Goal: Task Accomplishment & Management: Manage account settings

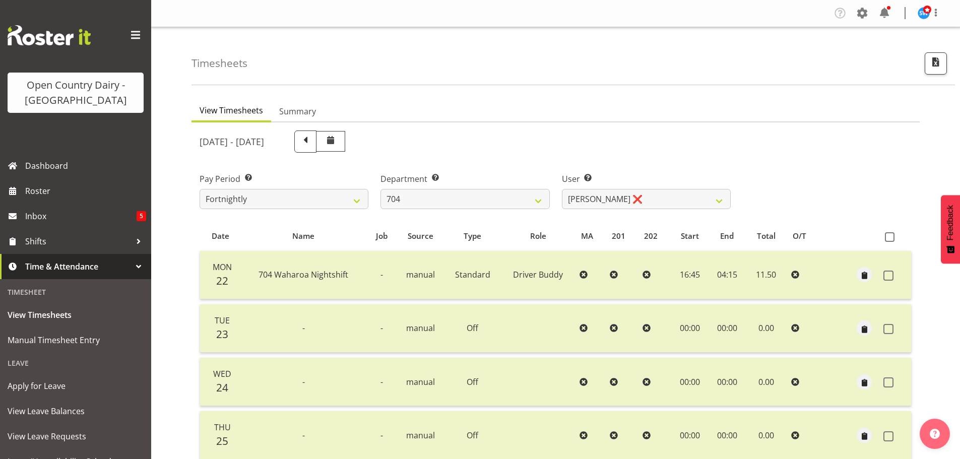
select select "717"
select select "11180"
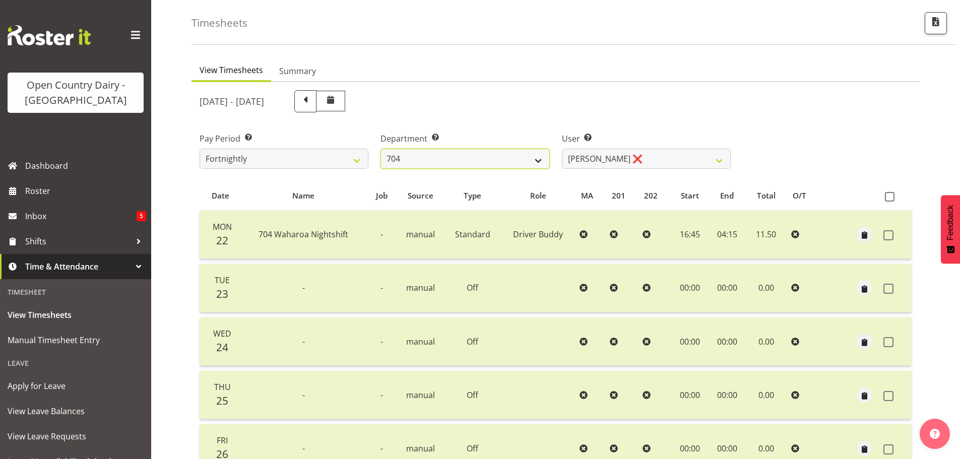
scroll to position [40, 0]
click at [493, 156] on select "701 702 703 704 705 706 707 708 709 710 711 712 713 714 715 716 717 718 719 720" at bounding box center [464, 159] width 169 height 20
select select "832"
click at [380, 149] on select "701 702 703 704 705 706 707 708 709 710 711 712 713 714 715 716 717 718 719 720" at bounding box center [464, 159] width 169 height 20
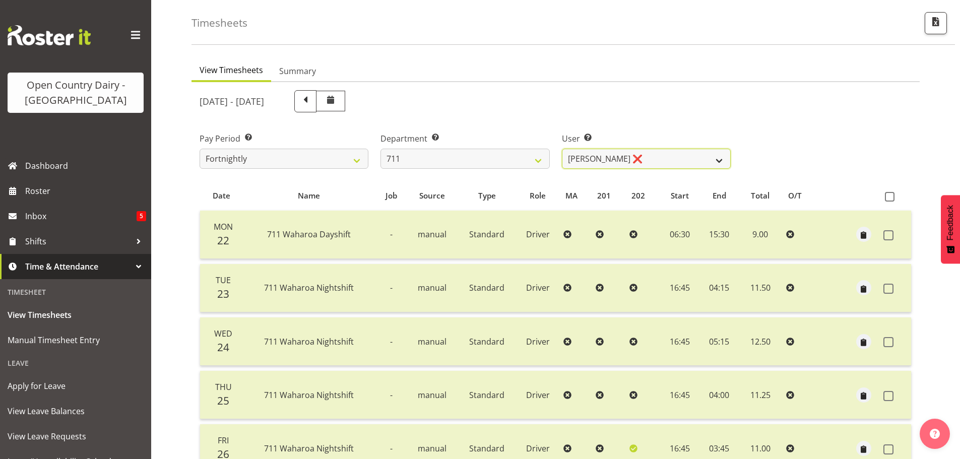
click at [646, 158] on select "Baz Morgan ❌ Gerard Cavanagh ❌ Tyrone Lawry ❌" at bounding box center [646, 159] width 169 height 20
select select "8181"
click at [562, 149] on select "Baz Morgan ❌ Gerard Cavanagh ❌ Tyrone Lawry ❌" at bounding box center [646, 159] width 169 height 20
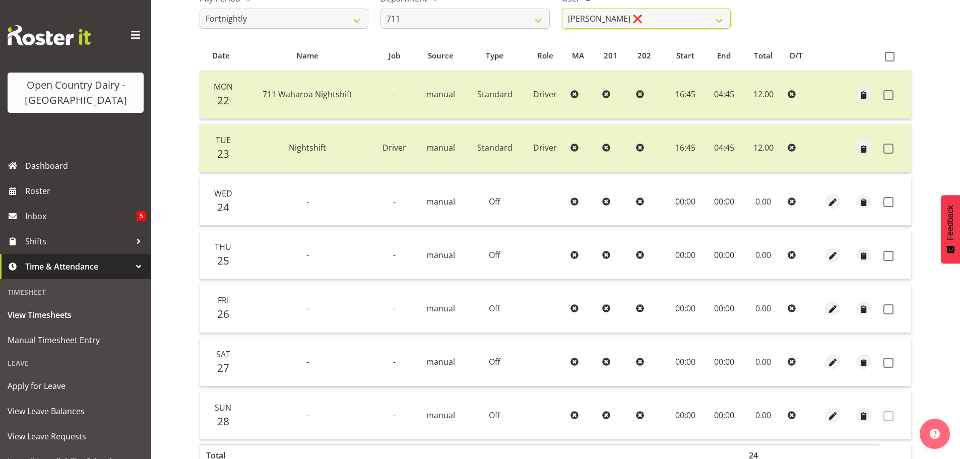
scroll to position [191, 0]
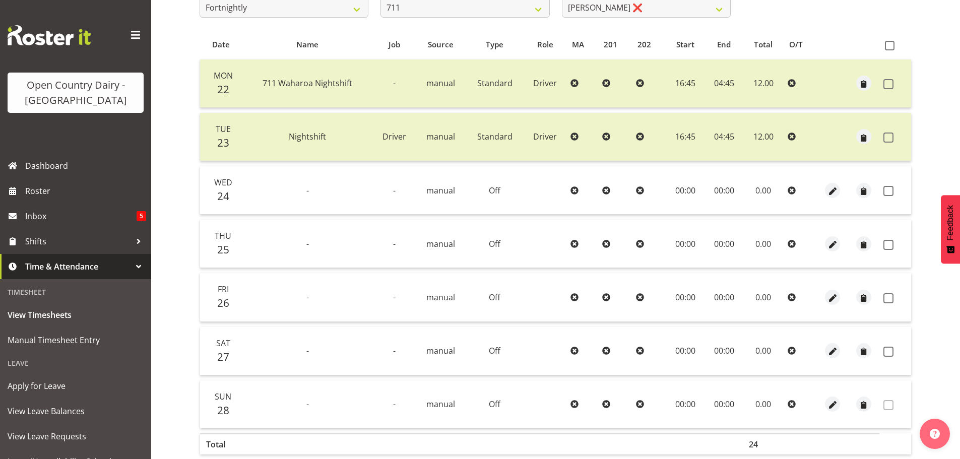
click at [890, 140] on span at bounding box center [888, 138] width 10 height 10
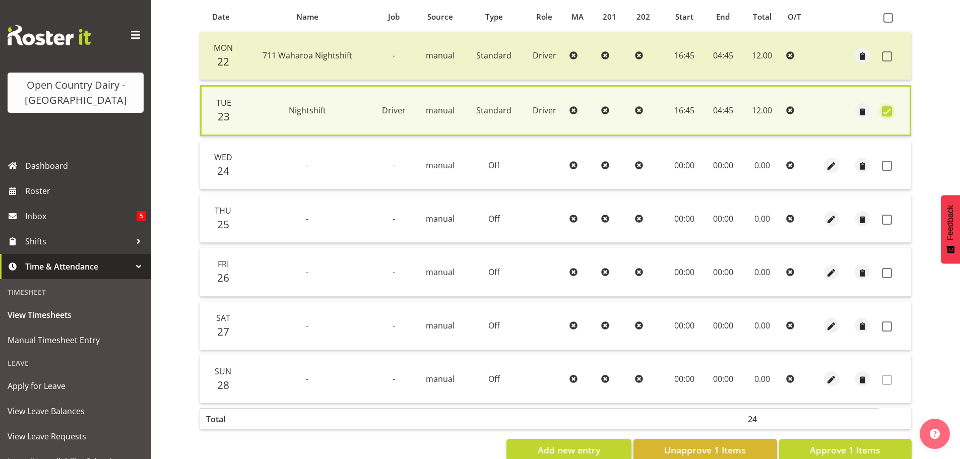
scroll to position [244, 0]
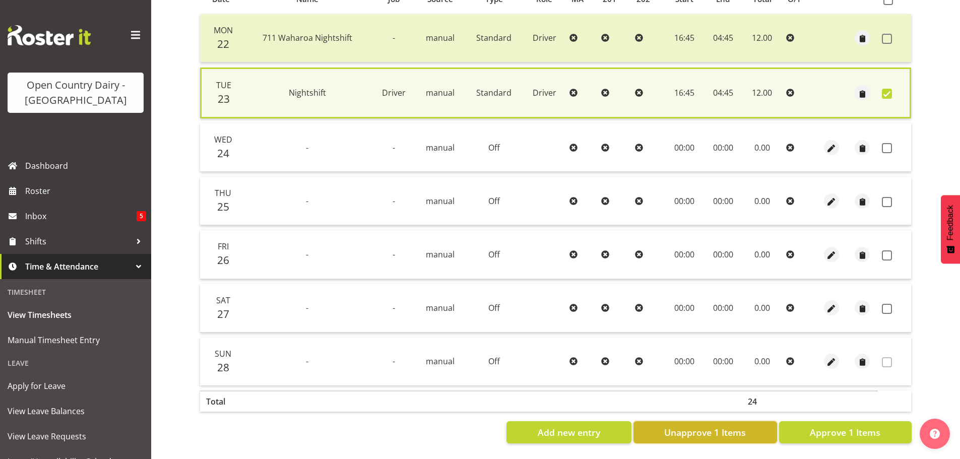
click at [702, 426] on span "Unapprove 1 Items" at bounding box center [705, 432] width 82 height 13
checkbox input "false"
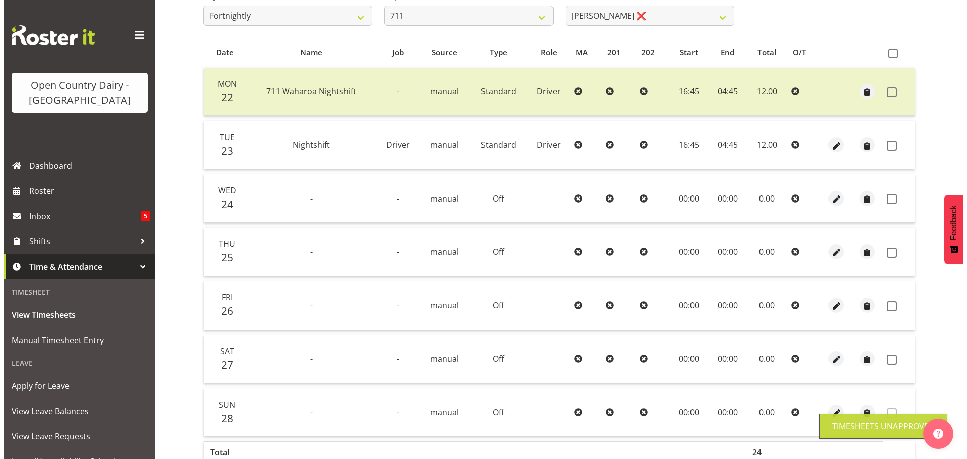
scroll to position [91, 0]
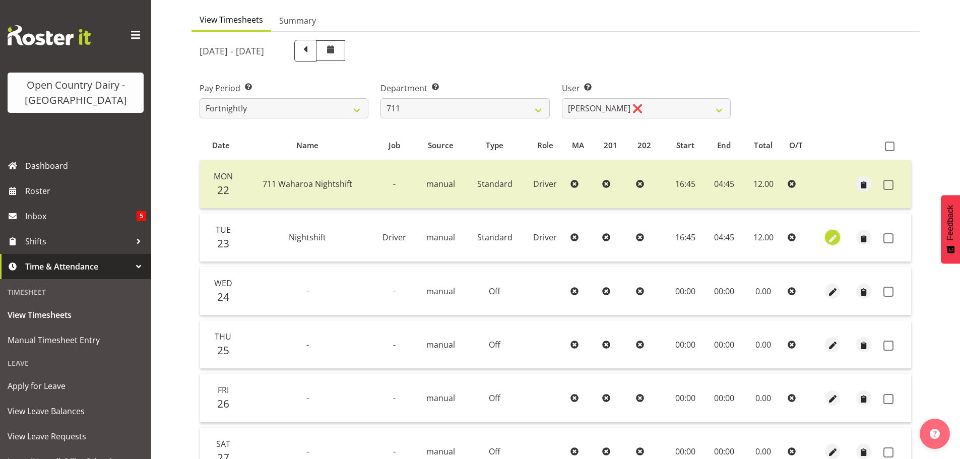
click at [834, 240] on span "button" at bounding box center [833, 239] width 12 height 12
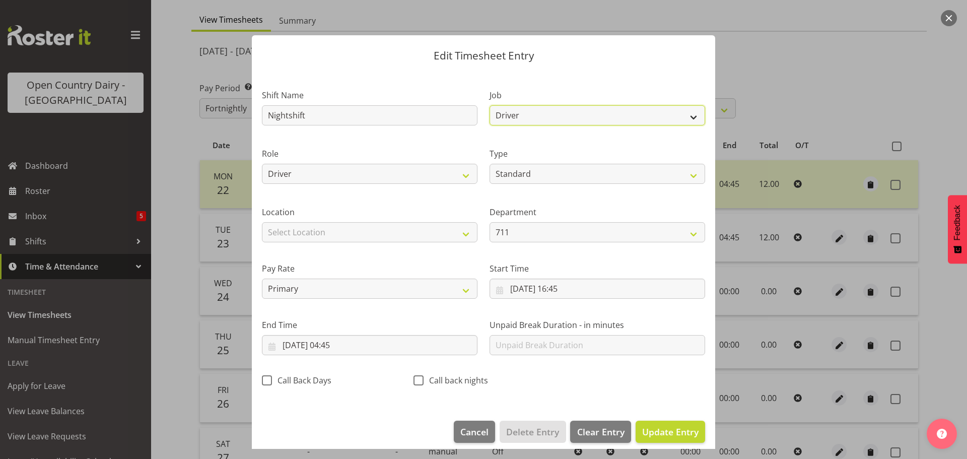
click at [519, 115] on select "Driver Driver supervisor Support" at bounding box center [598, 115] width 216 height 20
click at [518, 115] on select "Driver Driver supervisor Support" at bounding box center [598, 115] width 216 height 20
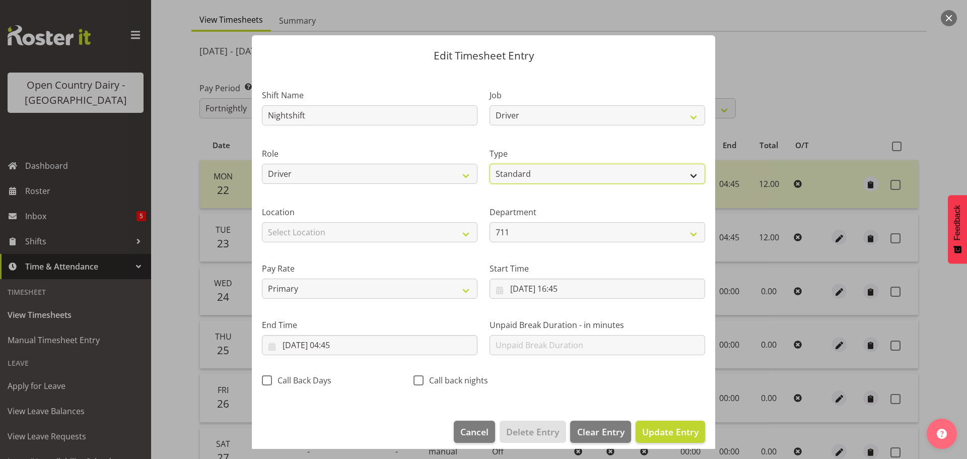
click at [525, 173] on select "Off Standard Public Holiday Public Holiday (Worked) Day In Lieu Annual Leave Si…" at bounding box center [598, 174] width 216 height 20
click at [490, 174] on select "Off Standard Public Holiday Public Holiday (Worked) Day In Lieu Annual Leave Si…" at bounding box center [598, 174] width 216 height 20
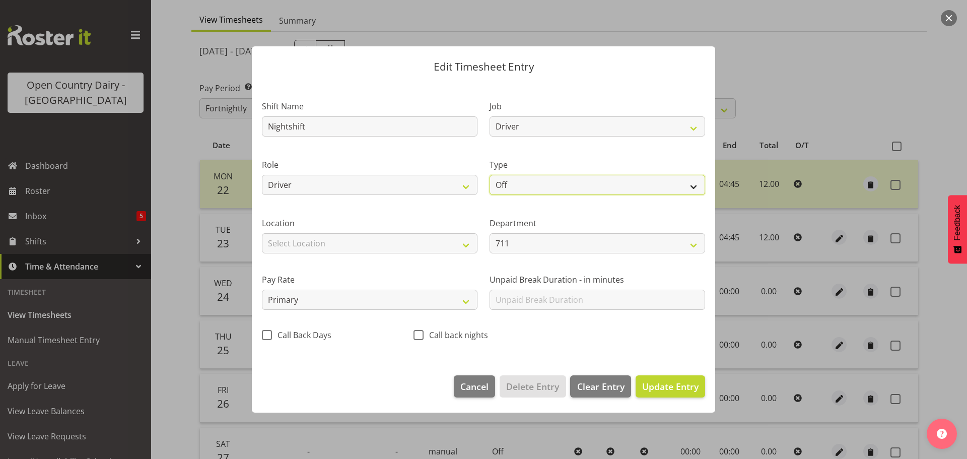
click at [537, 183] on select "Off Standard Public Holiday Public Holiday (Worked) Day In Lieu Annual Leave Si…" at bounding box center [598, 185] width 216 height 20
select select "Standard"
click at [490, 175] on select "Off Standard Public Holiday Public Holiday (Worked) Day In Lieu Annual Leave Si…" at bounding box center [598, 185] width 216 height 20
select select "8"
select select "2025"
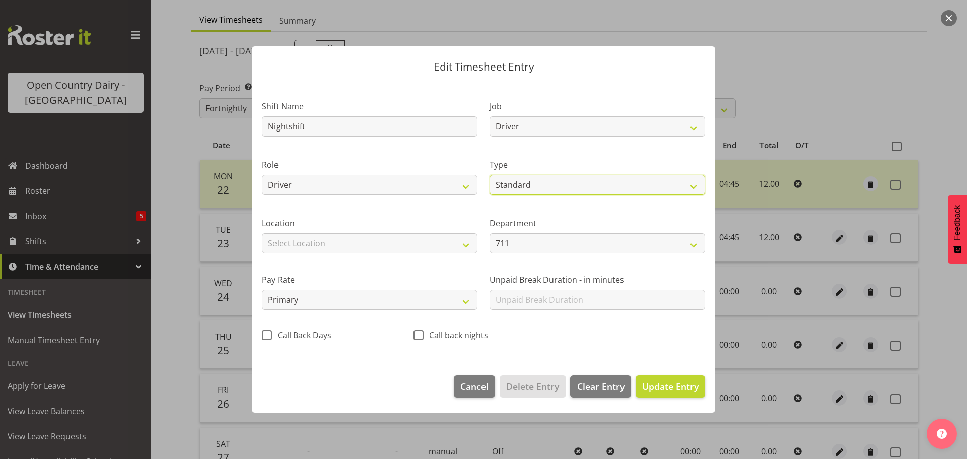
select select "16"
select select "45"
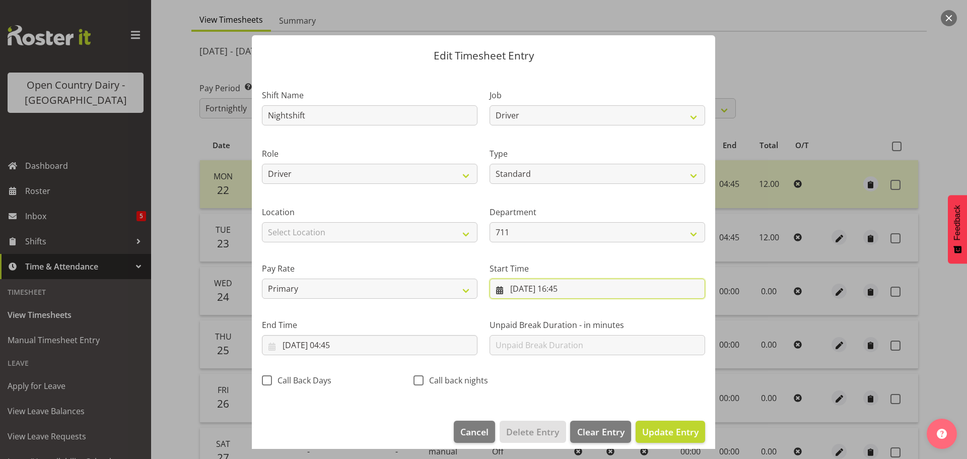
click at [547, 291] on input "23/09/2025, 16:45" at bounding box center [598, 289] width 216 height 20
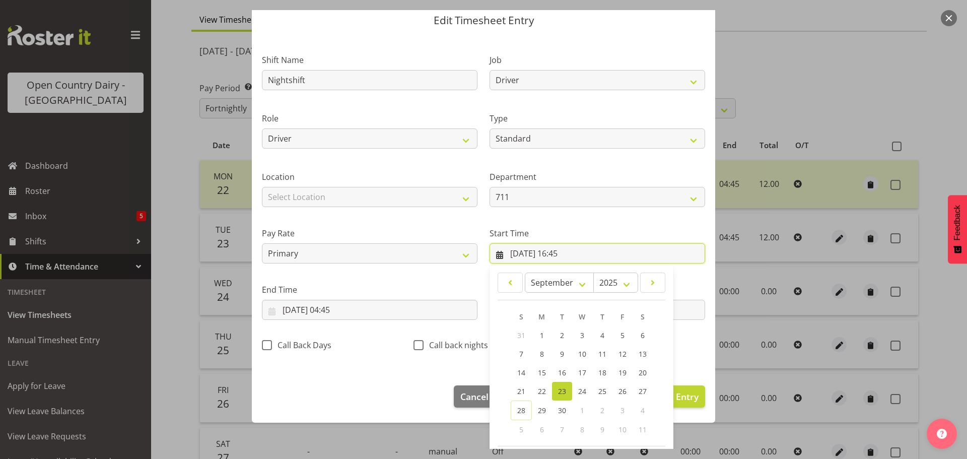
scroll to position [80, 0]
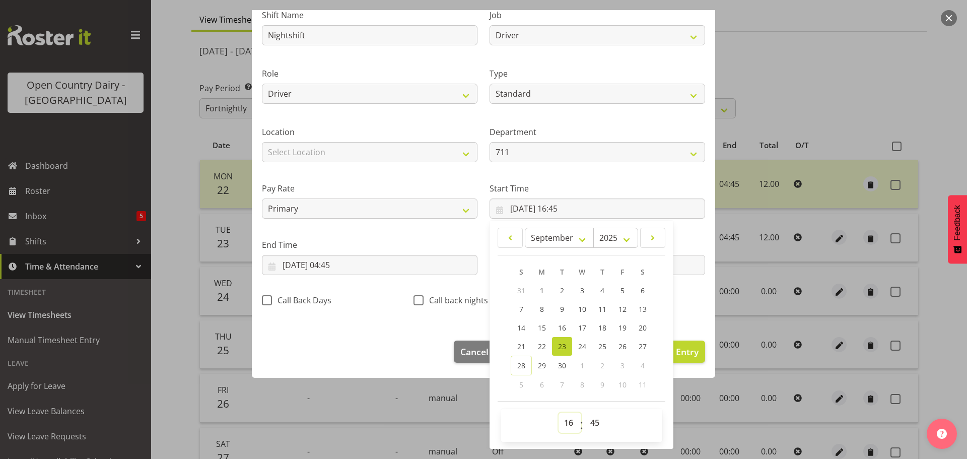
drag, startPoint x: 563, startPoint y: 426, endPoint x: 564, endPoint y: 417, distance: 9.2
click at [564, 426] on select "00 01 02 03 04 05 06 07 08 09 10 11 12 13 14 15 16 17 18 19 20 21 22 23" at bounding box center [570, 423] width 23 height 20
select select "0"
click at [559, 413] on select "00 01 02 03 04 05 06 07 08 09 10 11 12 13 14 15 16 17 18 19 20 21 22 23" at bounding box center [570, 423] width 23 height 20
type input "23/09/2025, 00:45"
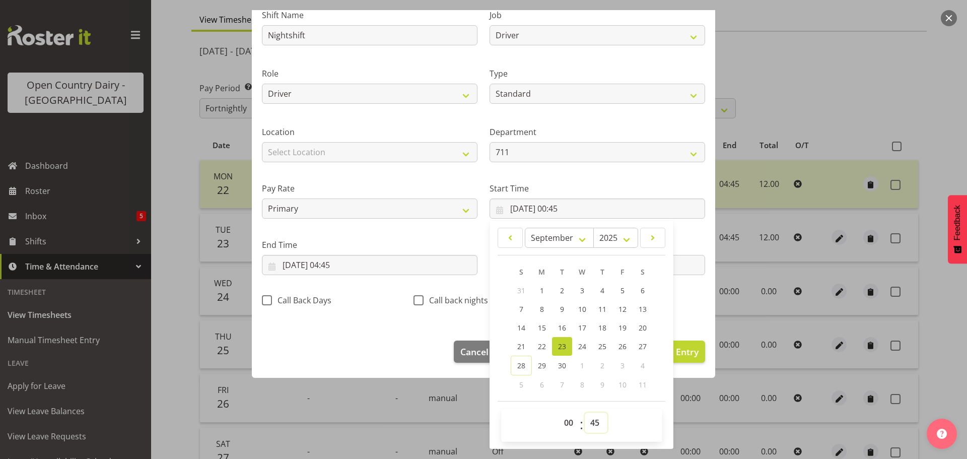
click at [589, 430] on select "00 01 02 03 04 05 06 07 08 09 10 11 12 13 14 15 16 17 18 19 20 21 22 23 24 25 2…" at bounding box center [596, 423] width 23 height 20
select select "0"
click at [585, 413] on select "00 01 02 03 04 05 06 07 08 09 10 11 12 13 14 15 16 17 18 19 20 21 22 23 24 25 2…" at bounding box center [596, 423] width 23 height 20
type input "23/09/2025, 00:00"
click at [348, 269] on input "24/09/2025, 04:45" at bounding box center [370, 265] width 216 height 20
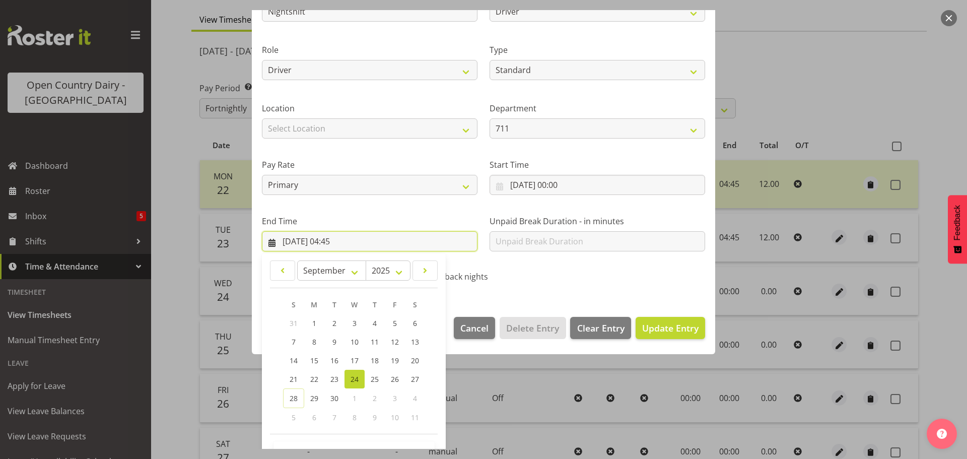
scroll to position [137, 0]
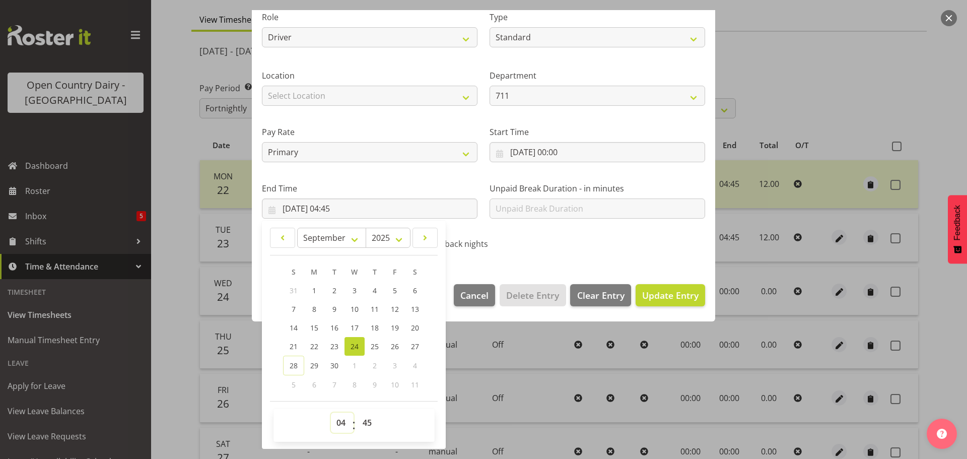
click at [340, 421] on select "00 01 02 03 04 05 06 07 08 09 10 11 12 13 14 15 16 17 18 19 20 21 22 23" at bounding box center [342, 423] width 23 height 20
select select "0"
click at [331, 413] on select "00 01 02 03 04 05 06 07 08 09 10 11 12 13 14 15 16 17 18 19 20 21 22 23" at bounding box center [342, 423] width 23 height 20
type input "24/09/2025, 00:45"
drag, startPoint x: 374, startPoint y: 425, endPoint x: 403, endPoint y: 283, distance: 145.5
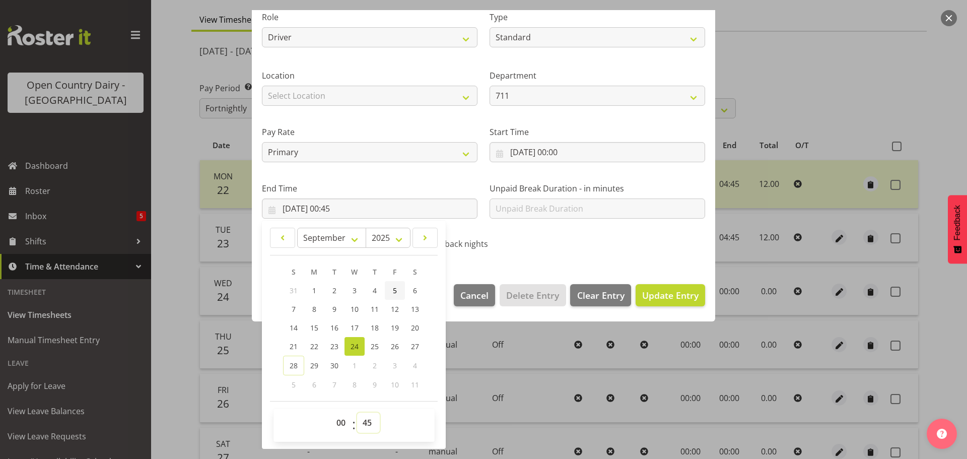
click at [374, 425] on select "00 01 02 03 04 05 06 07 08 09 10 11 12 13 14 15 16 17 18 19 20 21 22 23 24 25 2…" at bounding box center [368, 423] width 23 height 20
select select "0"
click at [357, 413] on select "00 01 02 03 04 05 06 07 08 09 10 11 12 13 14 15 16 17 18 19 20 21 22 23 24 25 2…" at bounding box center [368, 423] width 23 height 20
type input "24/09/2025, 00:00"
click at [662, 297] on span "Update Entry" at bounding box center [670, 295] width 56 height 12
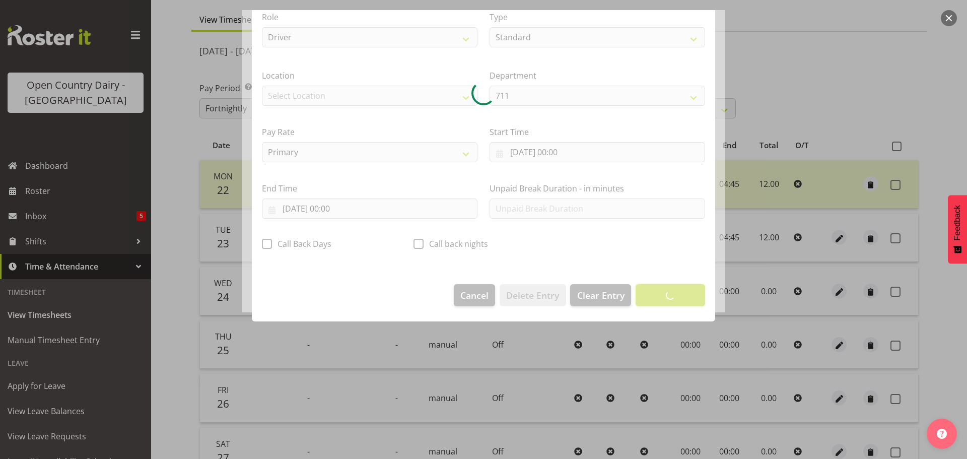
scroll to position [9, 0]
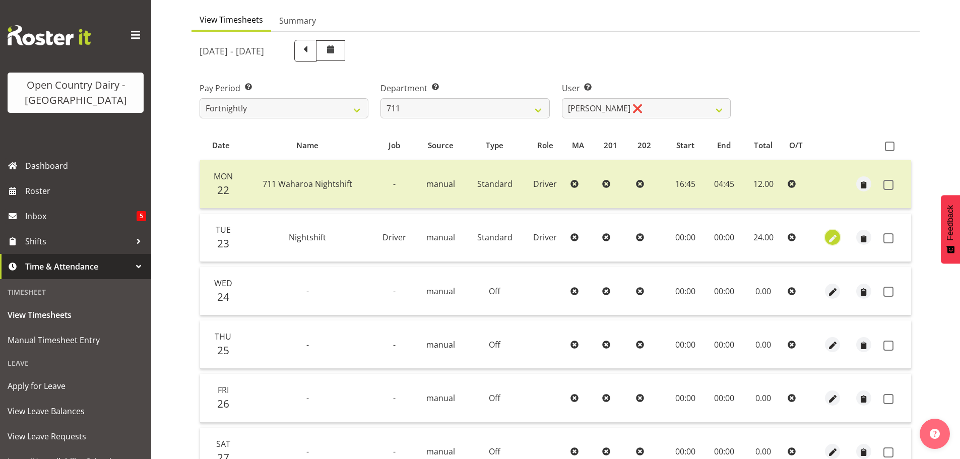
click at [831, 238] on span "button" at bounding box center [833, 239] width 12 height 12
select select "Standard"
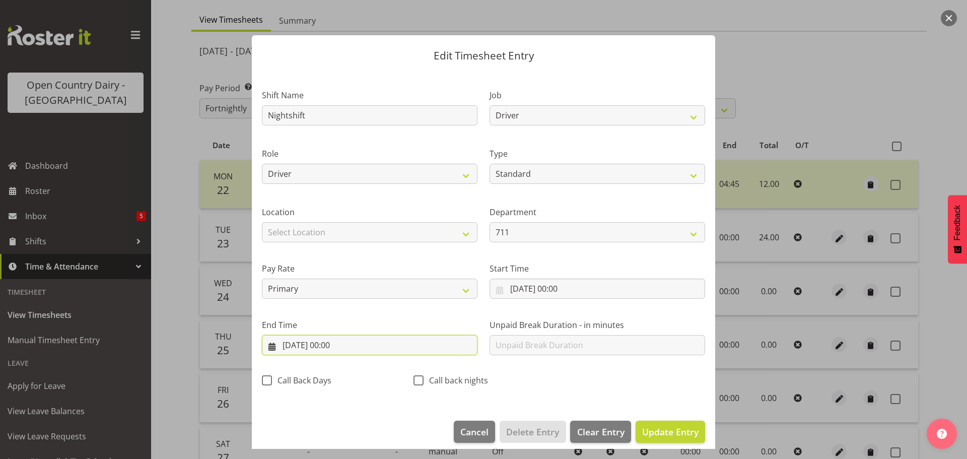
click at [322, 349] on input "24/09/2025, 00:00" at bounding box center [370, 345] width 216 height 20
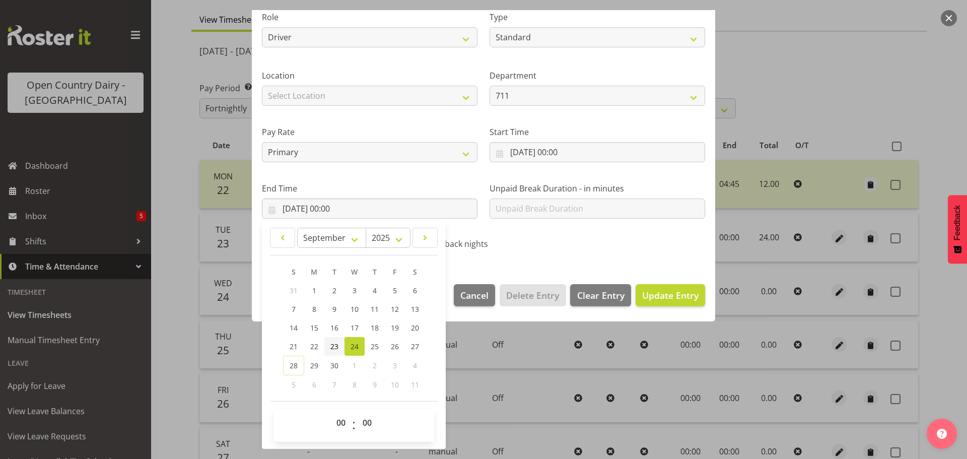
click at [335, 346] on span "23" at bounding box center [335, 347] width 8 height 10
type input "23/09/2025, 00:00"
click at [655, 295] on span "Update Entry" at bounding box center [670, 295] width 56 height 12
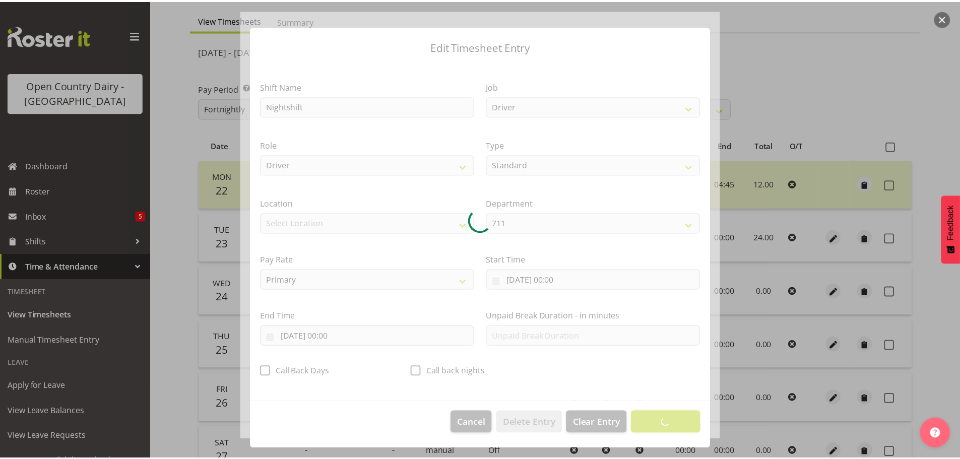
scroll to position [9, 0]
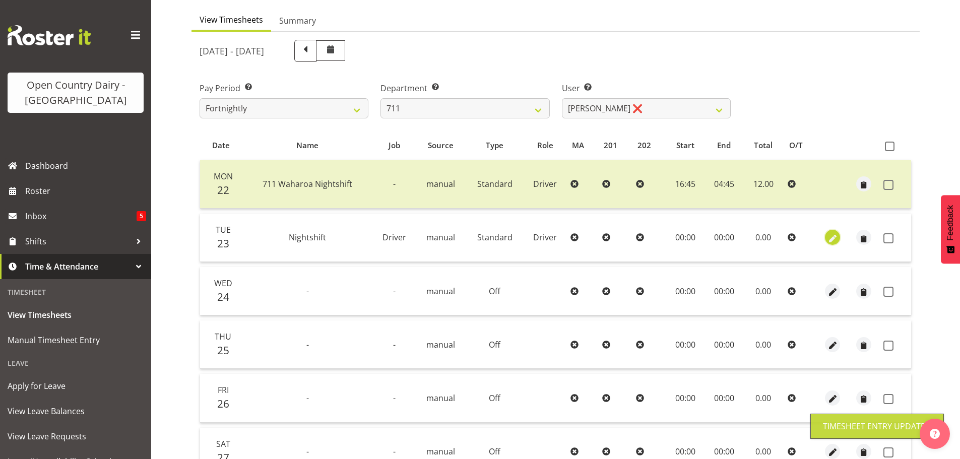
click at [834, 238] on span "button" at bounding box center [833, 239] width 12 height 12
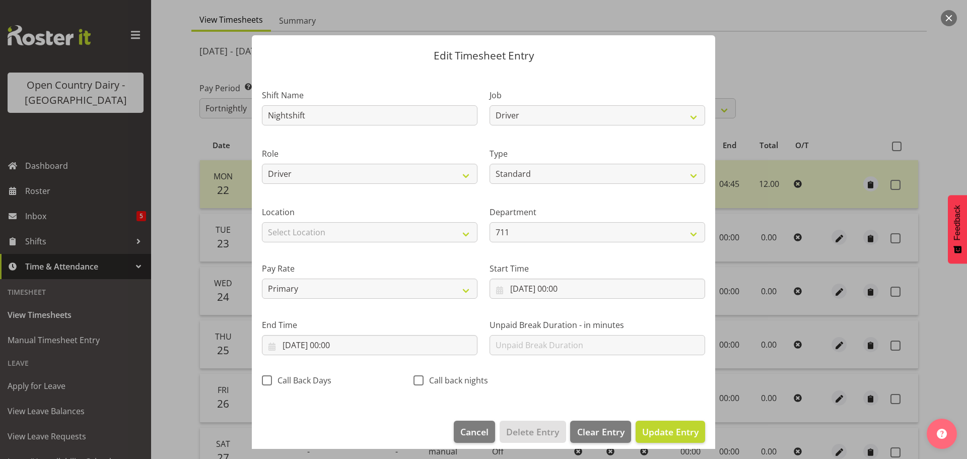
click at [530, 174] on div at bounding box center [484, 229] width 484 height 439
click at [529, 174] on select "Off Standard Public Holiday Public Holiday (Worked) Day In Lieu Annual Leave Si…" at bounding box center [598, 174] width 216 height 20
select select "Off"
click at [490, 174] on select "Off Standard Public Holiday Public Holiday (Worked) Day In Lieu Annual Leave Si…" at bounding box center [598, 174] width 216 height 20
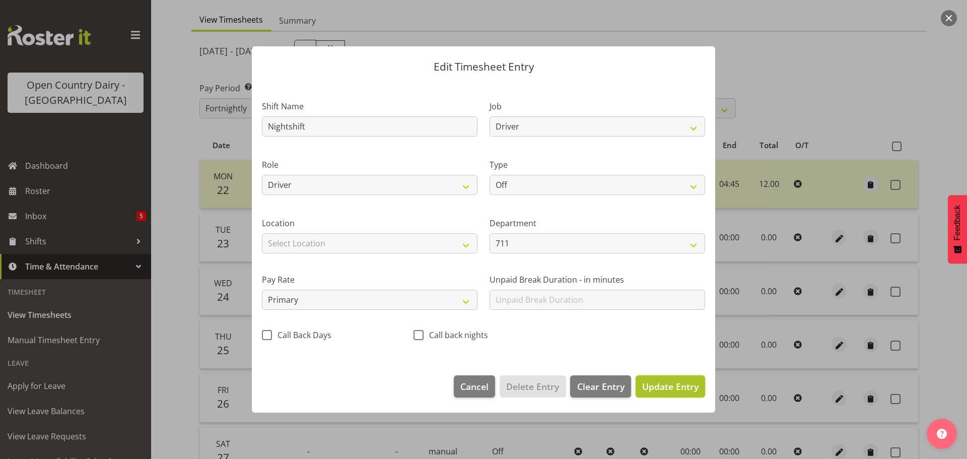
click at [678, 383] on span "Update Entry" at bounding box center [670, 386] width 56 height 12
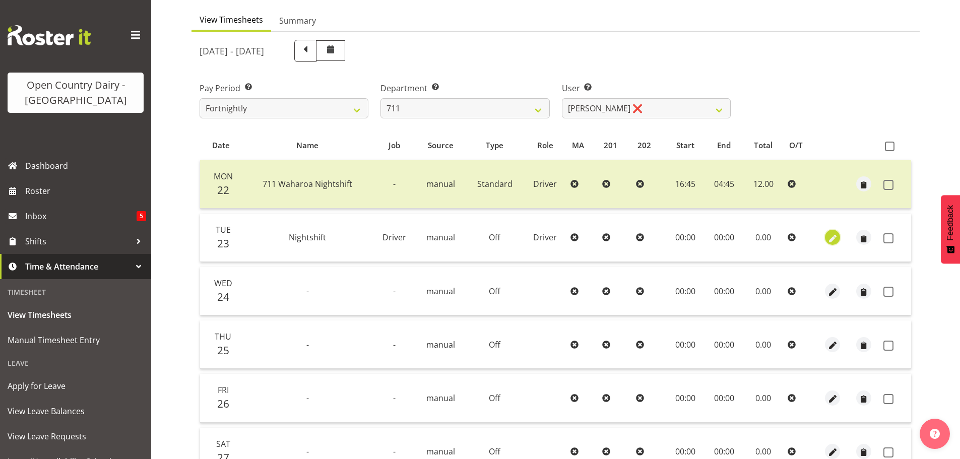
click at [836, 236] on span "button" at bounding box center [833, 239] width 12 height 12
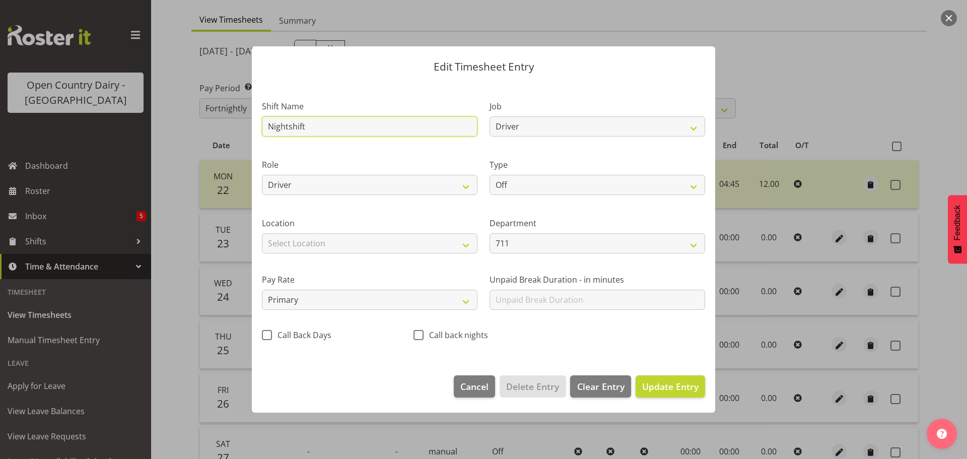
drag, startPoint x: 270, startPoint y: 121, endPoint x: 135, endPoint y: 126, distance: 134.6
click at [134, 128] on div "Edit Timesheet Entry Shift Name Nightshift Job Driver Driver supervisor Support…" at bounding box center [483, 229] width 967 height 459
type input "Off"
click at [671, 388] on span "Update Entry" at bounding box center [670, 386] width 56 height 12
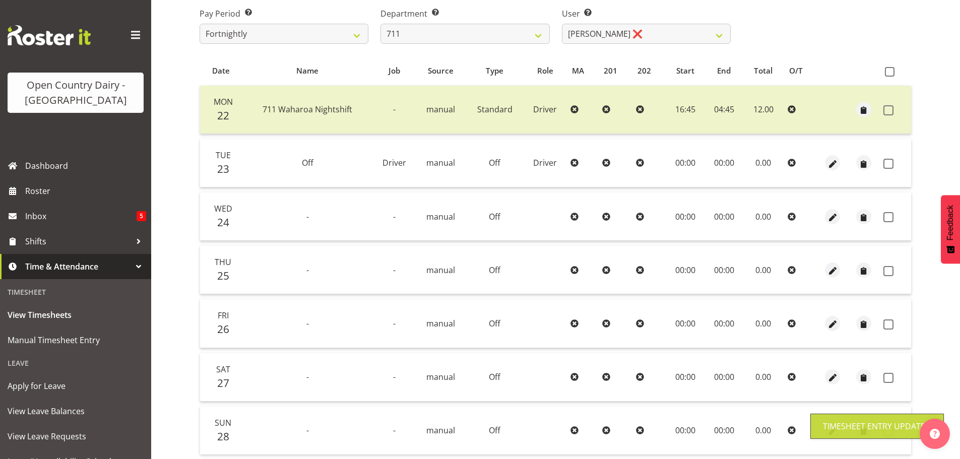
scroll to position [242, 0]
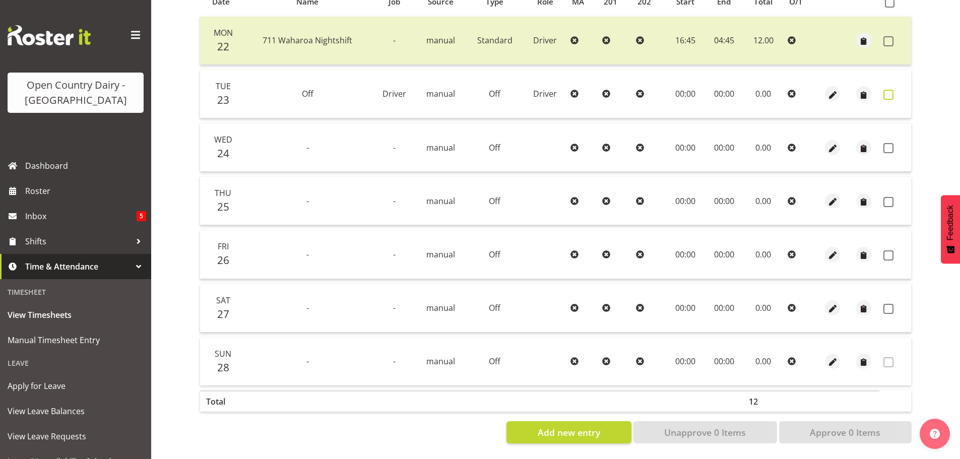
click at [891, 90] on span at bounding box center [888, 95] width 10 height 10
checkbox input "true"
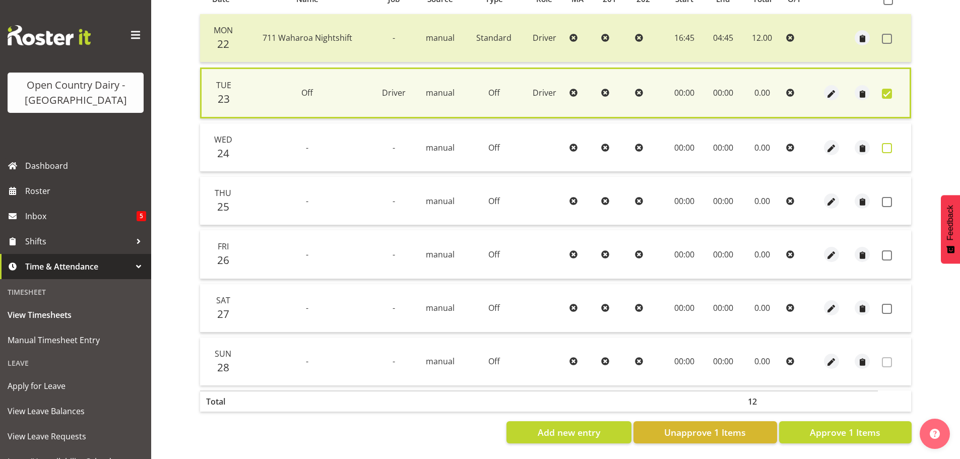
click at [888, 145] on span at bounding box center [887, 148] width 10 height 10
checkbox input "true"
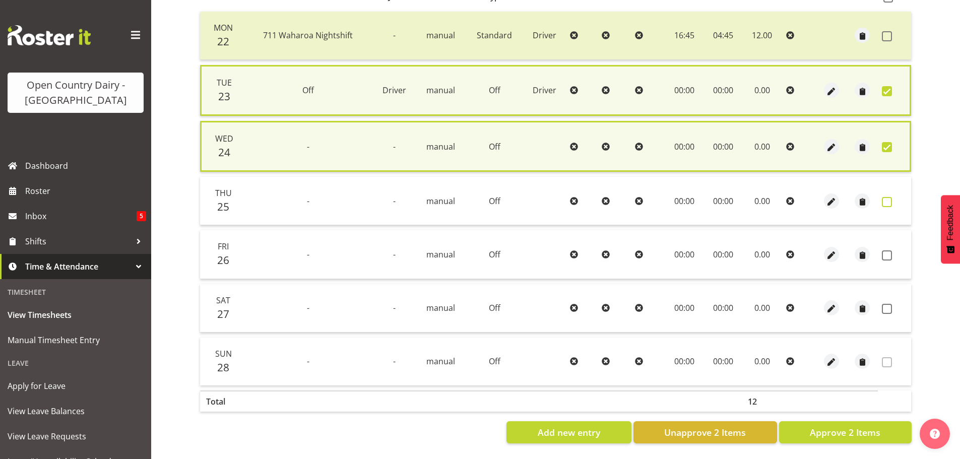
click at [886, 201] on span at bounding box center [887, 202] width 10 height 10
checkbox input "true"
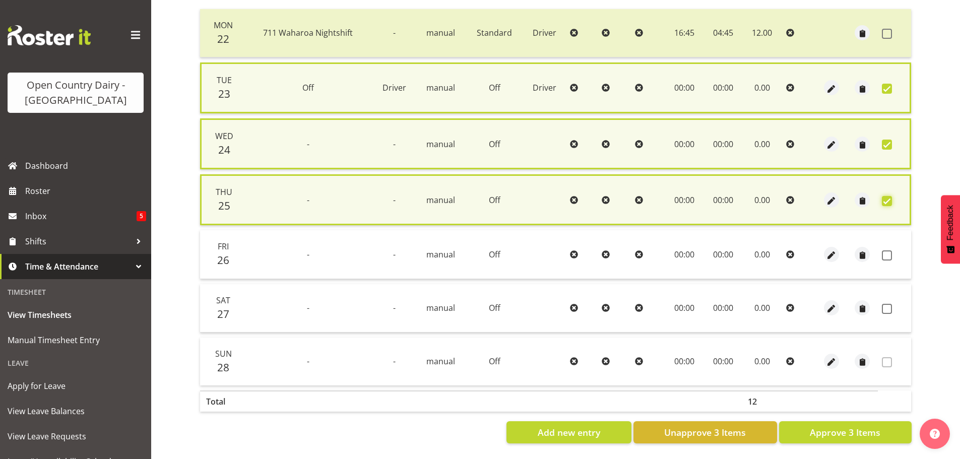
scroll to position [249, 0]
click at [865, 426] on span "Approve 3 Items" at bounding box center [845, 432] width 71 height 13
checkbox input "false"
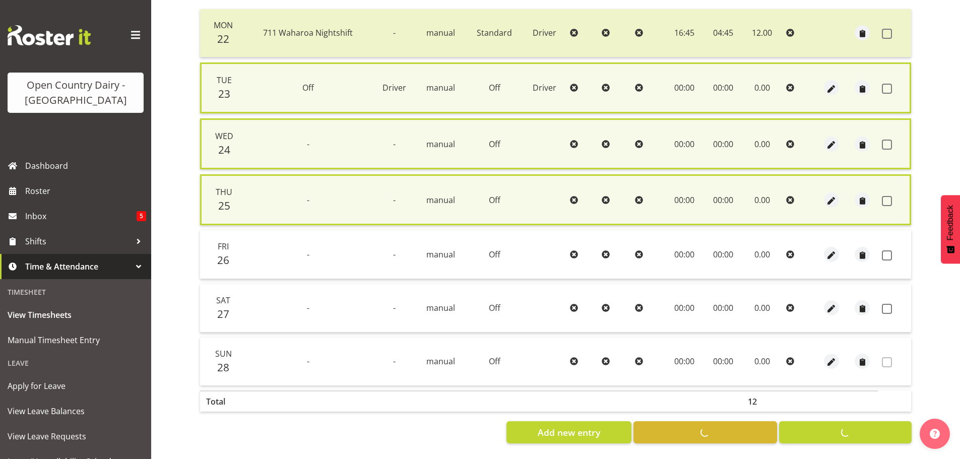
scroll to position [242, 0]
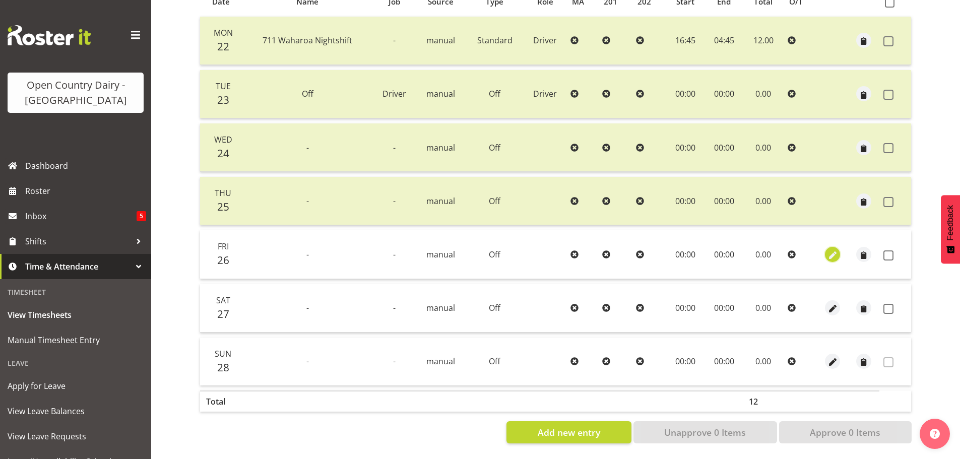
click at [832, 249] on span "button" at bounding box center [833, 255] width 12 height 12
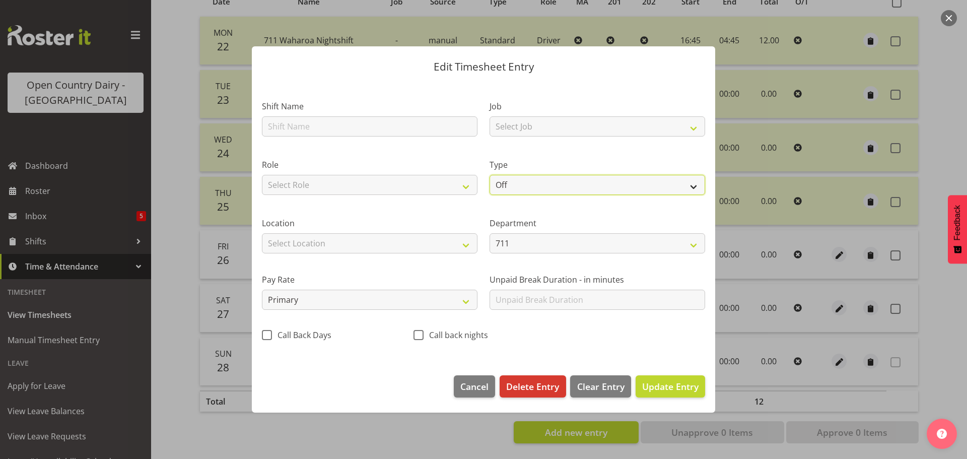
click at [517, 186] on select "Off Standard Public Holiday Public Holiday (Worked) Day In Lieu Annual Leave Si…" at bounding box center [598, 185] width 216 height 20
select select "Leave Without Pay"
click at [490, 175] on select "Off Standard Public Holiday Public Holiday (Worked) Day In Lieu Annual Leave Si…" at bounding box center [598, 185] width 216 height 20
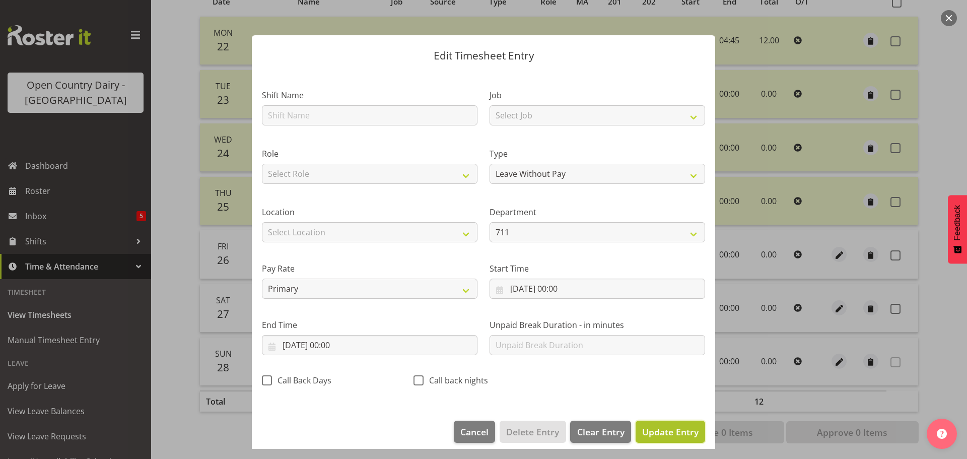
click at [656, 430] on span "Update Entry" at bounding box center [670, 432] width 56 height 12
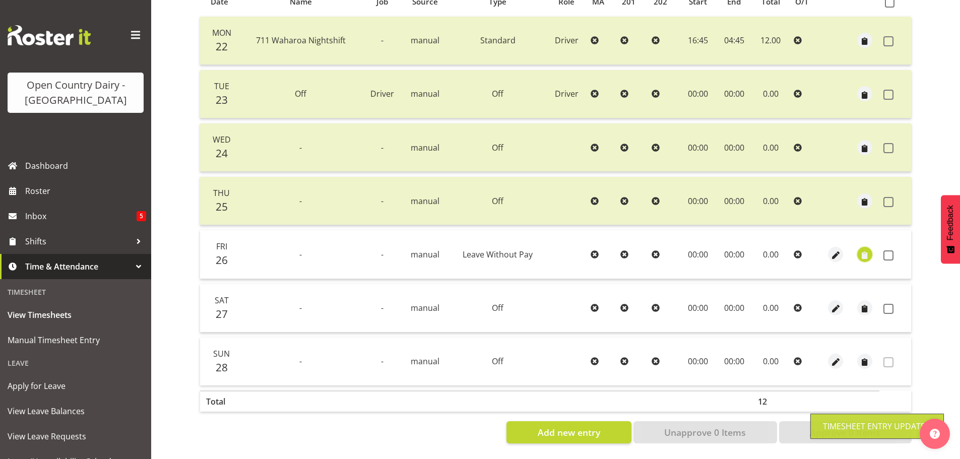
click at [865, 253] on span "button" at bounding box center [865, 255] width 12 height 12
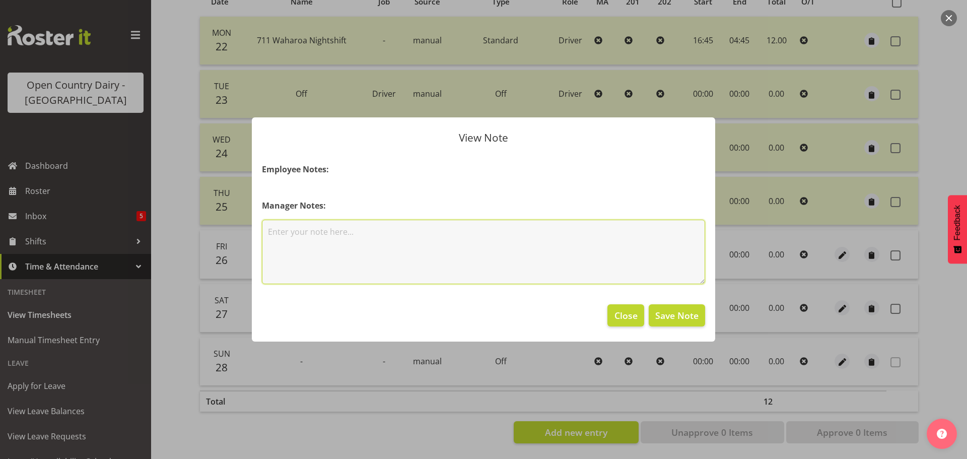
click at [346, 229] on textarea at bounding box center [483, 252] width 443 height 64
click at [382, 230] on textarea "discussed with Steve, daughter bday. Leave without pay." at bounding box center [483, 252] width 443 height 64
click at [384, 230] on textarea "discussed with Steve, daughter bday. Leave without pay." at bounding box center [483, 252] width 443 height 64
click at [354, 229] on textarea "discussed with Steve, daughters bday. Leave without pay." at bounding box center [483, 252] width 443 height 64
click at [273, 231] on textarea "discussed with Steve, Daughters bday. Leave without pay." at bounding box center [483, 252] width 443 height 64
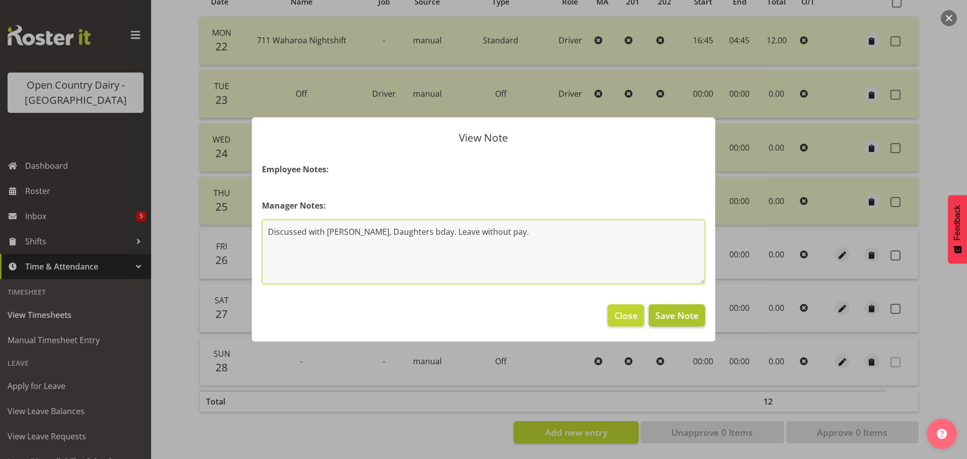
type textarea "Discussed with Steve, Daughters bday. Leave without pay."
click at [683, 321] on span "Save Note" at bounding box center [677, 315] width 43 height 13
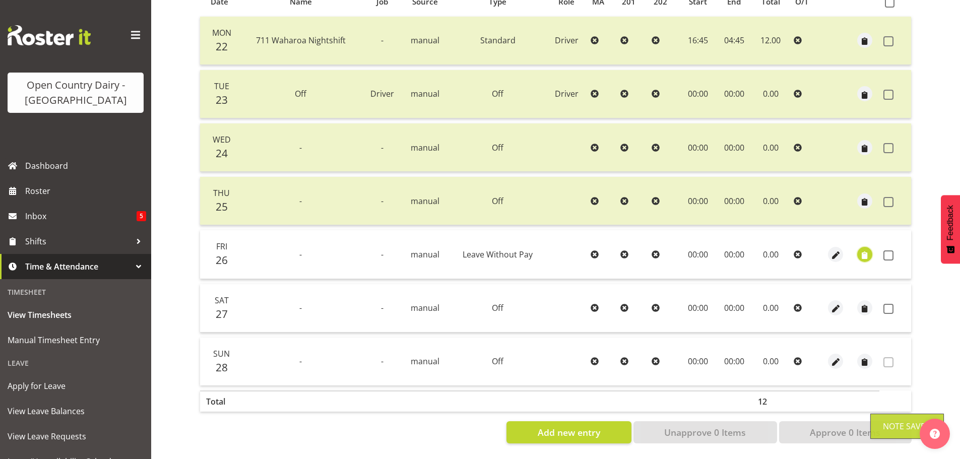
click at [867, 249] on span "button" at bounding box center [865, 255] width 12 height 12
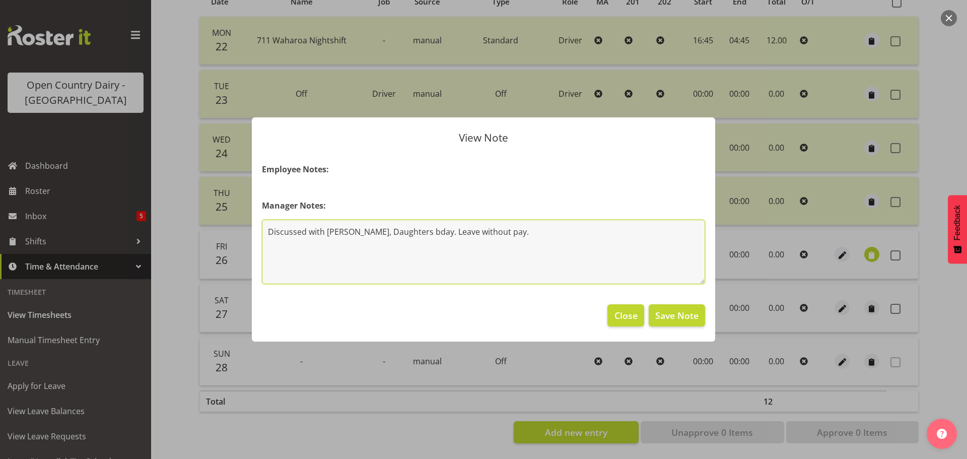
click at [523, 230] on textarea "Discussed with Steve, Daughters bday. Leave without pay." at bounding box center [483, 252] width 443 height 64
type textarea "Discussed with Steve, Daughters bday. Leave without pay. 26th, 27th and 28th."
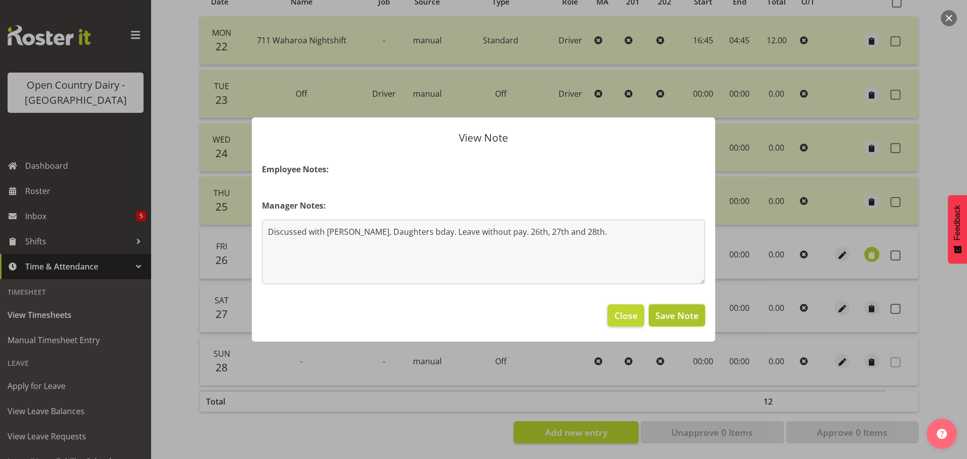
click at [673, 318] on span "Save Note" at bounding box center [677, 315] width 43 height 13
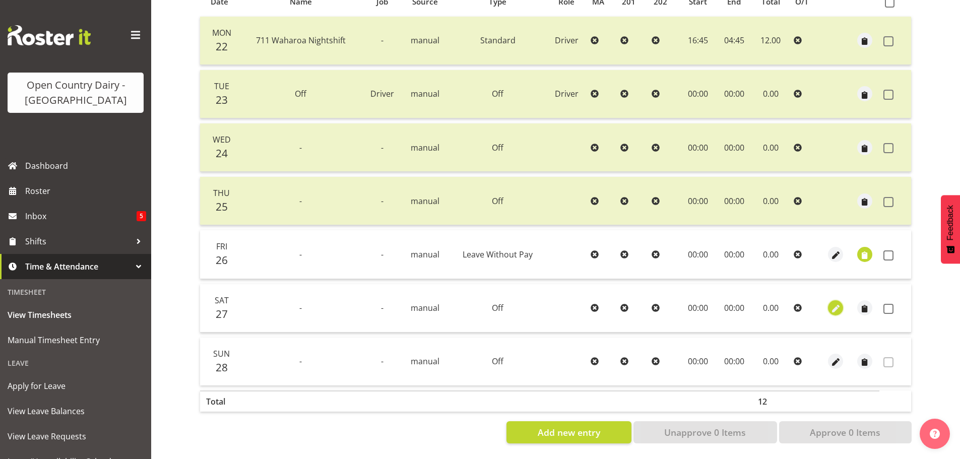
click at [838, 303] on span "button" at bounding box center [836, 309] width 12 height 12
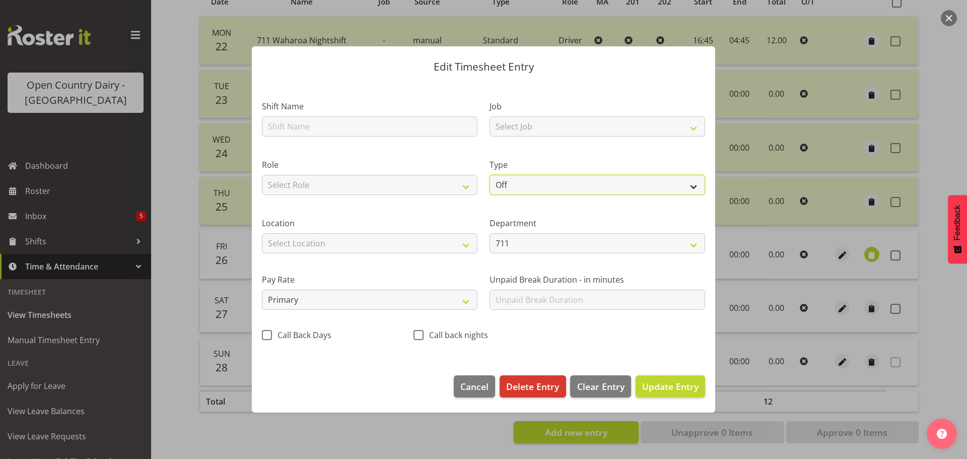
click at [543, 185] on select "Off Standard Public Holiday Public Holiday (Worked) Day In Lieu Annual Leave Si…" at bounding box center [598, 185] width 216 height 20
select select "Leave Without Pay"
click at [490, 175] on select "Off Standard Public Holiday Public Holiday (Worked) Day In Lieu Annual Leave Si…" at bounding box center [598, 185] width 216 height 20
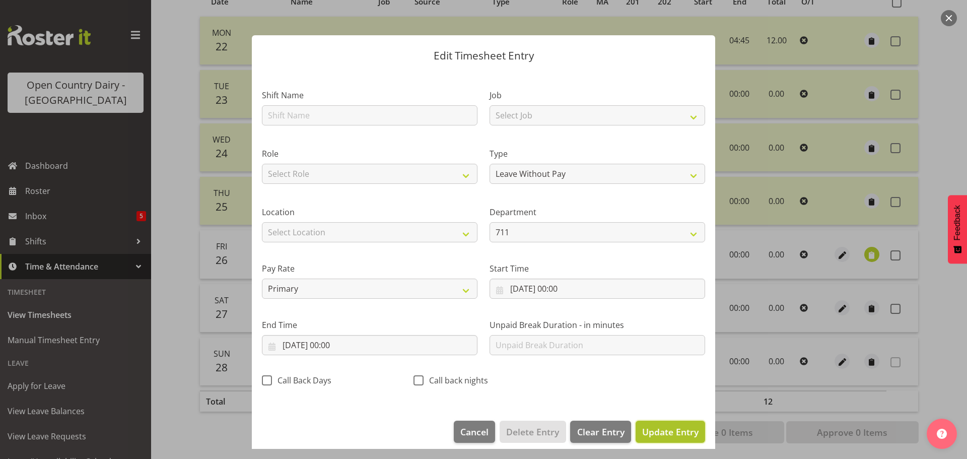
click at [670, 431] on span "Update Entry" at bounding box center [670, 432] width 56 height 12
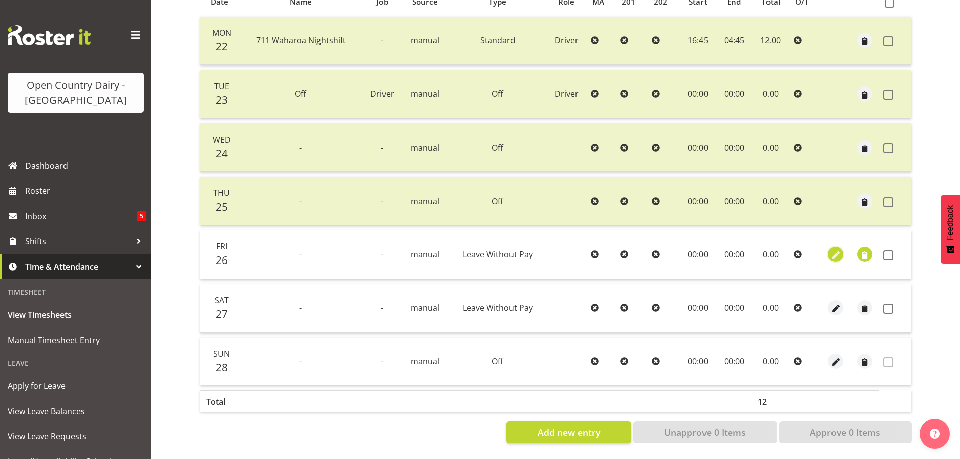
click at [840, 249] on span "button" at bounding box center [836, 255] width 12 height 12
select select "Leave Without Pay"
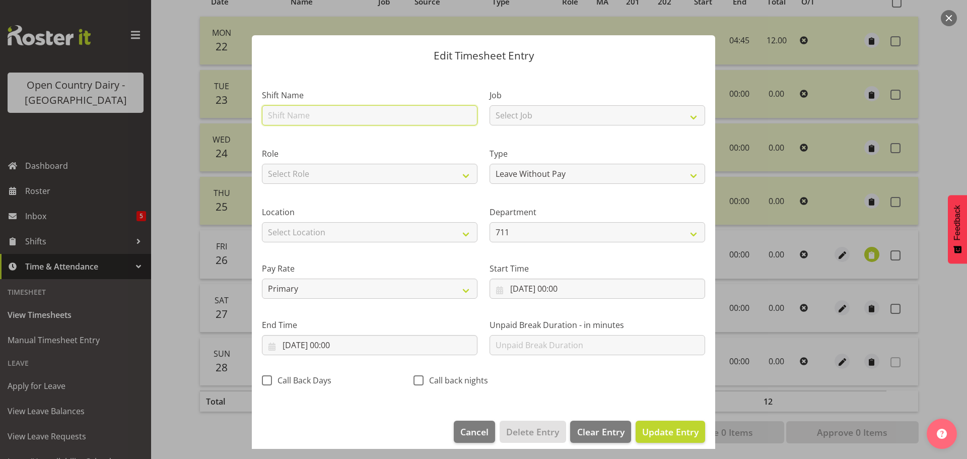
click at [329, 113] on input "text" at bounding box center [370, 115] width 216 height 20
type input "Off"
click at [643, 435] on span "Update Entry" at bounding box center [670, 432] width 56 height 12
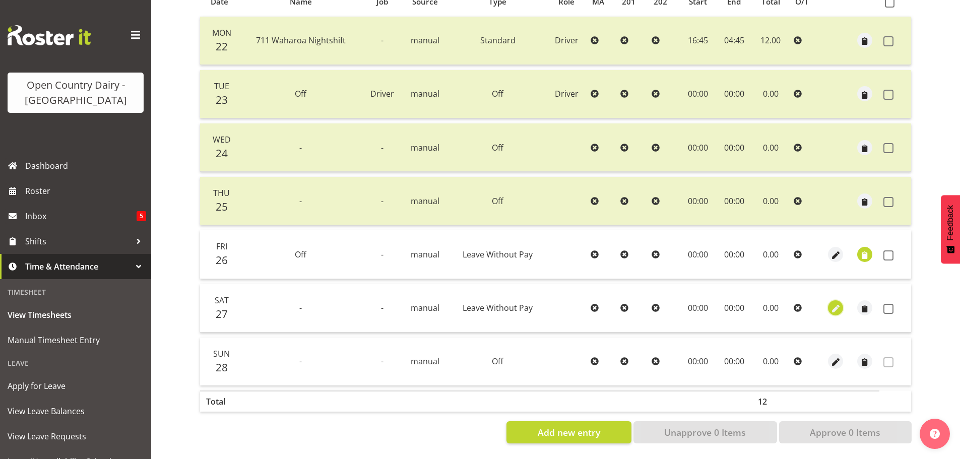
click at [833, 303] on span "button" at bounding box center [836, 309] width 12 height 12
select select "Leave Without Pay"
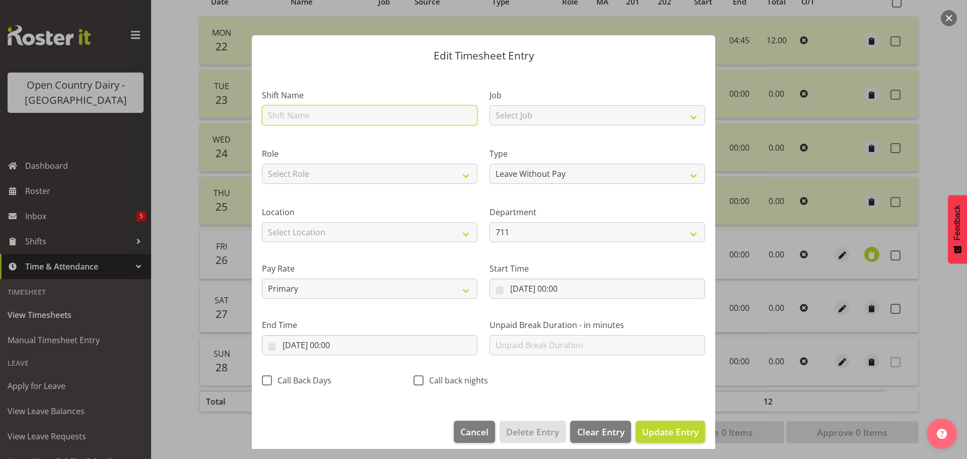
click at [299, 113] on input "text" at bounding box center [370, 115] width 216 height 20
type input "Off"
click at [657, 435] on span "Update Entry" at bounding box center [670, 432] width 56 height 12
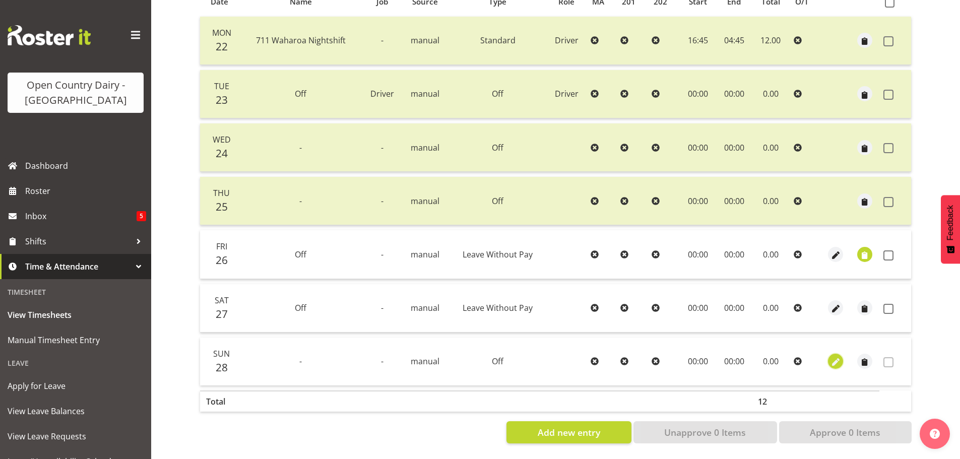
click at [836, 358] on span "button" at bounding box center [836, 363] width 12 height 12
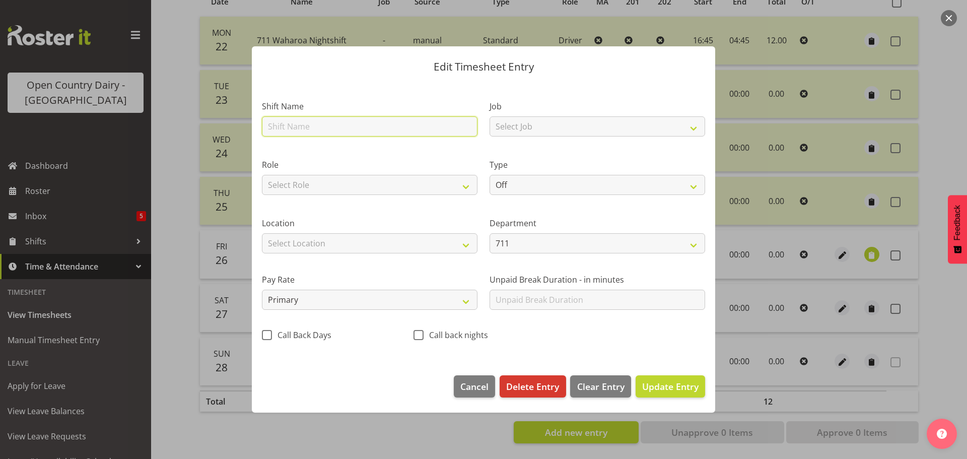
drag, startPoint x: 281, startPoint y: 127, endPoint x: 272, endPoint y: 117, distance: 13.6
click at [281, 126] on input "text" at bounding box center [370, 126] width 216 height 20
type input "Off"
click at [665, 388] on span "Update Entry" at bounding box center [670, 386] width 56 height 12
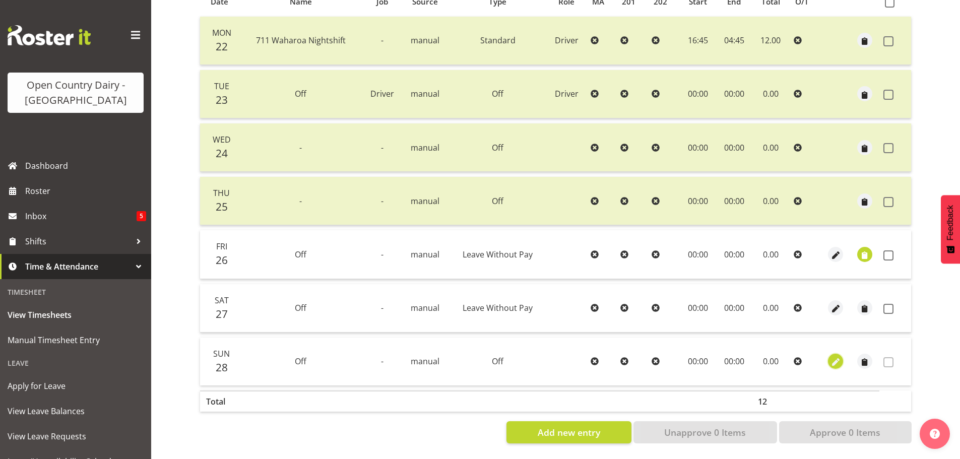
click at [838, 357] on span "button" at bounding box center [836, 363] width 12 height 12
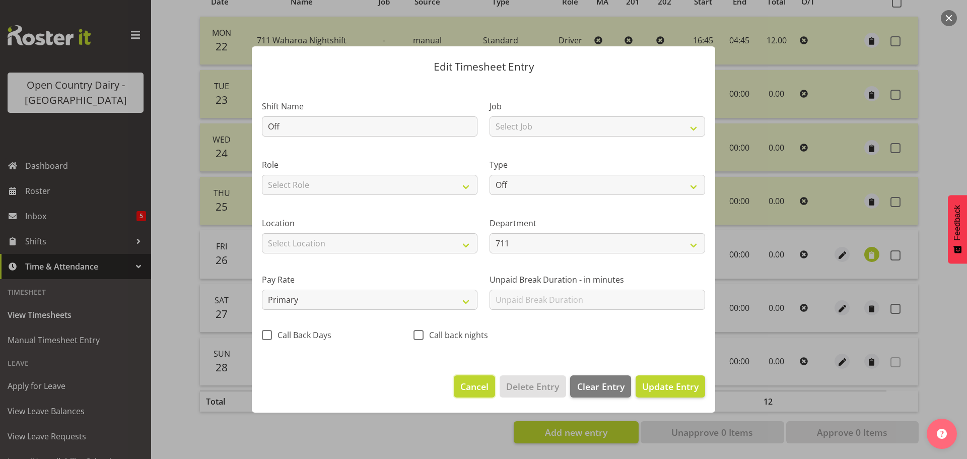
click at [467, 384] on span "Cancel" at bounding box center [475, 386] width 28 height 13
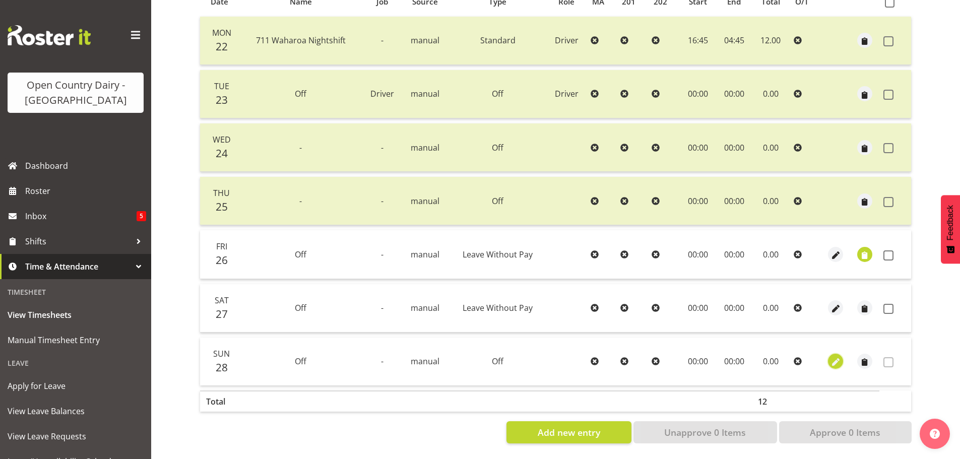
click at [838, 357] on span "button" at bounding box center [836, 363] width 12 height 12
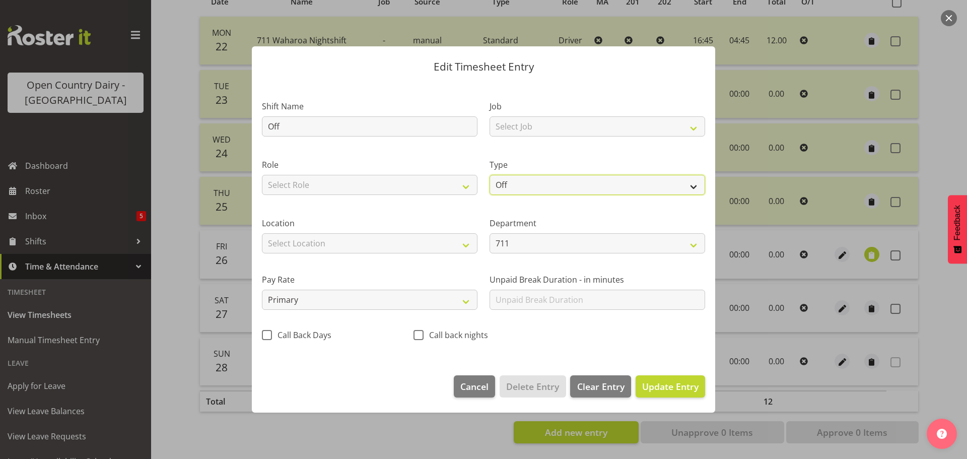
click at [518, 182] on select "Off Standard Public Holiday Public Holiday (Worked) Day In Lieu Annual Leave Si…" at bounding box center [598, 185] width 216 height 20
select select "Leave Without Pay"
click at [490, 175] on select "Off Standard Public Holiday Public Holiday (Worked) Day In Lieu Annual Leave Si…" at bounding box center [598, 185] width 216 height 20
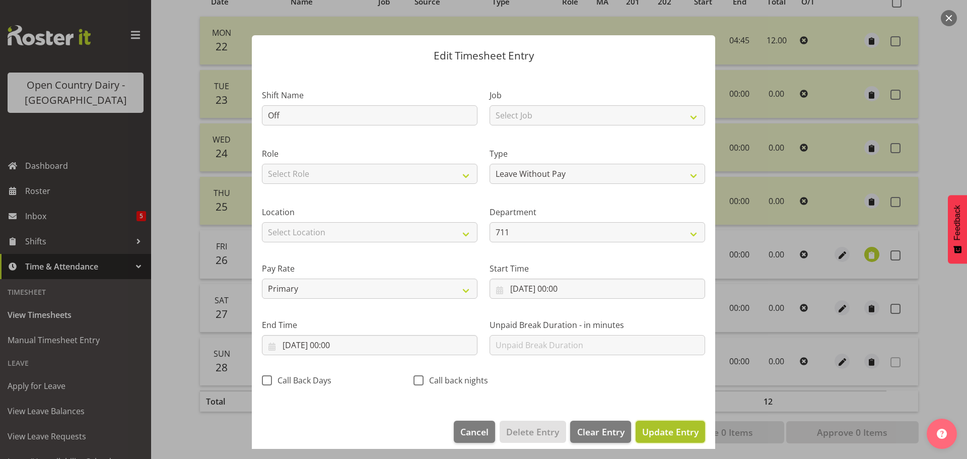
click at [669, 435] on span "Update Entry" at bounding box center [670, 432] width 56 height 12
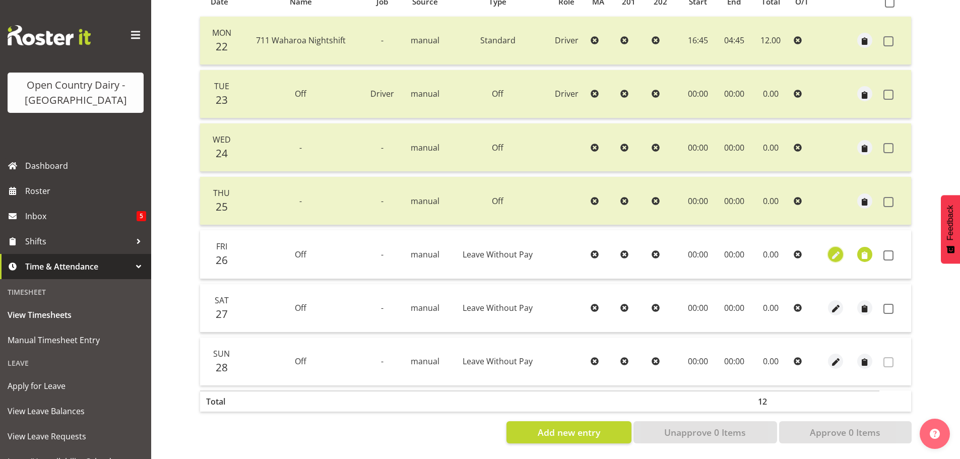
click at [838, 249] on span "button" at bounding box center [836, 255] width 12 height 12
select select "Leave Without Pay"
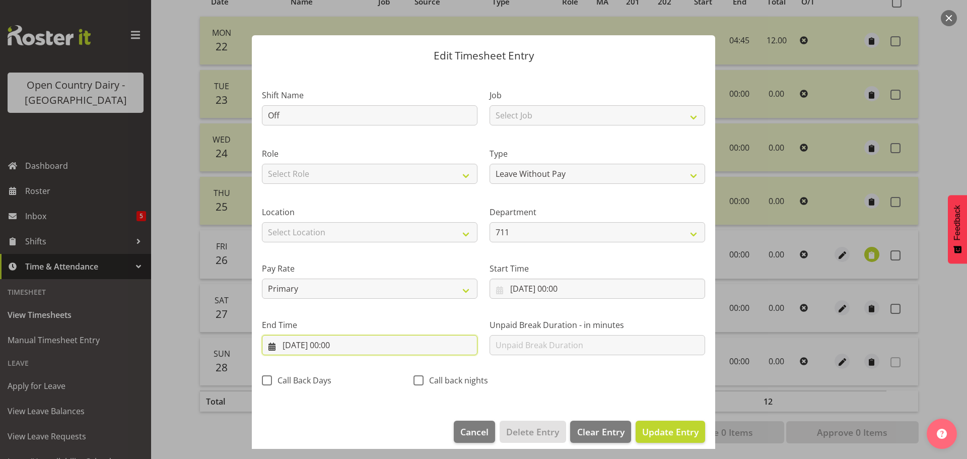
click at [346, 348] on input "26/09/2025, 00:00" at bounding box center [370, 345] width 216 height 20
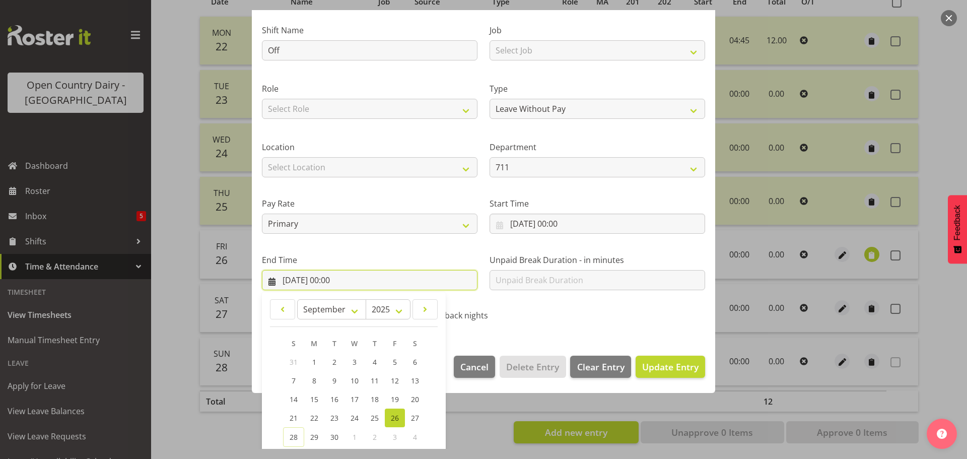
scroll to position [137, 0]
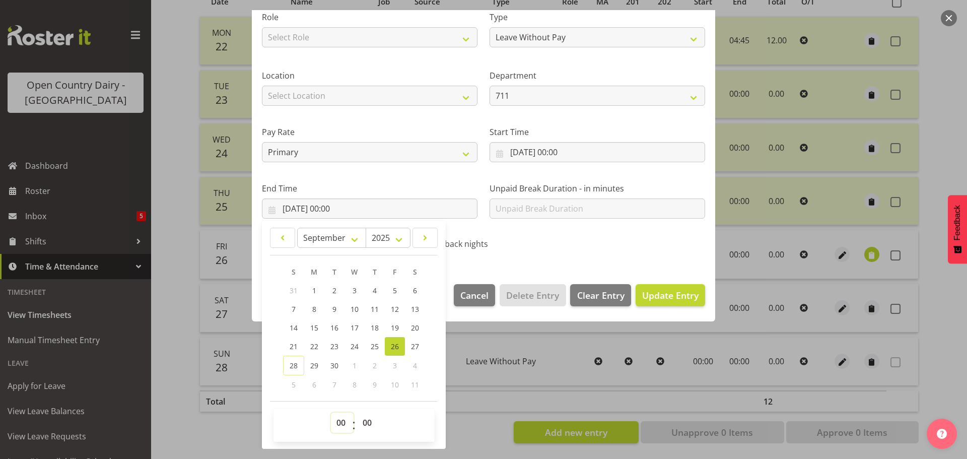
click at [344, 423] on select "00 01 02 03 04 05 06 07 08 09 10 11 12 13 14 15 16 17 18 19 20 21 22 23" at bounding box center [342, 423] width 23 height 20
select select "10"
click at [331, 413] on select "00 01 02 03 04 05 06 07 08 09 10 11 12 13 14 15 16 17 18 19 20 21 22 23" at bounding box center [342, 423] width 23 height 20
type input "26/09/2025, 10:00"
click at [368, 423] on select "00 01 02 03 04 05 06 07 08 09 10 11 12 13 14 15 16 17 18 19 20 21 22 23 24 25 2…" at bounding box center [368, 423] width 23 height 20
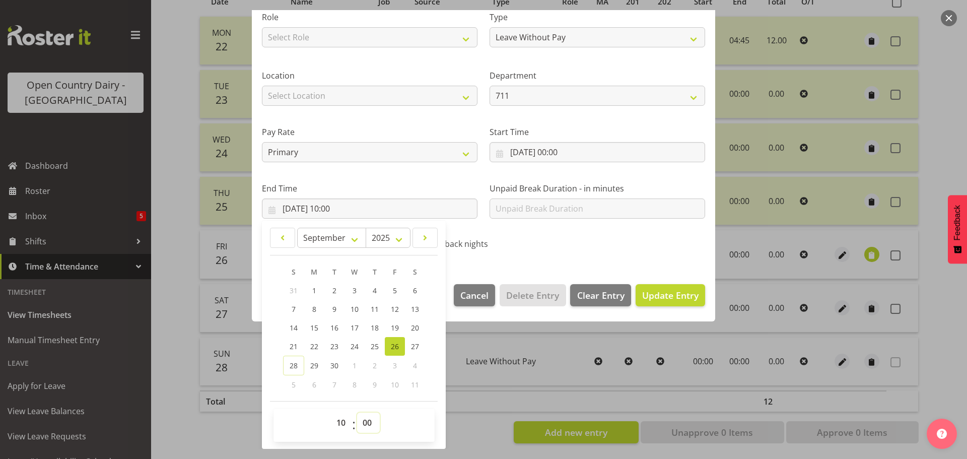
select select "47"
click at [357, 413] on select "00 01 02 03 04 05 06 07 08 09 10 11 12 13 14 15 16 17 18 19 20 21 22 23 24 25 2…" at bounding box center [368, 423] width 23 height 20
type input "26/09/2025, 10:47"
click at [642, 297] on span "Update Entry" at bounding box center [670, 295] width 56 height 12
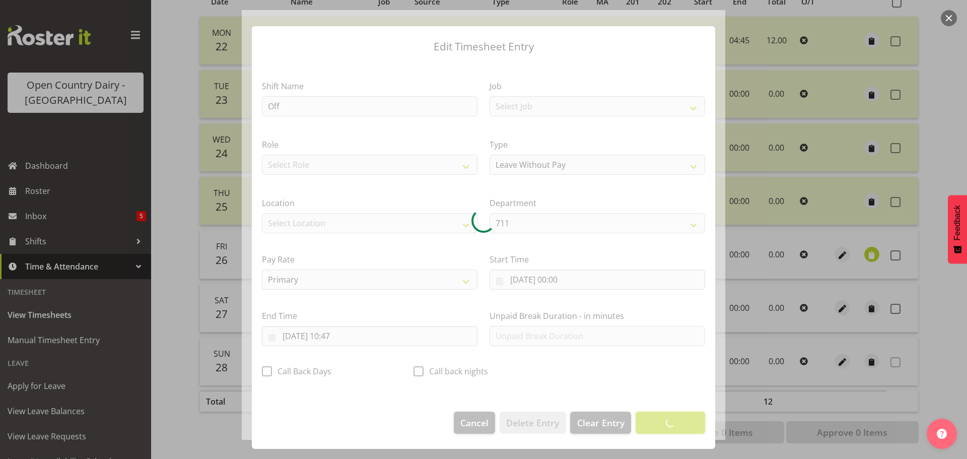
scroll to position [9, 0]
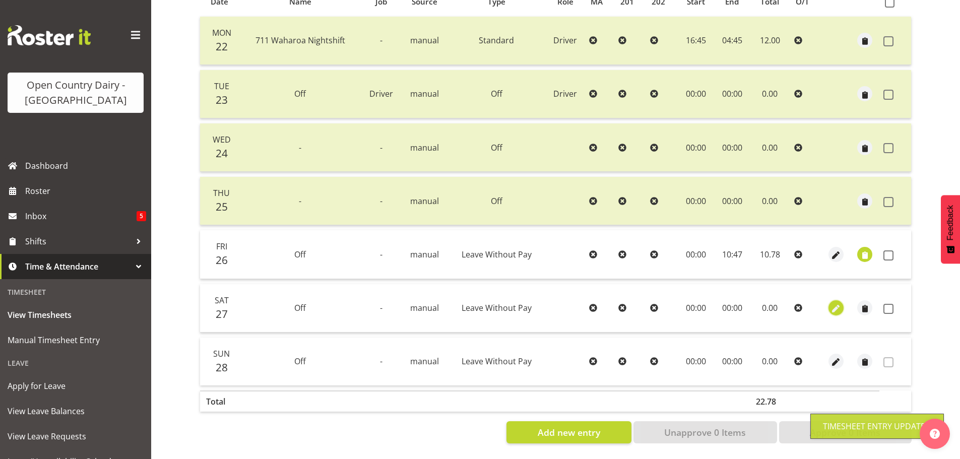
click at [836, 303] on span "button" at bounding box center [836, 309] width 12 height 12
select select "Leave Without Pay"
select select "8"
select select "2025"
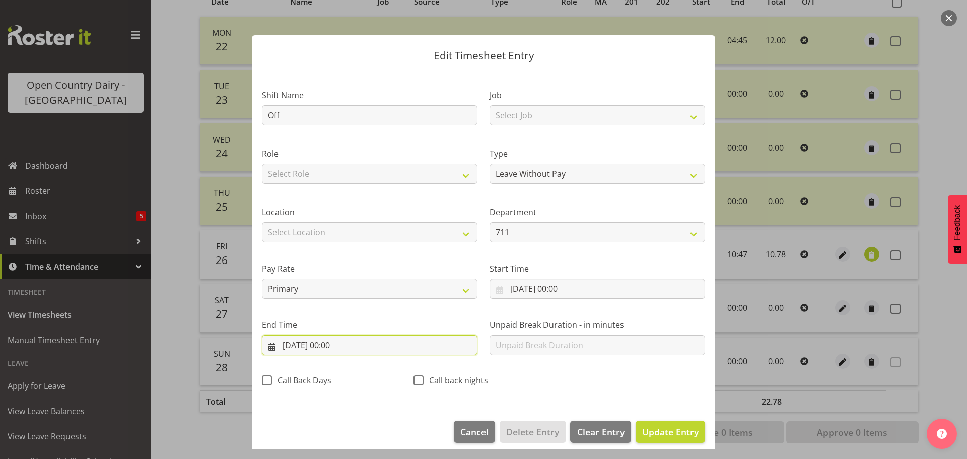
click at [336, 346] on input "27/09/2025, 00:00" at bounding box center [370, 345] width 216 height 20
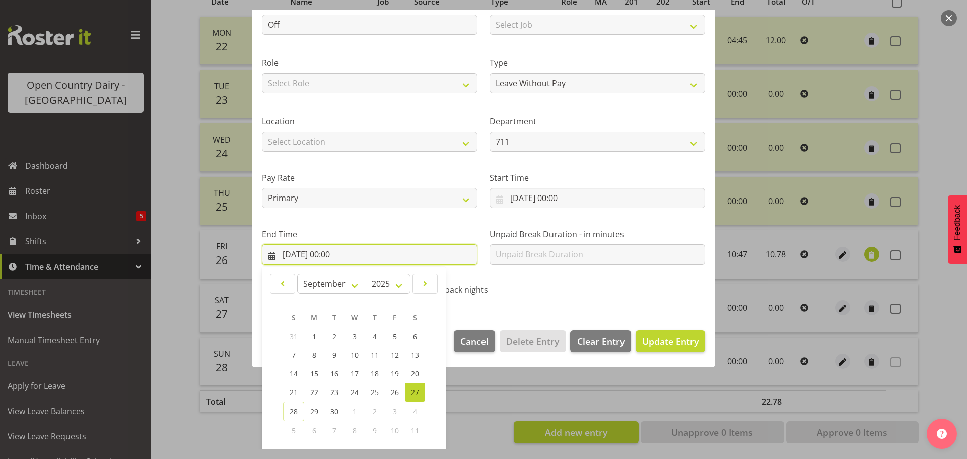
scroll to position [137, 0]
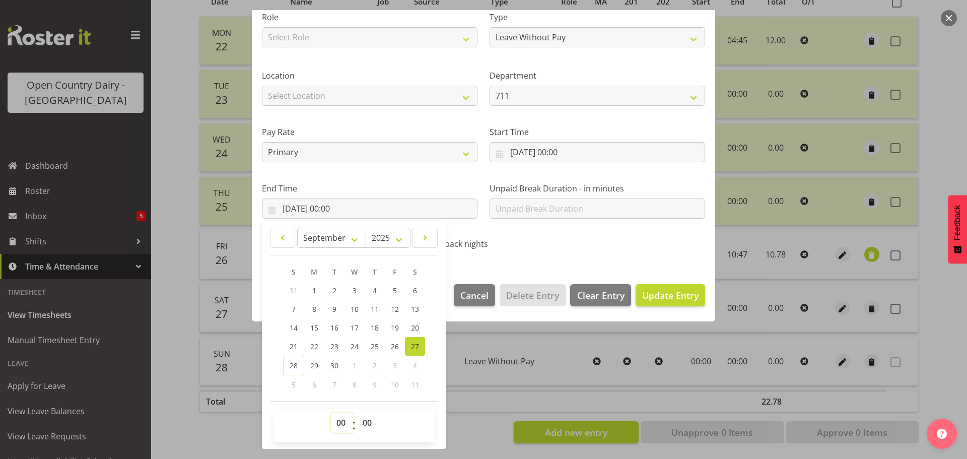
click at [339, 424] on select "00 01 02 03 04 05 06 07 08 09 10 11 12 13 14 15 16 17 18 19 20 21 22 23" at bounding box center [342, 423] width 23 height 20
select select "10"
click at [331, 413] on select "00 01 02 03 04 05 06 07 08 09 10 11 12 13 14 15 16 17 18 19 20 21 22 23" at bounding box center [342, 423] width 23 height 20
type input "27/09/2025, 10:00"
click at [370, 418] on select "00 01 02 03 04 05 06 07 08 09 10 11 12 13 14 15 16 17 18 19 20 21 22 23 24 25 2…" at bounding box center [368, 423] width 23 height 20
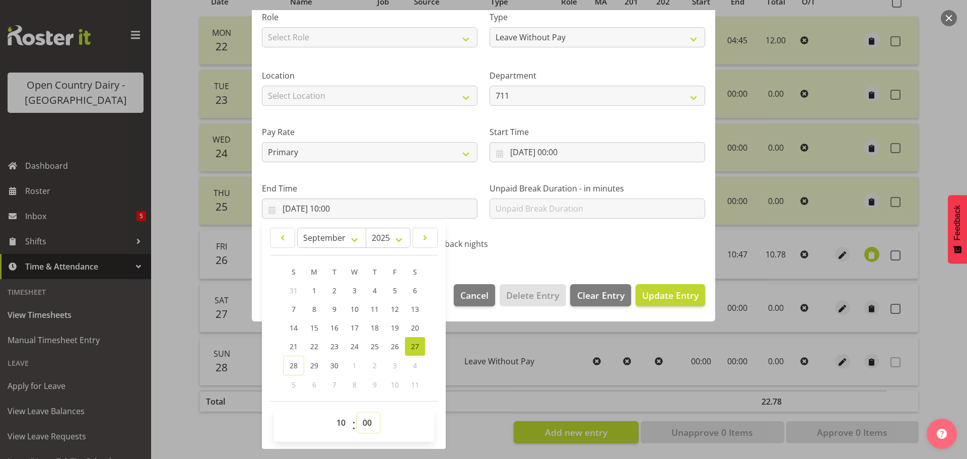
select select "47"
click at [357, 413] on select "00 01 02 03 04 05 06 07 08 09 10 11 12 13 14 15 16 17 18 19 20 21 22 23 24 25 2…" at bounding box center [368, 423] width 23 height 20
type input "27/09/2025, 10:47"
click at [664, 293] on span "Update Entry" at bounding box center [670, 295] width 56 height 12
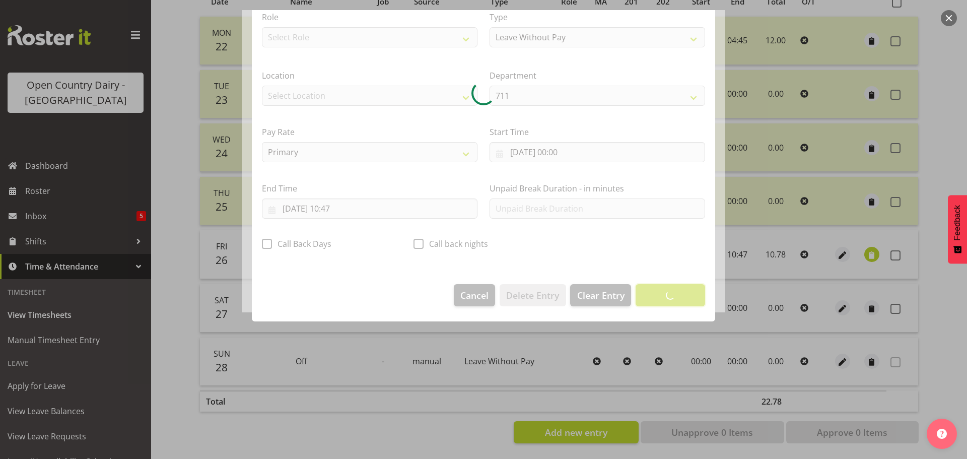
scroll to position [9, 0]
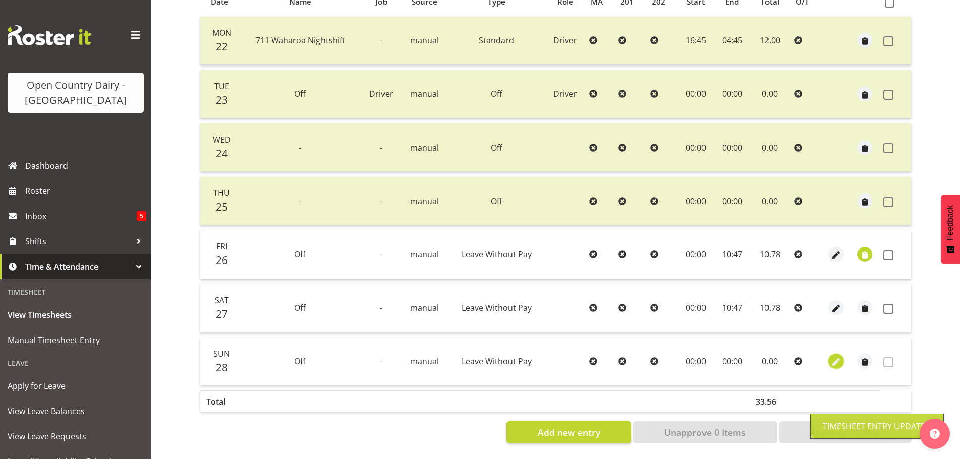
click at [833, 357] on span "button" at bounding box center [836, 363] width 12 height 12
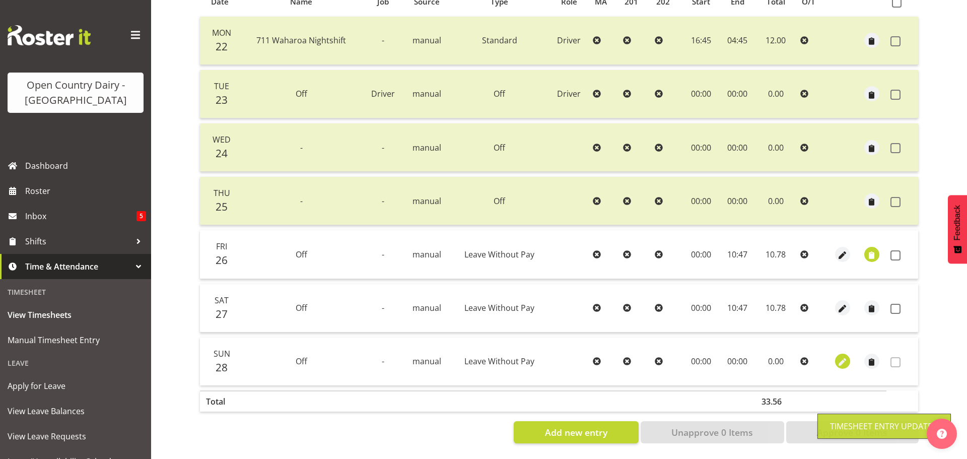
select select "Leave Without Pay"
select select "8"
select select "2025"
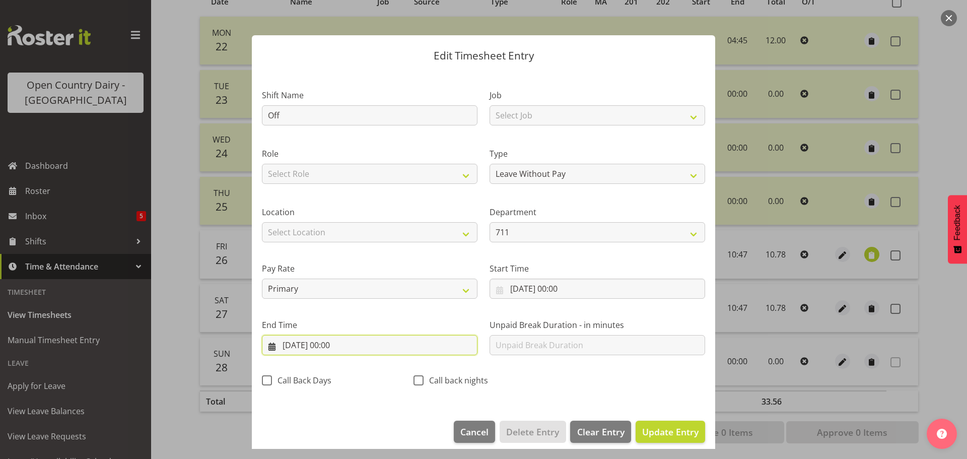
click at [333, 347] on input "28/09/2025, 00:00" at bounding box center [370, 345] width 216 height 20
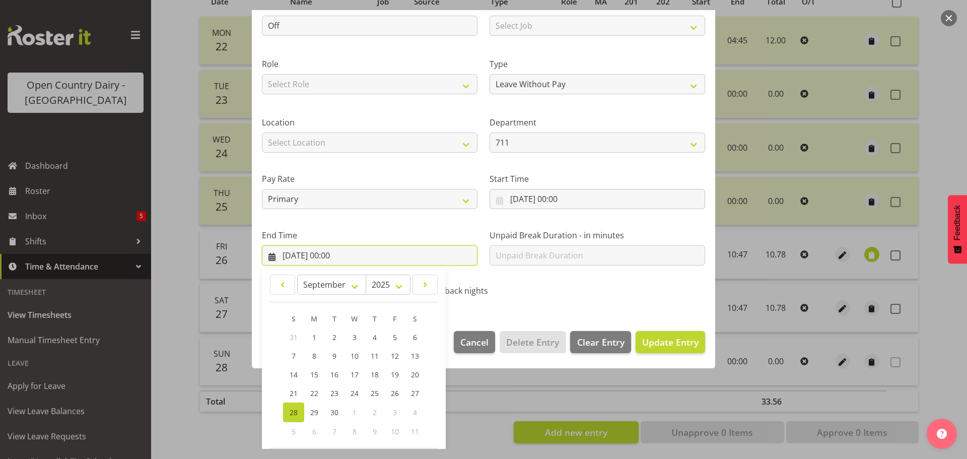
scroll to position [137, 0]
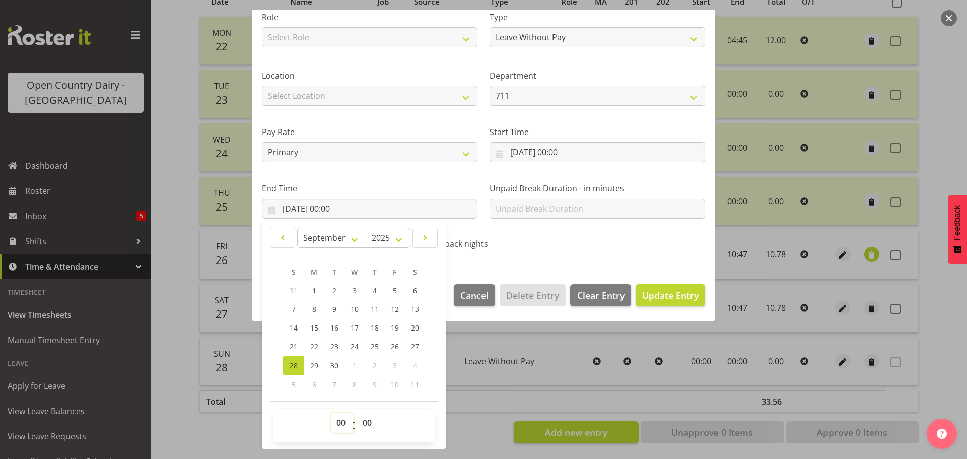
click at [342, 422] on select "00 01 02 03 04 05 06 07 08 09 10 11 12 13 14 15 16 17 18 19 20 21 22 23" at bounding box center [342, 423] width 23 height 20
select select "10"
click at [331, 413] on select "00 01 02 03 04 05 06 07 08 09 10 11 12 13 14 15 16 17 18 19 20 21 22 23" at bounding box center [342, 423] width 23 height 20
type input "28/09/2025, 10:00"
click at [366, 425] on select "00 01 02 03 04 05 06 07 08 09 10 11 12 13 14 15 16 17 18 19 20 21 22 23 24 25 2…" at bounding box center [368, 423] width 23 height 20
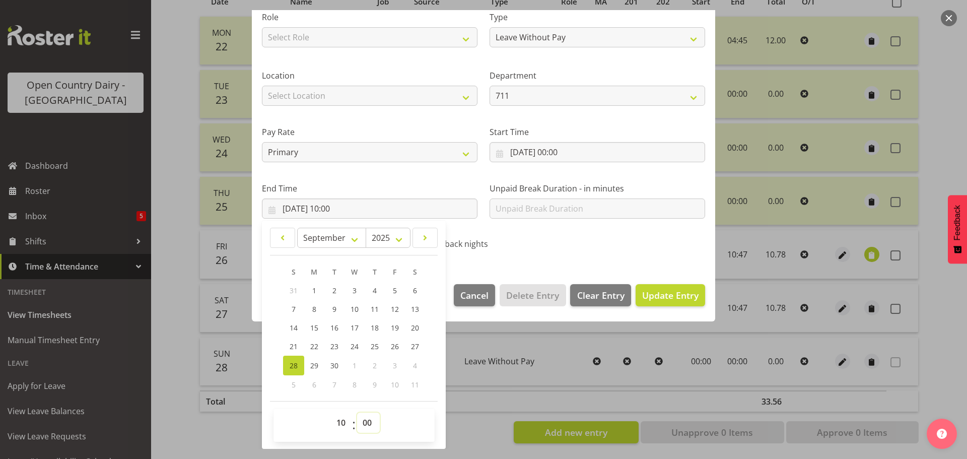
select select "47"
click at [357, 413] on select "00 01 02 03 04 05 06 07 08 09 10 11 12 13 14 15 16 17 18 19 20 21 22 23 24 25 2…" at bounding box center [368, 423] width 23 height 20
type input "28/09/2025, 10:47"
click at [649, 297] on span "Update Entry" at bounding box center [670, 295] width 56 height 12
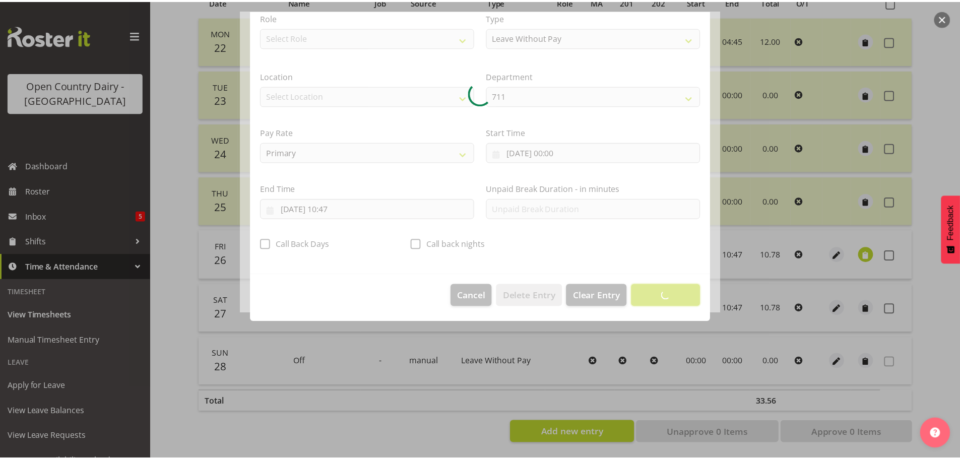
scroll to position [9, 0]
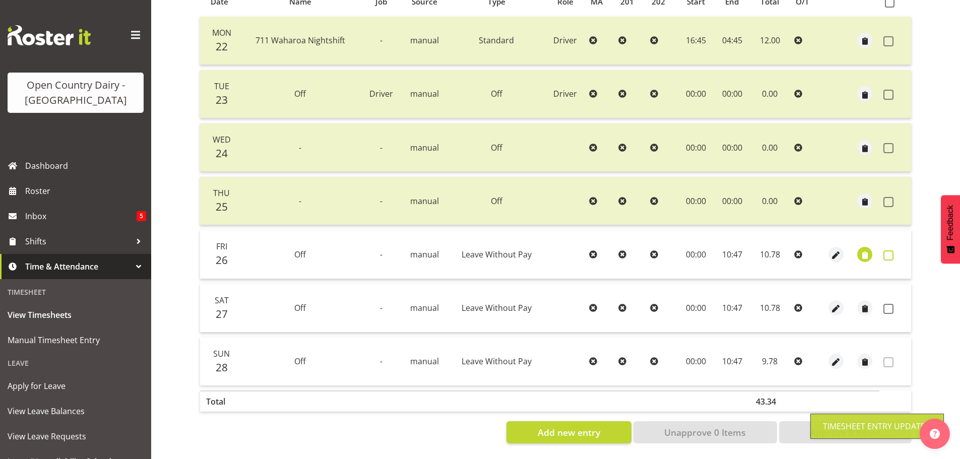
click at [888, 250] on span at bounding box center [888, 255] width 10 height 10
checkbox input "true"
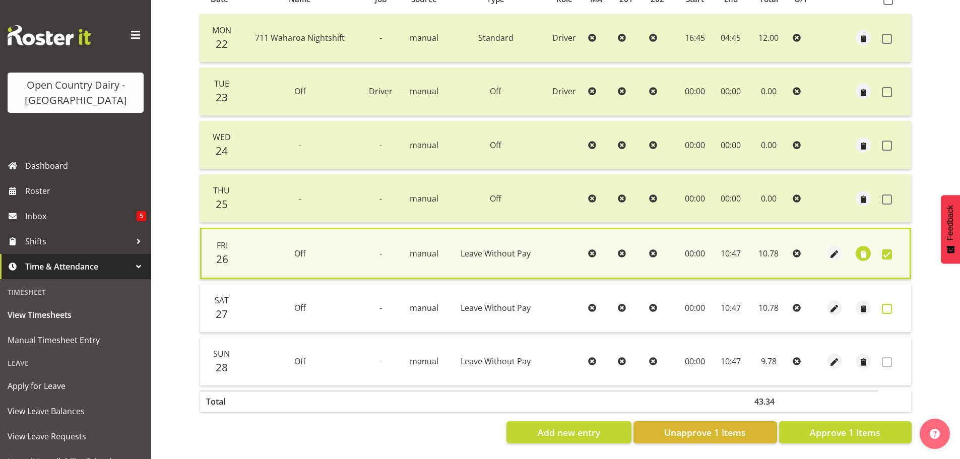
click at [888, 304] on span at bounding box center [887, 309] width 10 height 10
checkbox input "true"
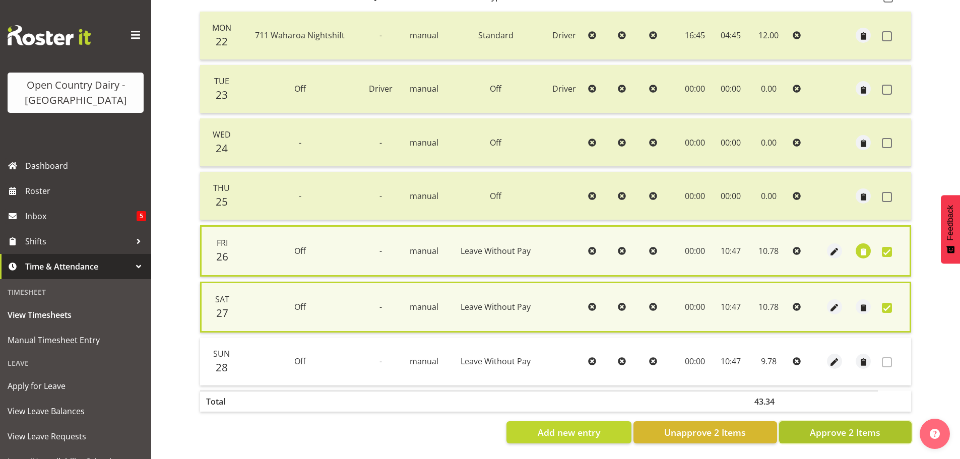
click at [872, 432] on span "Approve 2 Items" at bounding box center [845, 432] width 71 height 13
checkbox input "false"
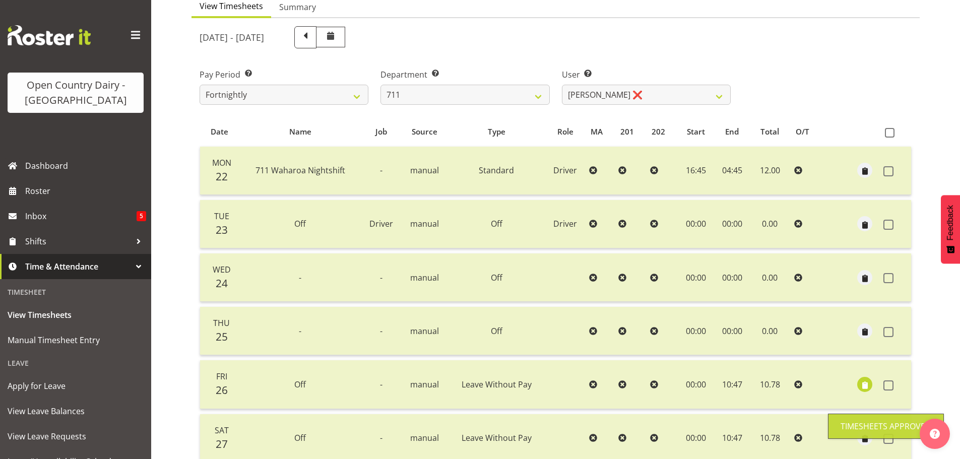
scroll to position [40, 0]
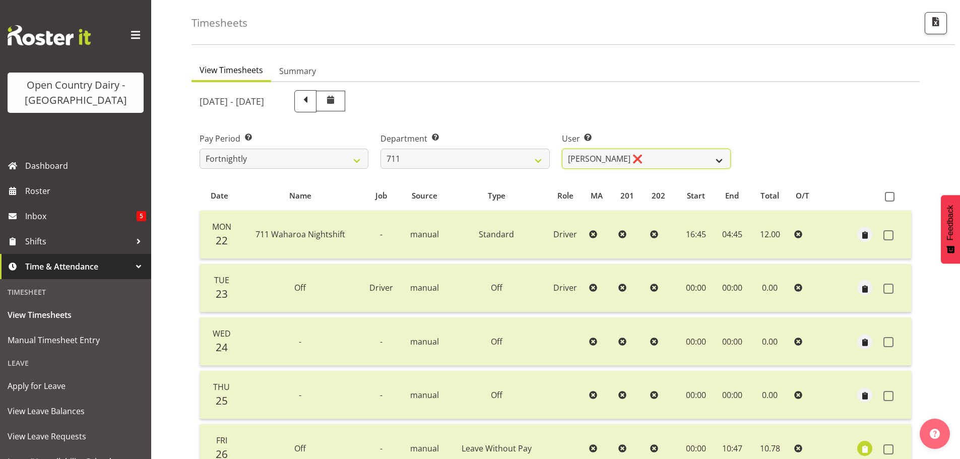
click at [664, 152] on select "Baz Morgan ❌ Gerard Cavanagh ❌ Tyrone Lawry ❌" at bounding box center [646, 159] width 169 height 20
select select "10409"
click at [562, 149] on select "Baz Morgan ❌ Gerard Cavanagh ❌ Tyrone Lawry ❌" at bounding box center [646, 159] width 169 height 20
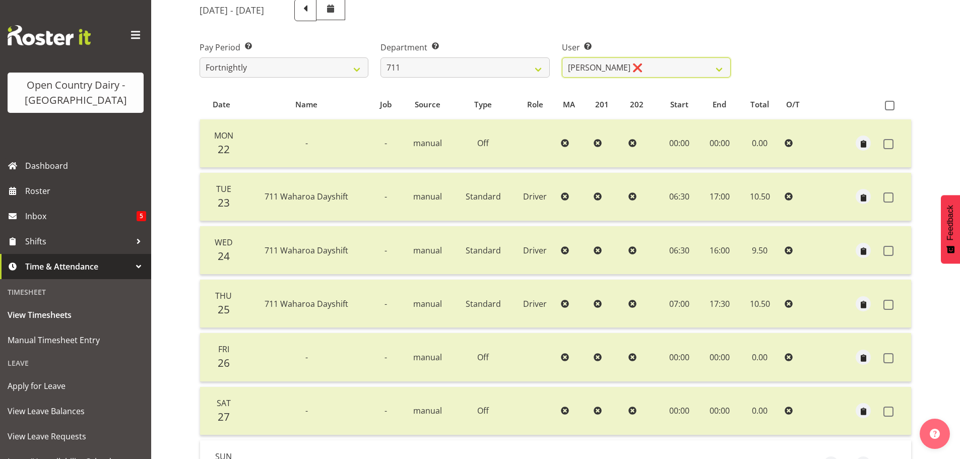
scroll to position [0, 0]
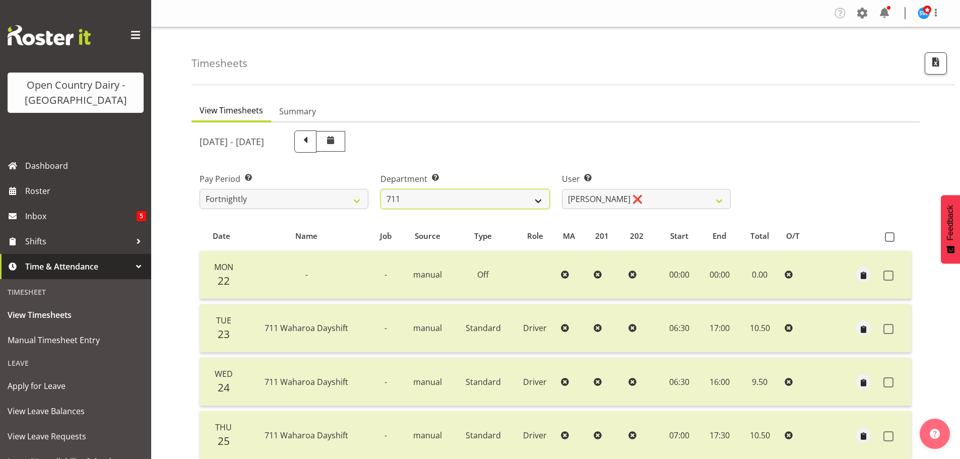
click at [496, 198] on select "701 702 703 704 705 706 707 708 709 710 711 712 713 714 715 716 717 718 719 720" at bounding box center [464, 199] width 169 height 20
select select "822"
click at [380, 189] on select "701 702 703 704 705 706 707 708 709 710 711 712 713 714 715 716 717 718 719 720" at bounding box center [464, 199] width 169 height 20
click at [678, 203] on select "Amrik Singh ❌ Jasdeep Singh ❌ Lucky Kau Kau ❌" at bounding box center [646, 199] width 169 height 20
click at [562, 189] on select "Amrik Singh ❌ Jasdeep Singh ❌ Lucky Kau Kau ❌" at bounding box center [646, 199] width 169 height 20
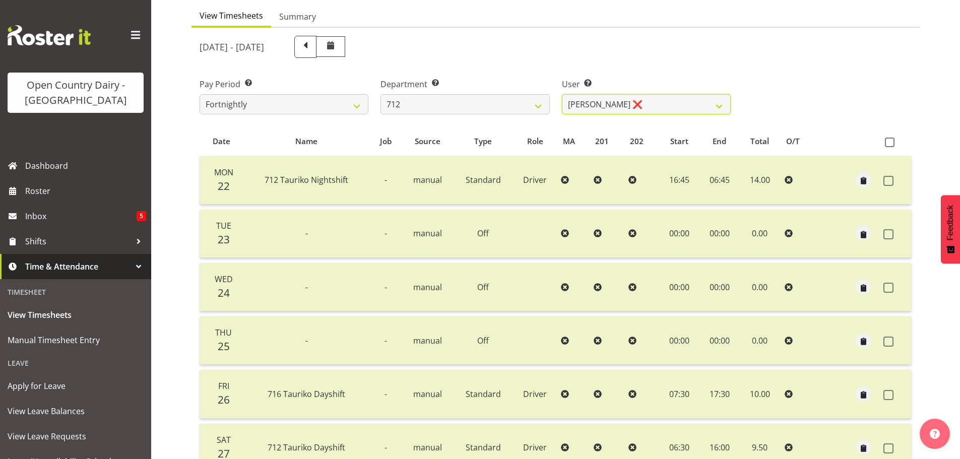
scroll to position [91, 0]
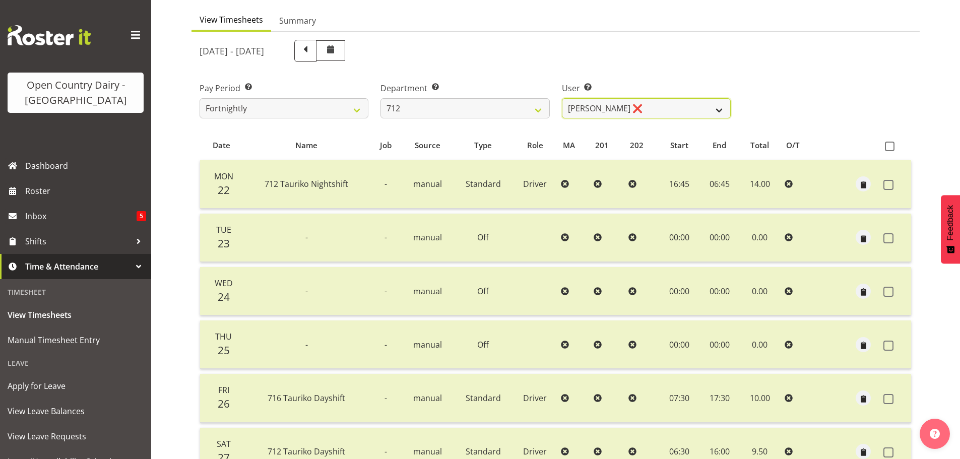
click at [656, 102] on select "Amrik Singh ❌ Jasdeep Singh ❌ Lucky Kau Kau ❌" at bounding box center [646, 108] width 169 height 20
select select "8195"
click at [562, 98] on select "Amrik Singh ❌ Jasdeep Singh ❌ Lucky Kau Kau ❌" at bounding box center [646, 108] width 169 height 20
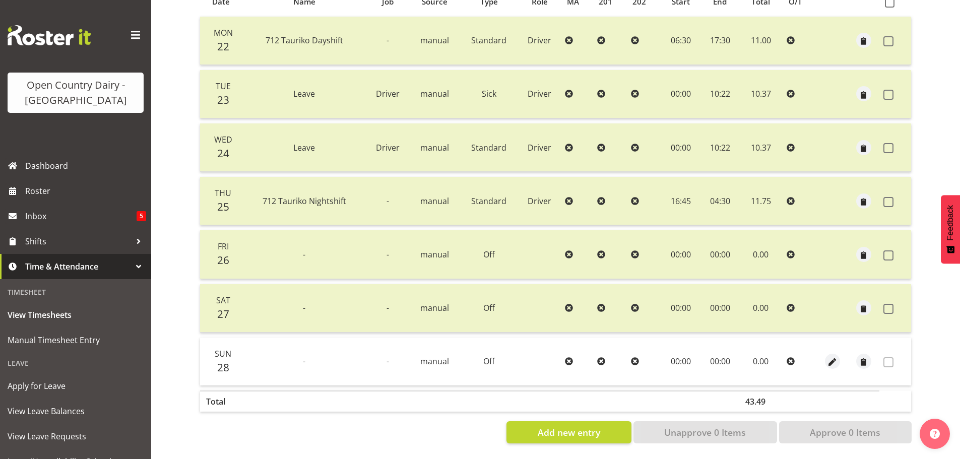
scroll to position [0, 0]
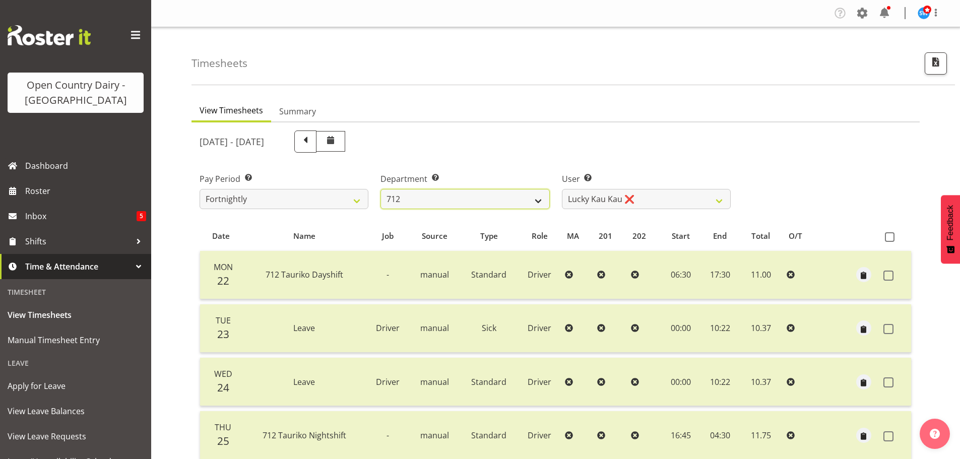
click at [508, 193] on select "701 702 703 704 705 706 707 708 709 710 711 712 713 714 715 716 717 718 719 720" at bounding box center [464, 199] width 169 height 20
select select "716"
click at [380, 189] on select "701 702 703 704 705 706 707 708 709 710 711 712 713 714 715 716 717 718 719 720" at bounding box center [464, 199] width 169 height 20
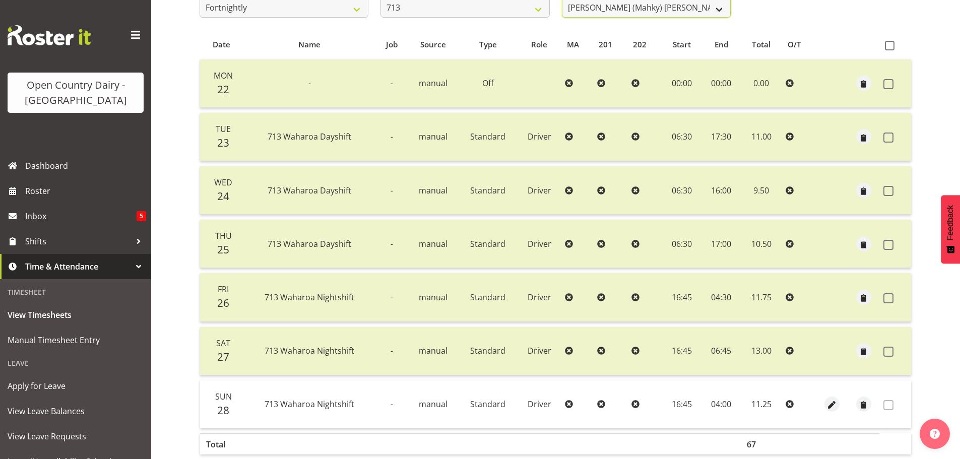
scroll to position [189, 0]
click at [660, 8] on select "Harmanpreet (Mahky) Dhillon ❌ Marcus Waretini ✔ Norman Sellen ❌" at bounding box center [646, 10] width 169 height 20
click at [562, 0] on select "Harmanpreet (Mahky) Dhillon ❌ Marcus Waretini ✔ Norman Sellen ❌" at bounding box center [646, 10] width 169 height 20
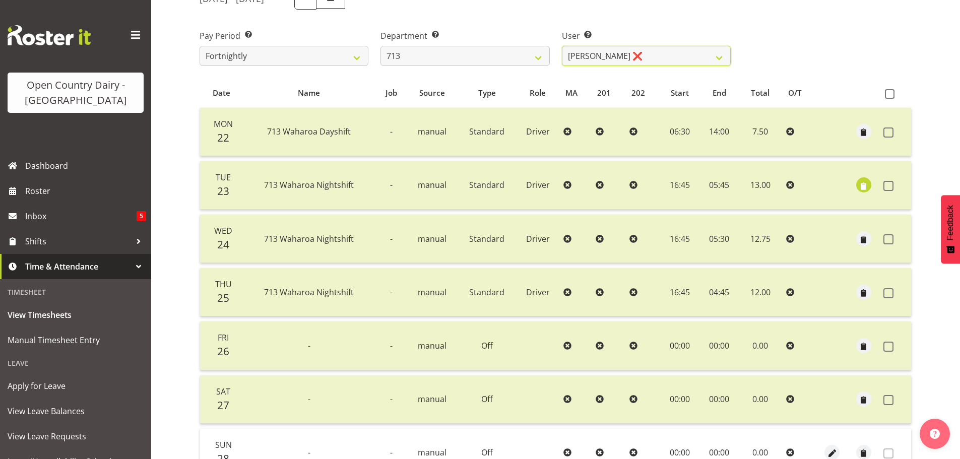
scroll to position [88, 0]
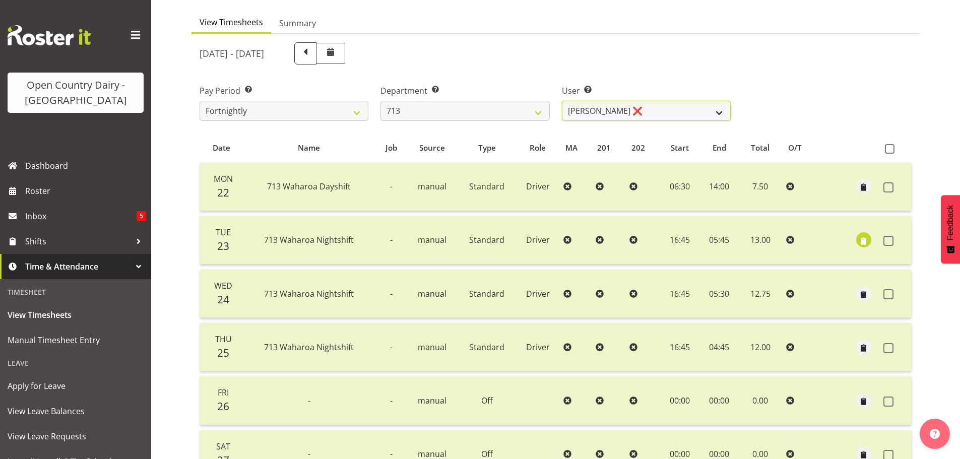
drag, startPoint x: 642, startPoint y: 109, endPoint x: 642, endPoint y: 117, distance: 8.1
click at [642, 108] on select "Harmanpreet (Mahky) Dhillon ❌ Marcus Waretini ✔ Norman Sellen ❌" at bounding box center [646, 111] width 169 height 20
select select "10300"
click at [562, 101] on select "Harmanpreet (Mahky) Dhillon ❌ Marcus Waretini ✔ Norman Sellen ❌" at bounding box center [646, 111] width 169 height 20
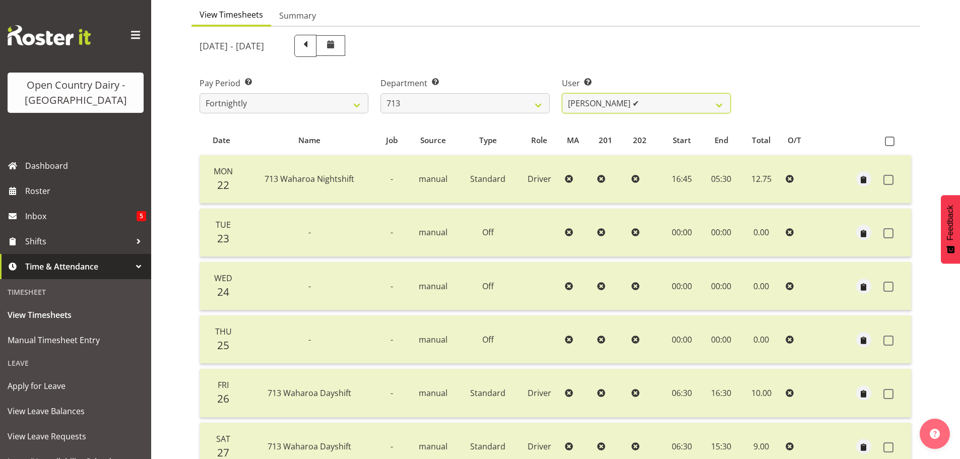
scroll to position [91, 0]
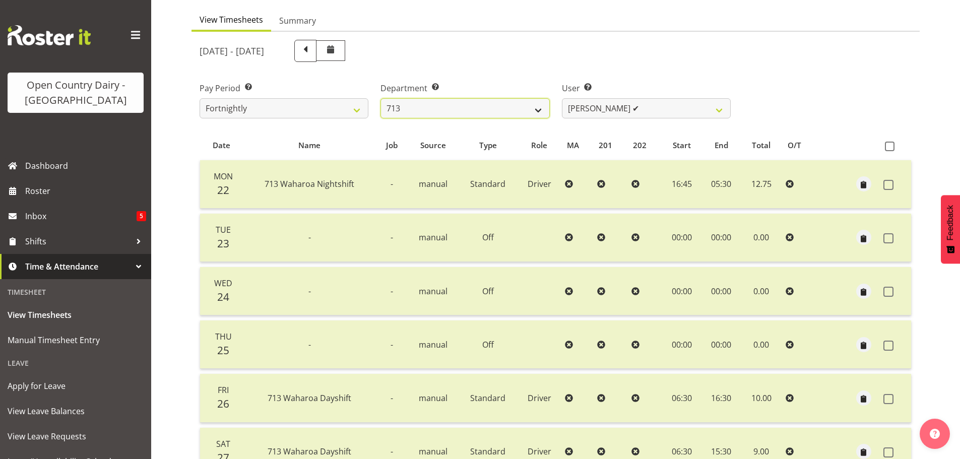
click at [465, 108] on select "701 702 703 704 705 706 707 708 709 710 711 712 713 714 715 716 717 718 719 720" at bounding box center [464, 108] width 169 height 20
select select "805"
click at [380, 98] on select "701 702 703 704 705 706 707 708 709 710 711 712 713 714 715 716 717 718 719 720" at bounding box center [464, 108] width 169 height 20
select select "10244"
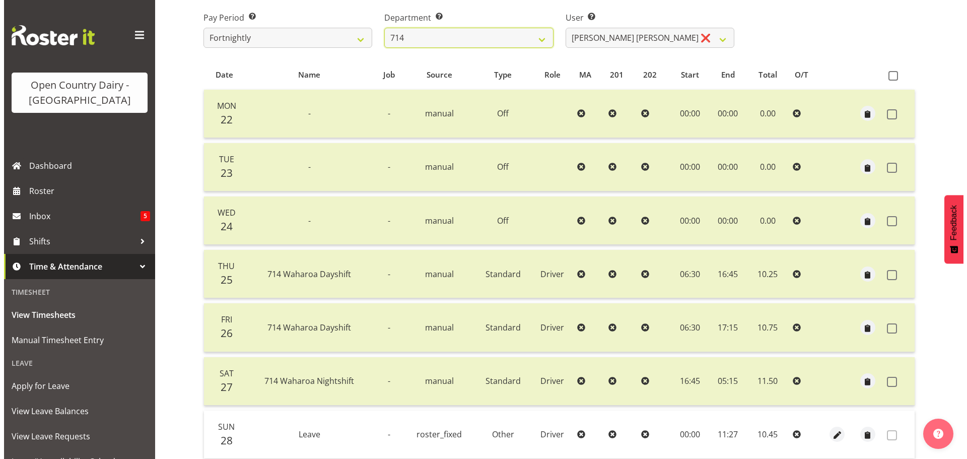
scroll to position [242, 0]
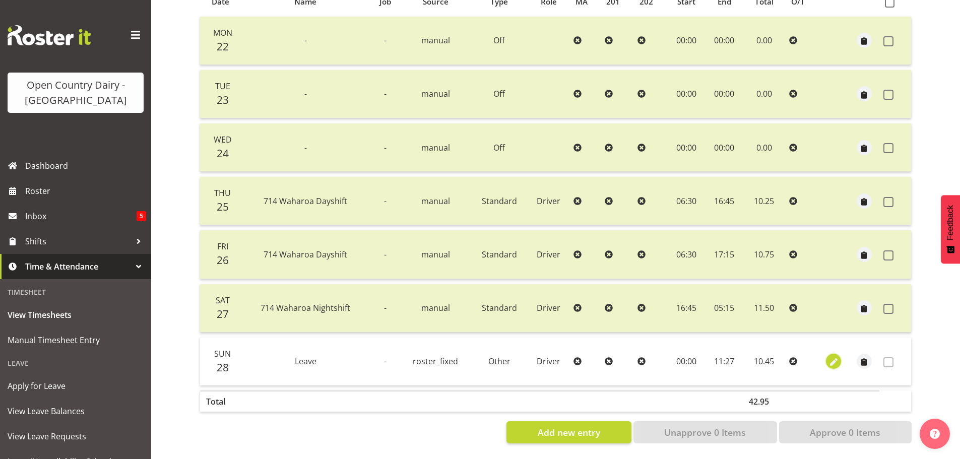
click at [831, 357] on span "button" at bounding box center [834, 363] width 12 height 12
select select "Other"
select select "8"
select select "2025"
select select "11"
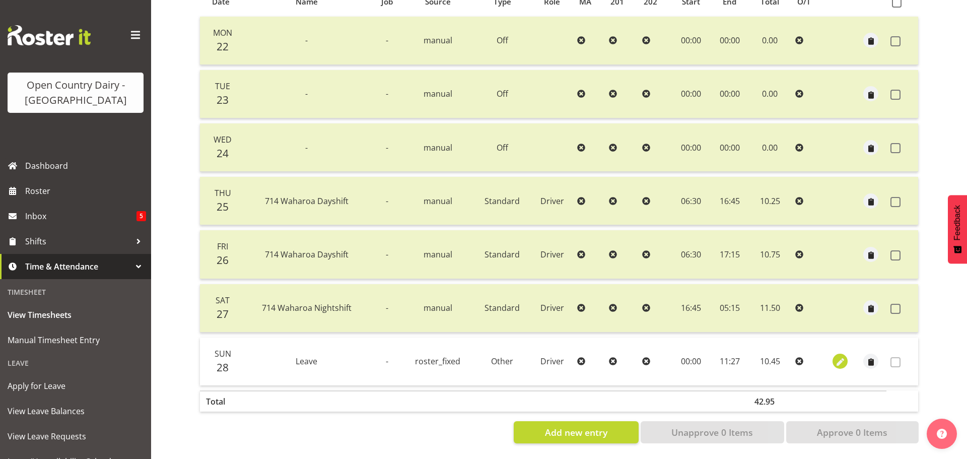
select select "27"
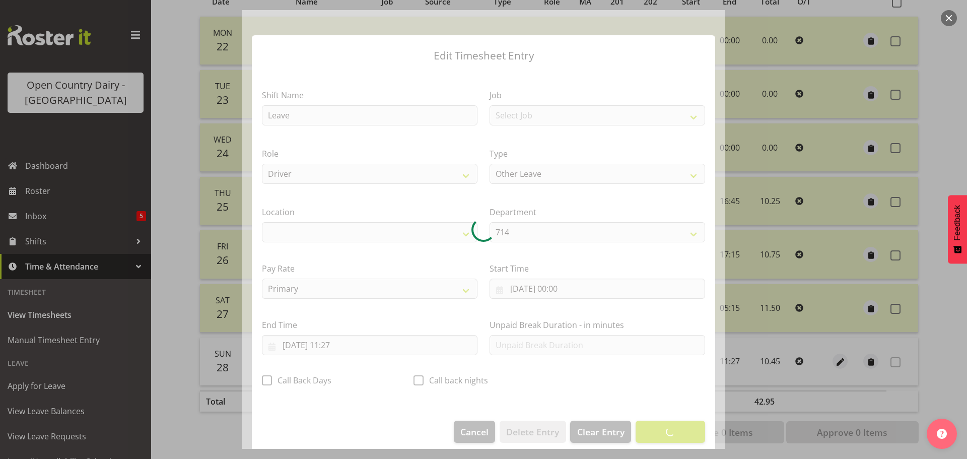
select select "1054"
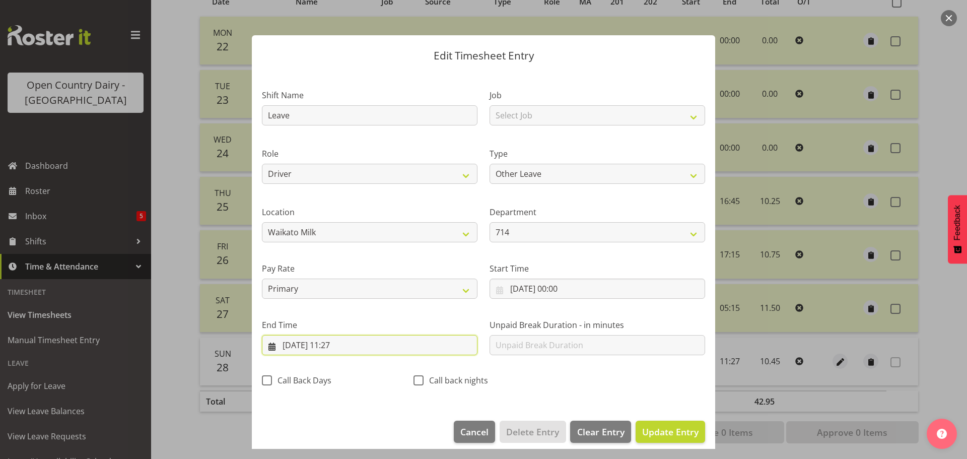
click at [336, 347] on input "28/09/2025, 11:27" at bounding box center [370, 345] width 216 height 20
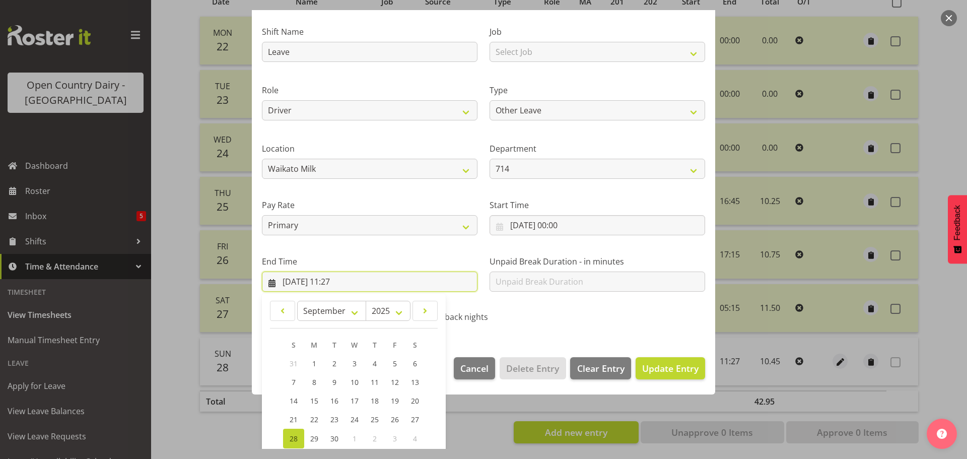
scroll to position [137, 0]
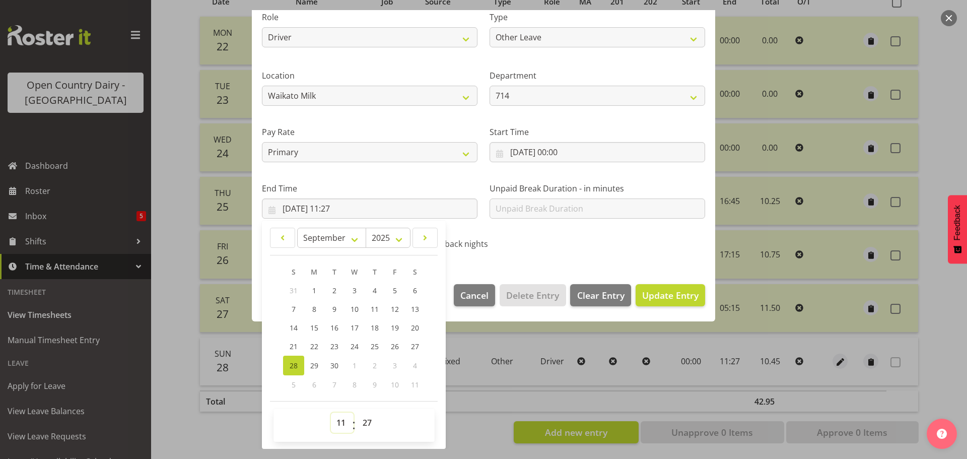
click at [342, 424] on select "00 01 02 03 04 05 06 07 08 09 10 11 12 13 14 15 16 17 18 19 20 21 22 23" at bounding box center [342, 423] width 23 height 20
select select "10"
click at [331, 413] on select "00 01 02 03 04 05 06 07 08 09 10 11 12 13 14 15 16 17 18 19 20 21 22 23" at bounding box center [342, 423] width 23 height 20
type input "28/09/2025, 10:27"
click at [680, 295] on span "Update Entry" at bounding box center [670, 295] width 56 height 12
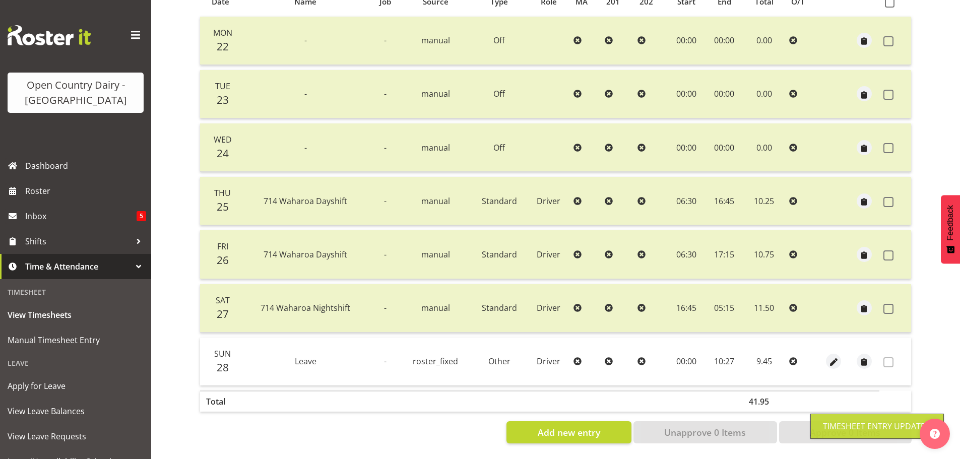
scroll to position [0, 0]
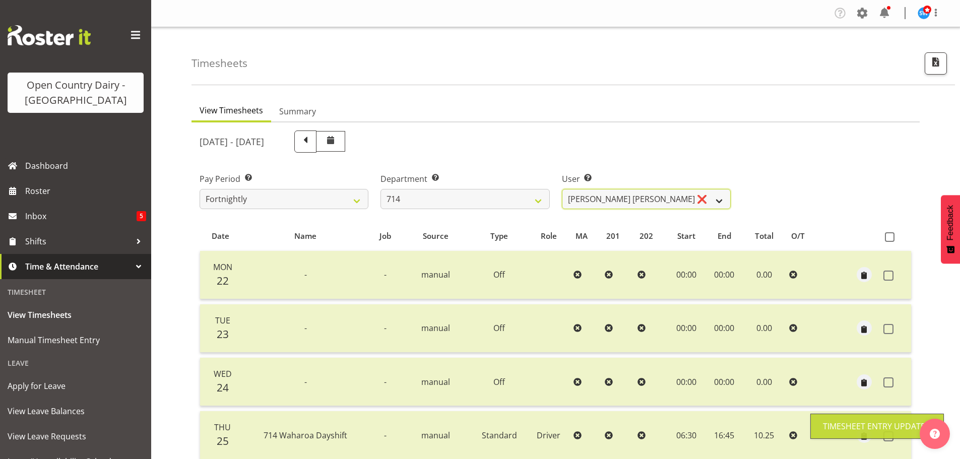
click at [663, 196] on select "Fraser Stephens ❌ Nev Brewster ❌ Stephen Parsons ❌ Tom Gaelic ❌" at bounding box center [646, 199] width 169 height 20
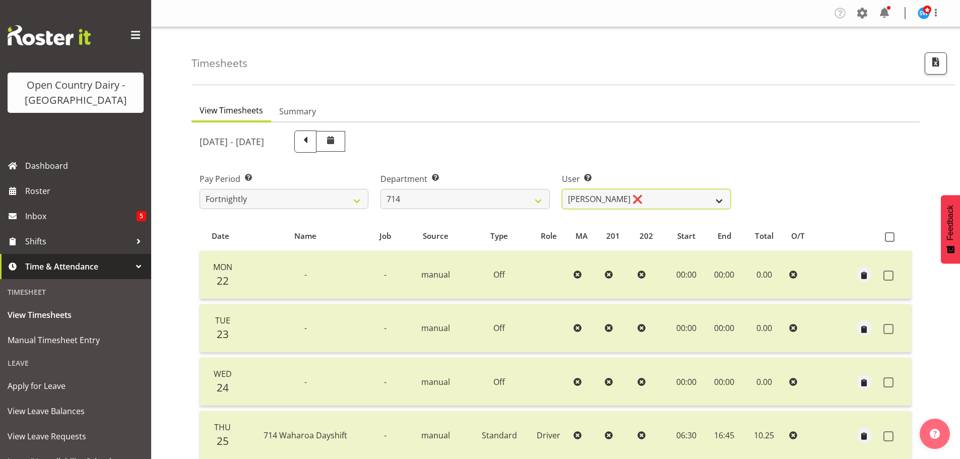
click at [562, 189] on select "Fraser Stephens ❌ Nev Brewster ❌ Stephen Parsons ❌ Tom Gaelic ❌" at bounding box center [646, 199] width 169 height 20
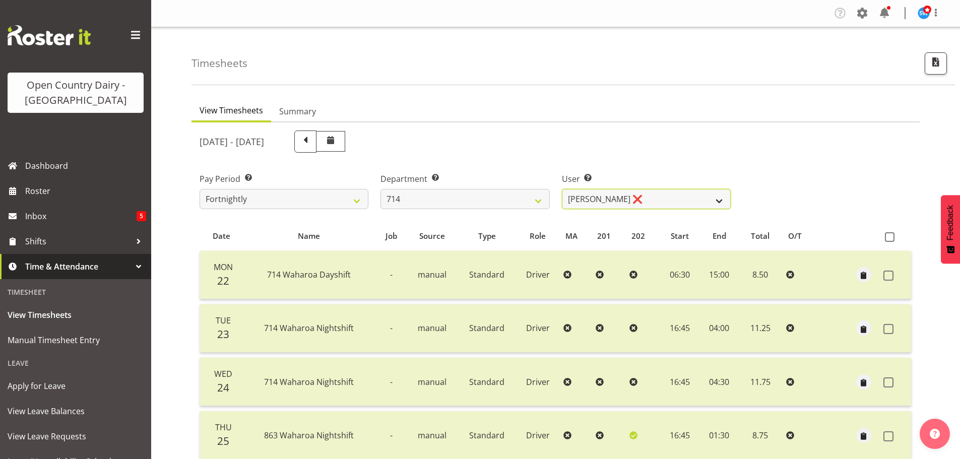
click at [672, 198] on select "Fraser Stephens ❌ Nev Brewster ❌ Stephen Parsons ❌ Tom Gaelic ❌" at bounding box center [646, 199] width 169 height 20
click at [562, 189] on select "Fraser Stephens ❌ Nev Brewster ❌ Stephen Parsons ❌ Tom Gaelic ❌" at bounding box center [646, 199] width 169 height 20
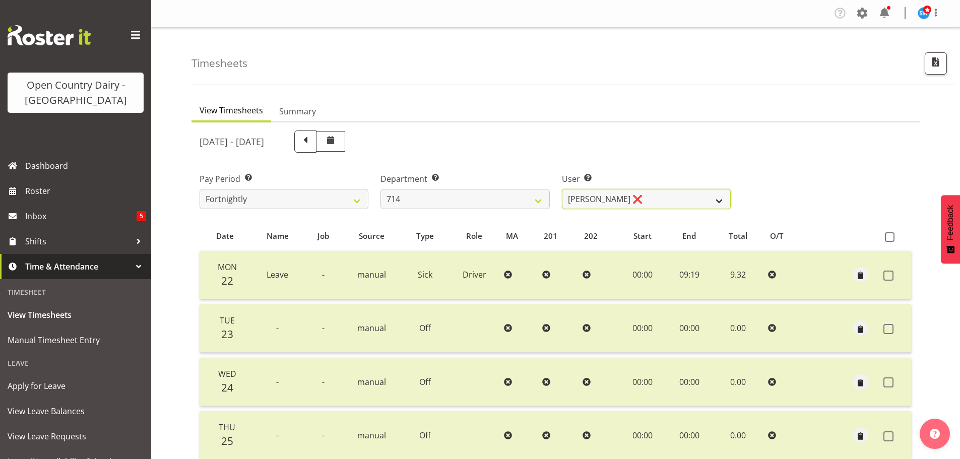
click at [682, 197] on select "Fraser Stephens ❌ Nev Brewster ❌ Stephen Parsons ❌ Tom Gaelic ❌" at bounding box center [646, 199] width 169 height 20
select select "10081"
click at [562, 189] on select "Fraser Stephens ❌ Nev Brewster ❌ Stephen Parsons ❌ Tom Gaelic ❌" at bounding box center [646, 199] width 169 height 20
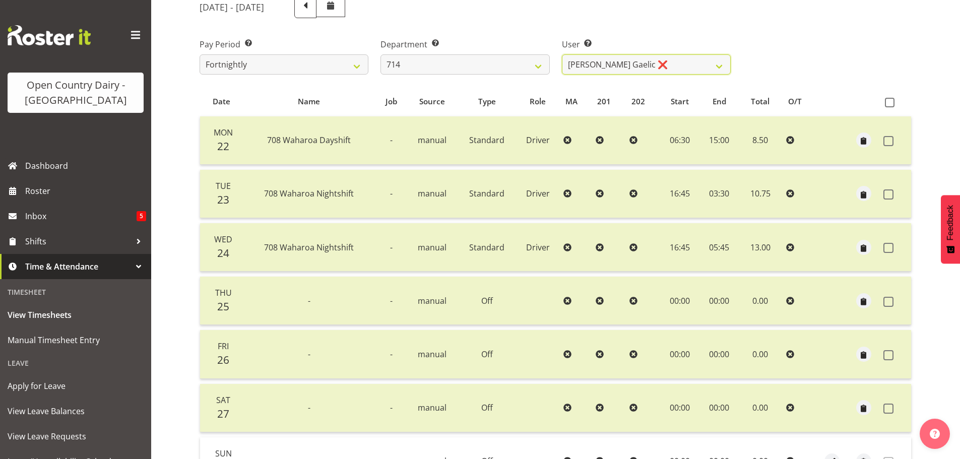
scroll to position [40, 0]
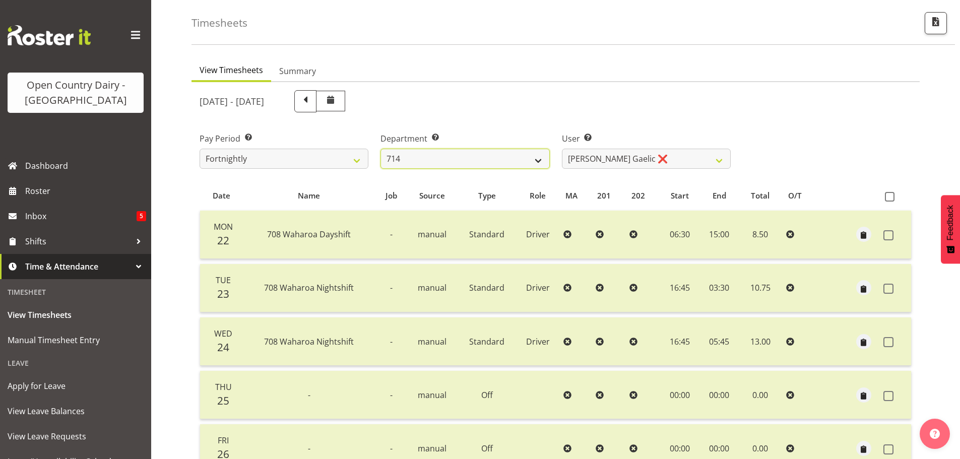
click at [482, 159] on select "701 702 703 704 705 706 707 708 709 710 711 712 713 714 715 716 717 718 719 720" at bounding box center [464, 159] width 169 height 20
select select "820"
click at [380, 149] on select "701 702 703 704 705 706 707 708 709 710 711 712 713 714 715 716 717 718 719 720" at bounding box center [464, 159] width 169 height 20
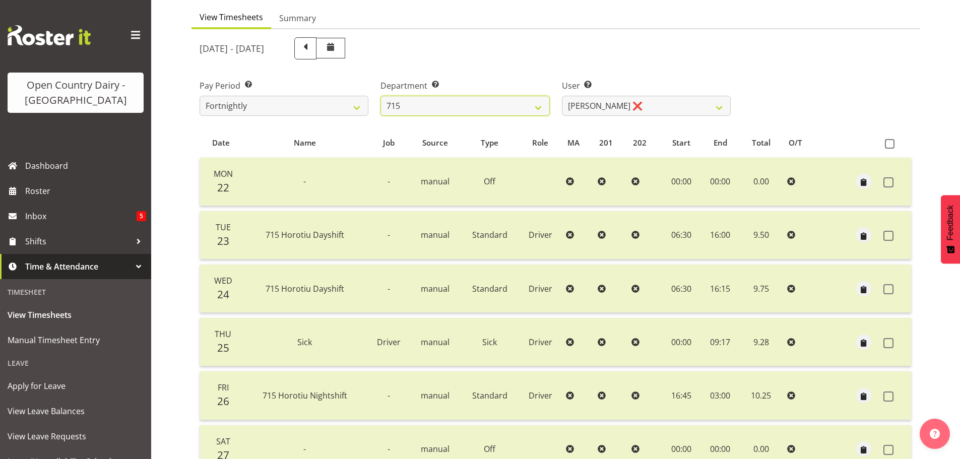
scroll to position [91, 0]
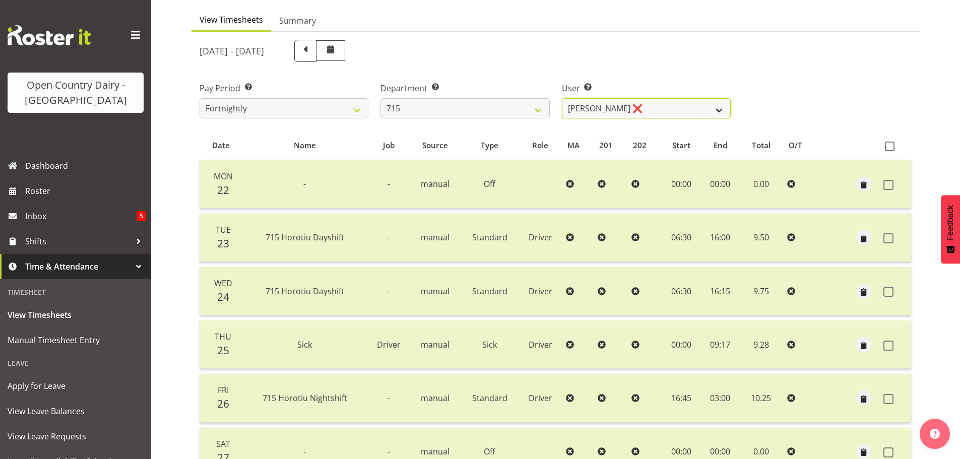
click at [672, 108] on select "Glenn McPherson ❌ Greg Healey ❌ Max Coulter ❌ Neal Chalklen ❌" at bounding box center [646, 108] width 169 height 20
click at [562, 98] on select "Glenn McPherson ❌ Greg Healey ❌ Max Coulter ❌ Neal Chalklen ❌" at bounding box center [646, 108] width 169 height 20
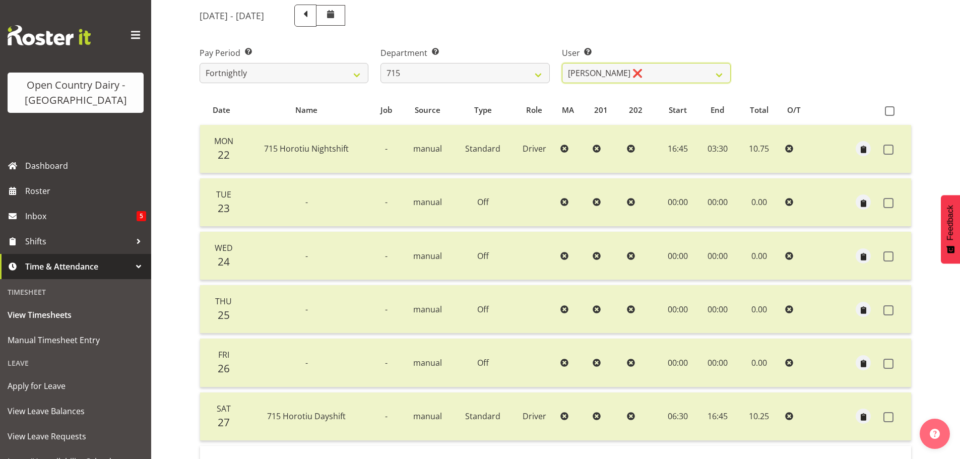
scroll to position [0, 0]
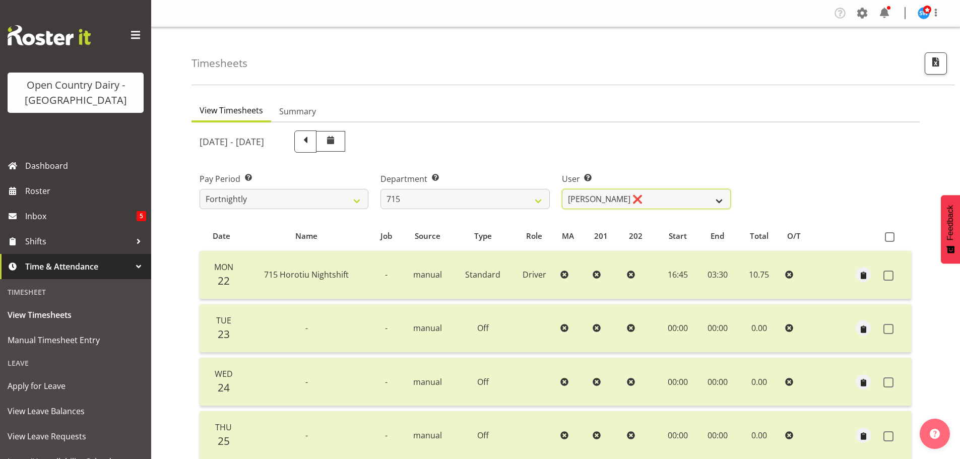
click at [649, 200] on select "Glenn McPherson ❌ Greg Healey ❌ Max Coulter ❌ Neal Chalklen ❌" at bounding box center [646, 199] width 169 height 20
click at [562, 189] on select "Glenn McPherson ❌ Greg Healey ❌ Max Coulter ❌ Neal Chalklen ❌" at bounding box center [646, 199] width 169 height 20
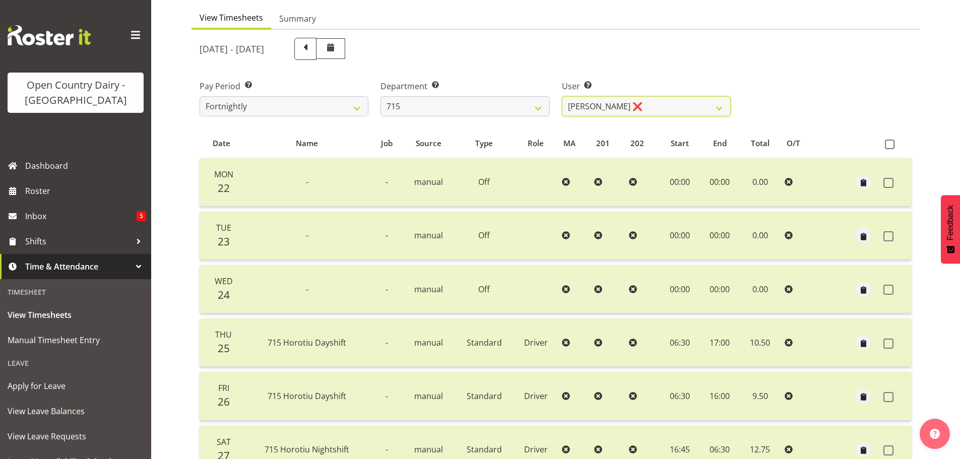
scroll to position [91, 0]
click at [672, 109] on select "Glenn McPherson ❌ Greg Healey ❌ Max Coulter ❌ Neal Chalklen ❌" at bounding box center [646, 108] width 169 height 20
select select "8499"
click at [562, 98] on select "Glenn McPherson ❌ Greg Healey ❌ Max Coulter ❌ Neal Chalklen ❌" at bounding box center [646, 108] width 169 height 20
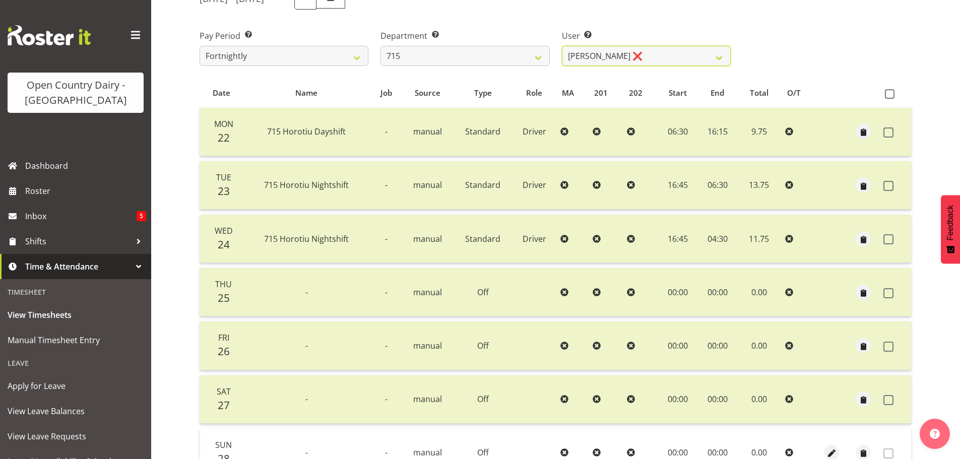
scroll to position [40, 0]
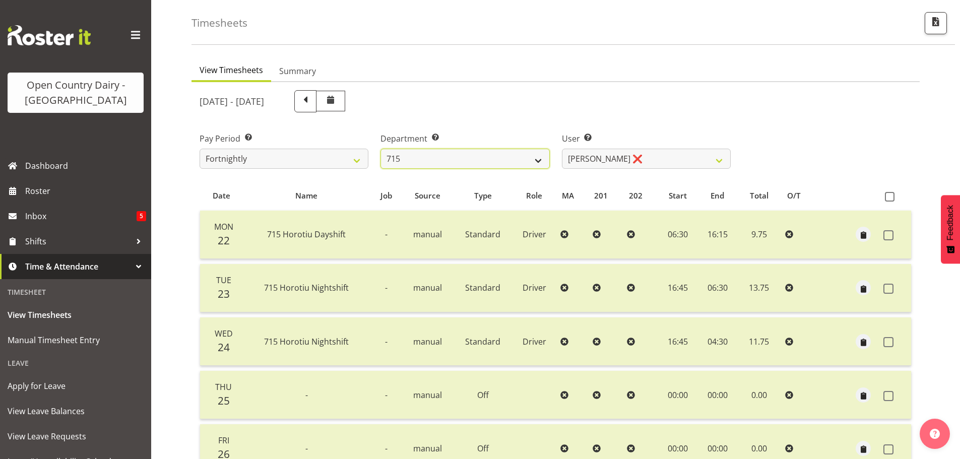
click at [491, 158] on select "701 702 703 704 705 706 707 708 709 710 711 712 713 714 715 716 717 718 719 720" at bounding box center [464, 159] width 169 height 20
select select "754"
click at [380, 149] on select "701 702 703 704 705 706 707 708 709 710 711 712 713 714 715 716 717 718 719 720" at bounding box center [464, 159] width 169 height 20
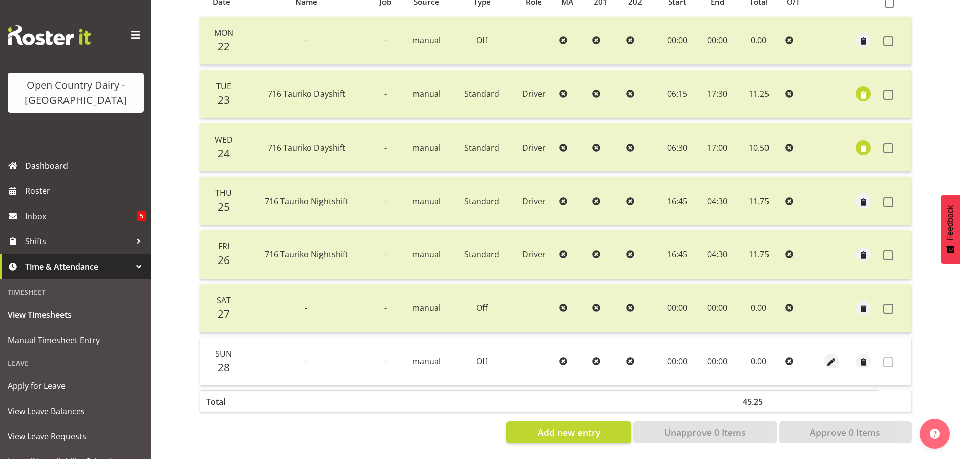
scroll to position [91, 0]
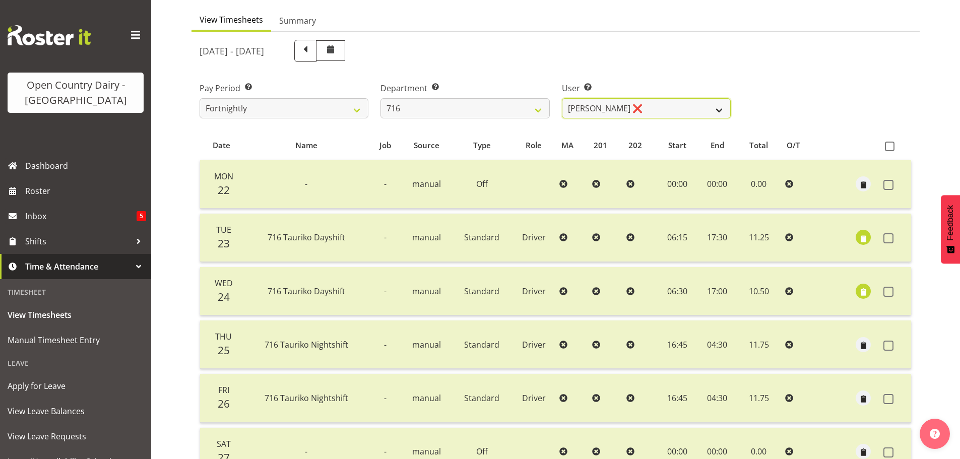
click at [667, 101] on select "Casey Leonard ❌ Darren Norris ❌ Glen Fraser ❌ Michael O'Connor ❌" at bounding box center [646, 108] width 169 height 20
click at [562, 98] on select "Casey Leonard ❌ Darren Norris ❌ Glen Fraser ❌ Michael O'Connor ❌" at bounding box center [646, 108] width 169 height 20
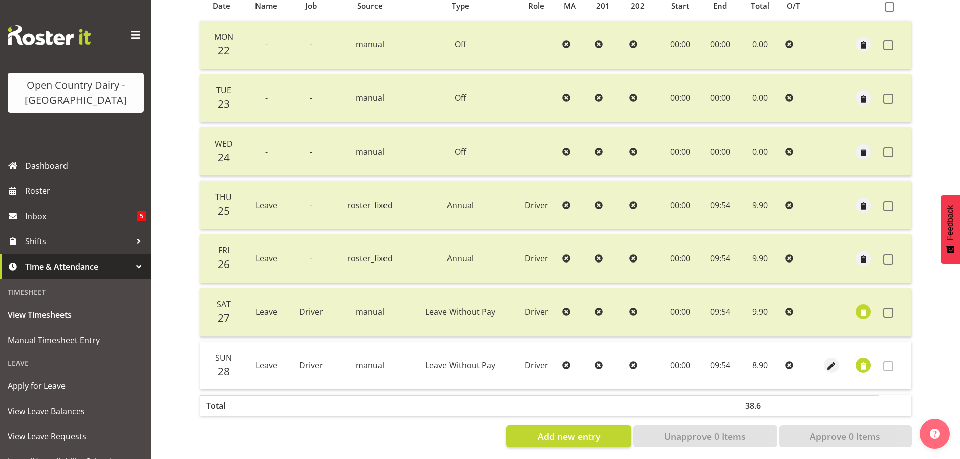
scroll to position [40, 0]
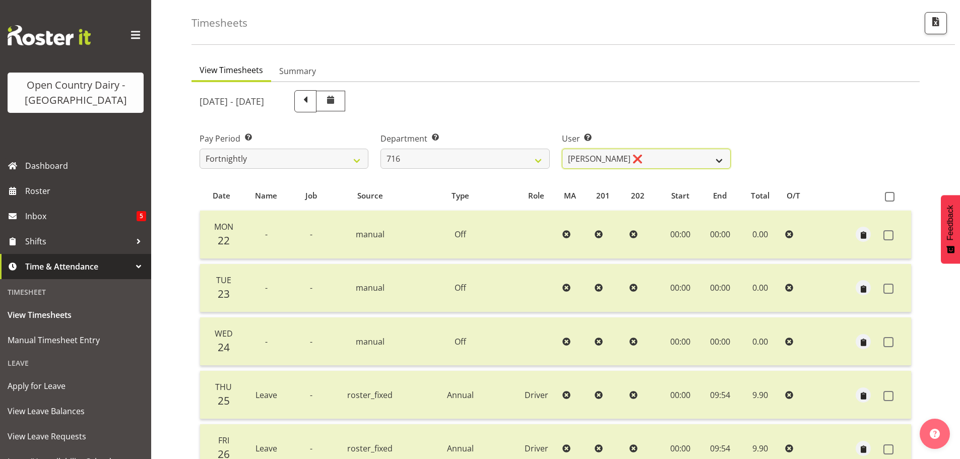
click at [674, 150] on select "Casey Leonard ❌ Darren Norris ❌ Glen Fraser ❌ Michael O'Connor ❌" at bounding box center [646, 159] width 169 height 20
click at [562, 149] on select "Casey Leonard ❌ Darren Norris ❌ Glen Fraser ❌ Michael O'Connor ❌" at bounding box center [646, 159] width 169 height 20
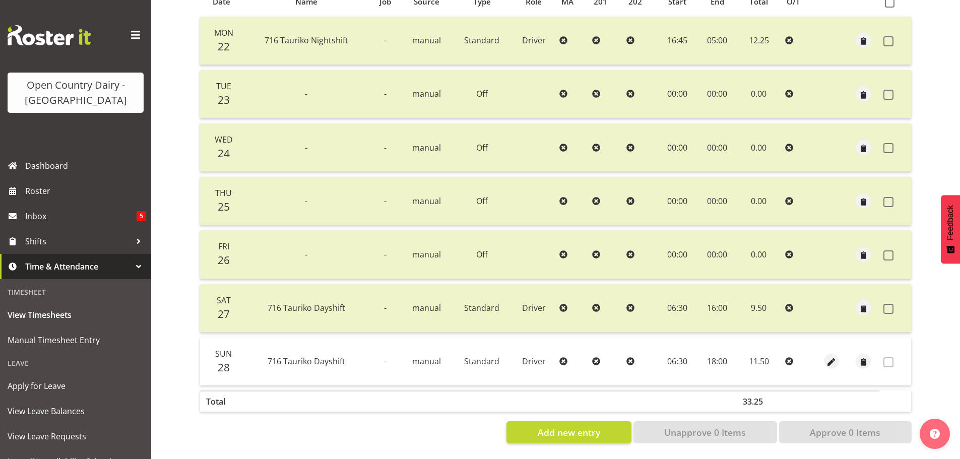
scroll to position [0, 0]
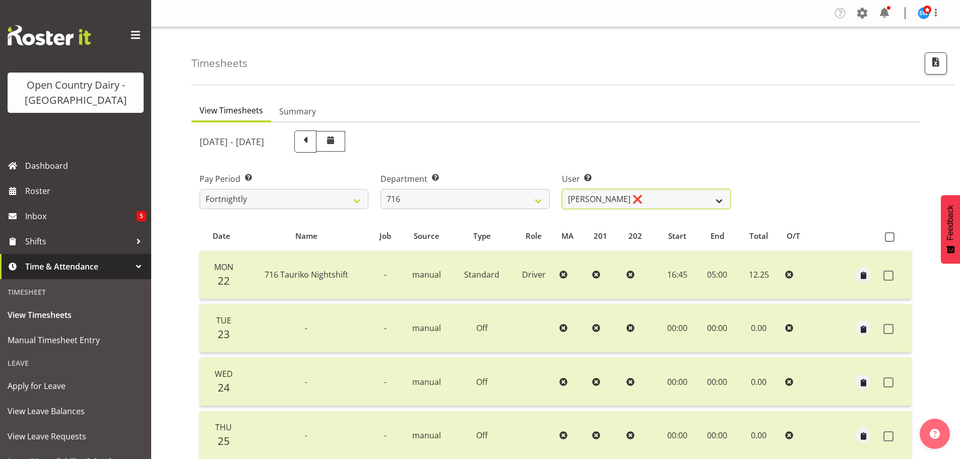
click at [656, 198] on select "Casey Leonard ❌ Darren Norris ❌ Glen Fraser ❌ Michael O'Connor ❌" at bounding box center [646, 199] width 169 height 20
select select "10336"
click at [562, 189] on select "Casey Leonard ❌ Darren Norris ❌ Glen Fraser ❌ Michael O'Connor ❌" at bounding box center [646, 199] width 169 height 20
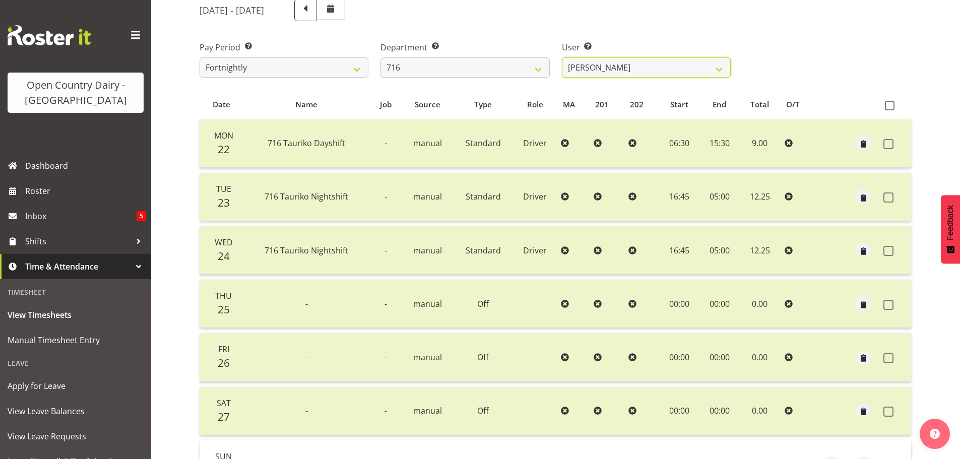
scroll to position [50, 0]
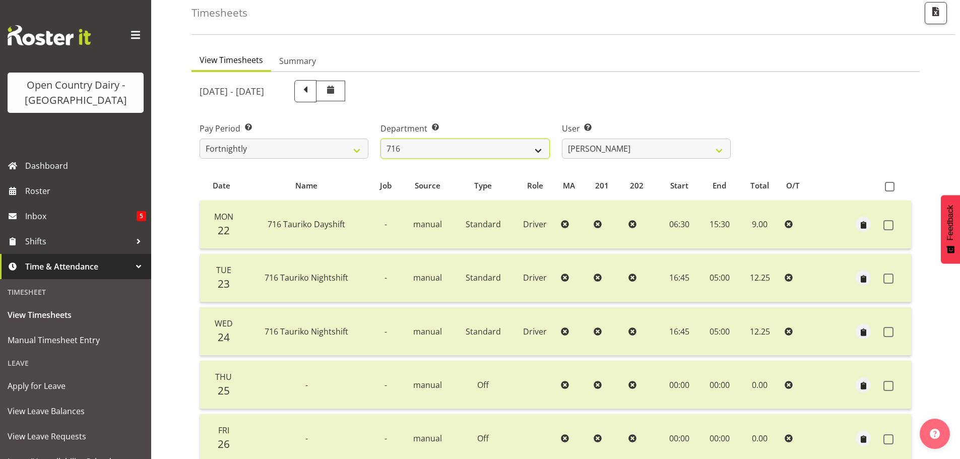
click at [504, 144] on select "701 702 703 704 705 706 707 708 709 710 711 712 713 714 715 716 717 718 719 720" at bounding box center [464, 149] width 169 height 20
select select "758"
click at [380, 139] on select "701 702 703 704 705 706 707 708 709 710 711 712 713 714 715 716 717 718 719 720" at bounding box center [464, 149] width 169 height 20
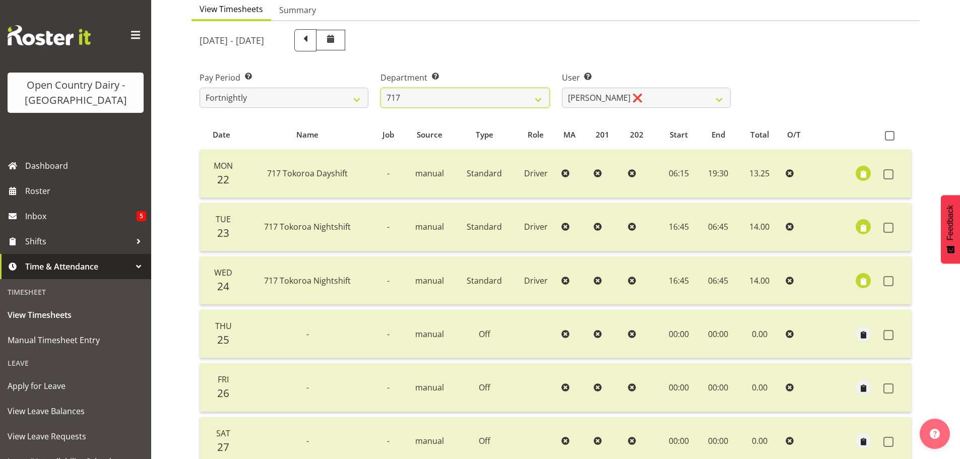
scroll to position [101, 0]
click at [679, 99] on select "Daryl Wrigley ❌ Dodge Lindsay Laing ❌ Eric Stothers ❌ Jeff Anderson ❌" at bounding box center [646, 98] width 169 height 20
click at [675, 98] on select "Daryl Wrigley ❌ Dodge Lindsay Laing ❌ Eric Stothers ❌ Jeff Anderson ❌" at bounding box center [646, 98] width 169 height 20
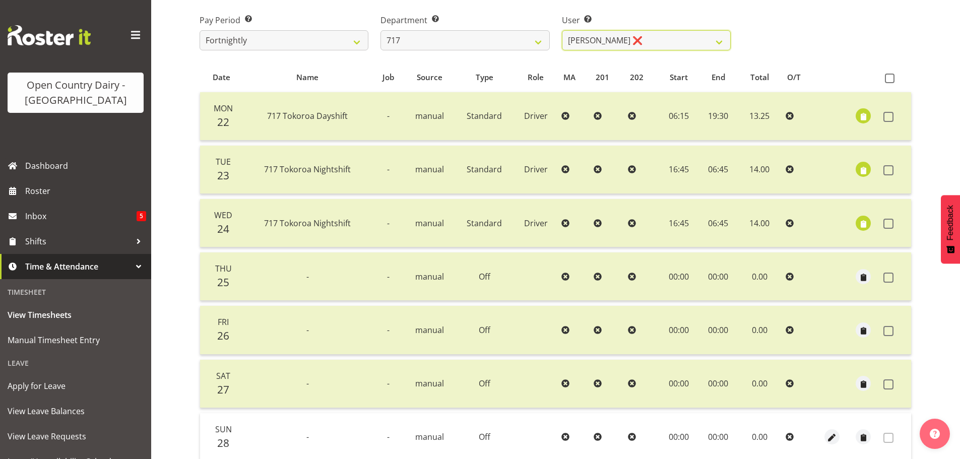
scroll to position [91, 0]
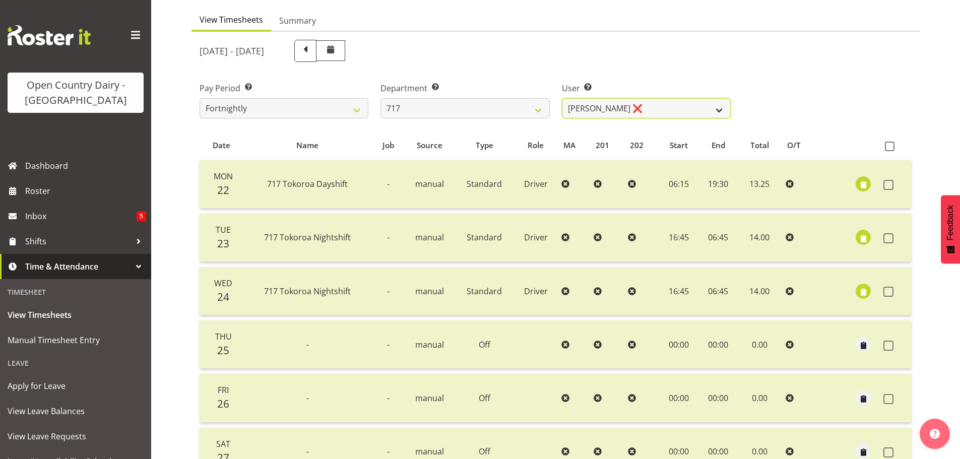
click at [687, 102] on select "Daryl Wrigley ❌ Dodge Lindsay Laing ❌ Eric Stothers ❌ Jeff Anderson ❌" at bounding box center [646, 108] width 169 height 20
click at [562, 98] on select "Daryl Wrigley ❌ Dodge Lindsay Laing ❌ Eric Stothers ❌ Jeff Anderson ❌" at bounding box center [646, 108] width 169 height 20
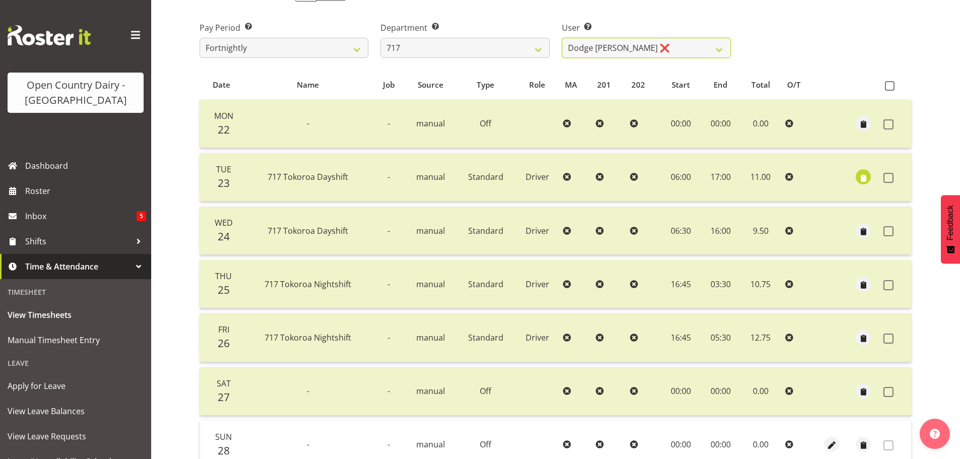
scroll to position [40, 0]
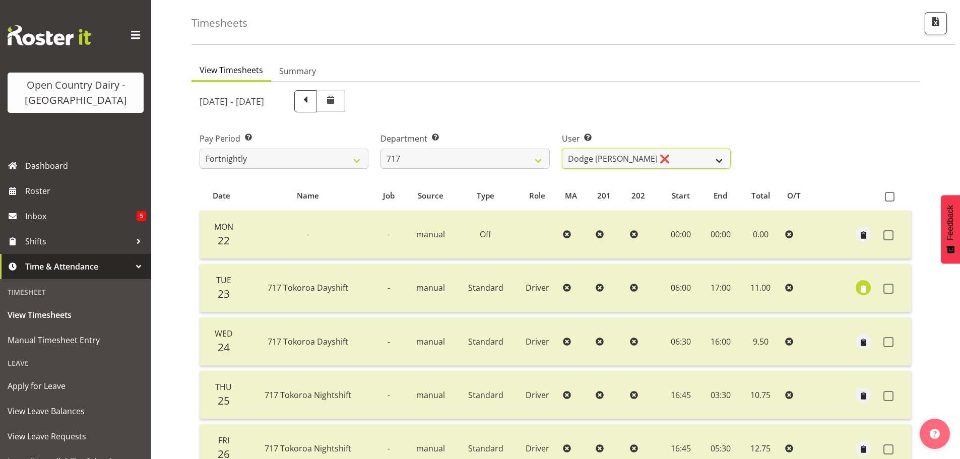
click at [677, 158] on select "Daryl Wrigley ❌ Dodge Lindsay Laing ❌ Eric Stothers ❌ Jeff Anderson ❌" at bounding box center [646, 159] width 169 height 20
click at [562, 149] on select "Daryl Wrigley ❌ Dodge Lindsay Laing ❌ Eric Stothers ❌ Jeff Anderson ❌" at bounding box center [646, 159] width 169 height 20
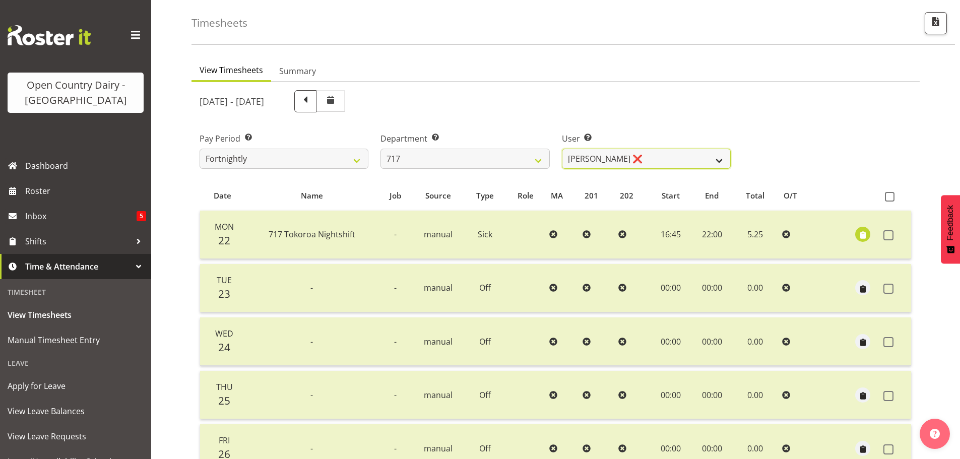
click at [674, 152] on select "Daryl Wrigley ❌ Dodge Lindsay Laing ❌ Eric Stothers ❌ Jeff Anderson ❌" at bounding box center [646, 159] width 169 height 20
select select "10294"
click at [562, 149] on select "Daryl Wrigley ❌ Dodge Lindsay Laing ❌ Eric Stothers ❌ Jeff Anderson ❌" at bounding box center [646, 159] width 169 height 20
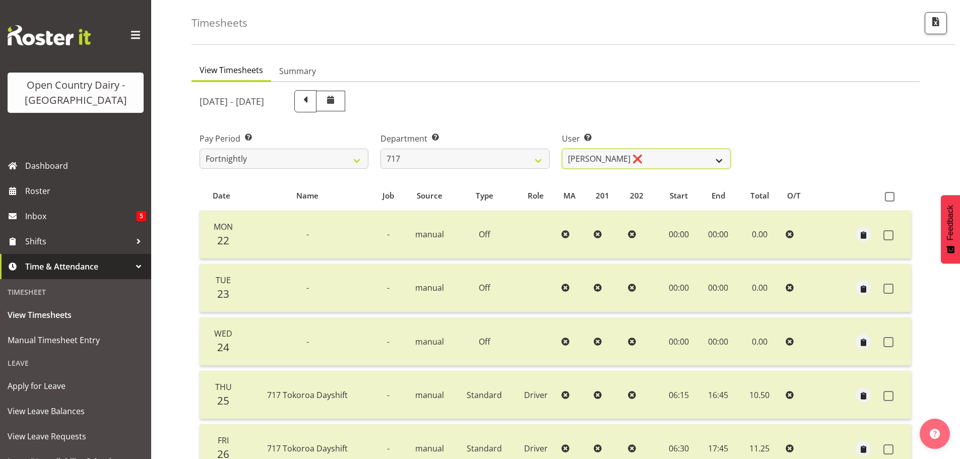
click at [678, 159] on select "Daryl Wrigley ❌ Dodge Lindsay Laing ❌ Eric Stothers ❌ Jeff Anderson ❌" at bounding box center [646, 159] width 169 height 20
click at [678, 158] on select "Daryl Wrigley ❌ Dodge Lindsay Laing ❌ Eric Stothers ❌ Jeff Anderson ❌" at bounding box center [646, 159] width 169 height 20
click at [476, 159] on select "701 702 703 704 705 706 707 708 709 710 711 712 713 714 715 716 717 718 719 720" at bounding box center [464, 159] width 169 height 20
select select "757"
click at [380, 149] on select "701 702 703 704 705 706 707 708 709 710 711 712 713 714 715 716 717 718 719 720" at bounding box center [464, 159] width 169 height 20
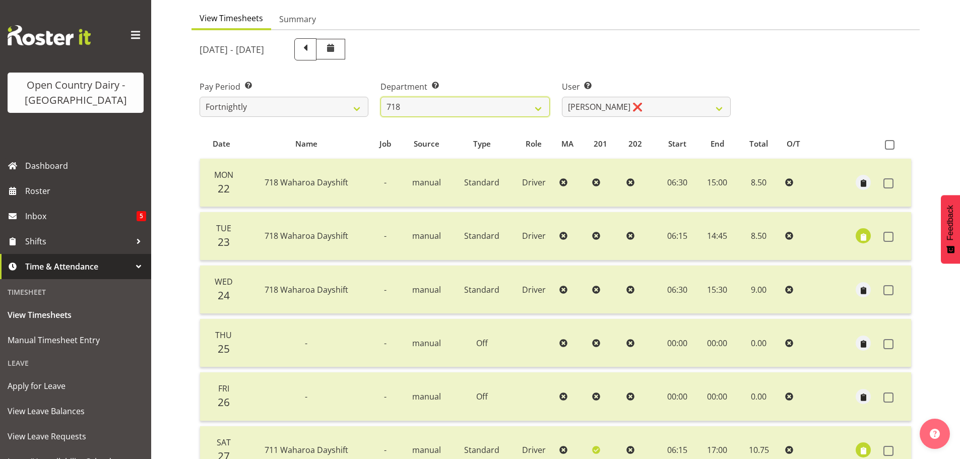
scroll to position [91, 0]
click at [658, 100] on select "Graeme Raupi ❌ Jimmy Boult ❌ Linsay Bourne ❌ Tony Fielding ❌" at bounding box center [646, 108] width 169 height 20
click at [562, 98] on select "Graeme Raupi ❌ Jimmy Boult ❌ Linsay Bourne ❌ Tony Fielding ❌" at bounding box center [646, 108] width 169 height 20
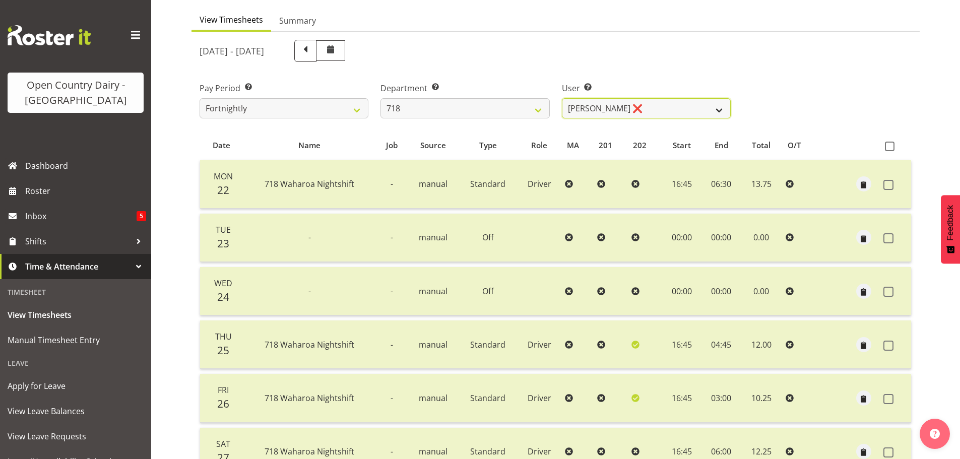
click at [656, 107] on select "Graeme Raupi ❌ Jimmy Boult ❌ Linsay Bourne ❌ Tony Fielding ❌" at bounding box center [646, 108] width 169 height 20
click at [562, 98] on select "Graeme Raupi ❌ Jimmy Boult ❌ Linsay Bourne ❌ Tony Fielding ❌" at bounding box center [646, 108] width 169 height 20
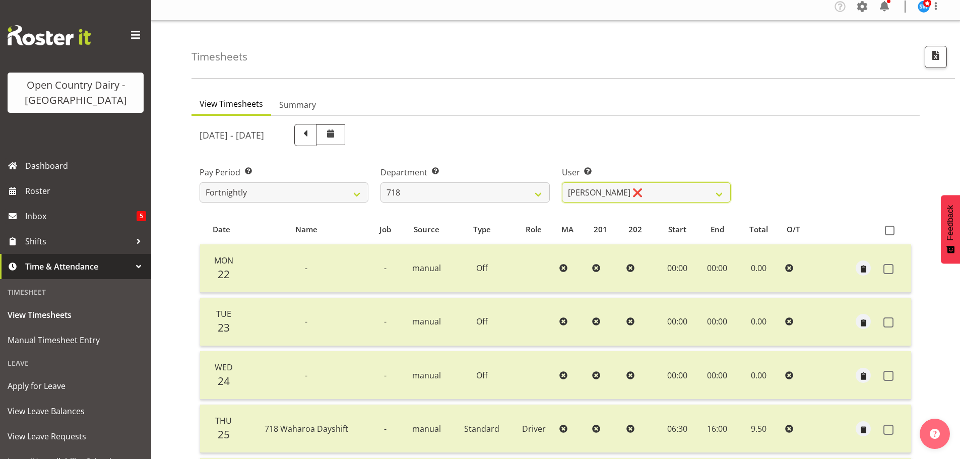
scroll to position [0, 0]
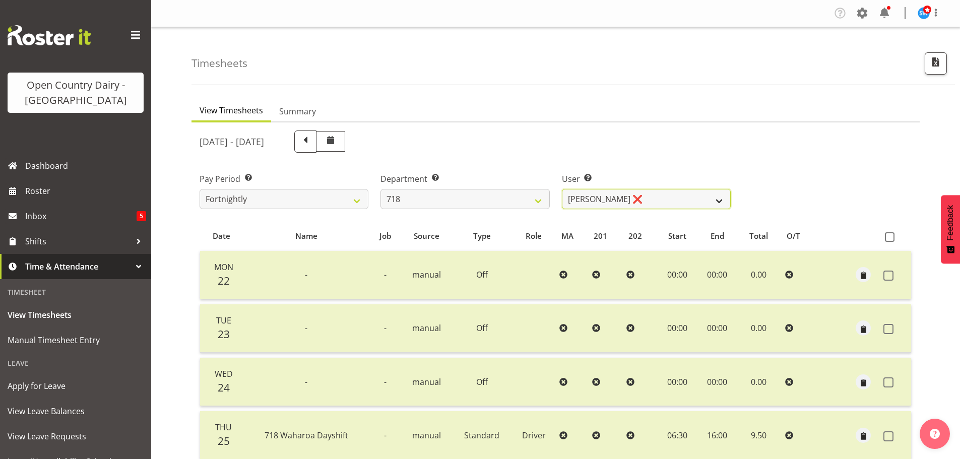
click at [669, 201] on select "Graeme Raupi ❌ Jimmy Boult ❌ Linsay Bourne ❌ Tony Fielding ❌" at bounding box center [646, 199] width 169 height 20
select select "8609"
click at [562, 189] on select "Graeme Raupi ❌ Jimmy Boult ❌ Linsay Bourne ❌ Tony Fielding ❌" at bounding box center [646, 199] width 169 height 20
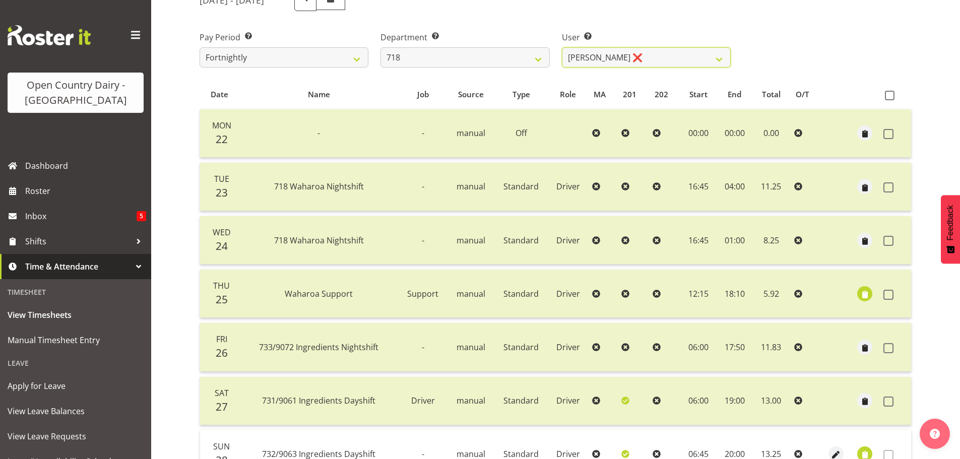
scroll to position [242, 0]
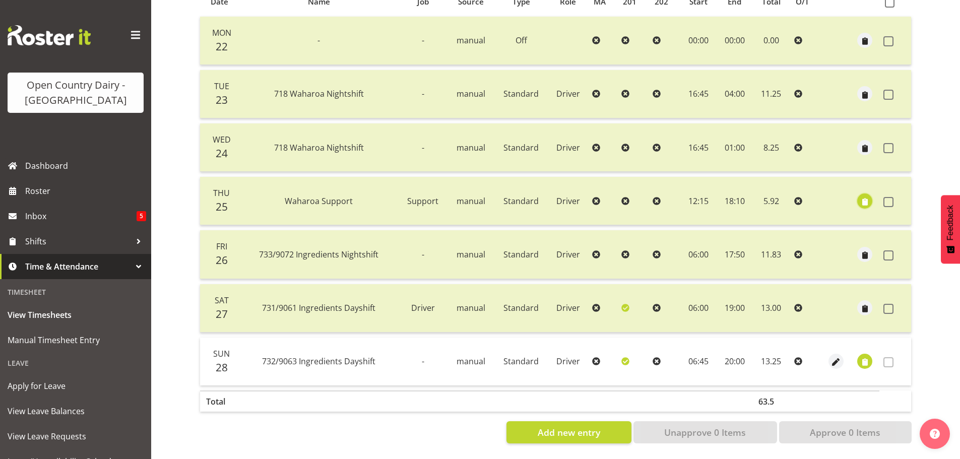
click at [867, 197] on span "button" at bounding box center [865, 202] width 12 height 12
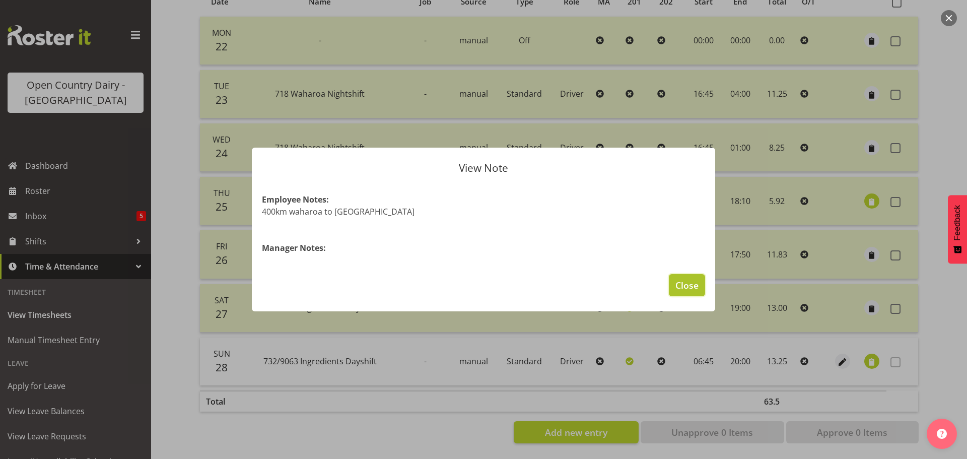
click at [692, 286] on span "Close" at bounding box center [687, 285] width 23 height 13
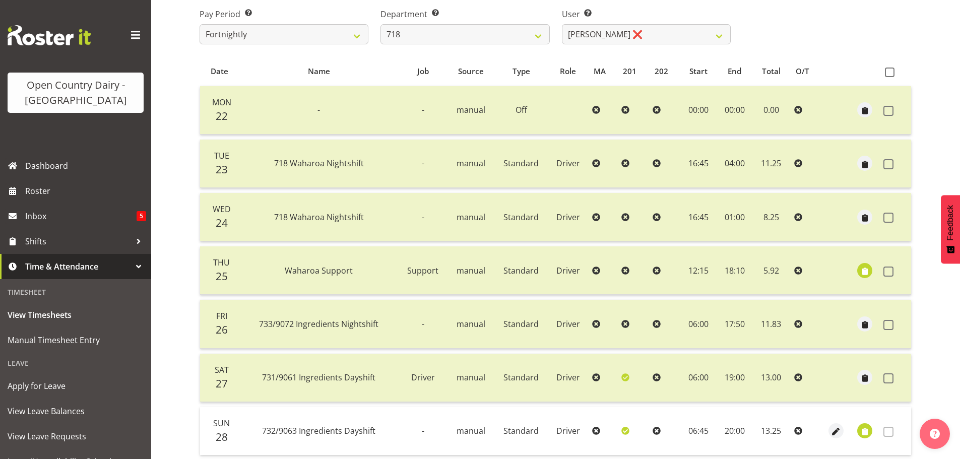
scroll to position [0, 0]
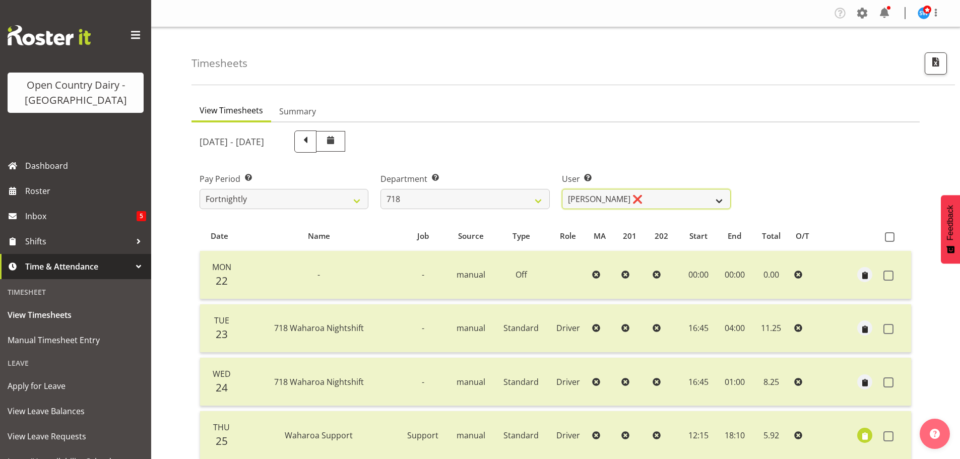
click at [644, 199] on select "Graeme Raupi ❌ Jimmy Boult ❌ Linsay Bourne ❌ Tony Fielding ❌" at bounding box center [646, 199] width 169 height 20
click at [477, 201] on select "701 702 703 704 705 706 707 708 709 710 711 712 713 714 715 716 717 718 719 720" at bounding box center [464, 199] width 169 height 20
select select "823"
click at [380, 189] on select "701 702 703 704 705 706 707 708 709 710 711 712 713 714 715 716 717 718 719 720" at bounding box center [464, 199] width 169 height 20
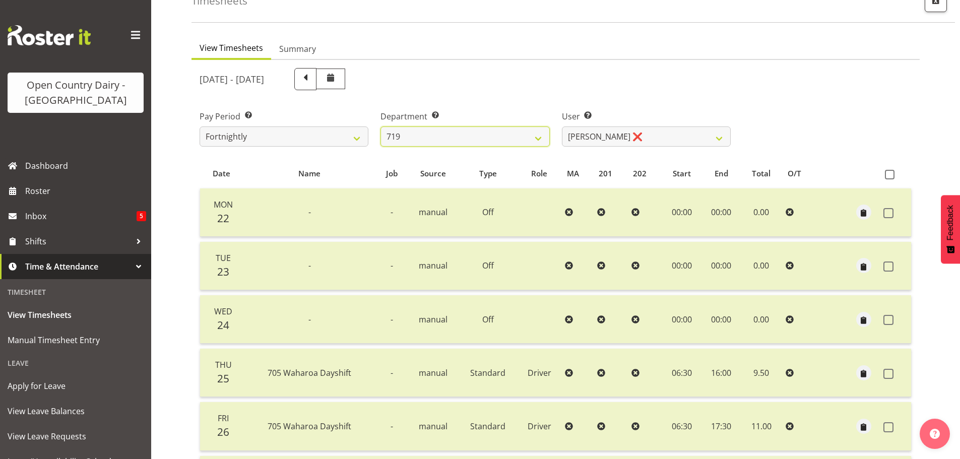
scroll to position [50, 0]
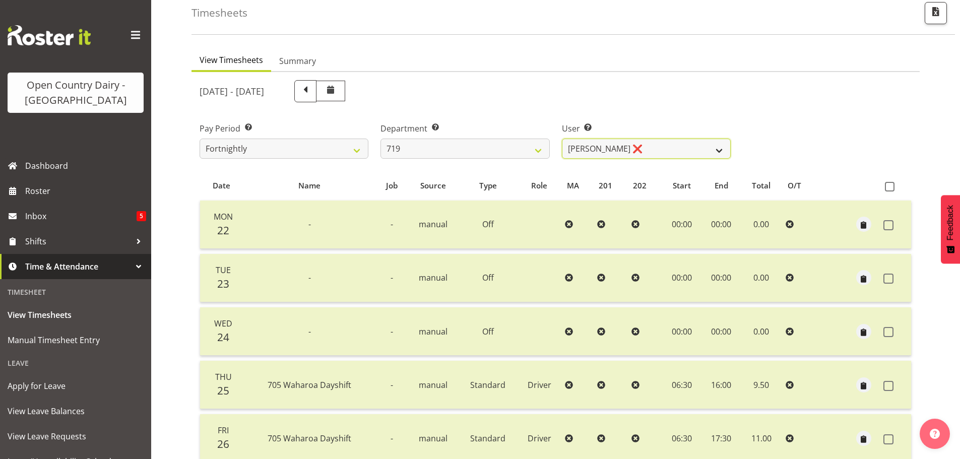
click at [675, 143] on select "Andrew de Lautour ❌ James Wellington ❌ Sami Ovesen ❌" at bounding box center [646, 149] width 169 height 20
click at [562, 139] on select "Andrew de Lautour ❌ James Wellington ❌ Sami Ovesen ❌" at bounding box center [646, 149] width 169 height 20
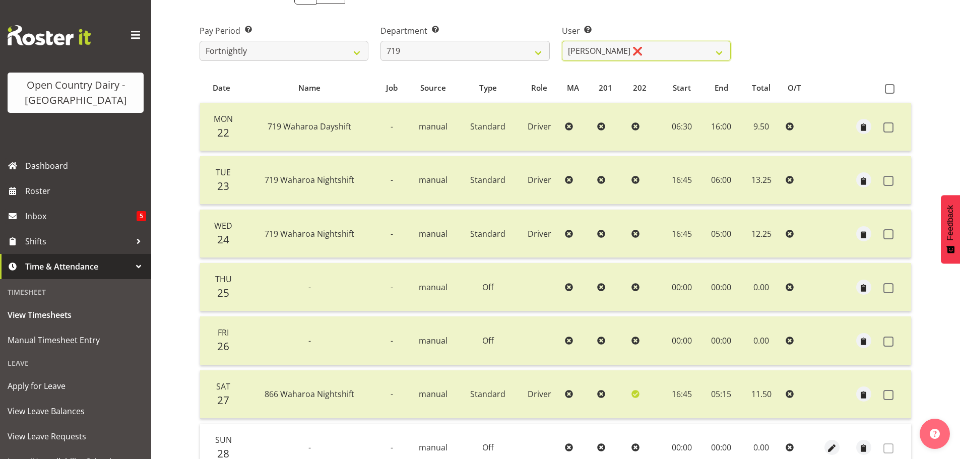
scroll to position [40, 0]
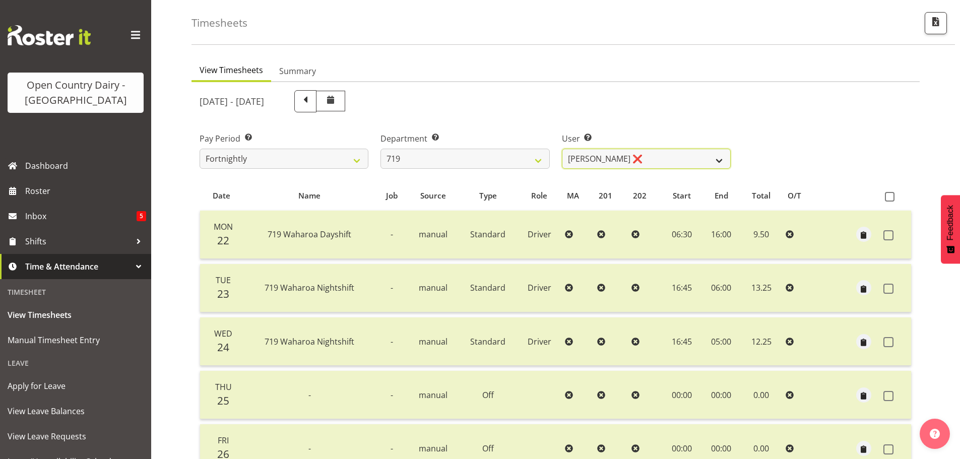
click at [671, 156] on select "Andrew de Lautour ❌ James Wellington ❌ Sami Ovesen ❌" at bounding box center [646, 159] width 169 height 20
select select "11013"
click at [562, 149] on select "Andrew de Lautour ❌ James Wellington ❌ Sami Ovesen ❌" at bounding box center [646, 159] width 169 height 20
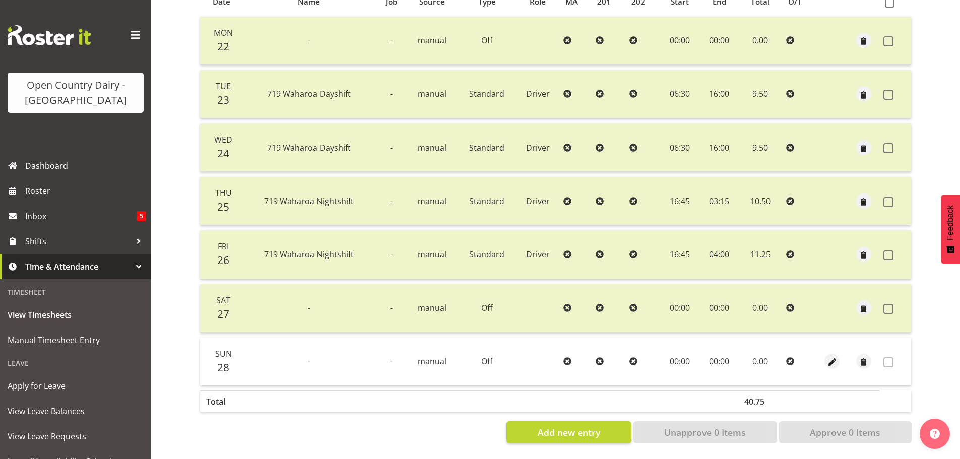
scroll to position [91, 0]
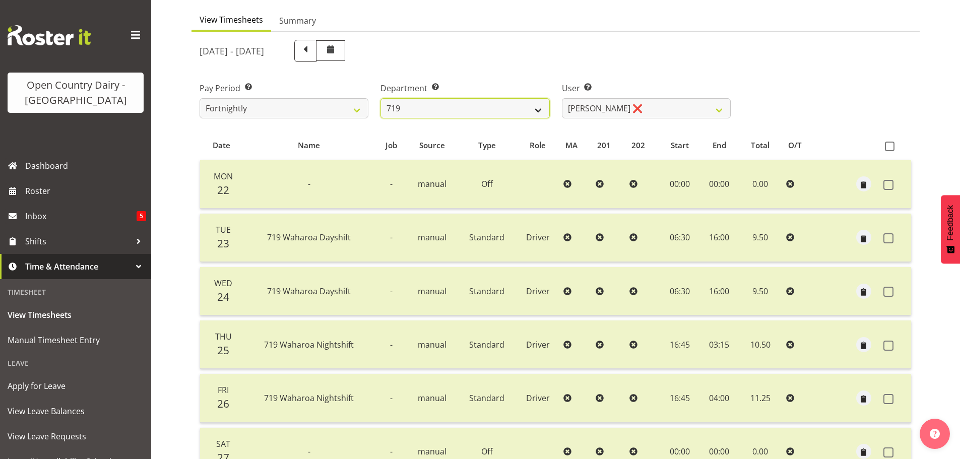
click at [506, 103] on select "701 702 703 704 705 706 707 708 709 710 711 712 713 714 715 716 717 718 719 720" at bounding box center [464, 108] width 169 height 20
select select "814"
click at [380, 98] on select "701 702 703 704 705 706 707 708 709 710 711 712 713 714 715 716 717 718 719 720" at bounding box center [464, 108] width 169 height 20
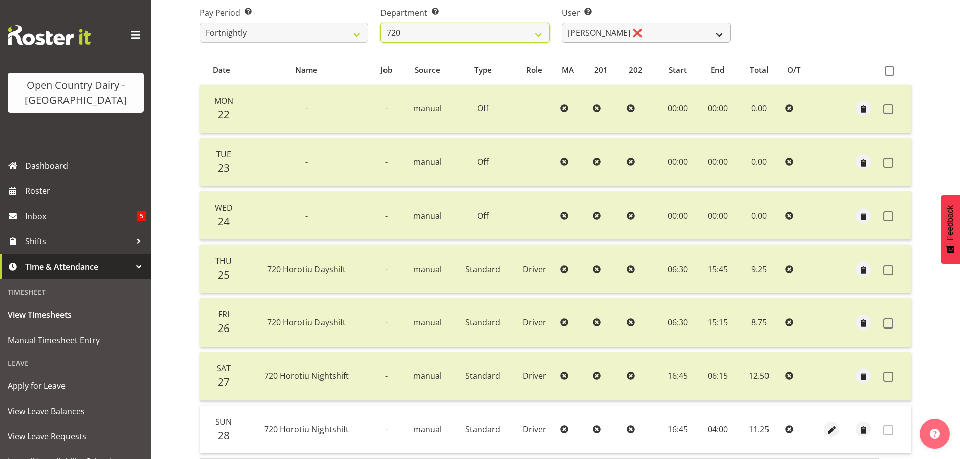
scroll to position [40, 0]
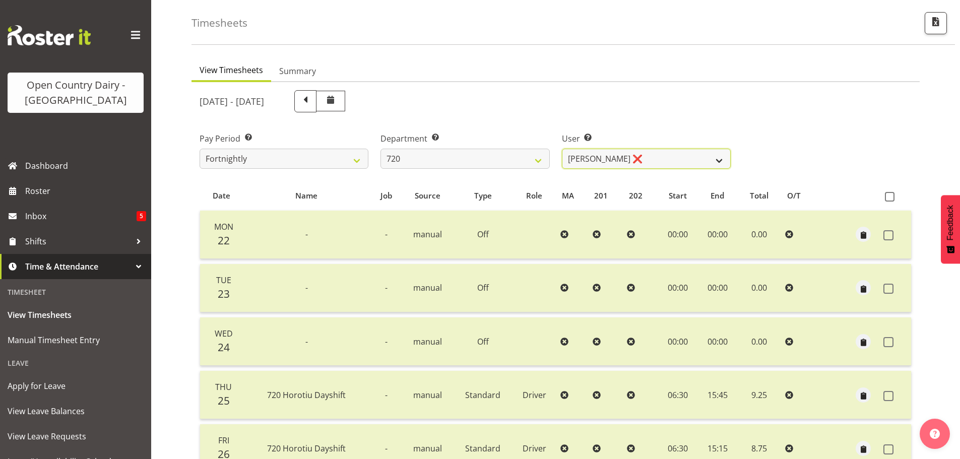
click at [666, 160] on select "Garry Hooper ❌ Kerry Slater ❌ Nathan Frankhouser ❌ Steve Daly ❌" at bounding box center [646, 159] width 169 height 20
click at [562, 149] on select "Garry Hooper ❌ Kerry Slater ❌ Nathan Frankhouser ❌ Steve Daly ❌" at bounding box center [646, 159] width 169 height 20
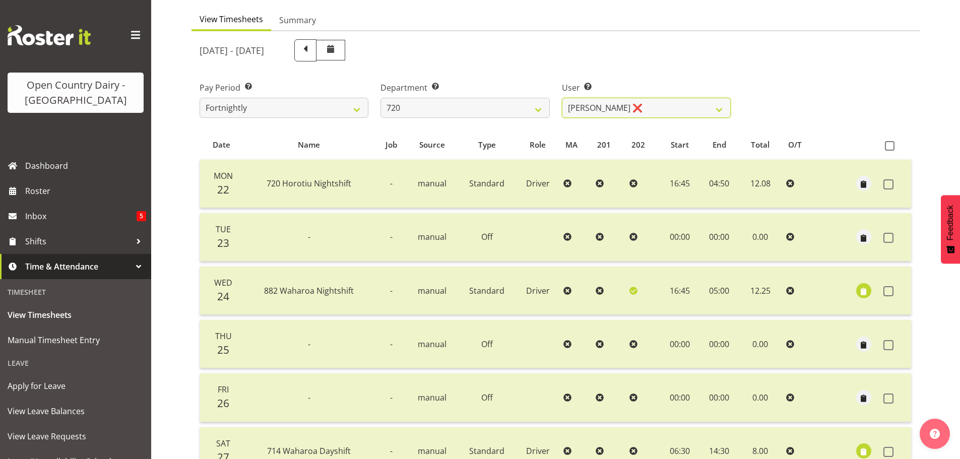
scroll to position [91, 0]
click at [653, 107] on select "Garry Hooper ❌ Kerry Slater ❌ Nathan Frankhouser ❌ Steve Daly ❌" at bounding box center [646, 108] width 169 height 20
click at [562, 98] on select "Garry Hooper ❌ Kerry Slater ❌ Nathan Frankhouser ❌ Steve Daly ❌" at bounding box center [646, 108] width 169 height 20
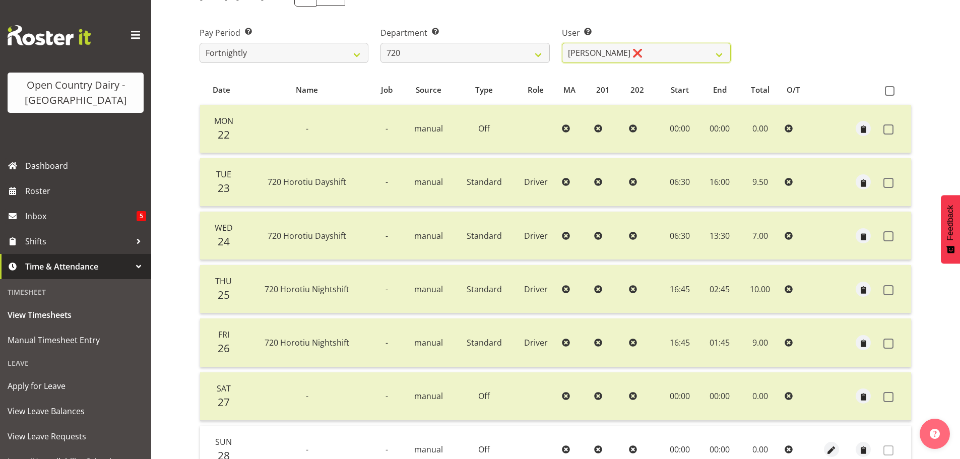
scroll to position [40, 0]
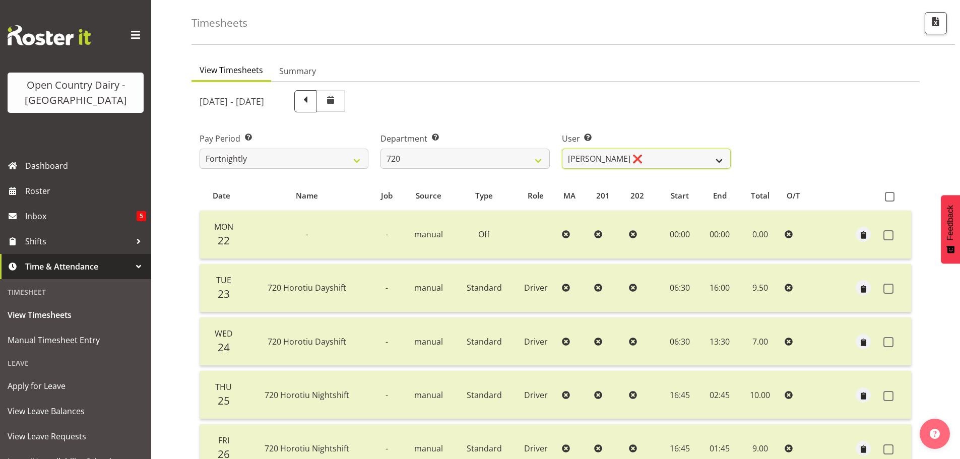
click at [686, 159] on select "Garry Hooper ❌ Kerry Slater ❌ Nathan Frankhouser ❌ Steve Daly ❌" at bounding box center [646, 159] width 169 height 20
select select "9913"
click at [562, 149] on select "Garry Hooper ❌ Kerry Slater ❌ Nathan Frankhouser ❌ Steve Daly ❌" at bounding box center [646, 159] width 169 height 20
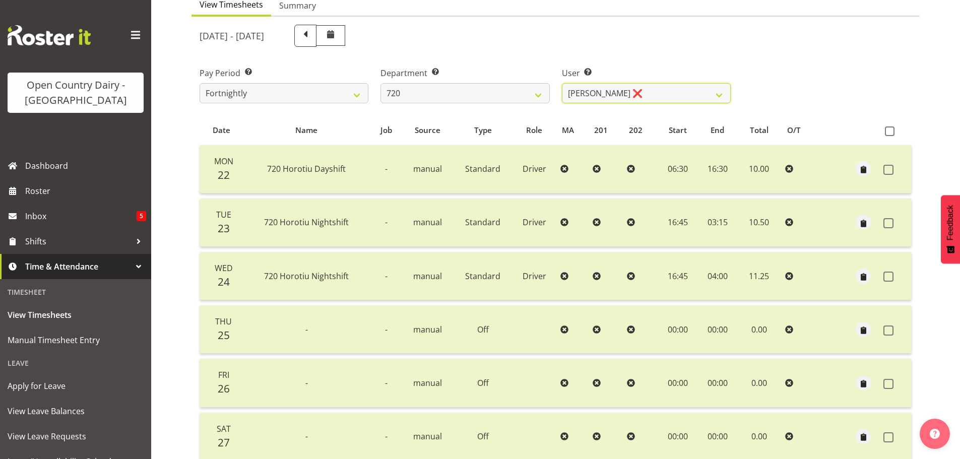
scroll to position [0, 0]
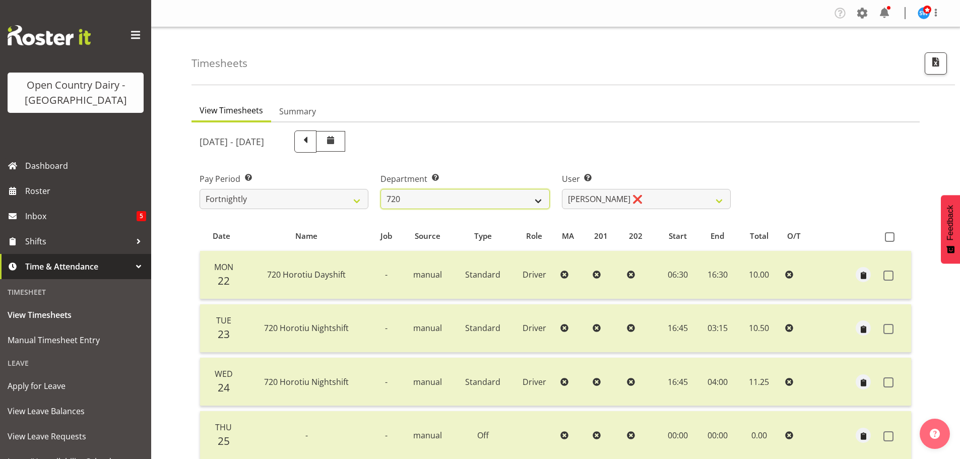
drag, startPoint x: 443, startPoint y: 197, endPoint x: 445, endPoint y: 205, distance: 8.3
click at [443, 197] on select "701 702 703 704 705 706 707 708 709 710 711 712 713 714 715 716 717 718 719 720" at bounding box center [464, 199] width 169 height 20
select select "759"
click at [380, 189] on select "701 702 703 704 705 706 707 708 709 710 711 712 713 714 715 716 717 718 719 720" at bounding box center [464, 199] width 169 height 20
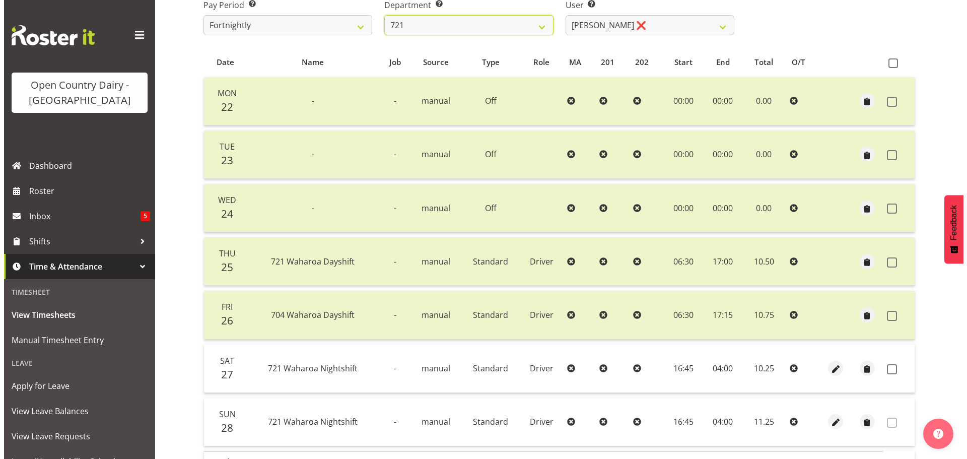
scroll to position [242, 0]
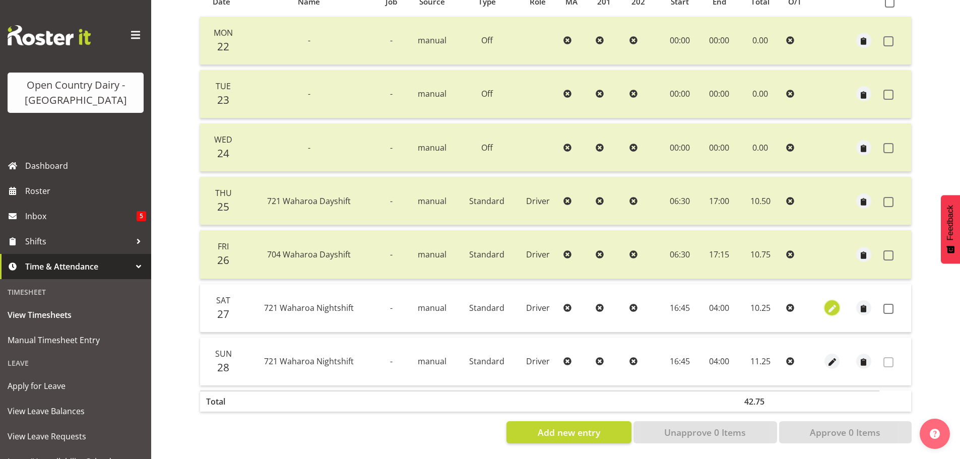
click at [834, 303] on span "button" at bounding box center [832, 309] width 12 height 12
select select "Standard"
select select "8"
select select "2025"
select select "4"
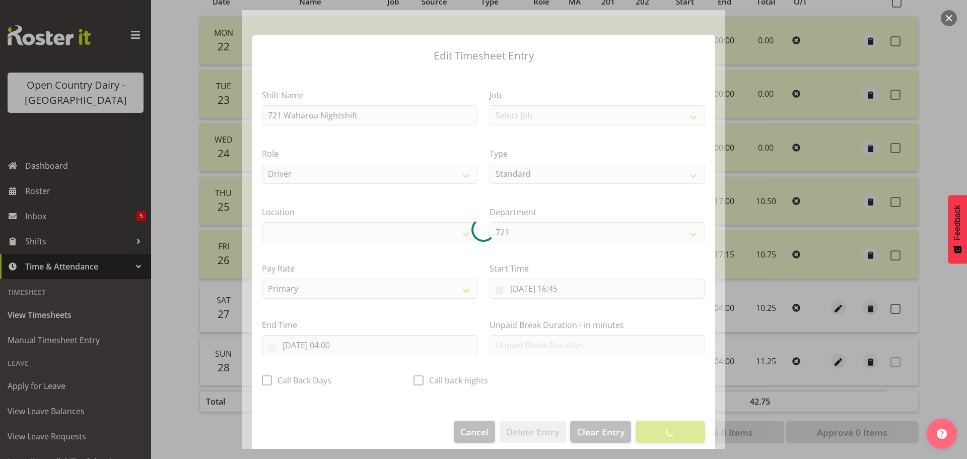
select select "1054"
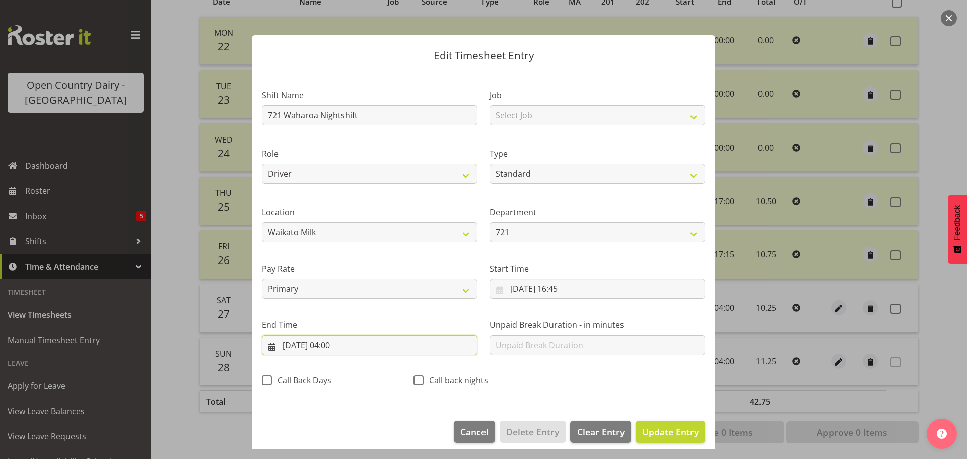
click at [335, 347] on input "28/09/2025, 04:00" at bounding box center [370, 345] width 216 height 20
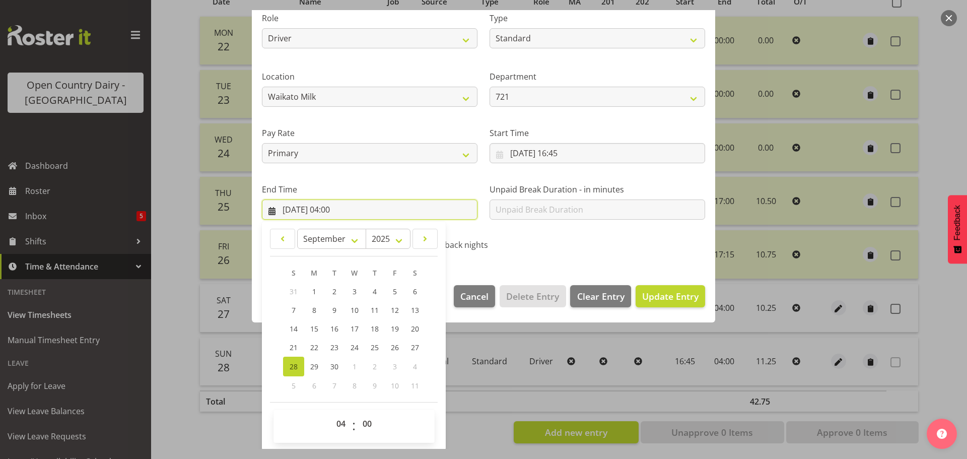
scroll to position [137, 0]
click at [345, 426] on select "00 01 02 03 04 05 06 07 08 09 10 11 12 13 14 15 16 17 18 19 20 21 22 23" at bounding box center [342, 423] width 23 height 20
select select "5"
click at [331, 413] on select "00 01 02 03 04 05 06 07 08 09 10 11 12 13 14 15 16 17 18 19 20 21 22 23" at bounding box center [342, 423] width 23 height 20
type input "28/09/2025, 05:00"
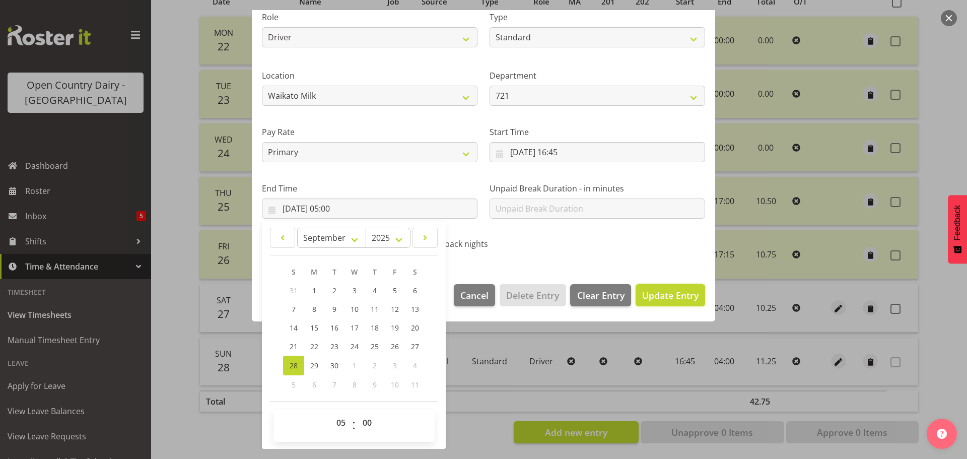
click at [644, 296] on span "Update Entry" at bounding box center [670, 295] width 56 height 12
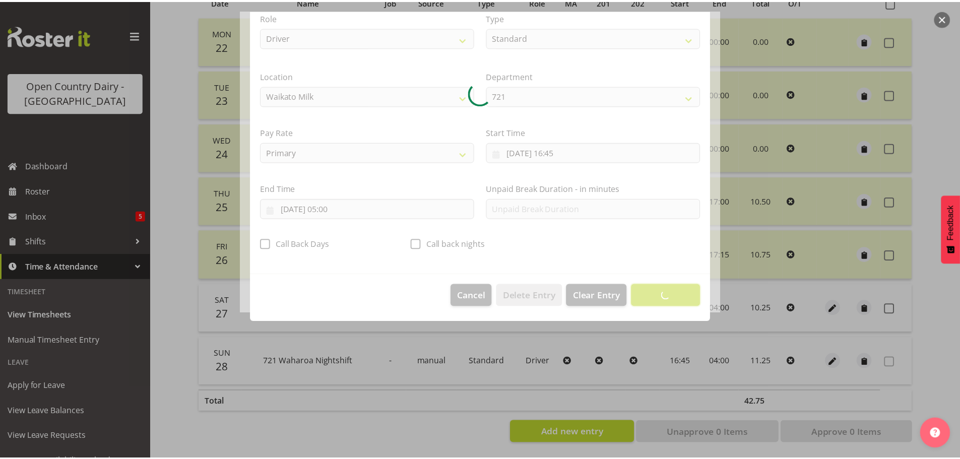
scroll to position [9, 0]
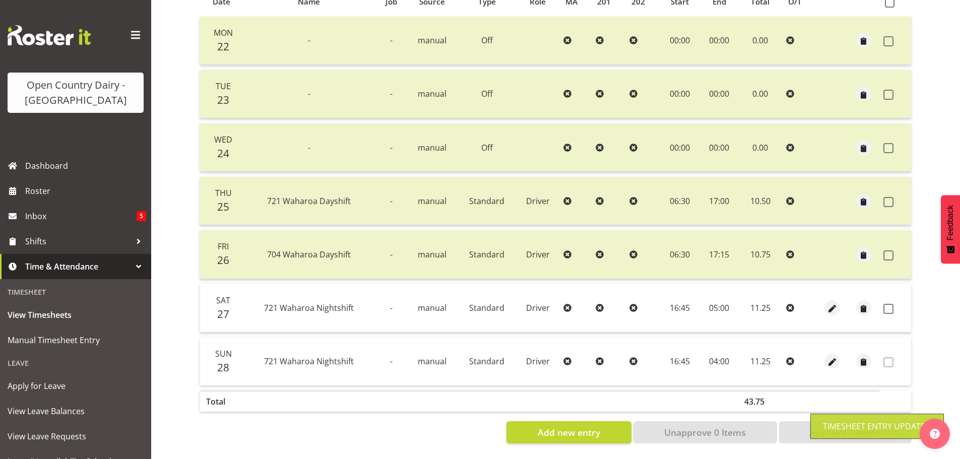
drag, startPoint x: 888, startPoint y: 301, endPoint x: 890, endPoint y: 312, distance: 11.8
click at [889, 304] on span at bounding box center [888, 309] width 10 height 10
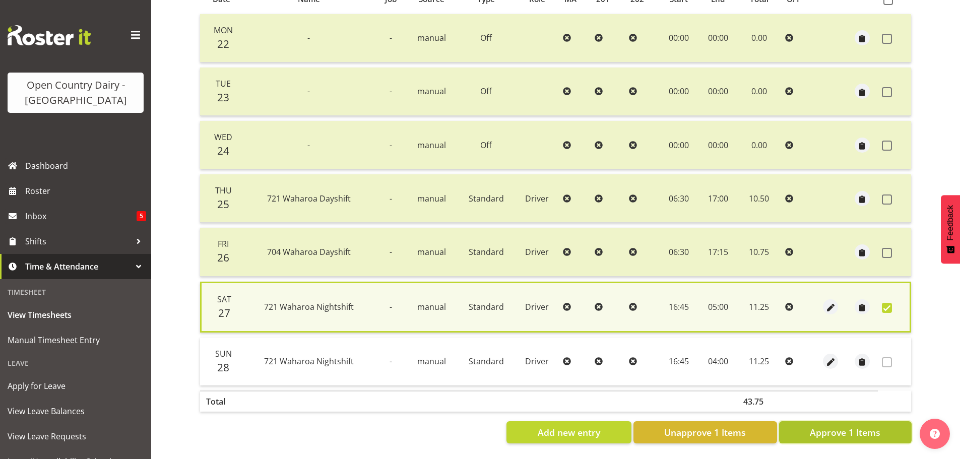
click at [857, 426] on span "Approve 1 Items" at bounding box center [845, 432] width 71 height 13
checkbox input "false"
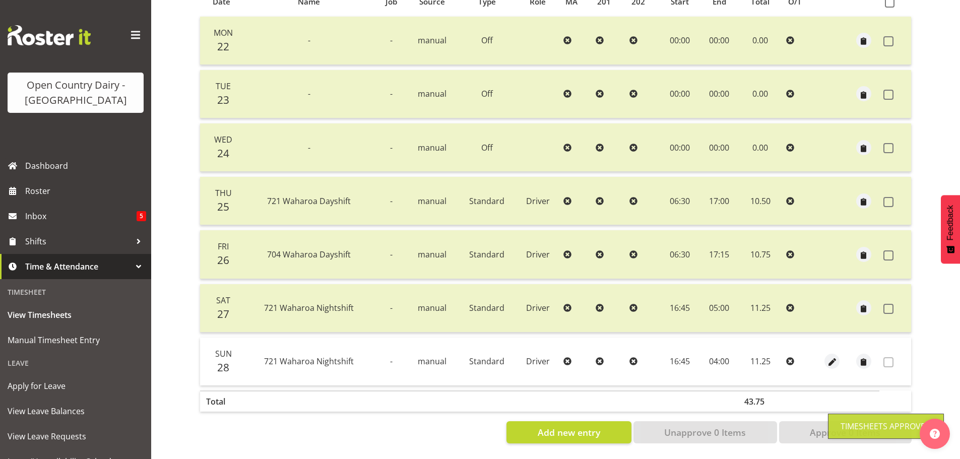
scroll to position [0, 0]
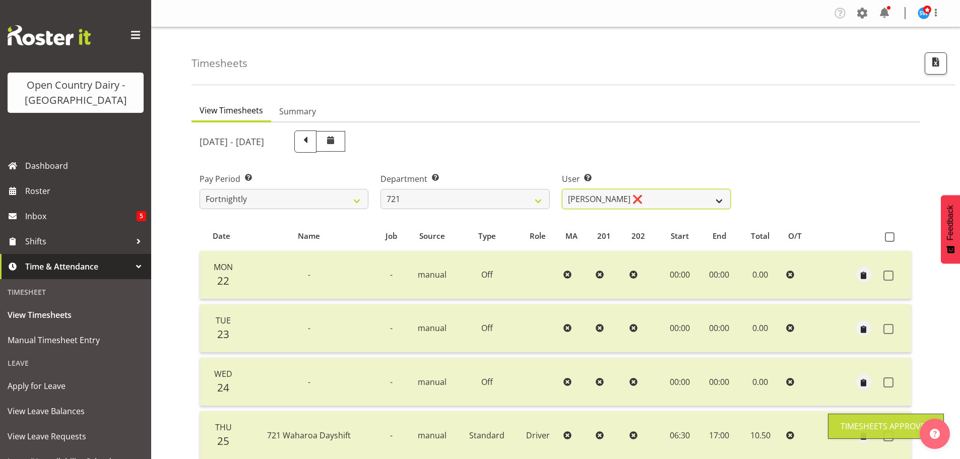
click at [643, 197] on select "George Taylor ❌ Grant Vercoe ❌ Thakur Ajit Singh ❌" at bounding box center [646, 199] width 169 height 20
click at [562, 189] on select "George Taylor ❌ Grant Vercoe ❌ Thakur Ajit Singh ❌" at bounding box center [646, 199] width 169 height 20
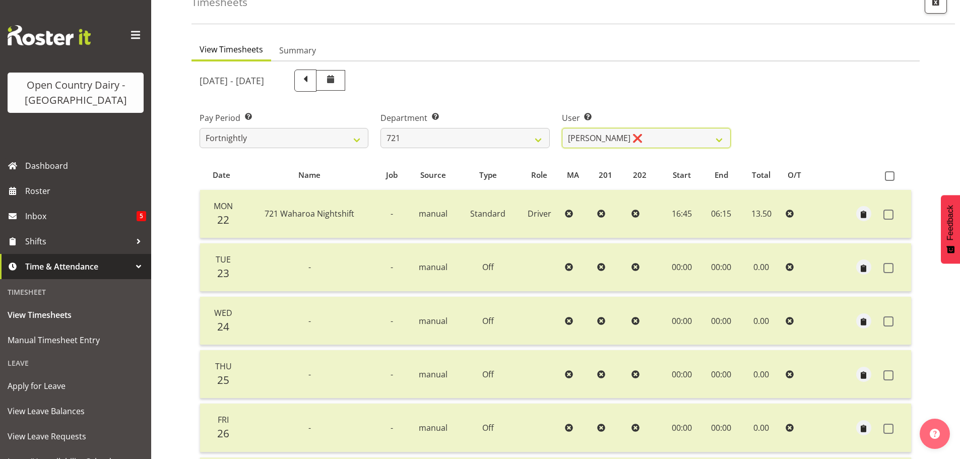
scroll to position [40, 0]
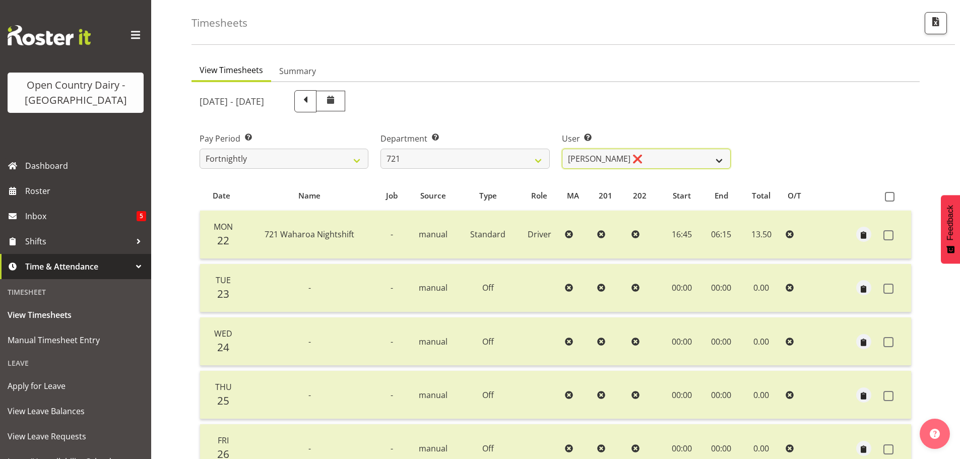
click at [656, 156] on select "George Taylor ❌ Grant Vercoe ❌ Thakur Ajit Singh ❌" at bounding box center [646, 159] width 169 height 20
select select "11708"
click at [562, 149] on select "George Taylor ❌ Grant Vercoe ❌ Thakur Ajit Singh ❌" at bounding box center [646, 159] width 169 height 20
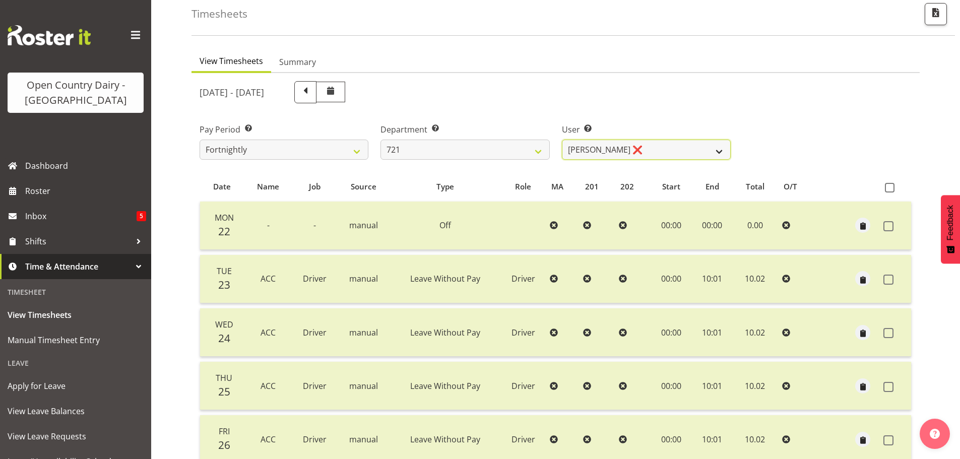
scroll to position [0, 0]
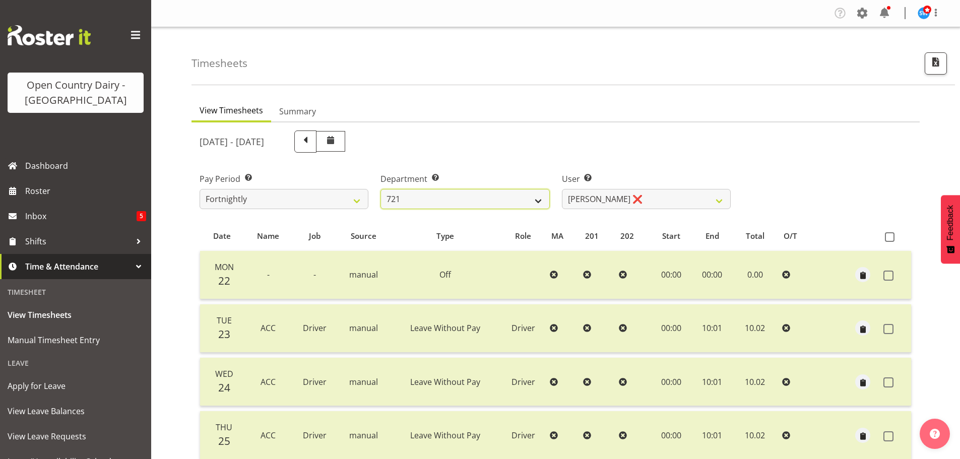
click at [507, 201] on select "701 702 703 704 705 706 707 708 709 710 711 712 713 714 715 716 717 718 719 720" at bounding box center [464, 199] width 169 height 20
select select "756"
click at [380, 189] on select "701 702 703 704 705 706 707 708 709 710 711 712 713 714 715 716 717 718 719 720" at bounding box center [464, 199] width 169 height 20
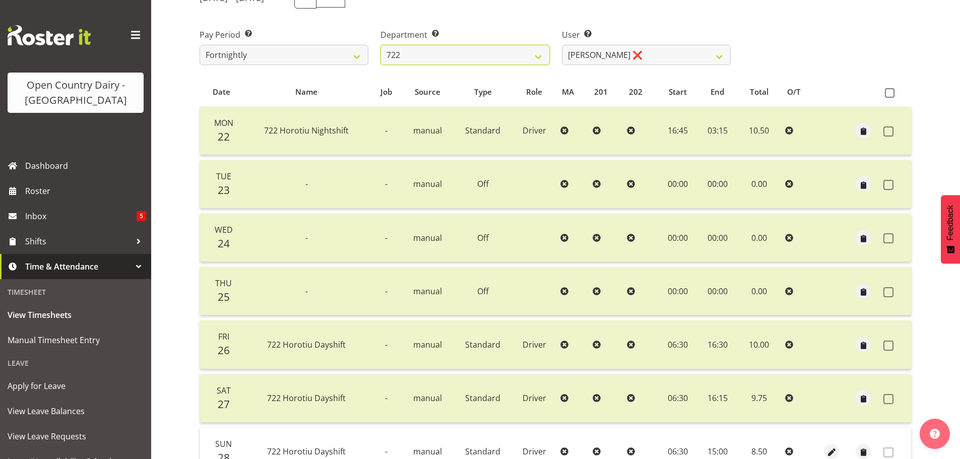
scroll to position [50, 0]
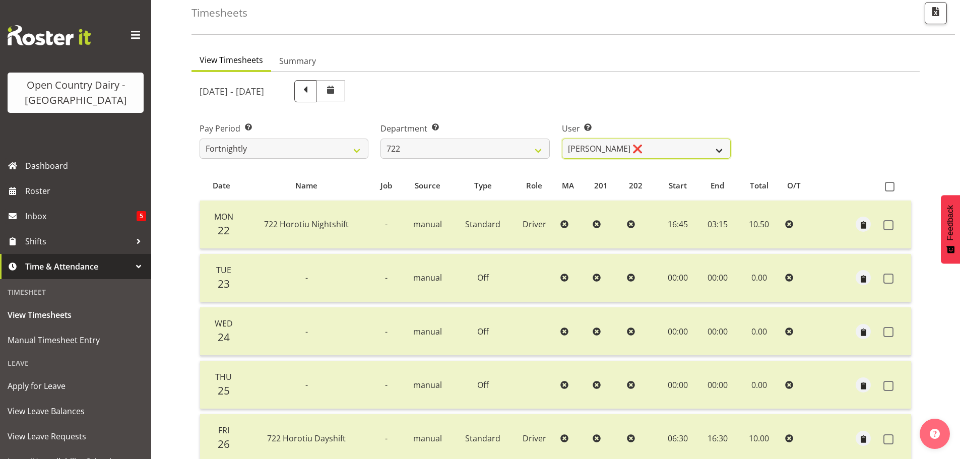
click at [651, 145] on select "Andy Webb ❌ Darren Hatcher ❌ Gurpreet Singh ❌" at bounding box center [646, 149] width 169 height 20
click at [562, 139] on select "Andy Webb ❌ Darren Hatcher ❌ Gurpreet Singh ❌" at bounding box center [646, 149] width 169 height 20
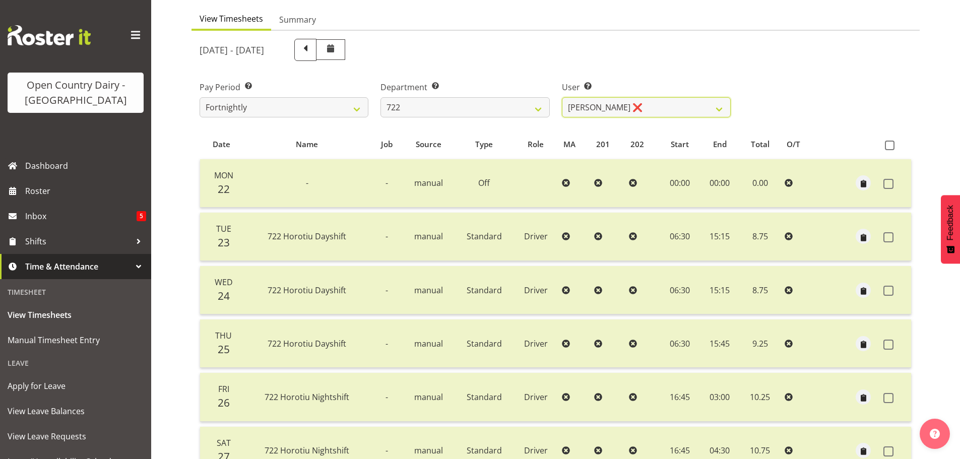
scroll to position [91, 0]
click at [647, 103] on select "Andy Webb ❌ Darren Hatcher ❌ Gurpreet Singh ❌" at bounding box center [646, 108] width 169 height 20
select select "11209"
click at [562, 98] on select "Andy Webb ❌ Darren Hatcher ❌ Gurpreet Singh ❌" at bounding box center [646, 108] width 169 height 20
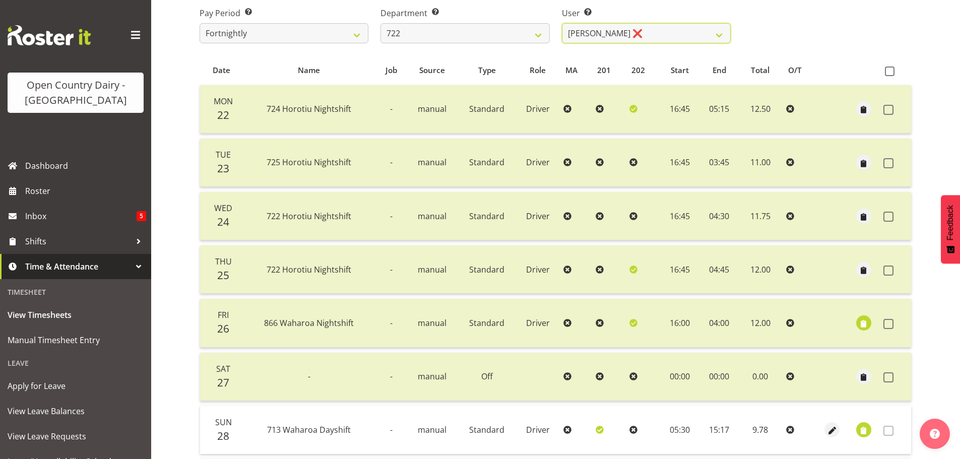
scroll to position [242, 0]
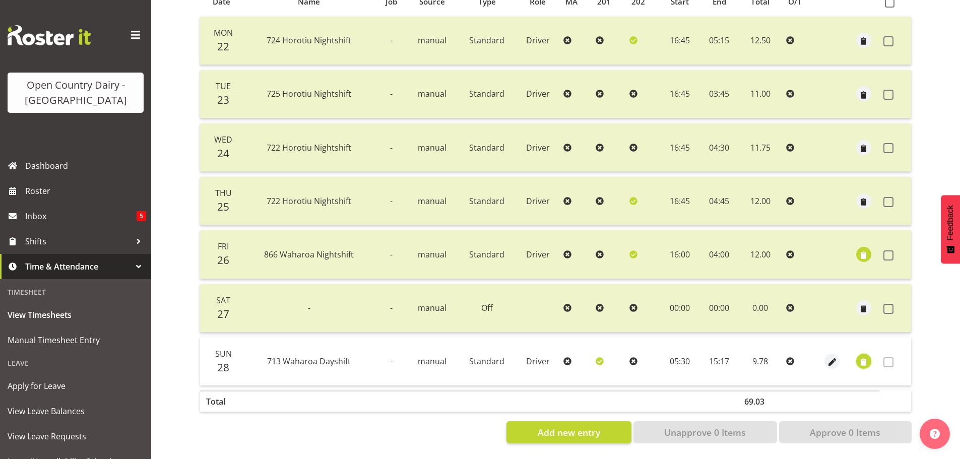
click at [861, 357] on span "button" at bounding box center [864, 363] width 12 height 12
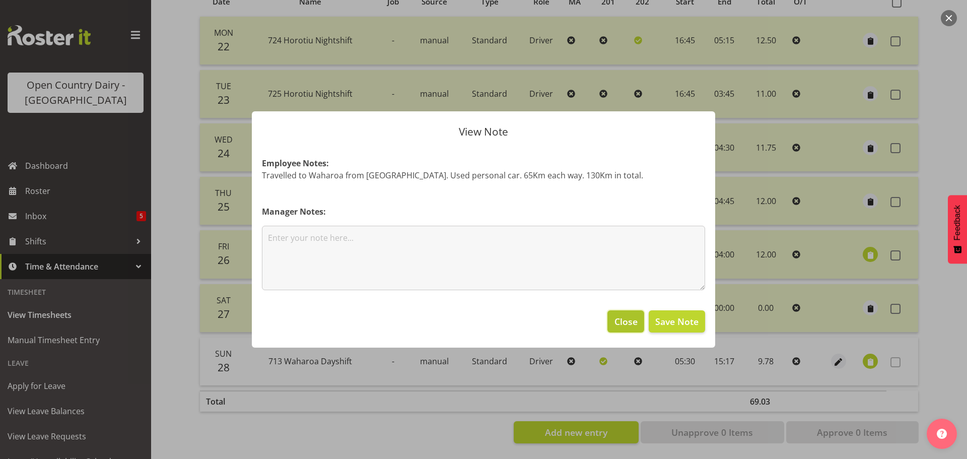
click at [628, 322] on span "Close" at bounding box center [626, 321] width 23 height 13
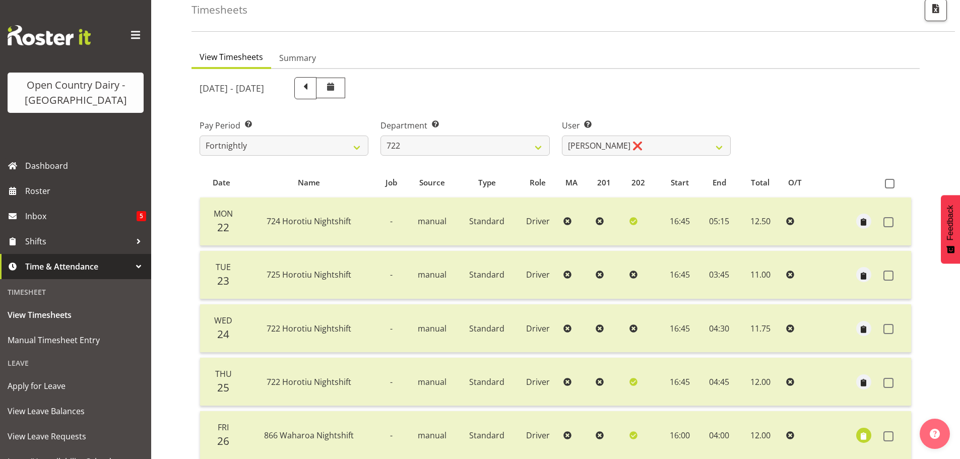
scroll to position [151, 0]
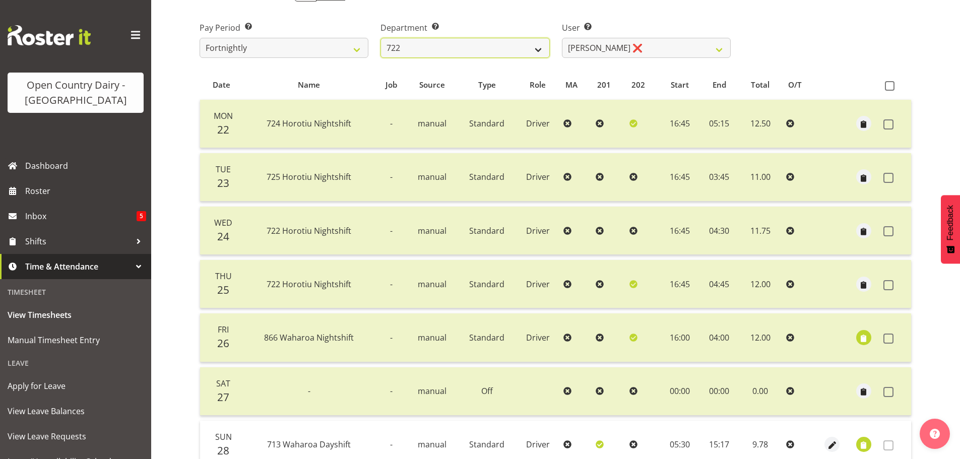
click at [482, 44] on select "701 702 703 704 705 706 707 708 709 710 711 712 713 714 715 716 717 718 719 720" at bounding box center [464, 48] width 169 height 20
select select "819"
click at [380, 38] on select "701 702 703 704 705 706 707 708 709 710 711 712 713 714 715 716 717 718 719 720" at bounding box center [464, 48] width 169 height 20
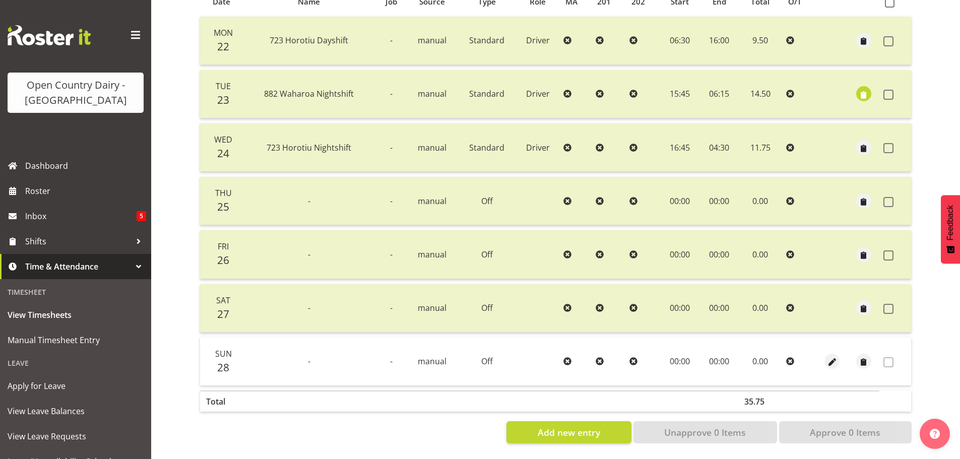
scroll to position [91, 0]
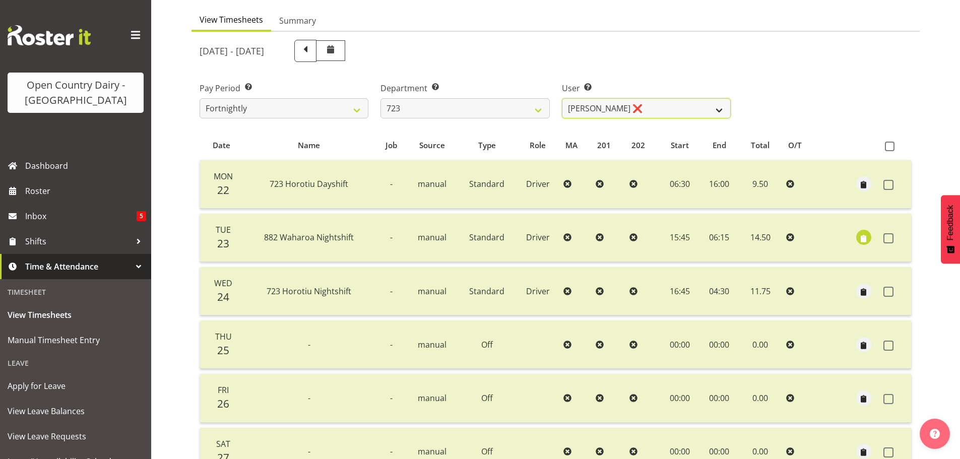
click at [699, 104] on select "Daljeet Rai ❌ Manjinder Singh ❌ Prabhjot Singh ❌ Varninder Singh ❌" at bounding box center [646, 108] width 169 height 20
click at [674, 110] on select "Daljeet Rai ❌ Manjinder Singh ❌ Prabhjot Singh ❌ Varninder Singh ❌" at bounding box center [646, 108] width 169 height 20
click at [562, 98] on select "Daljeet Rai ❌ Manjinder Singh ❌ Prabhjot Singh ❌ Varninder Singh ❌" at bounding box center [646, 108] width 169 height 20
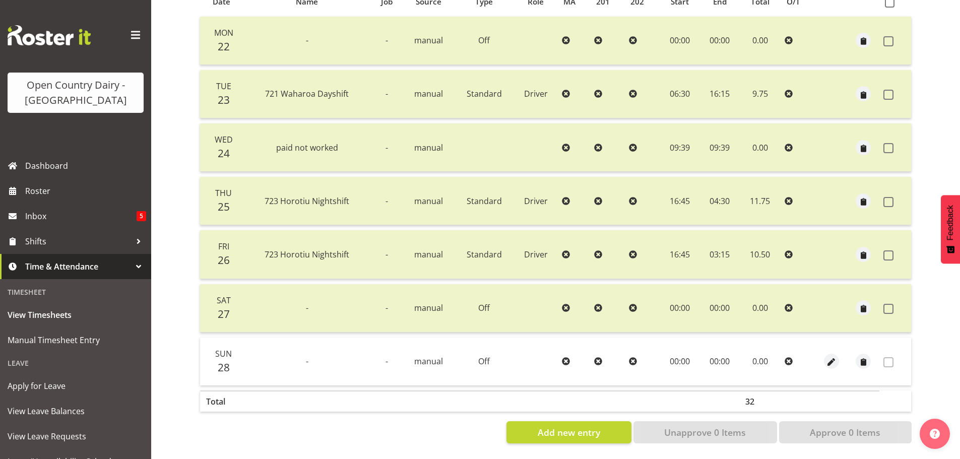
scroll to position [141, 0]
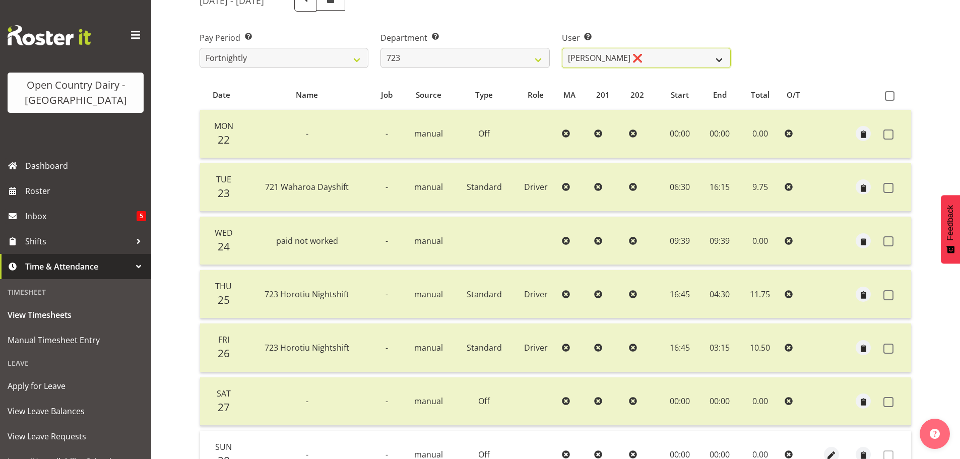
click at [653, 60] on select "Daljeet Rai ❌ Manjinder Singh ❌ Prabhjot Singh ❌ Varninder Singh ❌" at bounding box center [646, 58] width 169 height 20
click at [562, 48] on select "Daljeet Rai ❌ Manjinder Singh ❌ Prabhjot Singh ❌ Varninder Singh ❌" at bounding box center [646, 58] width 169 height 20
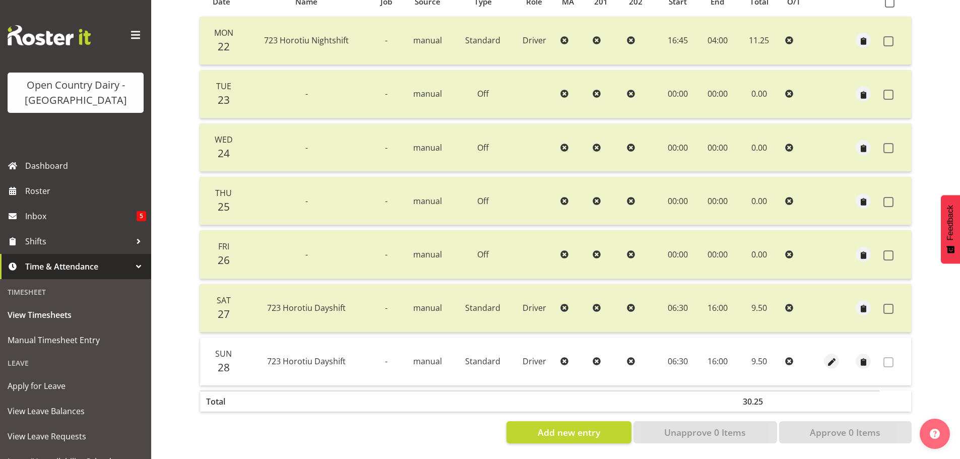
scroll to position [0, 0]
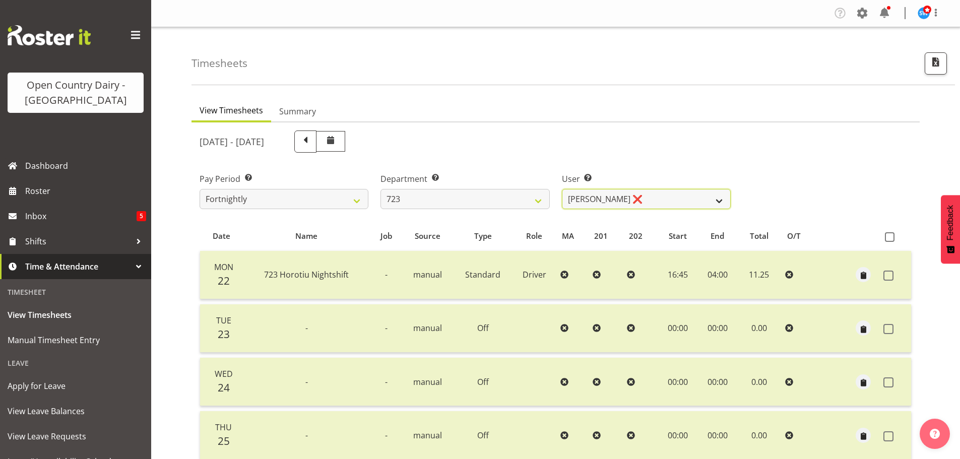
click at [666, 191] on select "Daljeet Rai ❌ Manjinder Singh ❌ Prabhjot Singh ❌ Varninder Singh ❌" at bounding box center [646, 199] width 169 height 20
select select "11212"
click at [562, 189] on select "Daljeet Rai ❌ Manjinder Singh ❌ Prabhjot Singh ❌ Varninder Singh ❌" at bounding box center [646, 199] width 169 height 20
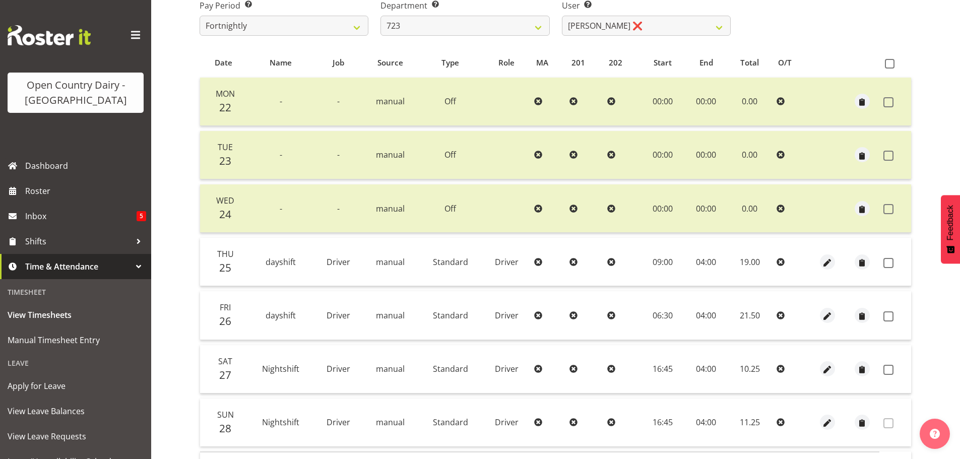
scroll to position [40, 0]
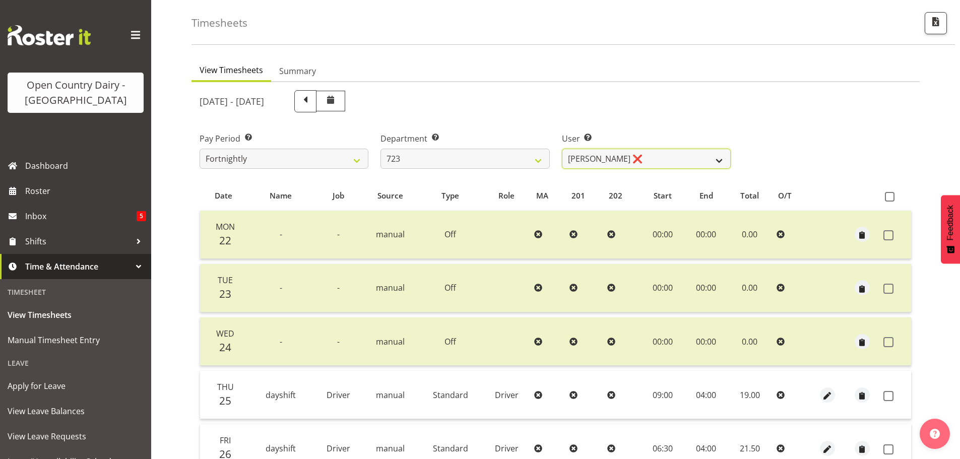
click at [660, 158] on select "Daljeet Rai ❌ Manjinder Singh ❌ Prabhjot Singh ❌ Varninder Singh ❌" at bounding box center [646, 159] width 169 height 20
click at [409, 153] on select "701 702 703 704 705 706 707 708 709 710 711 712 713 714 715 716 717 718 719 720" at bounding box center [464, 159] width 169 height 20
select select "760"
click at [380, 149] on select "701 702 703 704 705 706 707 708 709 710 711 712 713 714 715 716 717 718 719 720" at bounding box center [464, 159] width 169 height 20
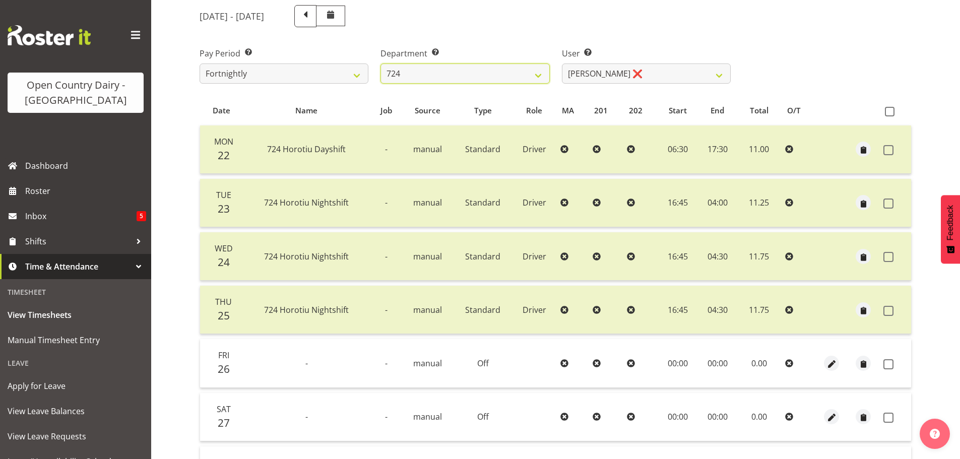
scroll to position [191, 0]
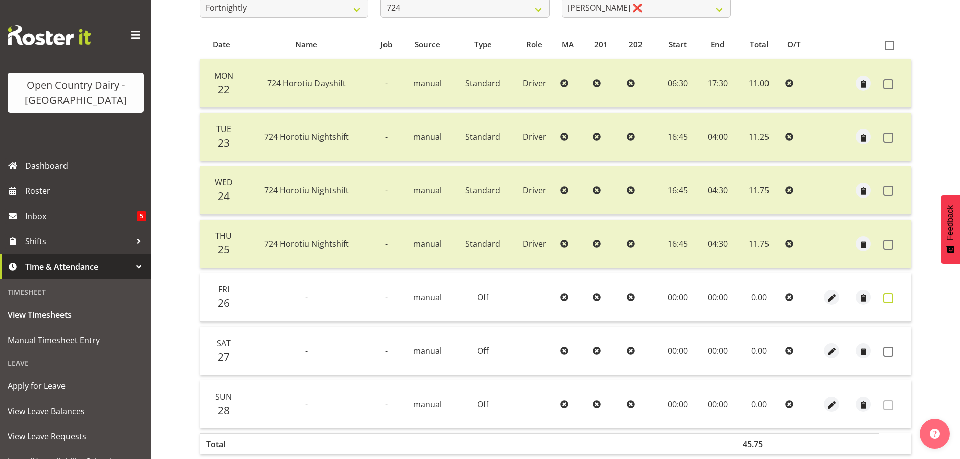
click at [890, 298] on span at bounding box center [888, 298] width 10 height 10
checkbox input "true"
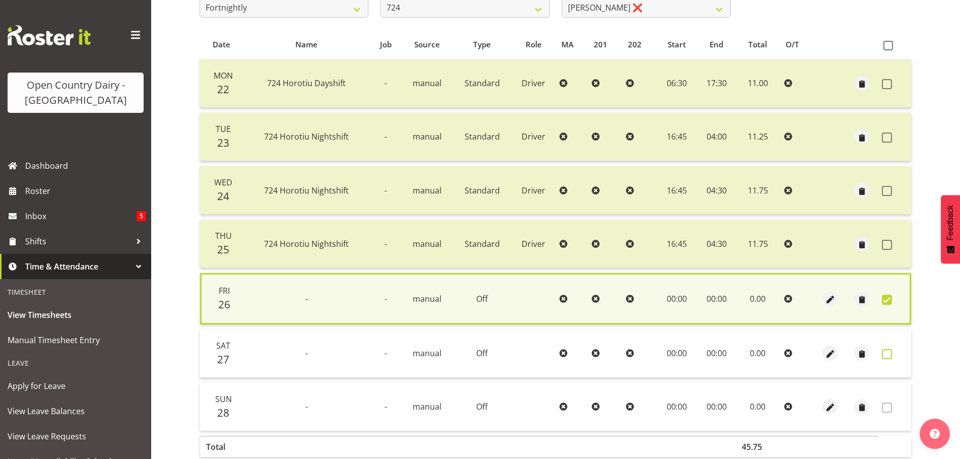
click at [889, 354] on span at bounding box center [887, 354] width 10 height 10
checkbox input "true"
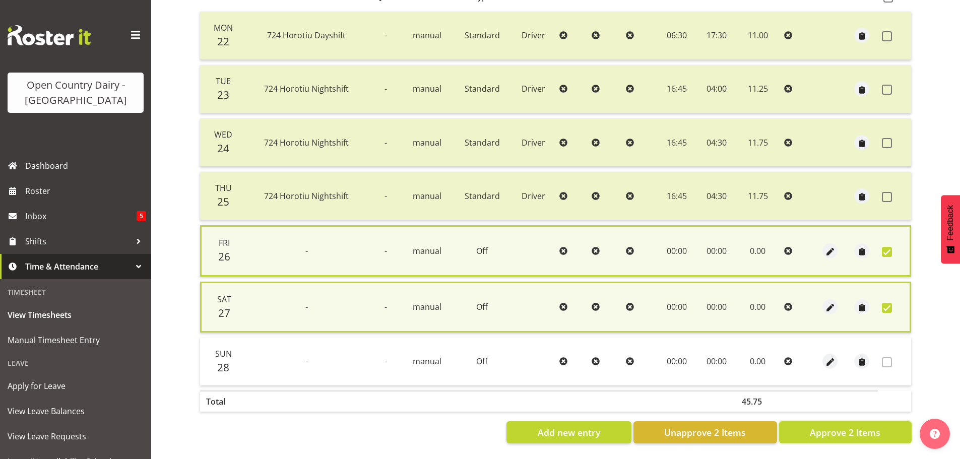
click at [843, 427] on span "Approve 2 Items" at bounding box center [845, 432] width 71 height 13
checkbox input "false"
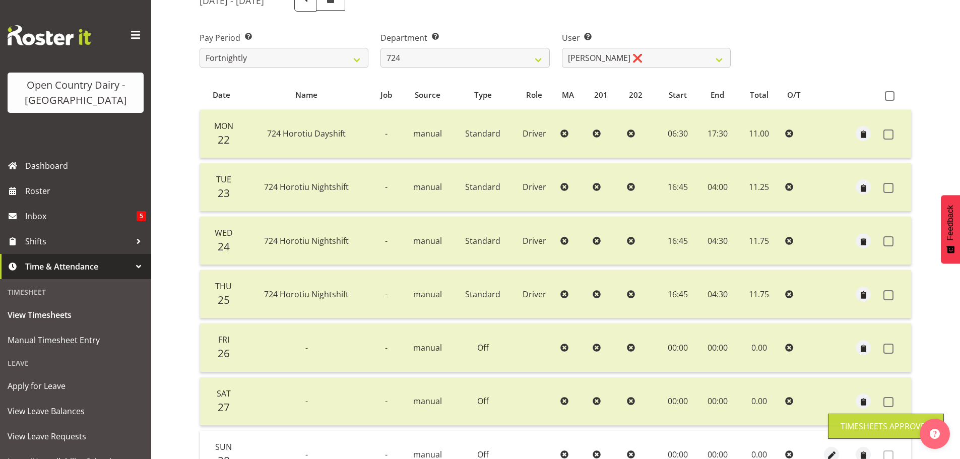
scroll to position [0, 0]
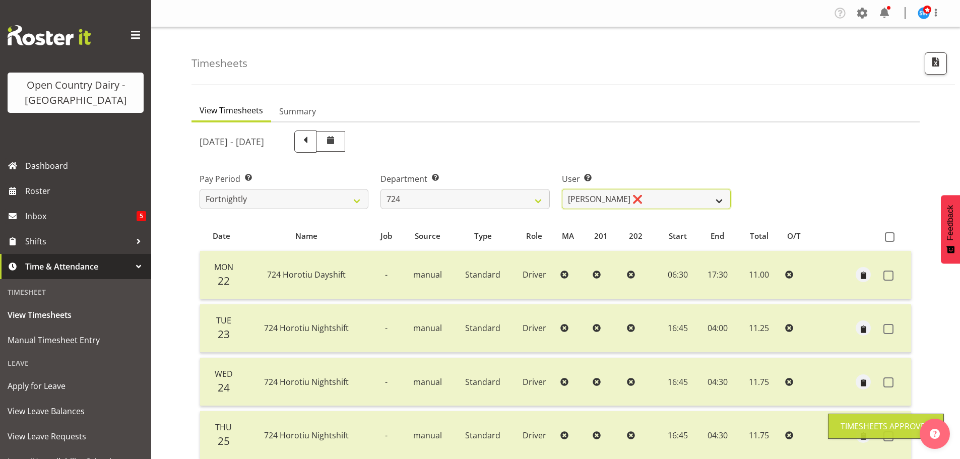
click at [647, 200] on select "Brent Adams ❌ Jaspreet Singh ❌ John Walters ❌" at bounding box center [646, 199] width 169 height 20
click at [562, 189] on select "Brent Adams ❌ Jaspreet Singh ❌ John Walters ❌" at bounding box center [646, 199] width 169 height 20
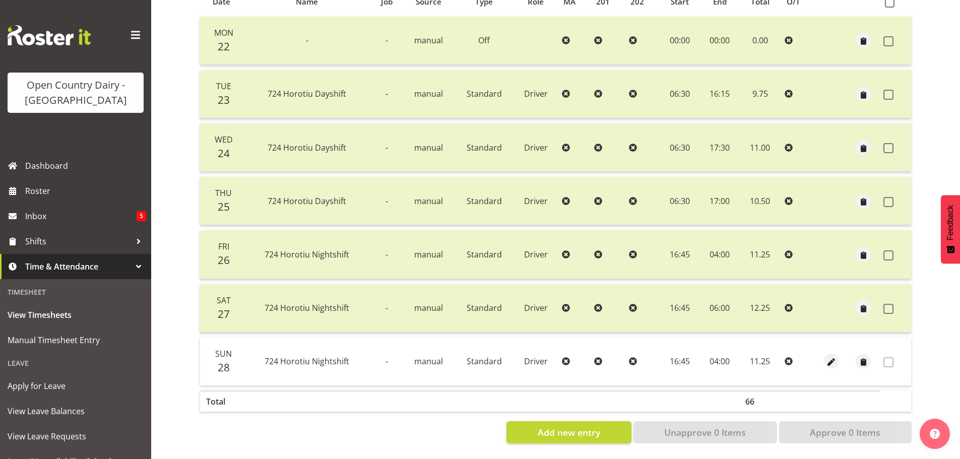
scroll to position [91, 0]
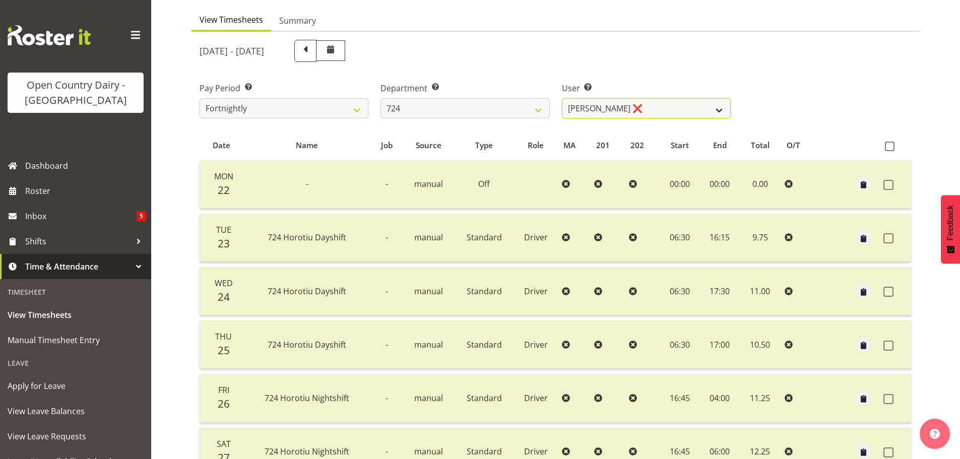
click at [660, 100] on select "Brent Adams ❌ Jaspreet Singh ❌ John Walters ❌" at bounding box center [646, 108] width 169 height 20
select select "8189"
click at [562, 98] on select "Brent Adams ❌ Jaspreet Singh ❌ John Walters ❌" at bounding box center [646, 108] width 169 height 20
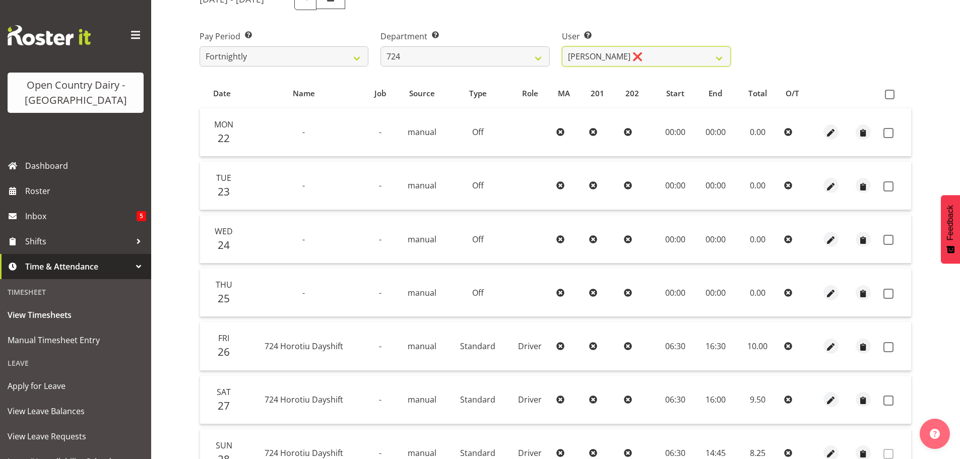
scroll to position [191, 0]
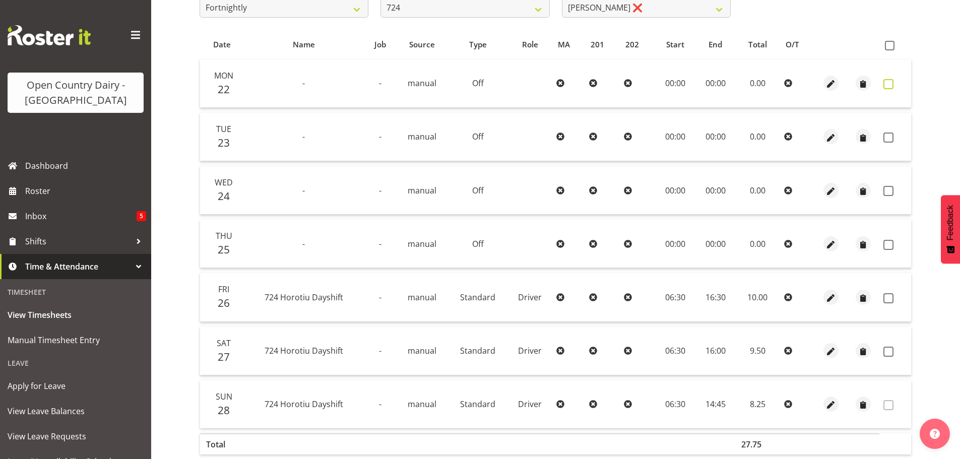
click at [891, 85] on span at bounding box center [888, 84] width 10 height 10
checkbox input "true"
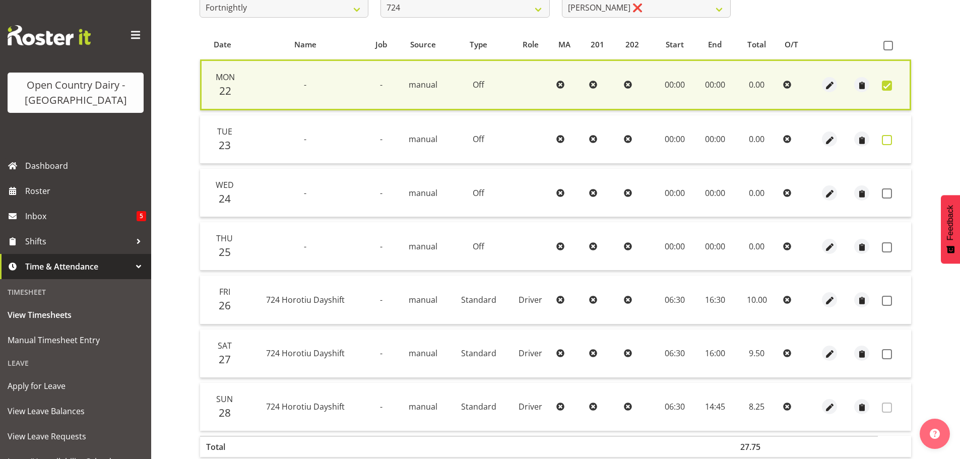
drag, startPoint x: 889, startPoint y: 138, endPoint x: 886, endPoint y: 169, distance: 30.9
click at [889, 138] on span at bounding box center [887, 140] width 10 height 10
checkbox input "true"
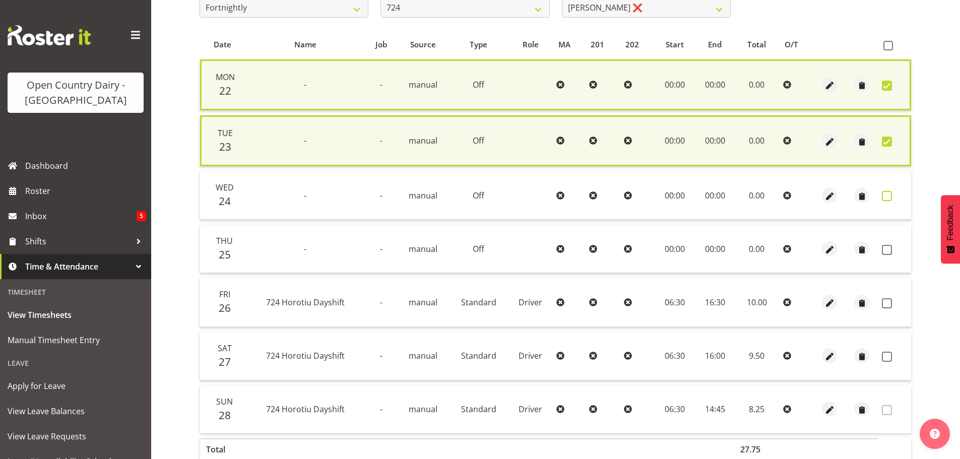
click at [887, 197] on span at bounding box center [887, 196] width 10 height 10
checkbox input "true"
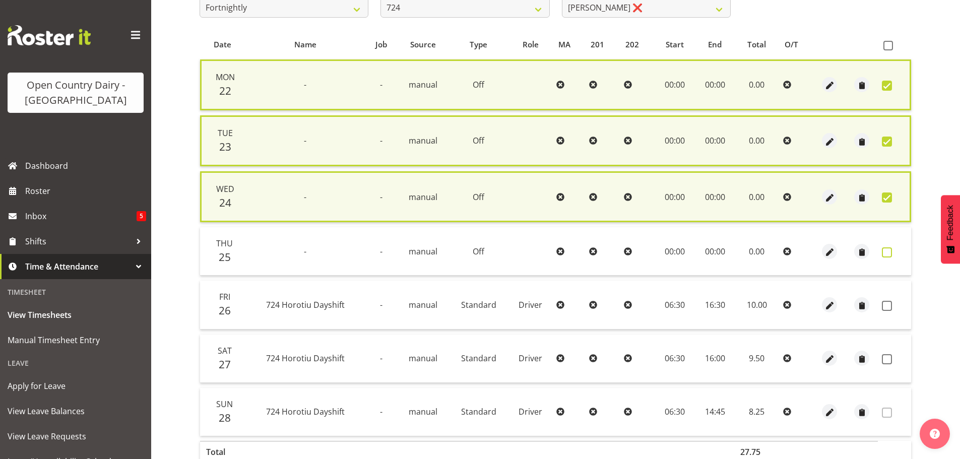
click at [886, 255] on span at bounding box center [887, 252] width 10 height 10
checkbox input "true"
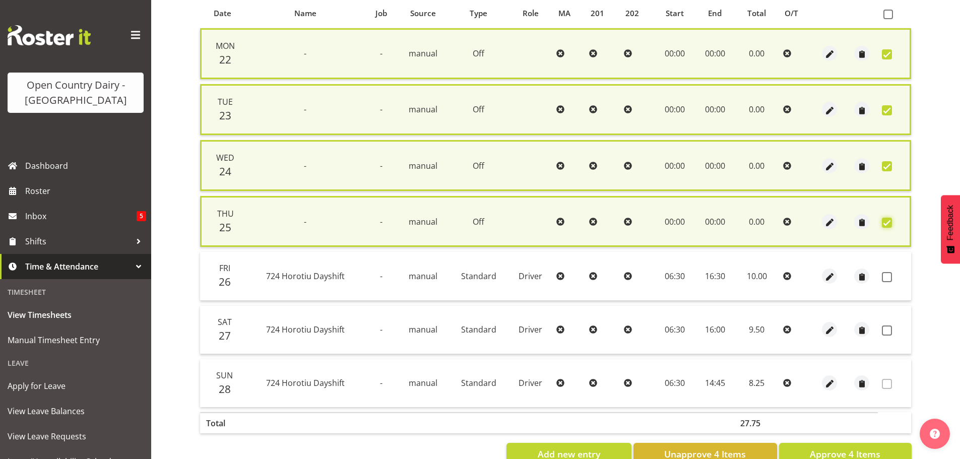
scroll to position [252, 0]
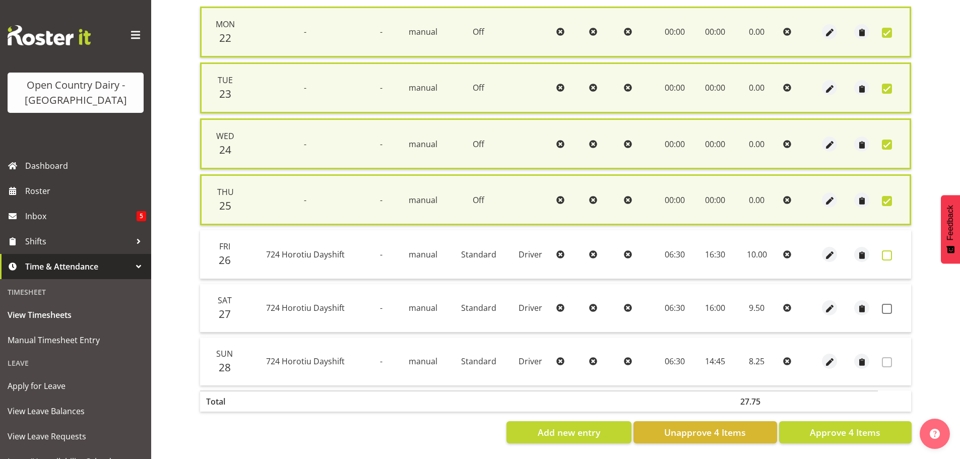
click at [886, 250] on span at bounding box center [887, 255] width 10 height 10
checkbox input "true"
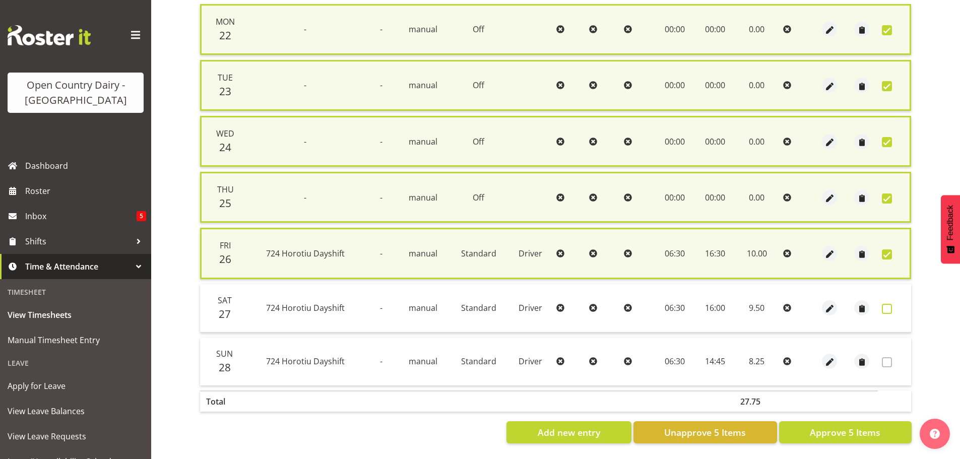
click at [887, 305] on span at bounding box center [887, 309] width 10 height 10
checkbox input "true"
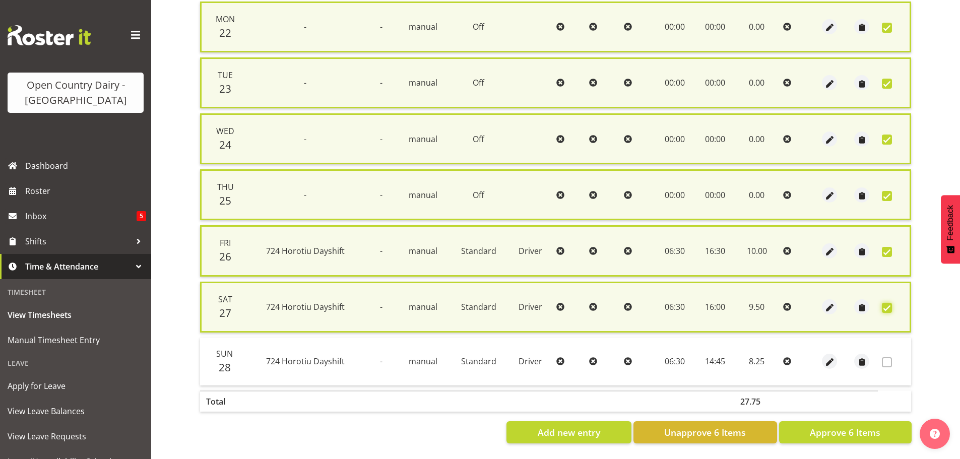
scroll to position [257, 0]
drag, startPoint x: 864, startPoint y: 427, endPoint x: 865, endPoint y: 422, distance: 5.3
click at [865, 426] on span "Approve 6 Items" at bounding box center [845, 432] width 71 height 13
checkbox input "false"
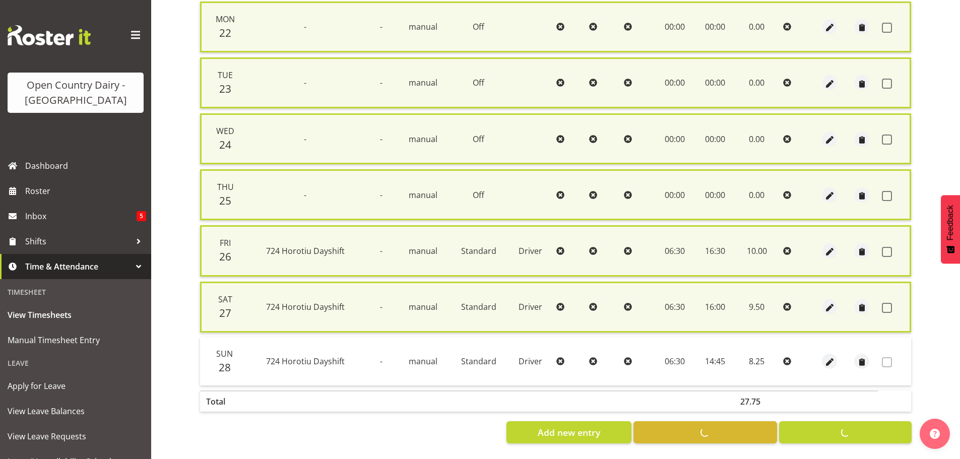
checkbox input "false"
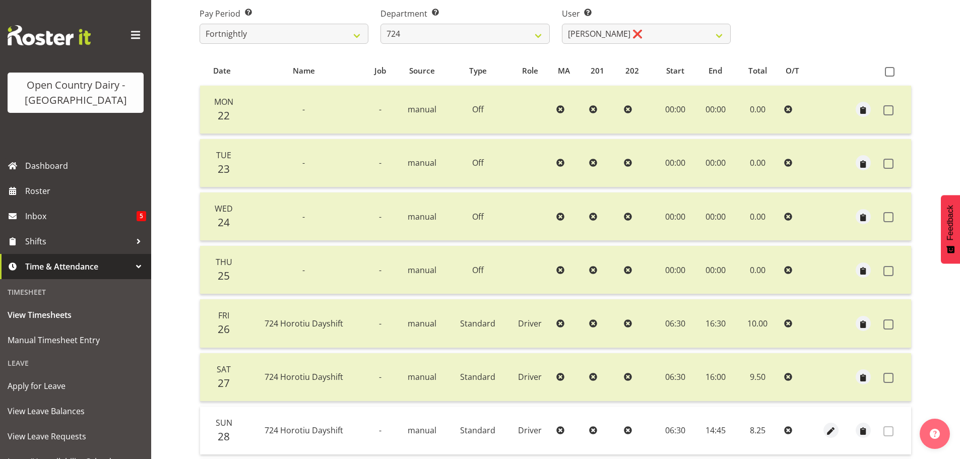
scroll to position [141, 0]
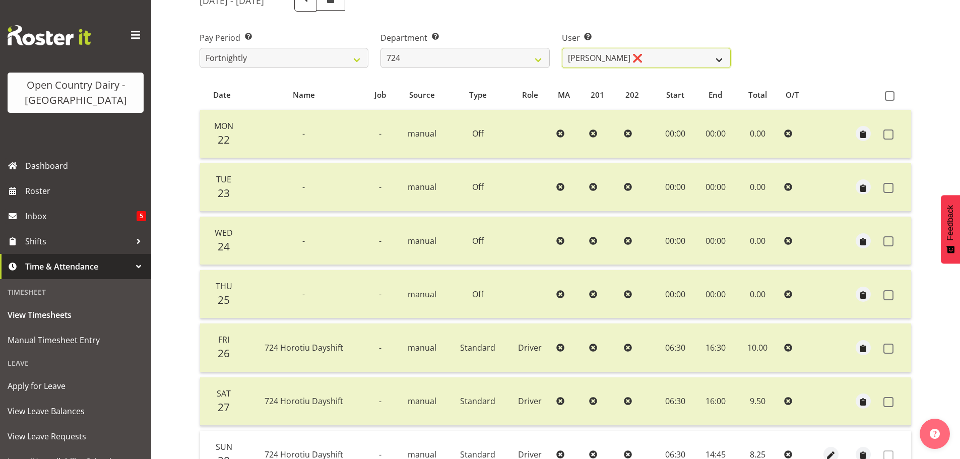
click at [658, 56] on select "Brent Adams ❌ Jaspreet Singh ❌ John Walters ❌" at bounding box center [646, 58] width 169 height 20
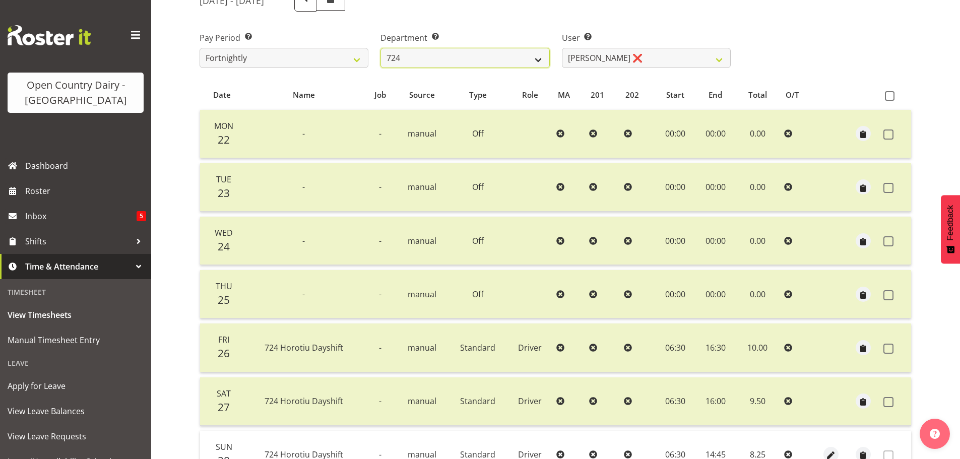
click at [493, 56] on select "701 702 703 704 705 706 707 708 709 710 711 712 713 714 715 716 717 718 719 720" at bounding box center [464, 58] width 169 height 20
select select "803"
click at [380, 48] on select "701 702 703 704 705 706 707 708 709 710 711 712 713 714 715 716 717 718 719 720" at bounding box center [464, 58] width 169 height 20
select select "11234"
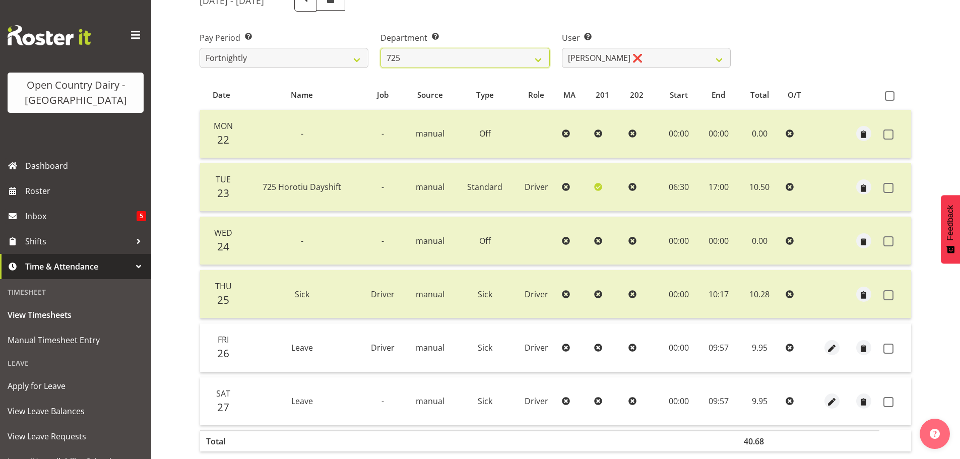
scroll to position [188, 0]
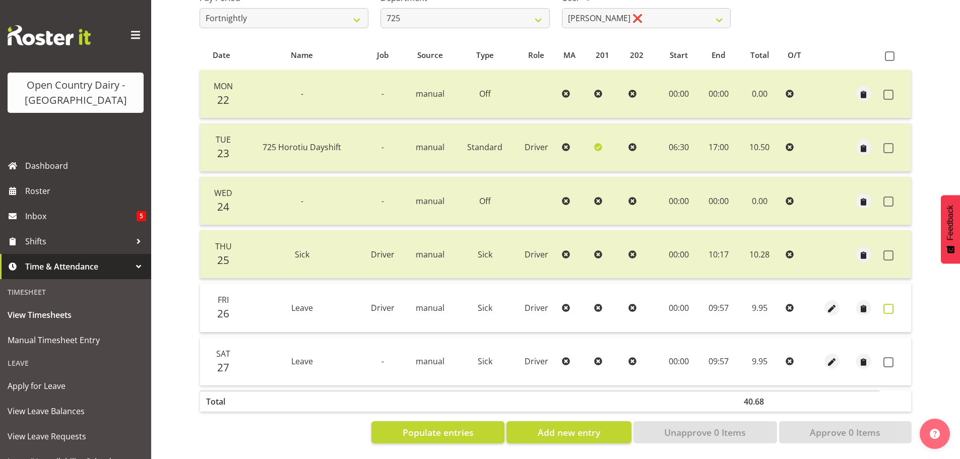
click at [888, 304] on span at bounding box center [888, 309] width 10 height 10
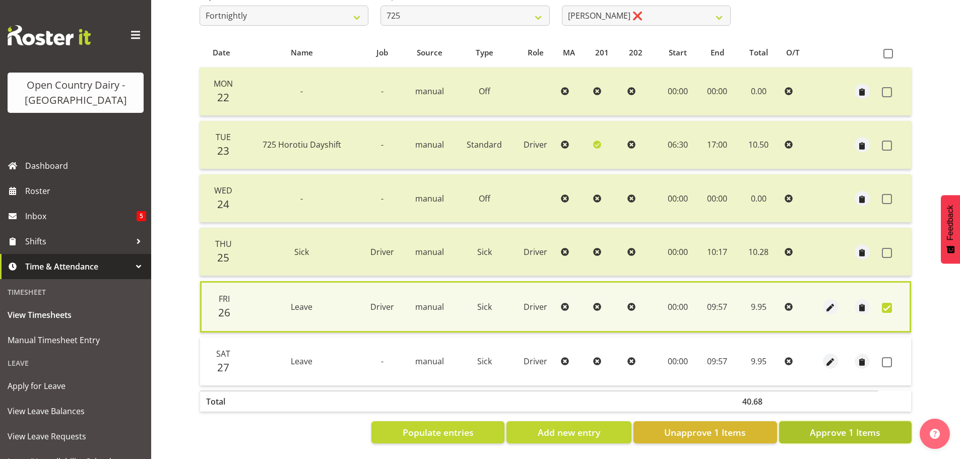
click at [860, 431] on span "Approve 1 Items" at bounding box center [845, 432] width 71 height 13
checkbox input "false"
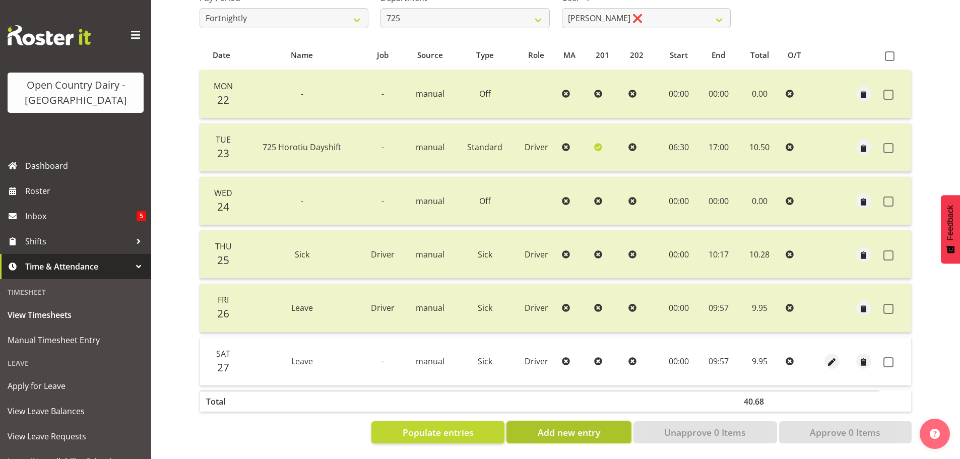
click at [588, 426] on span "Add new entry" at bounding box center [569, 432] width 62 height 13
select select
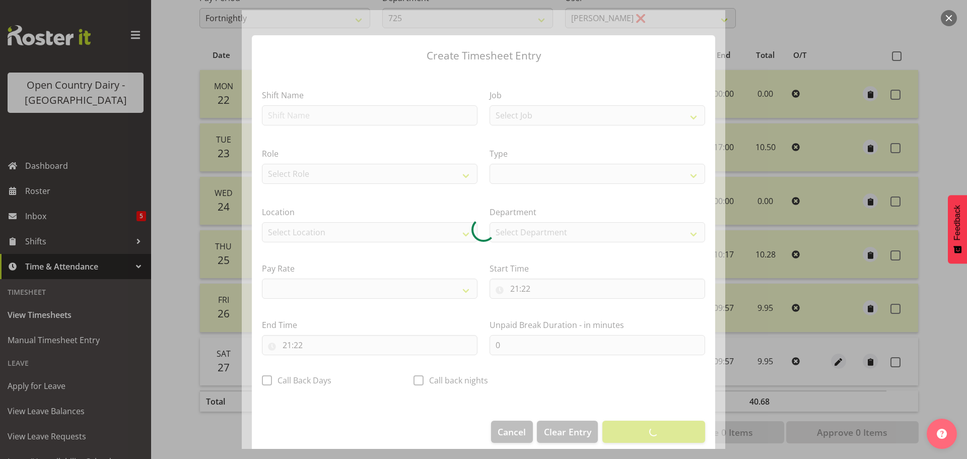
select select
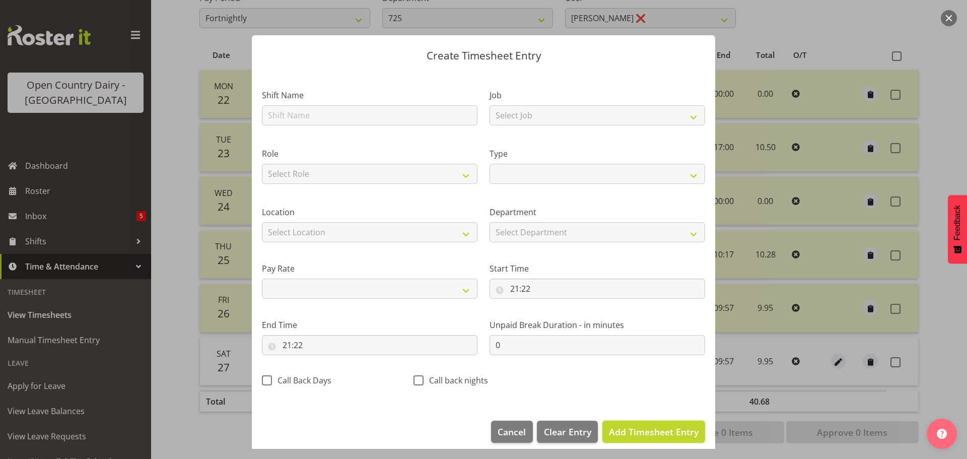
click at [626, 431] on span "Add Timesheet Entry" at bounding box center [654, 432] width 90 height 12
select select
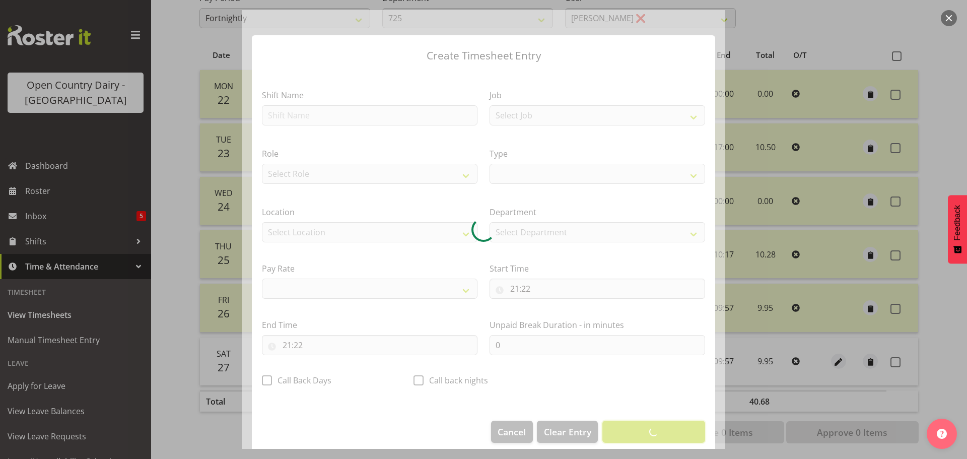
select select
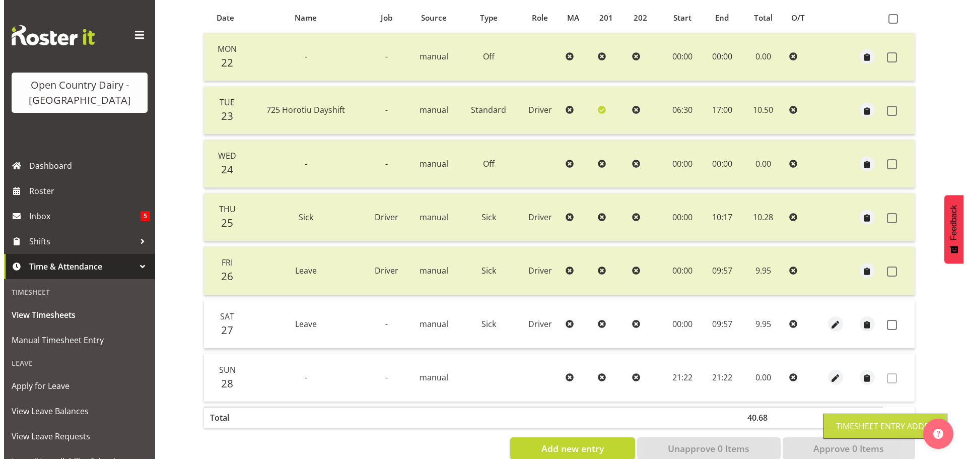
scroll to position [242, 0]
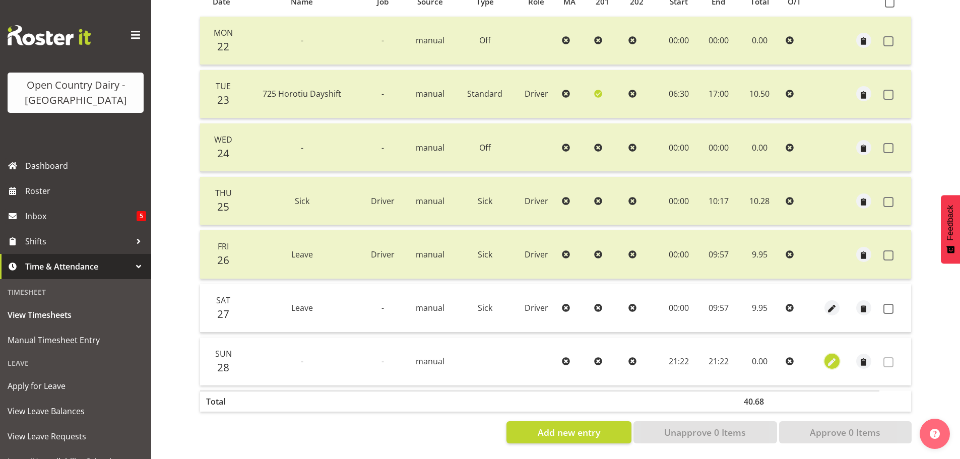
click at [829, 357] on span "button" at bounding box center [832, 363] width 12 height 12
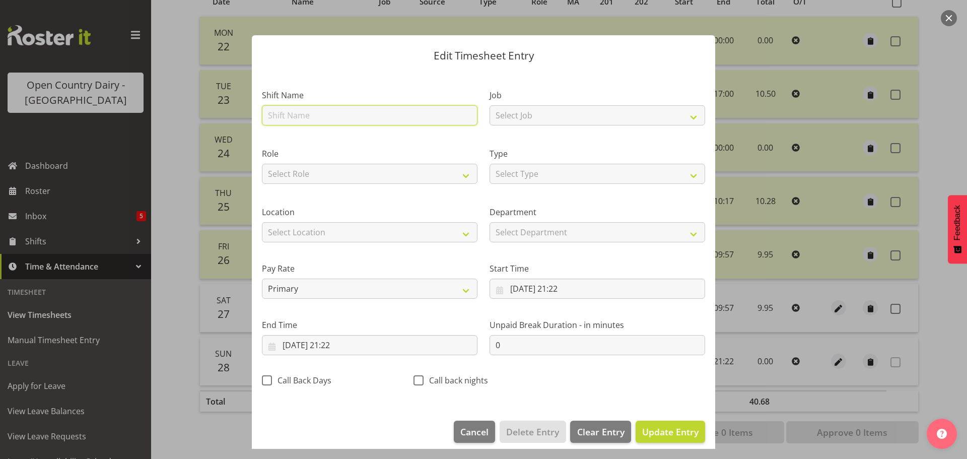
drag, startPoint x: 315, startPoint y: 113, endPoint x: 313, endPoint y: 103, distance: 10.2
click at [314, 112] on input "text" at bounding box center [370, 115] width 216 height 20
type input "Leave"
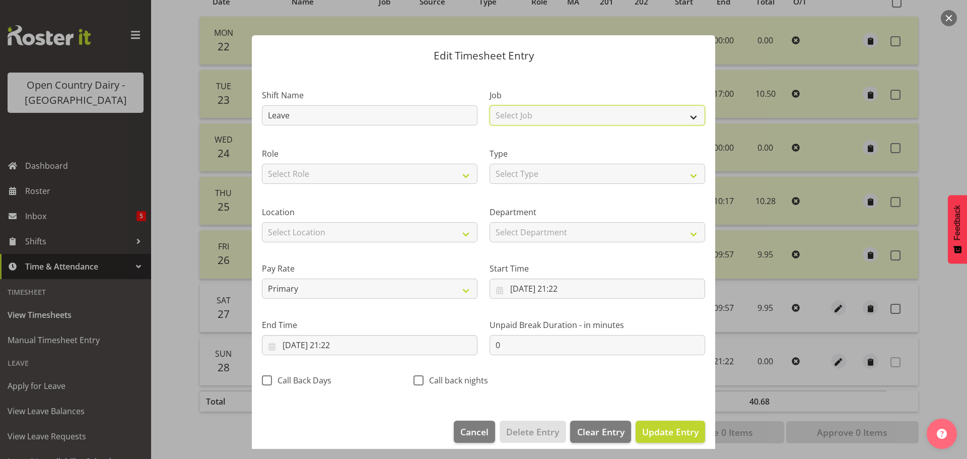
click at [504, 118] on select "Select Job Driver Driver supervisor Support" at bounding box center [598, 115] width 216 height 20
select select "9052"
click at [490, 105] on select "Select Job Driver Driver supervisor Support" at bounding box center [598, 115] width 216 height 20
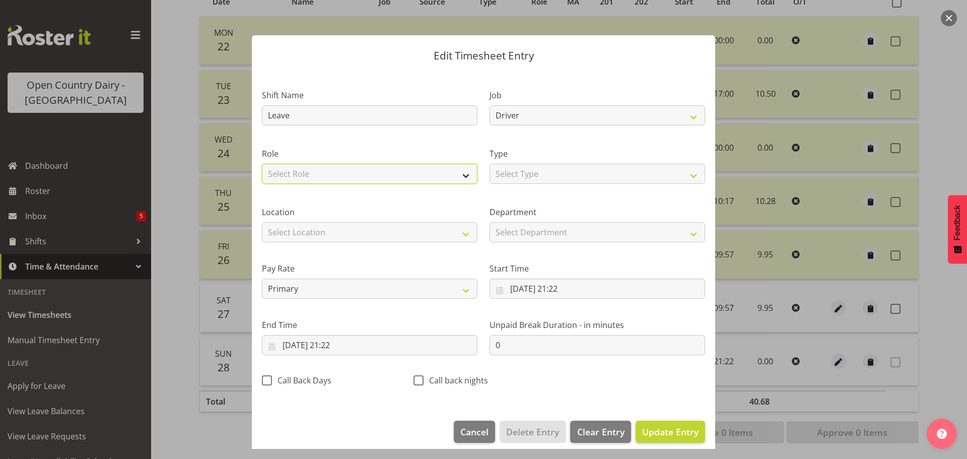
click at [385, 176] on select "Select Role Driver" at bounding box center [370, 174] width 216 height 20
select select "1166"
click at [262, 164] on select "Select Role Driver" at bounding box center [370, 174] width 216 height 20
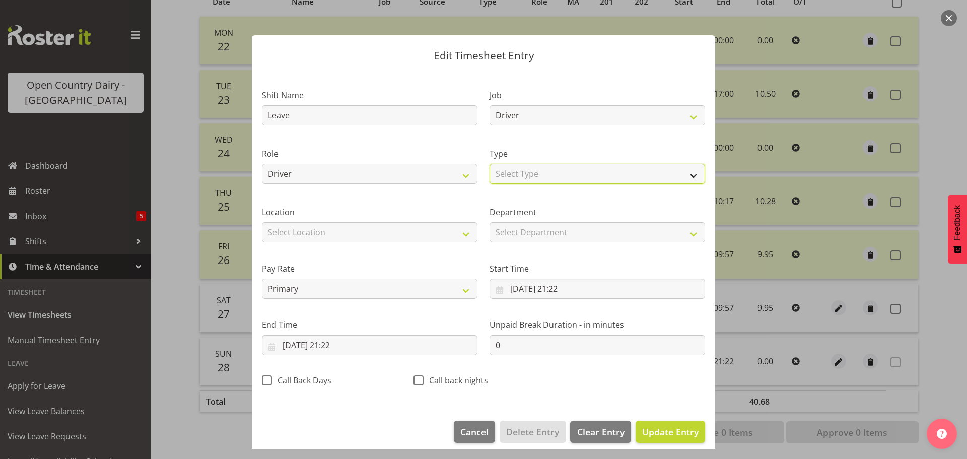
click at [522, 171] on select "Select Type Off Standard Public Holiday Public Holiday (Worked) Day In Lieu Ann…" at bounding box center [598, 174] width 216 height 20
select select "Sick"
click at [490, 164] on select "Select Type Off Standard Public Holiday Public Holiday (Worked) Day In Lieu Ann…" at bounding box center [598, 174] width 216 height 20
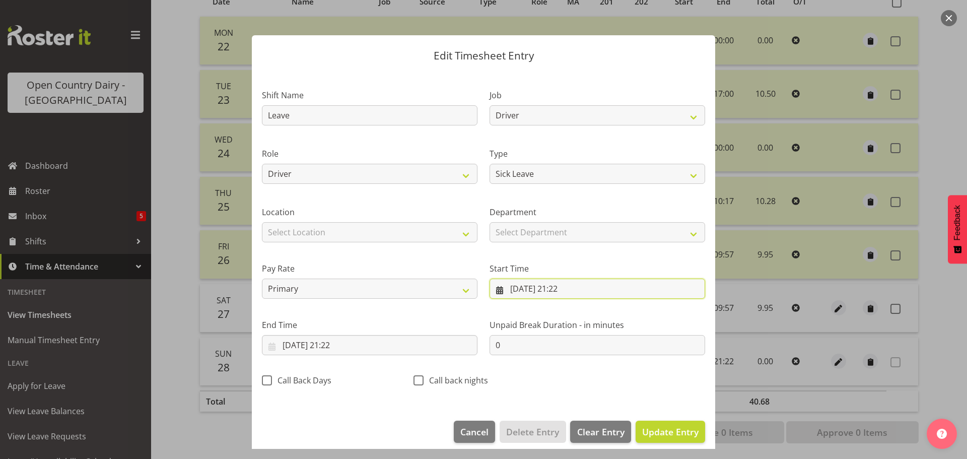
click at [525, 286] on input "28/09/2025, 21:22" at bounding box center [598, 289] width 216 height 20
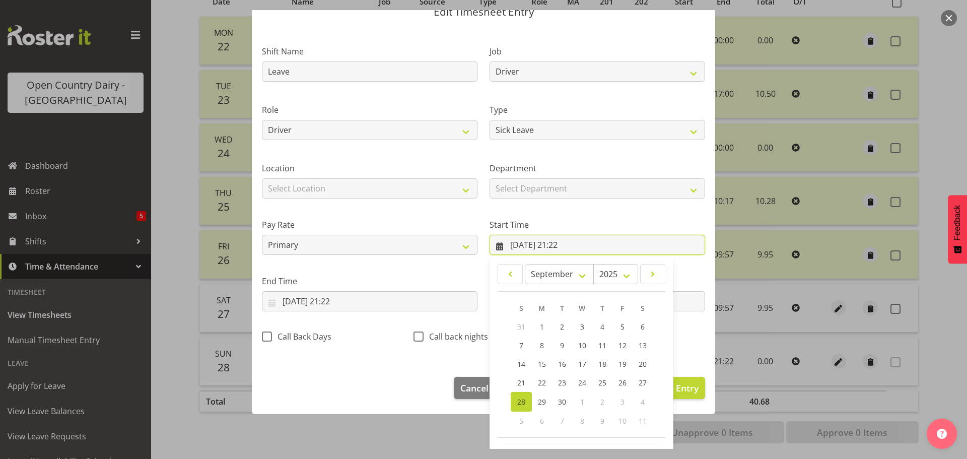
scroll to position [80, 0]
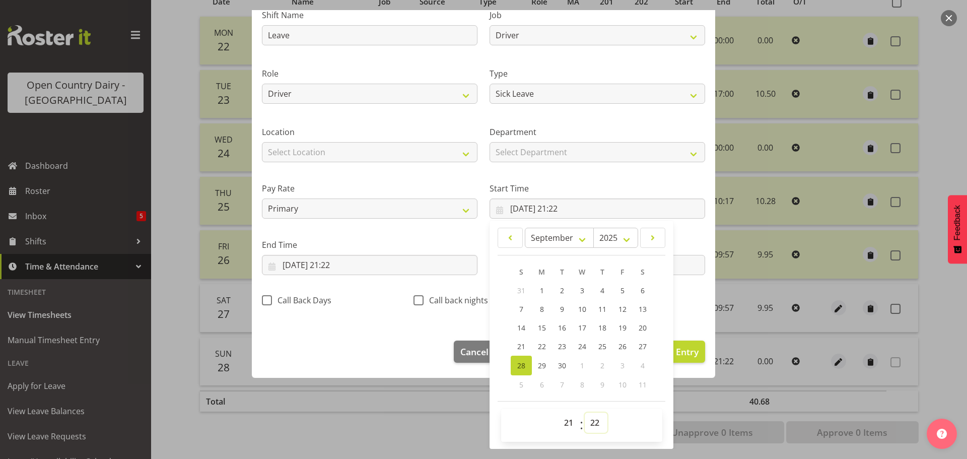
click at [597, 424] on select "00 01 02 03 04 05 06 07 08 09 10 11 12 13 14 15 16 17 18 19 20 21 22 23 24 25 2…" at bounding box center [596, 423] width 23 height 20
select select "0"
click at [585, 413] on select "00 01 02 03 04 05 06 07 08 09 10 11 12 13 14 15 16 17 18 19 20 21 22 23 24 25 2…" at bounding box center [596, 423] width 23 height 20
type input "28/09/2025, 21:00"
click at [567, 421] on select "00 01 02 03 04 05 06 07 08 09 10 11 12 13 14 15 16 17 18 19 20 21 22 23" at bounding box center [570, 423] width 23 height 20
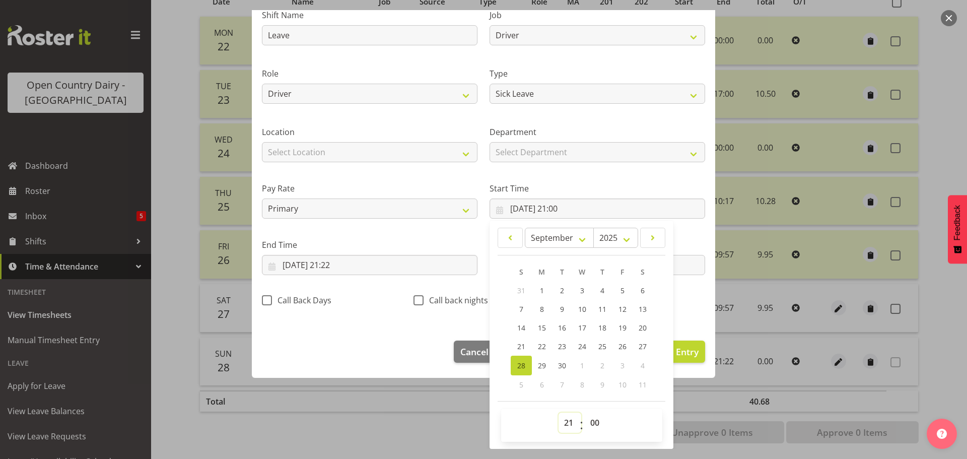
select select "0"
click at [559, 413] on select "00 01 02 03 04 05 06 07 08 09 10 11 12 13 14 15 16 17 18 19 20 21 22 23" at bounding box center [570, 423] width 23 height 20
type input "28/09/2025, 00:00"
click at [330, 263] on input "28/09/2025, 21:22" at bounding box center [370, 265] width 216 height 20
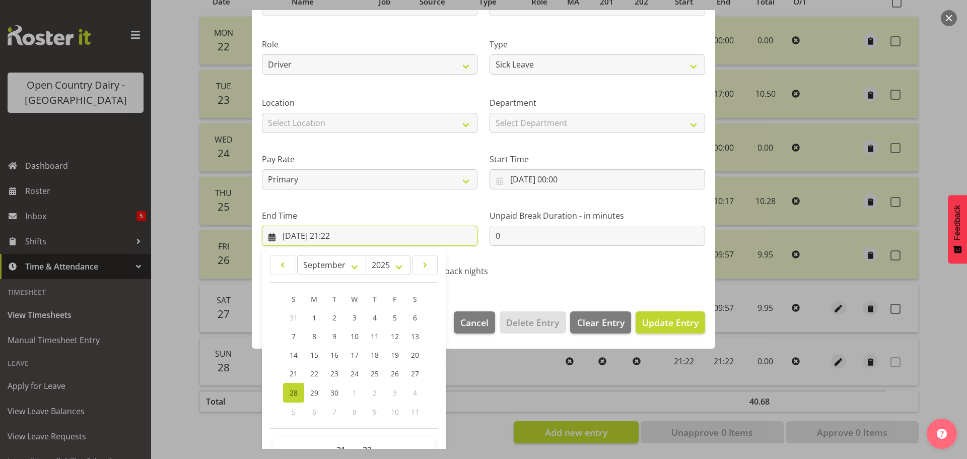
scroll to position [137, 0]
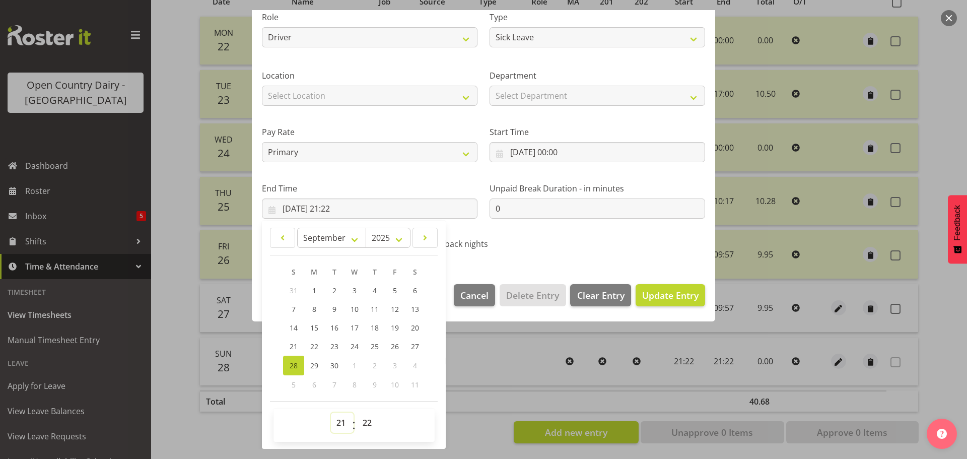
drag, startPoint x: 339, startPoint y: 426, endPoint x: 340, endPoint y: 416, distance: 9.6
click at [340, 426] on select "00 01 02 03 04 05 06 07 08 09 10 11 12 13 14 15 16 17 18 19 20 21 22 23" at bounding box center [342, 423] width 23 height 20
select select "10"
click at [331, 413] on select "00 01 02 03 04 05 06 07 08 09 10 11 12 13 14 15 16 17 18 19 20 21 22 23" at bounding box center [342, 423] width 23 height 20
type input "28/09/2025, 10:22"
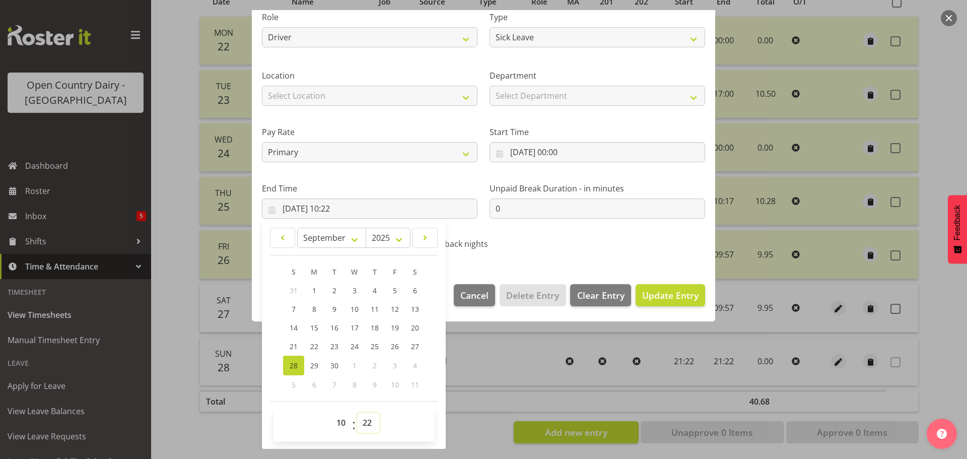
click at [369, 419] on select "00 01 02 03 04 05 06 07 08 09 10 11 12 13 14 15 16 17 18 19 20 21 22 23 24 25 2…" at bounding box center [368, 423] width 23 height 20
select select "0"
click at [357, 413] on select "00 01 02 03 04 05 06 07 08 09 10 11 12 13 14 15 16 17 18 19 20 21 22 23 24 25 2…" at bounding box center [368, 423] width 23 height 20
type input "28/09/2025, 10:00"
click at [674, 292] on span "Update Entry" at bounding box center [670, 295] width 56 height 12
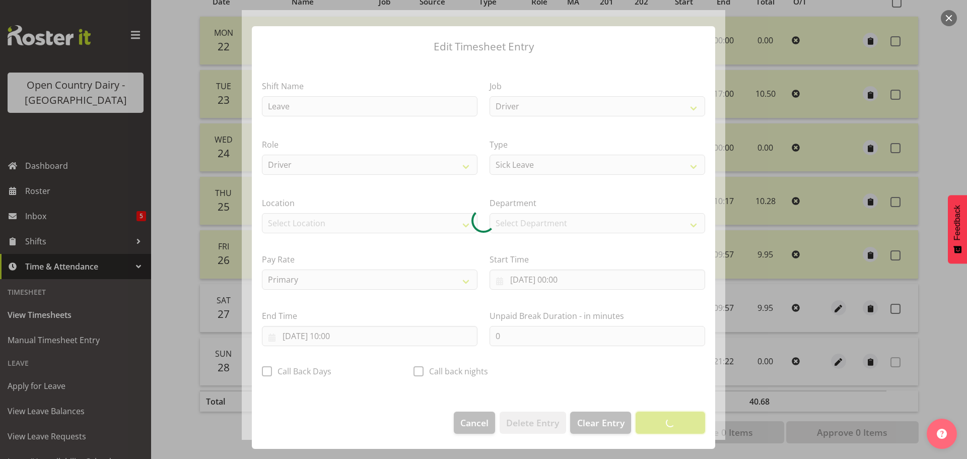
scroll to position [9, 0]
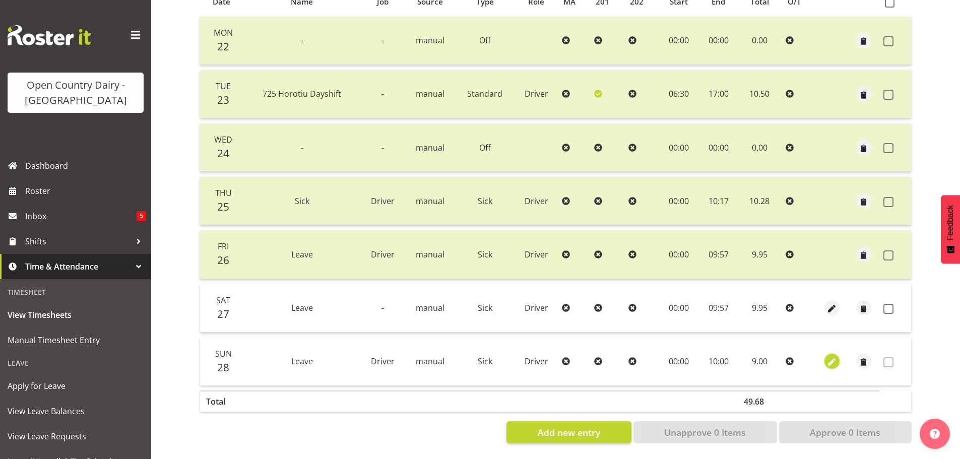
click at [836, 357] on span "button" at bounding box center [832, 363] width 12 height 12
select select "Sick"
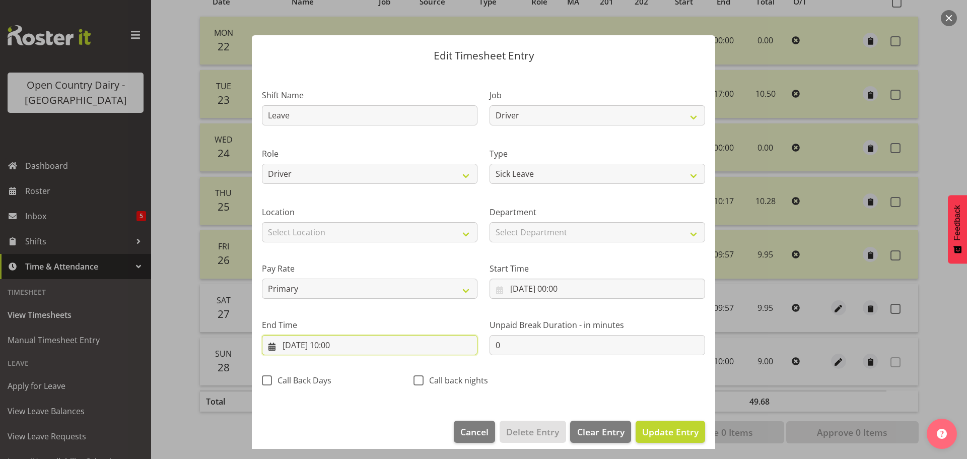
click at [335, 346] on input "28/09/2025, 10:00" at bounding box center [370, 345] width 216 height 20
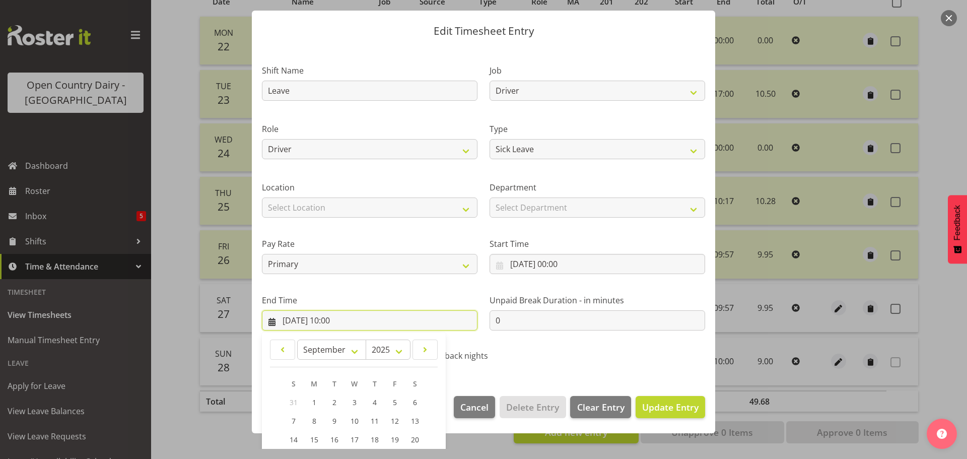
scroll to position [137, 0]
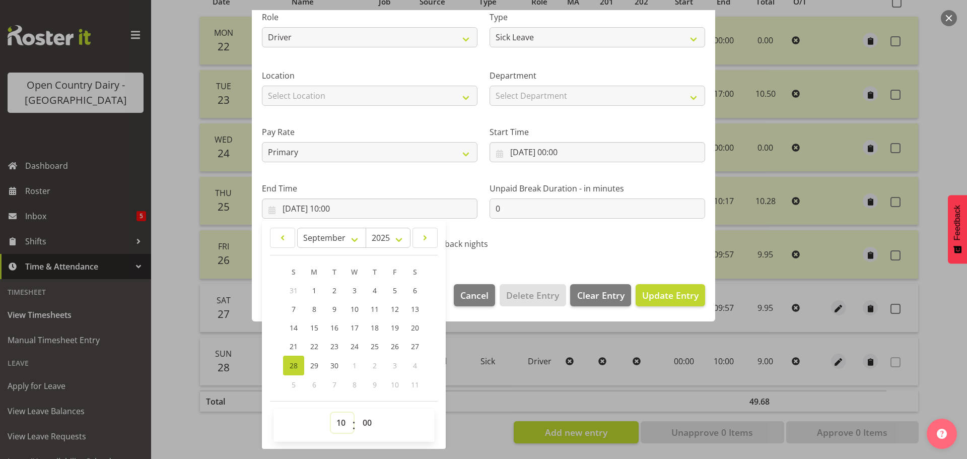
click at [345, 424] on select "00 01 02 03 04 05 06 07 08 09 10 11 12 13 14 15 16 17 18 19 20 21 22 23" at bounding box center [342, 423] width 23 height 20
select select "9"
click at [331, 413] on select "00 01 02 03 04 05 06 07 08 09 10 11 12 13 14 15 16 17 18 19 20 21 22 23" at bounding box center [342, 423] width 23 height 20
type input "28/09/2025, 09:00"
drag, startPoint x: 366, startPoint y: 420, endPoint x: 386, endPoint y: 178, distance: 242.2
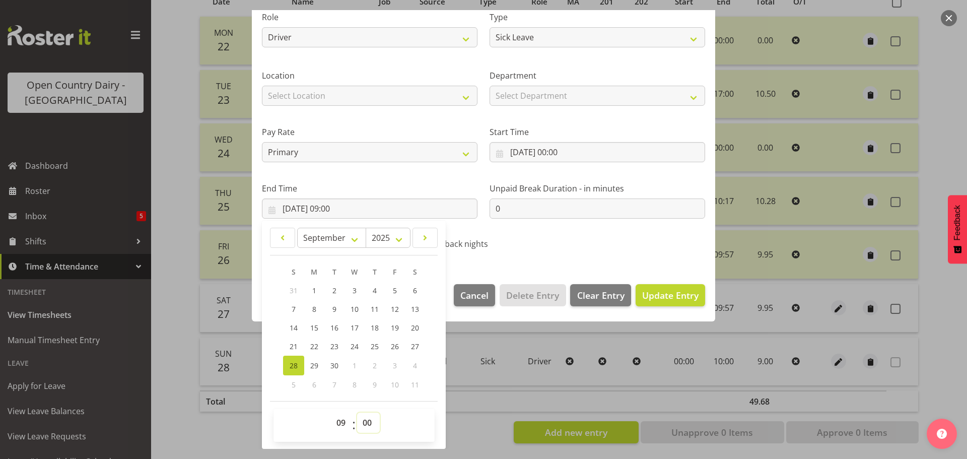
click at [365, 418] on select "00 01 02 03 04 05 06 07 08 09 10 11 12 13 14 15 16 17 18 19 20 21 22 23 24 25 2…" at bounding box center [368, 423] width 23 height 20
select select "57"
click at [357, 413] on select "00 01 02 03 04 05 06 07 08 09 10 11 12 13 14 15 16 17 18 19 20 21 22 23 24 25 2…" at bounding box center [368, 423] width 23 height 20
type input "28/09/2025, 09:57"
click at [646, 293] on span "Update Entry" at bounding box center [670, 295] width 56 height 12
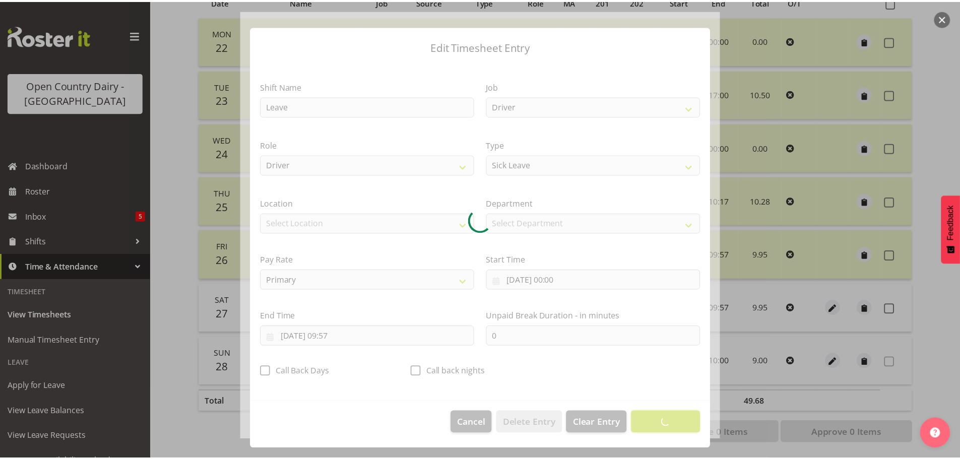
scroll to position [9, 0]
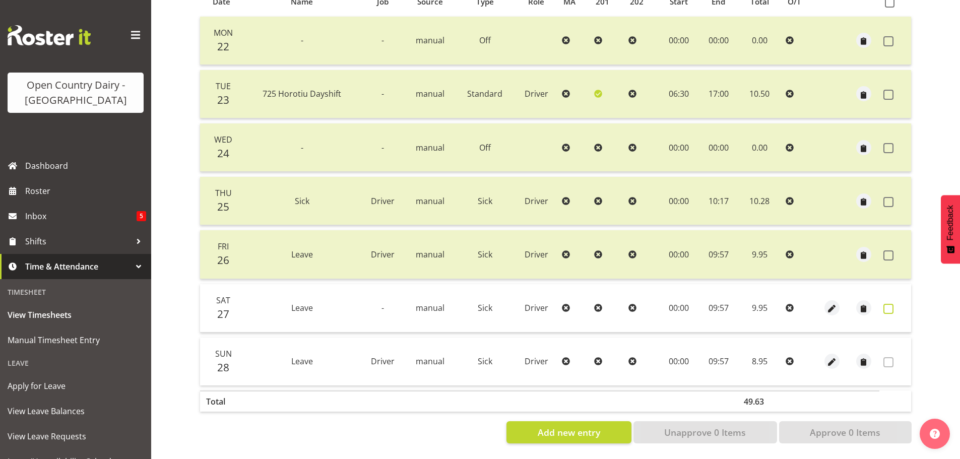
click at [890, 304] on span at bounding box center [888, 309] width 10 height 10
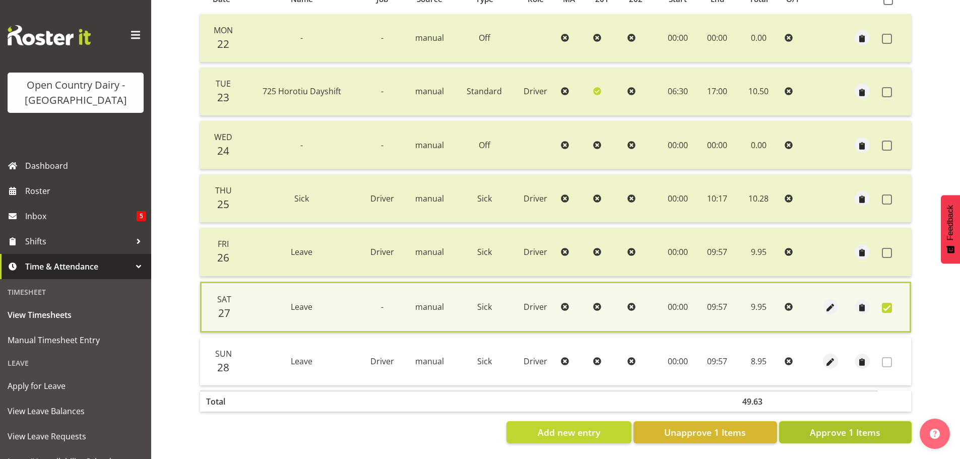
click at [858, 429] on span "Approve 1 Items" at bounding box center [845, 432] width 71 height 13
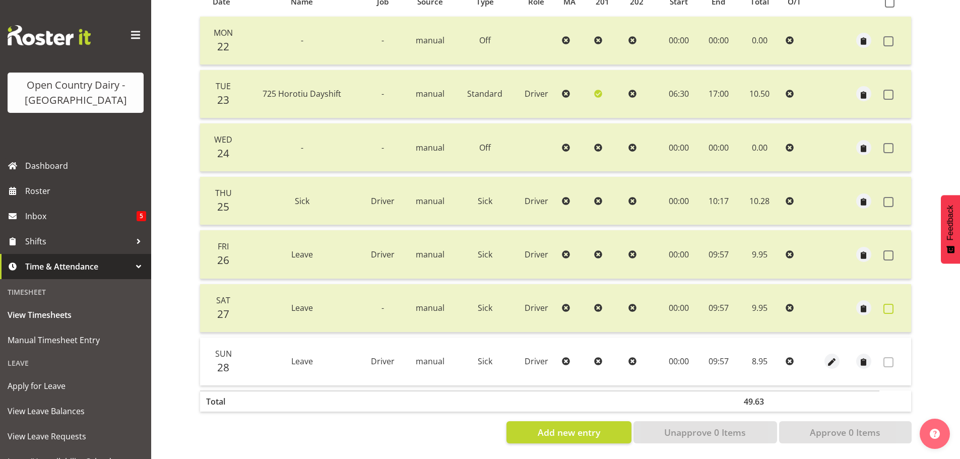
click at [892, 304] on span at bounding box center [888, 309] width 10 height 10
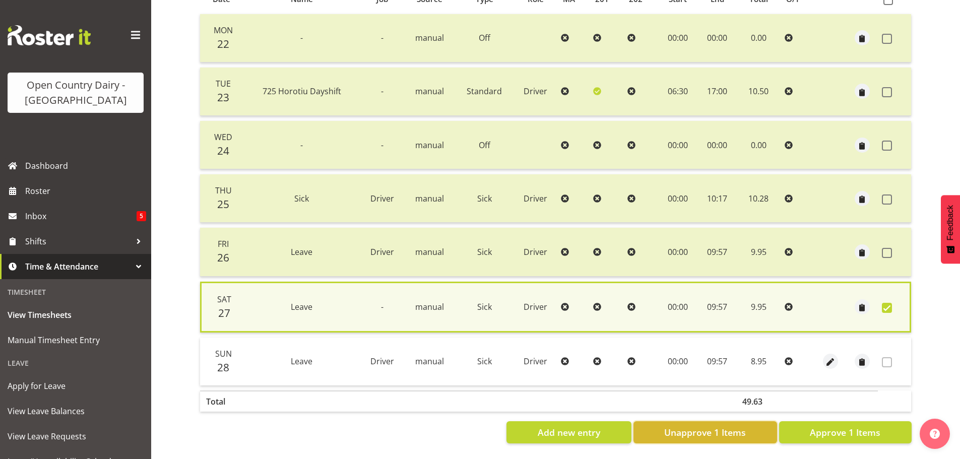
click at [755, 427] on button "Unapprove 1 Items" at bounding box center [705, 432] width 144 height 22
checkbox input "false"
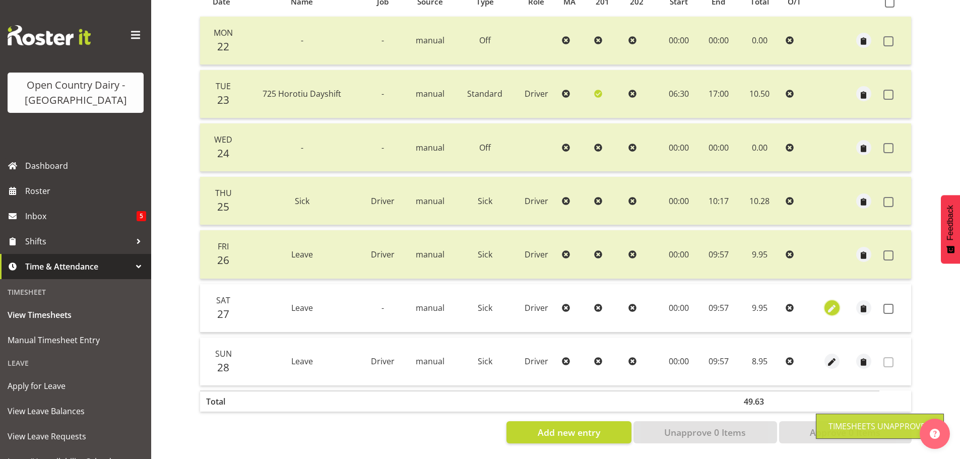
click at [832, 303] on span "button" at bounding box center [832, 309] width 12 height 12
select select "Sick"
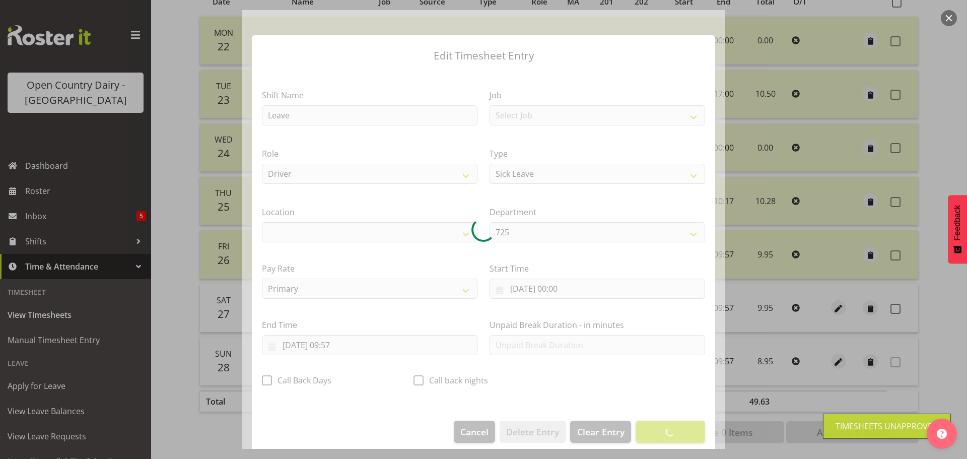
select select "1054"
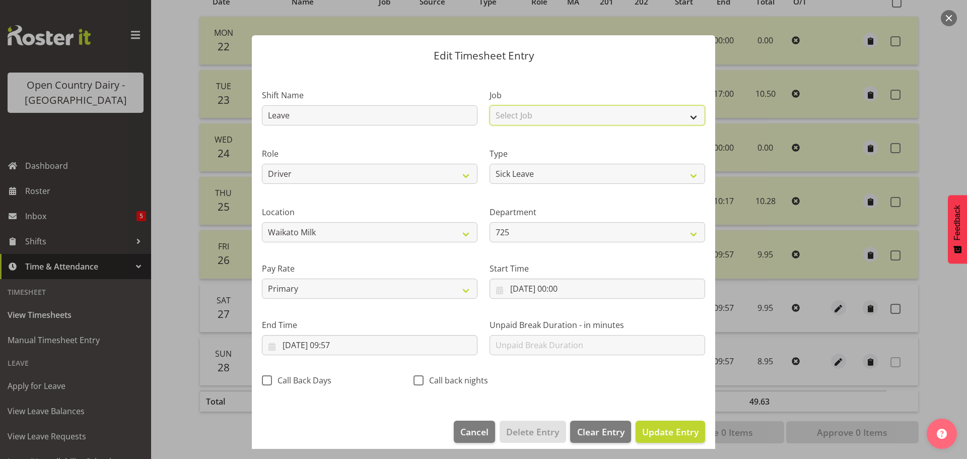
click at [529, 115] on select "Select Job Driver Driver supervisor Support" at bounding box center [598, 115] width 216 height 20
select select "9052"
click at [490, 105] on select "Select Job Driver Driver supervisor Support" at bounding box center [598, 115] width 216 height 20
click at [667, 429] on span "Update Entry" at bounding box center [670, 432] width 56 height 12
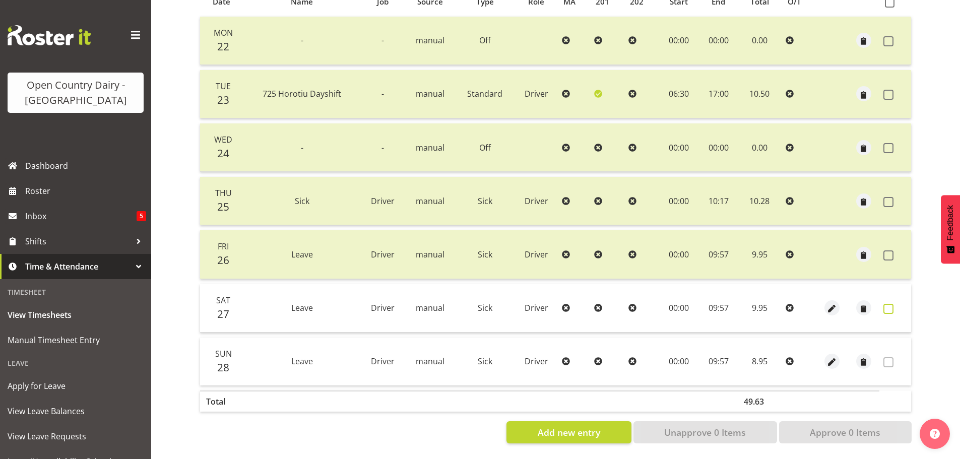
click at [889, 304] on span at bounding box center [888, 309] width 10 height 10
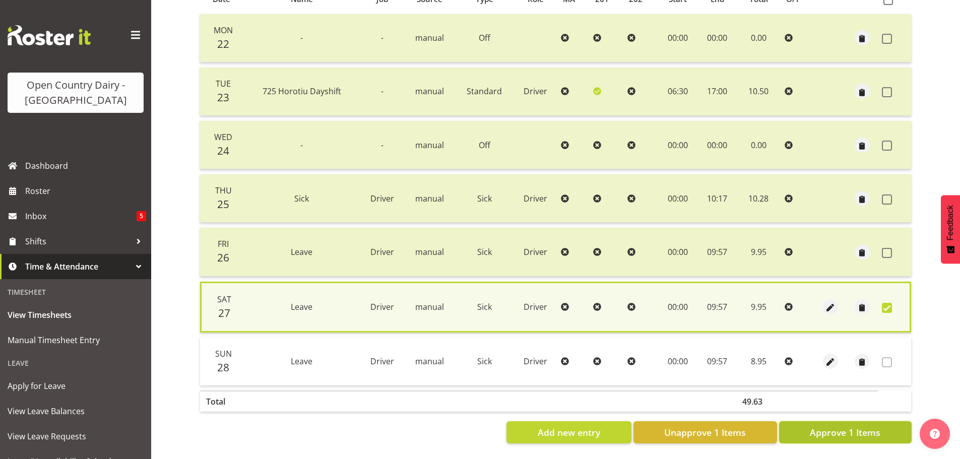
click at [866, 432] on span "Approve 1 Items" at bounding box center [845, 432] width 71 height 13
checkbox input "false"
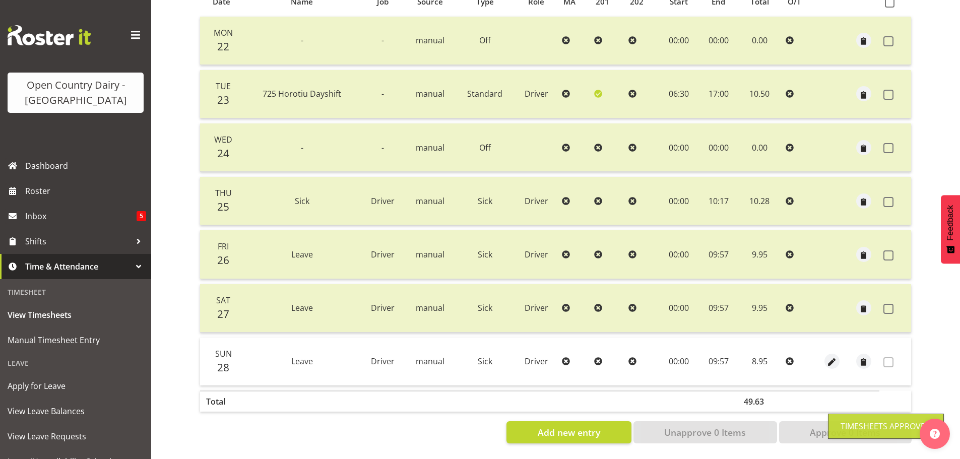
scroll to position [0, 0]
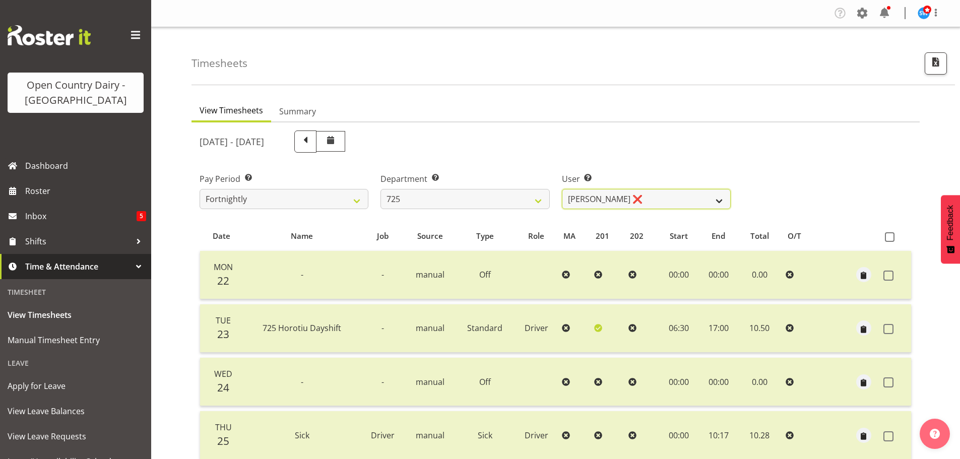
click at [678, 194] on select "Bhupinder Dhaliwal ❌ Gurpreet Singh Kahlon ❌ Hendrik Potgieter ❌ Len Grace ❌" at bounding box center [646, 199] width 169 height 20
select select "10410"
click at [562, 189] on select "Bhupinder Dhaliwal ❌ Gurpreet Singh Kahlon ❌ Hendrik Potgieter ❌ Len Grace ❌" at bounding box center [646, 199] width 169 height 20
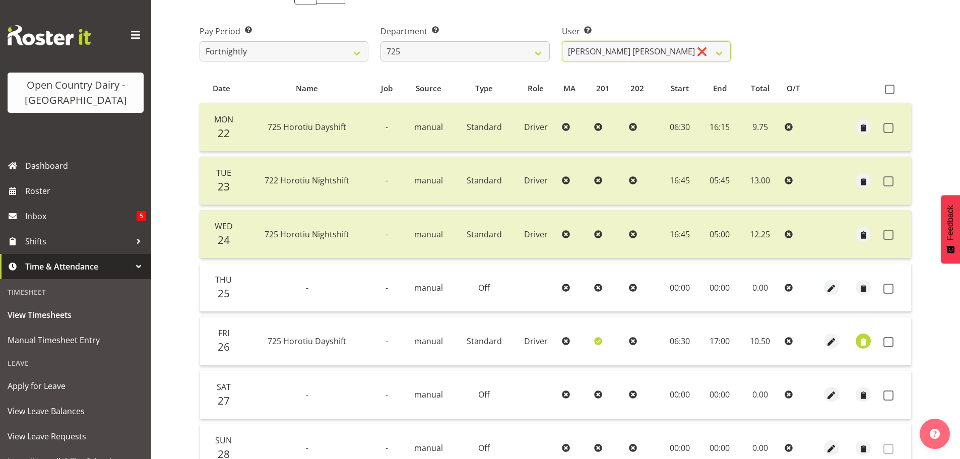
scroll to position [151, 0]
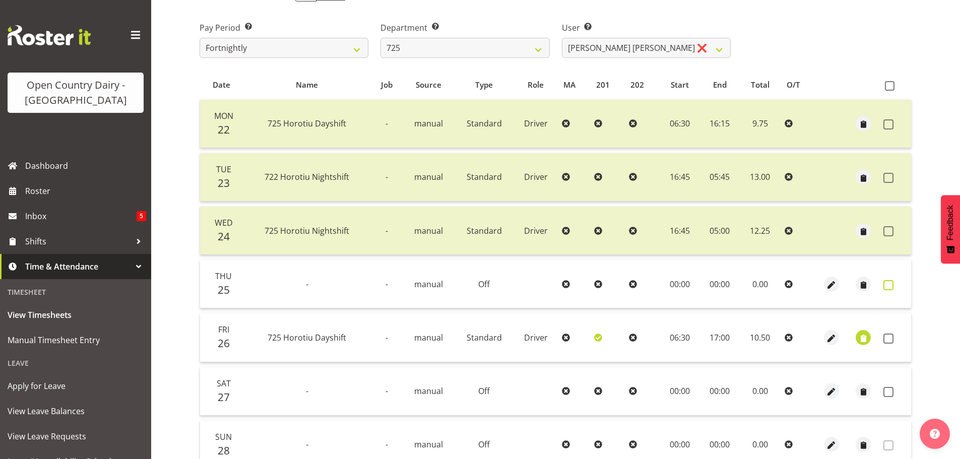
click at [891, 285] on span at bounding box center [888, 285] width 10 height 10
checkbox input "true"
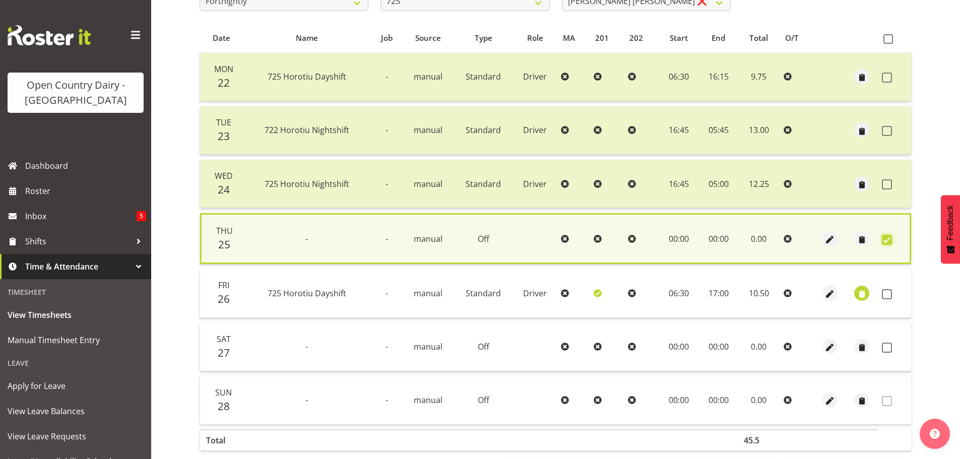
scroll to position [244, 0]
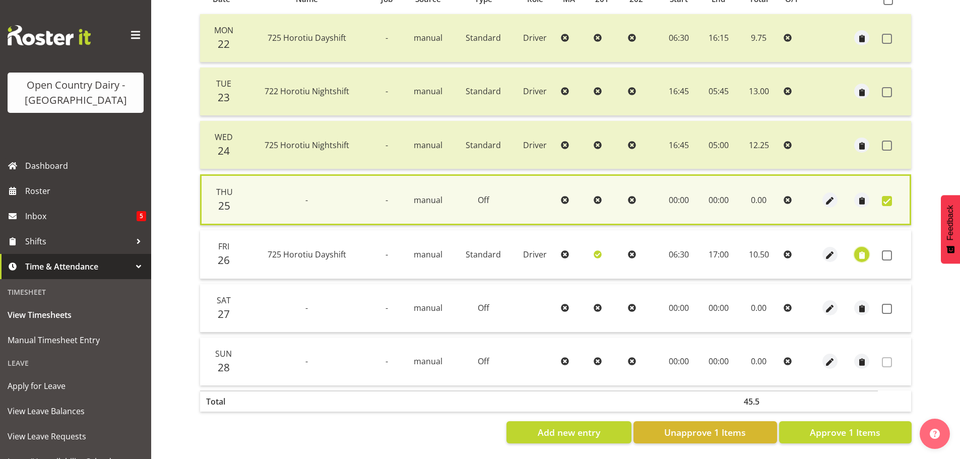
click at [861, 252] on span "button" at bounding box center [862, 255] width 12 height 12
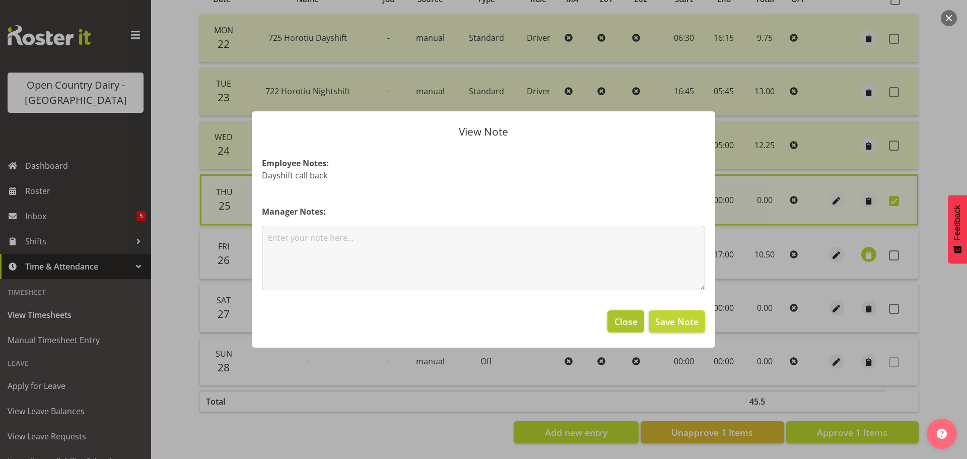
click at [629, 322] on span "Close" at bounding box center [626, 321] width 23 height 13
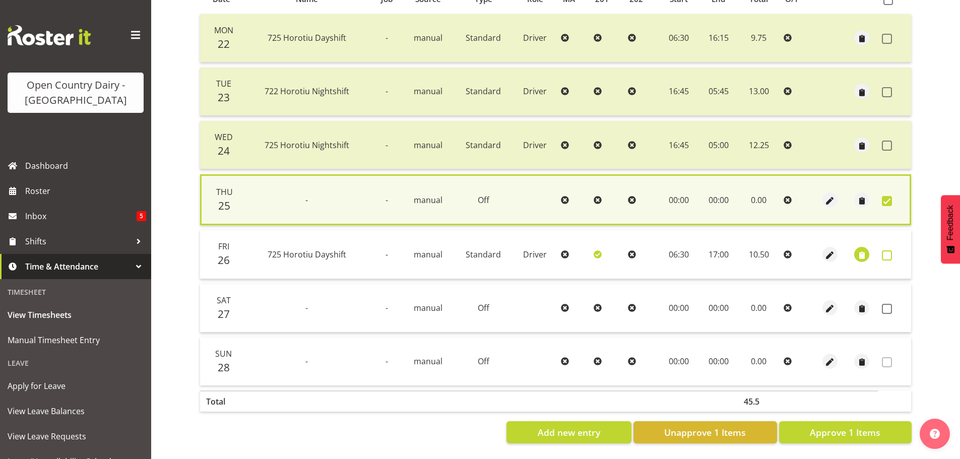
click at [887, 250] on span at bounding box center [887, 255] width 10 height 10
checkbox input "true"
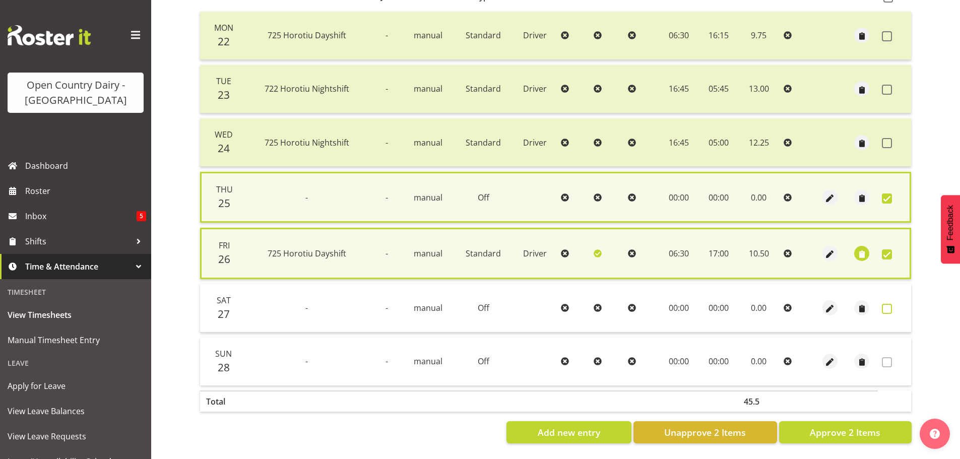
click at [889, 304] on span at bounding box center [887, 309] width 10 height 10
checkbox input "true"
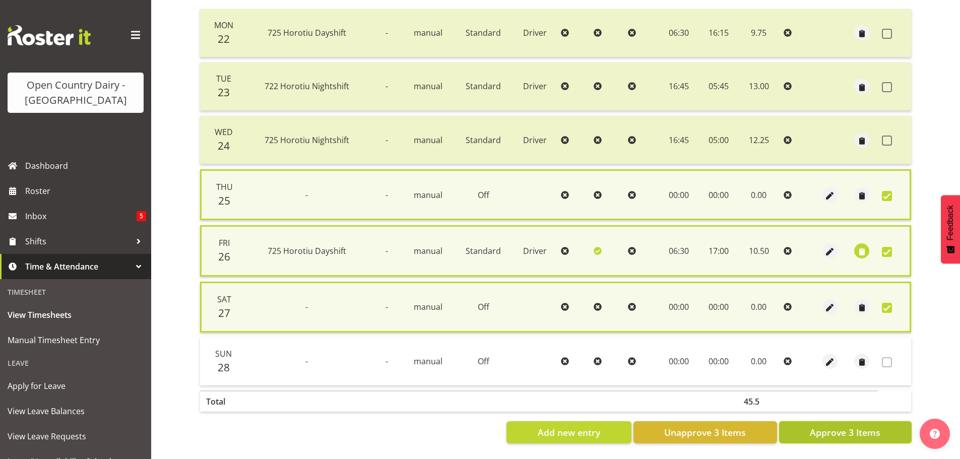
click at [856, 435] on span "Approve 3 Items" at bounding box center [845, 432] width 71 height 13
checkbox input "false"
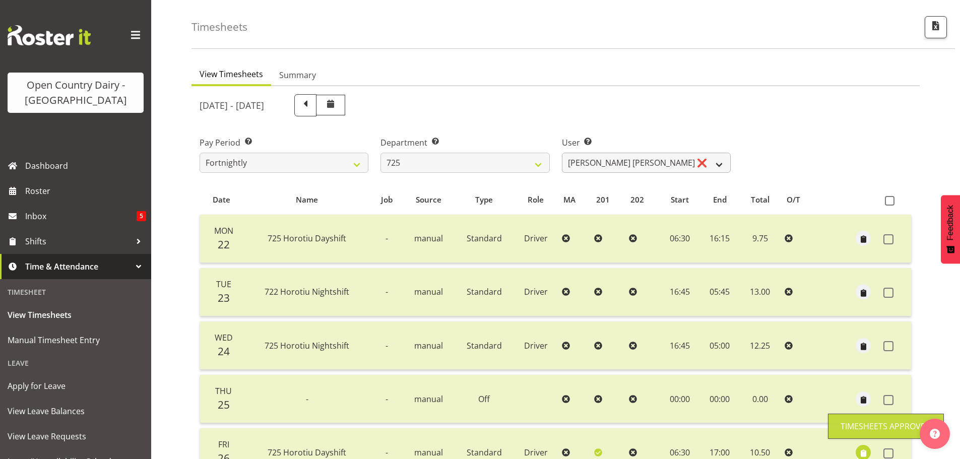
scroll to position [0, 0]
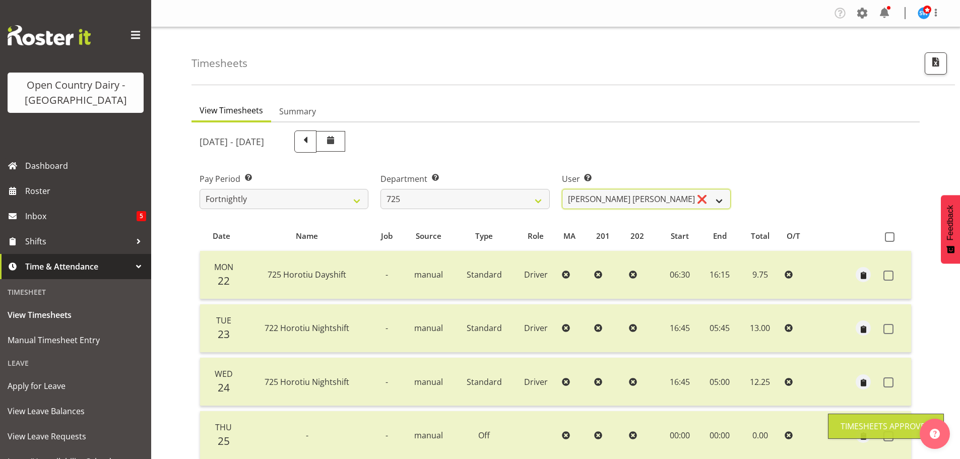
click at [641, 192] on select "Bhupinder Dhaliwal ❌ Gurpreet Singh Kahlon ❌ Hendrik Potgieter ❌ Len Grace ❌" at bounding box center [646, 199] width 169 height 20
select select "11206"
click at [562, 189] on select "Bhupinder Dhaliwal ❌ Gurpreet Singh Kahlon ❌ Hendrik Potgieter ❌ Len Grace ❌" at bounding box center [646, 199] width 169 height 20
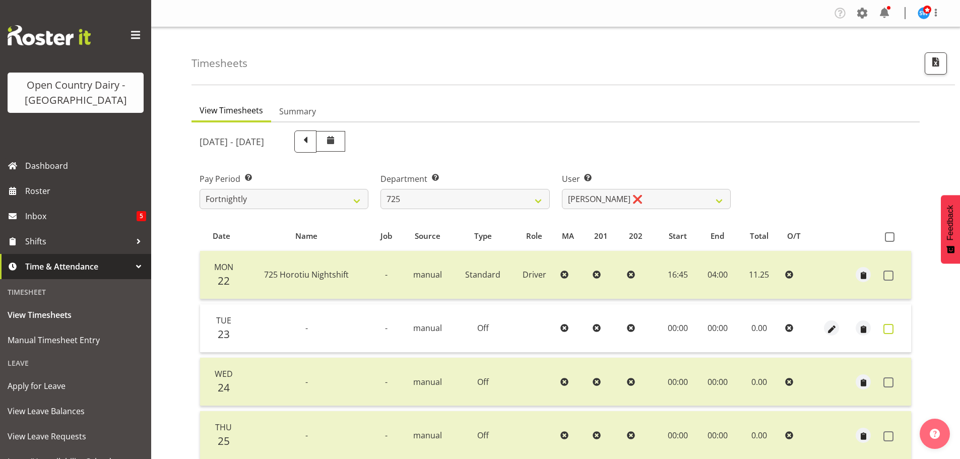
click at [890, 331] on span at bounding box center [888, 329] width 10 height 10
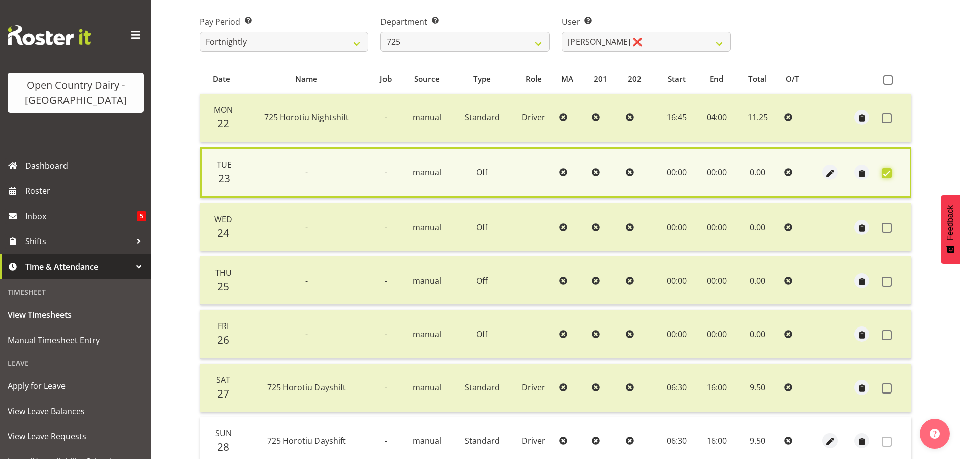
scroll to position [244, 0]
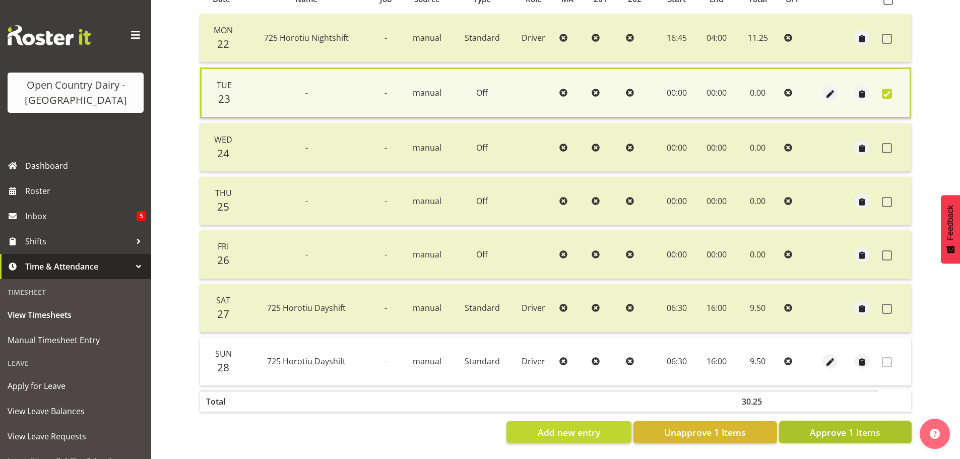
click at [856, 426] on span "Approve 1 Items" at bounding box center [845, 432] width 71 height 13
checkbox input "false"
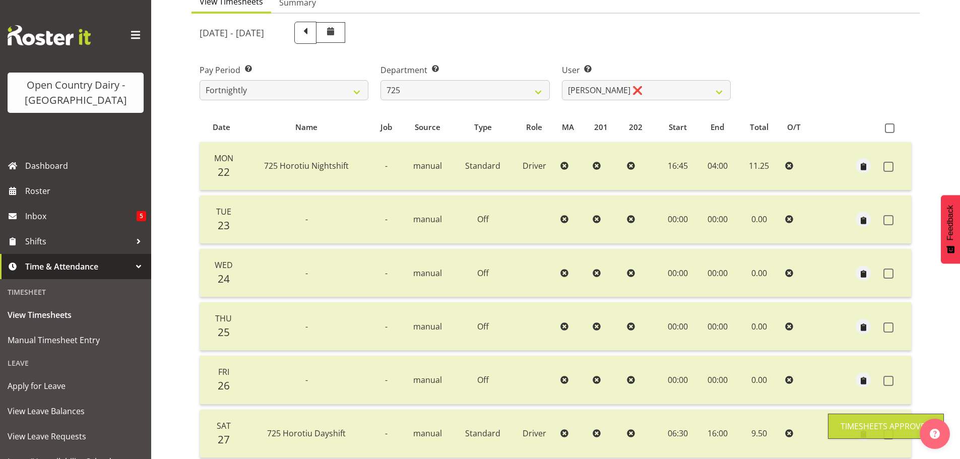
scroll to position [0, 0]
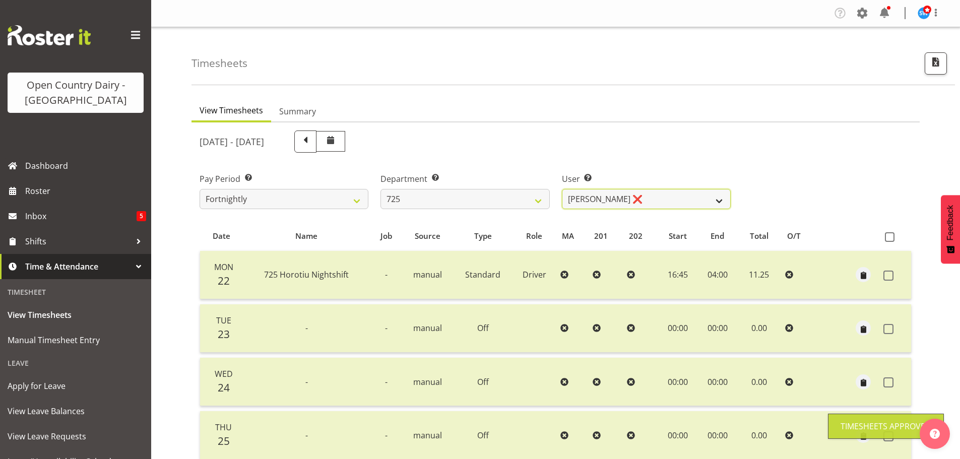
click at [658, 198] on select "Bhupinder Dhaliwal ❌ Gurpreet Singh Kahlon ❌ Hendrik Potgieter ❌ Len Grace ❌" at bounding box center [646, 199] width 169 height 20
select select "11235"
click at [562, 189] on select "Bhupinder Dhaliwal ❌ Gurpreet Singh Kahlon ❌ Hendrik Potgieter ❌ Len Grace ❌" at bounding box center [646, 199] width 169 height 20
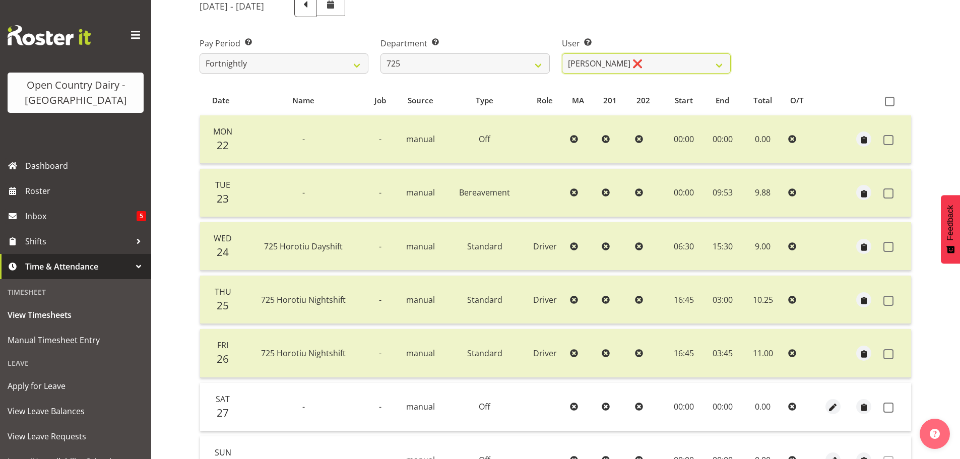
scroll to position [202, 0]
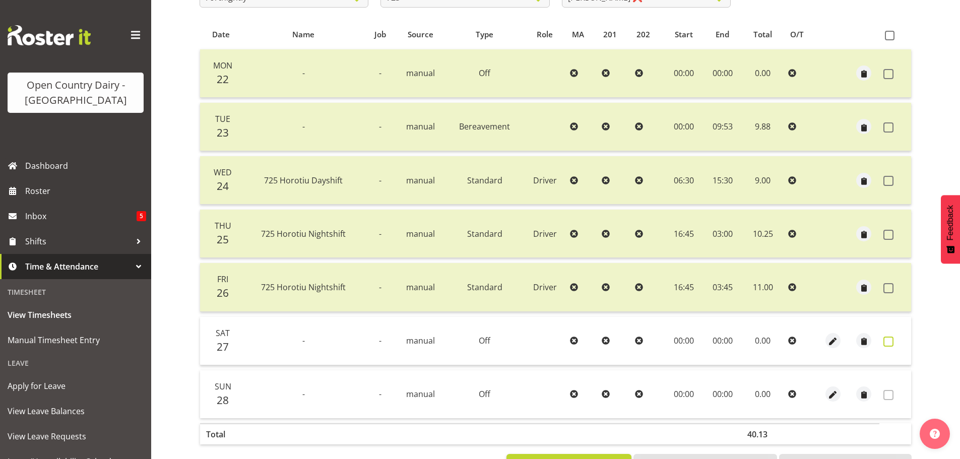
click at [887, 341] on span at bounding box center [888, 342] width 10 height 10
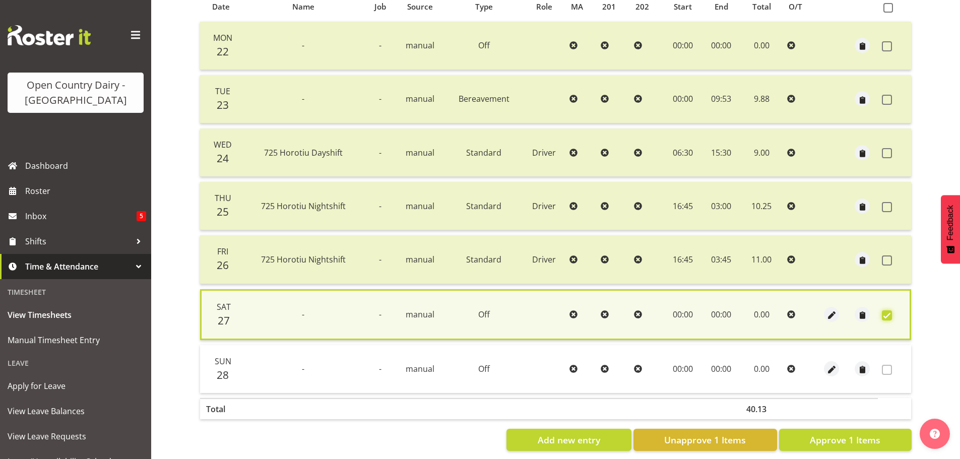
scroll to position [244, 0]
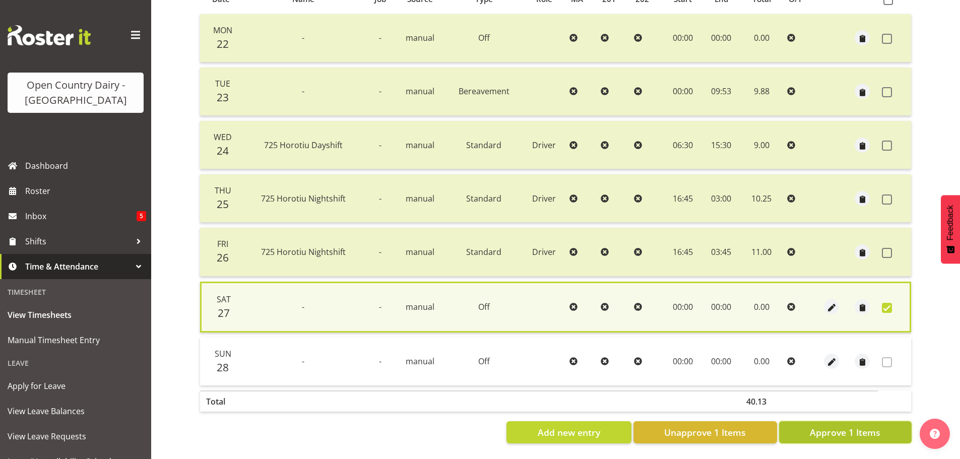
click at [844, 427] on span "Approve 1 Items" at bounding box center [845, 432] width 71 height 13
checkbox input "false"
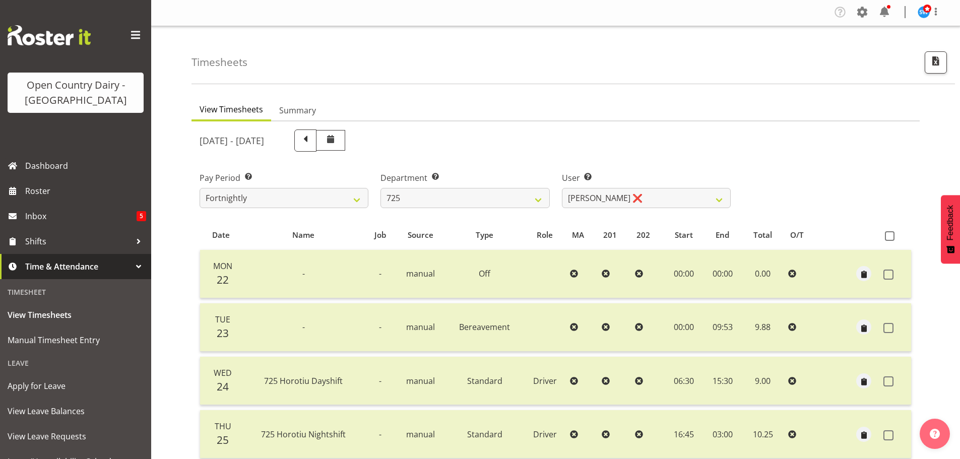
scroll to position [0, 0]
click at [631, 194] on select "Bhupinder Dhaliwal ❌ Gurpreet Singh Kahlon ❌ Hendrik Potgieter ❌ Len Grace ❌" at bounding box center [646, 199] width 169 height 20
click at [462, 196] on select "701 702 703 704 705 706 707 708 709 710 711 712 713 714 715 716 717 718 719 720" at bounding box center [464, 199] width 169 height 20
select select "808"
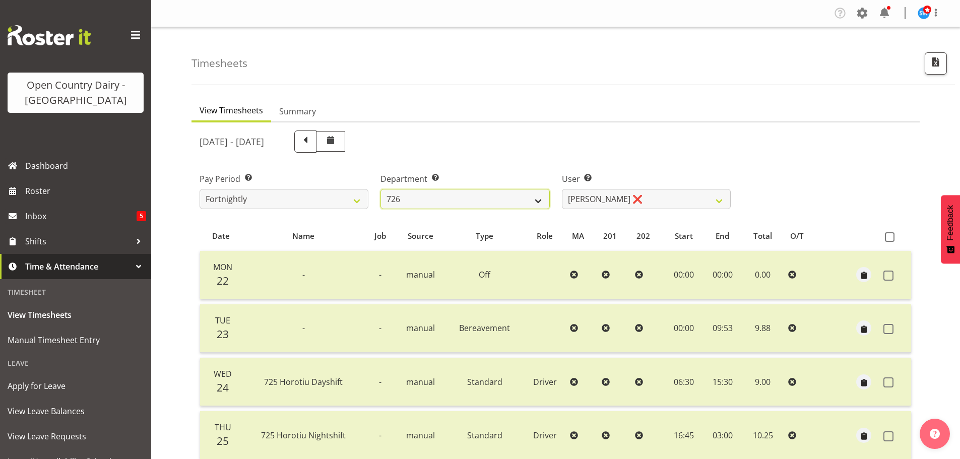
click at [380, 189] on select "701 702 703 704 705 706 707 708 709 710 711 712 713 714 715 716 717 718 719 720" at bounding box center [464, 199] width 169 height 20
select select "10486"
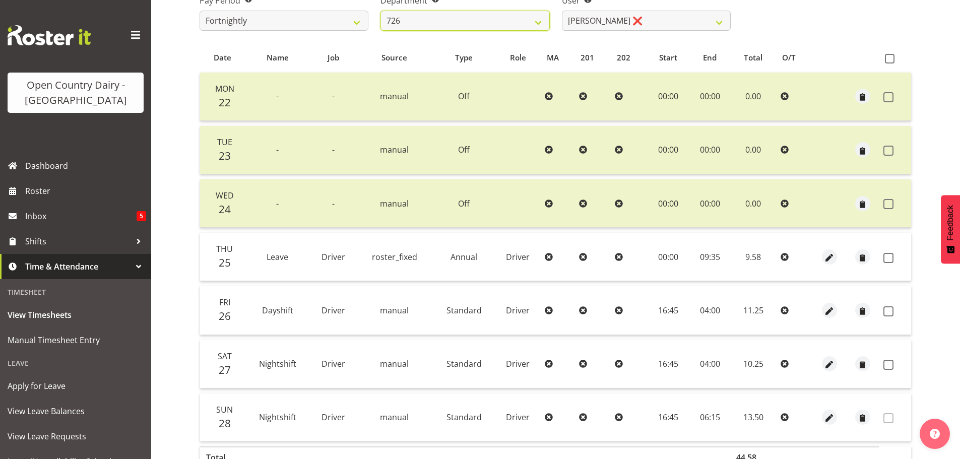
scroll to position [202, 0]
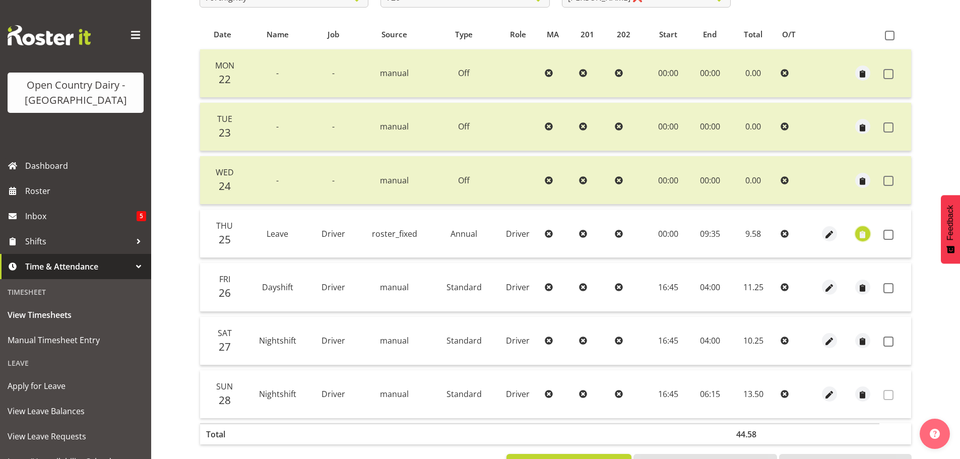
click at [863, 234] on span "button" at bounding box center [863, 235] width 12 height 12
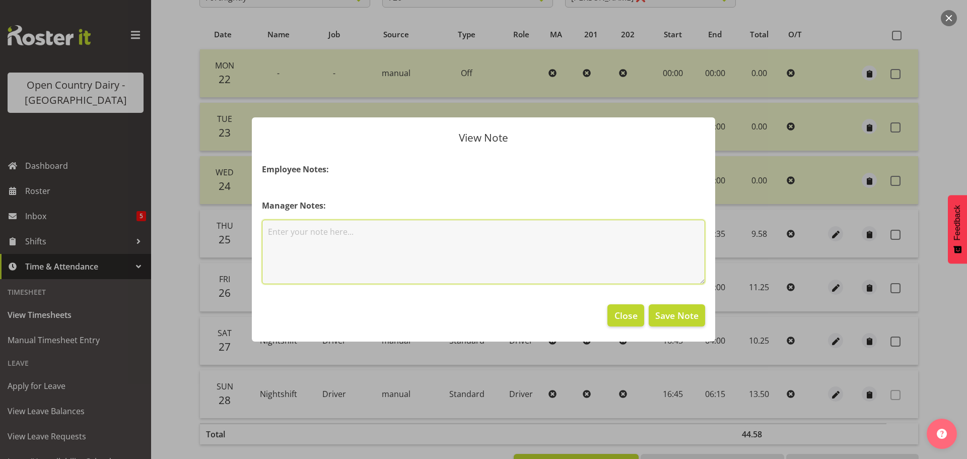
click at [456, 234] on textarea at bounding box center [483, 252] width 443 height 64
type textarea "sick but no leave"
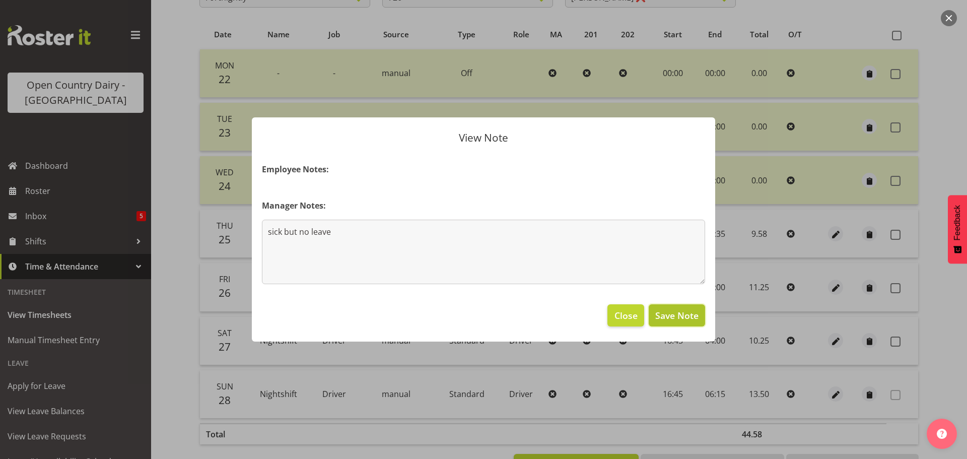
click at [683, 309] on span "Save Note" at bounding box center [677, 315] width 43 height 13
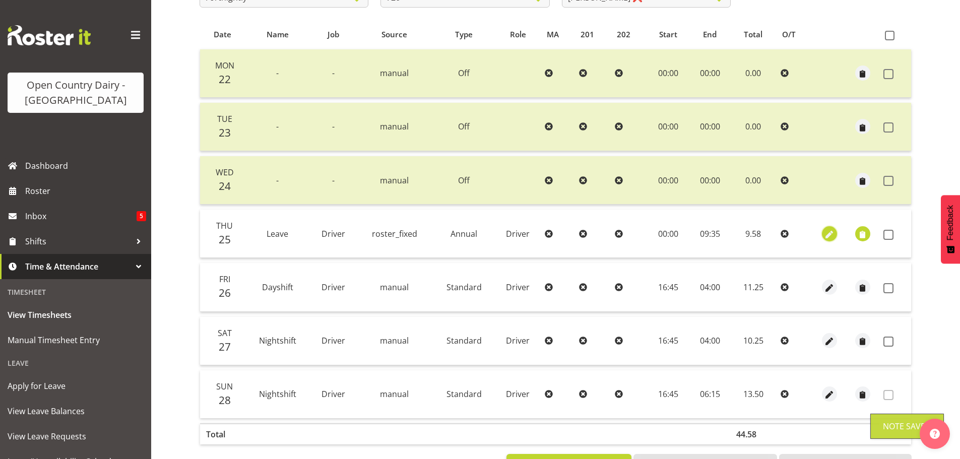
click at [830, 233] on span "button" at bounding box center [829, 235] width 12 height 12
select select "Annual"
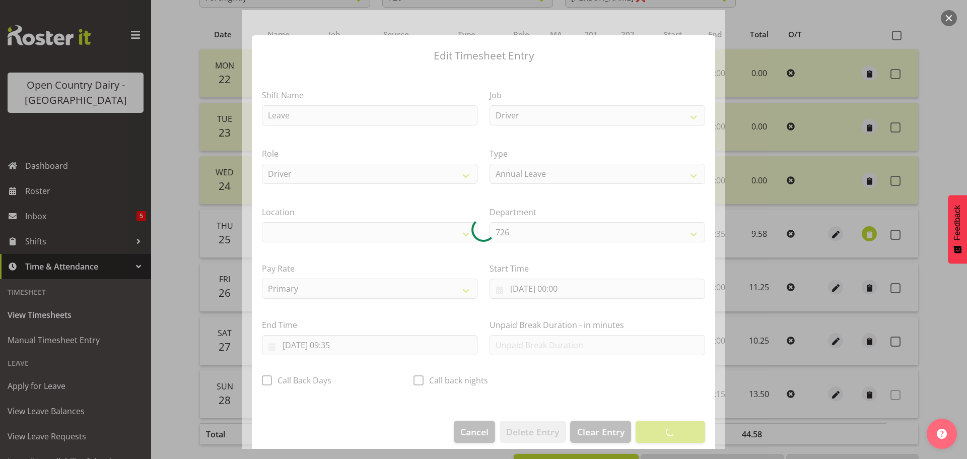
select select "1054"
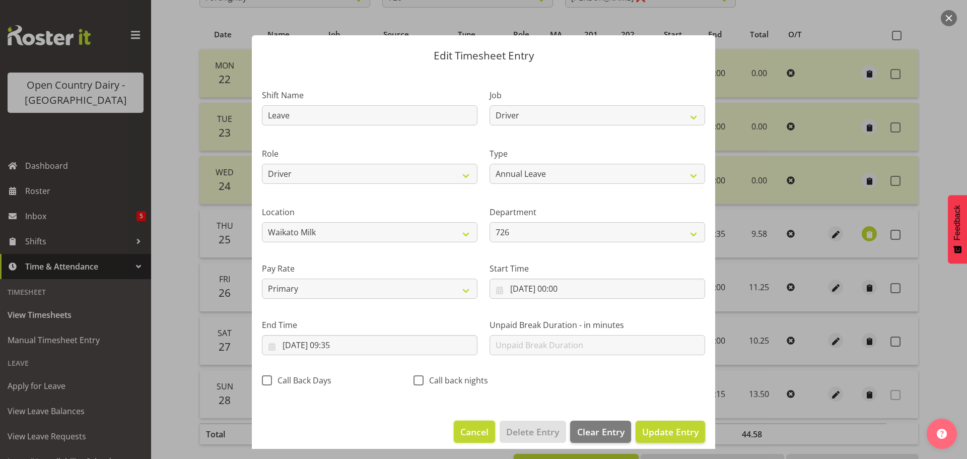
click at [478, 432] on span "Cancel" at bounding box center [475, 431] width 28 height 13
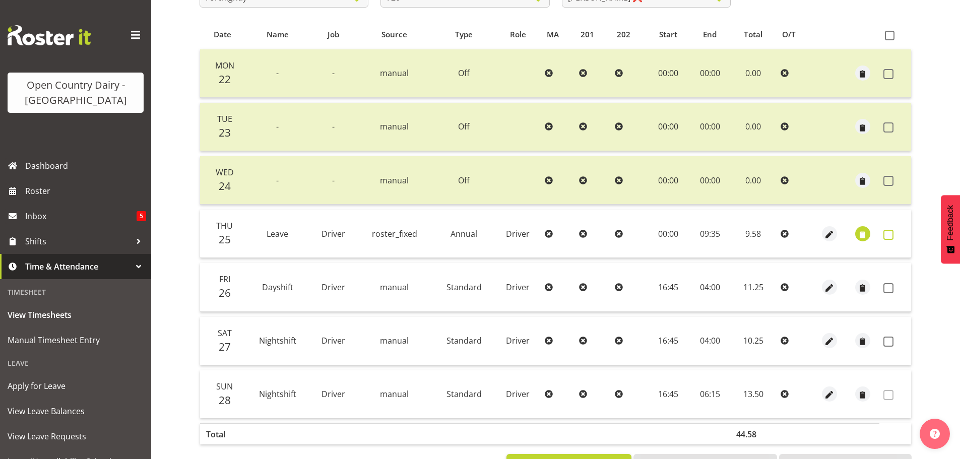
click at [890, 235] on span at bounding box center [888, 235] width 10 height 10
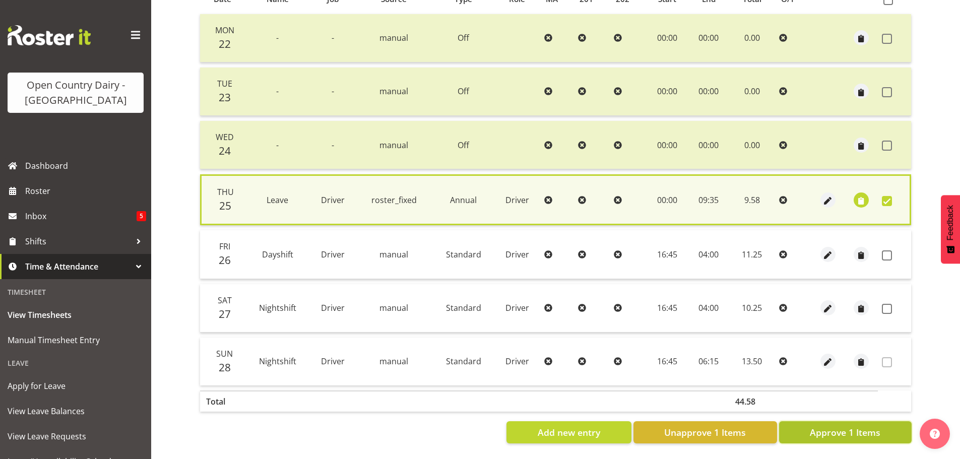
click at [868, 430] on span "Approve 1 Items" at bounding box center [845, 432] width 71 height 13
checkbox input "false"
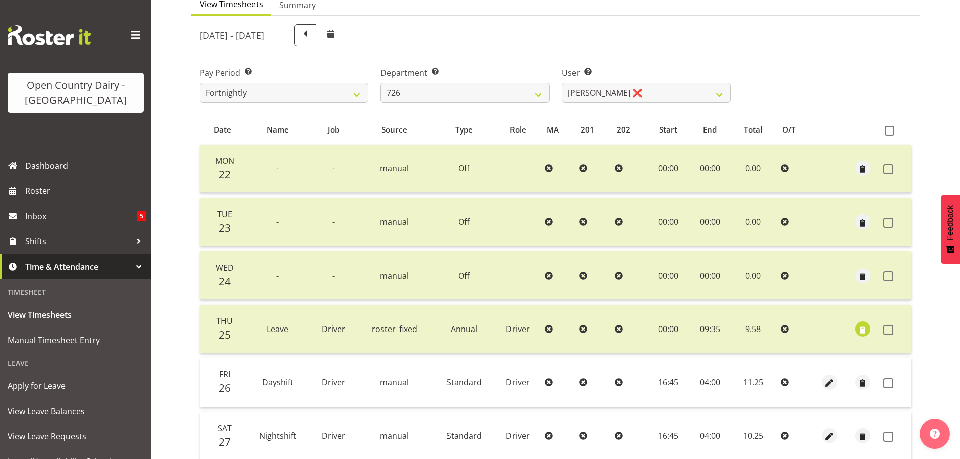
scroll to position [0, 0]
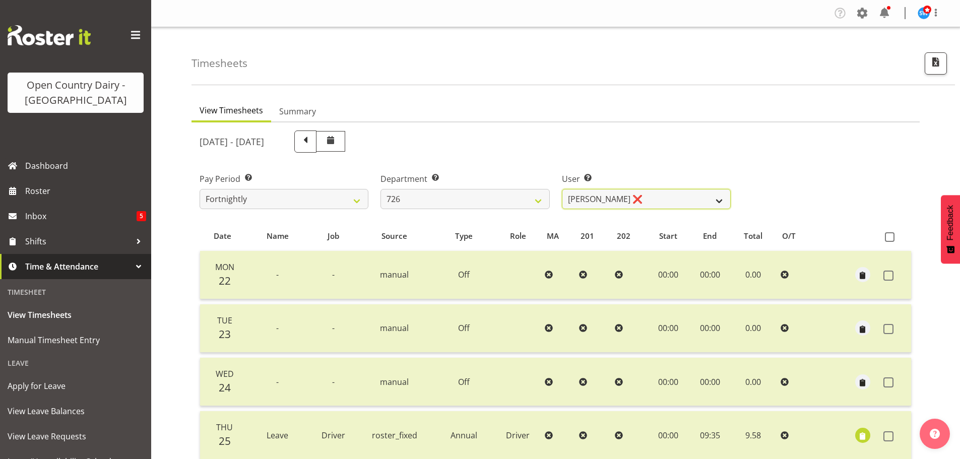
click at [642, 194] on select "Angela Burrill ❌ Bryan Leathart ❌ Harpreet Singh ❌ Kerry Young ❌" at bounding box center [646, 199] width 169 height 20
select select "9904"
click at [562, 189] on select "Angela Burrill ❌ Bryan Leathart ❌ Harpreet Singh ❌ Kerry Young ❌" at bounding box center [646, 199] width 169 height 20
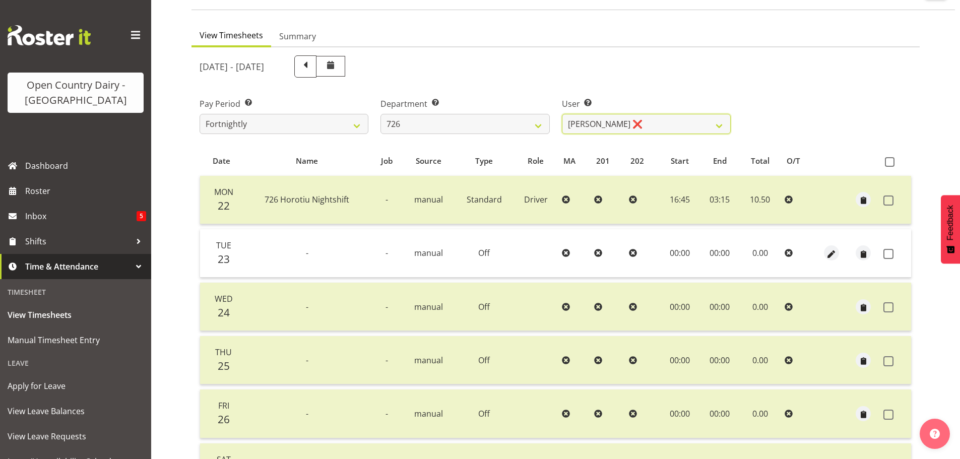
scroll to position [202, 0]
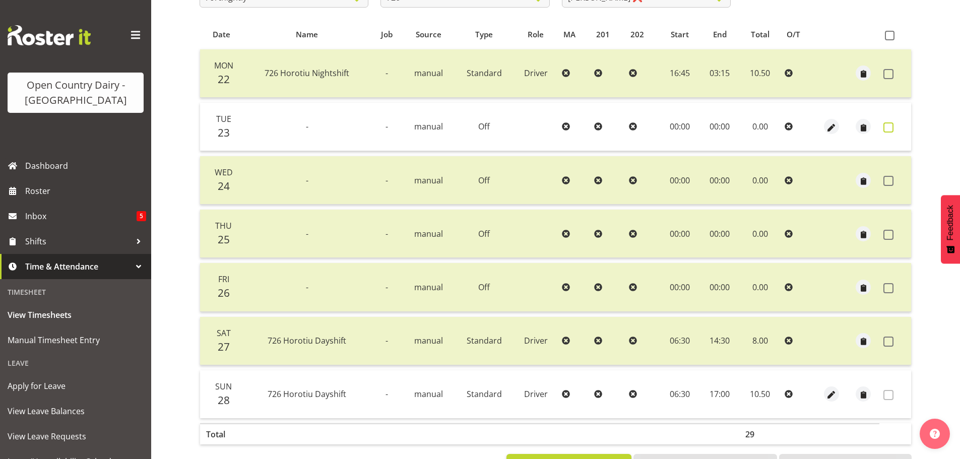
click at [889, 131] on span at bounding box center [888, 127] width 10 height 10
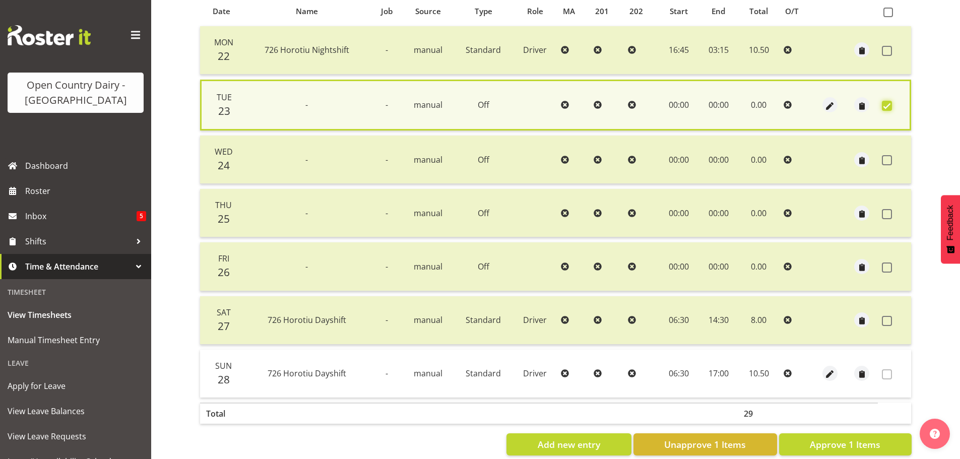
scroll to position [244, 0]
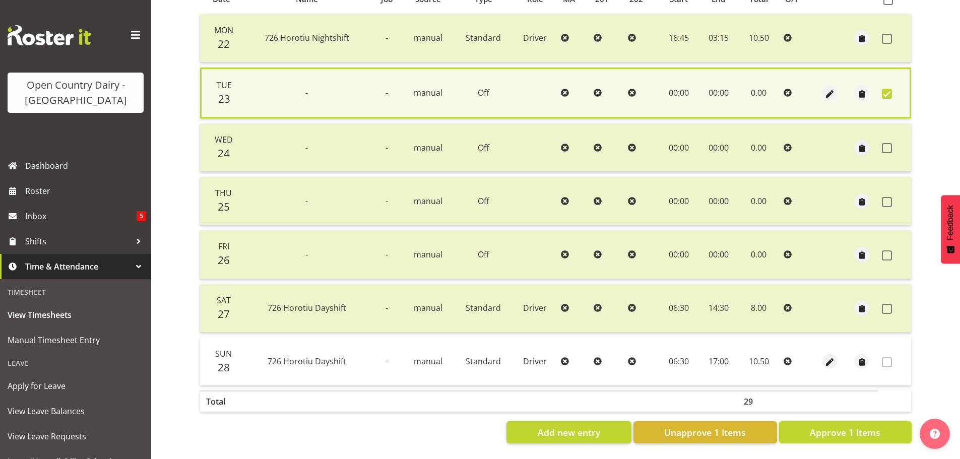
click at [829, 427] on span "Approve 1 Items" at bounding box center [845, 432] width 71 height 13
checkbox input "false"
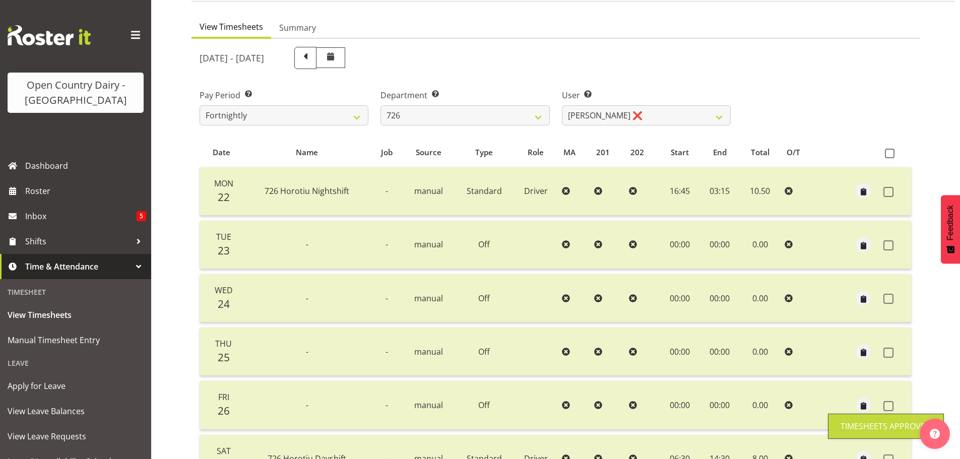
scroll to position [0, 0]
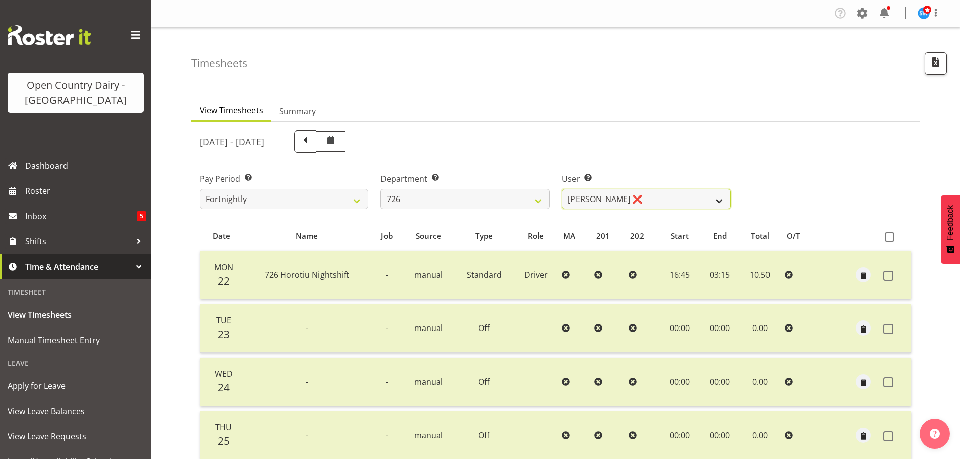
click at [647, 201] on select "Angela Burrill ❌ Bryan Leathart ❌ Harpreet Singh ❌ Kerry Young ❌" at bounding box center [646, 199] width 169 height 20
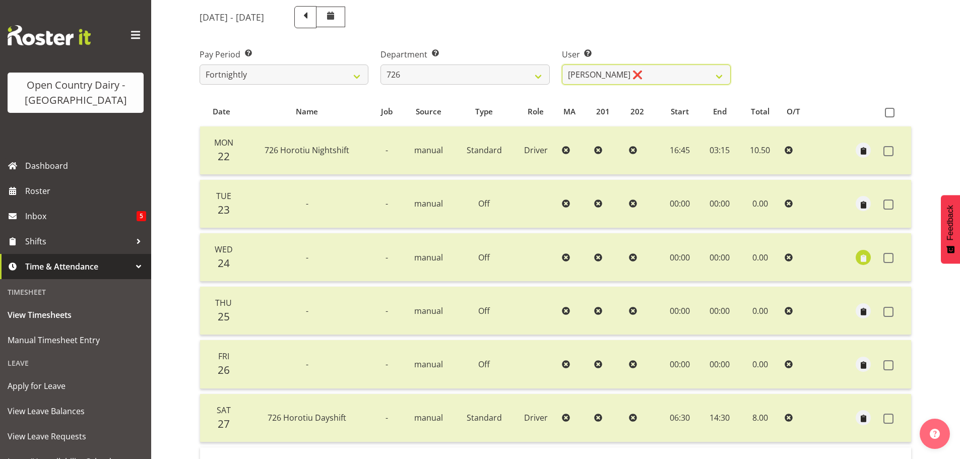
scroll to position [50, 0]
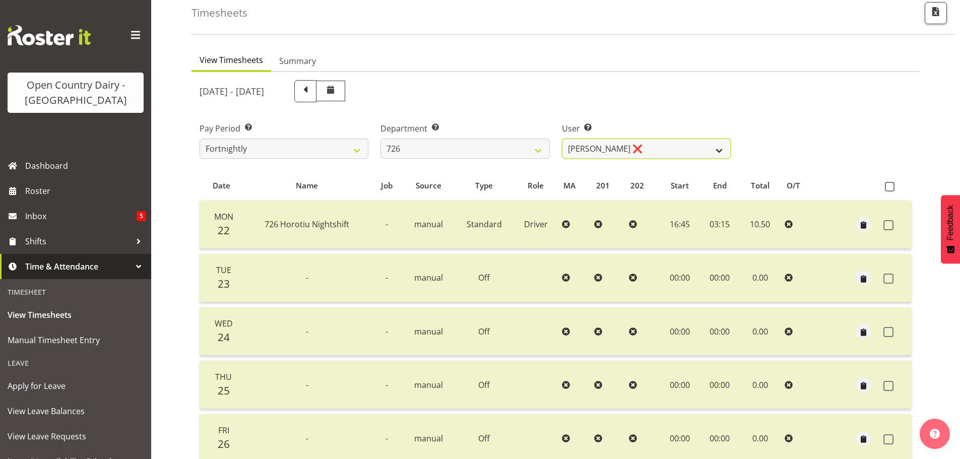
click at [695, 151] on select "Angela Burrill ❌ Bryan Leathart ❌ Harpreet Singh ❌ Kerry Young ❌" at bounding box center [646, 149] width 169 height 20
select select "11081"
click at [562, 139] on select "Angela Burrill ❌ Bryan Leathart ❌ Harpreet Singh ❌ Kerry Young ❌" at bounding box center [646, 149] width 169 height 20
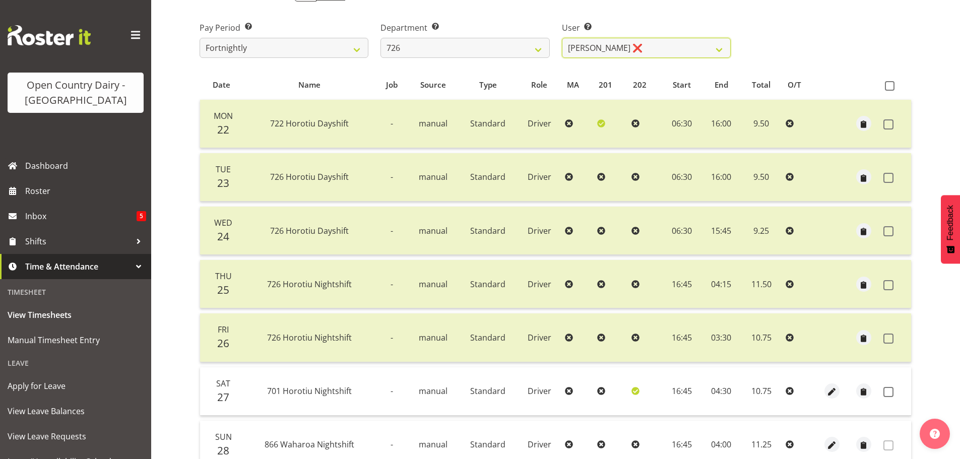
scroll to position [242, 0]
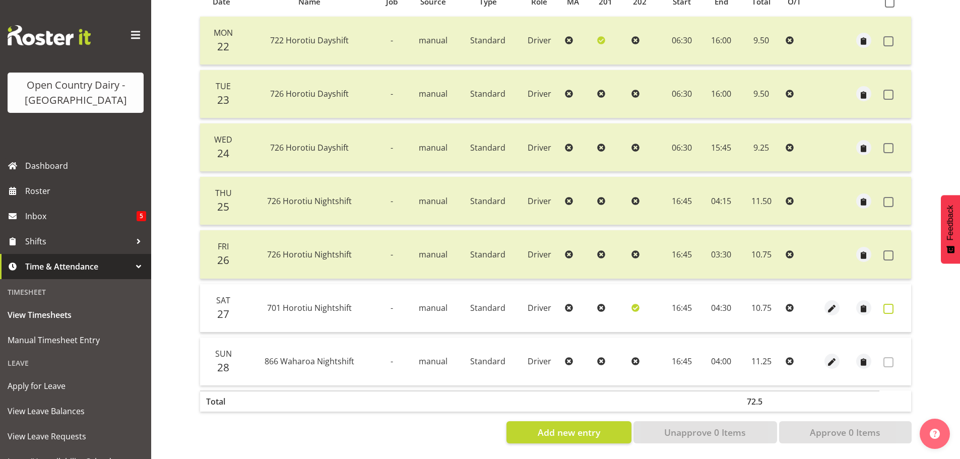
click at [888, 304] on span at bounding box center [888, 309] width 10 height 10
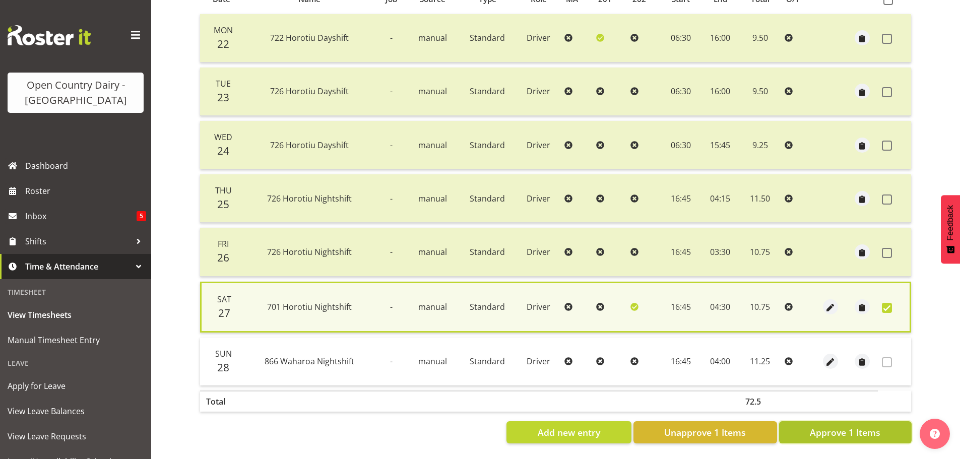
click at [843, 428] on span "Approve 1 Items" at bounding box center [845, 432] width 71 height 13
checkbox input "false"
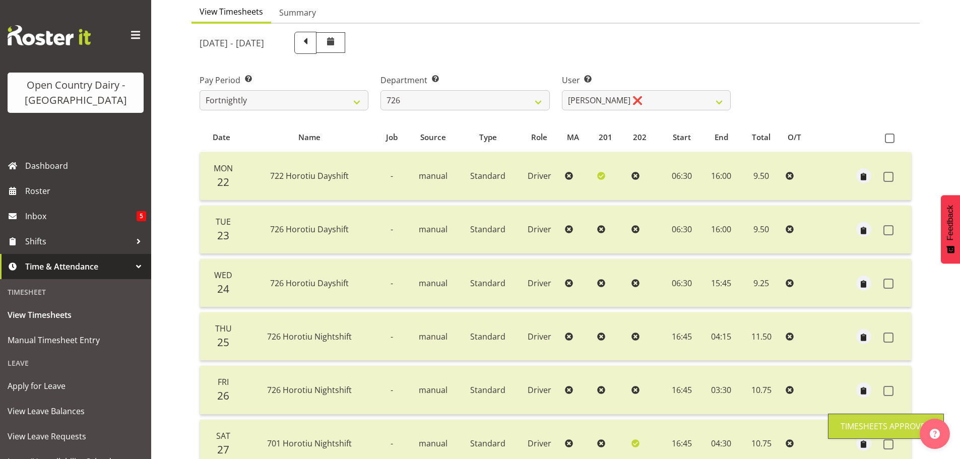
scroll to position [0, 0]
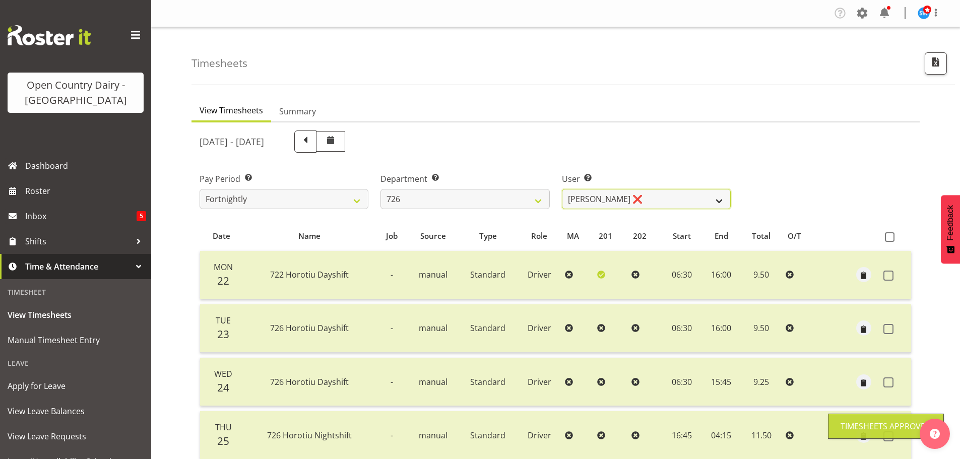
click at [683, 200] on select "Angela Burrill ❌ Bryan Leathart ❌ Harpreet Singh ❌ Kerry Young ❌" at bounding box center [646, 199] width 169 height 20
select select "11236"
click at [562, 189] on select "Angela Burrill ❌ Bryan Leathart ❌ Harpreet Singh ❌ Kerry Young ❌" at bounding box center [646, 199] width 169 height 20
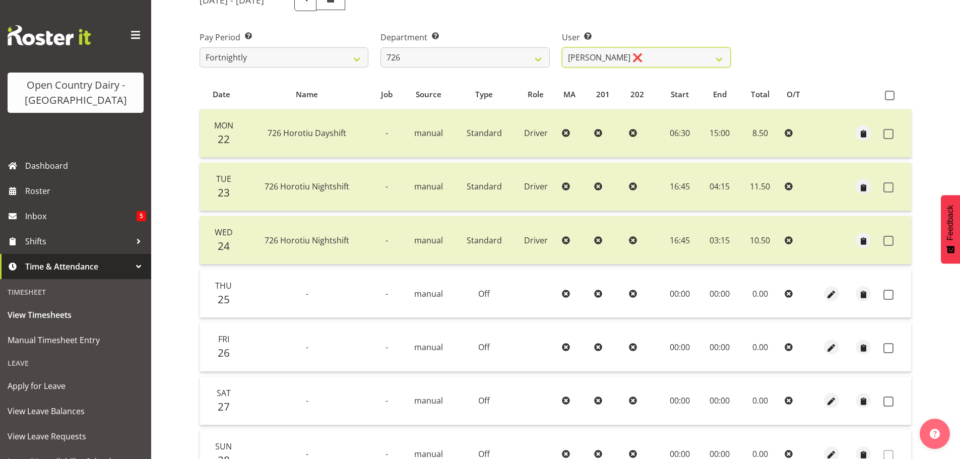
scroll to position [141, 0]
click at [890, 96] on span at bounding box center [890, 96] width 10 height 10
click at [890, 96] on input "checkbox" at bounding box center [888, 96] width 7 height 7
checkbox input "true"
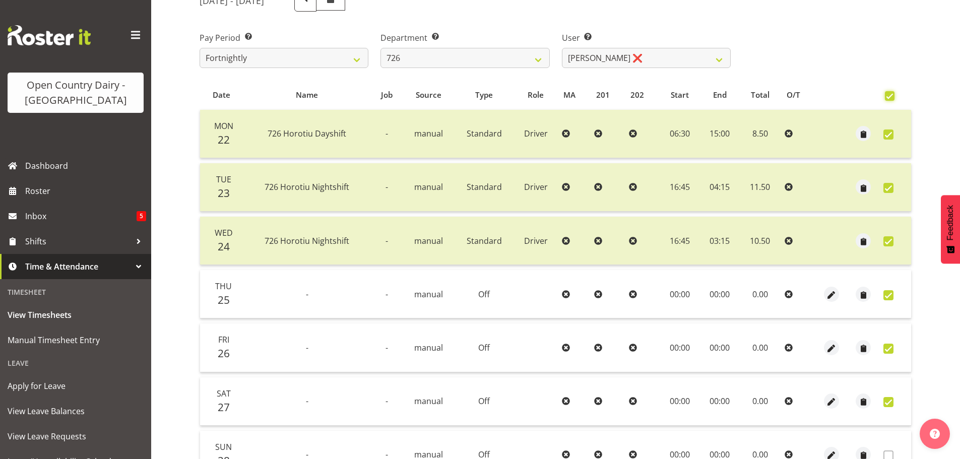
checkbox input "true"
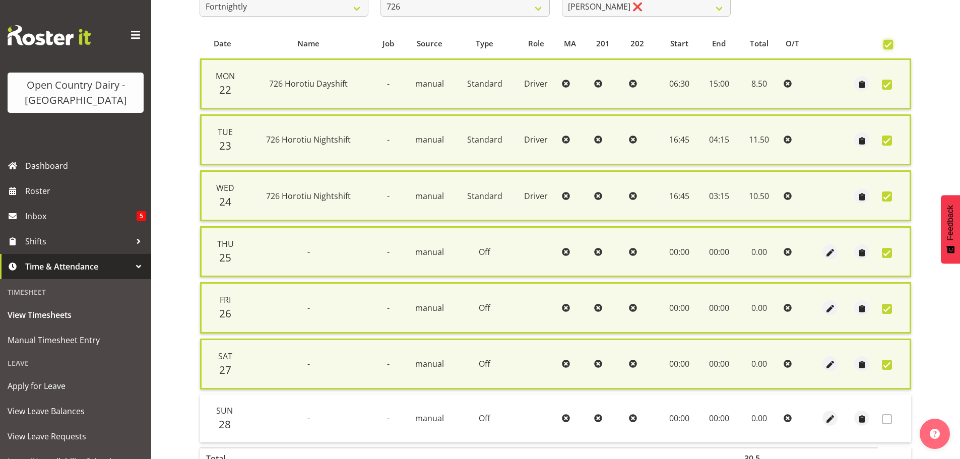
scroll to position [257, 0]
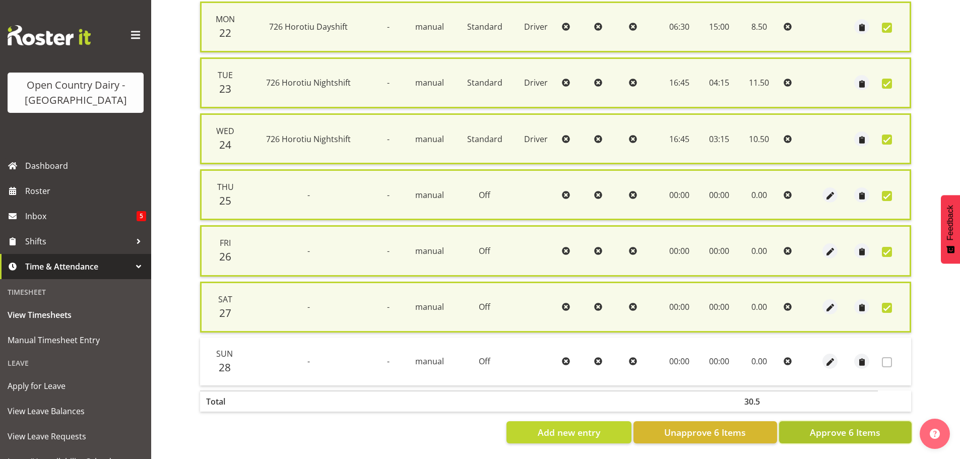
click at [844, 426] on span "Approve 6 Items" at bounding box center [845, 432] width 71 height 13
checkbox input "false"
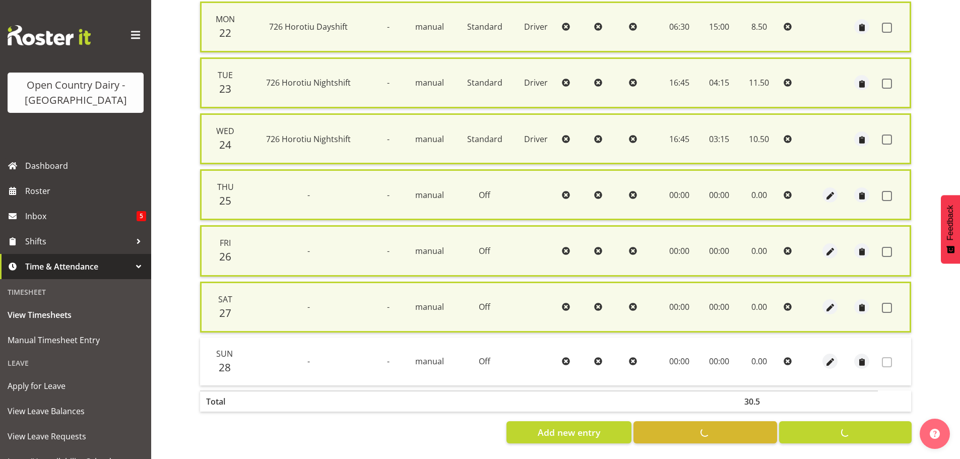
checkbox input "false"
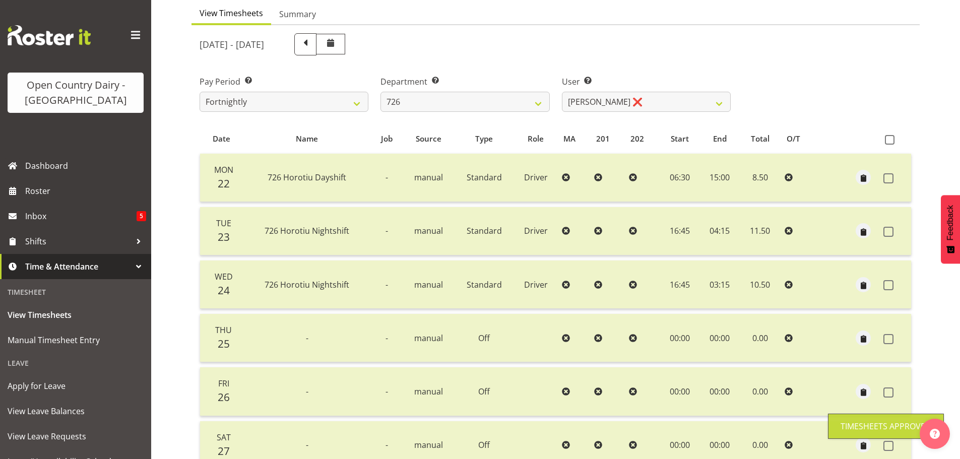
scroll to position [0, 0]
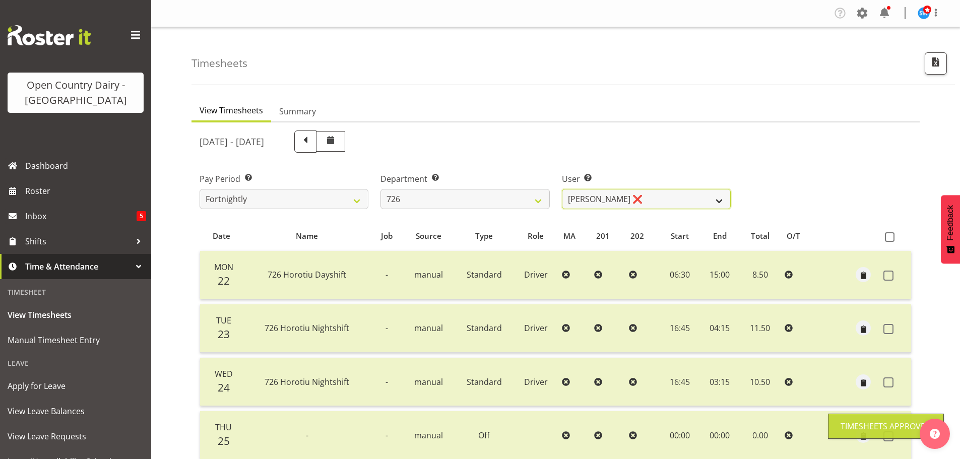
click at [654, 193] on select "Angela Burrill ❌ Bryan Leathart ❌ Harpreet Singh ❌ Kerry Young ❌" at bounding box center [646, 199] width 169 height 20
click at [653, 193] on select "Angela Burrill ❌ Bryan Leathart ❌ Harpreet Singh ❌ Kerry Young ❌" at bounding box center [646, 199] width 169 height 20
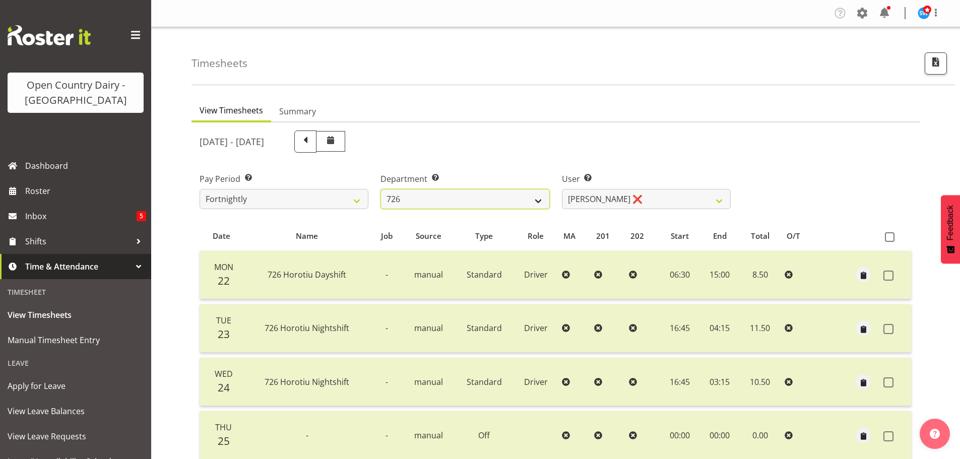
click at [508, 197] on select "701 702 703 704 705 706 707 708 709 710 711 712 713 714 715 716 717 718 719 720" at bounding box center [464, 199] width 169 height 20
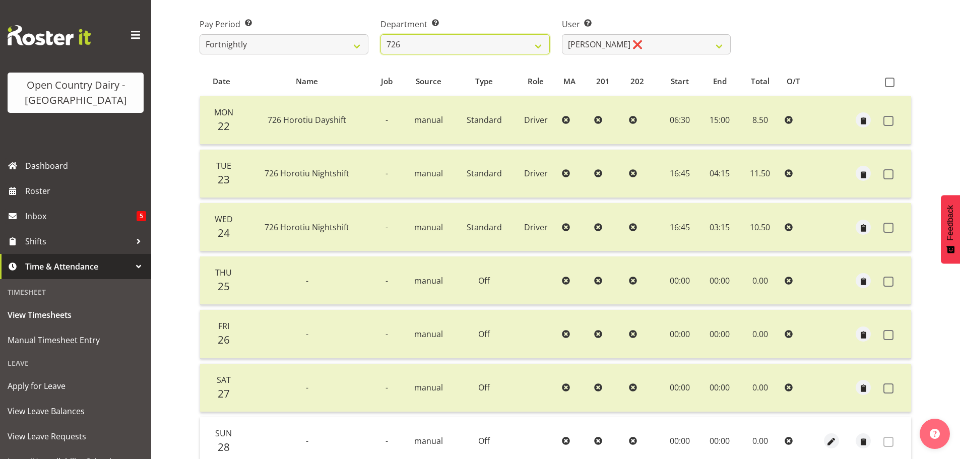
scroll to position [101, 0]
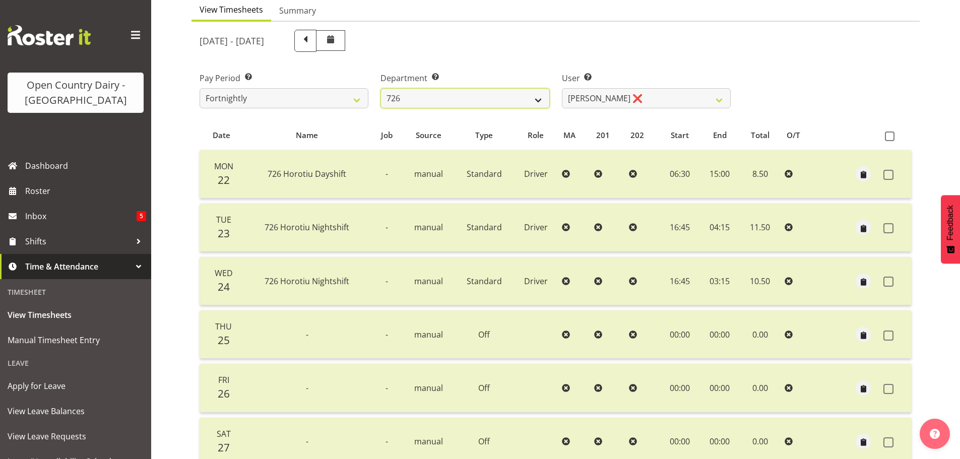
click at [476, 99] on select "701 702 703 704 705 706 707 708 709 710 711 712 713 714 715 716 717 718 719 720" at bounding box center [464, 98] width 169 height 20
select select "761"
click at [380, 88] on select "701 702 703 704 705 706 707 708 709 710 711 712 713 714 715 716 717 718 719 720" at bounding box center [464, 98] width 169 height 20
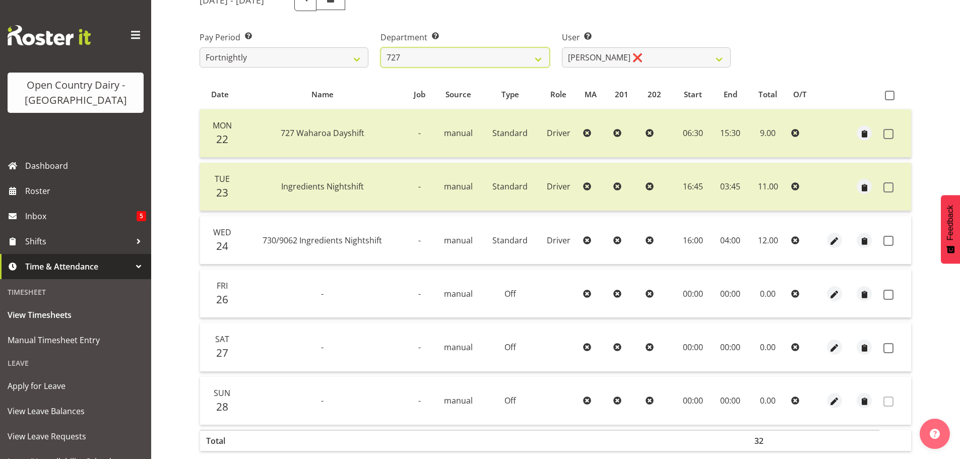
scroll to position [188, 0]
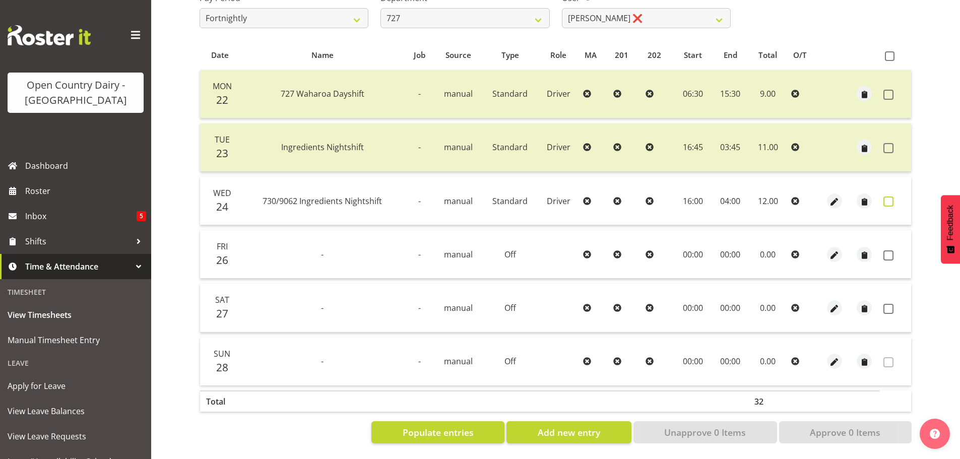
click at [889, 197] on span at bounding box center [888, 202] width 10 height 10
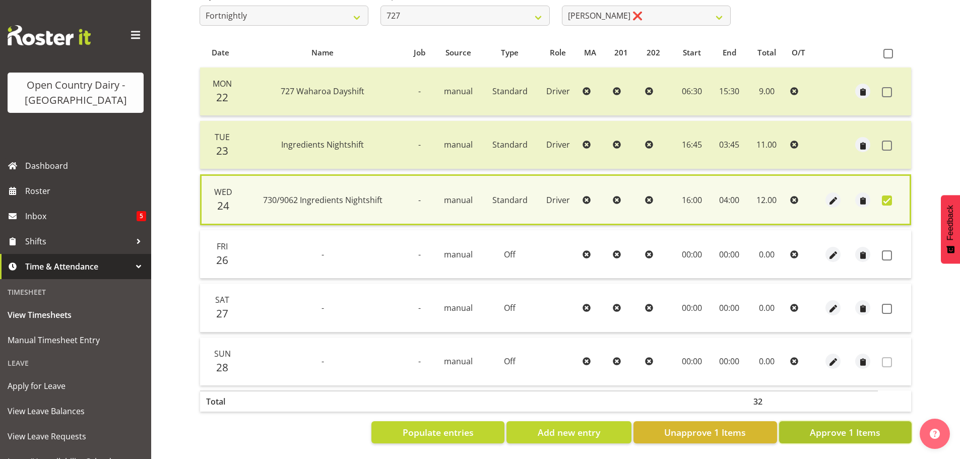
click at [892, 421] on button "Approve 1 Items" at bounding box center [845, 432] width 133 height 22
checkbox input "false"
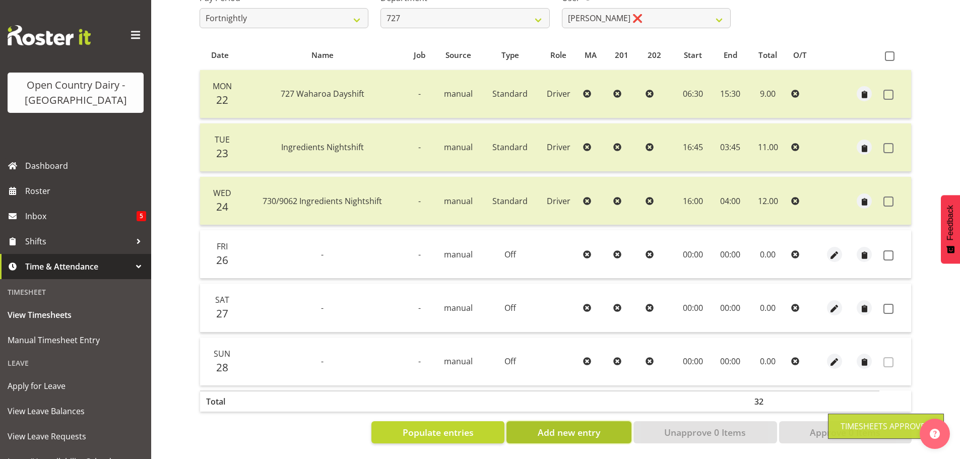
click at [600, 432] on button "Add new entry" at bounding box center [568, 432] width 124 height 22
select select
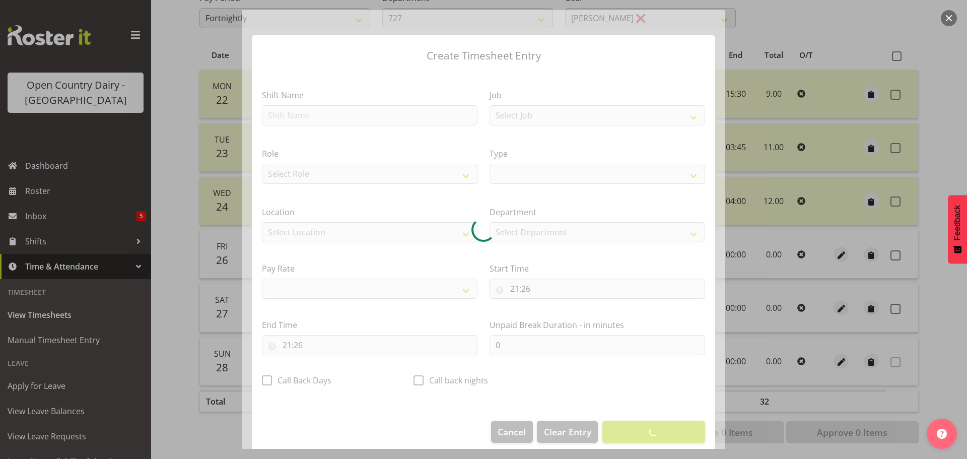
select select
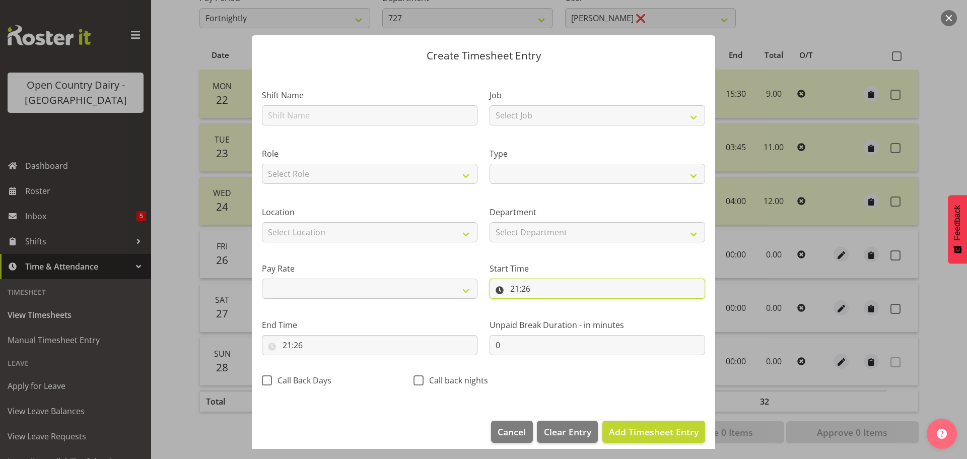
click at [538, 287] on input "21:26" at bounding box center [598, 289] width 216 height 20
click at [640, 429] on span "Add Timesheet Entry" at bounding box center [654, 432] width 90 height 12
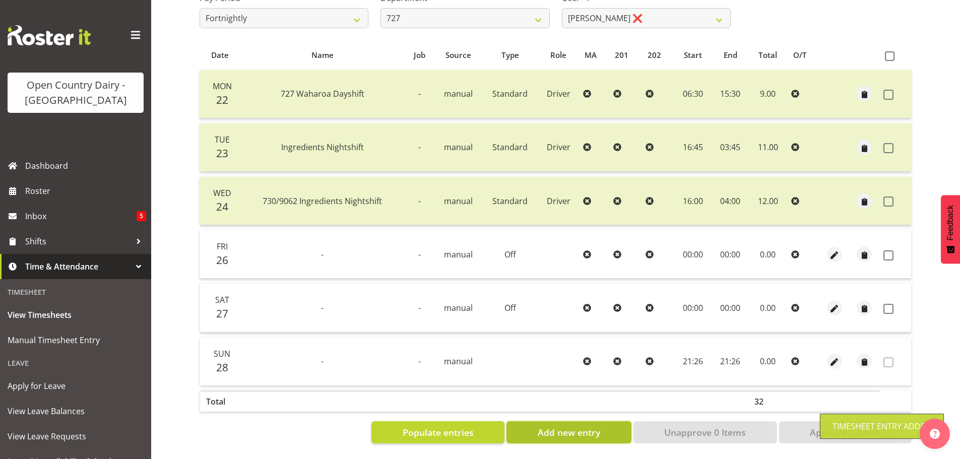
click at [593, 430] on span "Add new entry" at bounding box center [569, 432] width 62 height 13
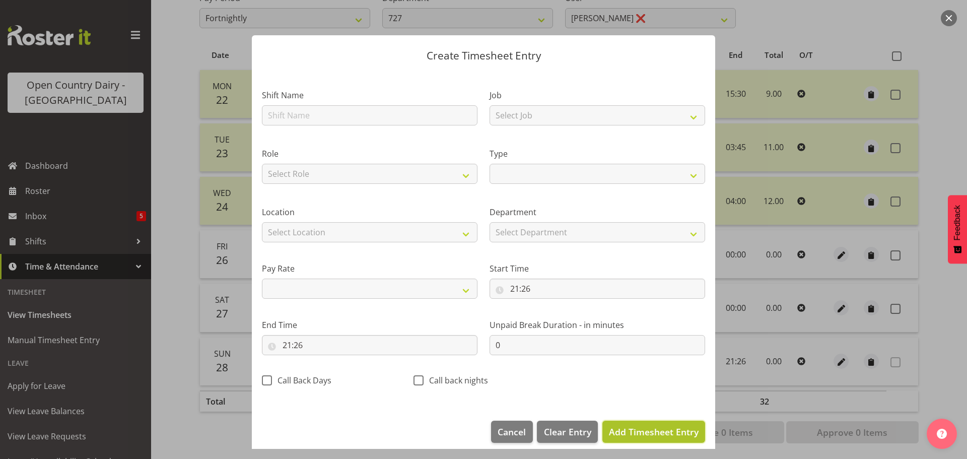
click at [632, 434] on span "Add Timesheet Entry" at bounding box center [654, 432] width 90 height 12
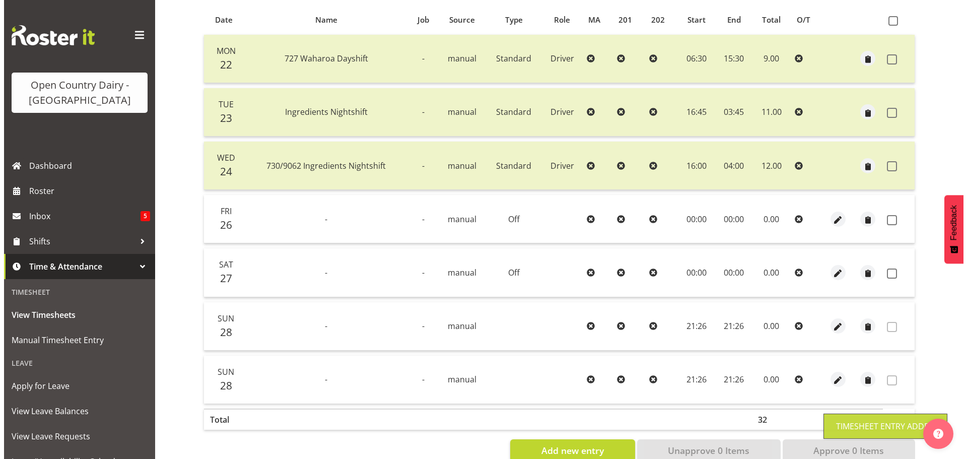
scroll to position [242, 0]
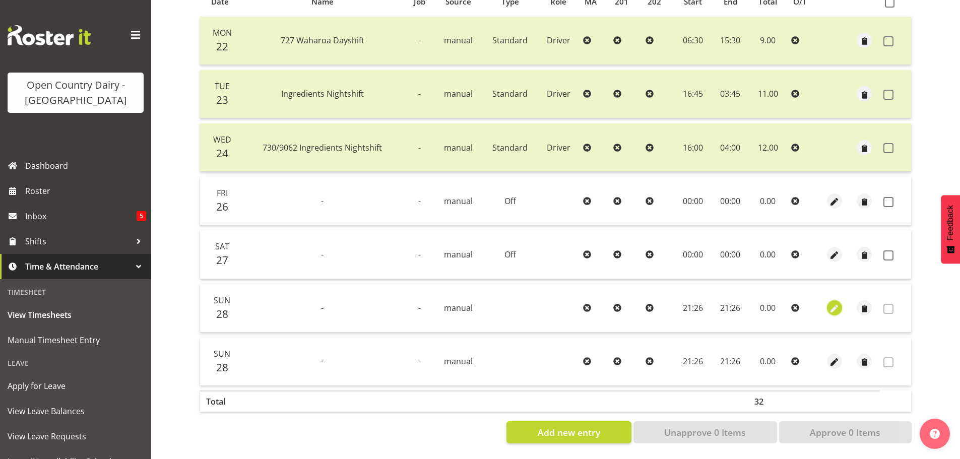
click at [839, 303] on span "button" at bounding box center [835, 309] width 12 height 12
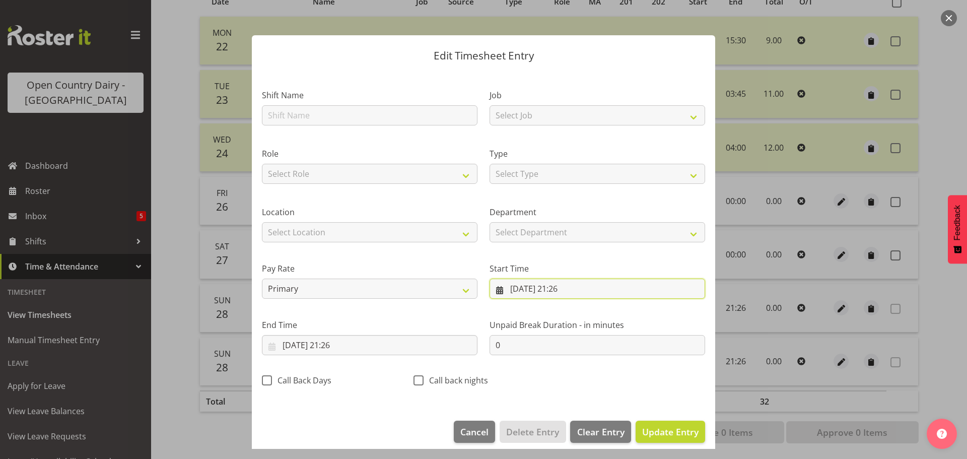
click at [538, 286] on input "28/09/2025, 21:26" at bounding box center [598, 289] width 216 height 20
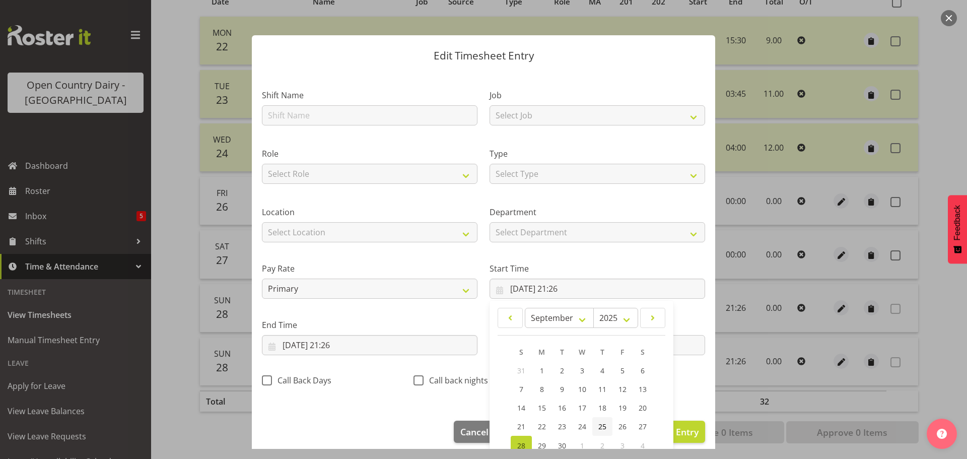
click at [599, 427] on span "25" at bounding box center [603, 427] width 8 height 10
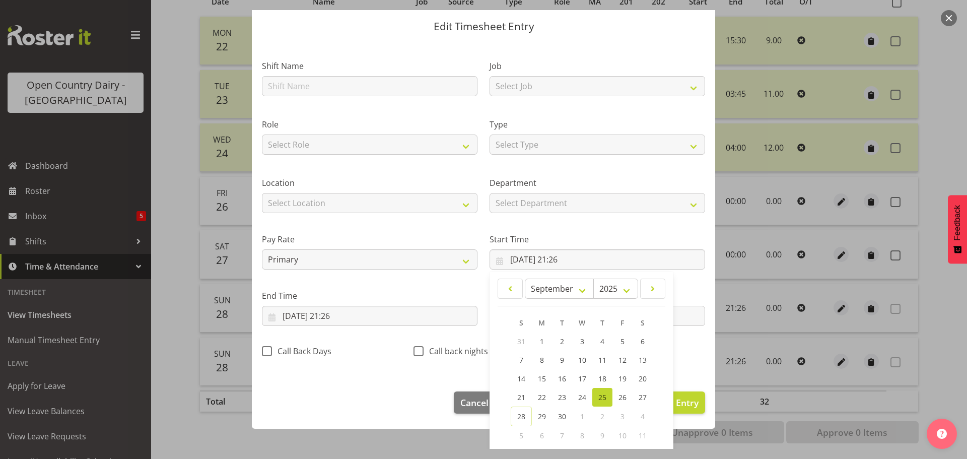
scroll to position [80, 0]
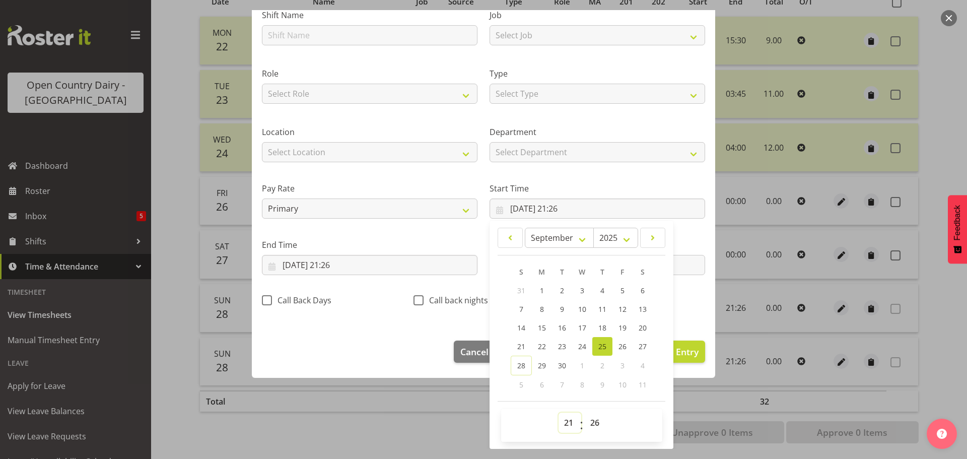
click at [565, 424] on select "00 01 02 03 04 05 06 07 08 09 10 11 12 13 14 15 16 17 18 19 20 21 22 23" at bounding box center [570, 423] width 23 height 20
click at [302, 265] on input "28/09/2025, 21:26" at bounding box center [370, 265] width 216 height 20
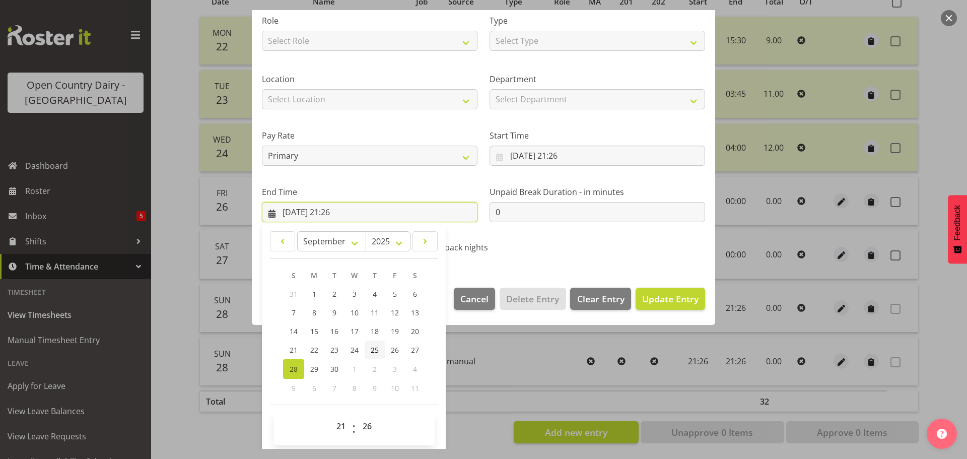
scroll to position [137, 0]
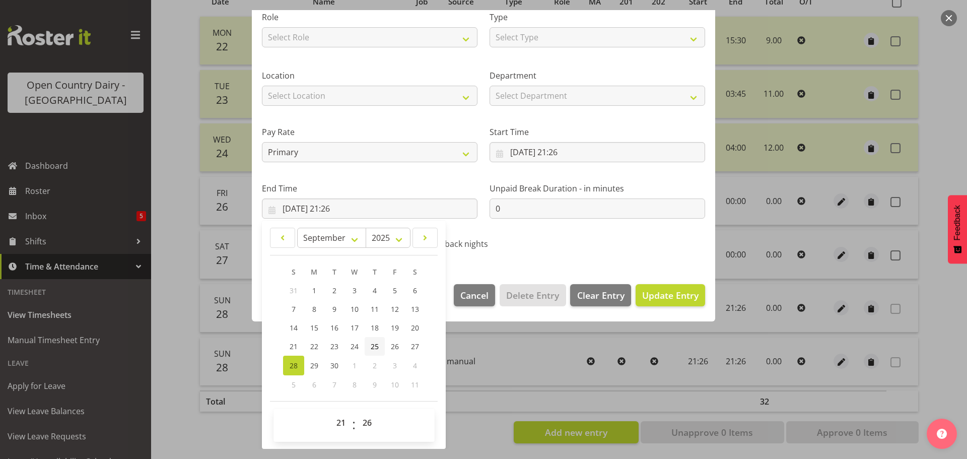
click at [376, 346] on span "25" at bounding box center [375, 347] width 8 height 10
click at [672, 298] on span "Update Entry" at bounding box center [670, 295] width 56 height 12
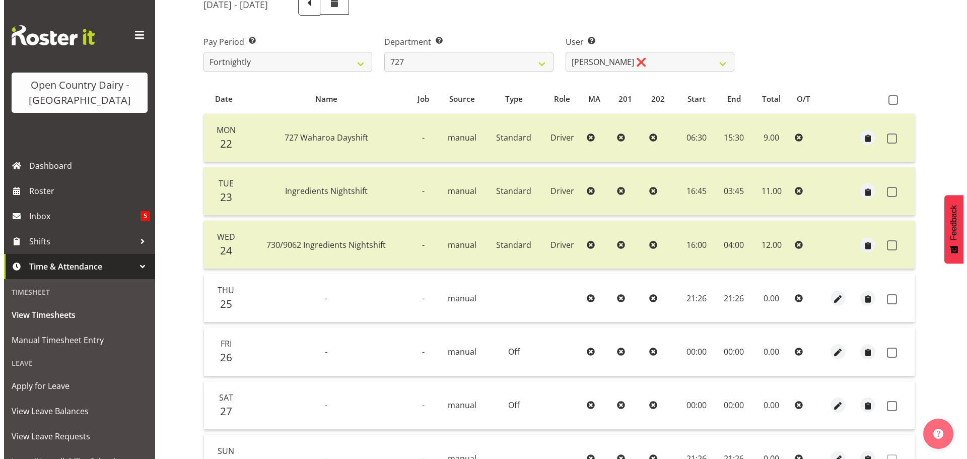
scroll to position [191, 0]
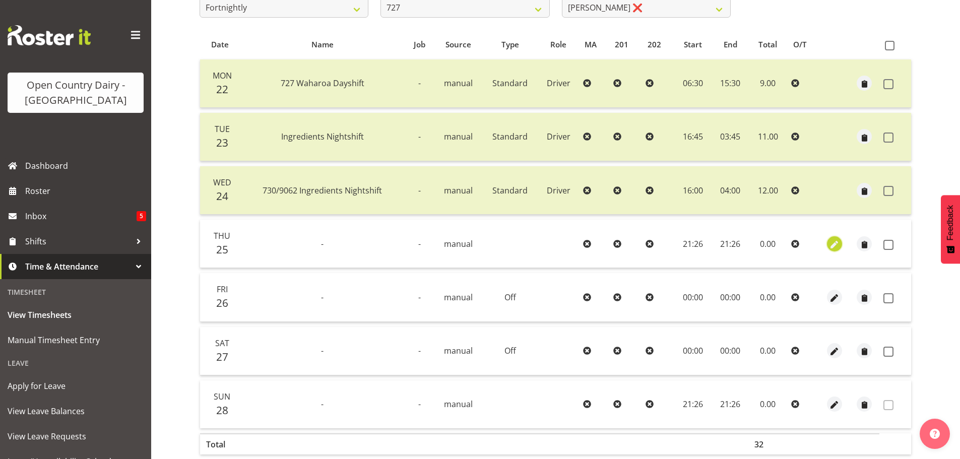
click at [835, 243] on span "button" at bounding box center [835, 245] width 12 height 12
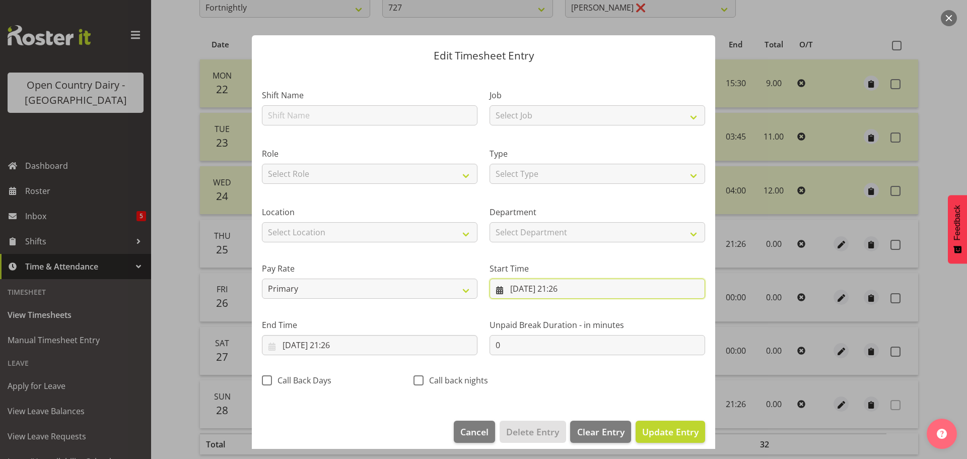
click at [544, 290] on input "25/09/2025, 21:26" at bounding box center [598, 289] width 216 height 20
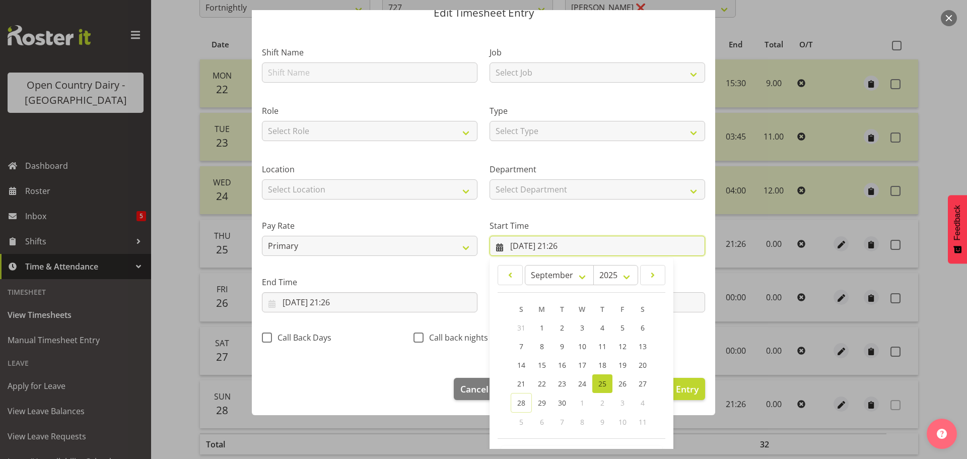
scroll to position [80, 0]
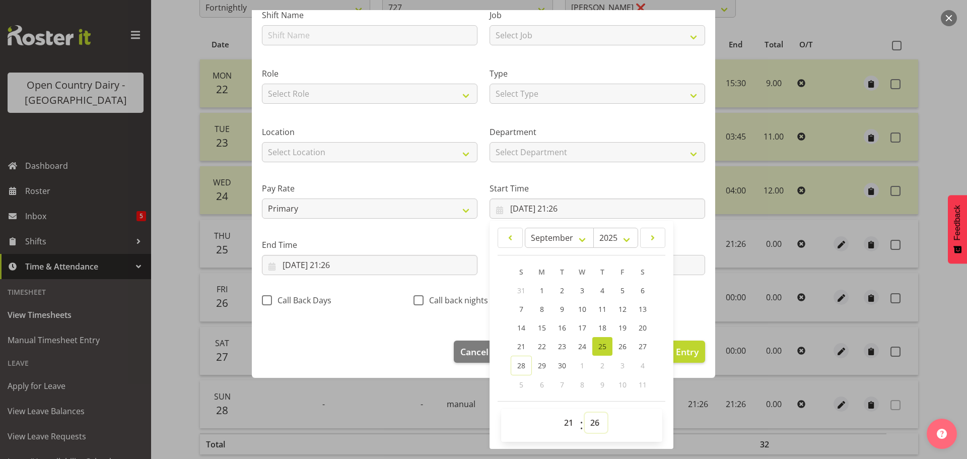
click at [591, 426] on select "00 01 02 03 04 05 06 07 08 09 10 11 12 13 14 15 16 17 18 19 20 21 22 23 24 25 2…" at bounding box center [596, 423] width 23 height 20
click at [585, 413] on select "00 01 02 03 04 05 06 07 08 09 10 11 12 13 14 15 16 17 18 19 20 21 22 23 24 25 2…" at bounding box center [596, 423] width 23 height 20
click at [564, 425] on select "00 01 02 03 04 05 06 07 08 09 10 11 12 13 14 15 16 17 18 19 20 21 22 23" at bounding box center [570, 423] width 23 height 20
click at [559, 413] on select "00 01 02 03 04 05 06 07 08 09 10 11 12 13 14 15 16 17 18 19 20 21 22 23" at bounding box center [570, 423] width 23 height 20
click at [341, 265] on input "25/09/2025, 21:26" at bounding box center [370, 265] width 216 height 20
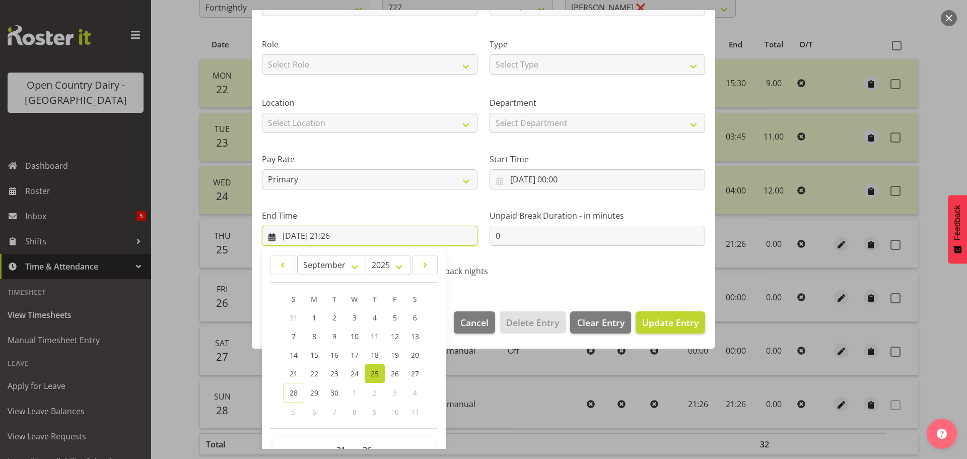
scroll to position [137, 0]
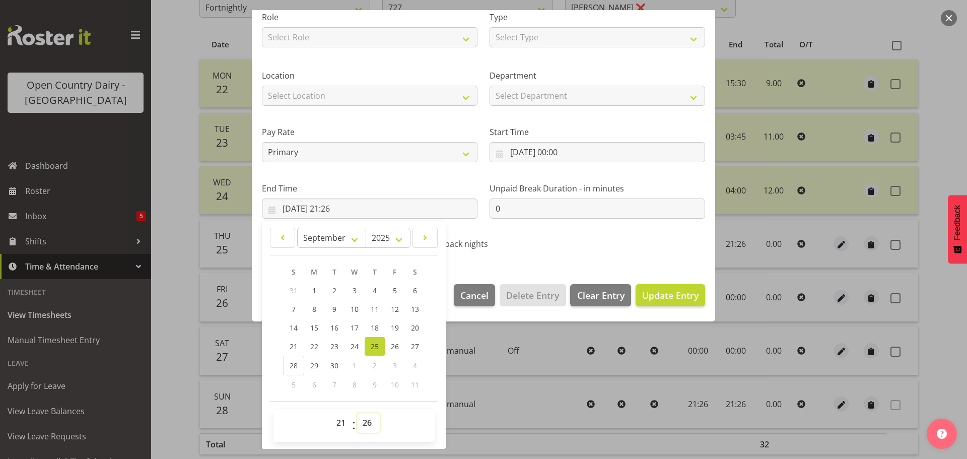
click at [365, 423] on select "00 01 02 03 04 05 06 07 08 09 10 11 12 13 14 15 16 17 18 19 20 21 22 23 24 25 2…" at bounding box center [368, 423] width 23 height 20
click at [596, 249] on div "Shift Name Job Select Job Driver Driver supervisor Support Role Select Role Dri…" at bounding box center [484, 98] width 456 height 319
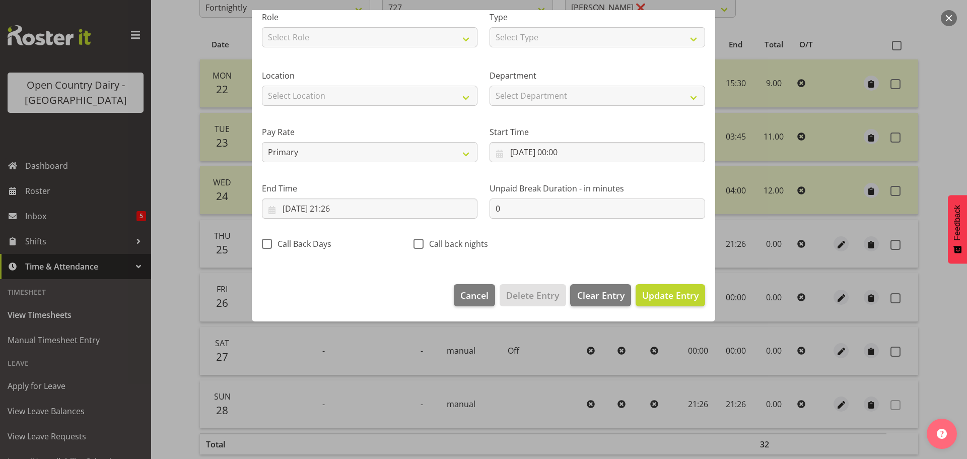
scroll to position [9, 0]
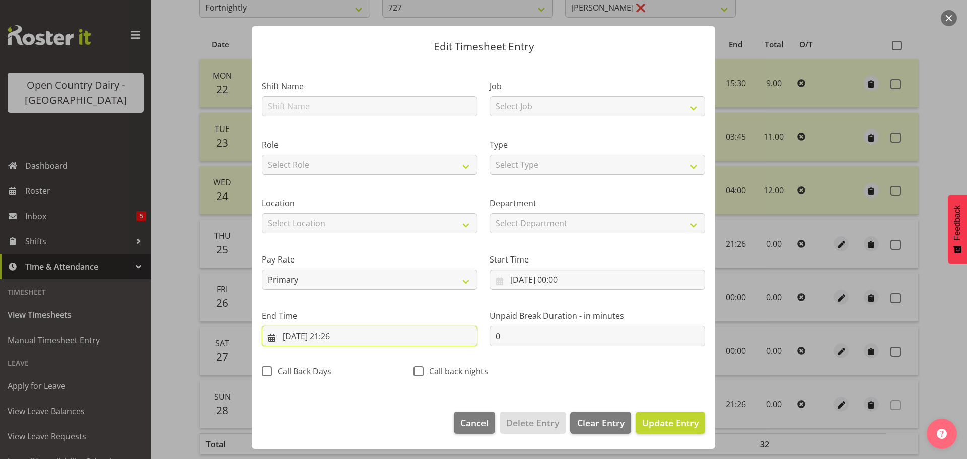
drag, startPoint x: 345, startPoint y: 336, endPoint x: 340, endPoint y: 335, distance: 5.1
click at [344, 335] on input "25/09/2025, 21:26" at bounding box center [370, 336] width 216 height 20
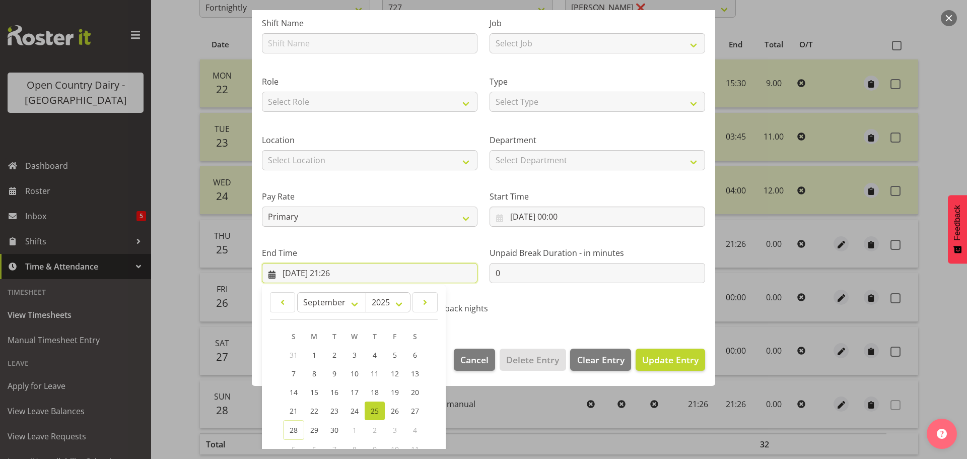
scroll to position [137, 0]
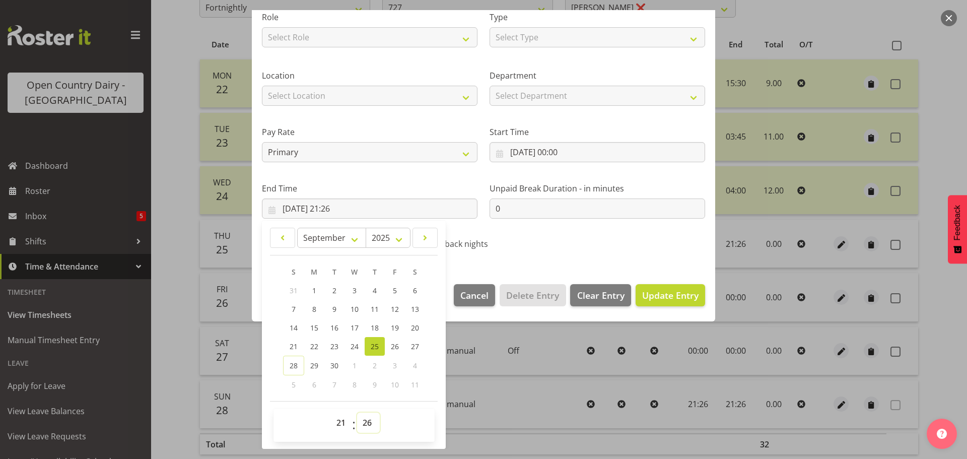
click at [369, 424] on select "00 01 02 03 04 05 06 07 08 09 10 11 12 13 14 15 16 17 18 19 20 21 22 23 24 25 2…" at bounding box center [368, 423] width 23 height 20
click at [357, 413] on select "00 01 02 03 04 05 06 07 08 09 10 11 12 13 14 15 16 17 18 19 20 21 22 23 24 25 2…" at bounding box center [368, 423] width 23 height 20
click at [343, 423] on select "00 01 02 03 04 05 06 07 08 09 10 11 12 13 14 15 16 17 18 19 20 21 22 23" at bounding box center [342, 423] width 23 height 20
click at [331, 413] on select "00 01 02 03 04 05 06 07 08 09 10 11 12 13 14 15 16 17 18 19 20 21 22 23" at bounding box center [342, 423] width 23 height 20
click at [681, 299] on span "Update Entry" at bounding box center [670, 295] width 56 height 12
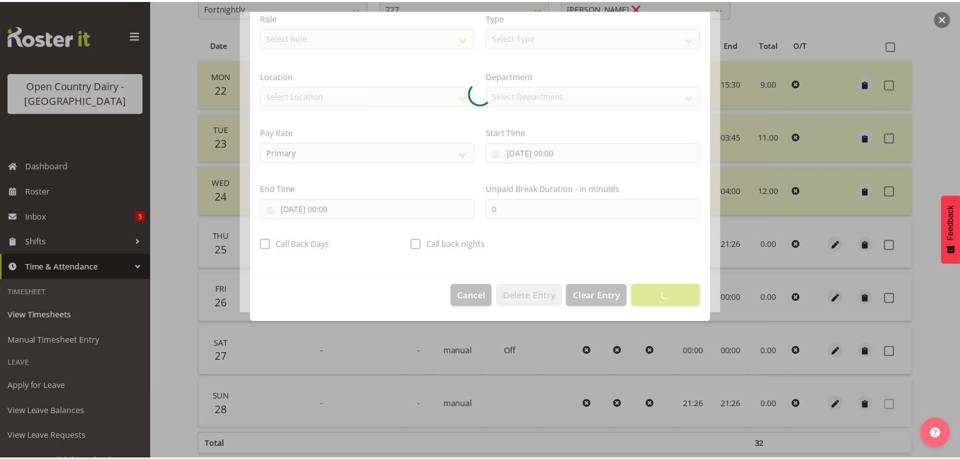
scroll to position [9, 0]
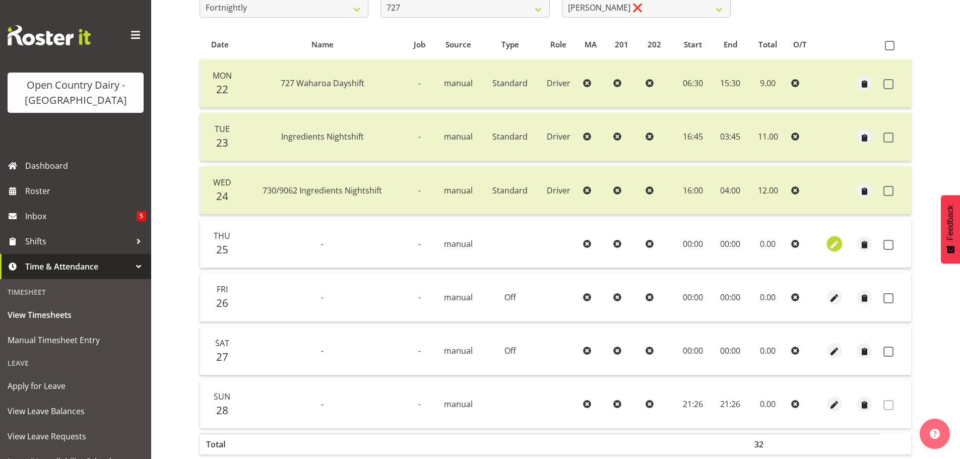
click at [836, 242] on span "button" at bounding box center [835, 245] width 12 height 12
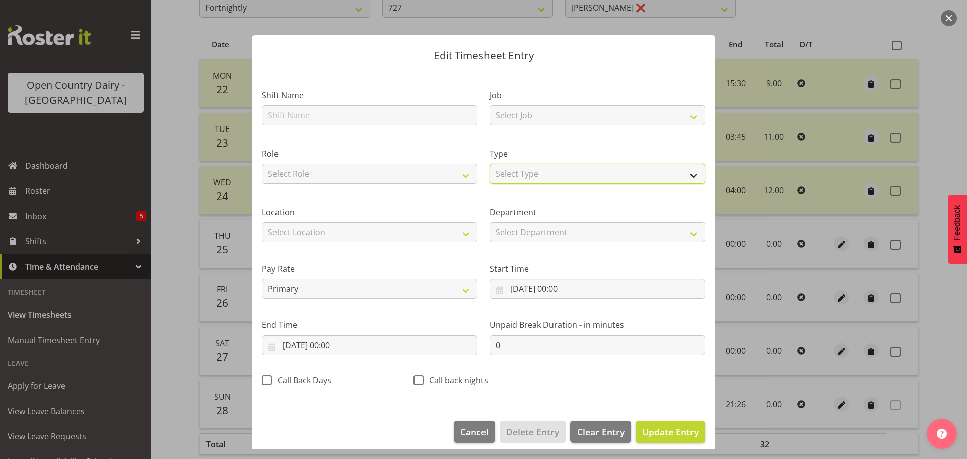
click at [545, 169] on select "Select Type Off Standard Public Holiday Public Holiday (Worked) Day In Lieu Ann…" at bounding box center [598, 174] width 216 height 20
click at [490, 174] on select "Select Type Off Standard Public Holiday Public Holiday (Worked) Day In Lieu Ann…" at bounding box center [598, 174] width 216 height 20
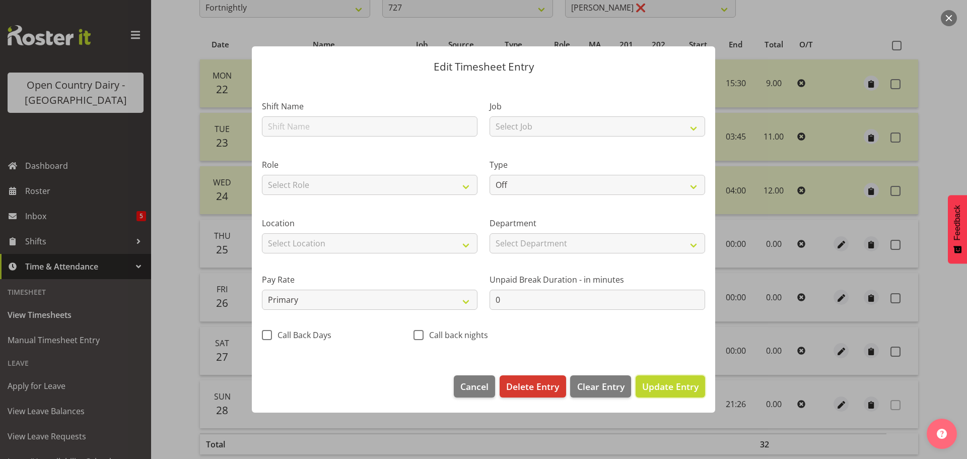
click at [662, 378] on button "Update Entry" at bounding box center [671, 386] width 70 height 22
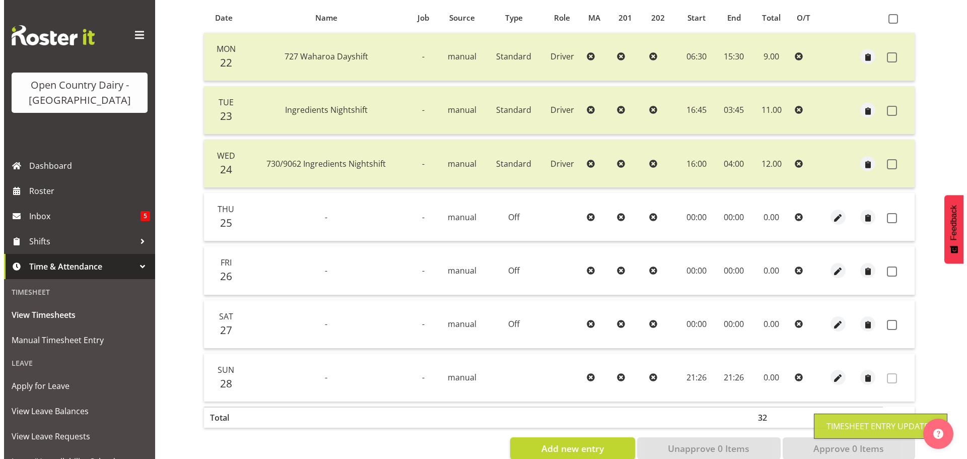
scroll to position [242, 0]
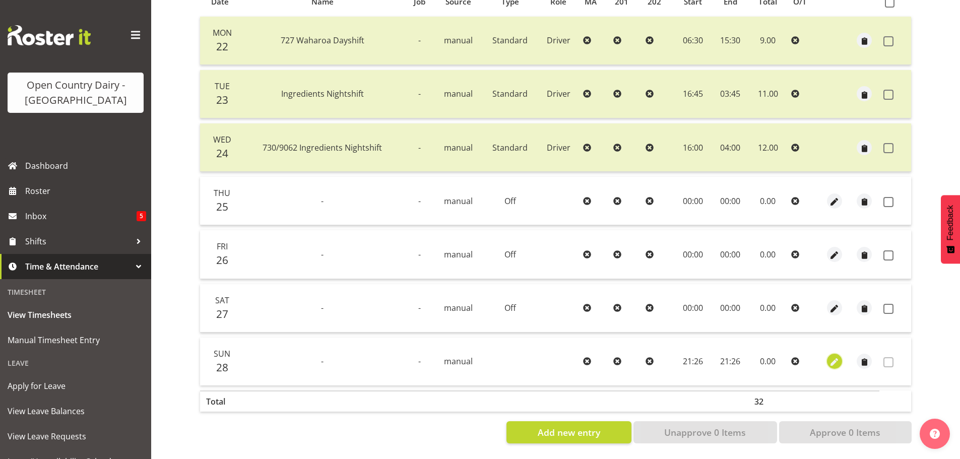
click at [835, 357] on span "button" at bounding box center [835, 363] width 12 height 12
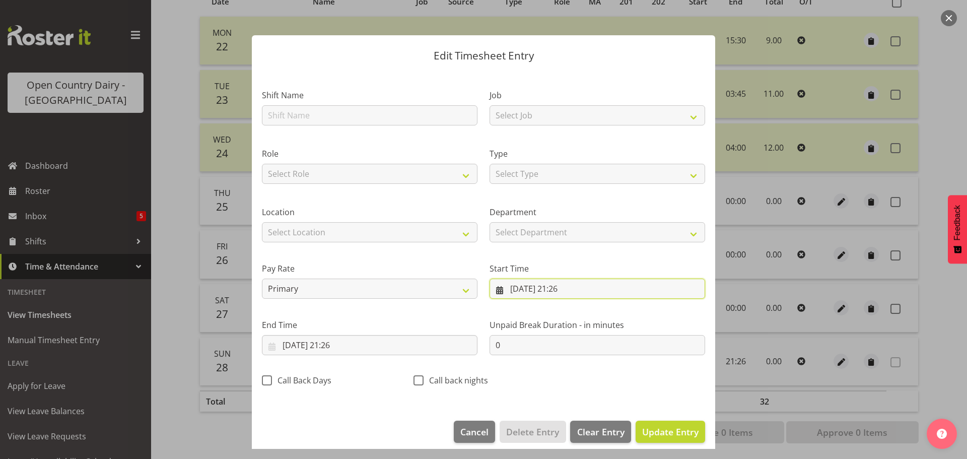
click at [568, 288] on input "28/09/2025, 21:26" at bounding box center [598, 289] width 216 height 20
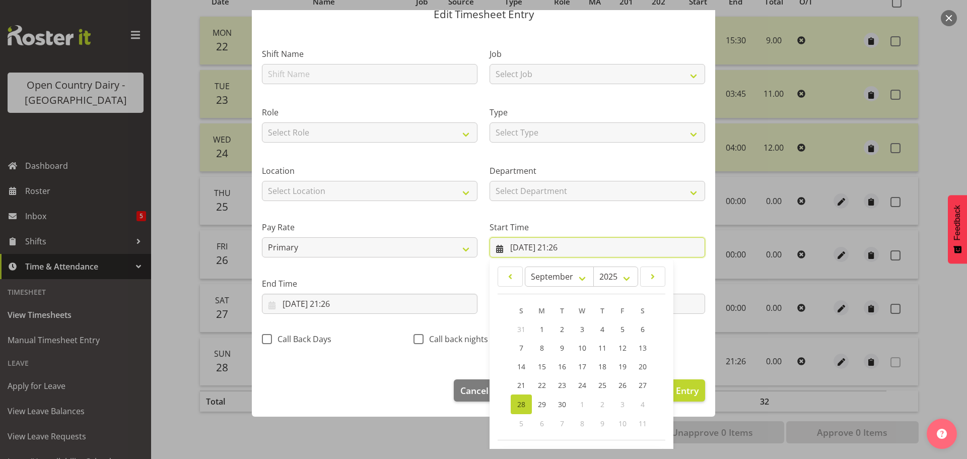
scroll to position [80, 0]
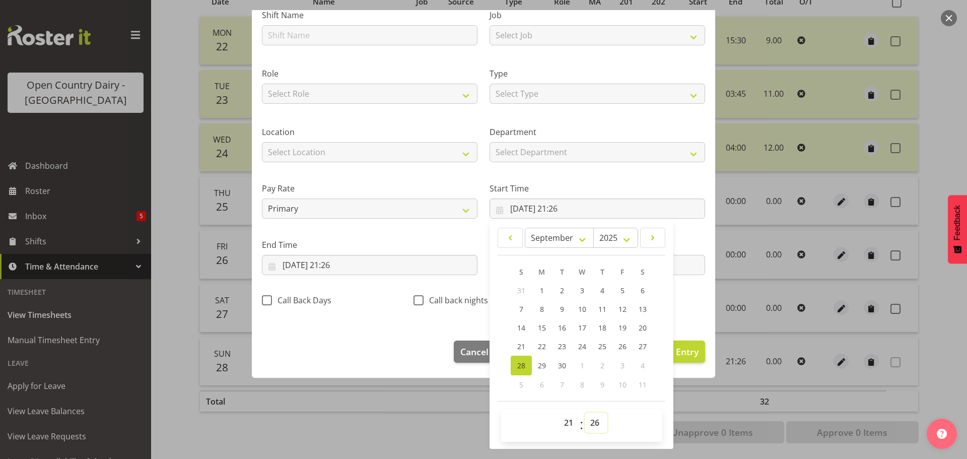
click at [589, 422] on select "00 01 02 03 04 05 06 07 08 09 10 11 12 13 14 15 16 17 18 19 20 21 22 23 24 25 2…" at bounding box center [596, 423] width 23 height 20
click at [585, 413] on select "00 01 02 03 04 05 06 07 08 09 10 11 12 13 14 15 16 17 18 19 20 21 22 23 24 25 2…" at bounding box center [596, 423] width 23 height 20
click at [564, 424] on select "00 01 02 03 04 05 06 07 08 09 10 11 12 13 14 15 16 17 18 19 20 21 22 23" at bounding box center [570, 423] width 23 height 20
click at [559, 413] on select "00 01 02 03 04 05 06 07 08 09 10 11 12 13 14 15 16 17 18 19 20 21 22 23" at bounding box center [570, 423] width 23 height 20
click at [337, 259] on input "28/09/2025, 21:26" at bounding box center [370, 265] width 216 height 20
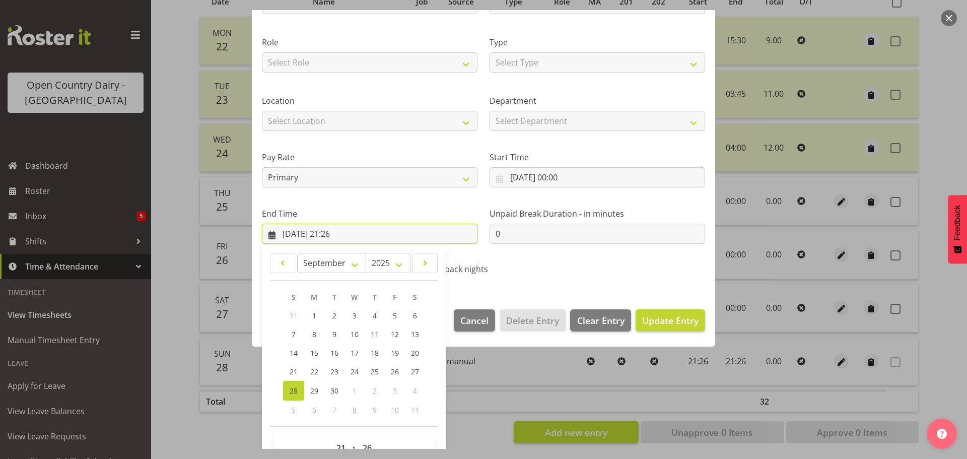
scroll to position [137, 0]
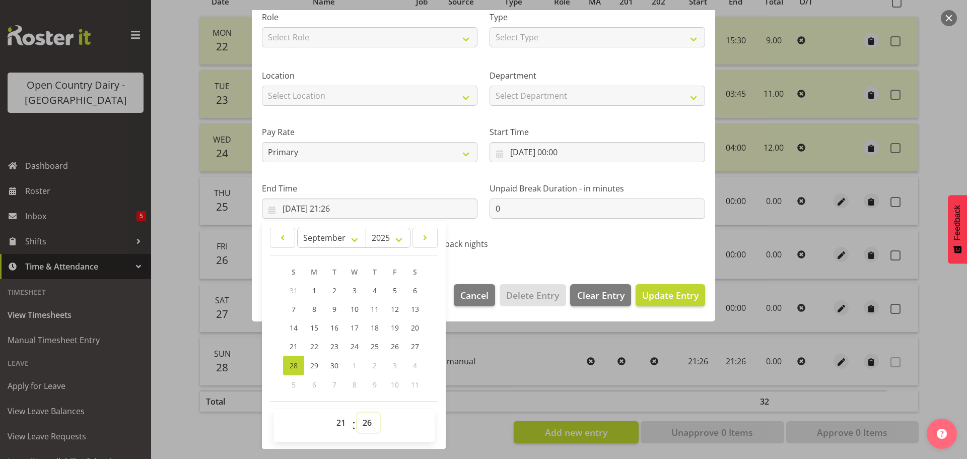
drag, startPoint x: 367, startPoint y: 422, endPoint x: 364, endPoint y: 417, distance: 5.2
click at [367, 421] on select "00 01 02 03 04 05 06 07 08 09 10 11 12 13 14 15 16 17 18 19 20 21 22 23 24 25 2…" at bounding box center [368, 423] width 23 height 20
click at [357, 413] on select "00 01 02 03 04 05 06 07 08 09 10 11 12 13 14 15 16 17 18 19 20 21 22 23 24 25 2…" at bounding box center [368, 423] width 23 height 20
click at [340, 421] on select "00 01 02 03 04 05 06 07 08 09 10 11 12 13 14 15 16 17 18 19 20 21 22 23" at bounding box center [342, 423] width 23 height 20
click at [331, 413] on select "00 01 02 03 04 05 06 07 08 09 10 11 12 13 14 15 16 17 18 19 20 21 22 23" at bounding box center [342, 423] width 23 height 20
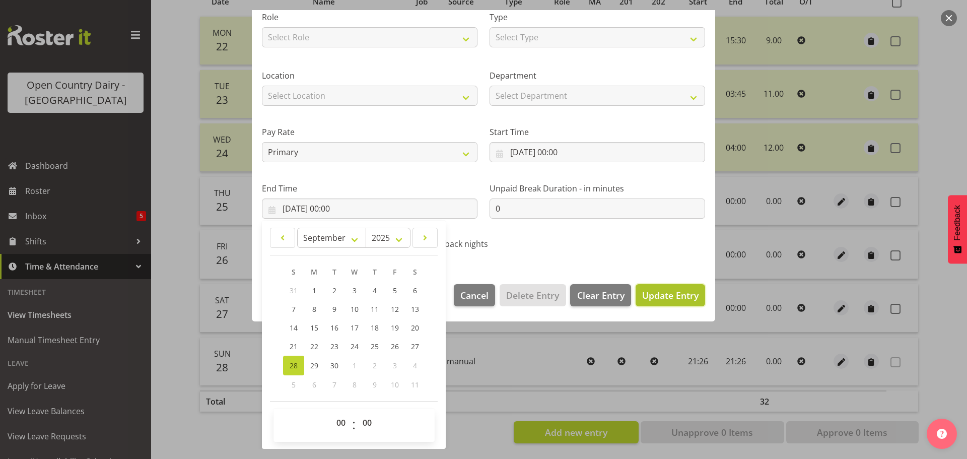
click at [659, 296] on span "Update Entry" at bounding box center [670, 295] width 56 height 12
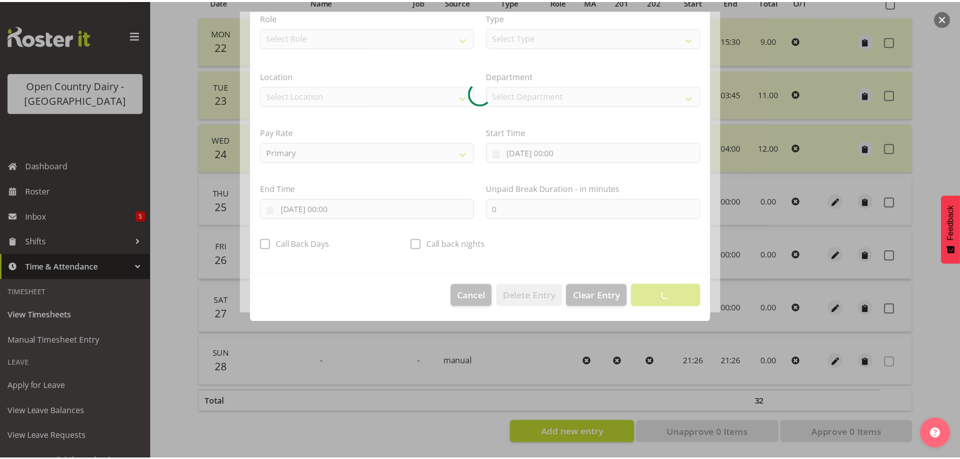
scroll to position [9, 0]
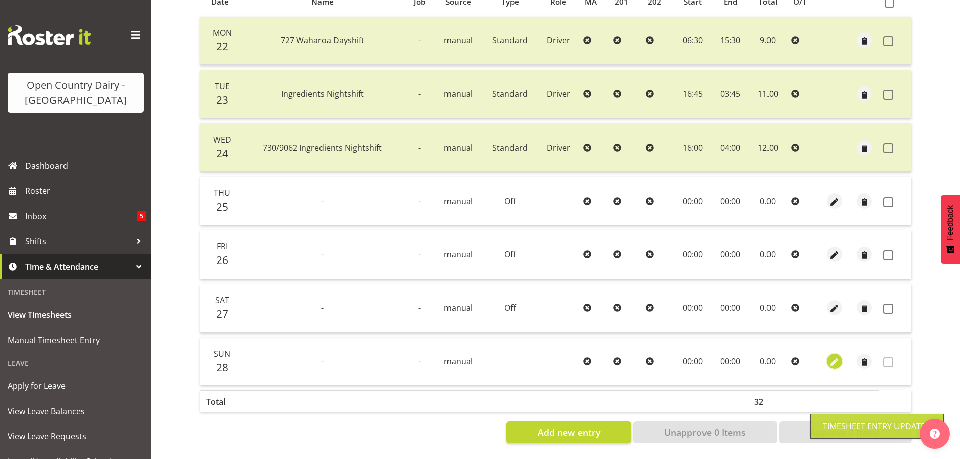
click at [836, 357] on span "button" at bounding box center [835, 363] width 12 height 12
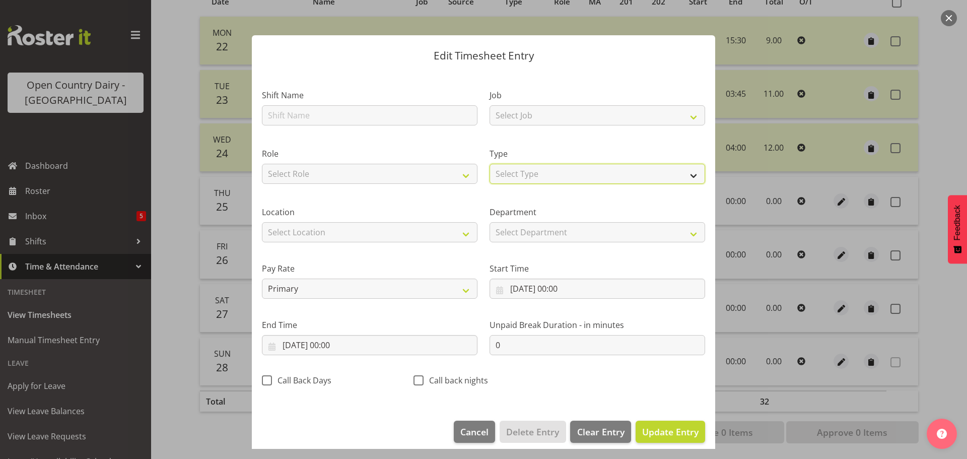
drag, startPoint x: 531, startPoint y: 173, endPoint x: 526, endPoint y: 170, distance: 5.6
click at [531, 173] on select "Select Type Off Standard Public Holiday Public Holiday (Worked) Day In Lieu Ann…" at bounding box center [598, 174] width 216 height 20
click at [490, 174] on select "Select Type Off Standard Public Holiday Public Holiday (Worked) Day In Lieu Ann…" at bounding box center [598, 174] width 216 height 20
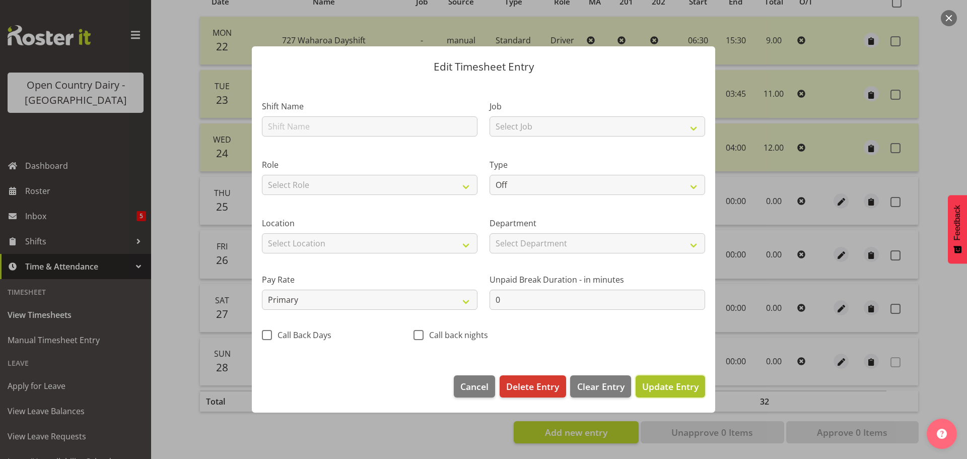
click at [655, 382] on span "Update Entry" at bounding box center [670, 386] width 56 height 12
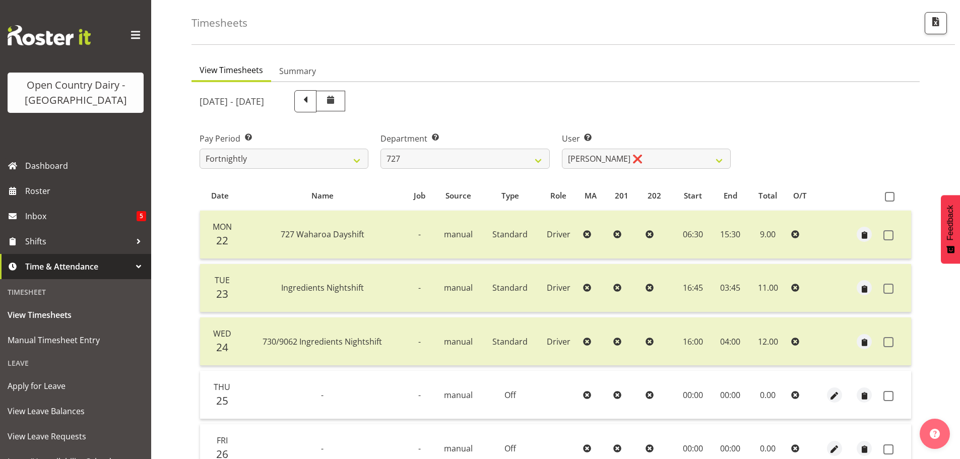
scroll to position [242, 0]
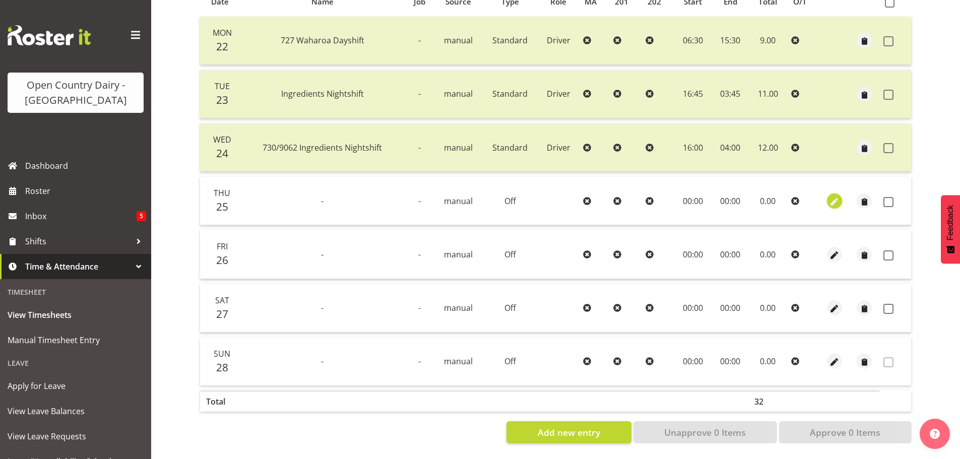
click at [833, 196] on span "button" at bounding box center [835, 202] width 12 height 12
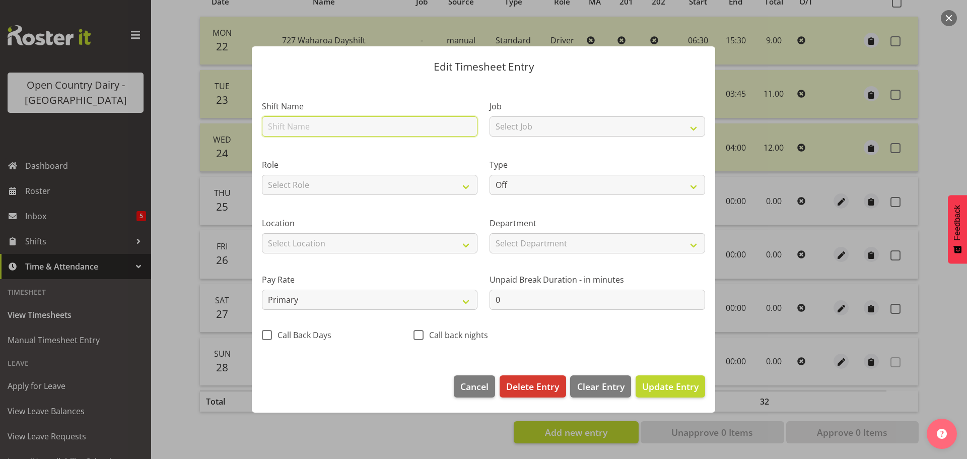
click at [320, 124] on input "text" at bounding box center [370, 126] width 216 height 20
click at [676, 391] on span "Update Entry" at bounding box center [670, 386] width 56 height 12
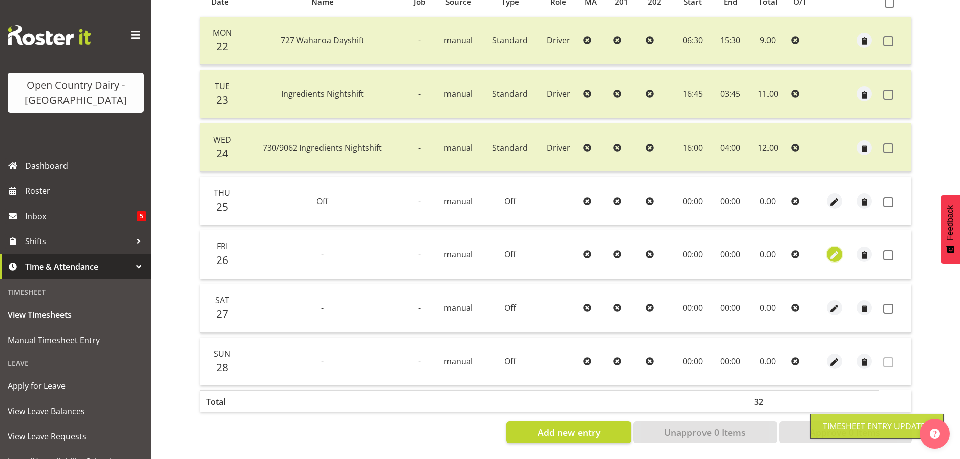
click at [832, 250] on span "button" at bounding box center [835, 255] width 12 height 12
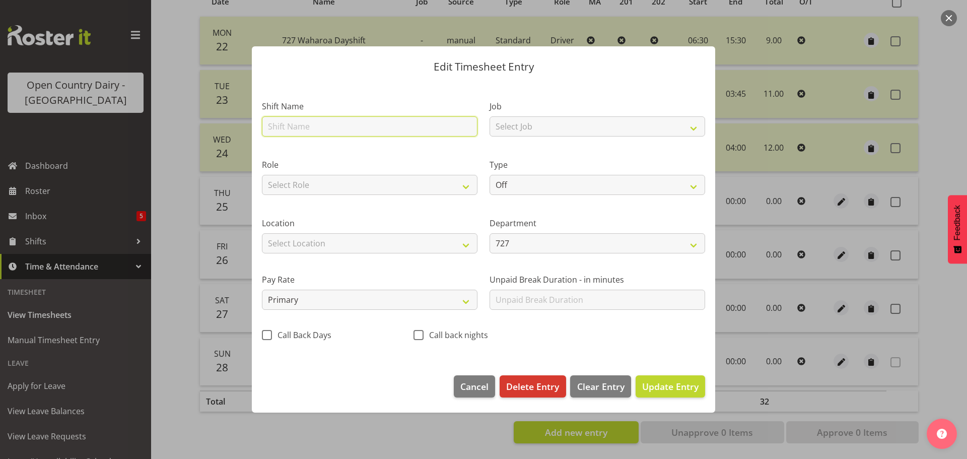
click at [319, 123] on input "text" at bounding box center [370, 126] width 216 height 20
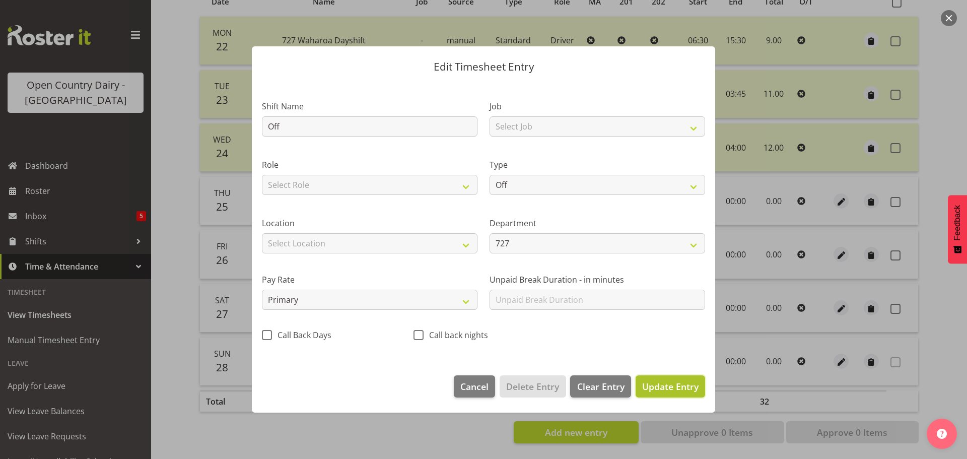
click at [658, 385] on span "Update Entry" at bounding box center [670, 386] width 56 height 12
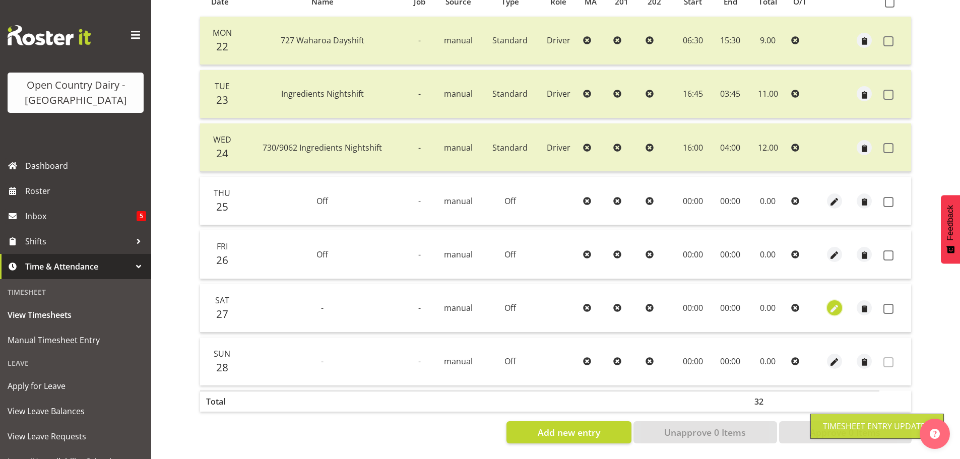
click at [835, 301] on span "button" at bounding box center [835, 308] width 12 height 15
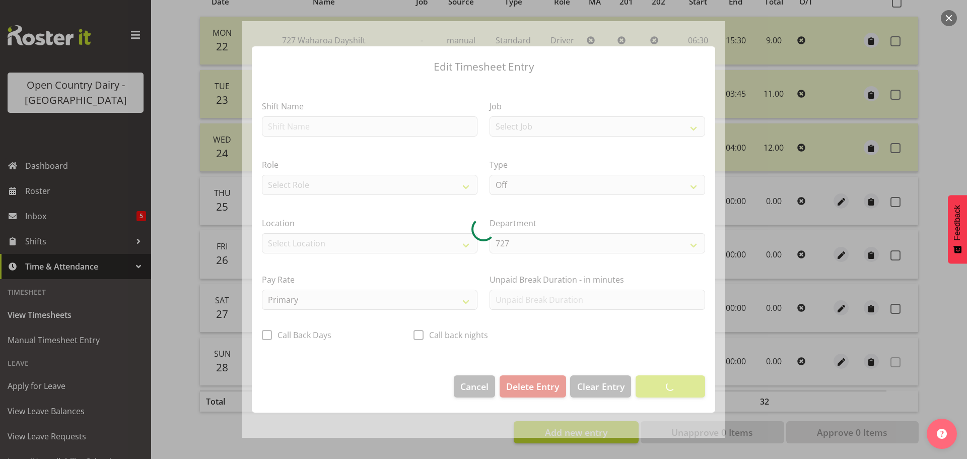
click at [360, 123] on div at bounding box center [484, 229] width 484 height 417
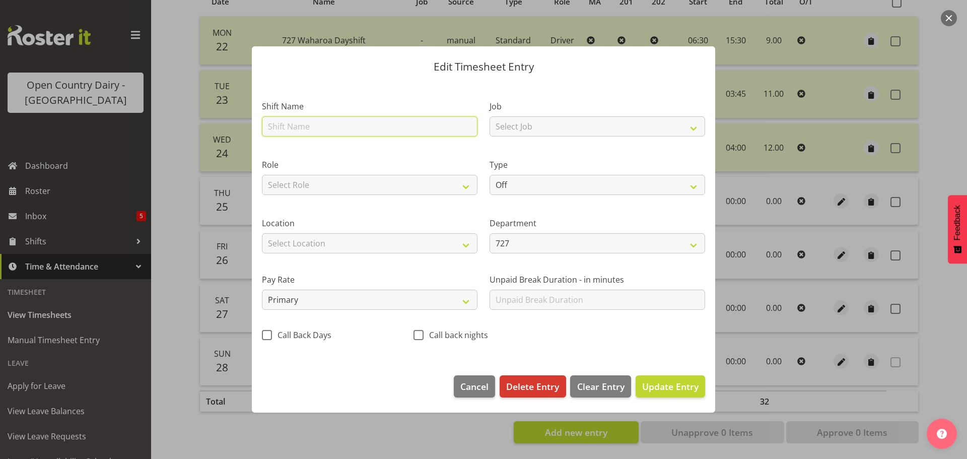
click at [345, 129] on input "text" at bounding box center [370, 126] width 216 height 20
click at [675, 388] on span "Update Entry" at bounding box center [670, 386] width 56 height 12
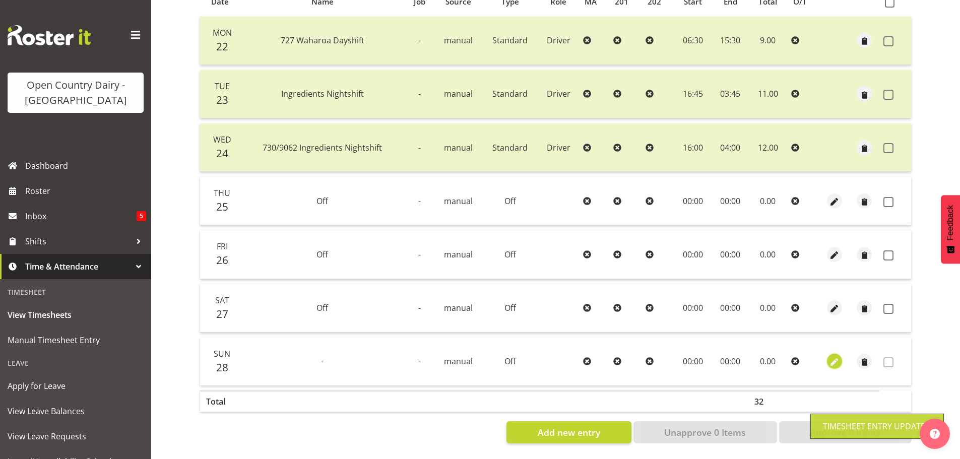
click at [833, 357] on span "button" at bounding box center [835, 363] width 12 height 12
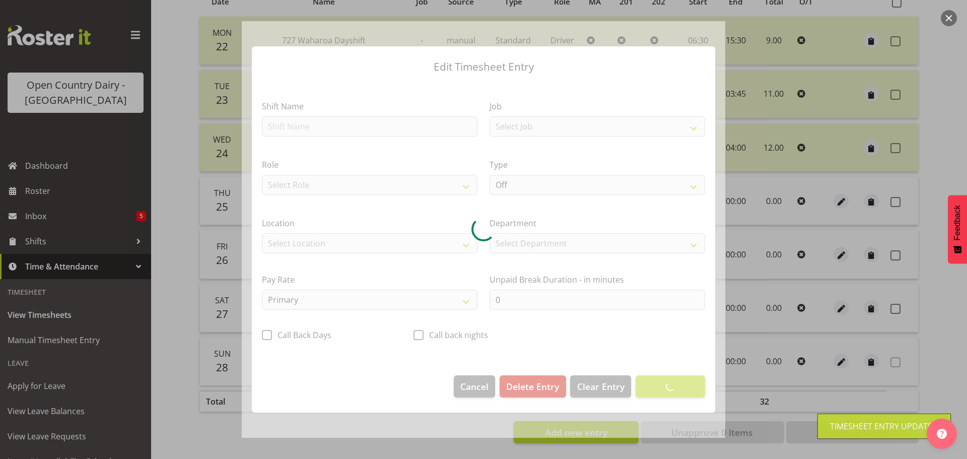
click at [318, 125] on div at bounding box center [484, 229] width 484 height 417
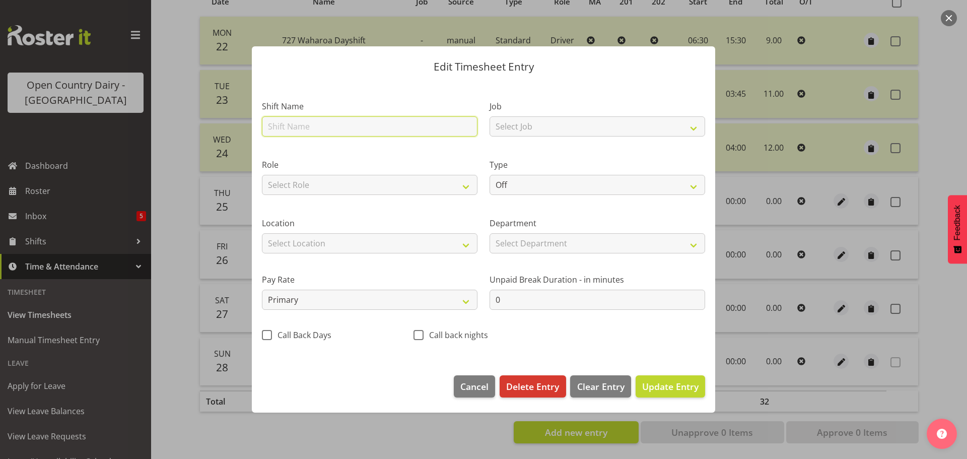
click at [320, 126] on input "text" at bounding box center [370, 126] width 216 height 20
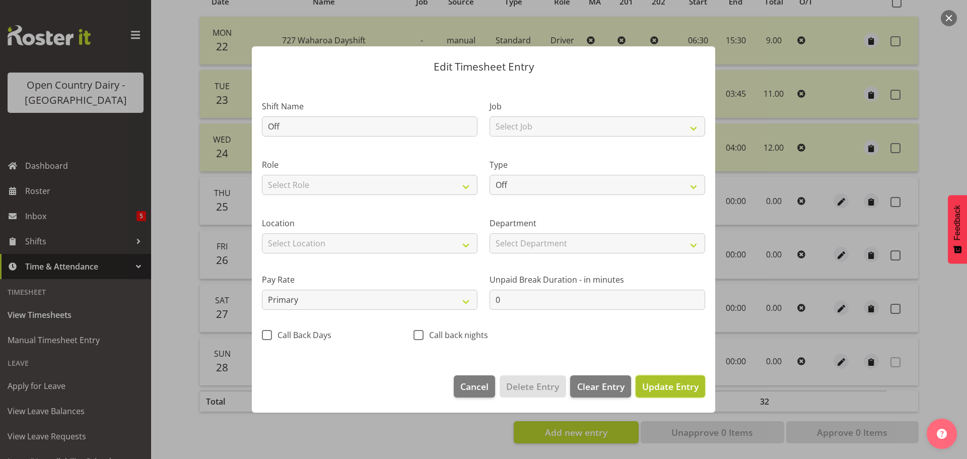
click at [674, 389] on span "Update Entry" at bounding box center [670, 386] width 56 height 12
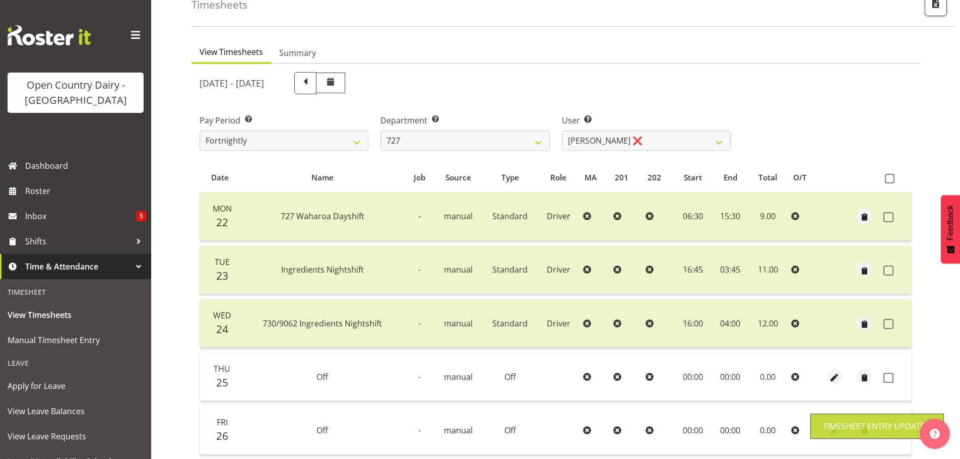
scroll to position [151, 0]
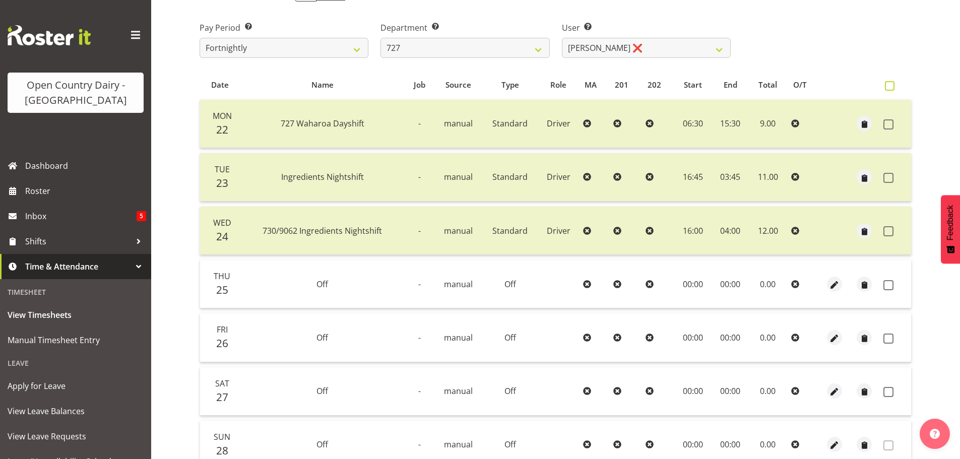
click at [888, 80] on th at bounding box center [895, 85] width 32 height 19
click at [889, 83] on span at bounding box center [890, 86] width 10 height 10
click at [889, 83] on input "checkbox" at bounding box center [888, 86] width 7 height 7
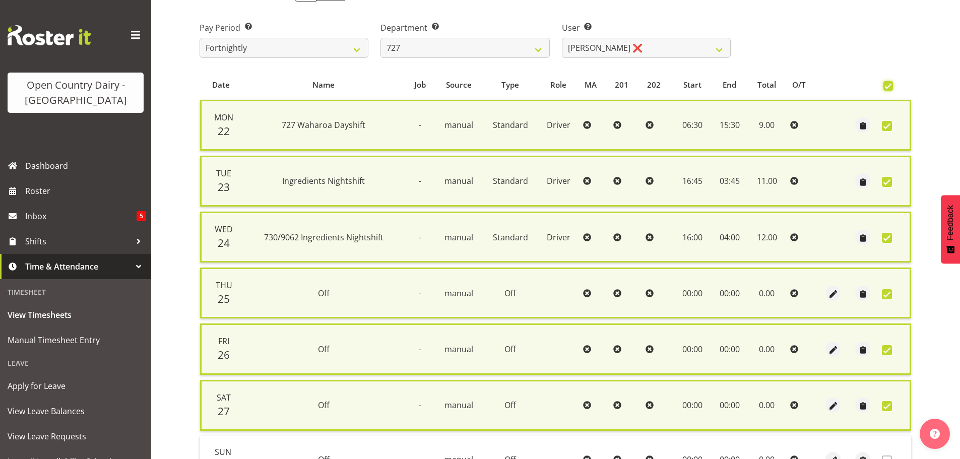
scroll to position [257, 0]
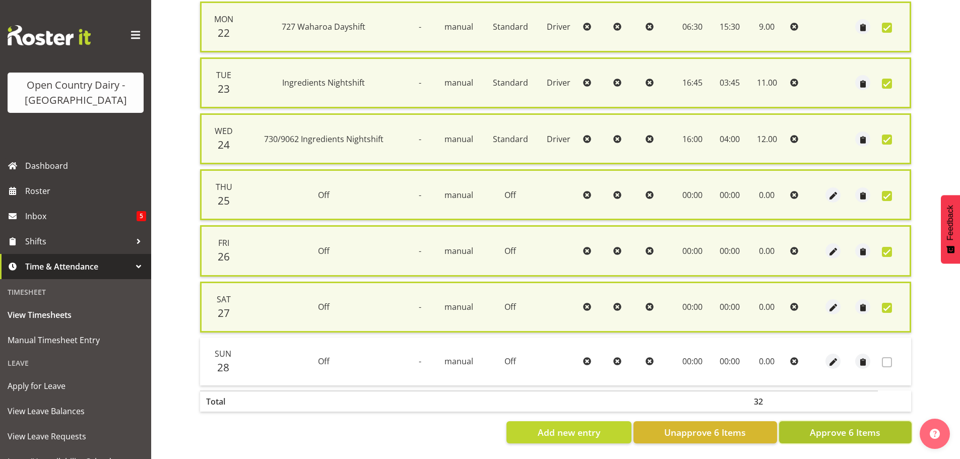
click at [864, 426] on span "Approve 6 Items" at bounding box center [845, 432] width 71 height 13
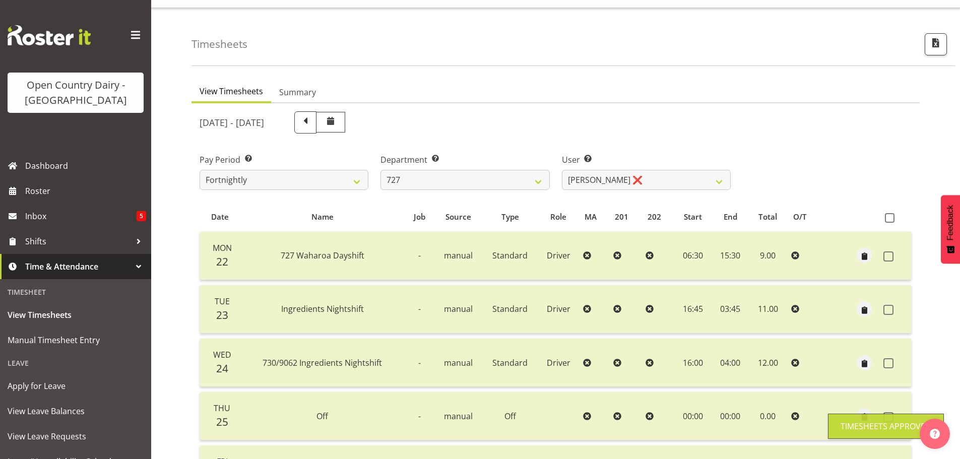
scroll to position [0, 0]
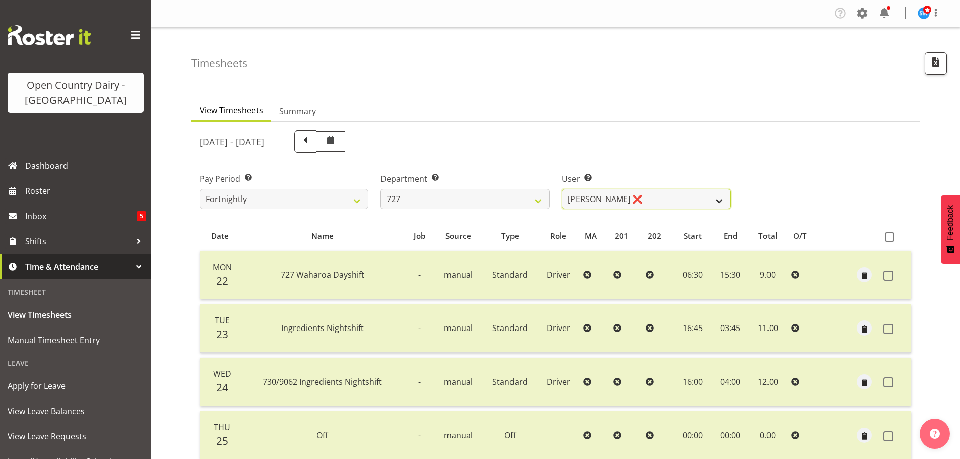
click at [653, 193] on select "David Pawley ❌ Kase Hussey ❌ Rhys Greener ✔" at bounding box center [646, 199] width 169 height 20
click at [562, 189] on select "David Pawley ❌ Kase Hussey ❌ Rhys Greener ✔" at bounding box center [646, 199] width 169 height 20
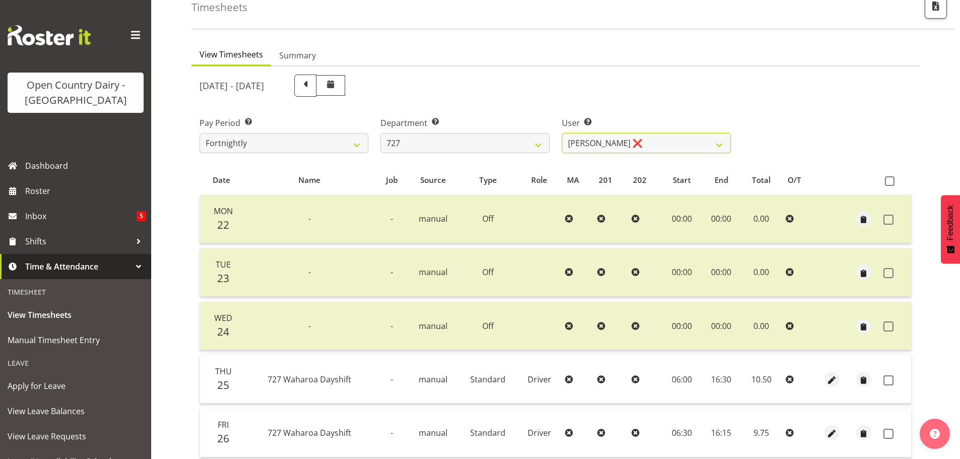
scroll to position [202, 0]
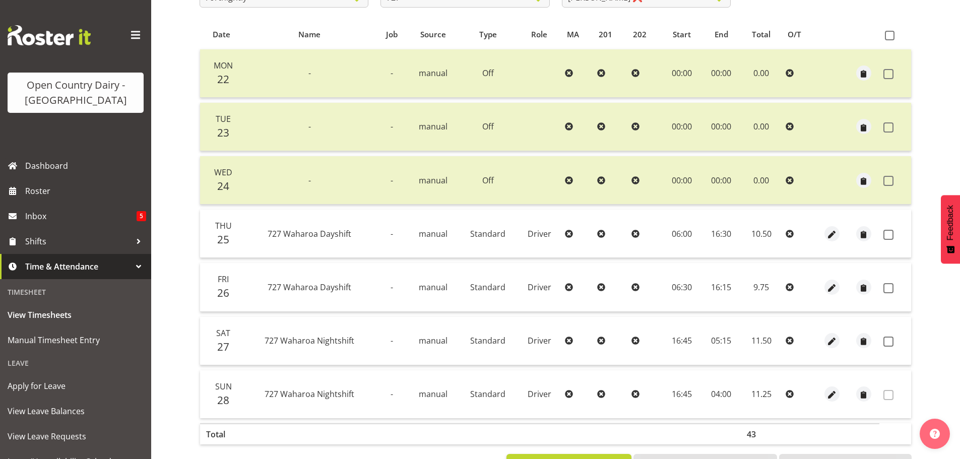
click at [890, 232] on span at bounding box center [888, 235] width 10 height 10
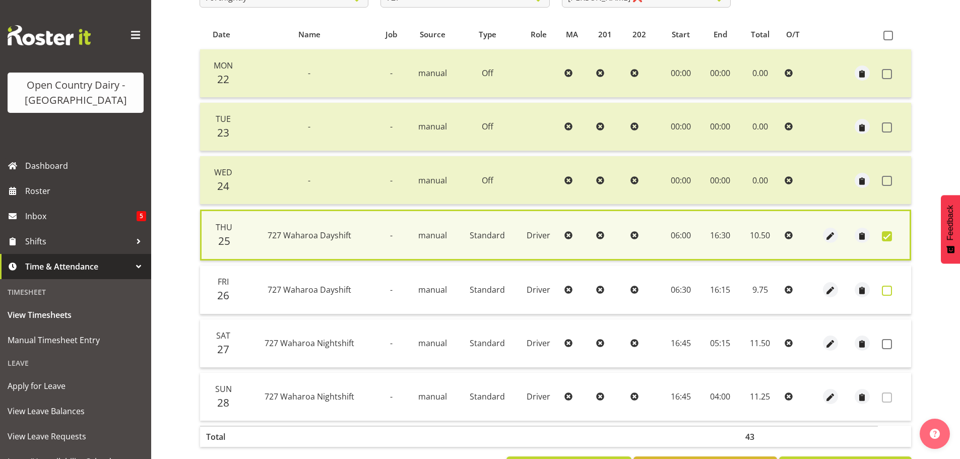
click at [888, 290] on span at bounding box center [887, 291] width 10 height 10
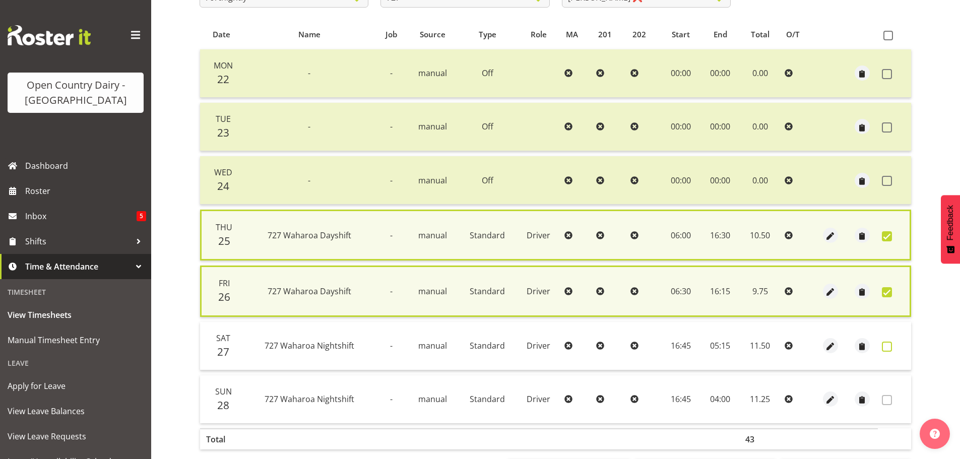
click at [888, 347] on span at bounding box center [887, 347] width 10 height 10
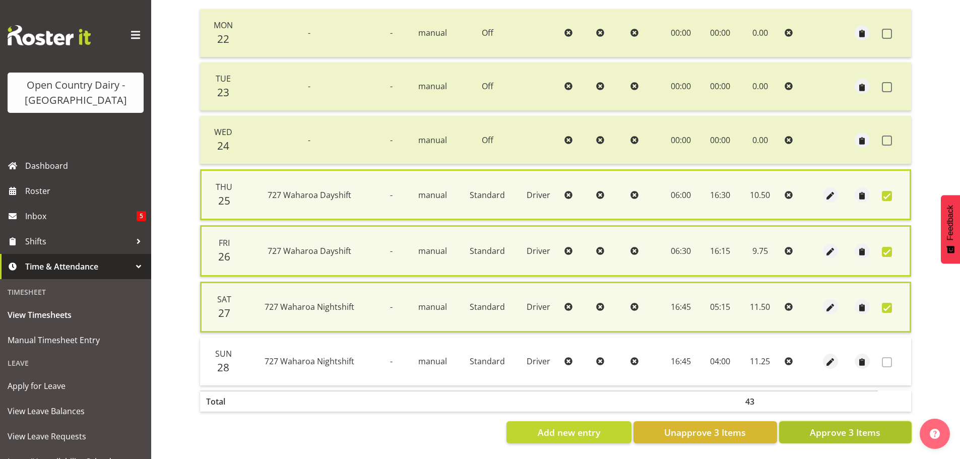
click at [860, 426] on span "Approve 3 Items" at bounding box center [845, 432] width 71 height 13
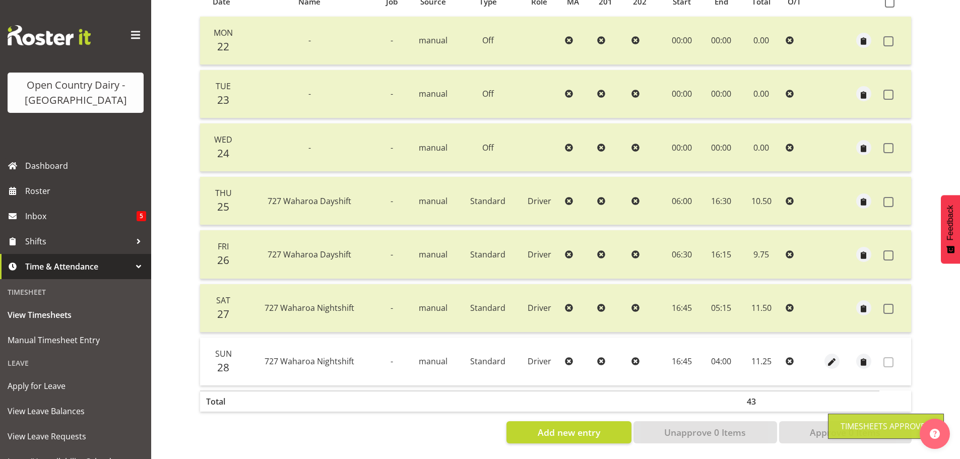
scroll to position [0, 0]
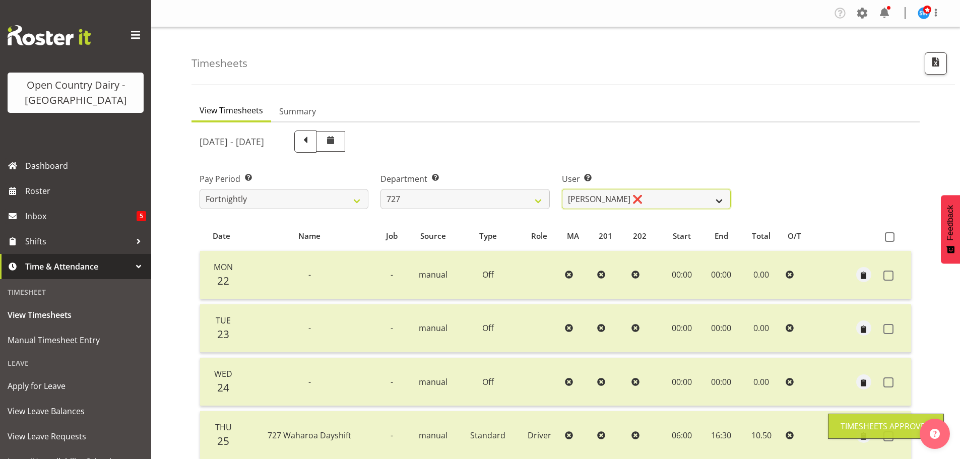
click at [651, 196] on select "David Pawley ❌ Kase Hussey ❌ Rhys Greener ✔" at bounding box center [646, 199] width 169 height 20
click at [562, 189] on select "David Pawley ❌ Kase Hussey ❌ Rhys Greener ✔" at bounding box center [646, 199] width 169 height 20
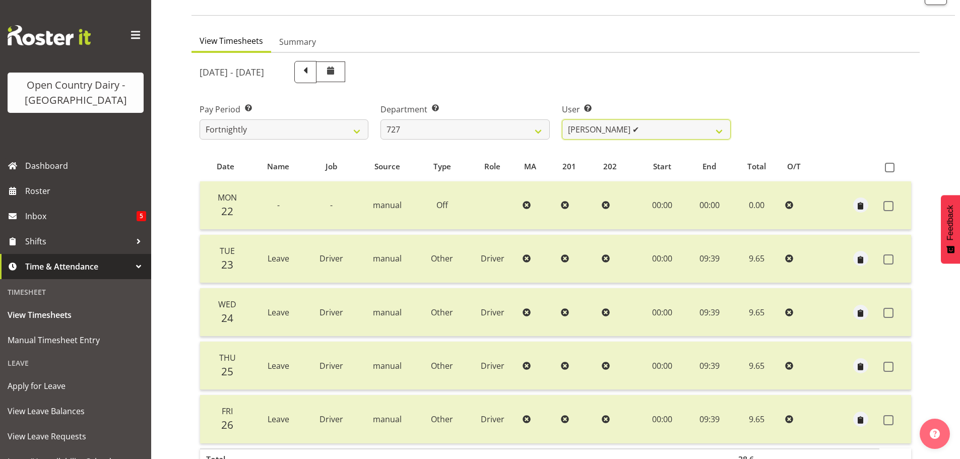
scroll to position [135, 0]
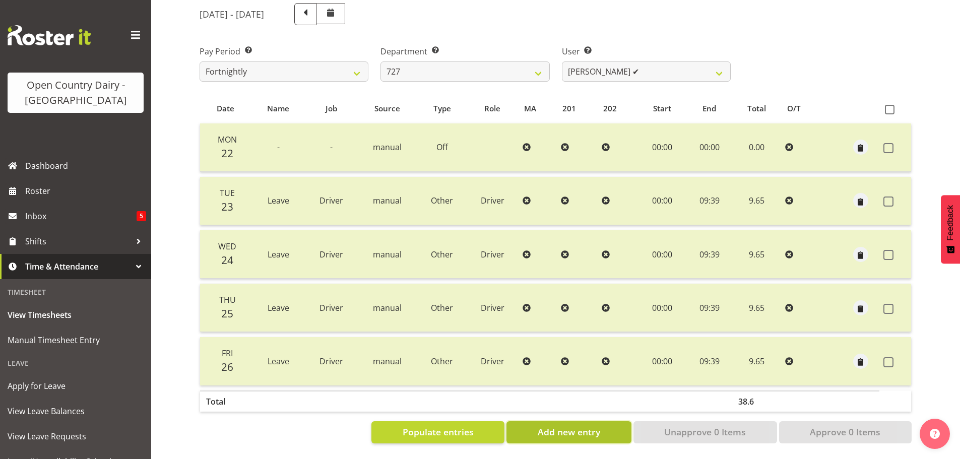
click at [567, 430] on span "Add new entry" at bounding box center [569, 431] width 62 height 13
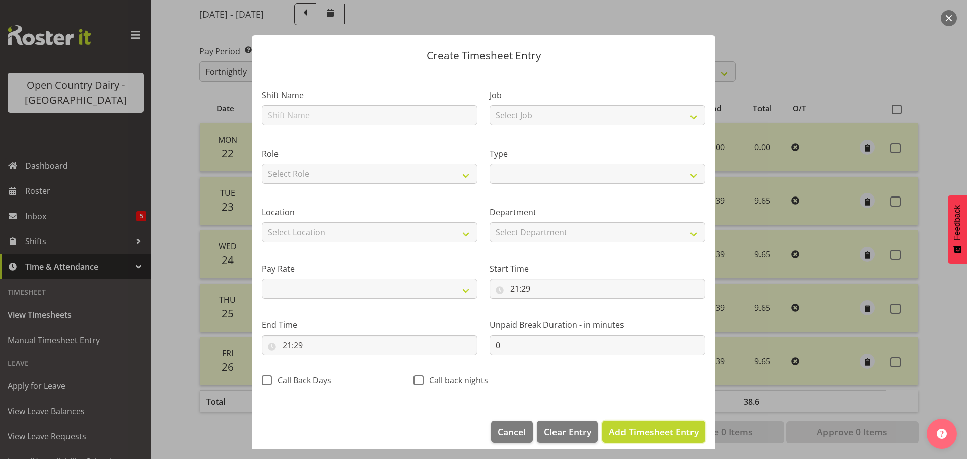
click at [659, 435] on span "Add Timesheet Entry" at bounding box center [654, 432] width 90 height 12
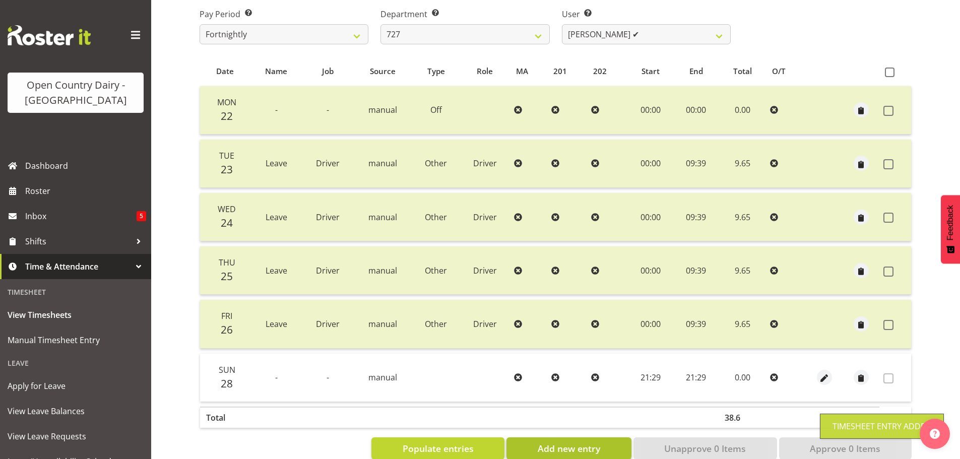
scroll to position [188, 0]
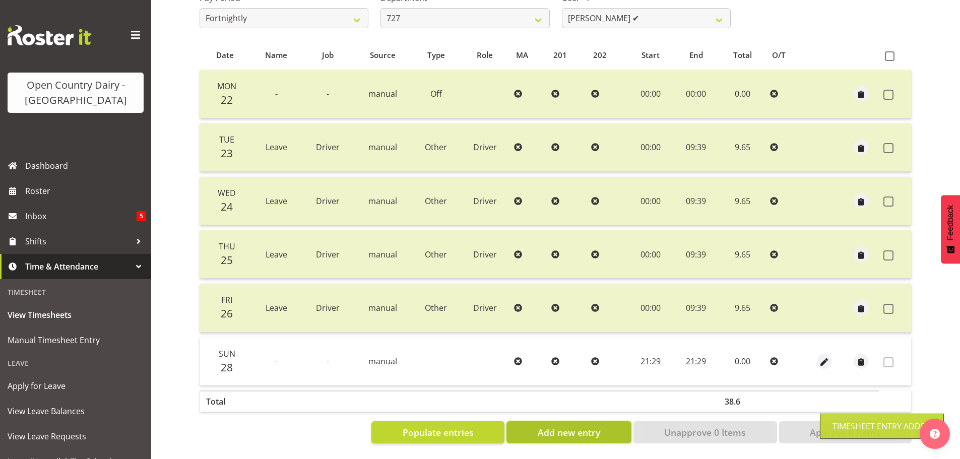
click at [595, 431] on button "Add new entry" at bounding box center [568, 432] width 124 height 22
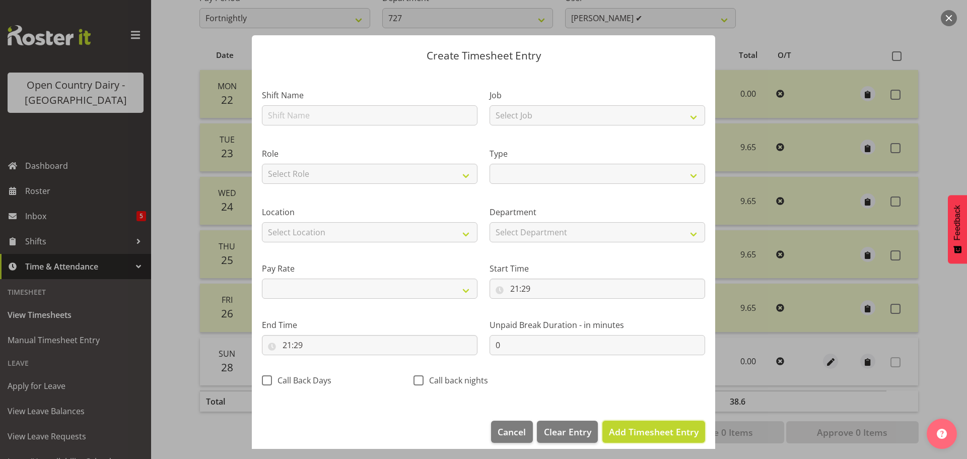
click at [647, 436] on span "Add Timesheet Entry" at bounding box center [654, 432] width 90 height 12
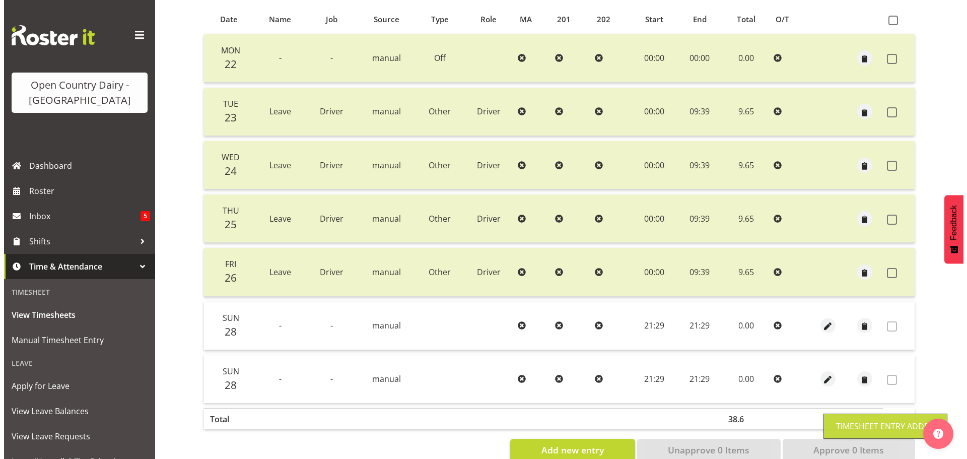
scroll to position [242, 0]
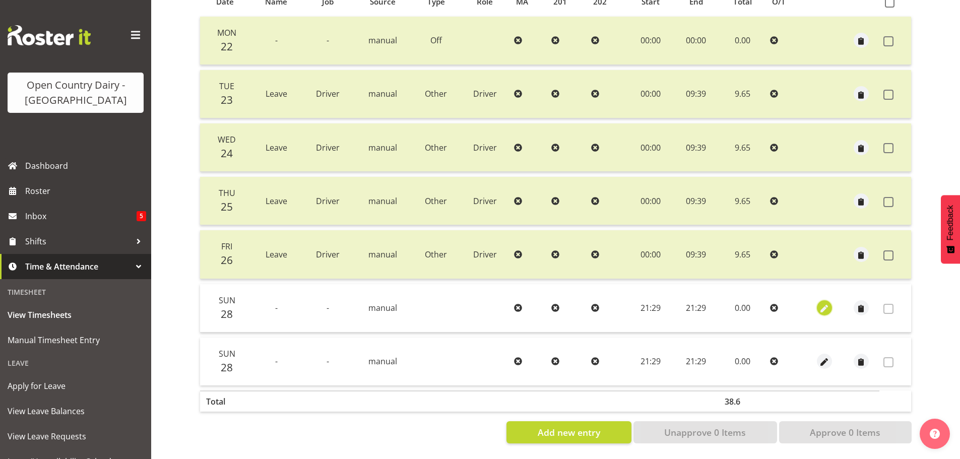
click at [822, 303] on span "button" at bounding box center [824, 309] width 12 height 12
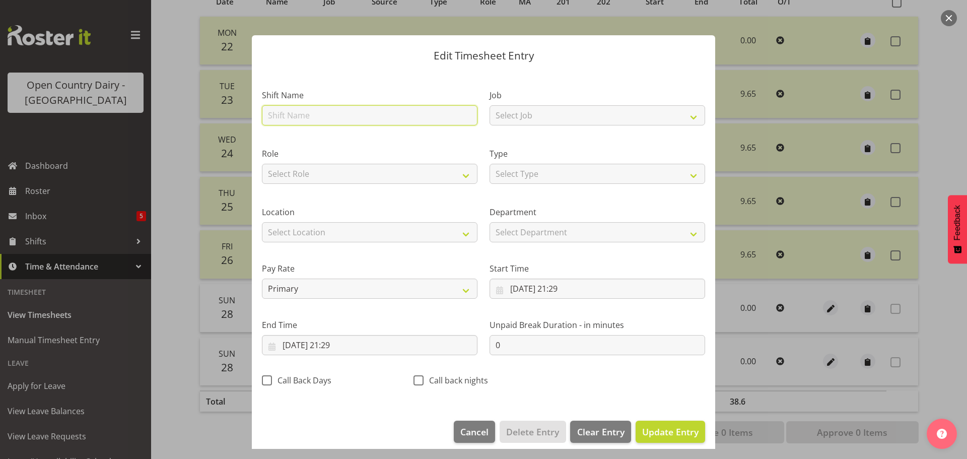
click at [309, 116] on input "text" at bounding box center [370, 115] width 216 height 20
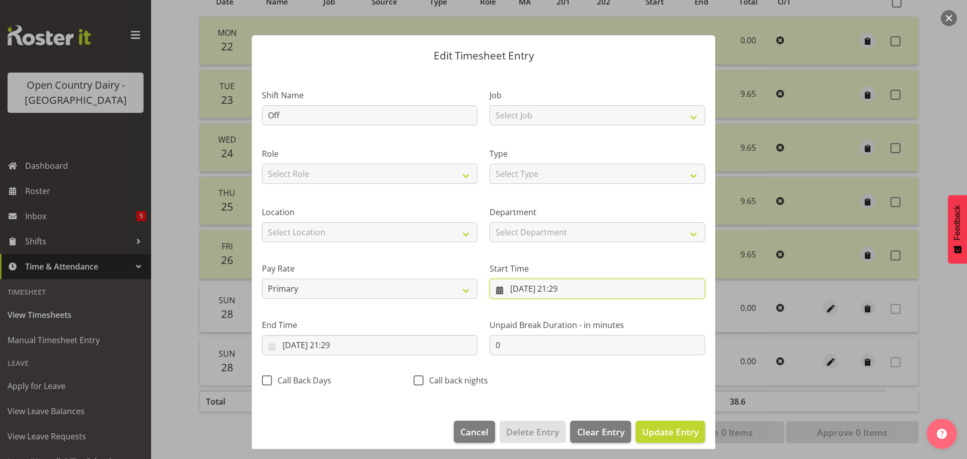
click at [555, 289] on input "28/09/2025, 21:29" at bounding box center [598, 289] width 216 height 20
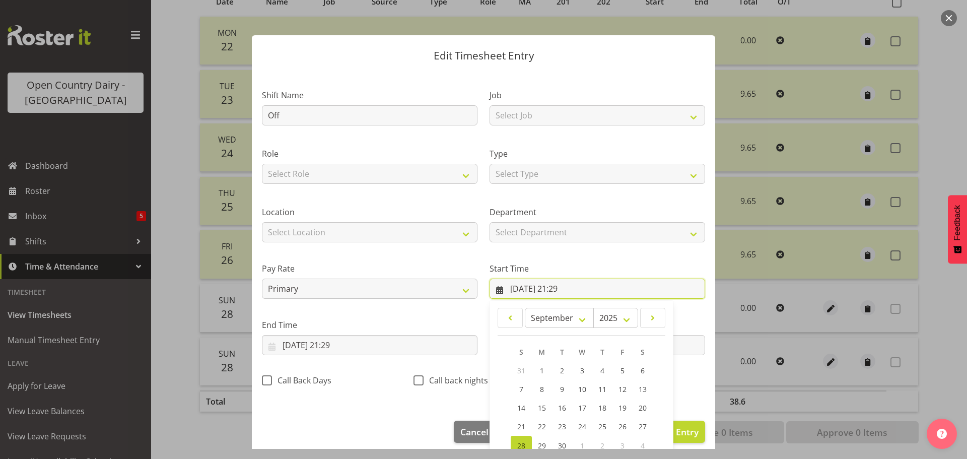
scroll to position [80, 0]
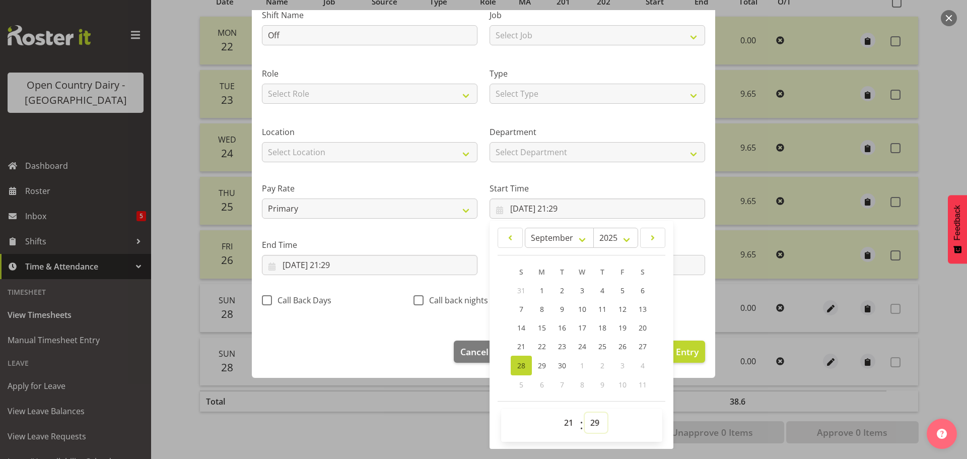
drag, startPoint x: 594, startPoint y: 421, endPoint x: 592, endPoint y: 414, distance: 7.3
click at [594, 421] on select "00 01 02 03 04 05 06 07 08 09 10 11 12 13 14 15 16 17 18 19 20 21 22 23 24 25 2…" at bounding box center [596, 423] width 23 height 20
click at [585, 413] on select "00 01 02 03 04 05 06 07 08 09 10 11 12 13 14 15 16 17 18 19 20 21 22 23 24 25 2…" at bounding box center [596, 423] width 23 height 20
drag, startPoint x: 566, startPoint y: 422, endPoint x: 560, endPoint y: 413, distance: 11.3
click at [565, 420] on select "00 01 02 03 04 05 06 07 08 09 10 11 12 13 14 15 16 17 18 19 20 21 22 23" at bounding box center [570, 423] width 23 height 20
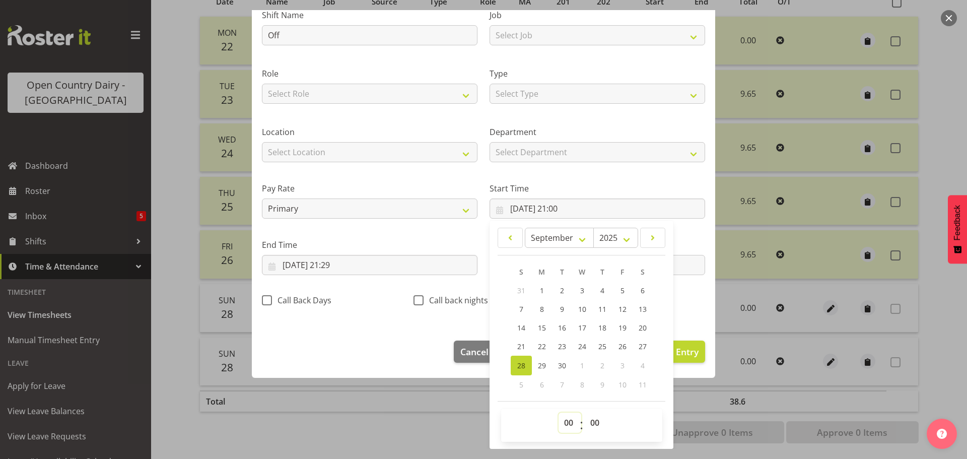
click at [559, 413] on select "00 01 02 03 04 05 06 07 08 09 10 11 12 13 14 15 16 17 18 19 20 21 22 23" at bounding box center [570, 423] width 23 height 20
click at [338, 262] on input "28/09/2025, 21:29" at bounding box center [370, 265] width 216 height 20
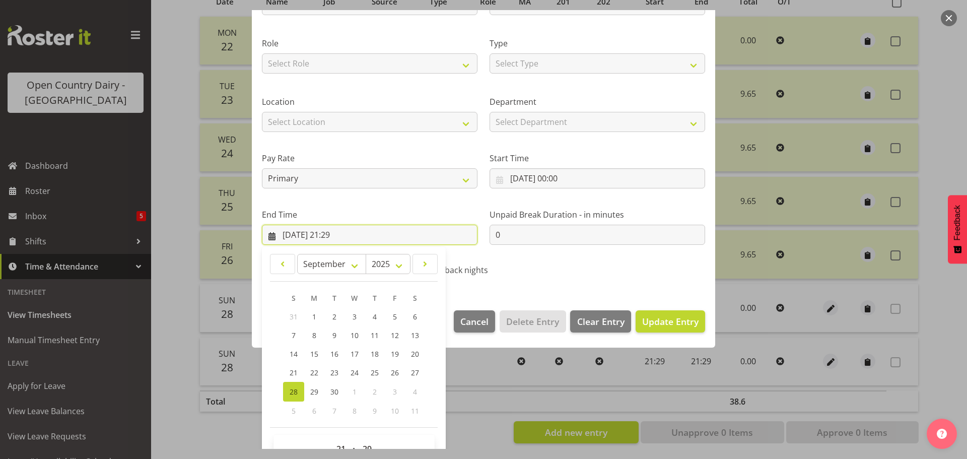
scroll to position [137, 0]
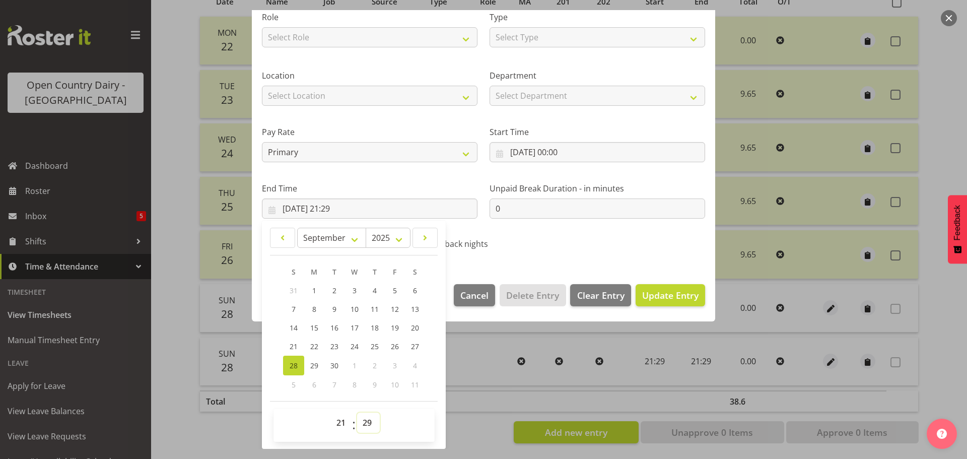
click at [372, 418] on select "00 01 02 03 04 05 06 07 08 09 10 11 12 13 14 15 16 17 18 19 20 21 22 23 24 25 2…" at bounding box center [368, 423] width 23 height 20
click at [357, 413] on select "00 01 02 03 04 05 06 07 08 09 10 11 12 13 14 15 16 17 18 19 20 21 22 23 24 25 2…" at bounding box center [368, 423] width 23 height 20
click at [342, 423] on select "00 01 02 03 04 05 06 07 08 09 10 11 12 13 14 15 16 17 18 19 20 21 22 23" at bounding box center [342, 423] width 23 height 20
click at [331, 413] on select "00 01 02 03 04 05 06 07 08 09 10 11 12 13 14 15 16 17 18 19 20 21 22 23" at bounding box center [342, 423] width 23 height 20
click at [660, 294] on span "Update Entry" at bounding box center [670, 295] width 56 height 12
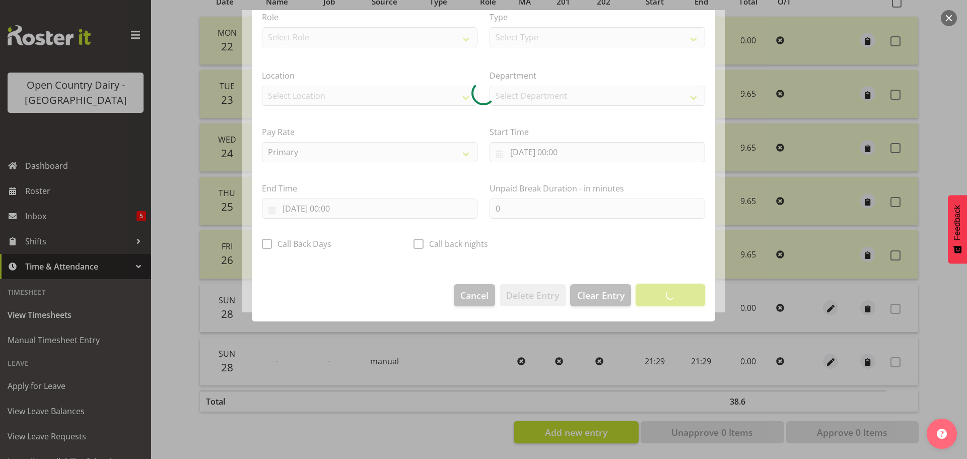
scroll to position [9, 0]
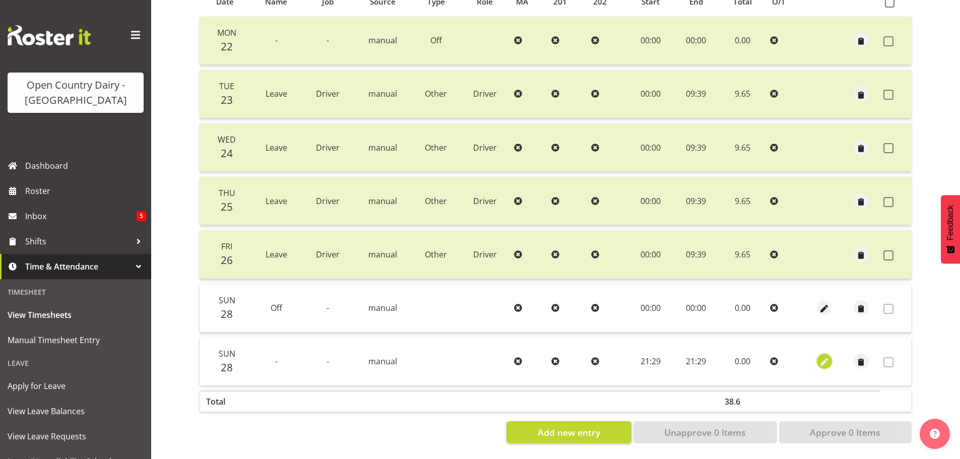
click at [826, 357] on span "button" at bounding box center [824, 363] width 12 height 12
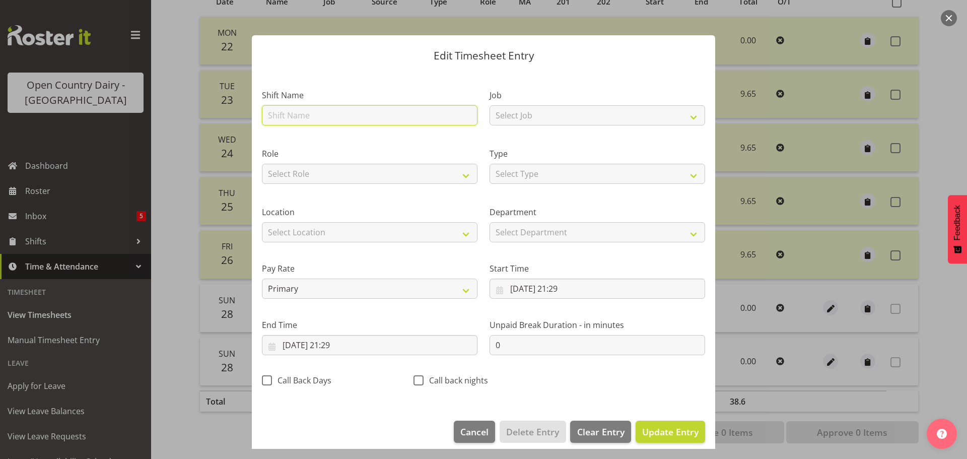
click at [376, 111] on input "text" at bounding box center [370, 115] width 216 height 20
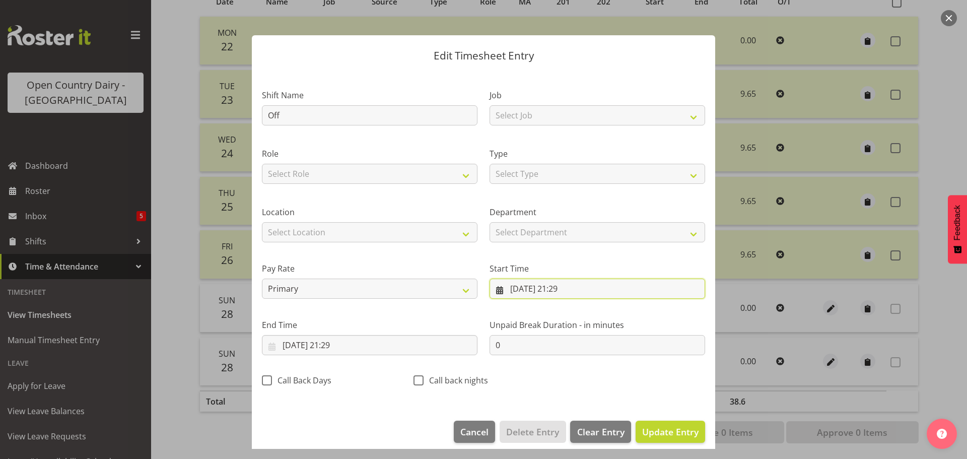
click at [587, 290] on input "28/09/2025, 21:29" at bounding box center [598, 289] width 216 height 20
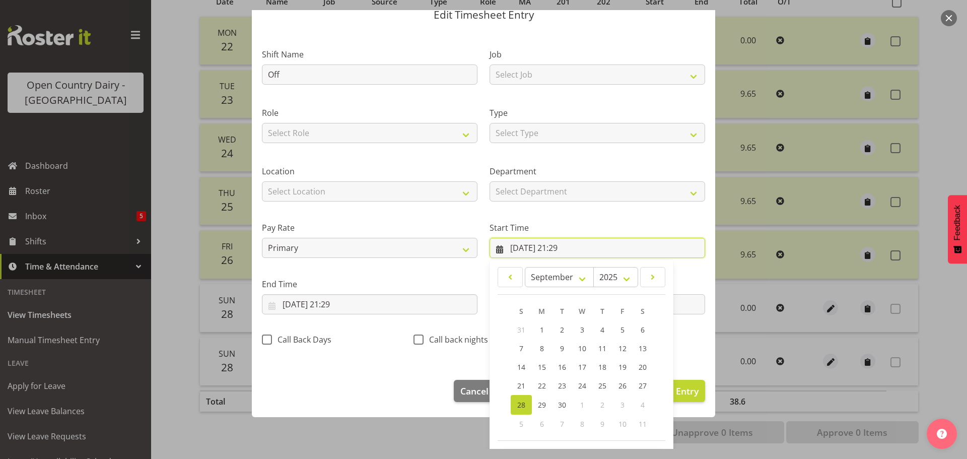
scroll to position [80, 0]
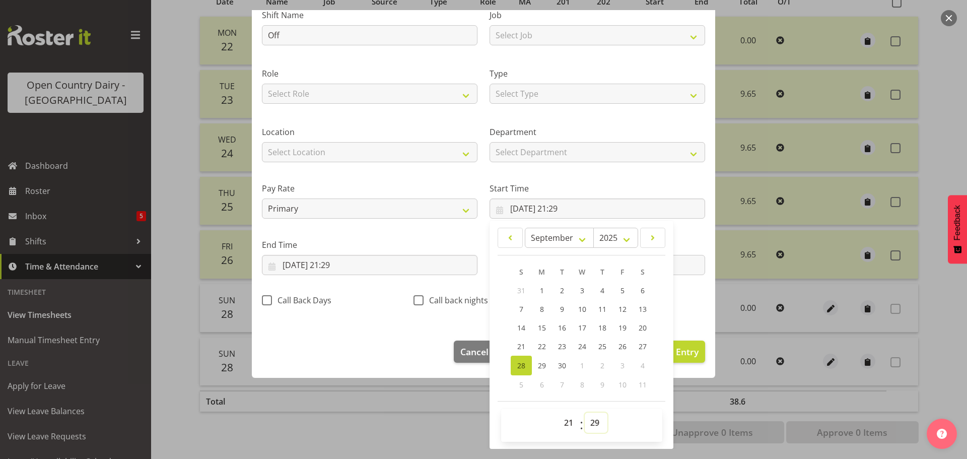
click at [592, 425] on select "00 01 02 03 04 05 06 07 08 09 10 11 12 13 14 15 16 17 18 19 20 21 22 23 24 25 2…" at bounding box center [596, 423] width 23 height 20
click at [585, 413] on select "00 01 02 03 04 05 06 07 08 09 10 11 12 13 14 15 16 17 18 19 20 21 22 23 24 25 2…" at bounding box center [596, 423] width 23 height 20
drag, startPoint x: 565, startPoint y: 423, endPoint x: 588, endPoint y: 369, distance: 58.8
click at [565, 422] on select "00 01 02 03 04 05 06 07 08 09 10 11 12 13 14 15 16 17 18 19 20 21 22 23" at bounding box center [570, 423] width 23 height 20
click at [559, 413] on select "00 01 02 03 04 05 06 07 08 09 10 11 12 13 14 15 16 17 18 19 20 21 22 23" at bounding box center [570, 423] width 23 height 20
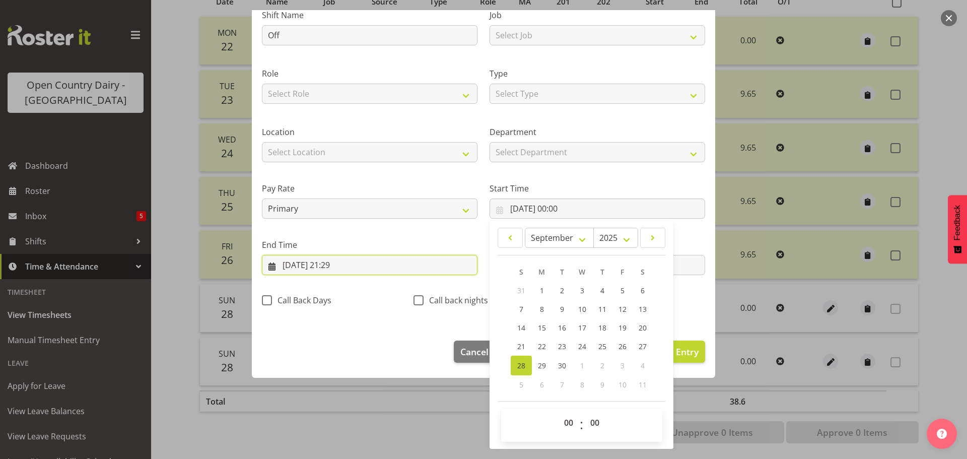
drag, startPoint x: 372, startPoint y: 261, endPoint x: 385, endPoint y: 298, distance: 40.2
click at [372, 261] on input "28/09/2025, 21:29" at bounding box center [370, 265] width 216 height 20
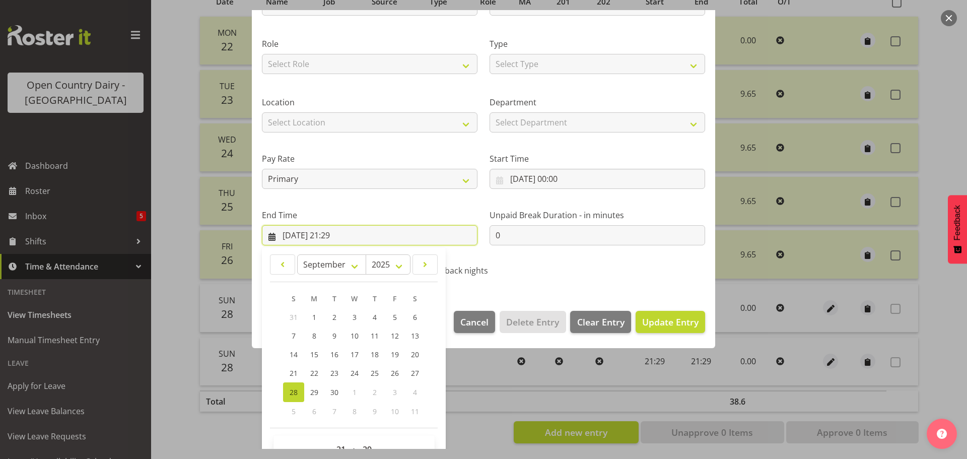
scroll to position [137, 0]
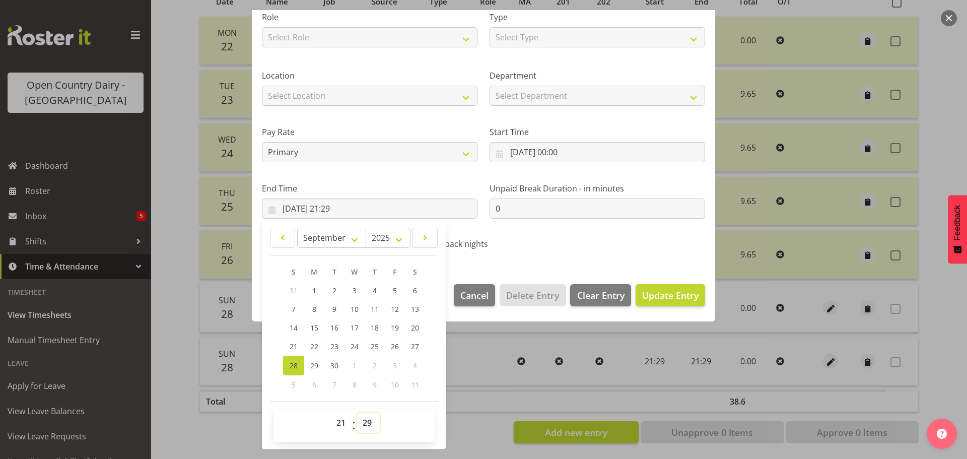
click at [370, 424] on select "00 01 02 03 04 05 06 07 08 09 10 11 12 13 14 15 16 17 18 19 20 21 22 23 24 25 2…" at bounding box center [368, 423] width 23 height 20
click at [357, 413] on select "00 01 02 03 04 05 06 07 08 09 10 11 12 13 14 15 16 17 18 19 20 21 22 23 24 25 2…" at bounding box center [368, 423] width 23 height 20
click at [342, 426] on select "00 01 02 03 04 05 06 07 08 09 10 11 12 13 14 15 16 17 18 19 20 21 22 23" at bounding box center [342, 423] width 23 height 20
click at [331, 413] on select "00 01 02 03 04 05 06 07 08 09 10 11 12 13 14 15 16 17 18 19 20 21 22 23" at bounding box center [342, 423] width 23 height 20
click at [651, 293] on span "Update Entry" at bounding box center [670, 295] width 56 height 12
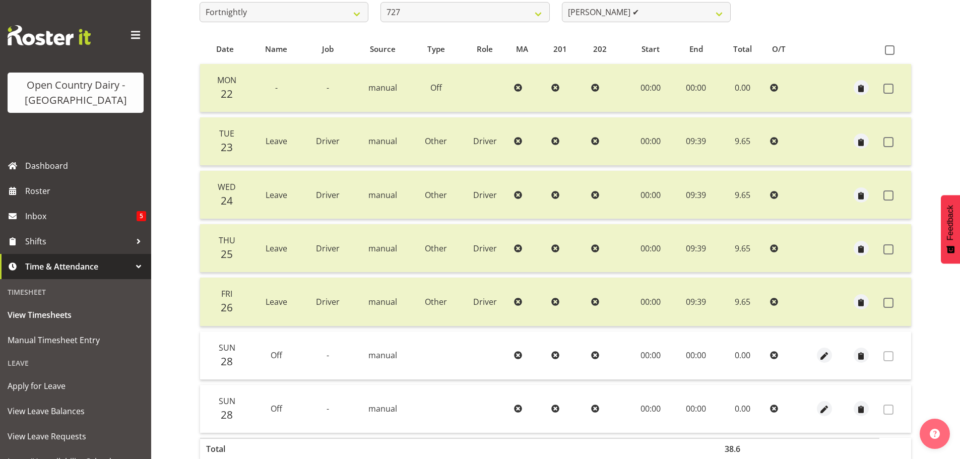
scroll to position [141, 0]
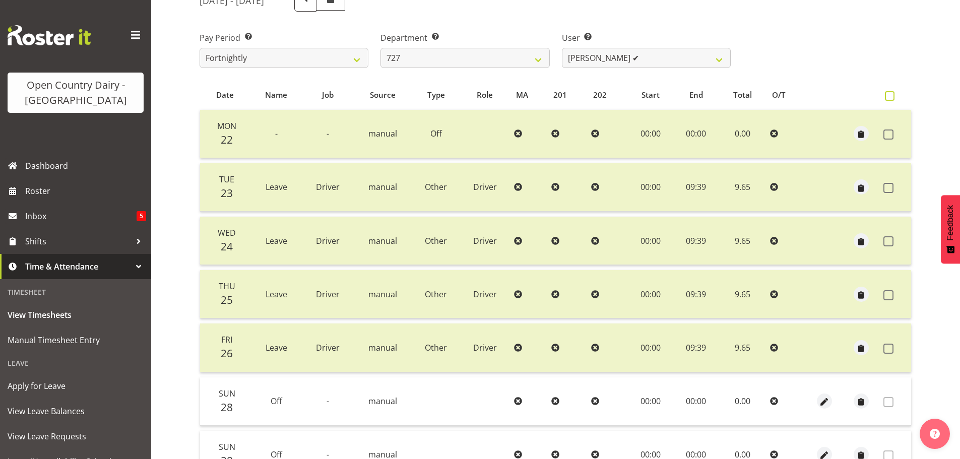
click at [890, 95] on span at bounding box center [890, 96] width 10 height 10
click at [890, 95] on input "checkbox" at bounding box center [888, 96] width 7 height 7
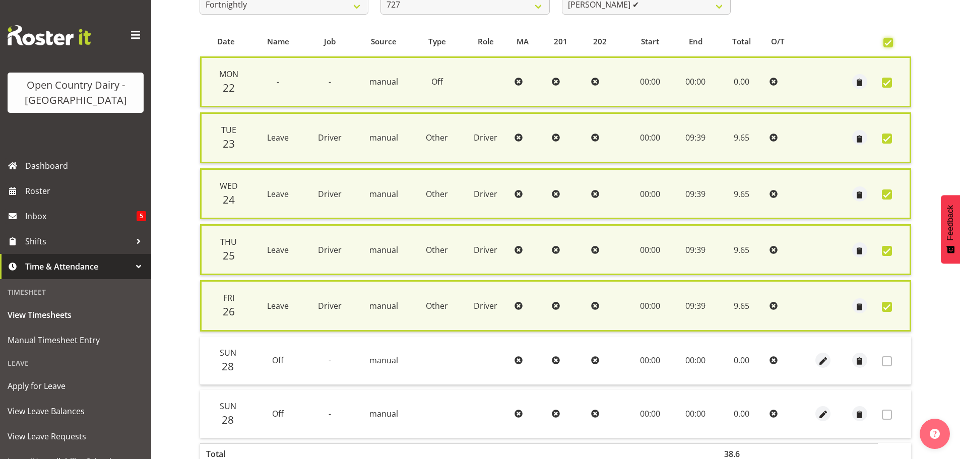
scroll to position [254, 0]
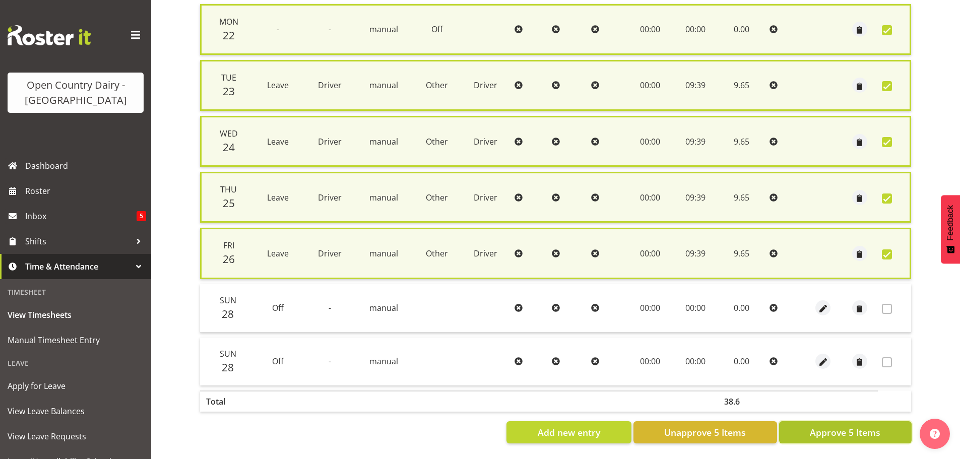
click at [856, 426] on span "Approve 5 Items" at bounding box center [845, 432] width 71 height 13
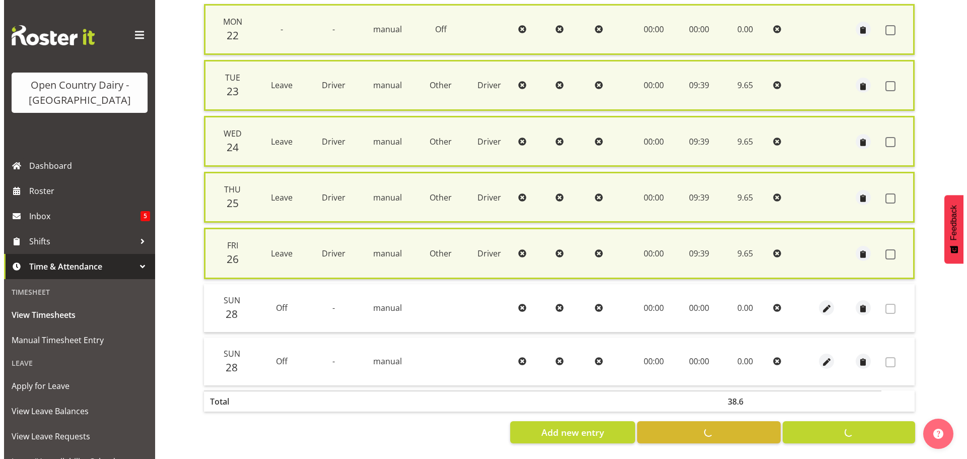
scroll to position [242, 0]
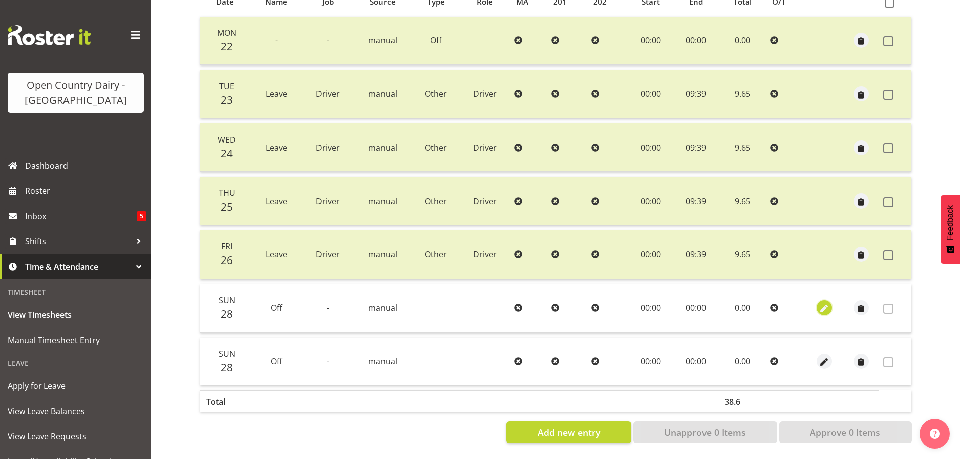
click at [824, 303] on span "button" at bounding box center [824, 309] width 12 height 12
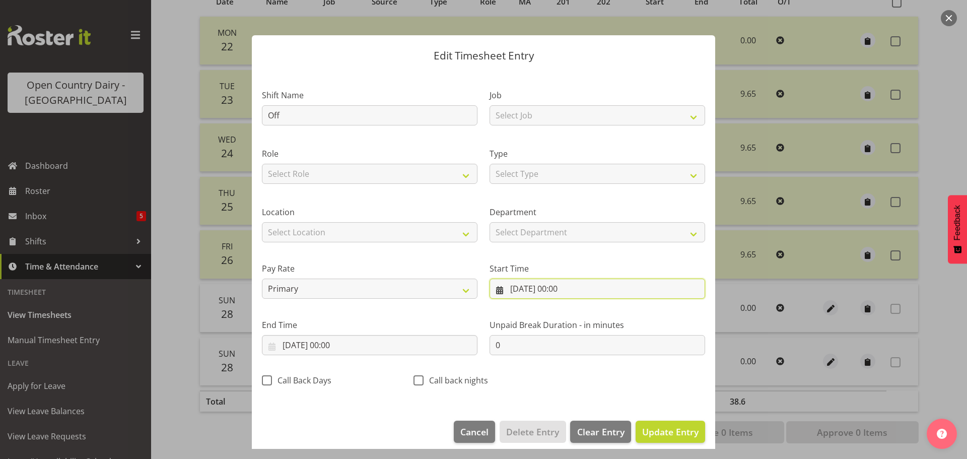
click at [520, 288] on input "28/09/2025, 00:00" at bounding box center [598, 289] width 216 height 20
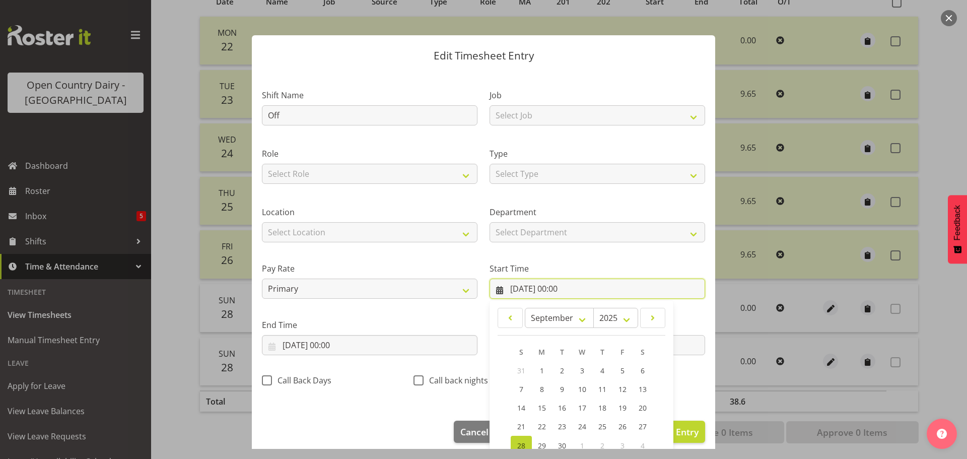
scroll to position [80, 0]
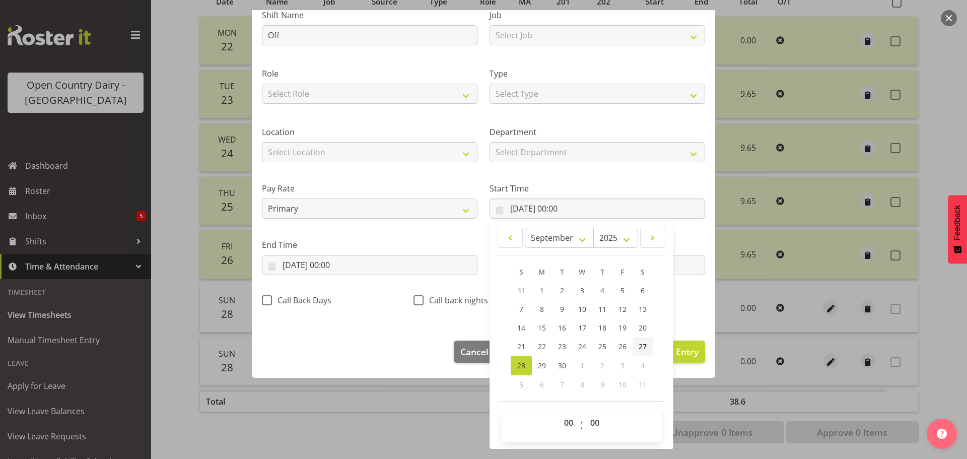
click at [642, 343] on span "27" at bounding box center [643, 347] width 8 height 10
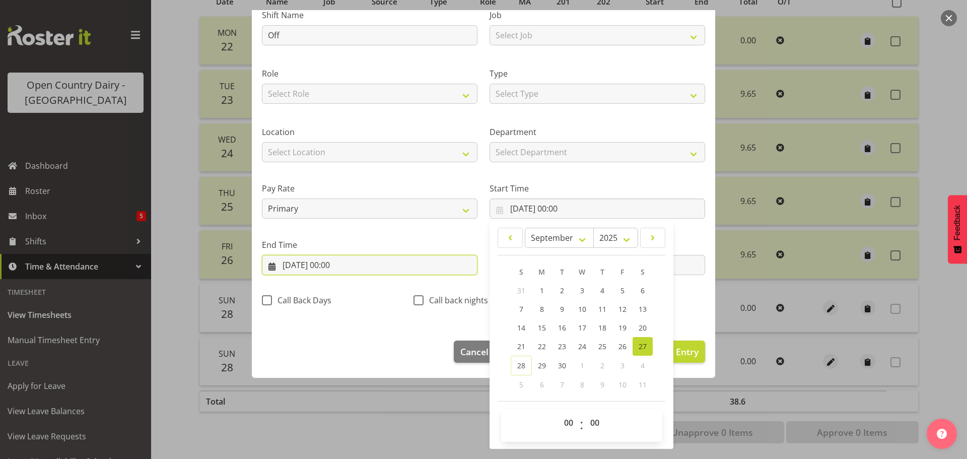
click at [350, 265] on input "28/09/2025, 00:00" at bounding box center [370, 265] width 216 height 20
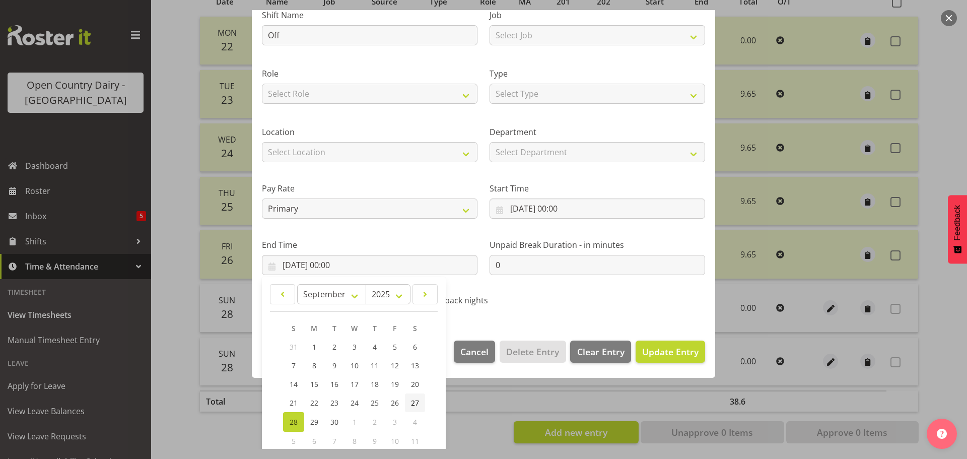
click at [417, 402] on span "27" at bounding box center [415, 403] width 8 height 10
click at [653, 355] on span "Update Entry" at bounding box center [670, 352] width 56 height 12
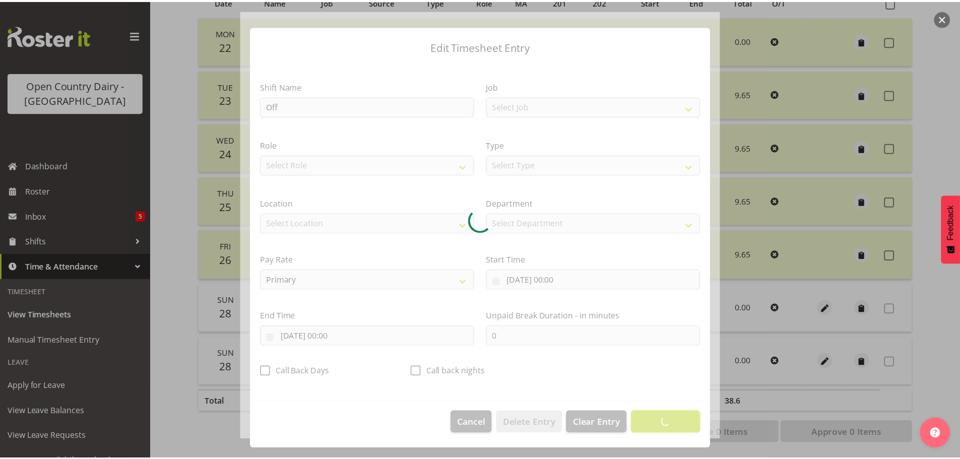
scroll to position [9, 0]
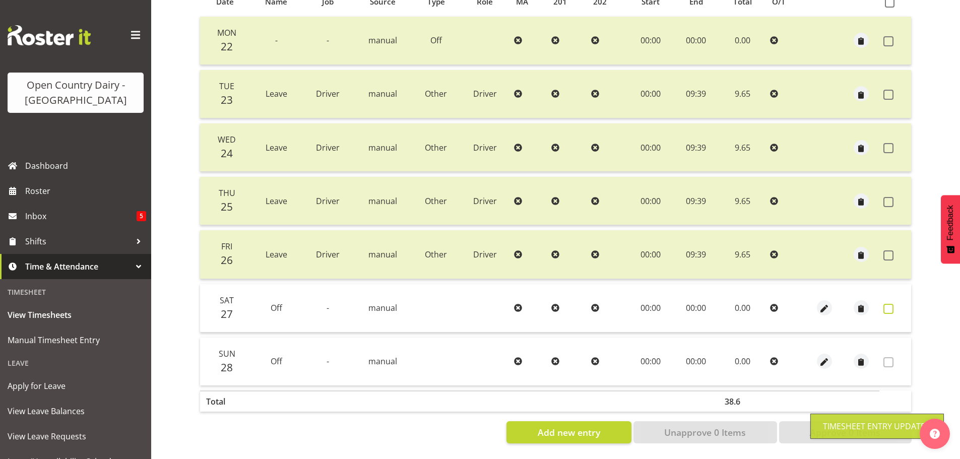
click at [887, 304] on span at bounding box center [888, 309] width 10 height 10
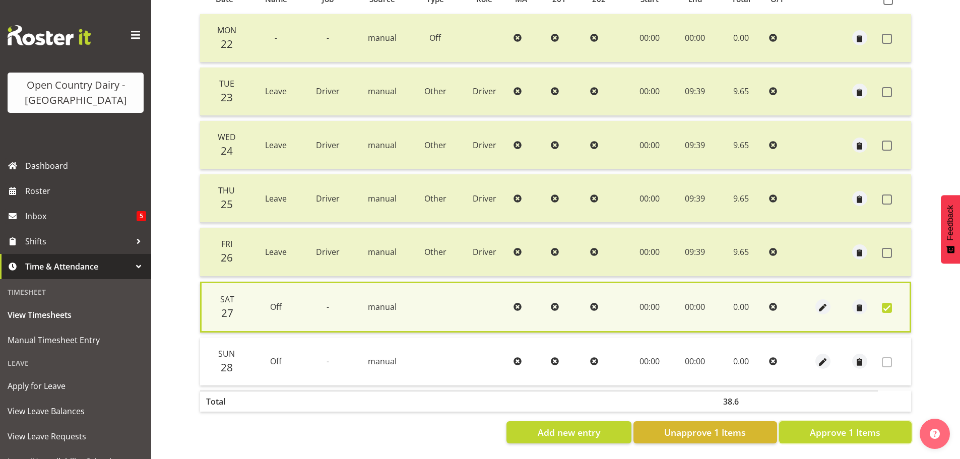
click at [812, 426] on span "Approve 1 Items" at bounding box center [845, 432] width 71 height 13
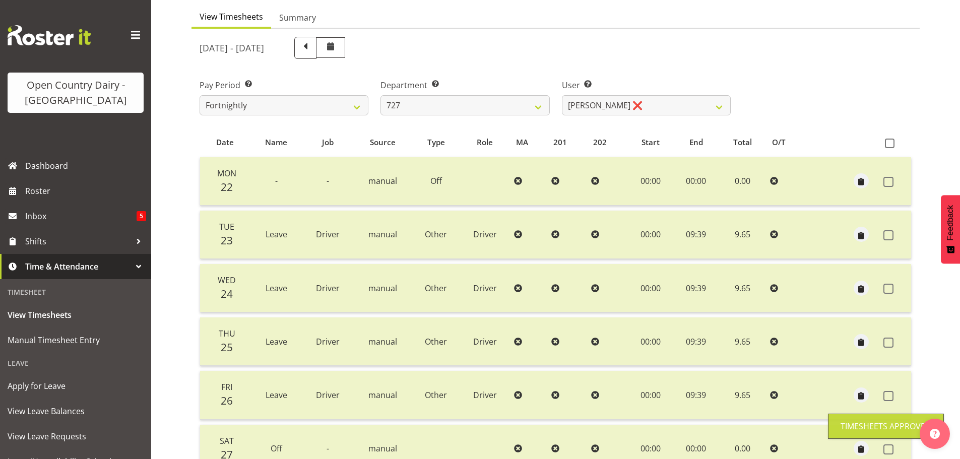
scroll to position [0, 0]
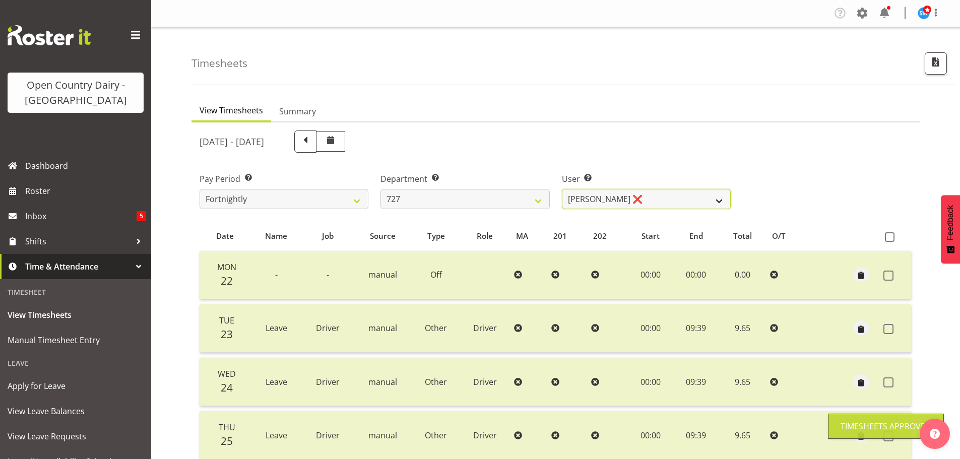
click at [654, 197] on select "David Pawley ❌ Kase Hussey ❌ Rhys Greener ❌" at bounding box center [646, 199] width 169 height 20
drag, startPoint x: 652, startPoint y: 197, endPoint x: 614, endPoint y: 195, distance: 37.8
click at [653, 197] on select "David Pawley ❌ Kase Hussey ❌ Rhys Greener ❌" at bounding box center [646, 199] width 169 height 20
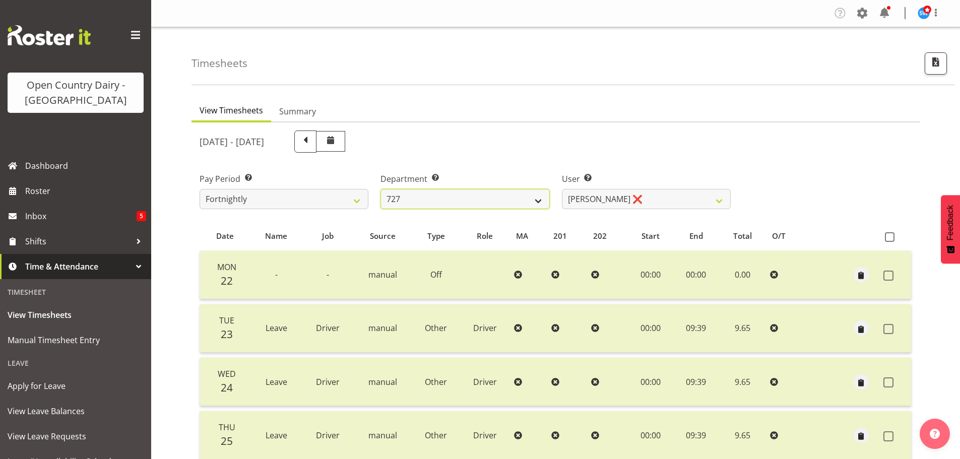
click at [494, 196] on select "701 702 703 704 705 706 707 708 709 710 711 712 713 714 715 716 717 718 719 720" at bounding box center [464, 199] width 169 height 20
click at [380, 189] on select "701 702 703 704 705 706 707 708 709 710 711 712 713 714 715 716 717 718 719 720" at bounding box center [464, 199] width 169 height 20
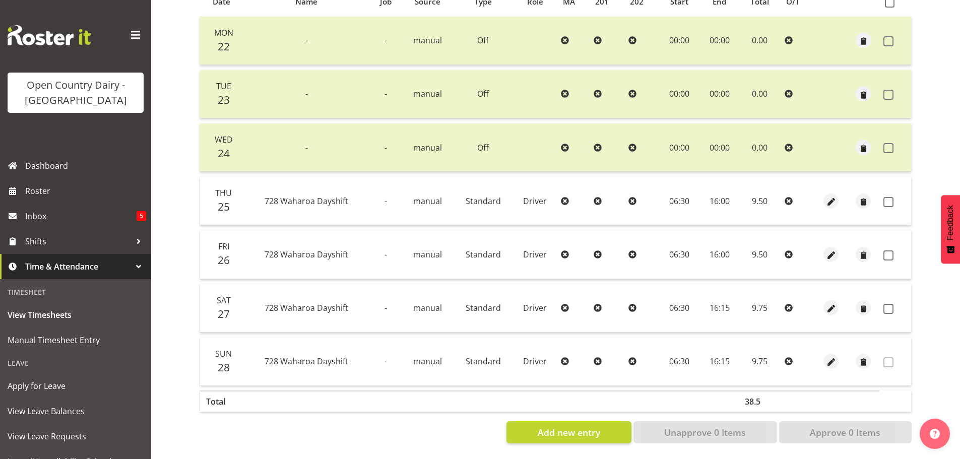
scroll to position [242, 0]
click at [892, 197] on span at bounding box center [888, 202] width 10 height 10
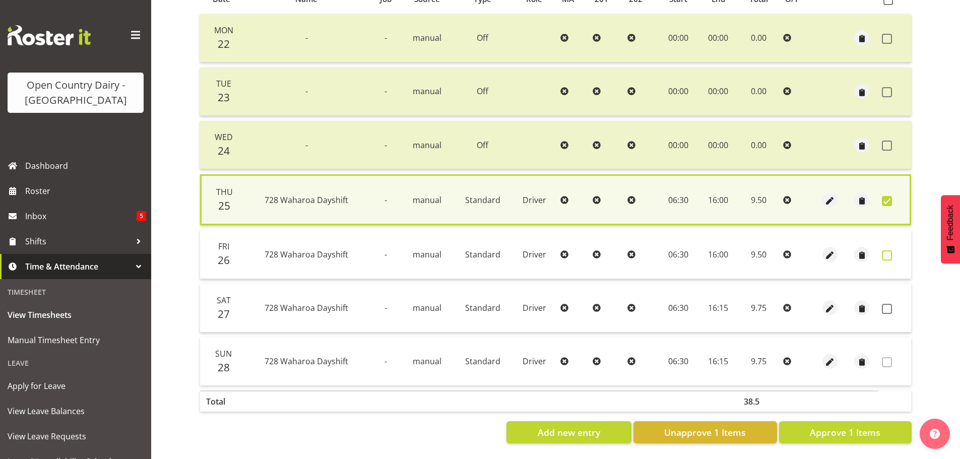
click at [888, 250] on span at bounding box center [887, 255] width 10 height 10
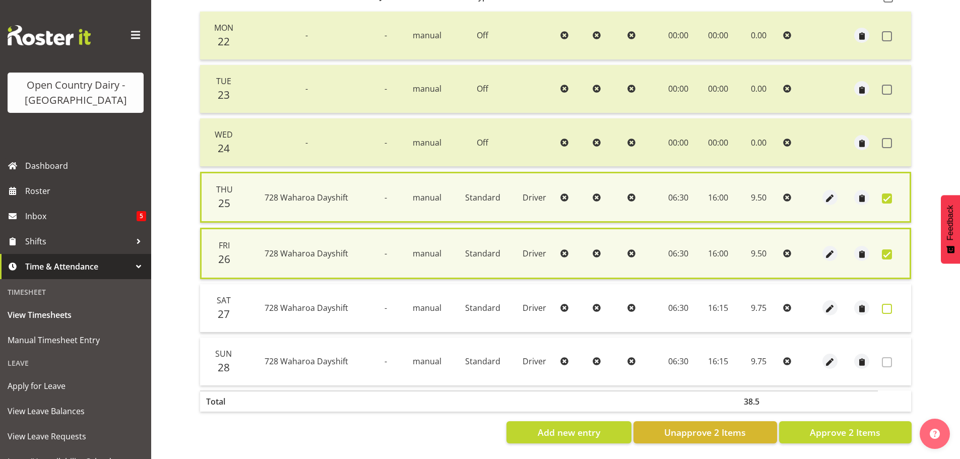
click at [887, 306] on span at bounding box center [887, 309] width 10 height 10
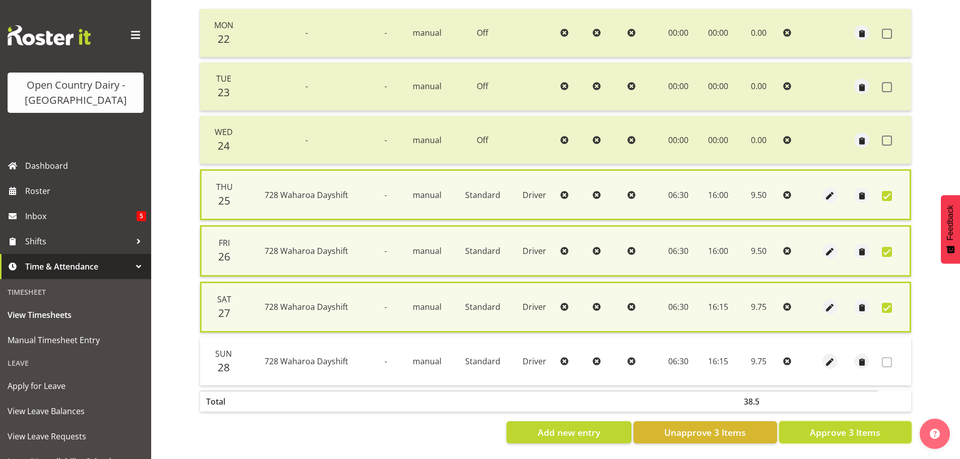
click at [834, 428] on span "Approve 3 Items" at bounding box center [845, 432] width 71 height 13
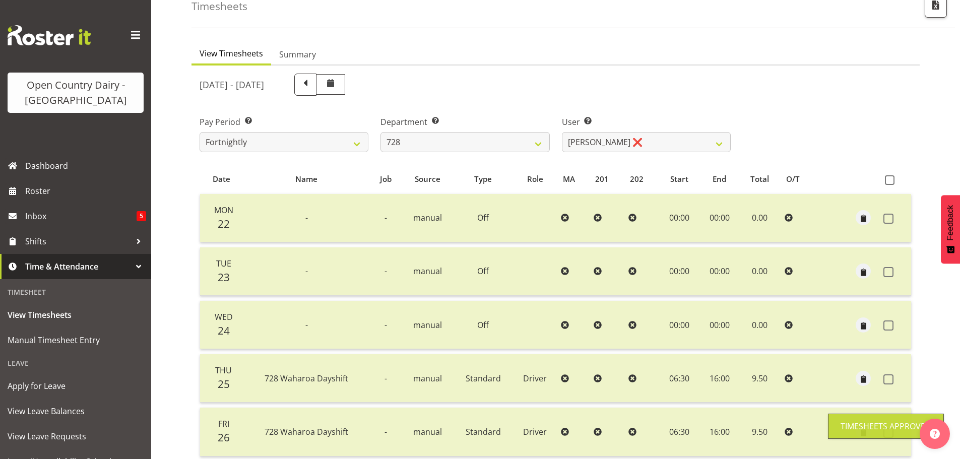
scroll to position [0, 0]
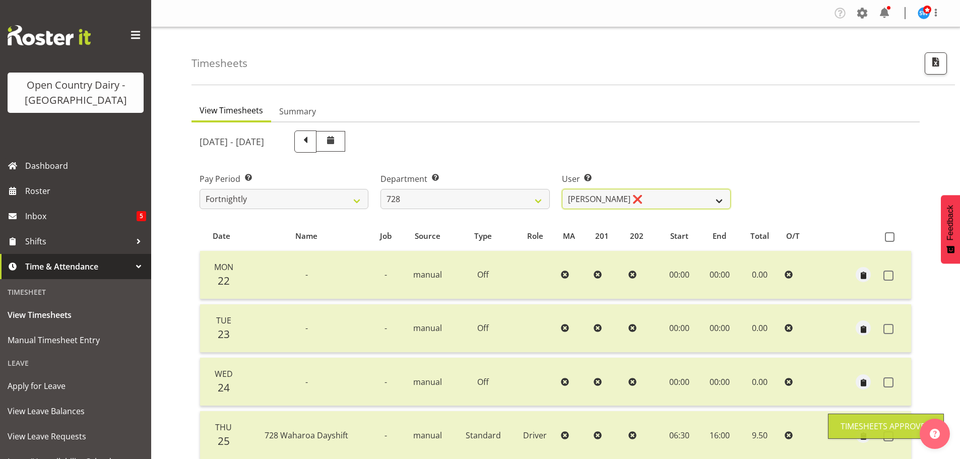
click at [642, 195] on select "Callum Leslie ❌ Nick Warren ❌ Ross Robert Hamilton ❌ Stuart Cherrington ❌ Wally…" at bounding box center [646, 199] width 169 height 20
click at [562, 189] on select "Callum Leslie ❌ Nick Warren ❌ Ross Robert Hamilton ❌ Stuart Cherrington ❌ Wally…" at bounding box center [646, 199] width 169 height 20
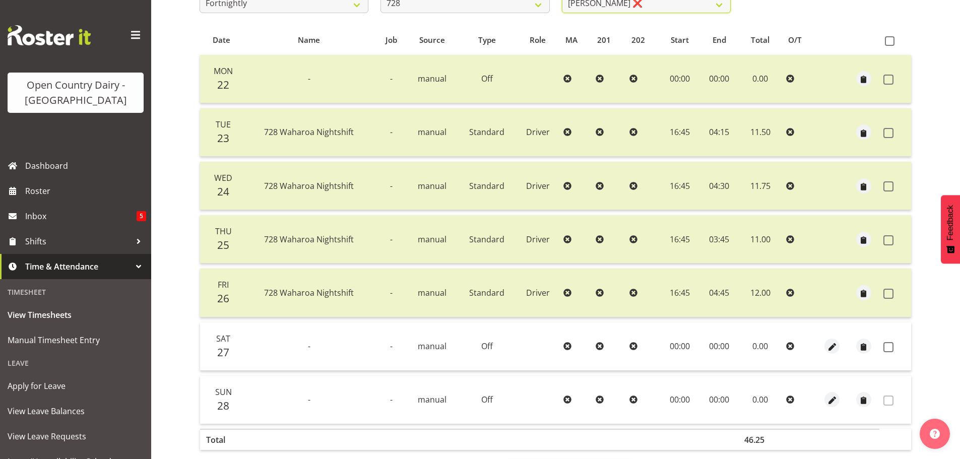
scroll to position [202, 0]
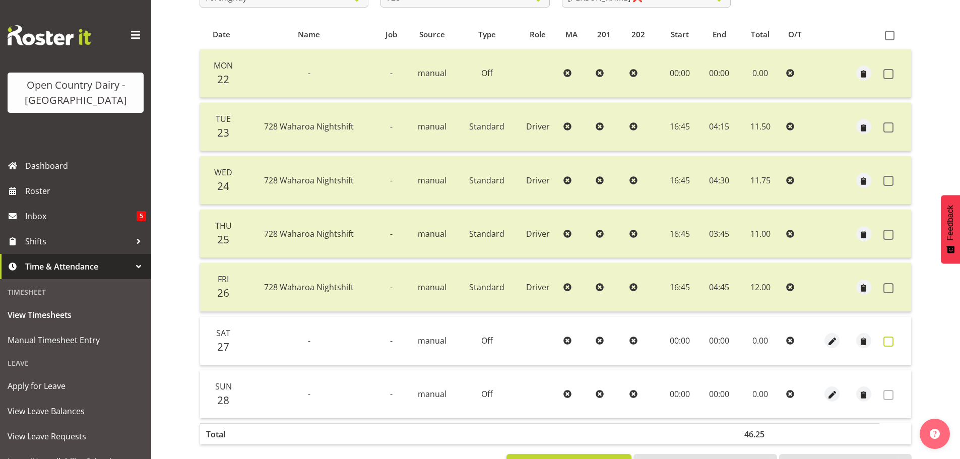
click at [891, 341] on span at bounding box center [888, 342] width 10 height 10
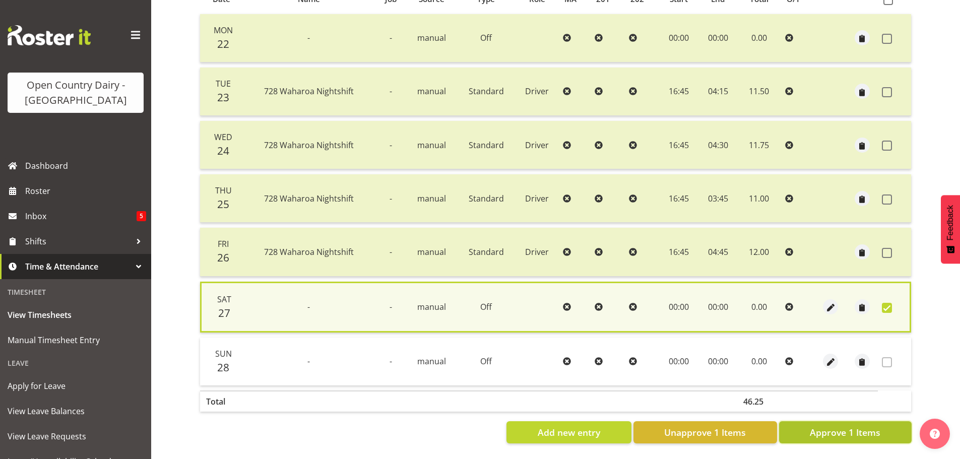
click at [821, 432] on button "Approve 1 Items" at bounding box center [845, 432] width 133 height 22
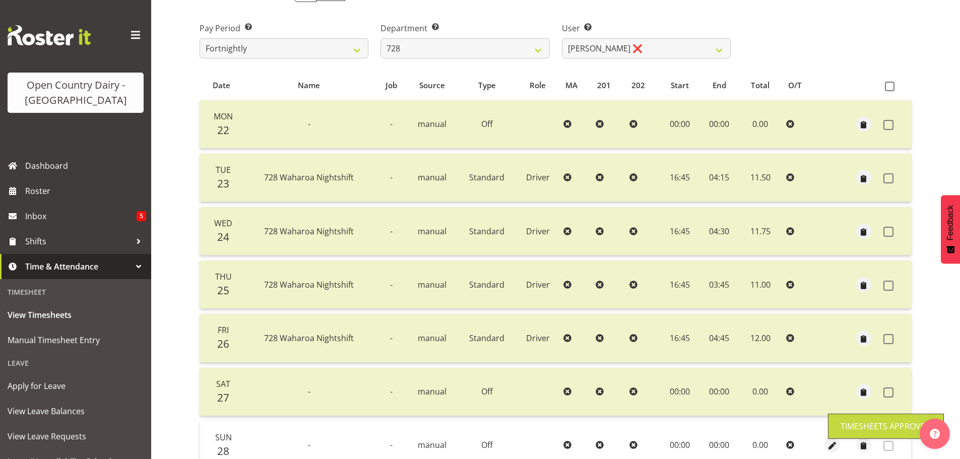
scroll to position [40, 0]
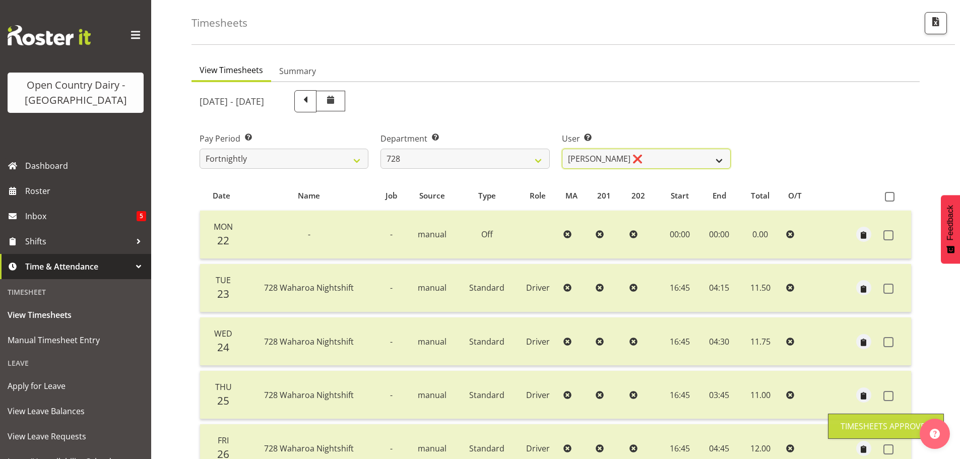
click at [675, 157] on select "Callum Leslie ❌ Nick Warren ❌ Ross Robert Hamilton ❌ Stuart Cherrington ❌ Wally…" at bounding box center [646, 159] width 169 height 20
click at [562, 149] on select "Callum Leslie ❌ Nick Warren ❌ Ross Robert Hamilton ❌ Stuart Cherrington ❌ Wally…" at bounding box center [646, 159] width 169 height 20
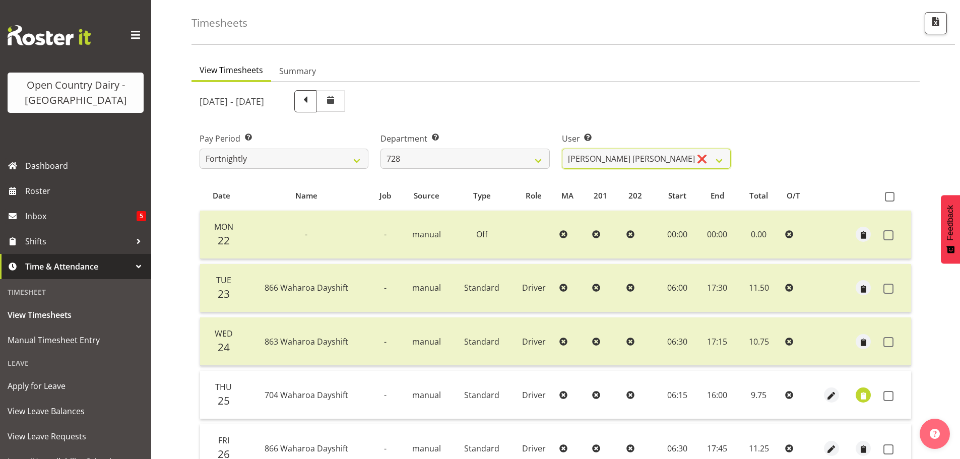
scroll to position [242, 0]
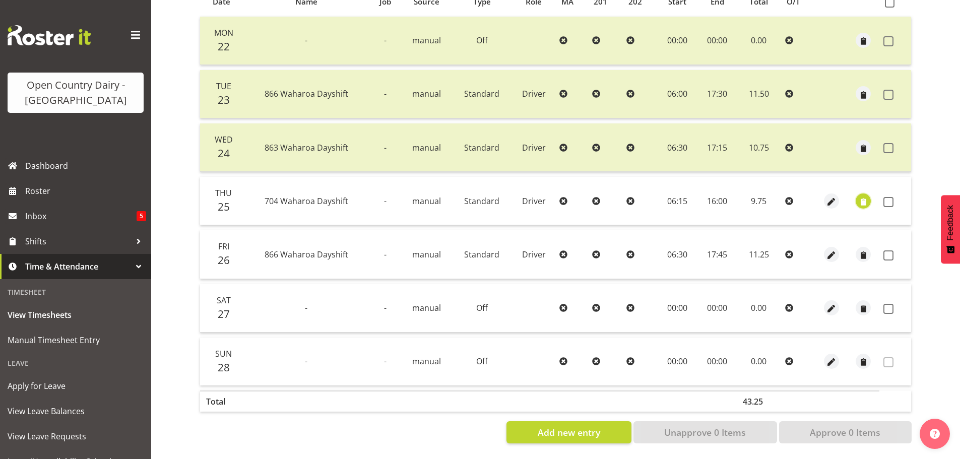
click at [868, 196] on span "button" at bounding box center [864, 202] width 12 height 12
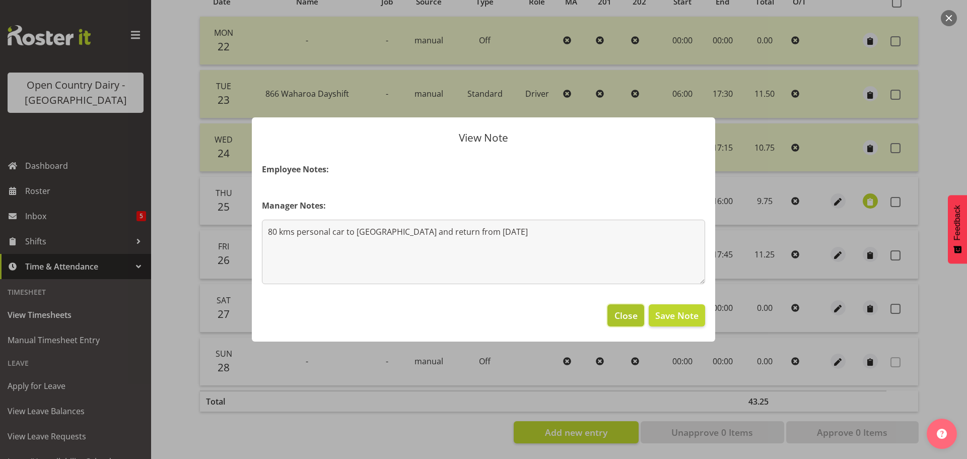
click at [622, 315] on span "Close" at bounding box center [626, 315] width 23 height 13
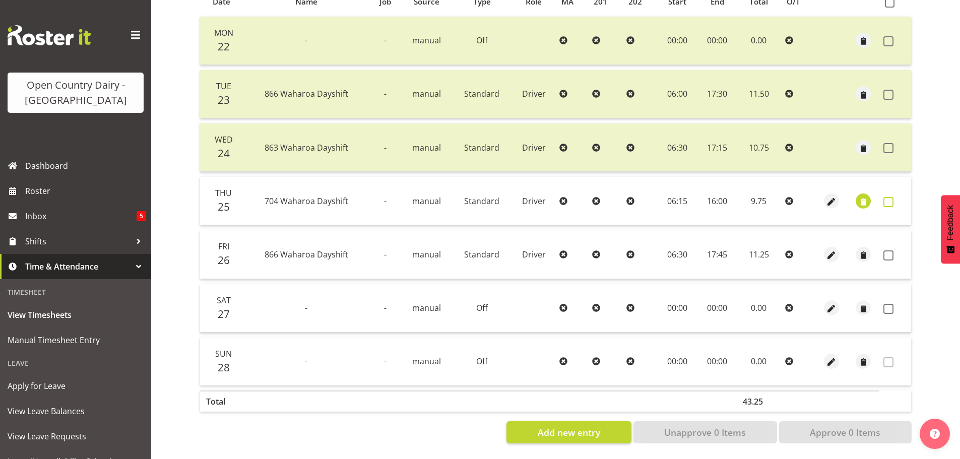
click at [891, 197] on span at bounding box center [888, 202] width 10 height 10
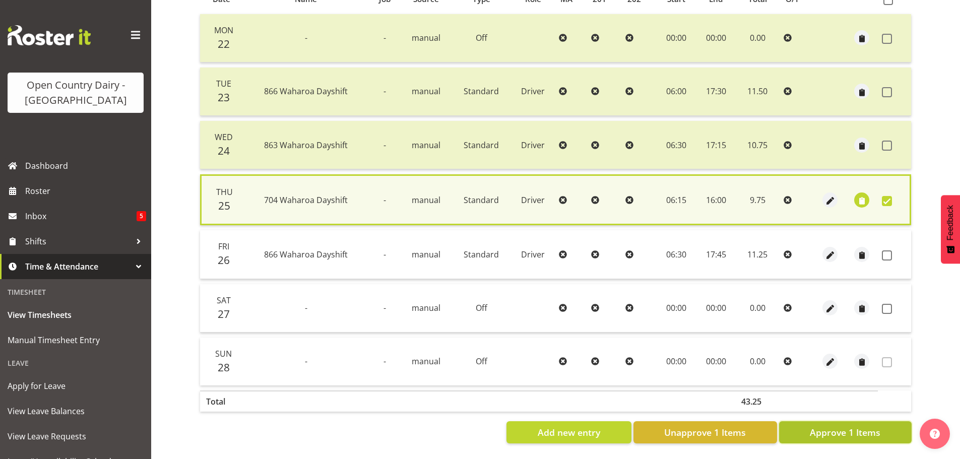
click at [836, 428] on span "Approve 1 Items" at bounding box center [845, 432] width 71 height 13
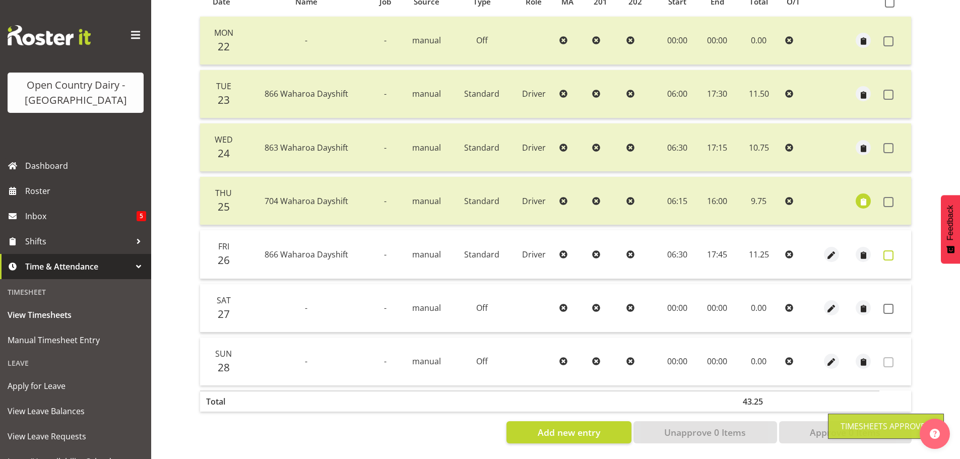
click at [893, 250] on span at bounding box center [888, 255] width 10 height 10
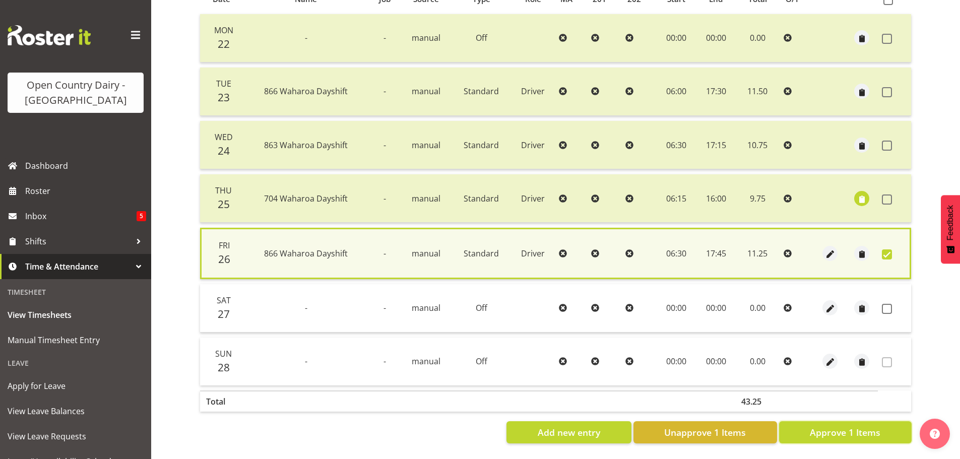
drag, startPoint x: 841, startPoint y: 430, endPoint x: 845, endPoint y: 407, distance: 23.5
click at [840, 429] on span "Approve 1 Items" at bounding box center [845, 432] width 71 height 13
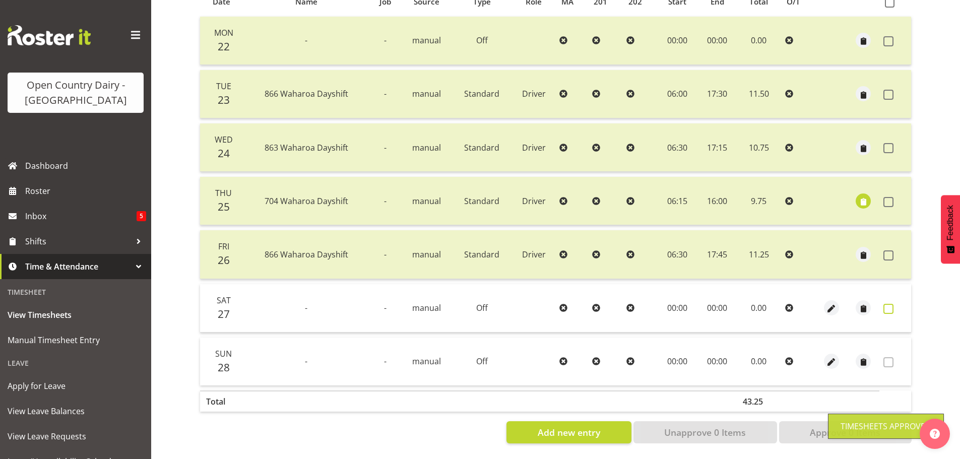
click at [885, 304] on span at bounding box center [888, 309] width 10 height 10
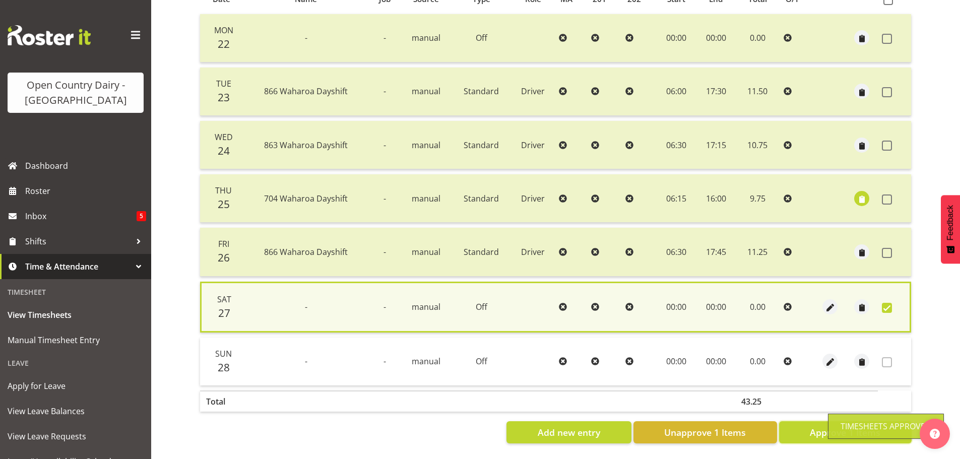
click at [799, 426] on button "Approve 1 Items" at bounding box center [845, 432] width 133 height 22
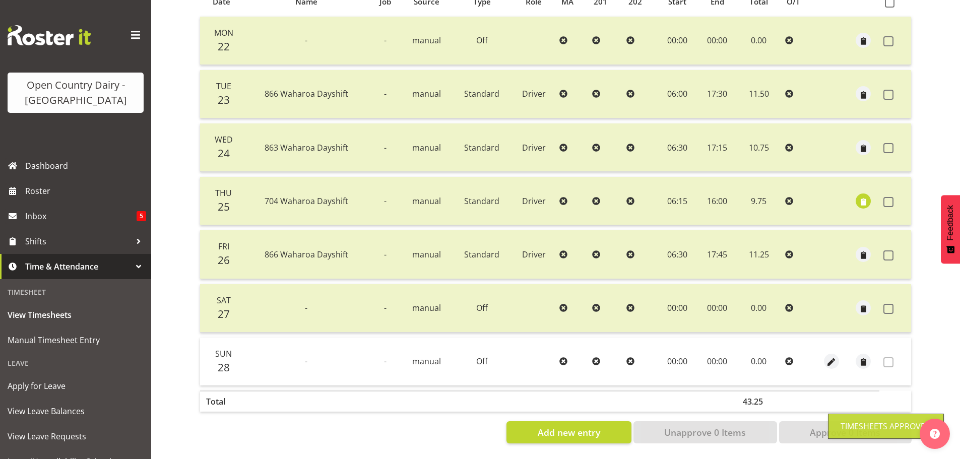
scroll to position [0, 0]
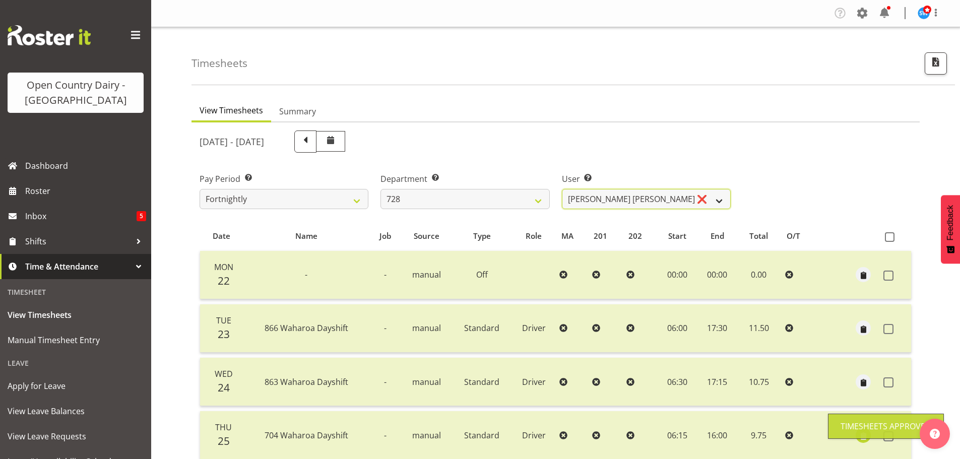
click at [622, 193] on select "Callum Leslie ❌ Nick Warren ❌ Ross Robert Hamilton ❌ Stuart Cherrington ❌ Wally…" at bounding box center [646, 199] width 169 height 20
click at [562, 189] on select "Callum Leslie ❌ Nick Warren ❌ Ross Robert Hamilton ❌ Stuart Cherrington ❌ Wally…" at bounding box center [646, 199] width 169 height 20
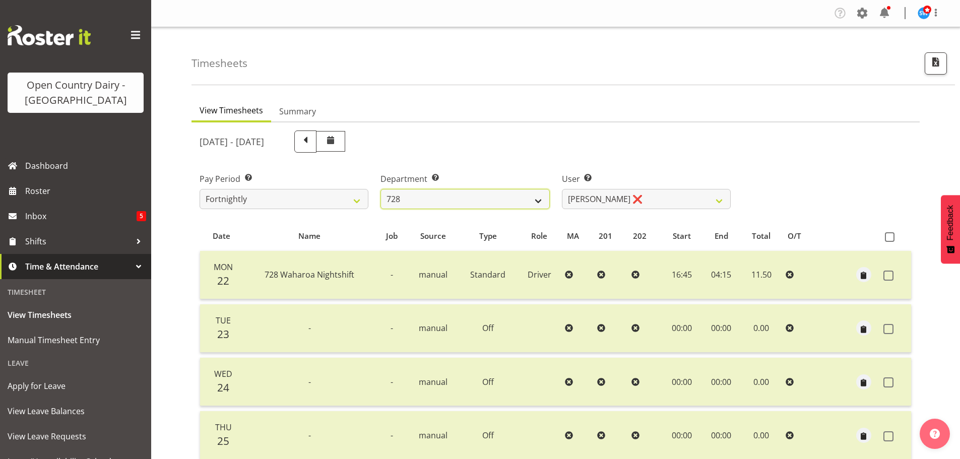
click at [478, 201] on select "701 702 703 704 705 706 707 708 709 710 711 712 713 714 715 716 717 718 719 720" at bounding box center [464, 199] width 169 height 20
click at [380, 189] on select "701 702 703 704 705 706 707 708 709 710 711 712 713 714 715 716 717 718 719 720" at bounding box center [464, 199] width 169 height 20
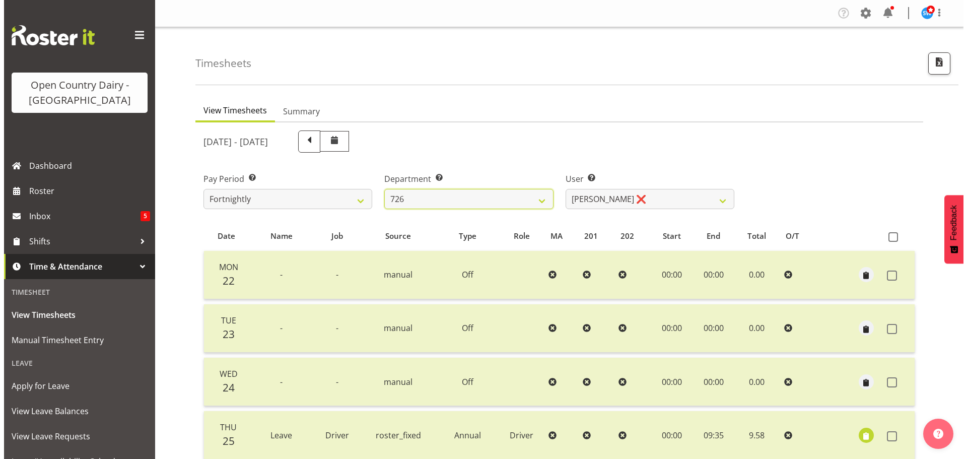
scroll to position [242, 0]
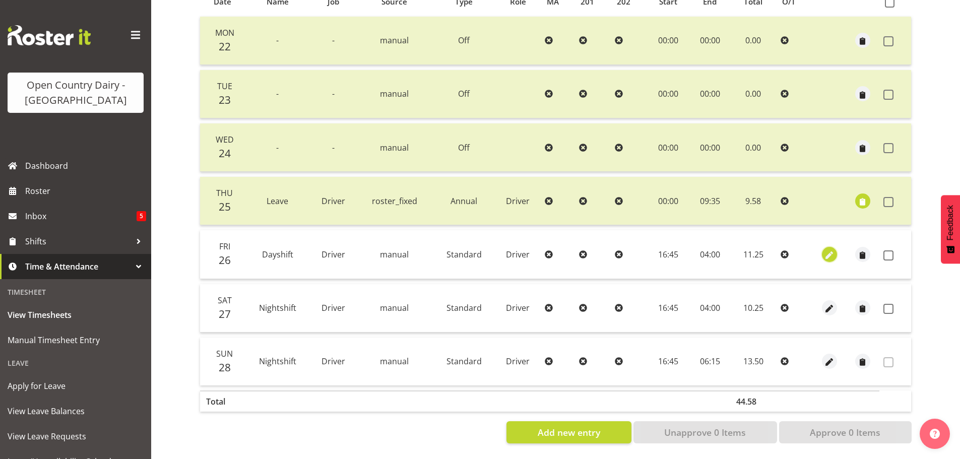
click at [827, 249] on span "button" at bounding box center [829, 255] width 12 height 12
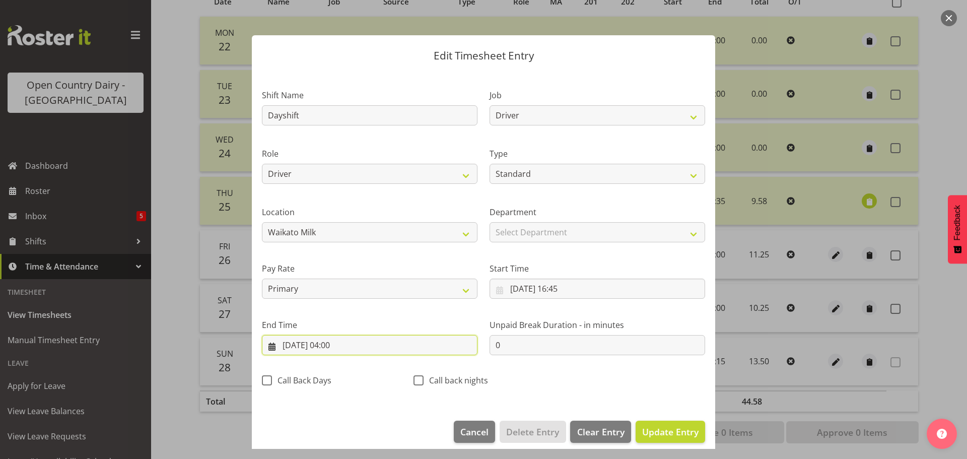
click at [335, 346] on input "27/09/2025, 04:00" at bounding box center [370, 345] width 216 height 20
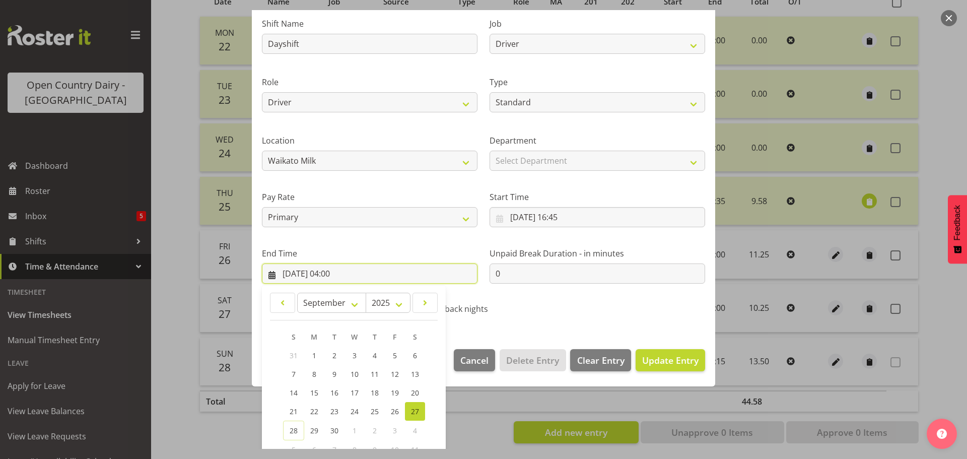
scroll to position [137, 0]
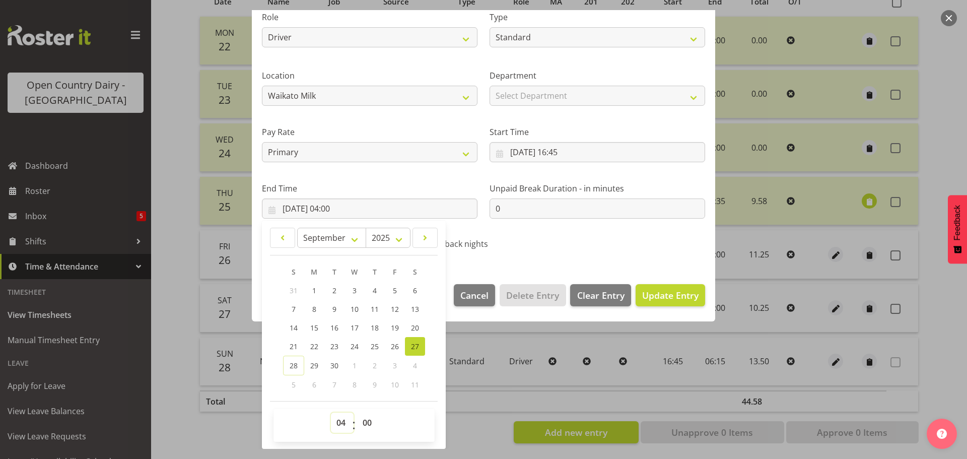
drag, startPoint x: 343, startPoint y: 423, endPoint x: 338, endPoint y: 413, distance: 11.1
click at [343, 423] on select "00 01 02 03 04 05 06 07 08 09 10 11 12 13 14 15 16 17 18 19 20 21 22 23" at bounding box center [342, 423] width 23 height 20
click at [770, 227] on div at bounding box center [483, 229] width 967 height 459
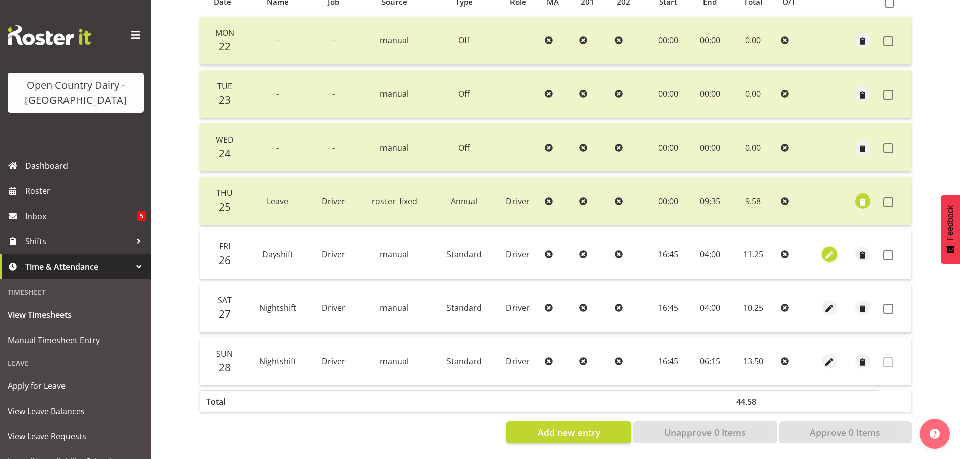
click at [829, 249] on span "button" at bounding box center [829, 255] width 12 height 12
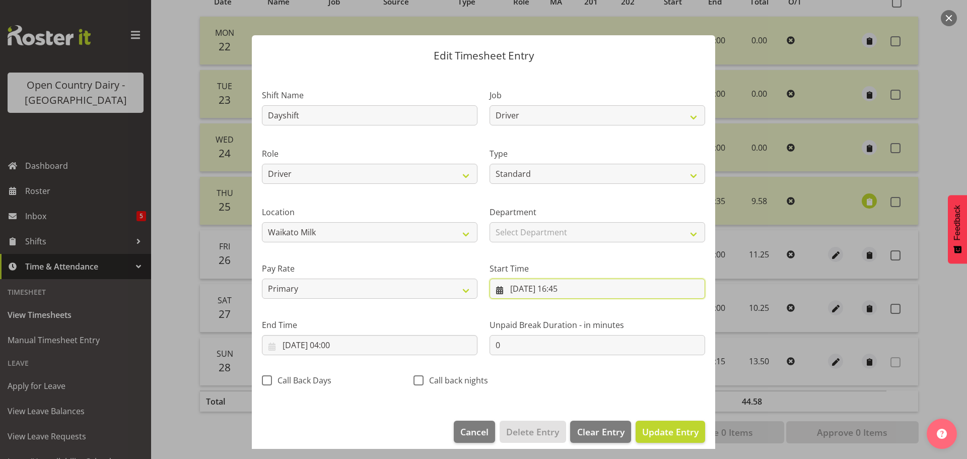
click at [538, 288] on input "26/09/2025, 16:45" at bounding box center [598, 289] width 216 height 20
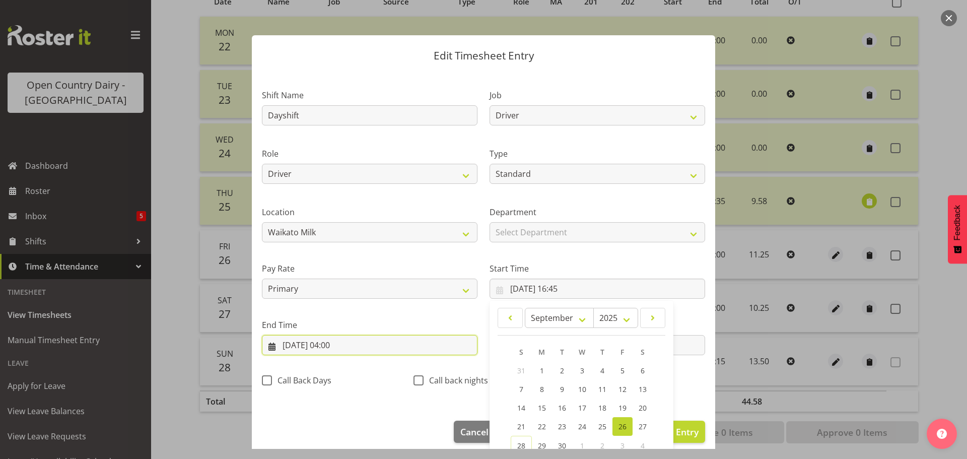
click at [339, 343] on input "27/09/2025, 04:00" at bounding box center [370, 345] width 216 height 20
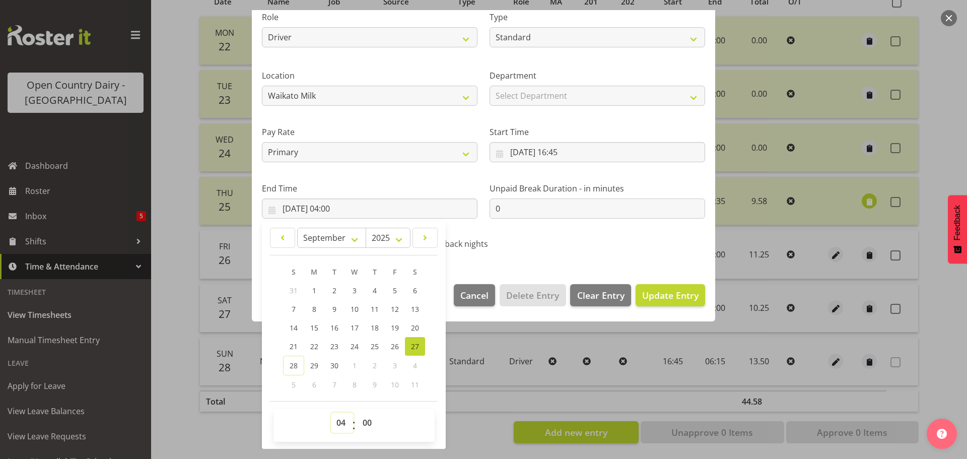
click at [341, 425] on select "00 01 02 03 04 05 06 07 08 09 10 11 12 13 14 15 16 17 18 19 20 21 22 23" at bounding box center [342, 423] width 23 height 20
click at [331, 413] on select "00 01 02 03 04 05 06 07 08 09 10 11 12 13 14 15 16 17 18 19 20 21 22 23" at bounding box center [342, 423] width 23 height 20
drag, startPoint x: 370, startPoint y: 420, endPoint x: 364, endPoint y: 414, distance: 8.2
click at [370, 420] on select "00 01 02 03 04 05 06 07 08 09 10 11 12 13 14 15 16 17 18 19 20 21 22 23 24 25 2…" at bounding box center [368, 423] width 23 height 20
click at [357, 413] on select "00 01 02 03 04 05 06 07 08 09 10 11 12 13 14 15 16 17 18 19 20 21 22 23 24 25 2…" at bounding box center [368, 423] width 23 height 20
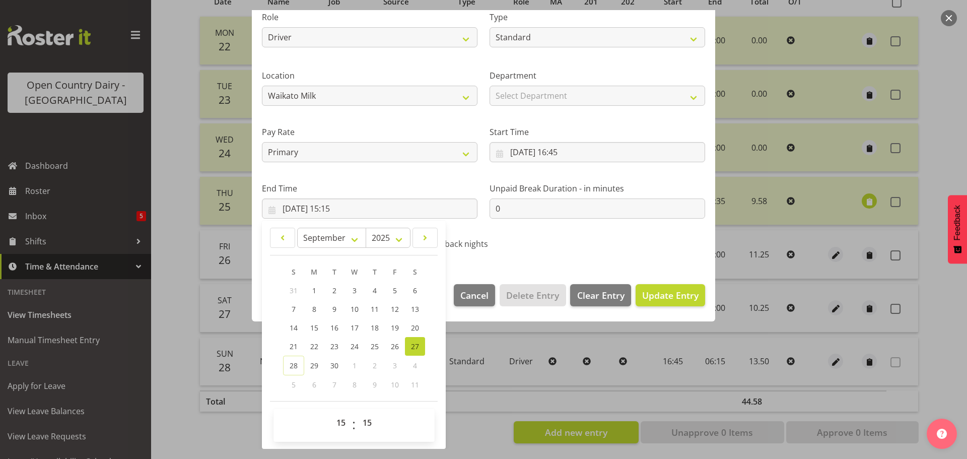
click at [554, 240] on div "Call back nights" at bounding box center [484, 241] width 152 height 33
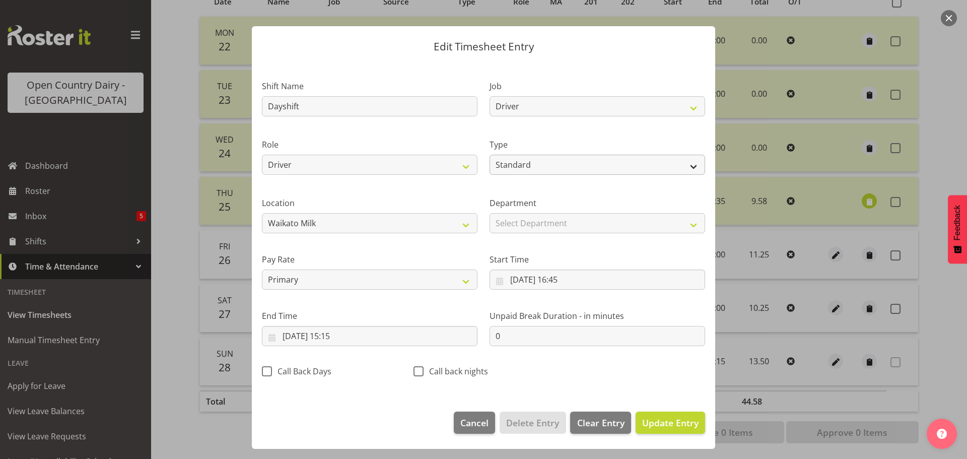
scroll to position [9, 0]
click at [582, 280] on input "26/09/2025, 16:45" at bounding box center [598, 280] width 216 height 20
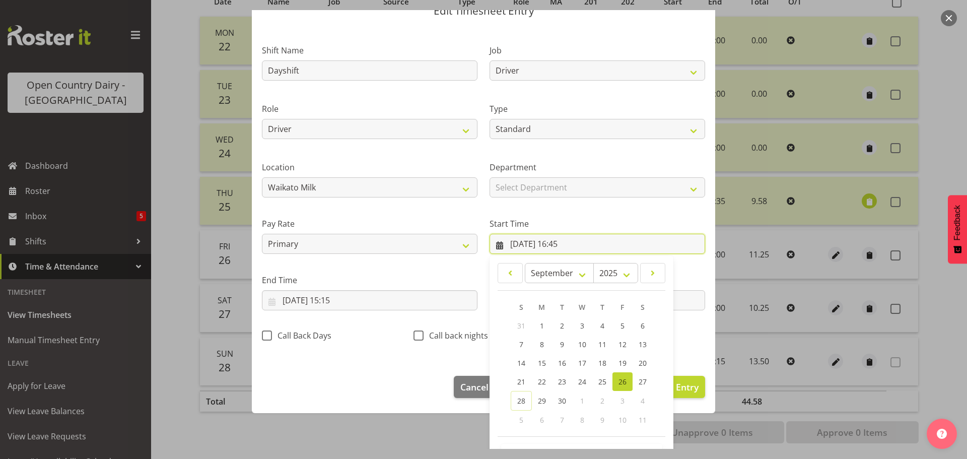
scroll to position [80, 0]
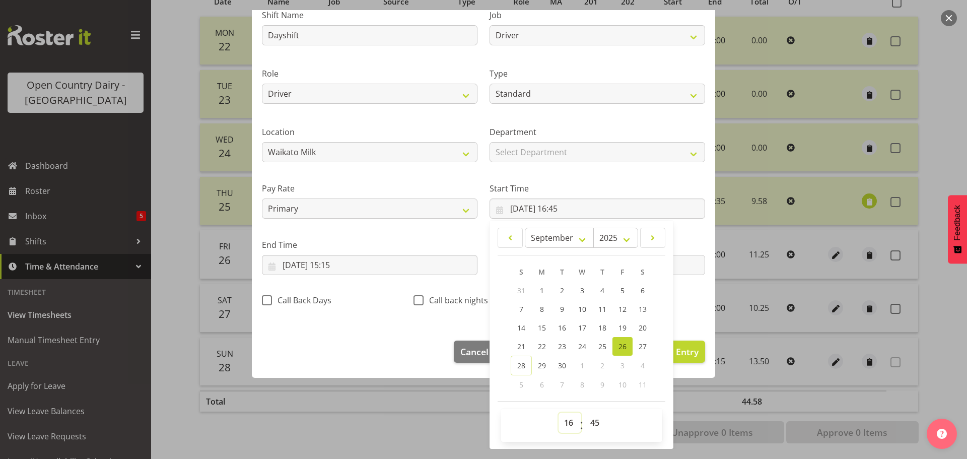
click at [569, 421] on select "00 01 02 03 04 05 06 07 08 09 10 11 12 13 14 15 16 17 18 19 20 21 22 23" at bounding box center [570, 423] width 23 height 20
click at [559, 413] on select "00 01 02 03 04 05 06 07 08 09 10 11 12 13 14 15 16 17 18 19 20 21 22 23" at bounding box center [570, 423] width 23 height 20
click at [593, 421] on select "00 01 02 03 04 05 06 07 08 09 10 11 12 13 14 15 16 17 18 19 20 21 22 23 24 25 2…" at bounding box center [596, 423] width 23 height 20
click at [585, 413] on select "00 01 02 03 04 05 06 07 08 09 10 11 12 13 14 15 16 17 18 19 20 21 22 23 24 25 2…" at bounding box center [596, 423] width 23 height 20
click at [679, 354] on span "Update Entry" at bounding box center [670, 352] width 56 height 12
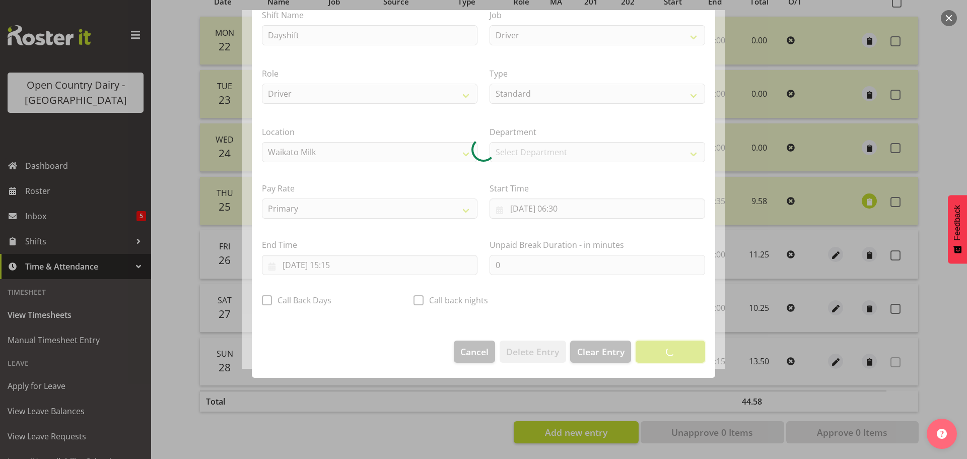
scroll to position [9, 0]
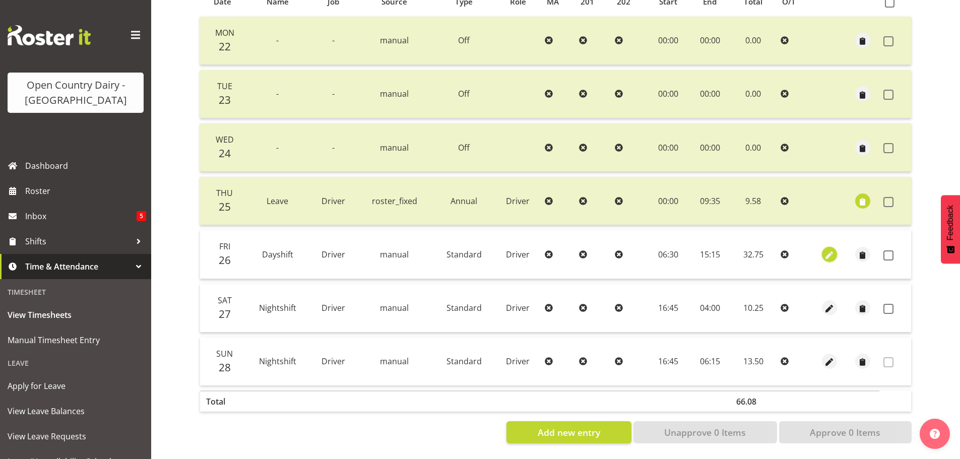
click at [831, 249] on span "button" at bounding box center [829, 255] width 12 height 12
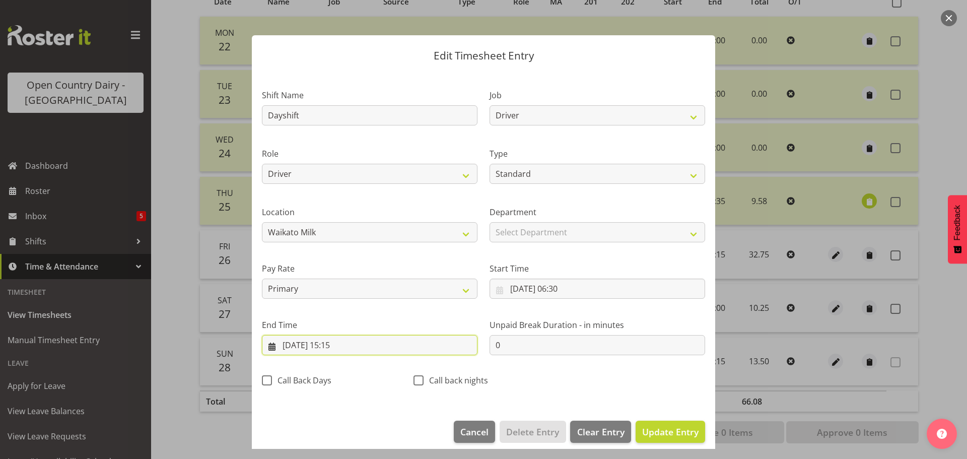
click at [304, 342] on input "27/09/2025, 15:15" at bounding box center [370, 345] width 216 height 20
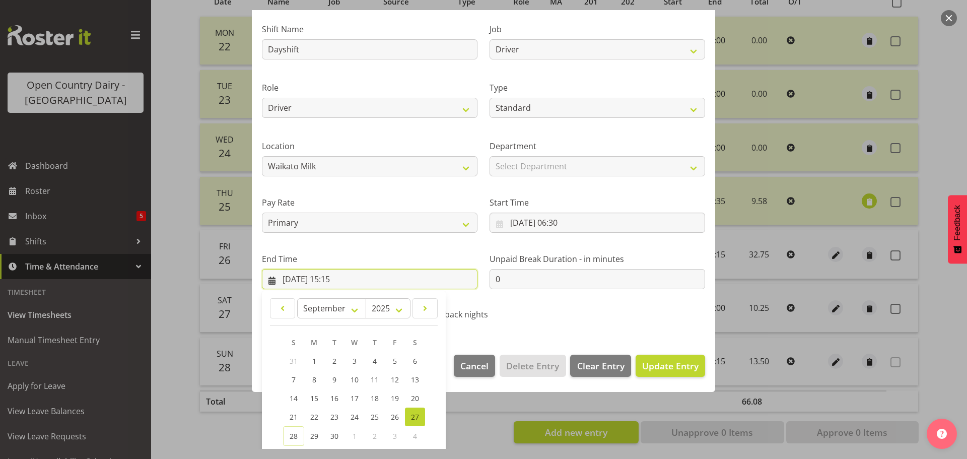
scroll to position [137, 0]
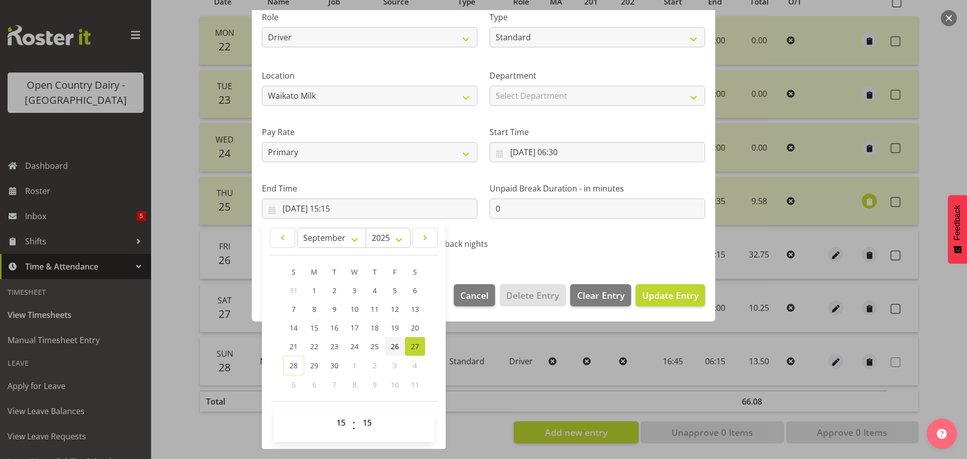
click at [395, 348] on span "26" at bounding box center [395, 347] width 8 height 10
click at [651, 296] on span "Update Entry" at bounding box center [670, 295] width 56 height 12
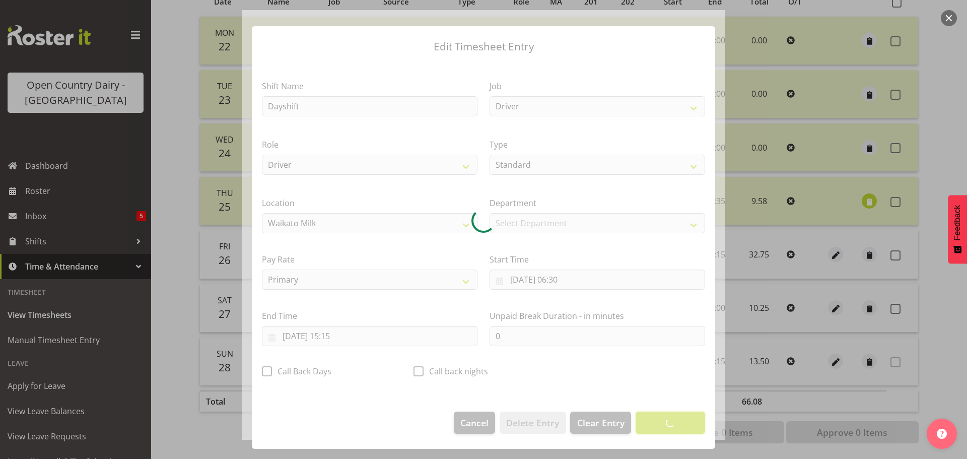
scroll to position [9, 0]
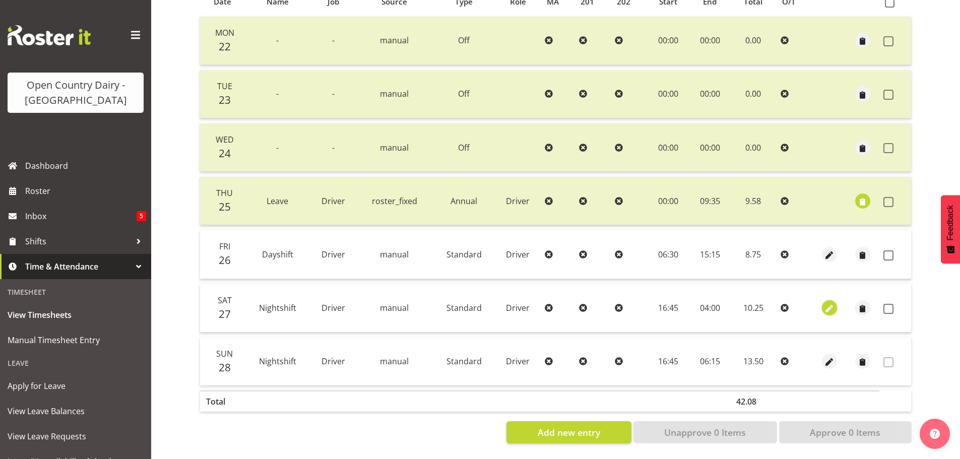
click at [835, 301] on button "button" at bounding box center [829, 307] width 15 height 15
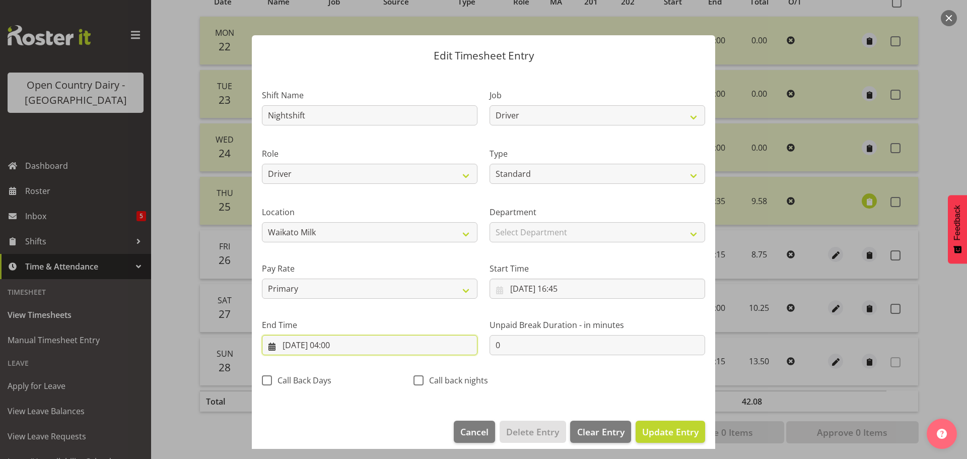
click at [334, 344] on input "28/09/2025, 04:00" at bounding box center [370, 345] width 216 height 20
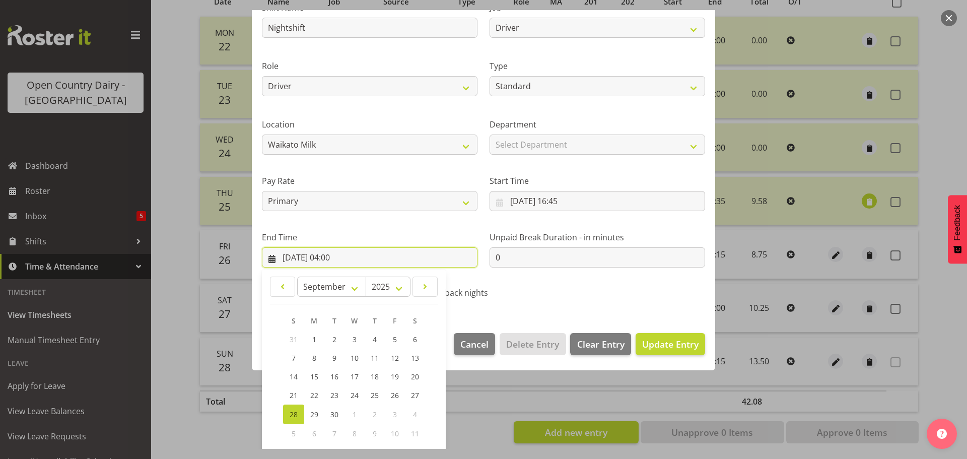
scroll to position [137, 0]
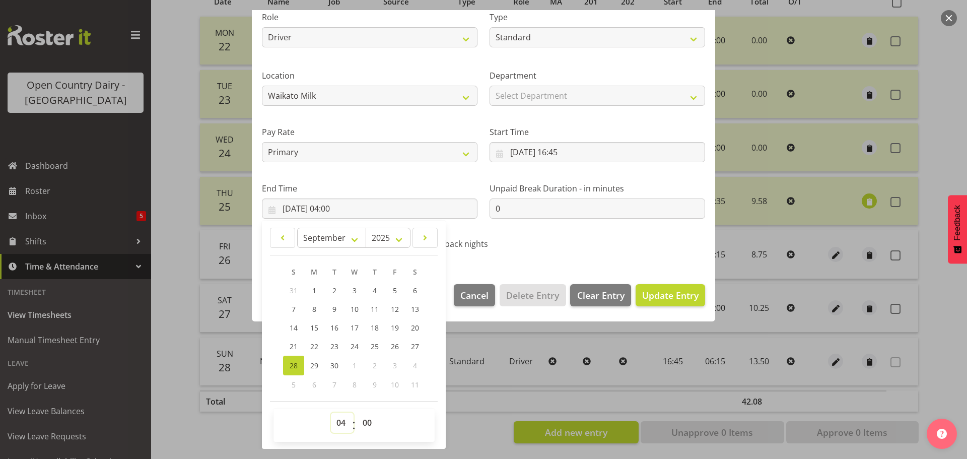
click at [342, 423] on select "00 01 02 03 04 05 06 07 08 09 10 11 12 13 14 15 16 17 18 19 20 21 22 23" at bounding box center [342, 423] width 23 height 20
click at [331, 413] on select "00 01 02 03 04 05 06 07 08 09 10 11 12 13 14 15 16 17 18 19 20 21 22 23" at bounding box center [342, 423] width 23 height 20
click at [365, 426] on select "00 01 02 03 04 05 06 07 08 09 10 11 12 13 14 15 16 17 18 19 20 21 22 23 24 25 2…" at bounding box center [368, 423] width 23 height 20
click at [357, 413] on select "00 01 02 03 04 05 06 07 08 09 10 11 12 13 14 15 16 17 18 19 20 21 22 23 24 25 2…" at bounding box center [368, 423] width 23 height 20
drag, startPoint x: 656, startPoint y: 293, endPoint x: 667, endPoint y: 293, distance: 11.1
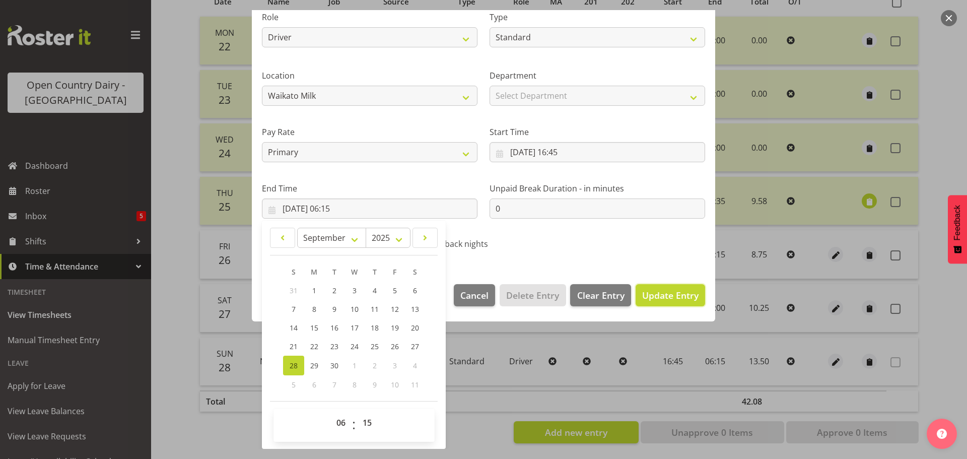
click at [657, 293] on span "Update Entry" at bounding box center [670, 295] width 56 height 12
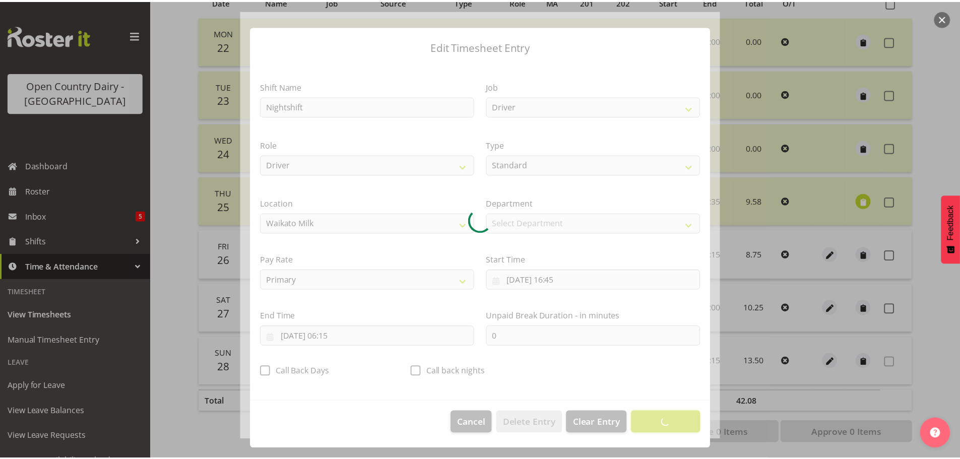
scroll to position [9, 0]
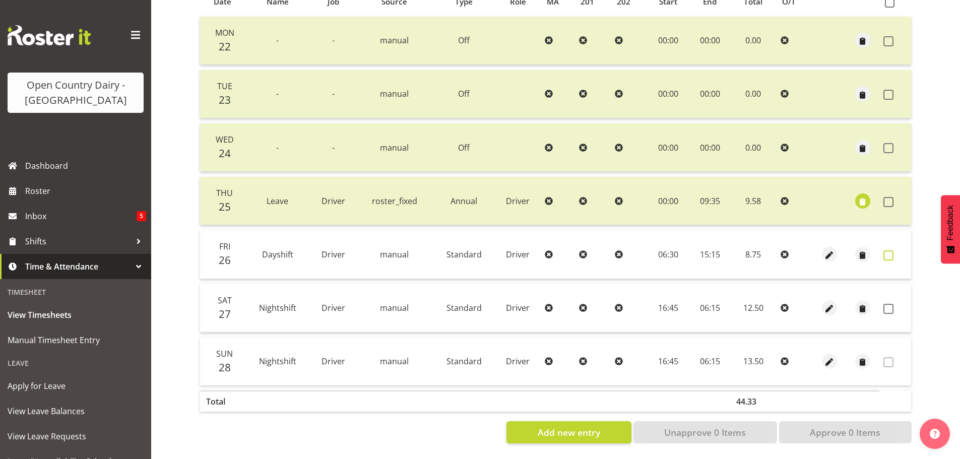
click at [890, 250] on span at bounding box center [888, 255] width 10 height 10
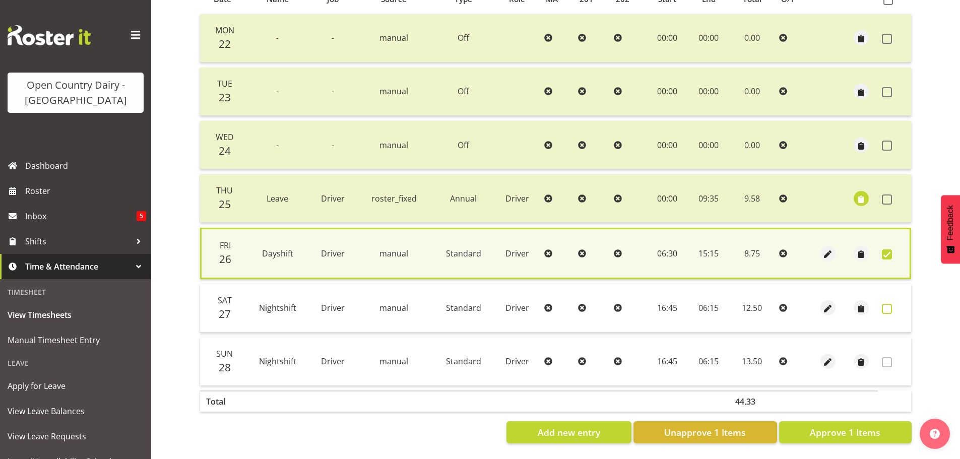
click at [892, 304] on label at bounding box center [890, 309] width 16 height 10
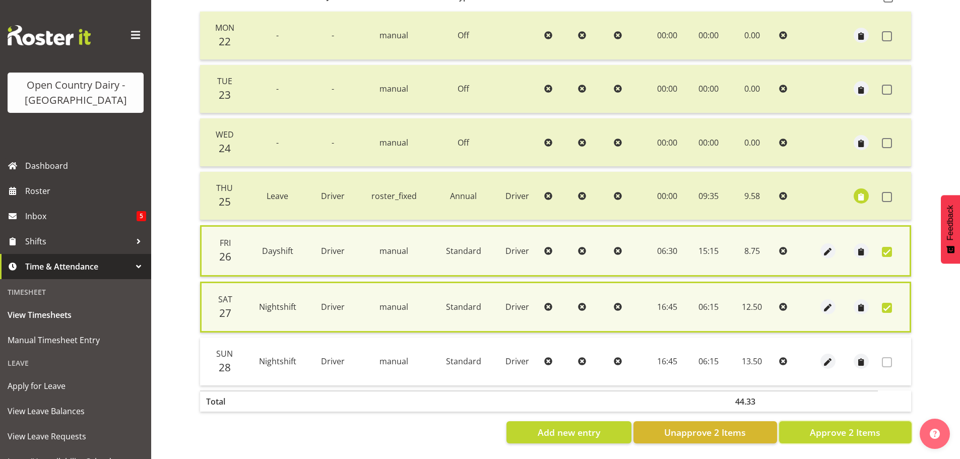
click at [846, 431] on span "Approve 2 Items" at bounding box center [845, 432] width 71 height 13
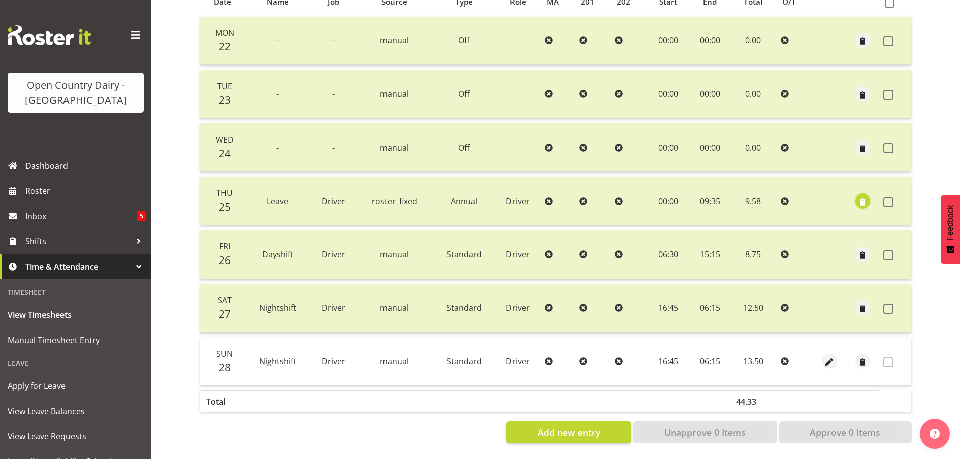
click at [861, 196] on span "button" at bounding box center [863, 202] width 12 height 12
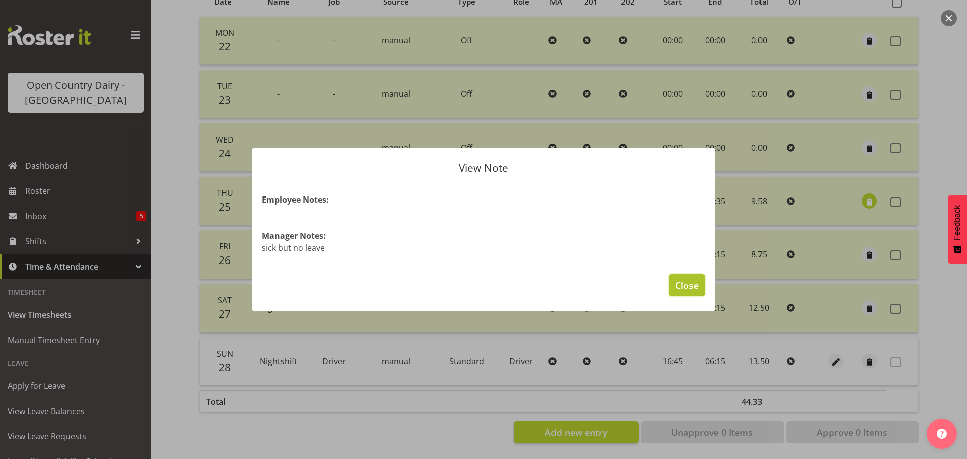
click at [692, 284] on span "Close" at bounding box center [687, 285] width 23 height 13
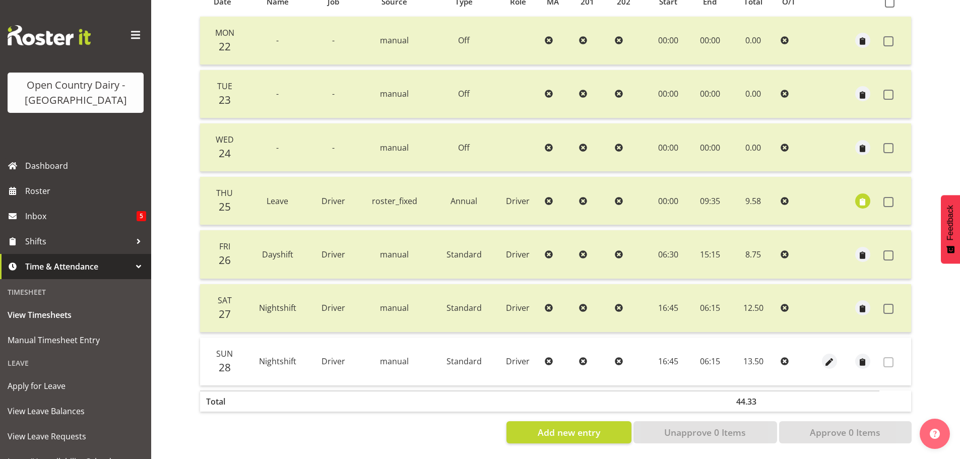
scroll to position [40, 0]
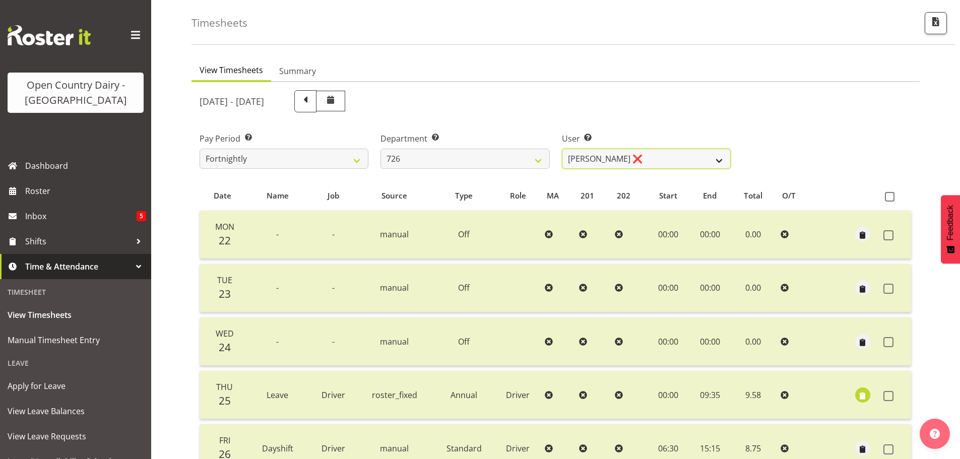
click at [655, 158] on select "Angela Burrill ❌ Bryan Leathart ❌ Harpreet Singh ❌ Kerry Young ❌" at bounding box center [646, 159] width 169 height 20
click at [562, 149] on select "Angela Burrill ❌ Bryan Leathart ❌ Harpreet Singh ❌ Kerry Young ❌" at bounding box center [646, 159] width 169 height 20
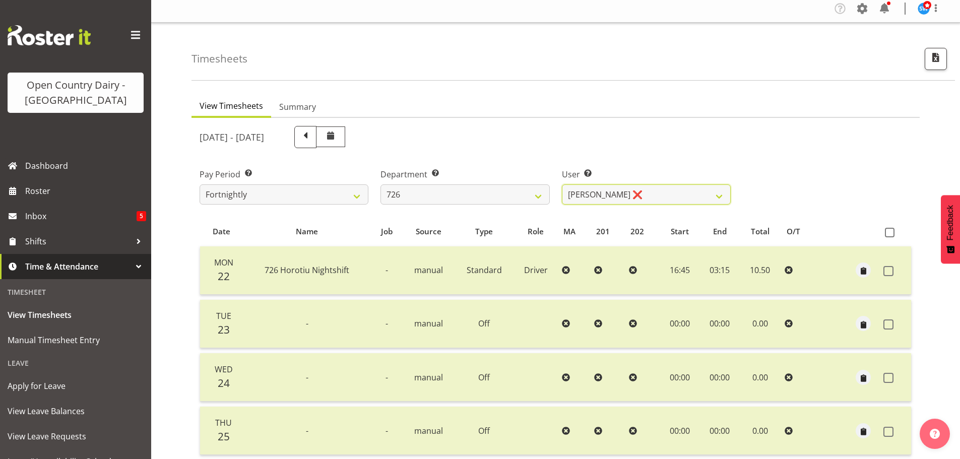
scroll to position [0, 0]
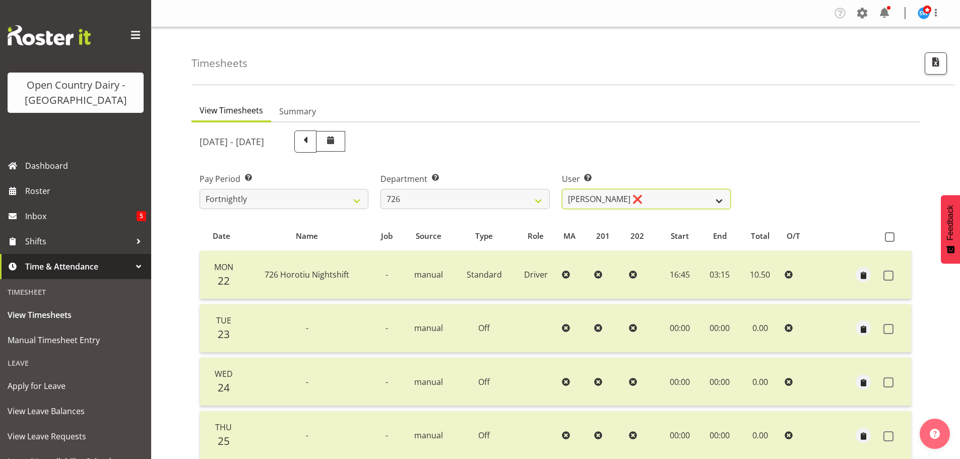
click at [676, 193] on select "Angela Burrill ❌ Bryan Leathart ❌ Harpreet Singh ❌ Kerry Young ❌" at bounding box center [646, 199] width 169 height 20
click at [562, 189] on select "Angela Burrill ❌ Bryan Leathart ❌ Harpreet Singh ❌ Kerry Young ❌" at bounding box center [646, 199] width 169 height 20
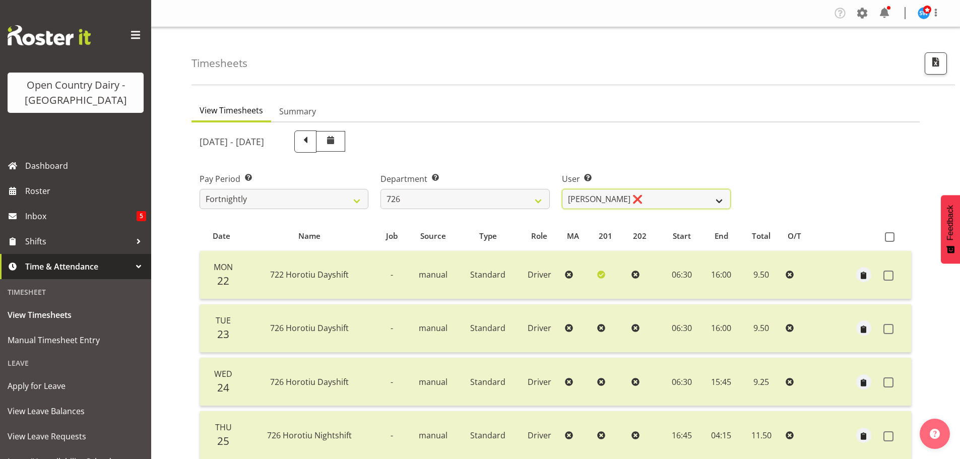
click at [654, 194] on select "Angela Burrill ❌ Bryan Leathart ❌ Harpreet Singh ❌ Kerry Young ❌" at bounding box center [646, 199] width 169 height 20
click at [562, 189] on select "Angela Burrill ❌ Bryan Leathart ❌ Harpreet Singh ❌ Kerry Young ❌" at bounding box center [646, 199] width 169 height 20
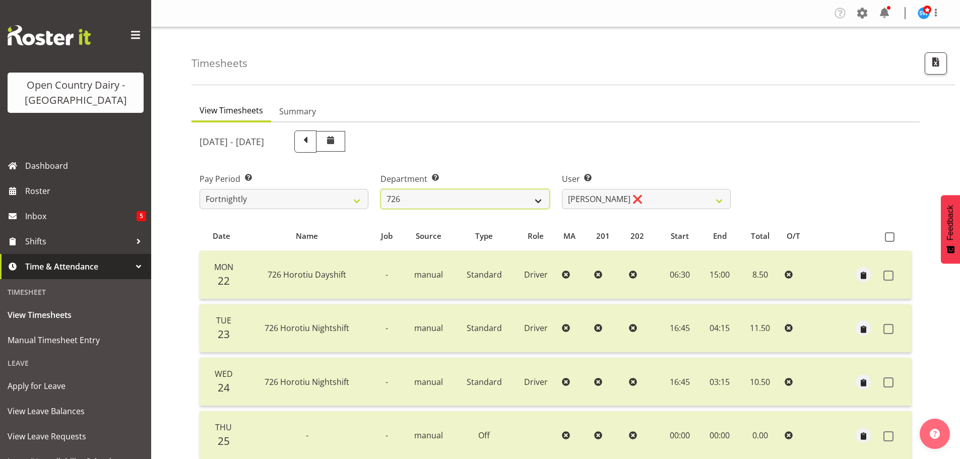
click at [451, 201] on select "701 702 703 704 705 706 707 708 709 710 711 712 713 714 715 716 717 718 719 720" at bounding box center [464, 199] width 169 height 20
click at [380, 189] on select "701 702 703 704 705 706 707 708 709 710 711 712 713 714 715 716 717 718 719 720" at bounding box center [464, 199] width 169 height 20
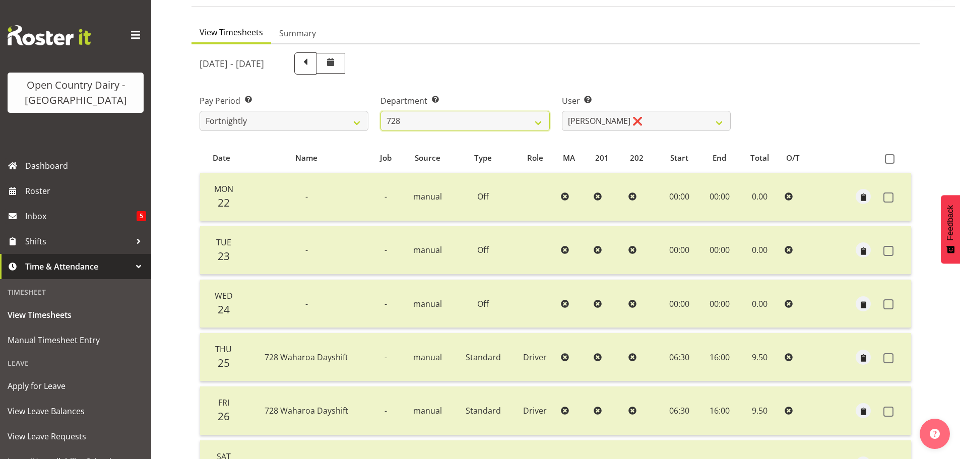
scroll to position [151, 0]
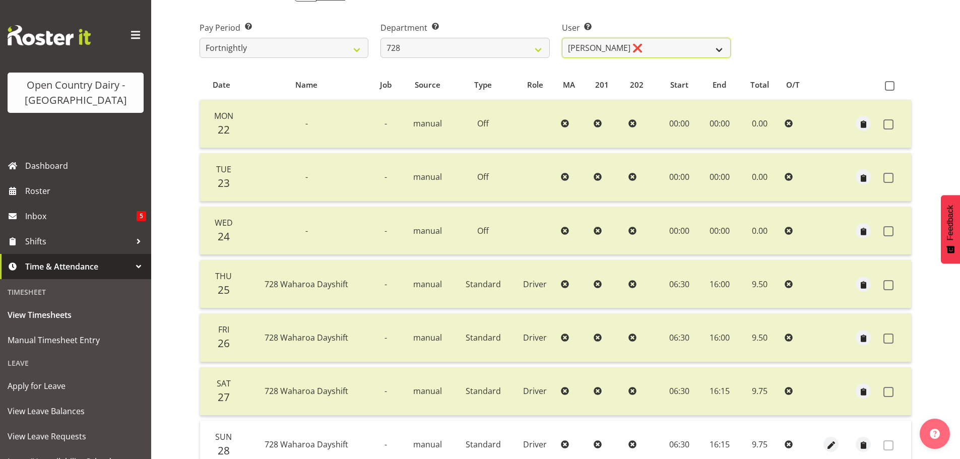
click at [681, 41] on select "Callum Leslie ❌ Nick Warren ❌ Ross Robert Hamilton ❌ Stuart Cherrington ❌ Wally…" at bounding box center [646, 48] width 169 height 20
click at [562, 38] on select "Callum Leslie ❌ Nick Warren ❌ Ross Robert Hamilton ❌ Stuart Cherrington ❌ Wally…" at bounding box center [646, 48] width 169 height 20
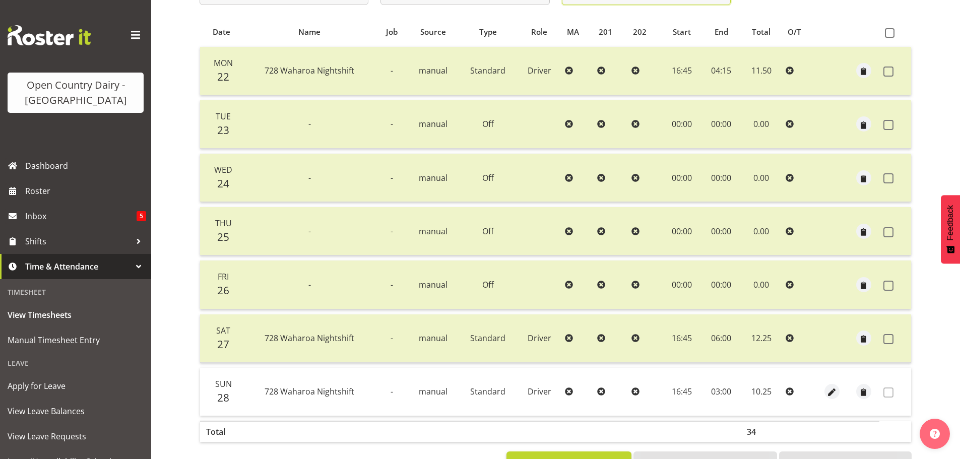
scroll to position [91, 0]
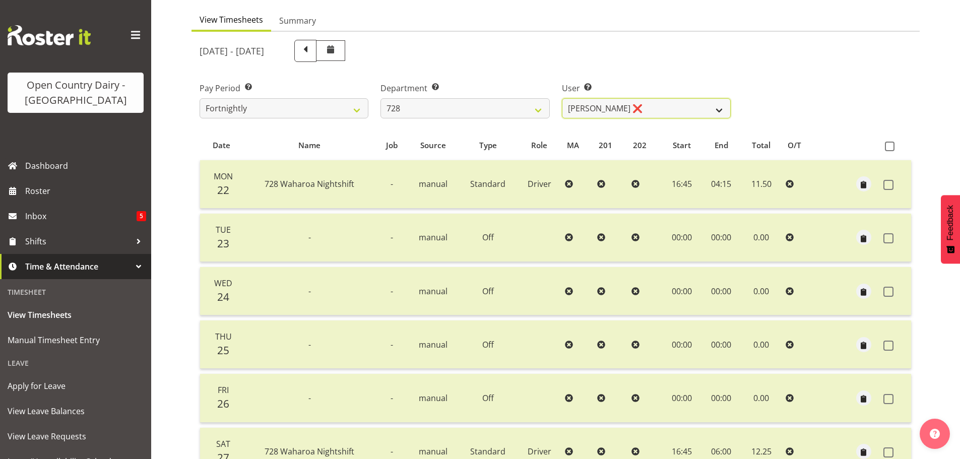
click at [677, 102] on select "Callum Leslie ❌ Nick Warren ❌ Ross Robert Hamilton ❌ Stuart Cherrington ❌ Wally…" at bounding box center [646, 108] width 169 height 20
click at [562, 98] on select "Callum Leslie ❌ Nick Warren ❌ Ross Robert Hamilton ❌ Stuart Cherrington ❌ Wally…" at bounding box center [646, 108] width 169 height 20
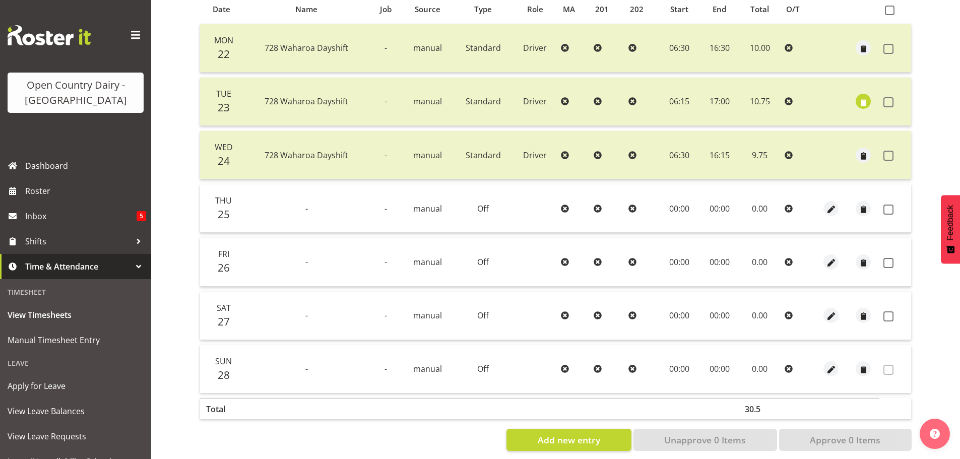
scroll to position [242, 0]
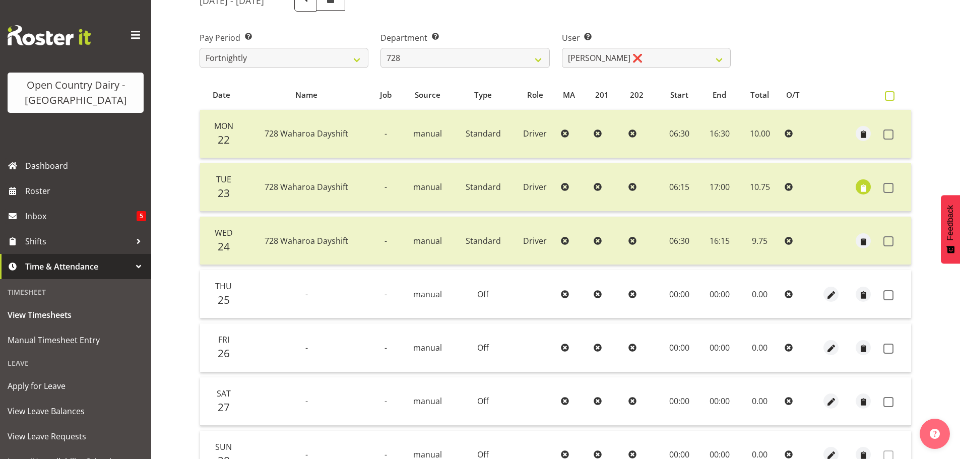
click at [892, 94] on span at bounding box center [890, 96] width 10 height 10
click at [891, 94] on input "checkbox" at bounding box center [888, 96] width 7 height 7
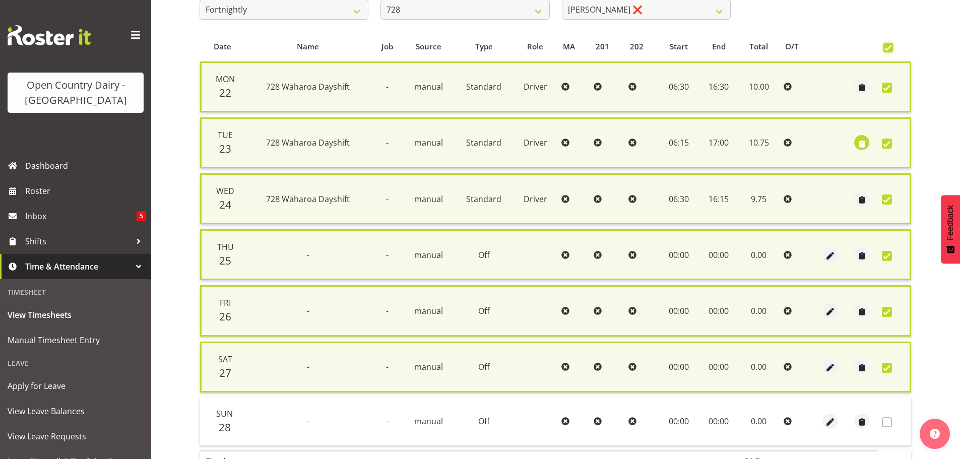
scroll to position [257, 0]
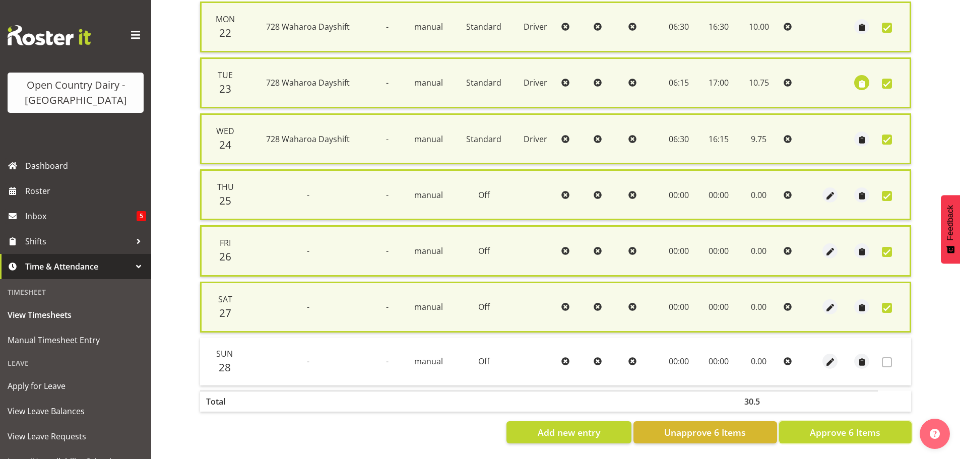
click at [836, 426] on span "Approve 6 Items" at bounding box center [845, 432] width 71 height 13
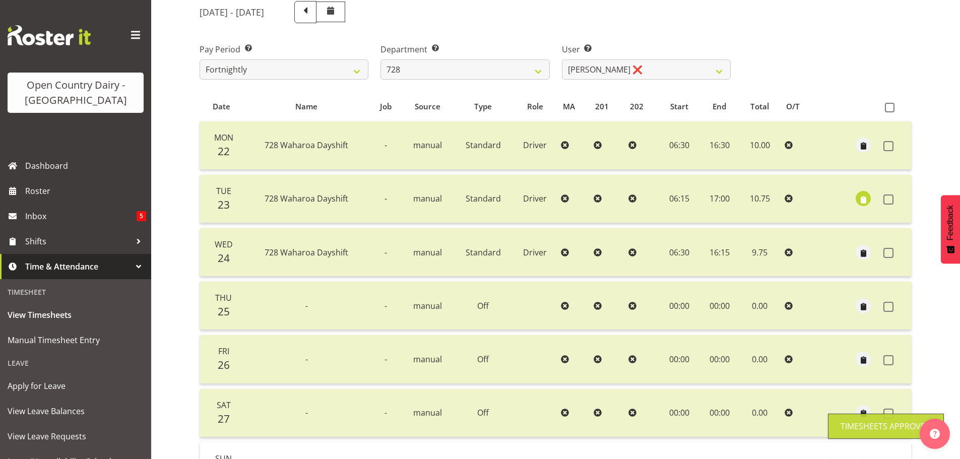
scroll to position [0, 0]
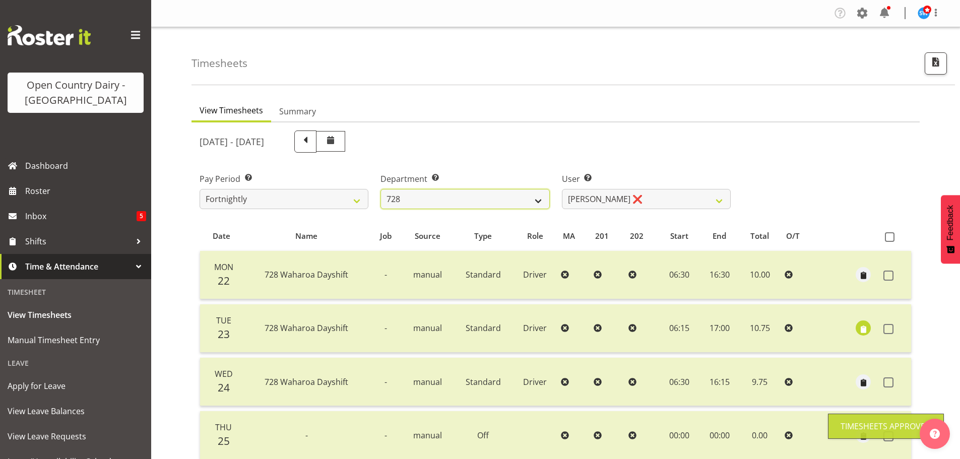
drag, startPoint x: 452, startPoint y: 196, endPoint x: 453, endPoint y: 209, distance: 12.7
click at [452, 196] on select "701 702 703 704 705 706 707 708 709 710 711 712 713 714 715 716 717 718 719 720" at bounding box center [464, 199] width 169 height 20
click at [380, 189] on select "701 702 703 704 705 706 707 708 709 710 711 712 713 714 715 716 717 718 719 720" at bounding box center [464, 199] width 169 height 20
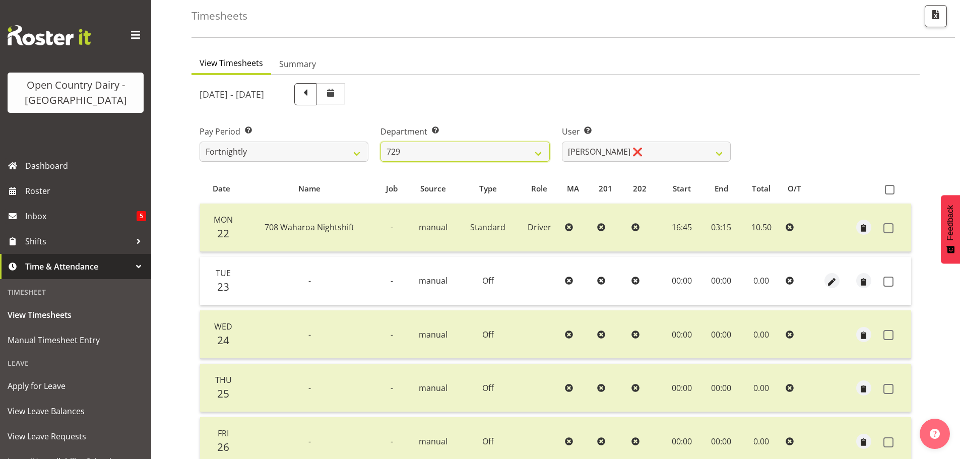
scroll to position [151, 0]
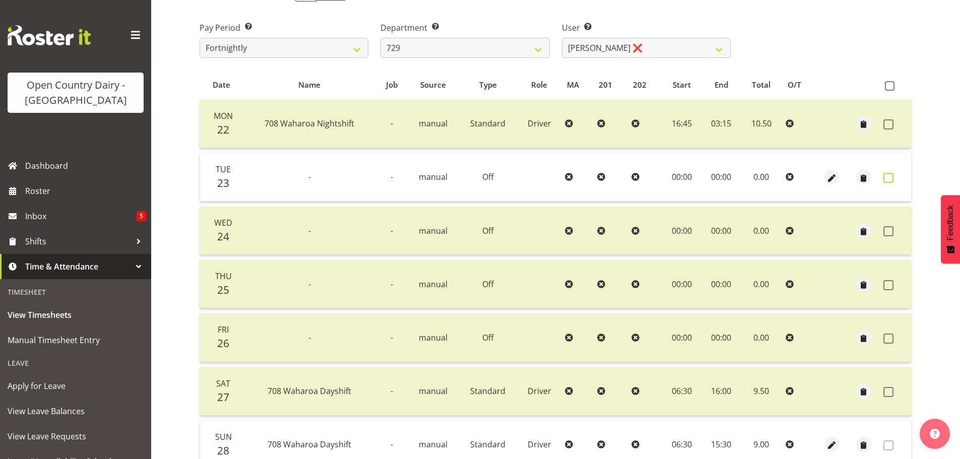
click at [892, 180] on span at bounding box center [888, 178] width 10 height 10
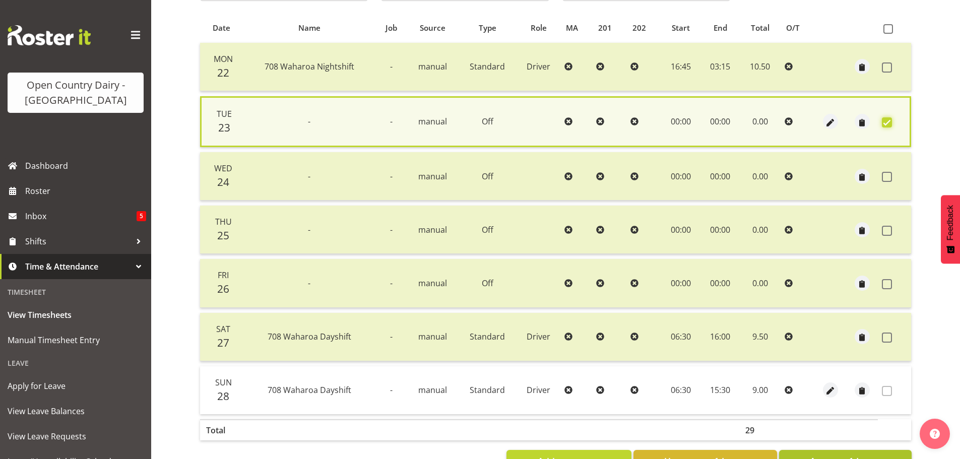
scroll to position [244, 0]
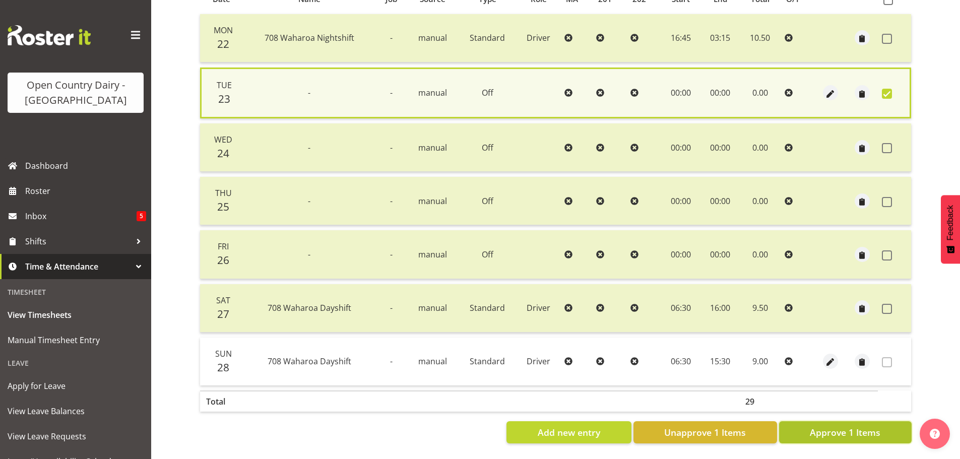
click at [866, 426] on span "Approve 1 Items" at bounding box center [845, 432] width 71 height 13
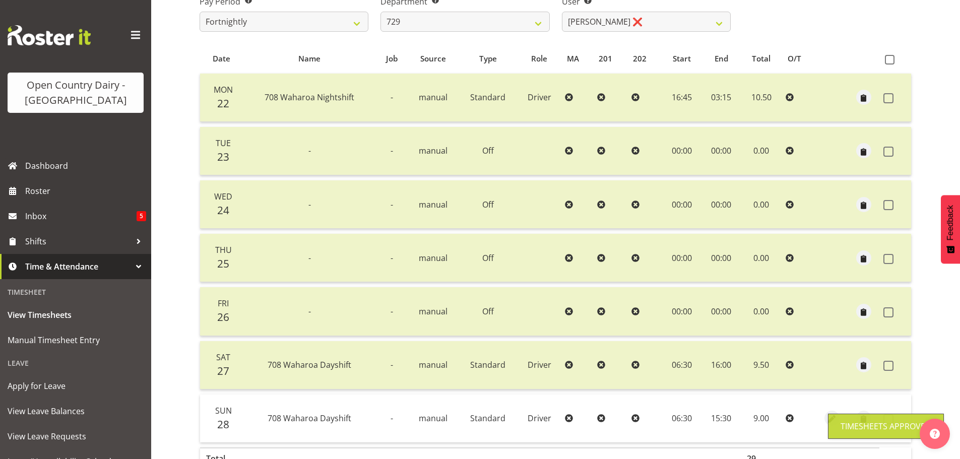
scroll to position [40, 0]
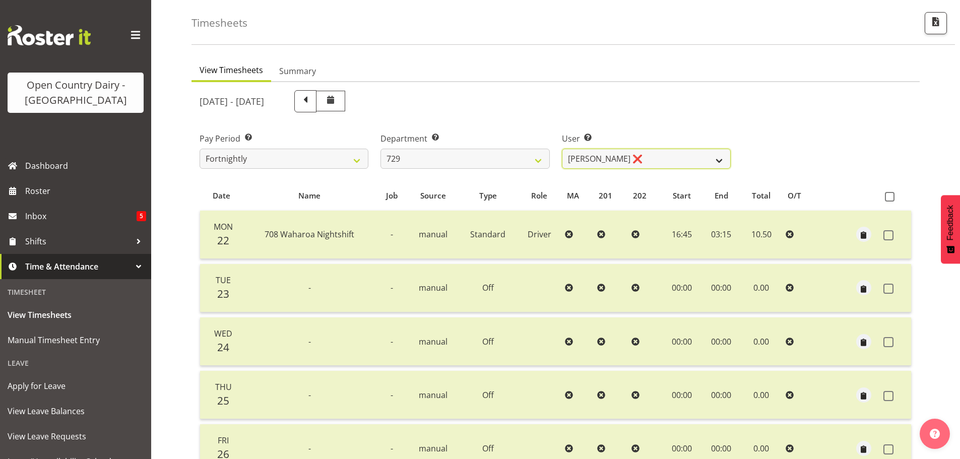
click at [667, 153] on select "Craig Schlager-Reay ❌ Dave Trepels ❌ Jimi Jack ❌ Shannan Wood ❌" at bounding box center [646, 159] width 169 height 20
click at [562, 149] on select "Craig Schlager-Reay ❌ Dave Trepels ❌ Jimi Jack ❌ Shannan Wood ❌" at bounding box center [646, 159] width 169 height 20
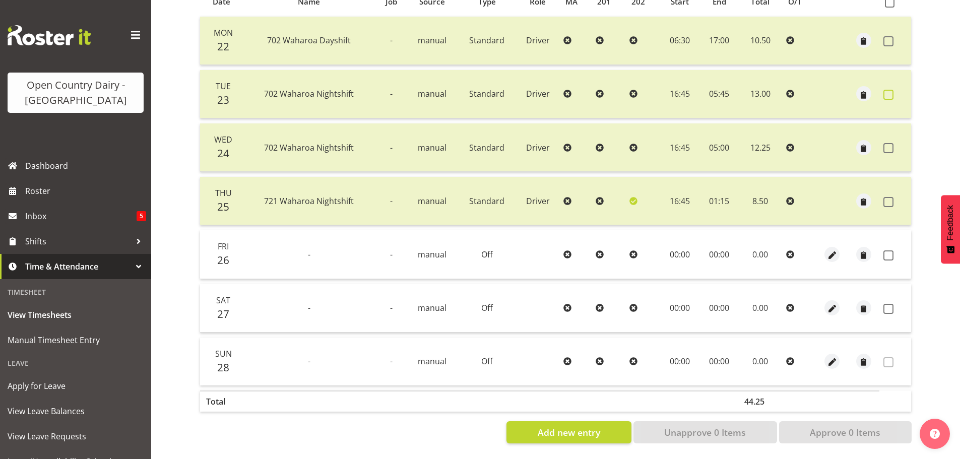
scroll to position [191, 0]
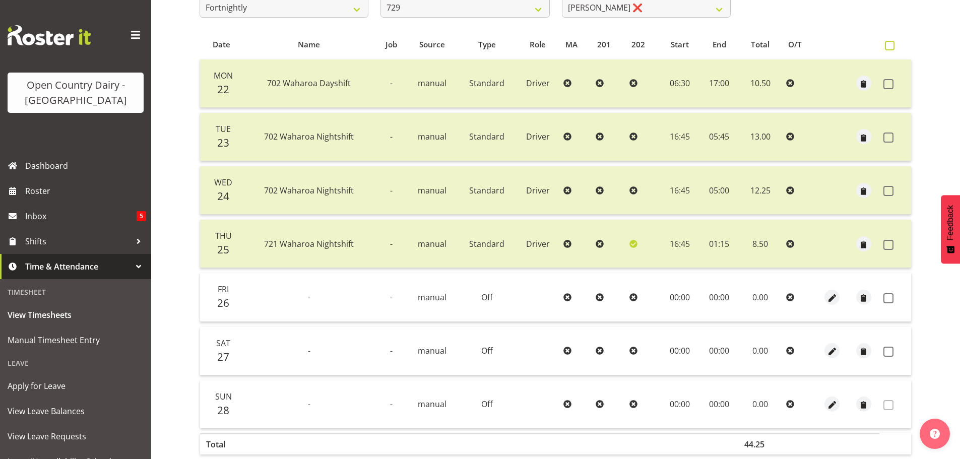
click at [887, 45] on span at bounding box center [890, 46] width 10 height 10
click at [887, 45] on input "checkbox" at bounding box center [888, 45] width 7 height 7
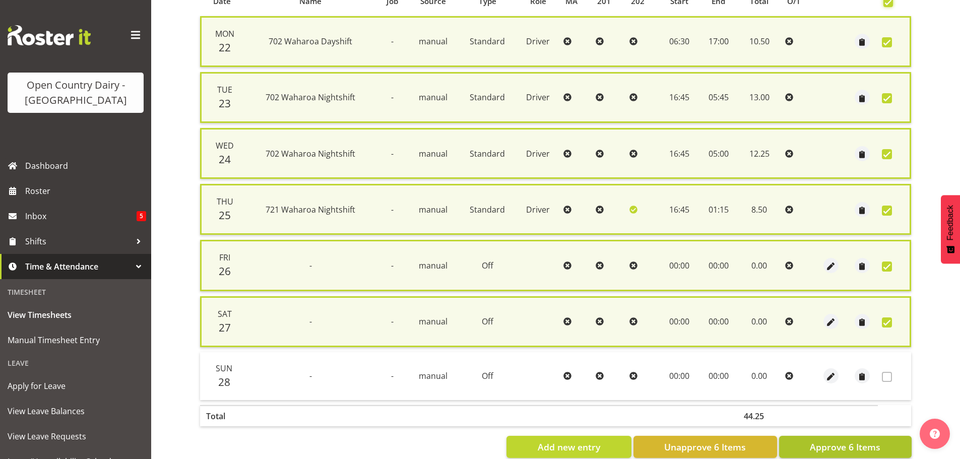
scroll to position [257, 0]
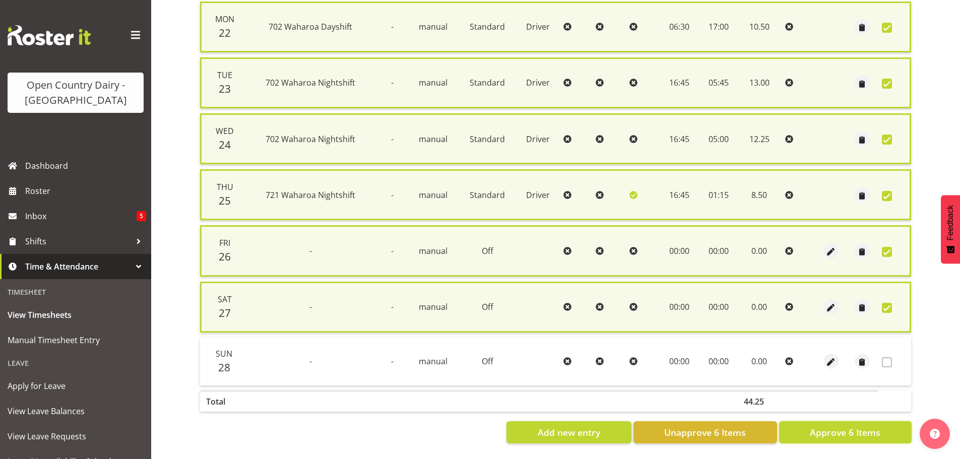
click at [859, 426] on span "Approve 6 Items" at bounding box center [845, 432] width 71 height 13
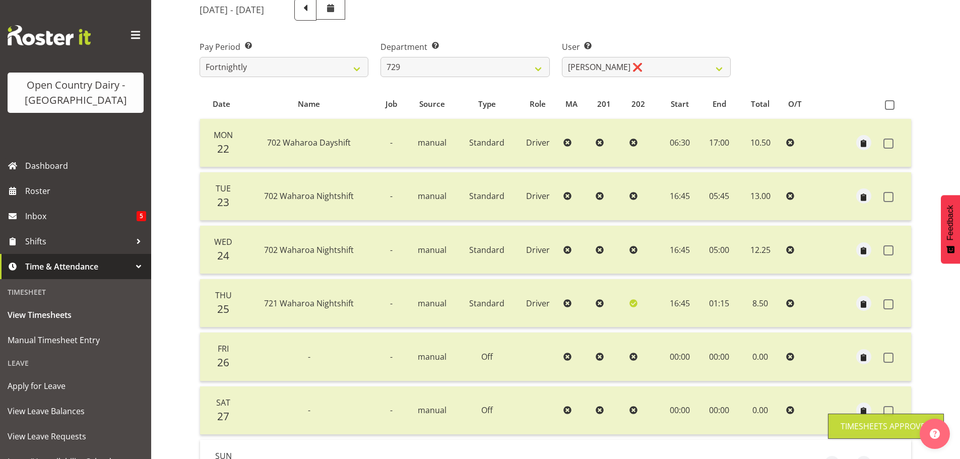
scroll to position [40, 0]
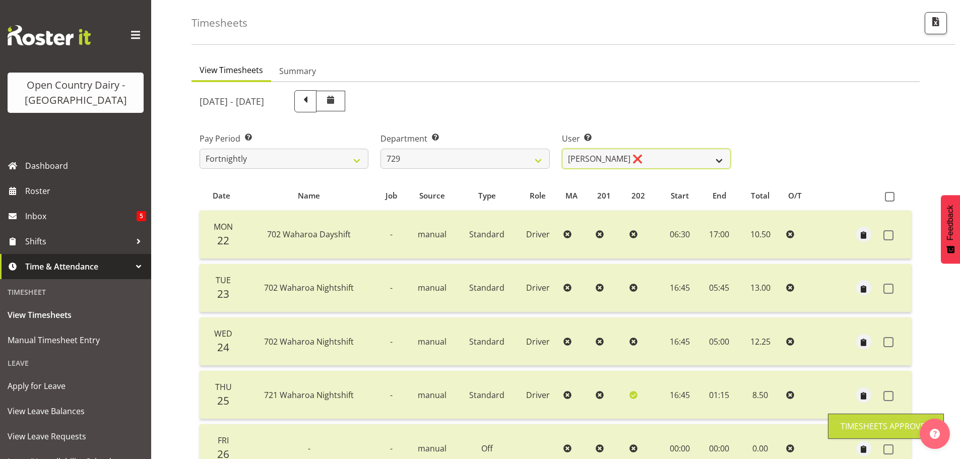
click at [656, 154] on select "Craig Schlager-Reay ❌ Dave Trepels ❌ Jimi Jack ❌ Shannan Wood ❌" at bounding box center [646, 159] width 169 height 20
click at [562, 149] on select "Craig Schlager-Reay ❌ Dave Trepels ❌ Jimi Jack ❌ Shannan Wood ❌" at bounding box center [646, 159] width 169 height 20
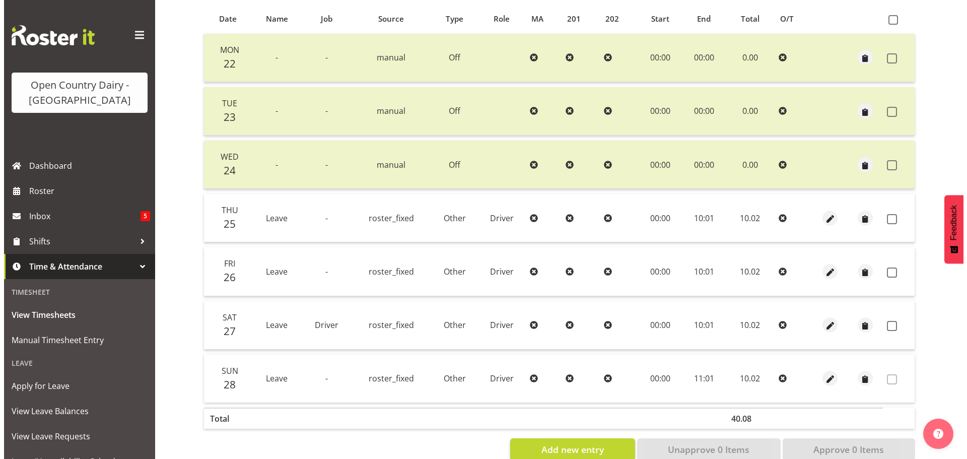
scroll to position [242, 0]
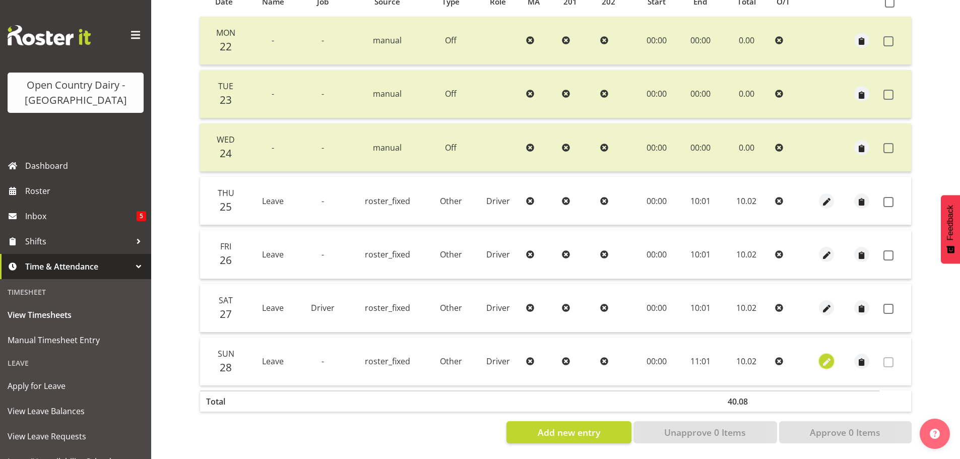
click at [829, 357] on span "button" at bounding box center [827, 363] width 12 height 12
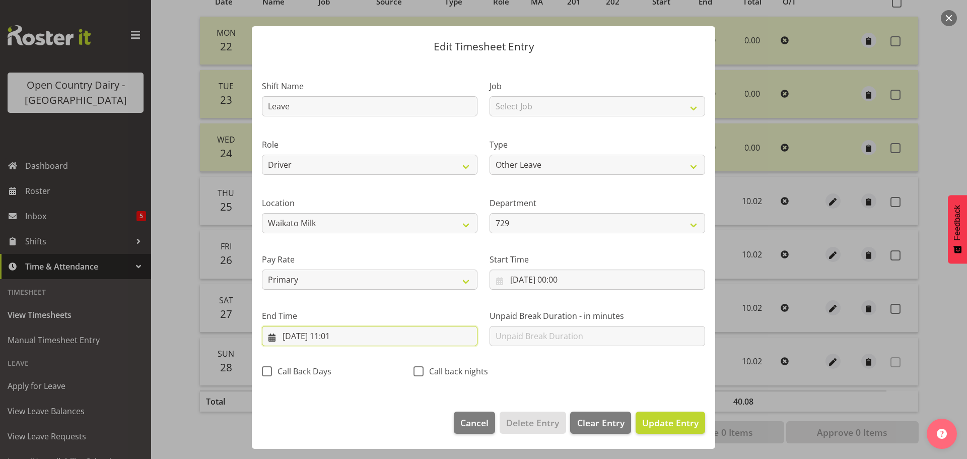
click at [338, 334] on input "28/09/2025, 11:01" at bounding box center [370, 336] width 216 height 20
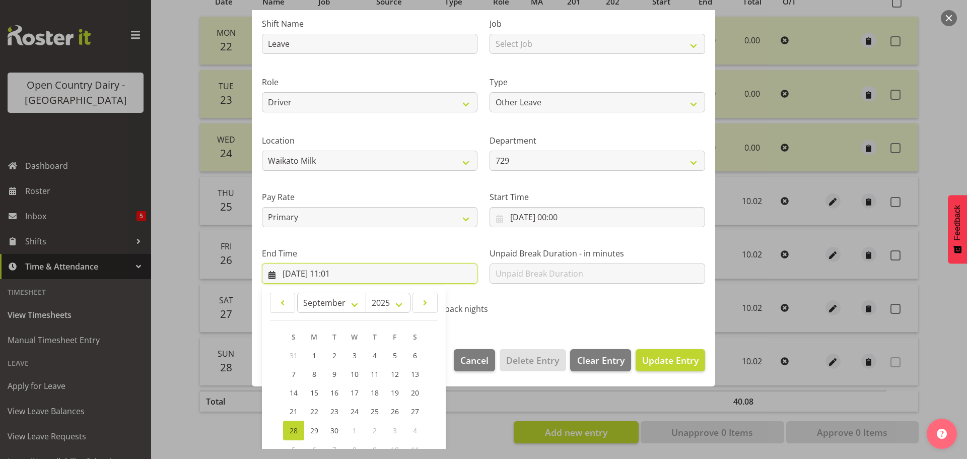
scroll to position [137, 0]
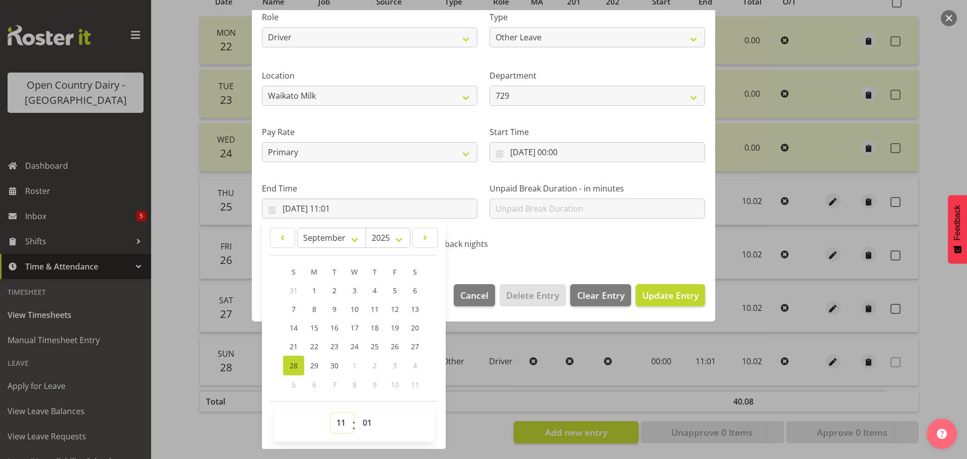
click at [343, 424] on select "00 01 02 03 04 05 06 07 08 09 10 11 12 13 14 15 16 17 18 19 20 21 22 23" at bounding box center [342, 423] width 23 height 20
click at [331, 413] on select "00 01 02 03 04 05 06 07 08 09 10 11 12 13 14 15 16 17 18 19 20 21 22 23" at bounding box center [342, 423] width 23 height 20
click at [653, 293] on span "Update Entry" at bounding box center [670, 295] width 56 height 12
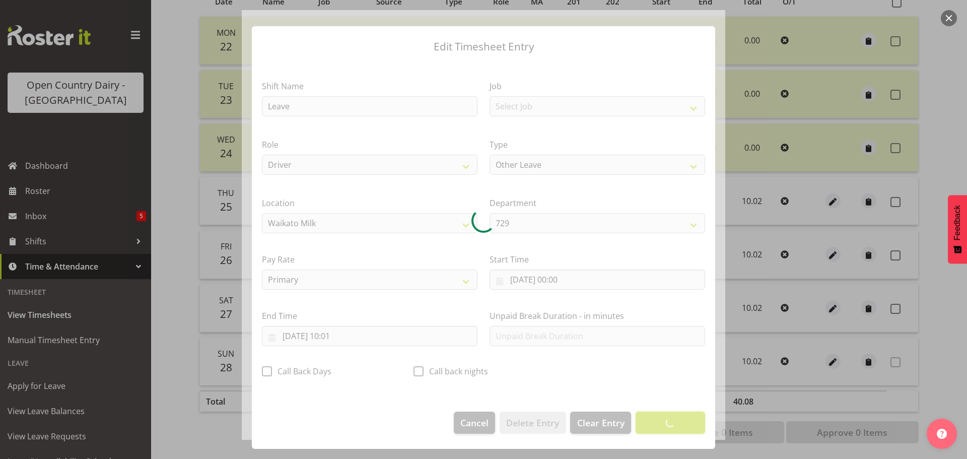
scroll to position [9, 0]
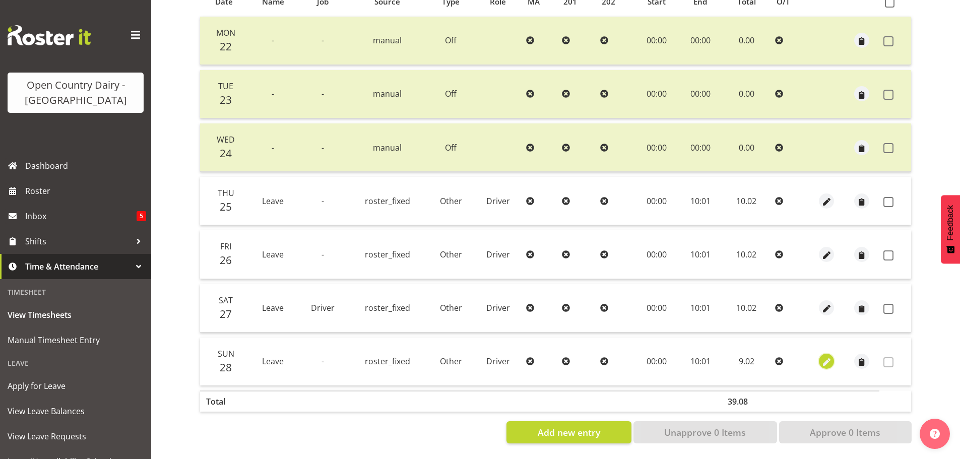
click at [826, 357] on span "button" at bounding box center [827, 363] width 12 height 12
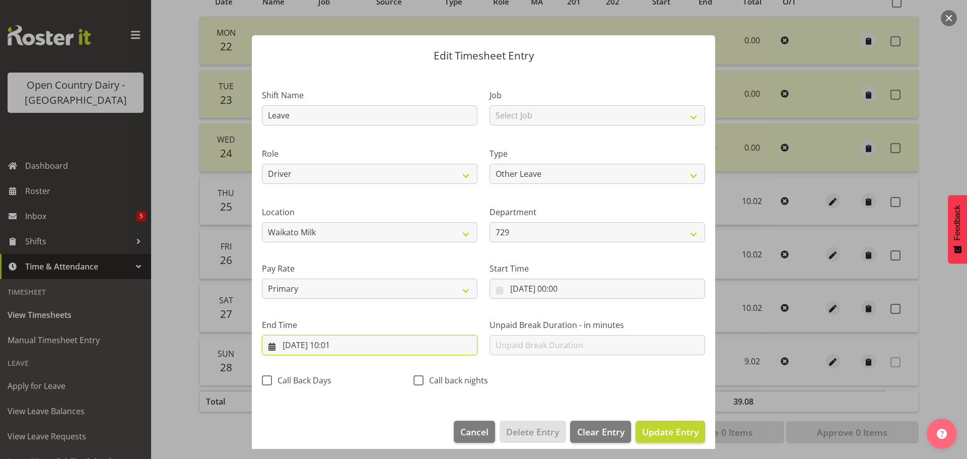
click at [336, 346] on input "28/09/2025, 10:01" at bounding box center [370, 345] width 216 height 20
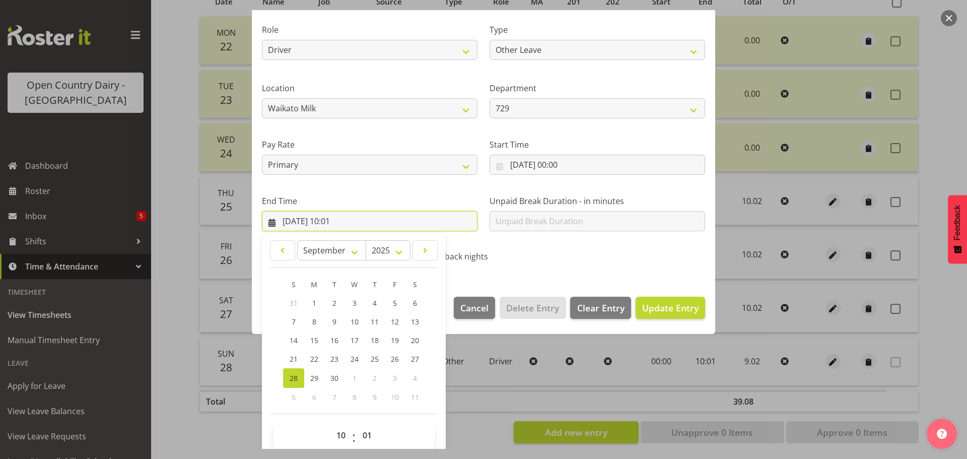
scroll to position [137, 0]
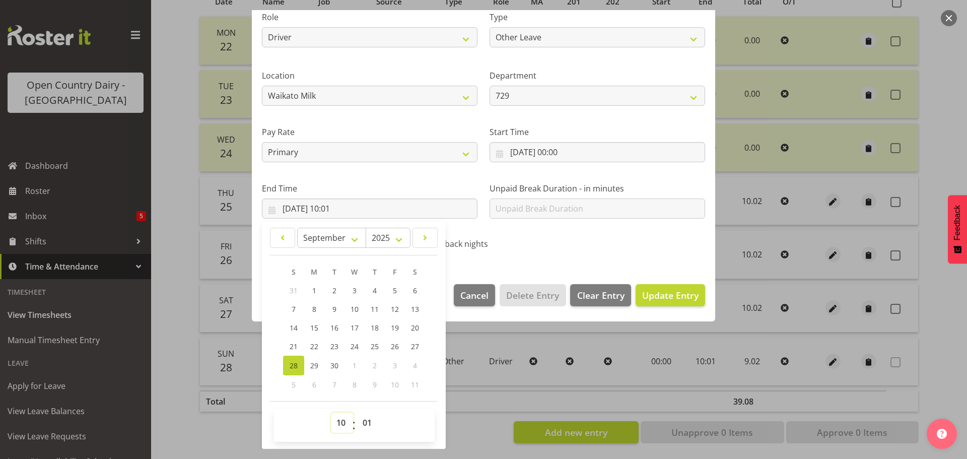
click at [342, 427] on select "00 01 02 03 04 05 06 07 08 09 10 11 12 13 14 15 16 17 18 19 20 21 22 23" at bounding box center [342, 423] width 23 height 20
click at [331, 413] on select "00 01 02 03 04 05 06 07 08 09 10 11 12 13 14 15 16 17 18 19 20 21 22 23" at bounding box center [342, 423] width 23 height 20
click at [676, 297] on span "Update Entry" at bounding box center [670, 295] width 56 height 12
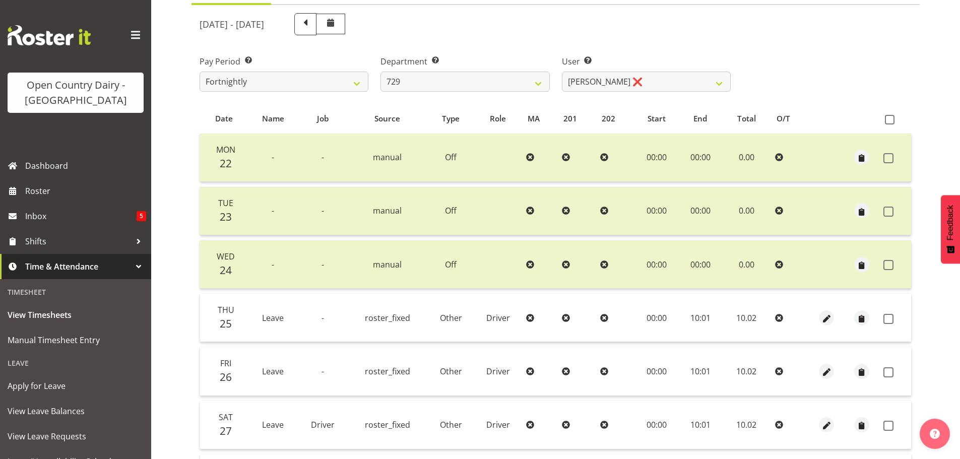
scroll to position [40, 0]
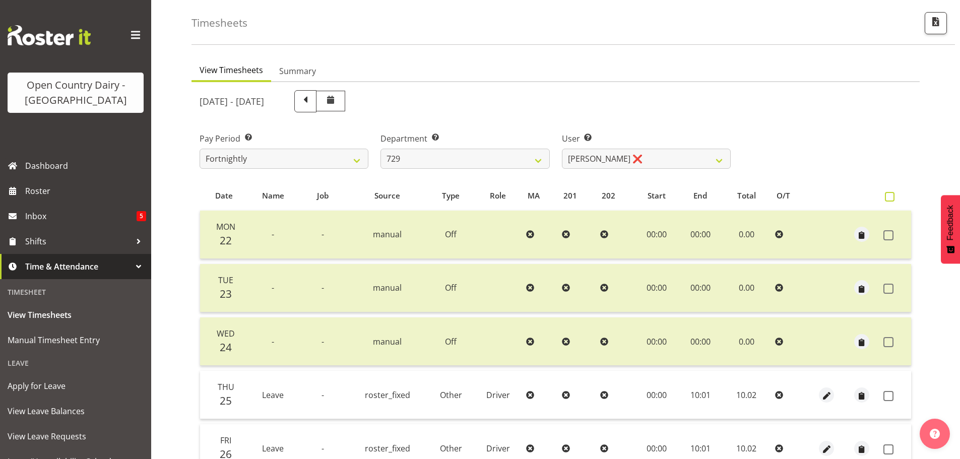
click at [891, 198] on span at bounding box center [890, 197] width 10 height 10
click at [891, 198] on input "checkbox" at bounding box center [888, 196] width 7 height 7
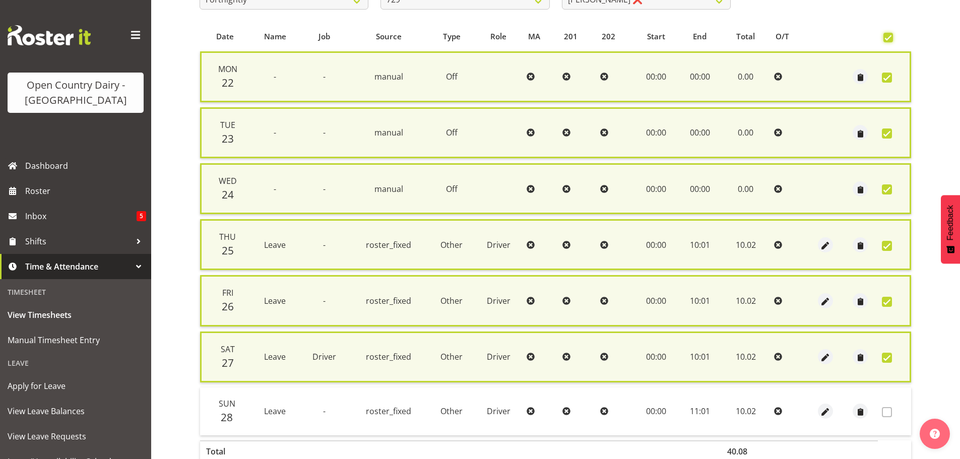
scroll to position [257, 0]
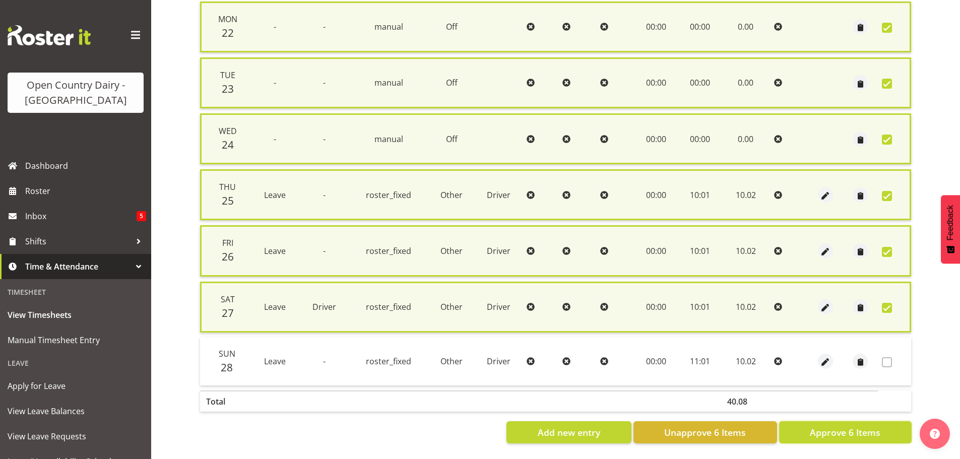
click at [811, 426] on span "Approve 6 Items" at bounding box center [845, 432] width 71 height 13
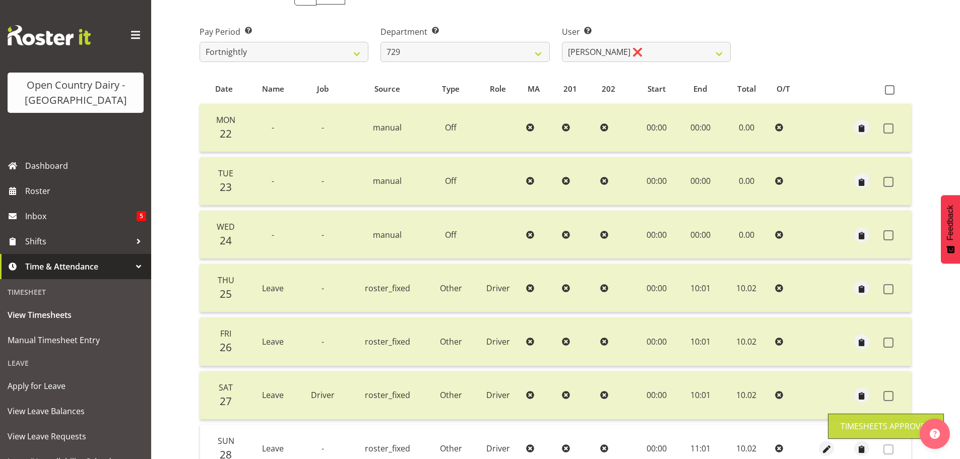
scroll to position [0, 0]
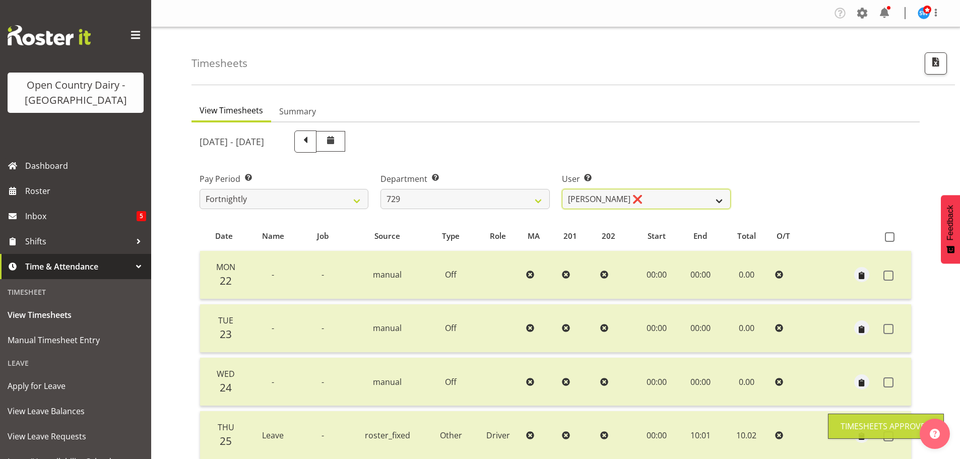
click at [642, 200] on select "Craig Schlager-Reay ❌ Dave Trepels ❌ Jimi Jack ❌ Shannan Wood ❌" at bounding box center [646, 199] width 169 height 20
click at [562, 189] on select "Craig Schlager-Reay ❌ Dave Trepels ❌ Jimi Jack ❌ Shannan Wood ❌" at bounding box center [646, 199] width 169 height 20
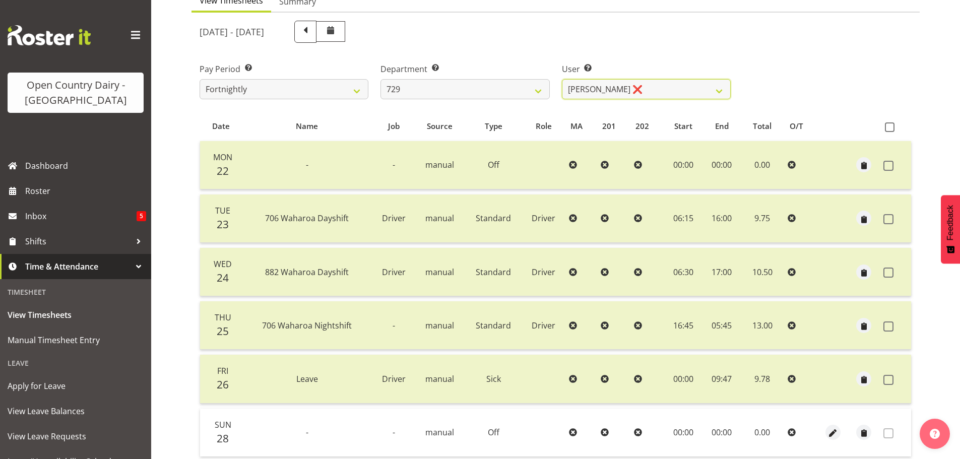
scroll to position [188, 0]
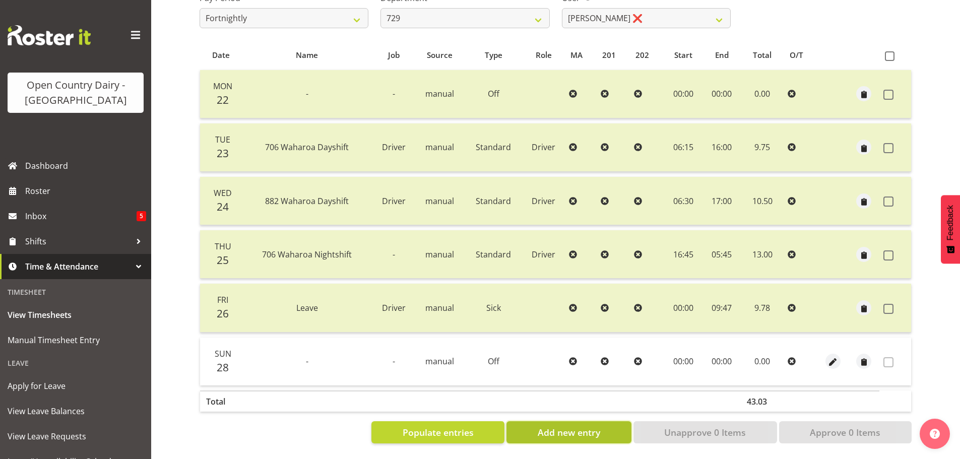
click at [566, 428] on span "Add new entry" at bounding box center [569, 432] width 62 height 13
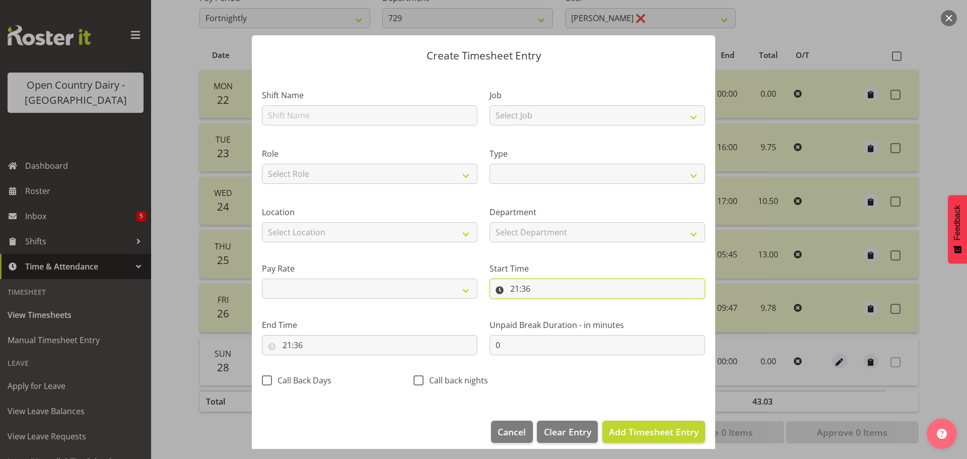
click at [563, 289] on input "21:36" at bounding box center [598, 289] width 216 height 20
click at [640, 438] on span "Add Timesheet Entry" at bounding box center [654, 431] width 90 height 13
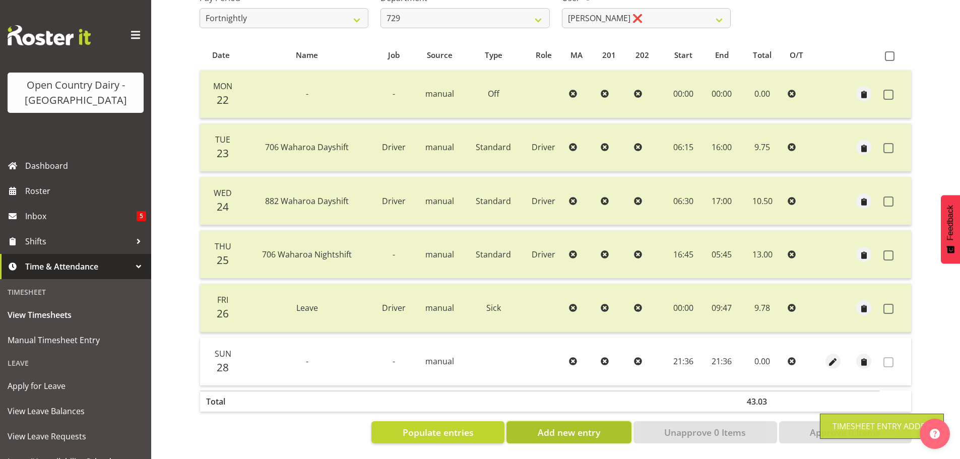
click at [606, 425] on button "Add new entry" at bounding box center [568, 432] width 124 height 22
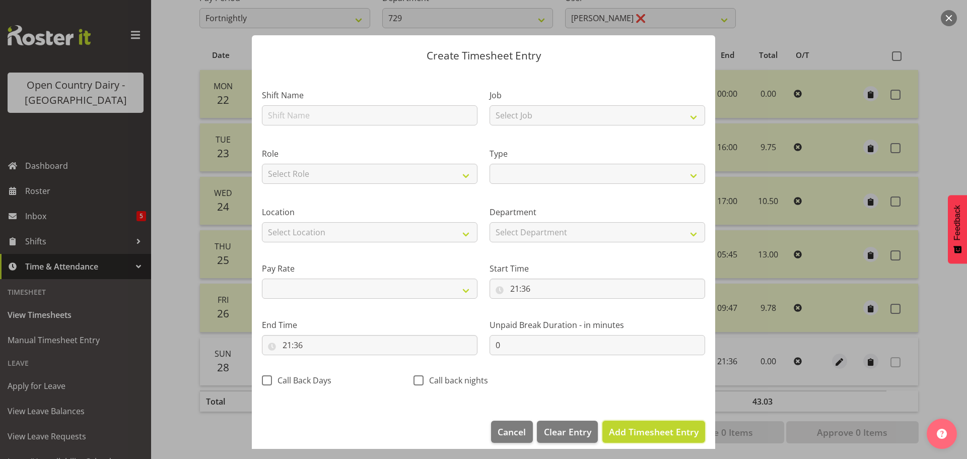
click at [616, 430] on span "Add Timesheet Entry" at bounding box center [654, 432] width 90 height 12
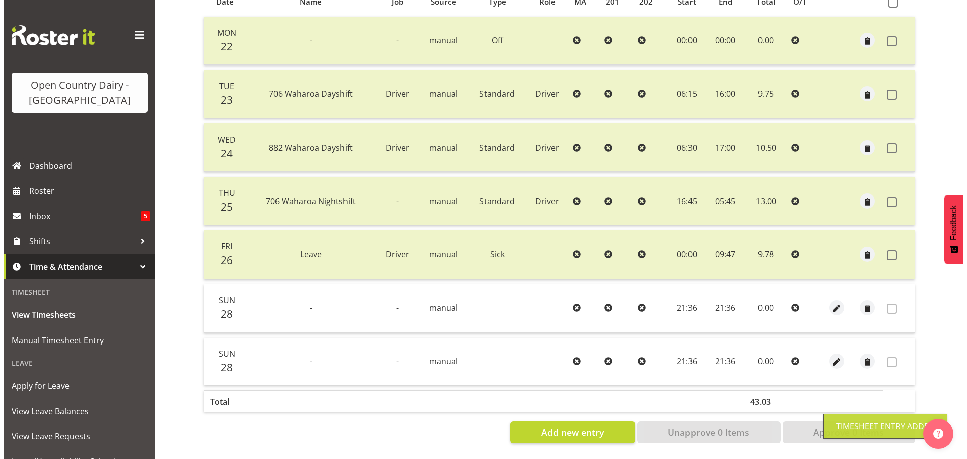
scroll to position [242, 0]
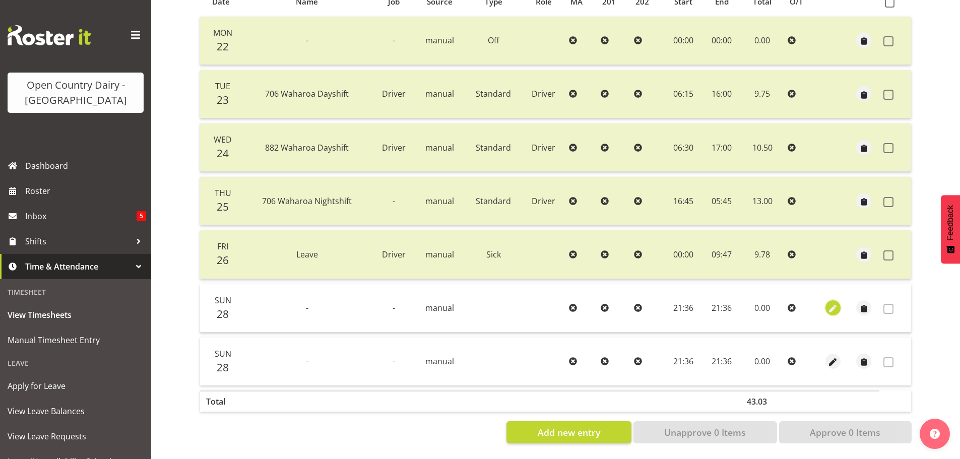
click at [833, 303] on span "button" at bounding box center [833, 309] width 12 height 12
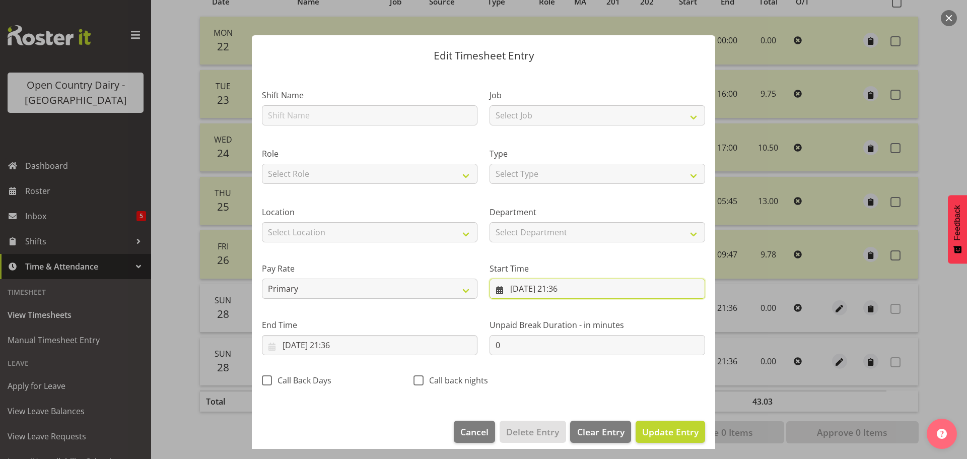
click at [541, 288] on input "28/09/2025, 21:36" at bounding box center [598, 289] width 216 height 20
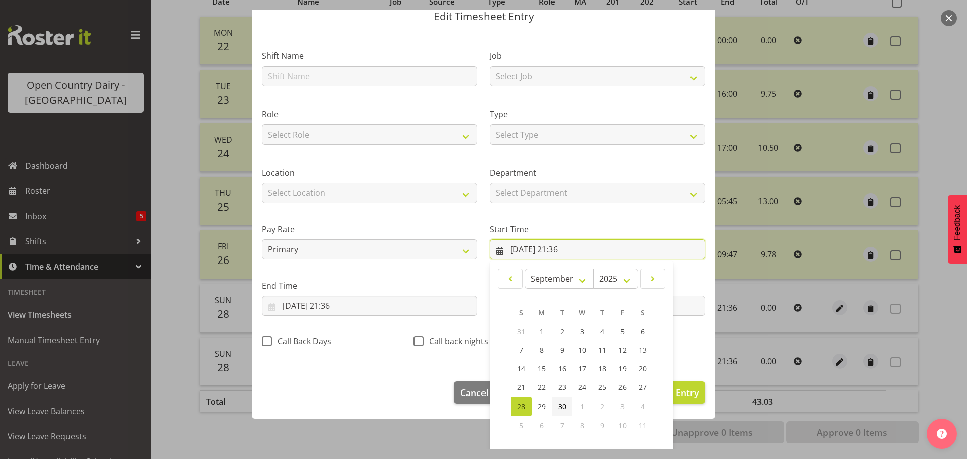
scroll to position [80, 0]
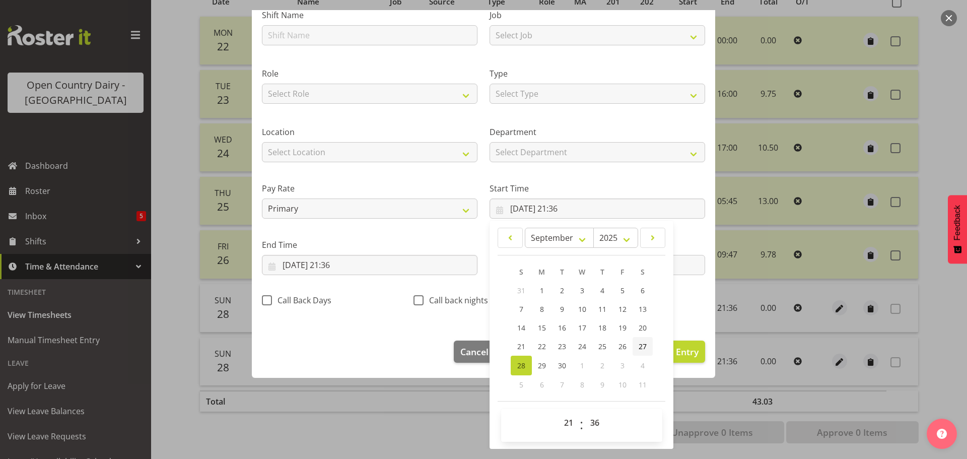
click at [639, 346] on span "27" at bounding box center [643, 347] width 8 height 10
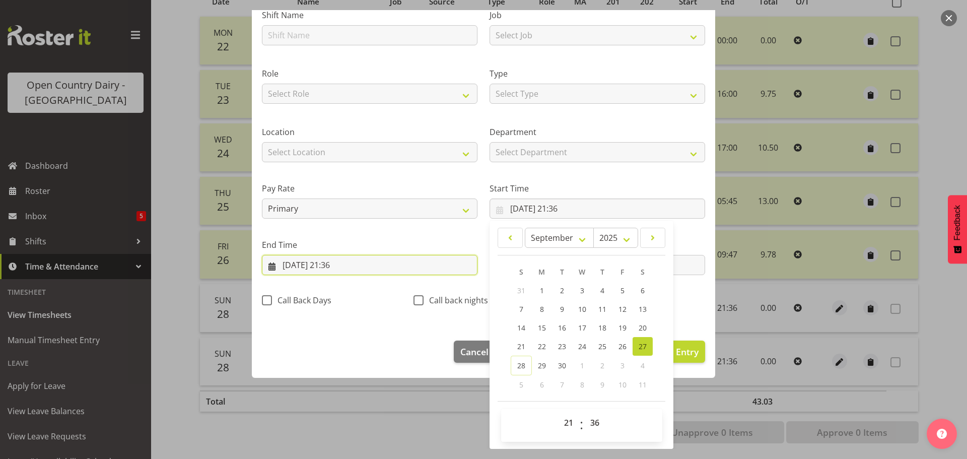
click at [366, 266] on input "28/09/2025, 21:36" at bounding box center [370, 265] width 216 height 20
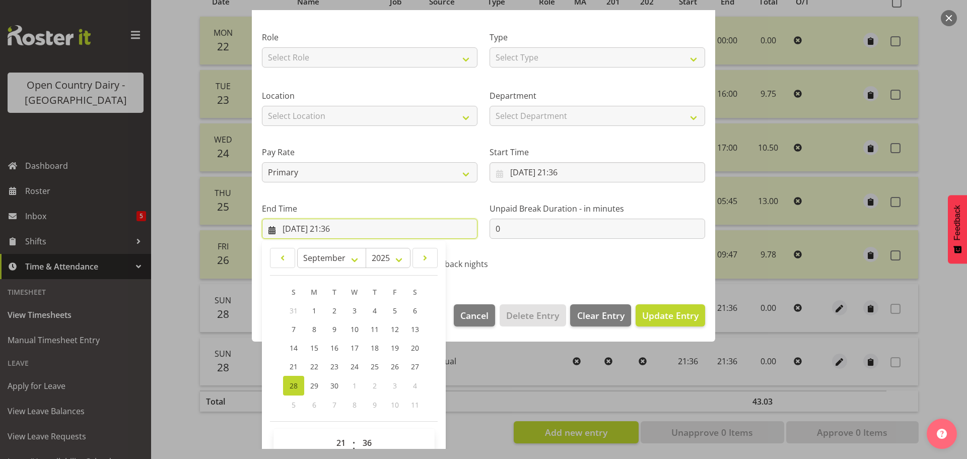
scroll to position [137, 0]
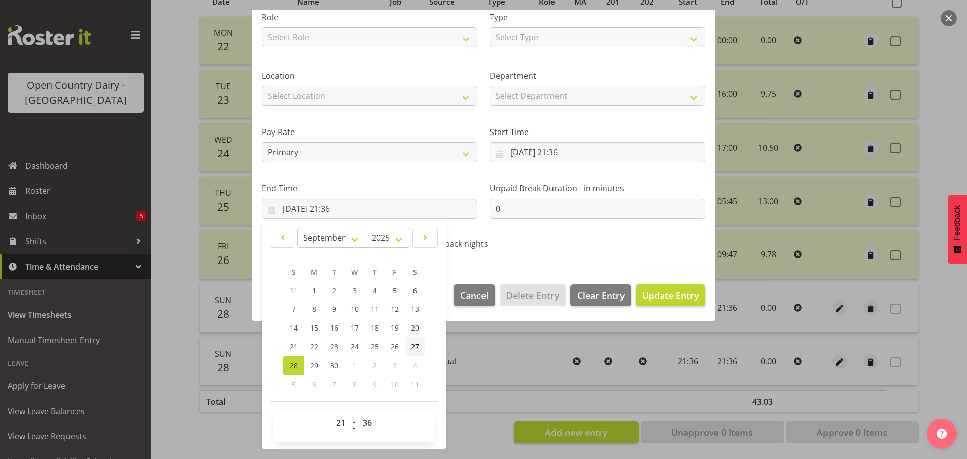
click at [416, 346] on span "27" at bounding box center [415, 347] width 8 height 10
click at [663, 299] on span "Update Entry" at bounding box center [670, 295] width 56 height 12
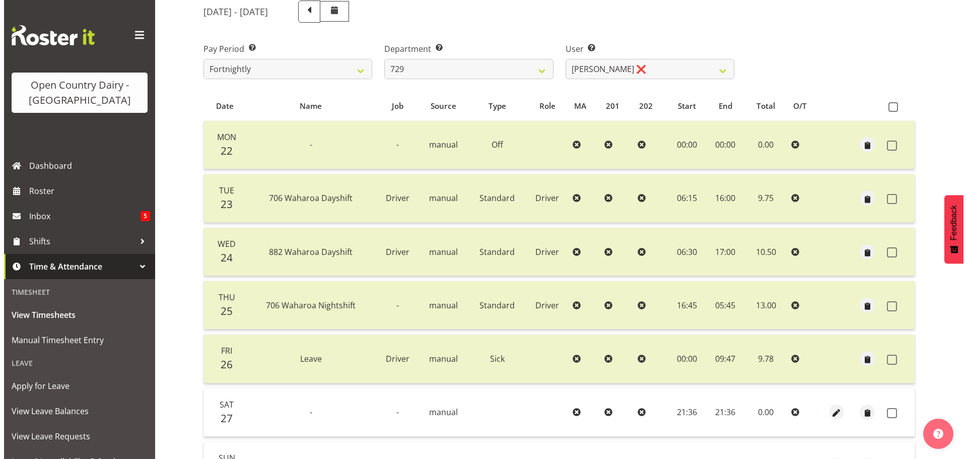
scroll to position [191, 0]
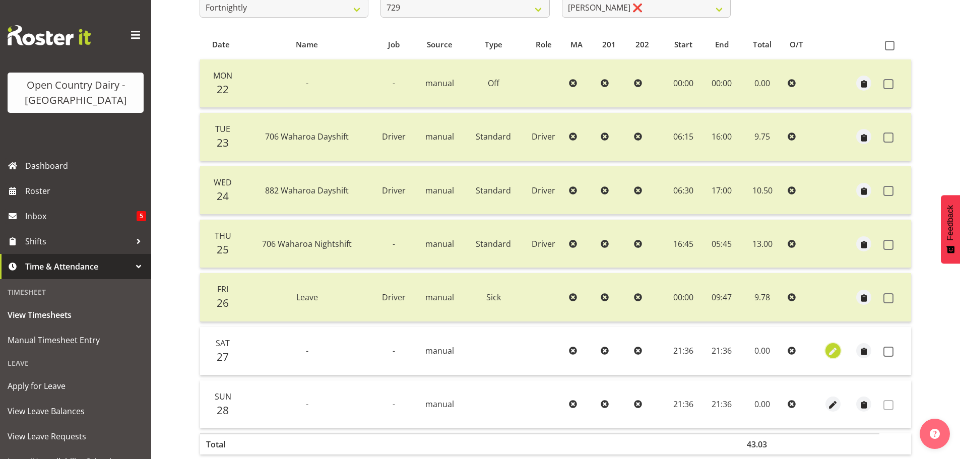
click at [832, 352] on span "button" at bounding box center [833, 352] width 12 height 12
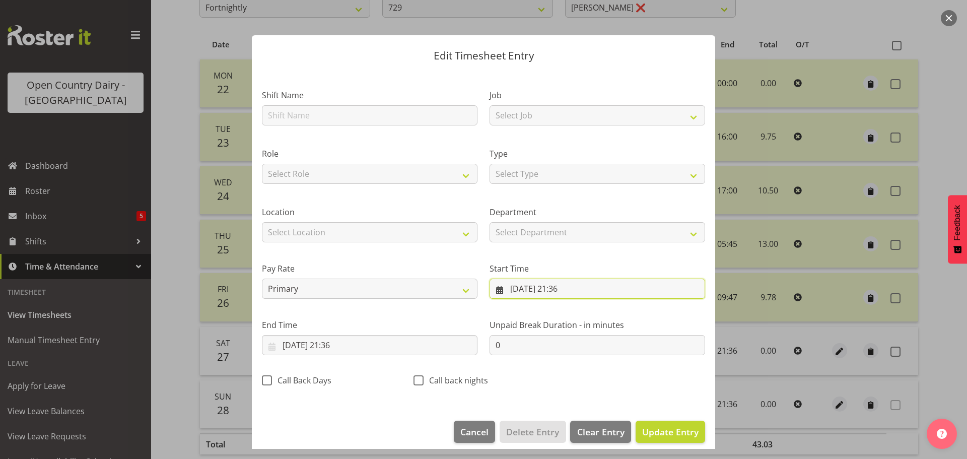
click at [560, 290] on input "27/09/2025, 21:36" at bounding box center [598, 289] width 216 height 20
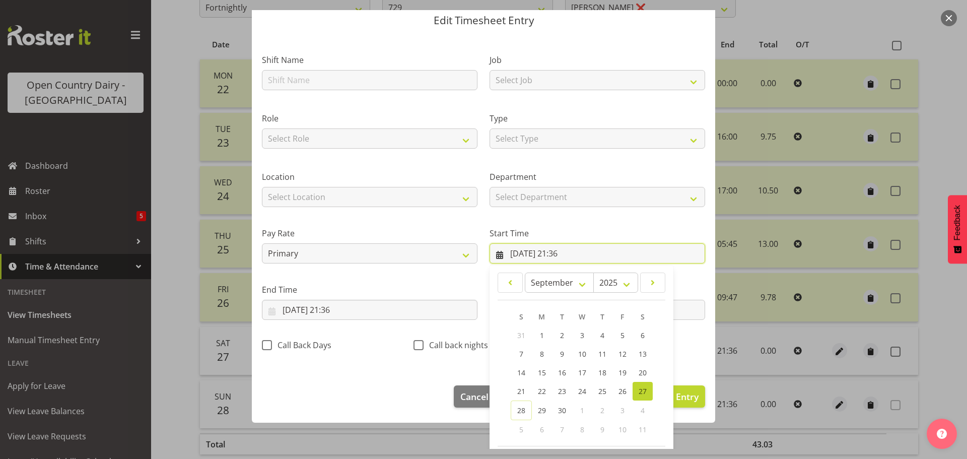
scroll to position [80, 0]
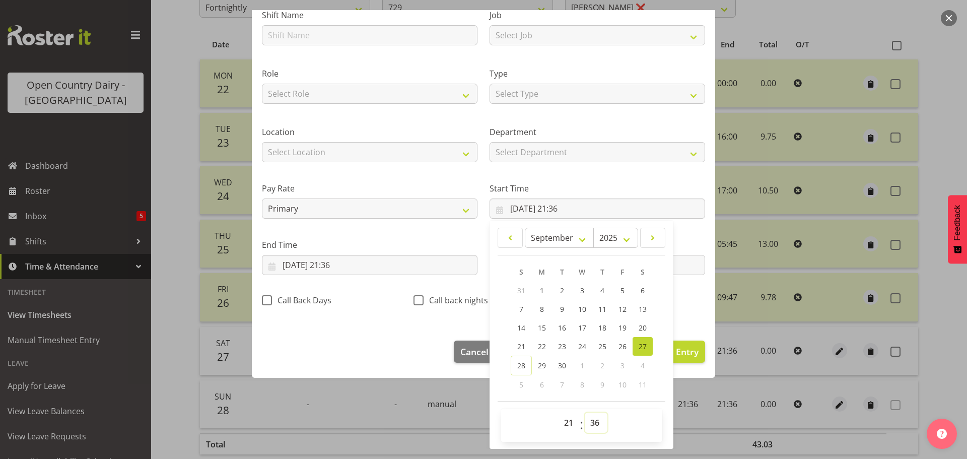
drag, startPoint x: 587, startPoint y: 421, endPoint x: 588, endPoint y: 415, distance: 5.7
click at [587, 421] on select "00 01 02 03 04 05 06 07 08 09 10 11 12 13 14 15 16 17 18 19 20 21 22 23 24 25 2…" at bounding box center [596, 423] width 23 height 20
click at [585, 413] on select "00 01 02 03 04 05 06 07 08 09 10 11 12 13 14 15 16 17 18 19 20 21 22 23 24 25 2…" at bounding box center [596, 423] width 23 height 20
click at [561, 421] on select "00 01 02 03 04 05 06 07 08 09 10 11 12 13 14 15 16 17 18 19 20 21 22 23" at bounding box center [570, 423] width 23 height 20
click at [559, 413] on select "00 01 02 03 04 05 06 07 08 09 10 11 12 13 14 15 16 17 18 19 20 21 22 23" at bounding box center [570, 423] width 23 height 20
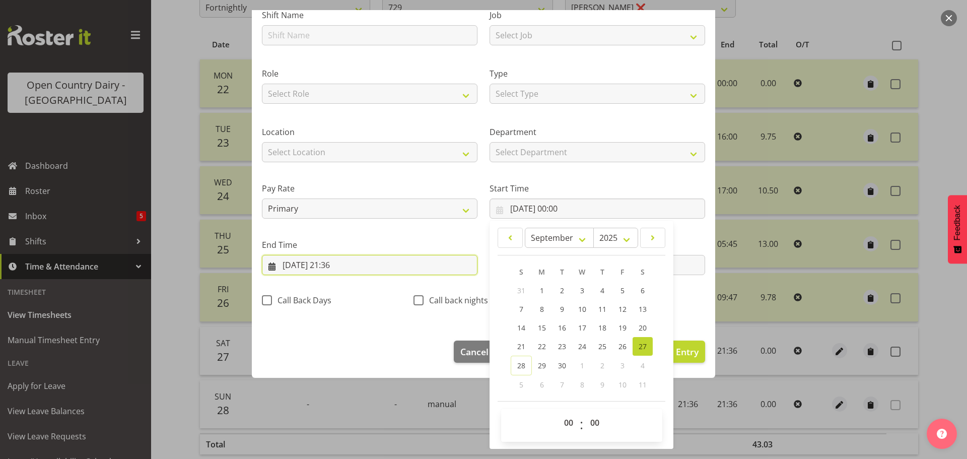
click at [343, 262] on input "27/09/2025, 21:36" at bounding box center [370, 265] width 216 height 20
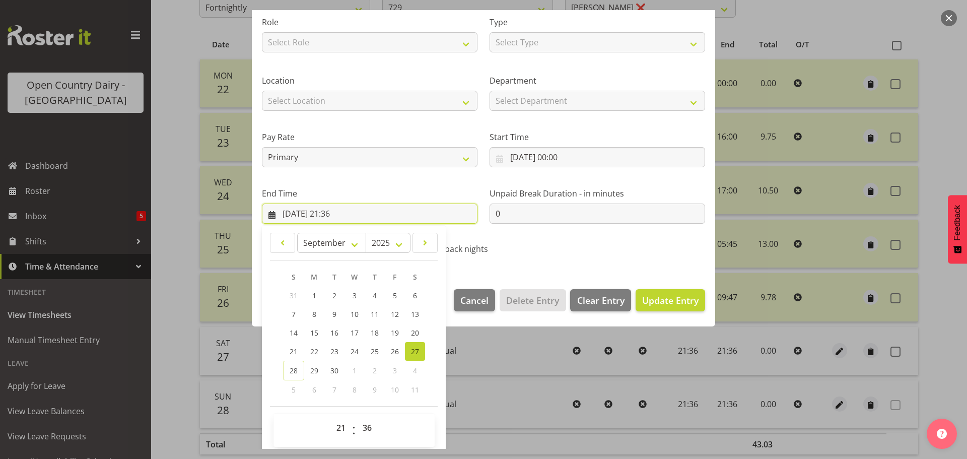
scroll to position [137, 0]
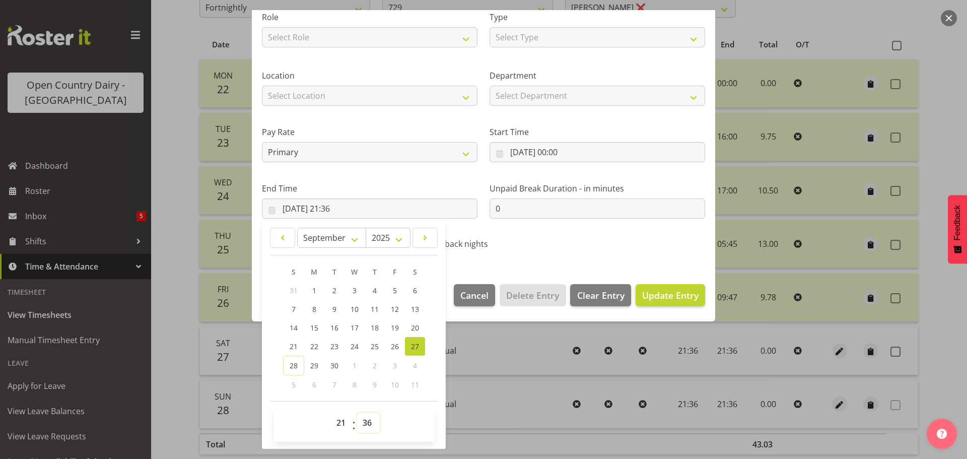
click at [365, 425] on select "00 01 02 03 04 05 06 07 08 09 10 11 12 13 14 15 16 17 18 19 20 21 22 23 24 25 2…" at bounding box center [368, 423] width 23 height 20
click at [357, 413] on select "00 01 02 03 04 05 06 07 08 09 10 11 12 13 14 15 16 17 18 19 20 21 22 23 24 25 2…" at bounding box center [368, 423] width 23 height 20
drag, startPoint x: 340, startPoint y: 423, endPoint x: 339, endPoint y: 417, distance: 6.1
click at [340, 421] on select "00 01 02 03 04 05 06 07 08 09 10 11 12 13 14 15 16 17 18 19 20 21 22 23" at bounding box center [342, 423] width 23 height 20
click at [331, 413] on select "00 01 02 03 04 05 06 07 08 09 10 11 12 13 14 15 16 17 18 19 20 21 22 23" at bounding box center [342, 423] width 23 height 20
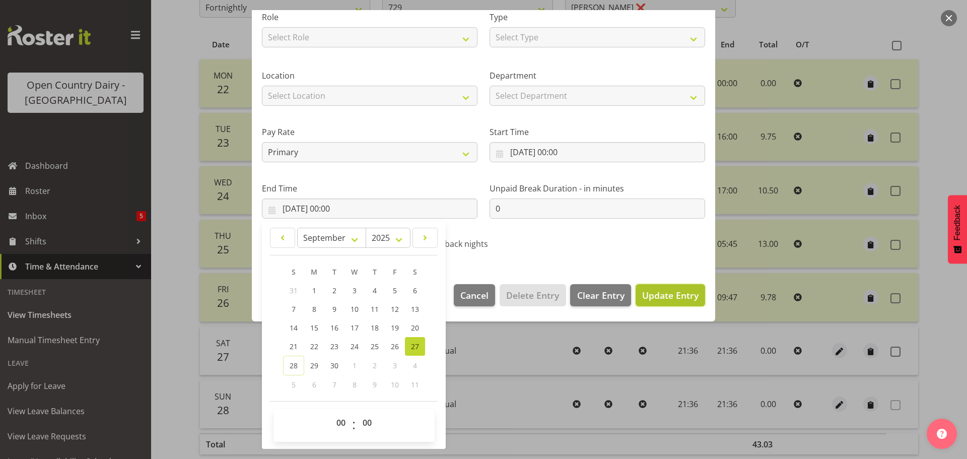
click at [682, 297] on span "Update Entry" at bounding box center [670, 295] width 56 height 12
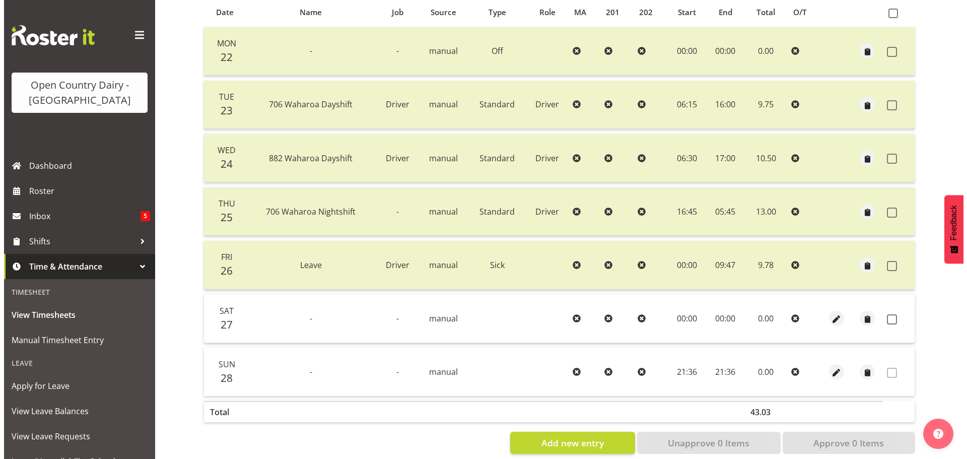
scroll to position [242, 0]
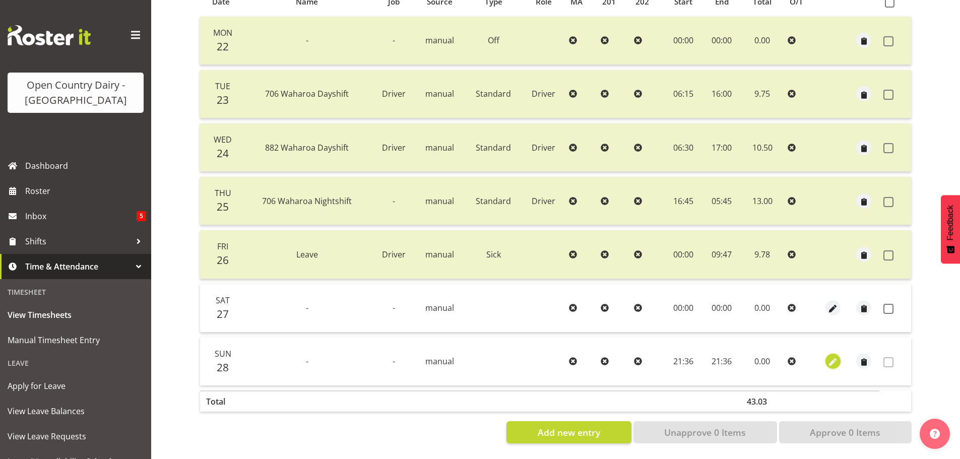
click at [831, 357] on span "button" at bounding box center [833, 363] width 12 height 12
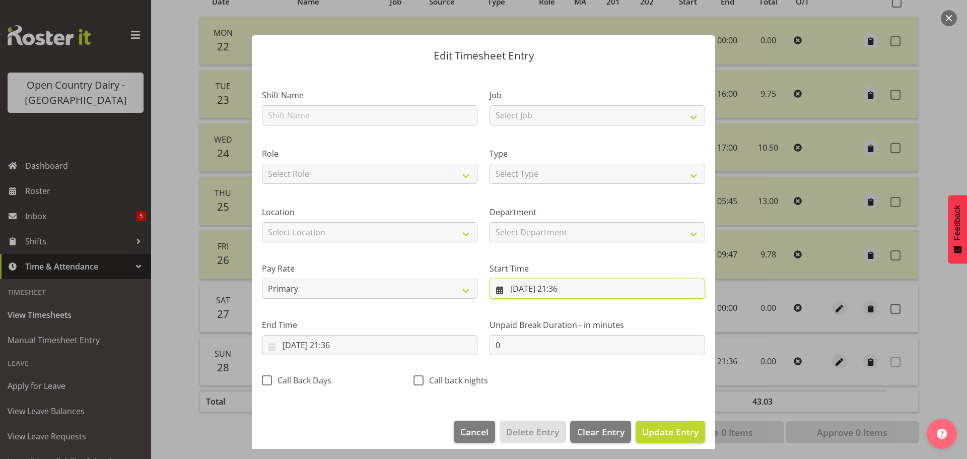
click at [549, 289] on input "28/09/2025, 21:36" at bounding box center [598, 289] width 216 height 20
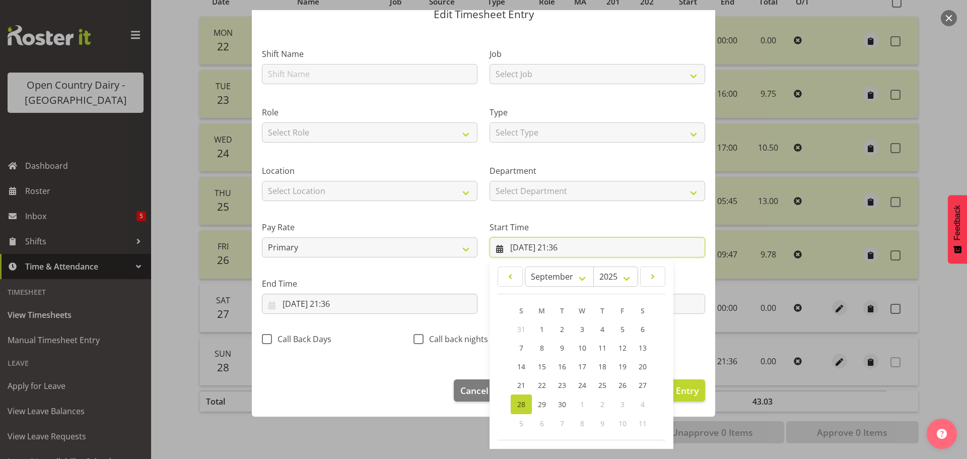
scroll to position [80, 0]
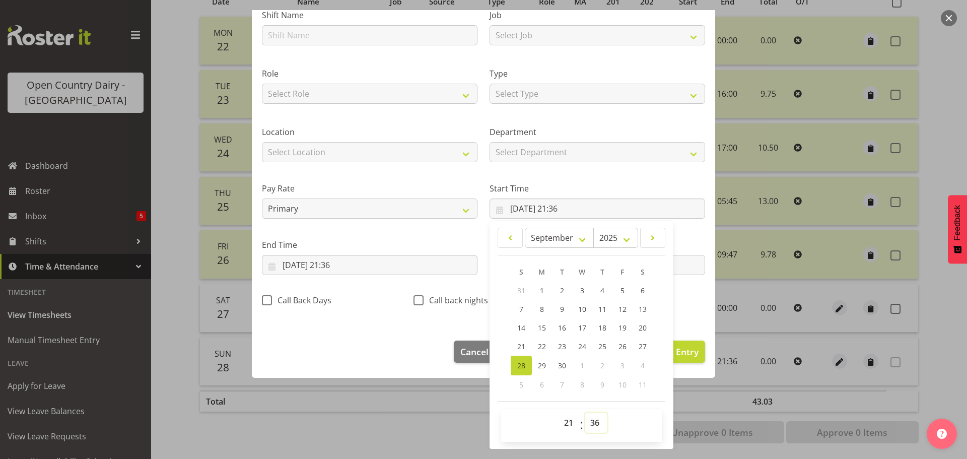
drag, startPoint x: 593, startPoint y: 425, endPoint x: 590, endPoint y: 413, distance: 12.5
click at [593, 424] on select "00 01 02 03 04 05 06 07 08 09 10 11 12 13 14 15 16 17 18 19 20 21 22 23 24 25 2…" at bounding box center [596, 423] width 23 height 20
click at [585, 413] on select "00 01 02 03 04 05 06 07 08 09 10 11 12 13 14 15 16 17 18 19 20 21 22 23 24 25 2…" at bounding box center [596, 423] width 23 height 20
click at [562, 420] on select "00 01 02 03 04 05 06 07 08 09 10 11 12 13 14 15 16 17 18 19 20 21 22 23" at bounding box center [570, 423] width 23 height 20
click at [559, 413] on select "00 01 02 03 04 05 06 07 08 09 10 11 12 13 14 15 16 17 18 19 20 21 22 23" at bounding box center [570, 423] width 23 height 20
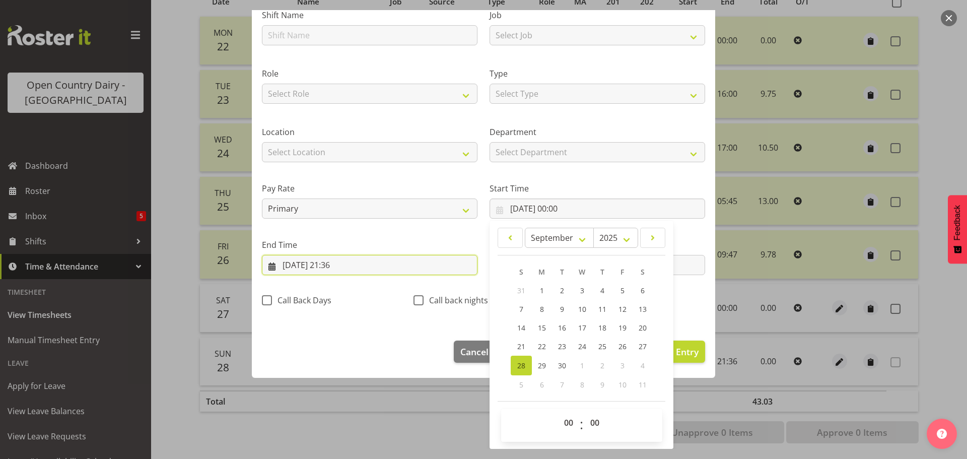
click at [394, 268] on input "28/09/2025, 21:36" at bounding box center [370, 265] width 216 height 20
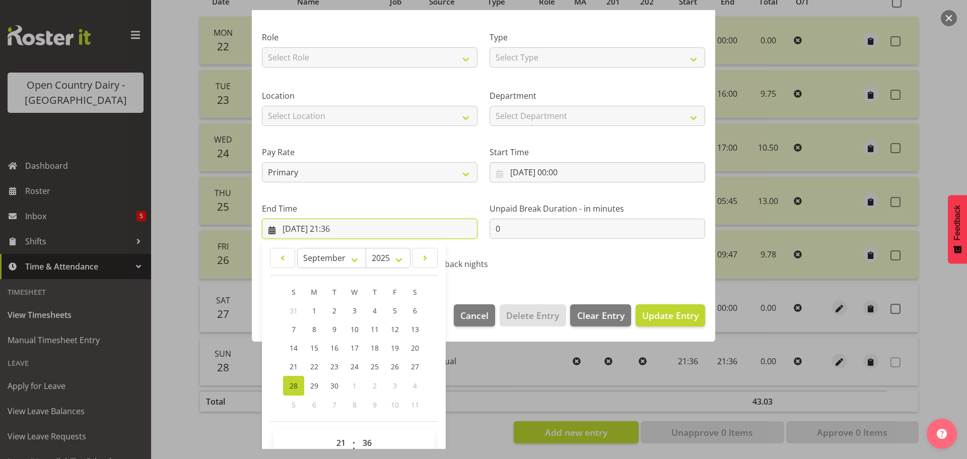
scroll to position [137, 0]
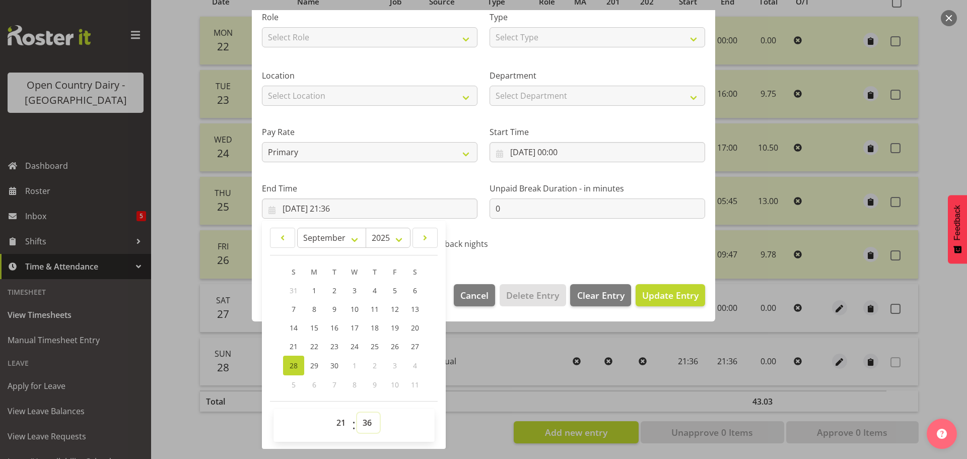
click at [368, 424] on select "00 01 02 03 04 05 06 07 08 09 10 11 12 13 14 15 16 17 18 19 20 21 22 23 24 25 2…" at bounding box center [368, 423] width 23 height 20
click at [357, 413] on select "00 01 02 03 04 05 06 07 08 09 10 11 12 13 14 15 16 17 18 19 20 21 22 23 24 25 2…" at bounding box center [368, 423] width 23 height 20
drag, startPoint x: 340, startPoint y: 425, endPoint x: 341, endPoint y: 413, distance: 12.2
click at [341, 425] on select "00 01 02 03 04 05 06 07 08 09 10 11 12 13 14 15 16 17 18 19 20 21 22 23" at bounding box center [342, 423] width 23 height 20
click at [331, 413] on select "00 01 02 03 04 05 06 07 08 09 10 11 12 13 14 15 16 17 18 19 20 21 22 23" at bounding box center [342, 423] width 23 height 20
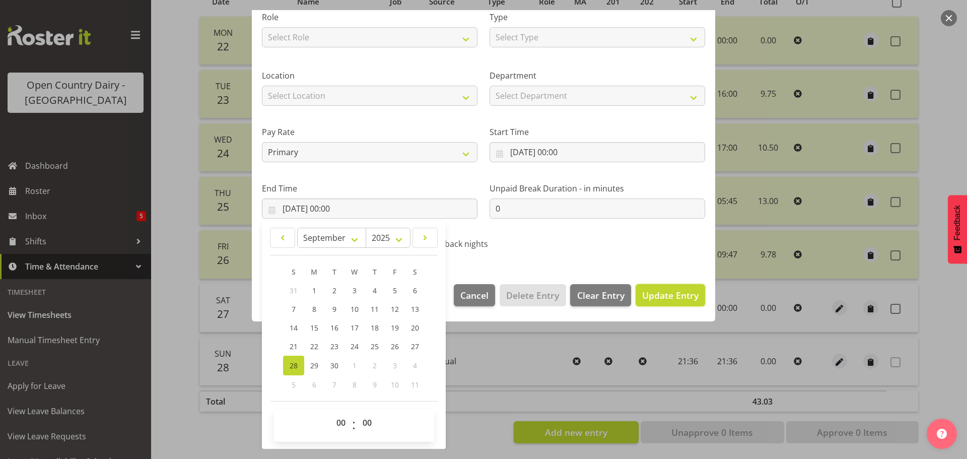
click at [672, 297] on span "Update Entry" at bounding box center [670, 295] width 56 height 12
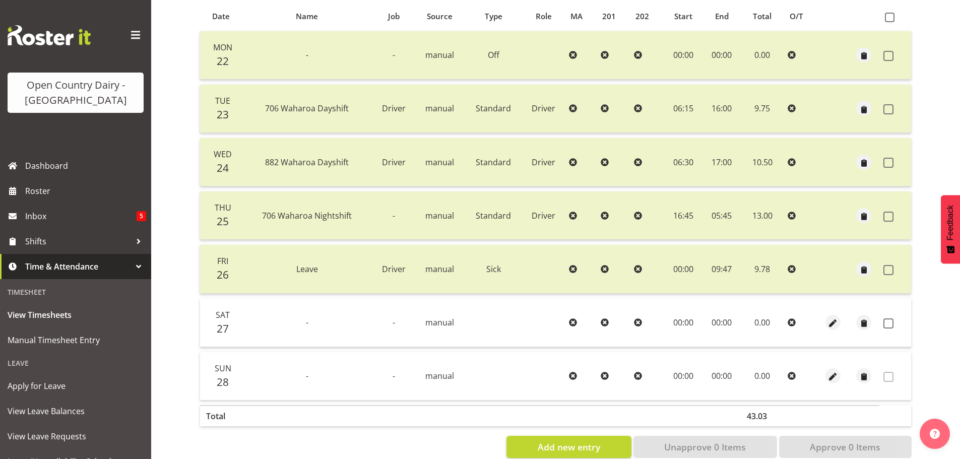
scroll to position [242, 0]
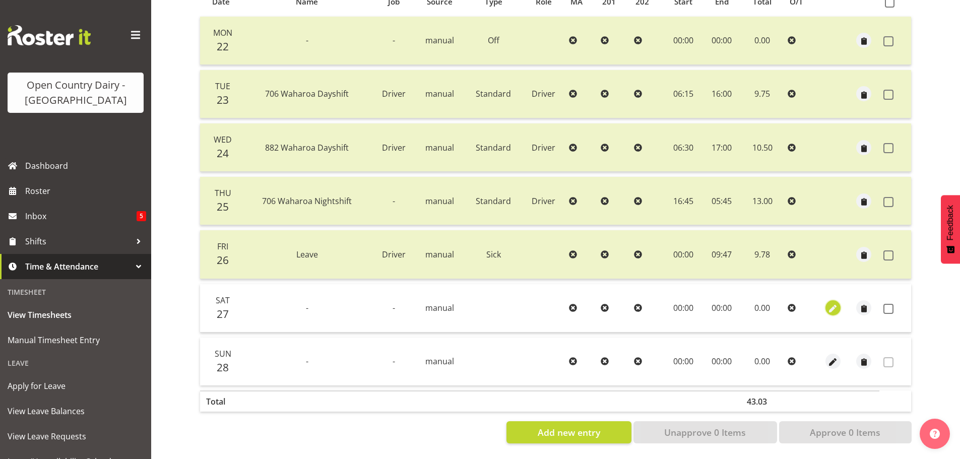
click at [831, 303] on span "button" at bounding box center [833, 309] width 12 height 12
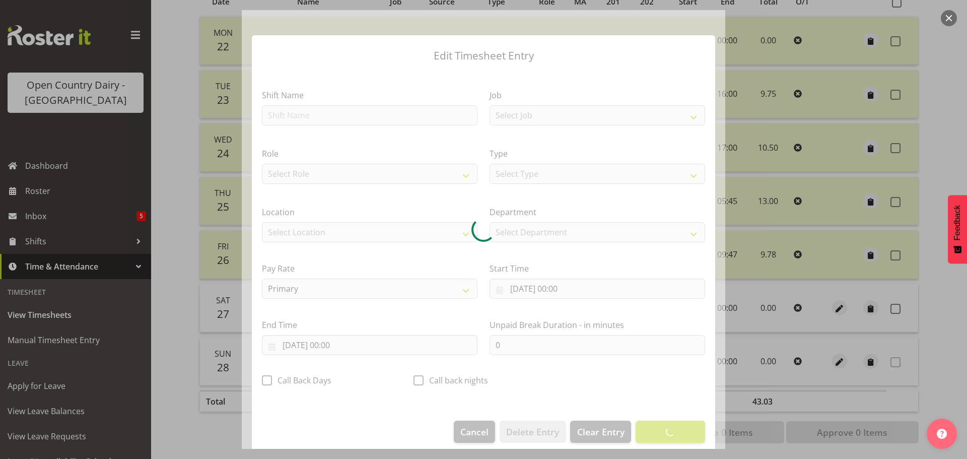
click at [296, 115] on div at bounding box center [484, 229] width 484 height 439
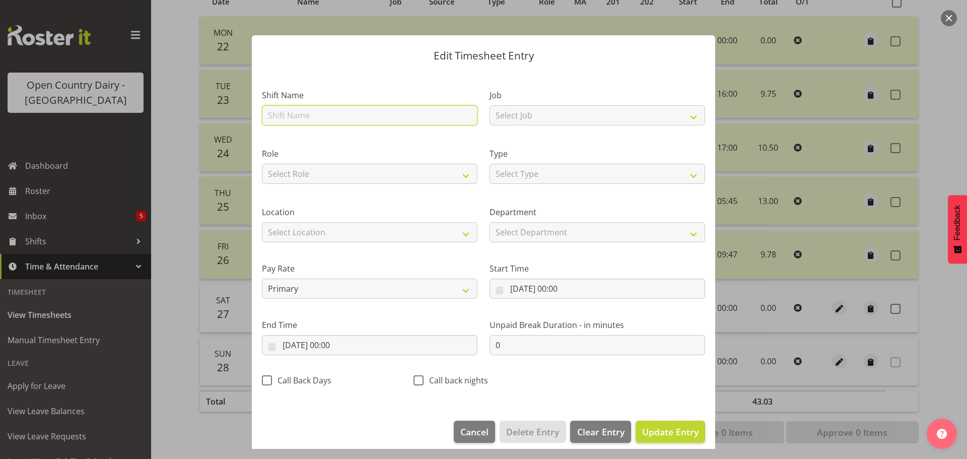
click at [294, 114] on input "text" at bounding box center [370, 115] width 216 height 20
click at [679, 430] on span "Update Entry" at bounding box center [670, 432] width 56 height 12
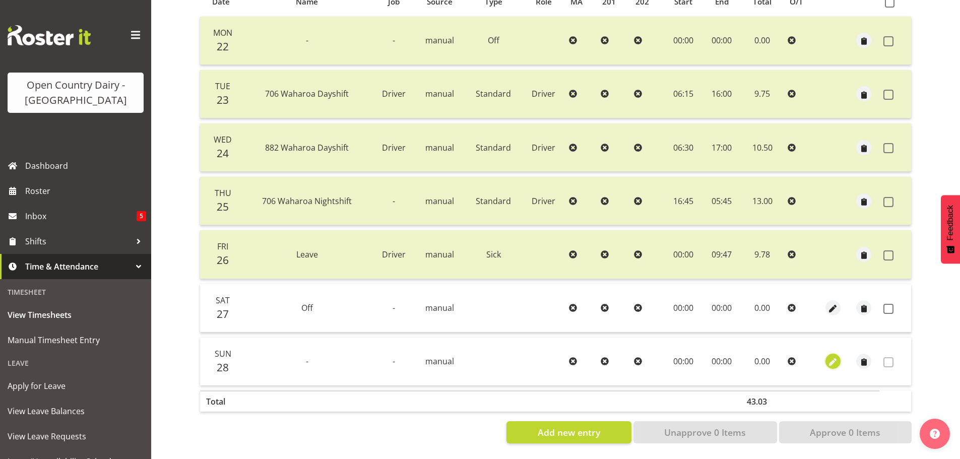
click at [838, 358] on span "button" at bounding box center [833, 363] width 12 height 12
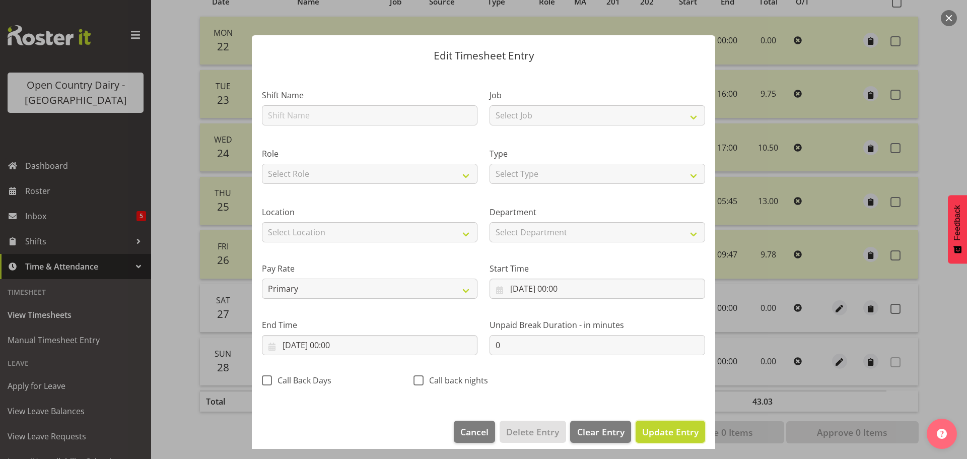
click at [670, 431] on span "Update Entry" at bounding box center [670, 432] width 56 height 12
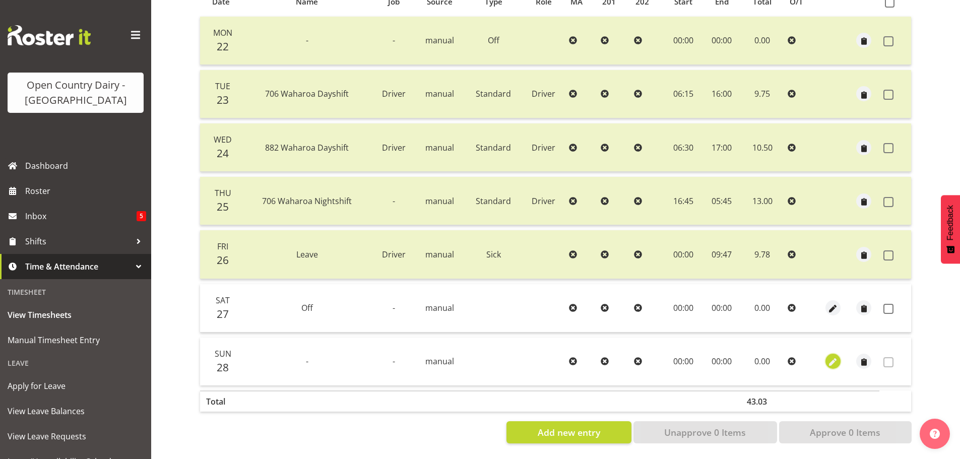
click at [833, 357] on span "button" at bounding box center [833, 363] width 12 height 12
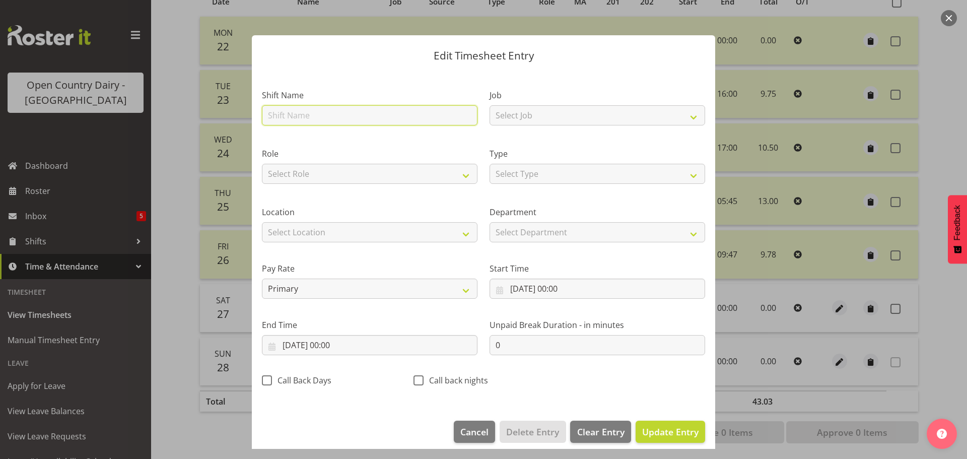
click at [359, 113] on input "text" at bounding box center [370, 115] width 216 height 20
click at [646, 438] on button "Update Entry" at bounding box center [671, 432] width 70 height 22
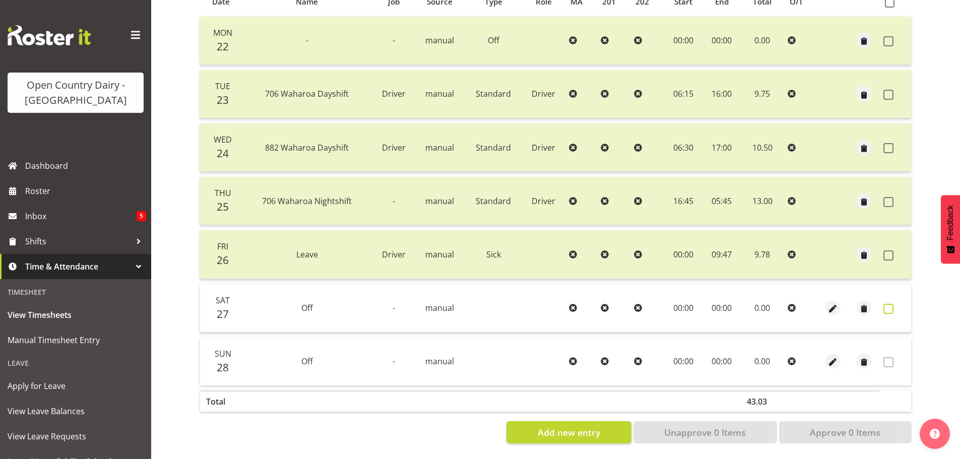
click at [891, 304] on span at bounding box center [888, 309] width 10 height 10
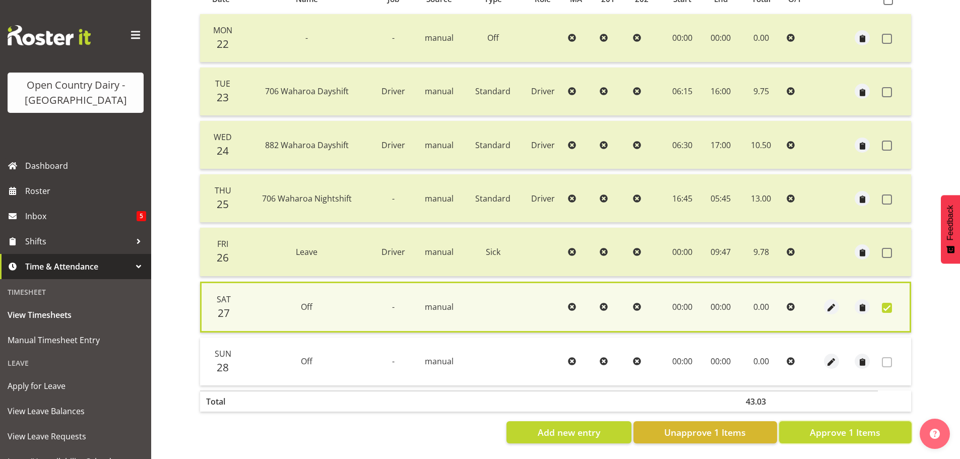
click at [848, 434] on button "Approve 1 Items" at bounding box center [845, 432] width 133 height 22
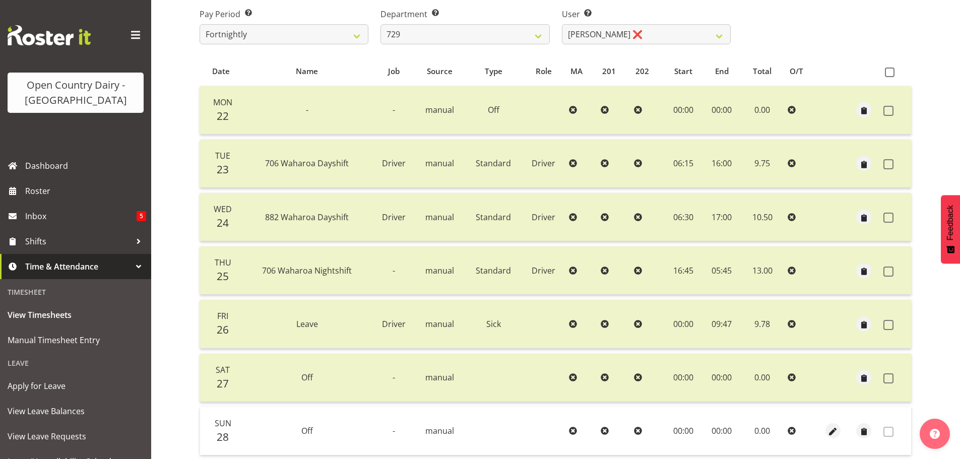
scroll to position [91, 0]
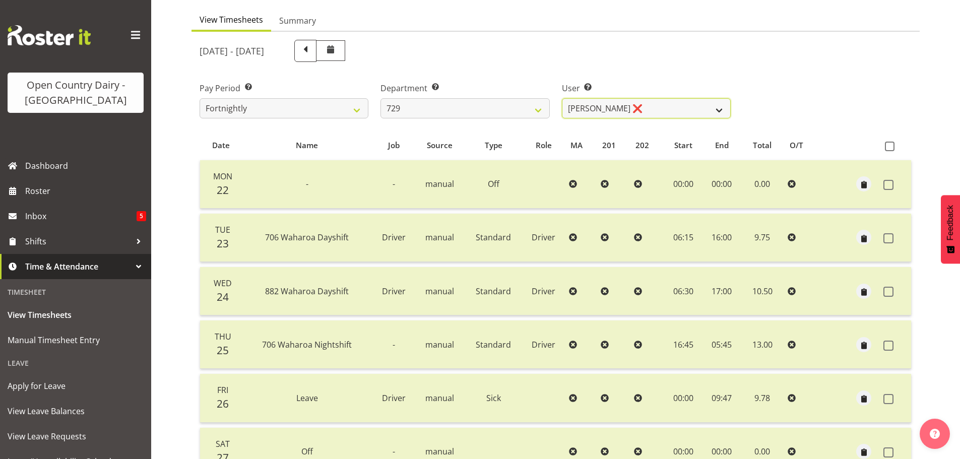
click at [669, 104] on select "Craig Schlager-Reay ❌ Dave Trepels ❌ Jimi Jack ❌ Shannan Wood ❌" at bounding box center [646, 108] width 169 height 20
drag, startPoint x: 669, startPoint y: 104, endPoint x: 654, endPoint y: 106, distance: 15.3
click at [668, 103] on select "Craig Schlager-Reay ❌ Dave Trepels ❌ Jimi Jack ❌ Shannan Wood ❌" at bounding box center [646, 108] width 169 height 20
click at [451, 110] on select "701 702 703 704 705 706 707 708 709 710 711 712 713 714 715 716 717 718 719 720" at bounding box center [464, 108] width 169 height 20
click at [380, 98] on select "701 702 703 704 705 706 707 708 709 710 711 712 713 714 715 716 717 718 719 720" at bounding box center [464, 108] width 169 height 20
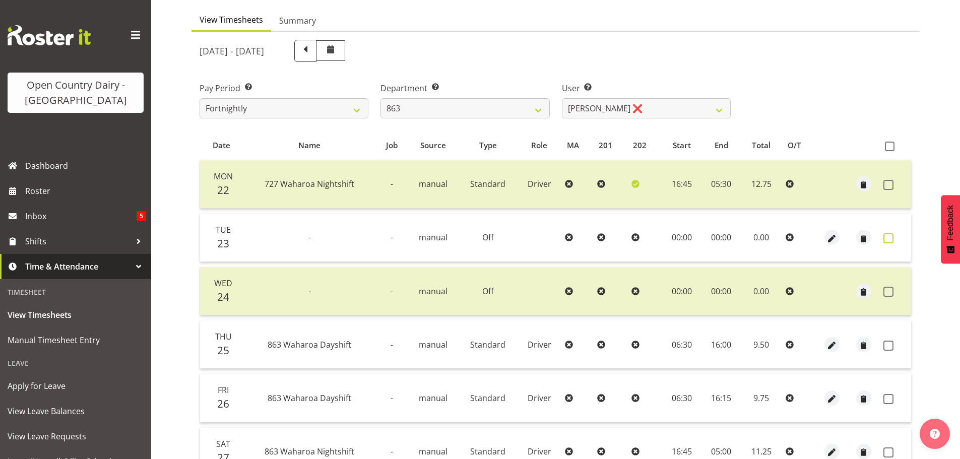
click at [884, 238] on span at bounding box center [888, 238] width 10 height 10
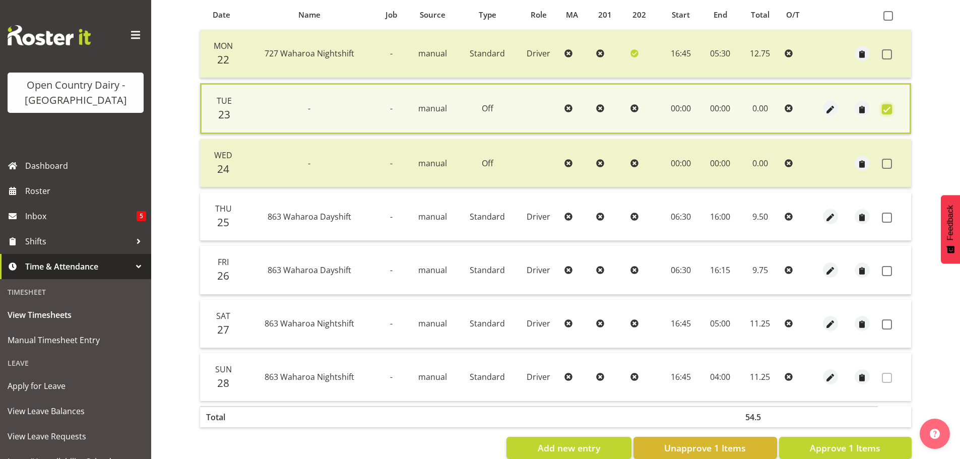
scroll to position [244, 0]
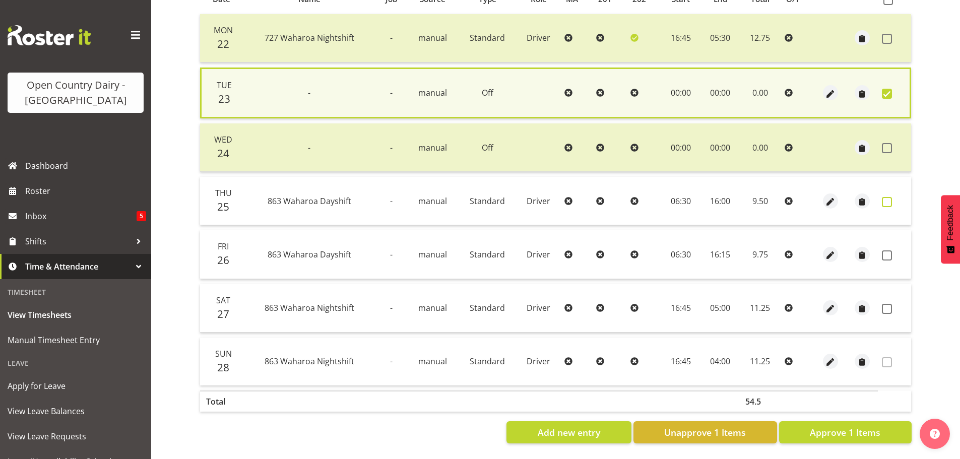
click at [887, 197] on span at bounding box center [887, 202] width 10 height 10
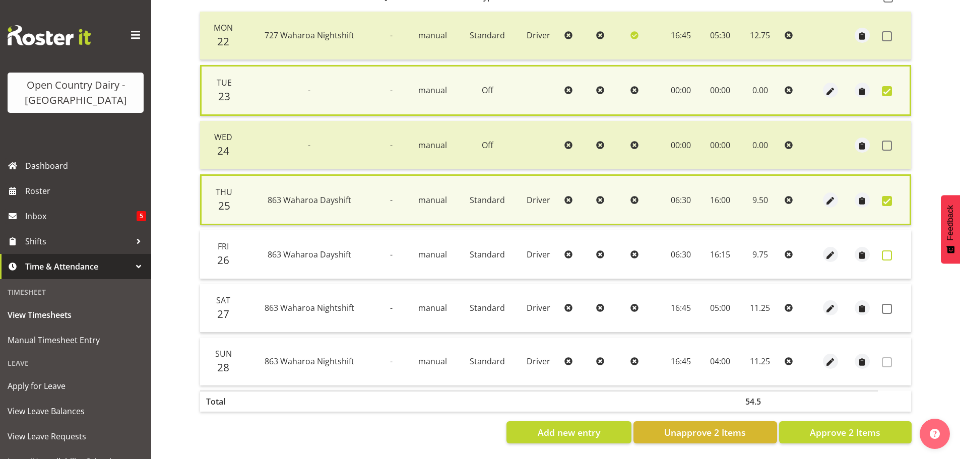
click at [887, 252] on span at bounding box center [887, 255] width 10 height 10
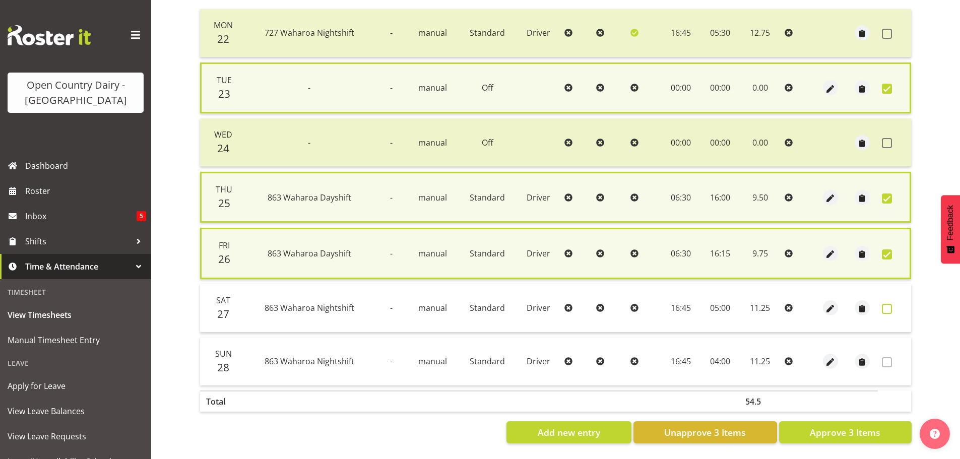
click at [887, 307] on span at bounding box center [887, 309] width 10 height 10
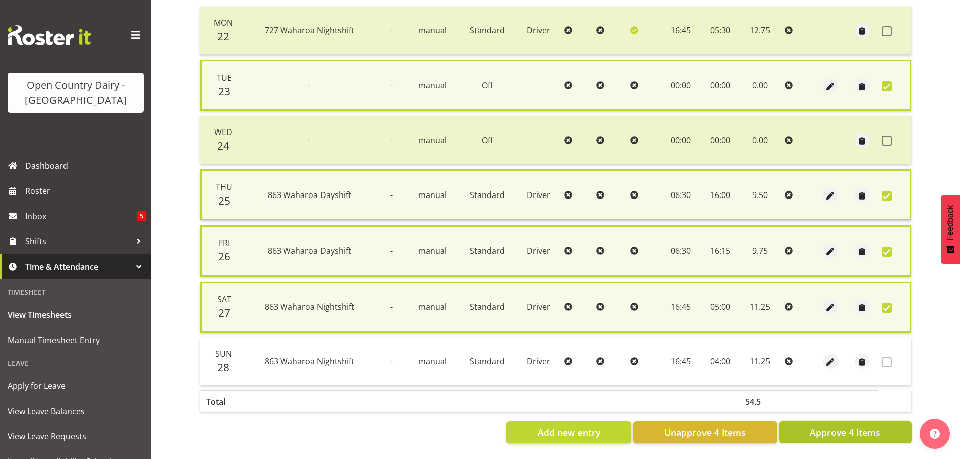
click at [843, 433] on span "Approve 4 Items" at bounding box center [845, 432] width 71 height 13
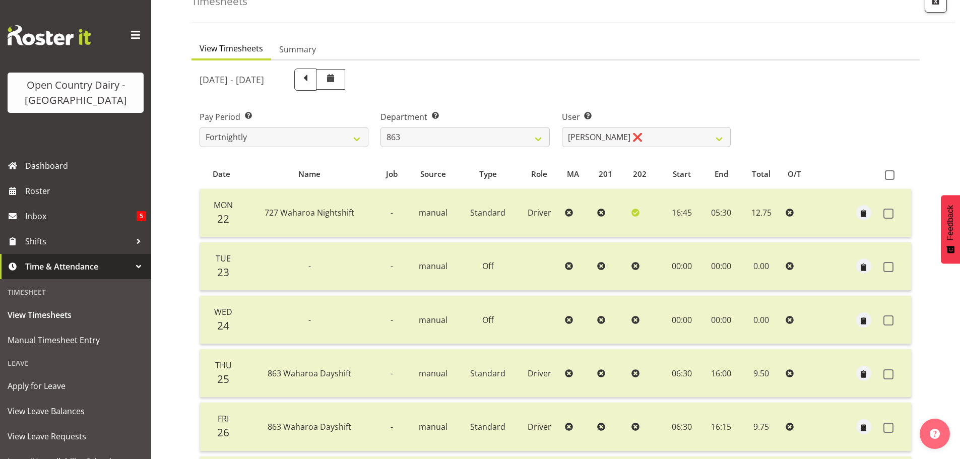
scroll to position [40, 0]
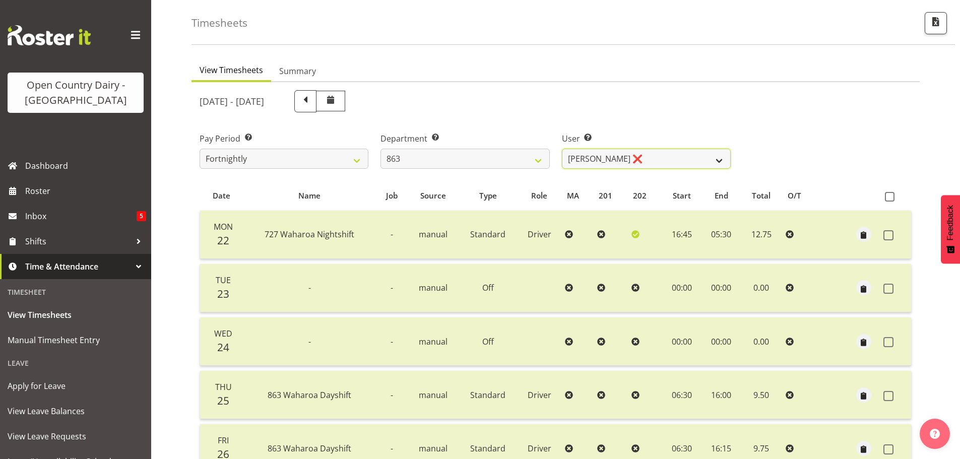
click at [649, 157] on select "Billy Walters ❌ Glyn Spiller ❌ Mike Paki ❌ Paul Bunyan ❌" at bounding box center [646, 159] width 169 height 20
click at [562, 149] on select "Billy Walters ❌ Glyn Spiller ❌ Mike Paki ❌ Paul Bunyan ❌" at bounding box center [646, 159] width 169 height 20
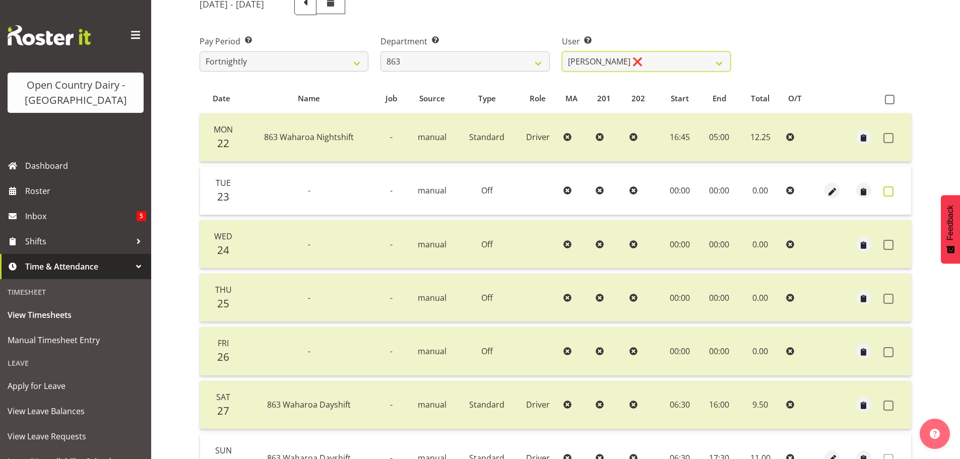
scroll to position [141, 0]
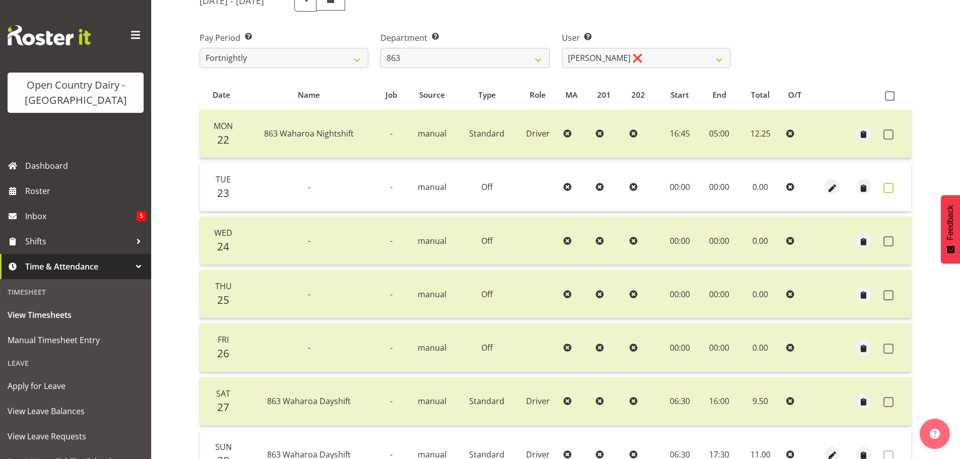
click at [891, 189] on span at bounding box center [888, 188] width 10 height 10
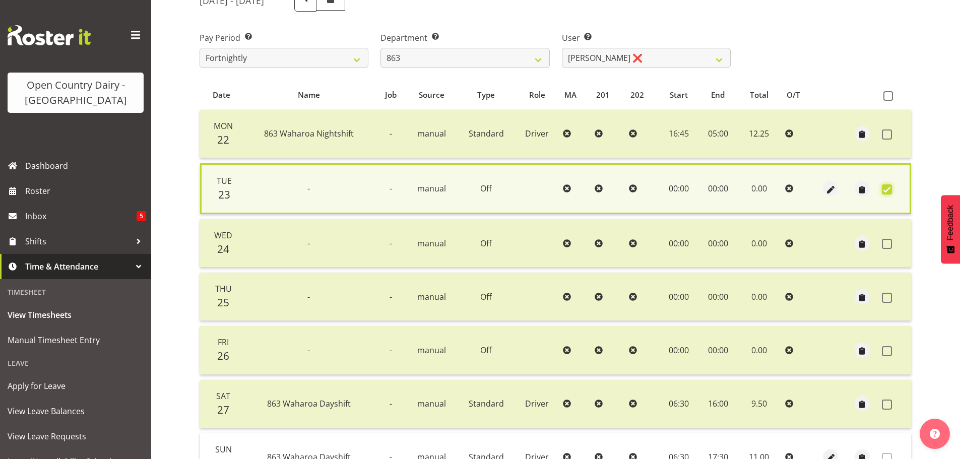
scroll to position [244, 0]
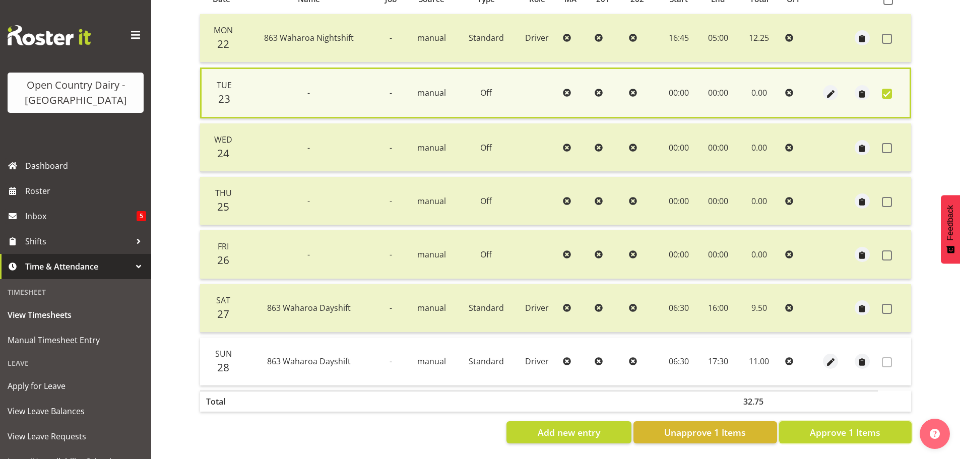
click at [882, 421] on button "Approve 1 Items" at bounding box center [845, 432] width 133 height 22
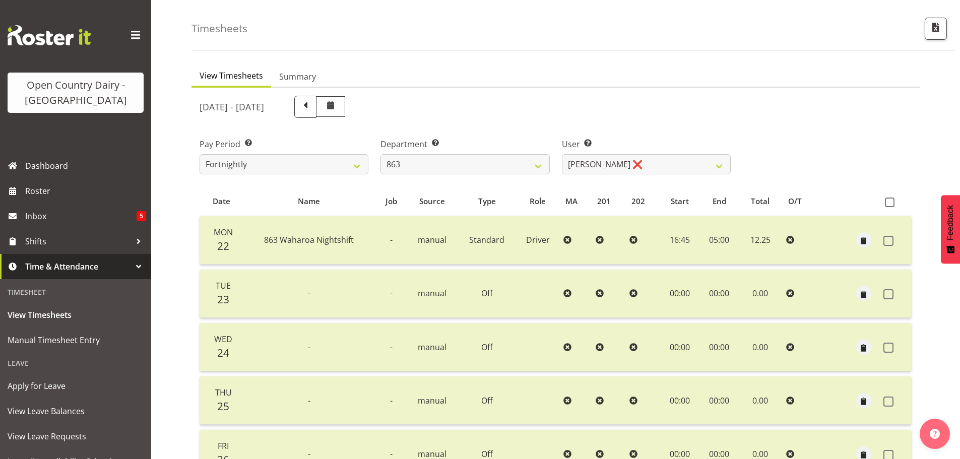
scroll to position [0, 0]
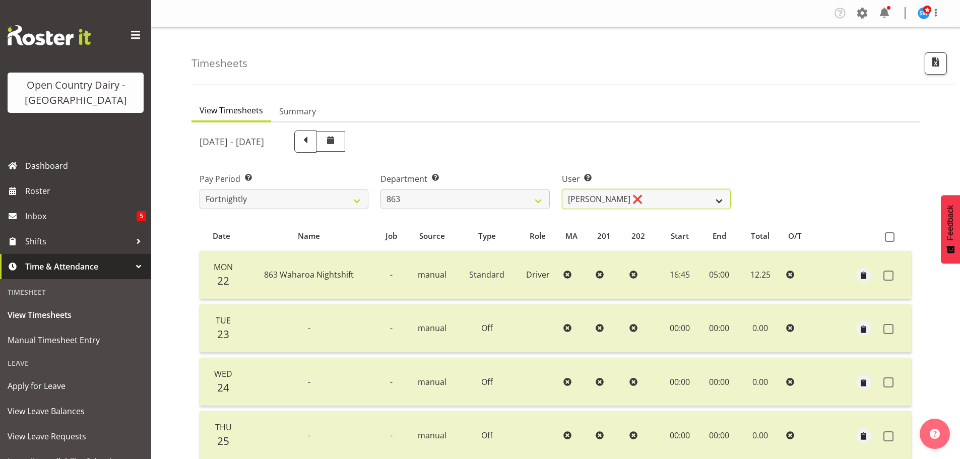
click at [648, 201] on select "Billy Walters ❌ Glyn Spiller ❌ Mike Paki ❌ Paul Bunyan ❌" at bounding box center [646, 199] width 169 height 20
click at [562, 189] on select "Billy Walters ❌ Glyn Spiller ❌ Mike Paki ❌ Paul Bunyan ❌" at bounding box center [646, 199] width 169 height 20
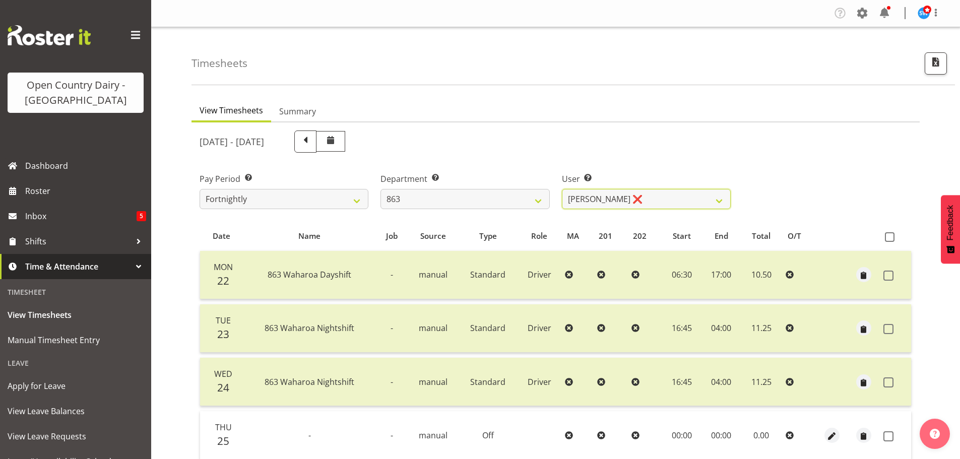
scroll to position [242, 0]
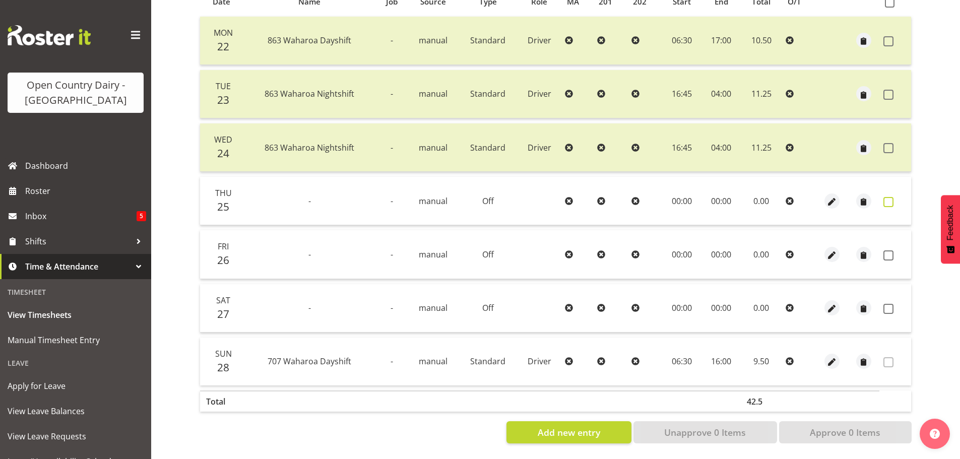
click at [889, 197] on span at bounding box center [888, 202] width 10 height 10
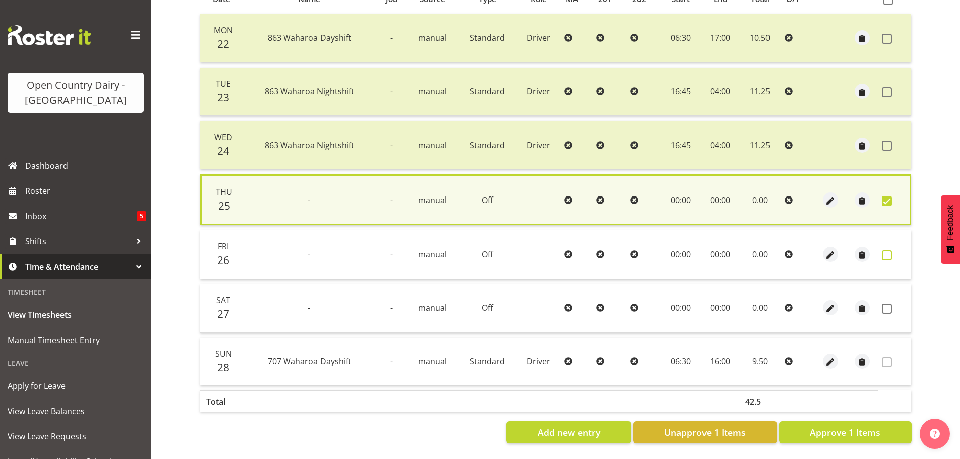
click at [889, 251] on span at bounding box center [887, 255] width 10 height 10
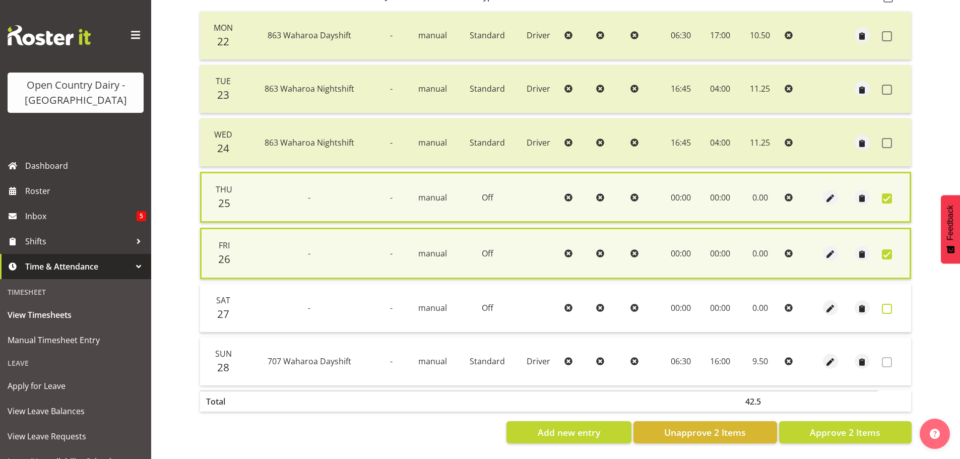
click at [887, 307] on span at bounding box center [887, 309] width 10 height 10
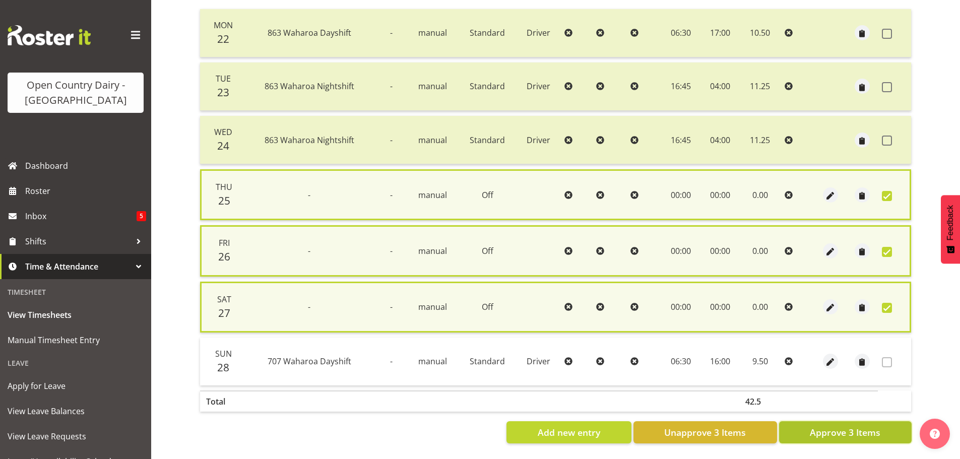
click at [848, 432] on span "Approve 3 Items" at bounding box center [845, 432] width 71 height 13
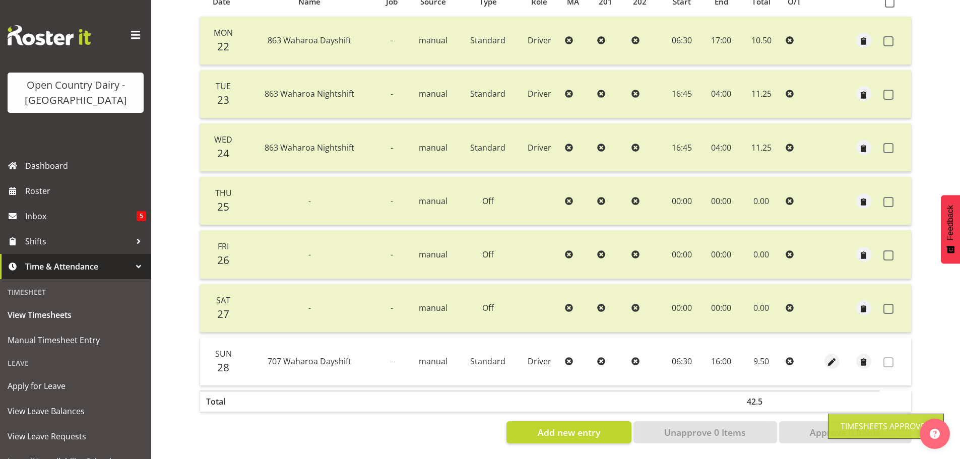
scroll to position [0, 0]
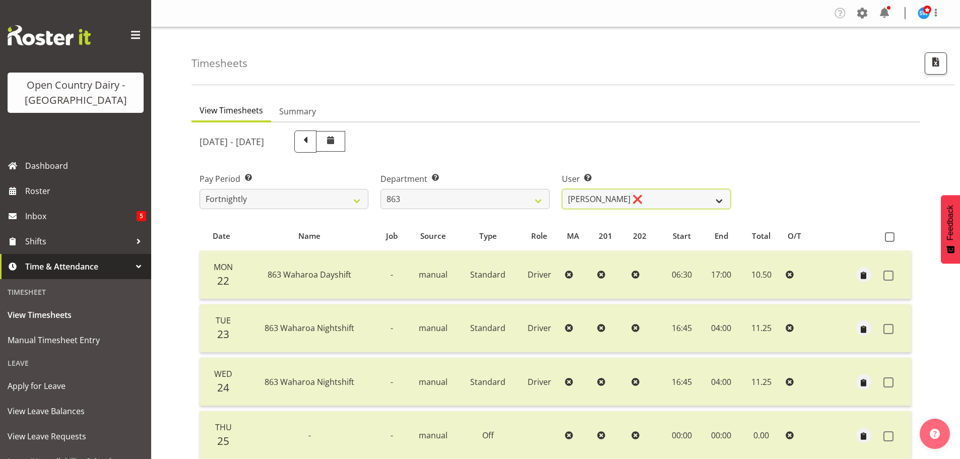
click at [660, 196] on select "Billy Walters ❌ Glyn Spiller ❌ Mike Paki ❌ Paul Bunyan ❌" at bounding box center [646, 199] width 169 height 20
click at [562, 189] on select "Billy Walters ❌ Glyn Spiller ❌ Mike Paki ❌ Paul Bunyan ❌" at bounding box center [646, 199] width 169 height 20
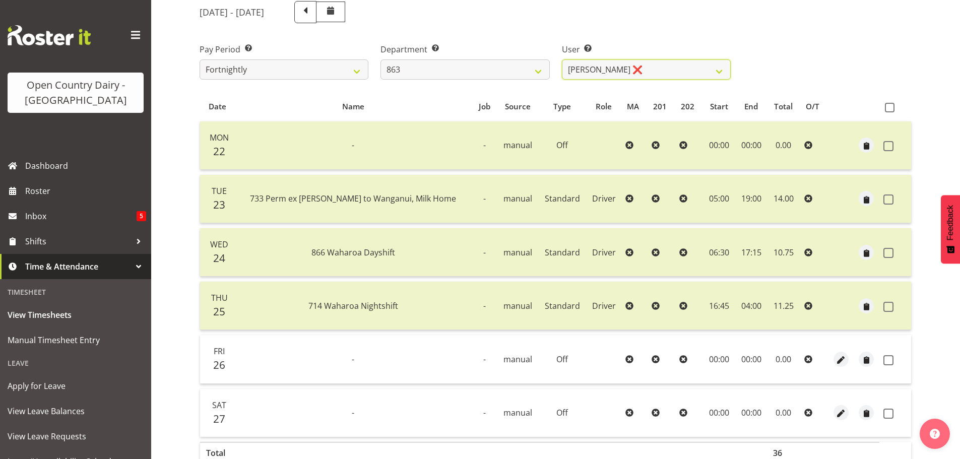
scroll to position [188, 0]
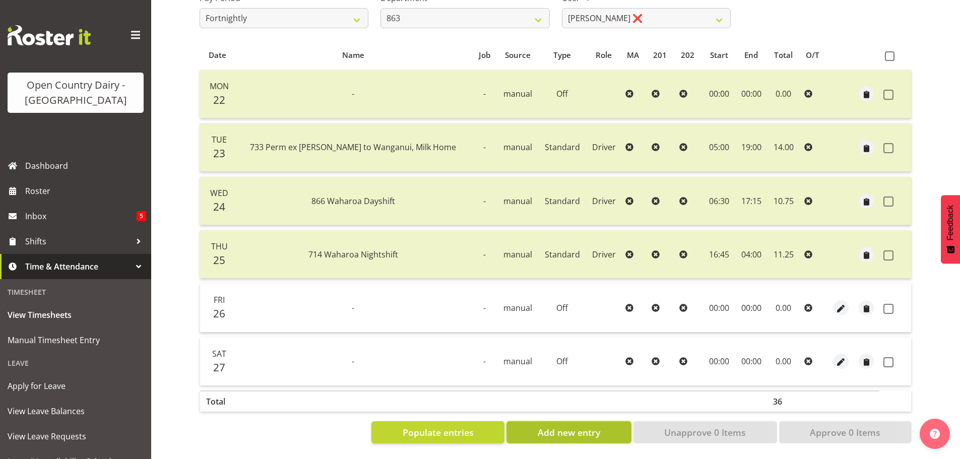
click at [596, 427] on span "Add new entry" at bounding box center [569, 432] width 62 height 13
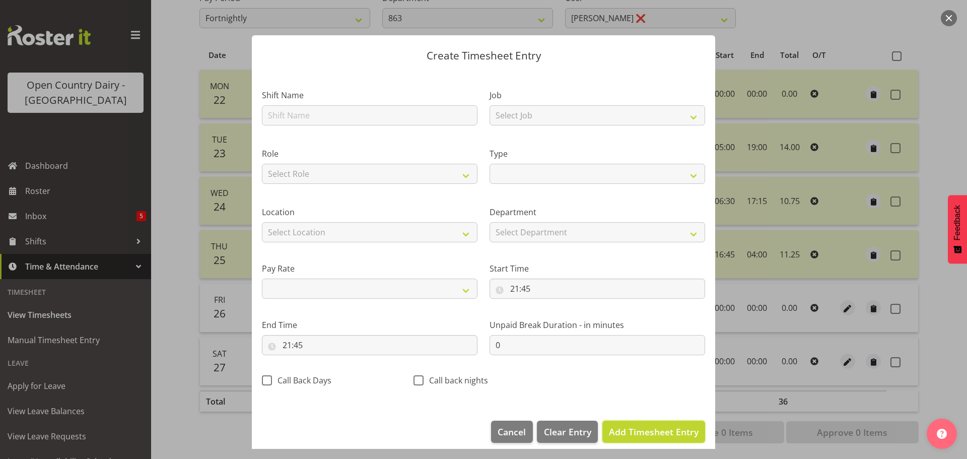
click at [648, 432] on span "Add Timesheet Entry" at bounding box center [654, 432] width 90 height 12
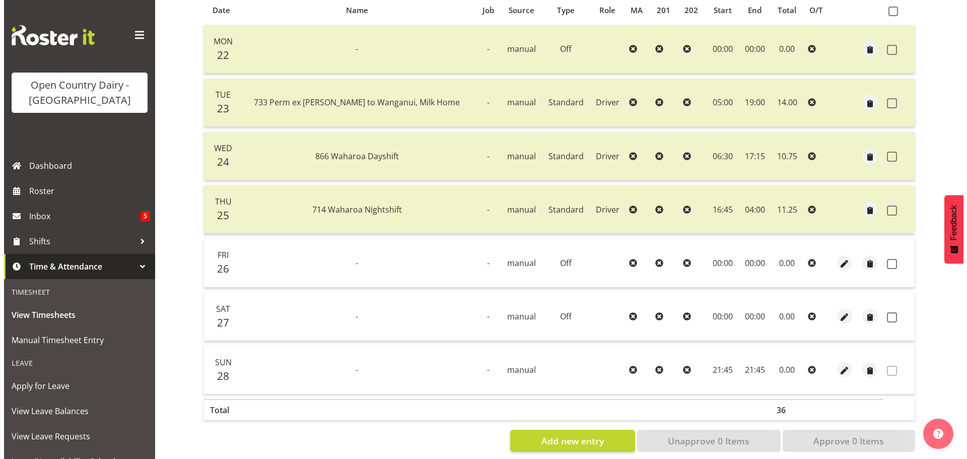
scroll to position [242, 0]
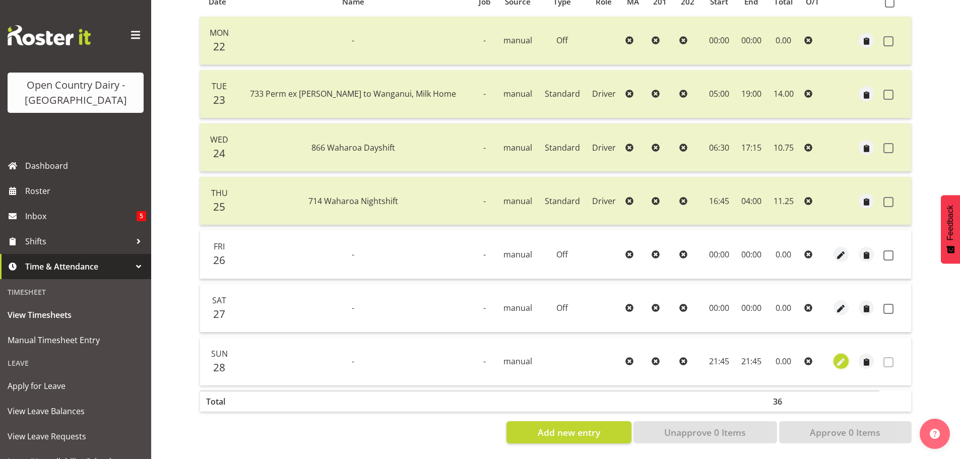
click at [840, 357] on span "button" at bounding box center [841, 363] width 12 height 12
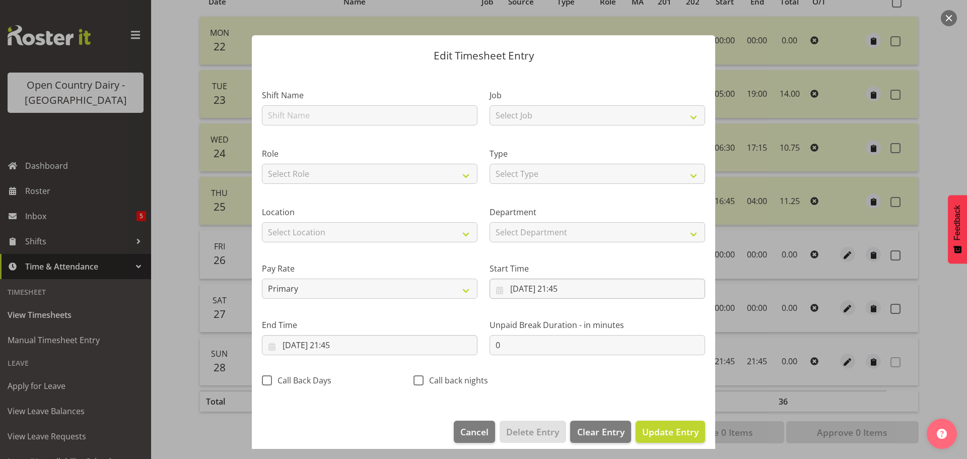
click at [554, 290] on section "Shift Name Job Select Job Driver Driver supervisor Support Role Select Role Dri…" at bounding box center [484, 241] width 464 height 340
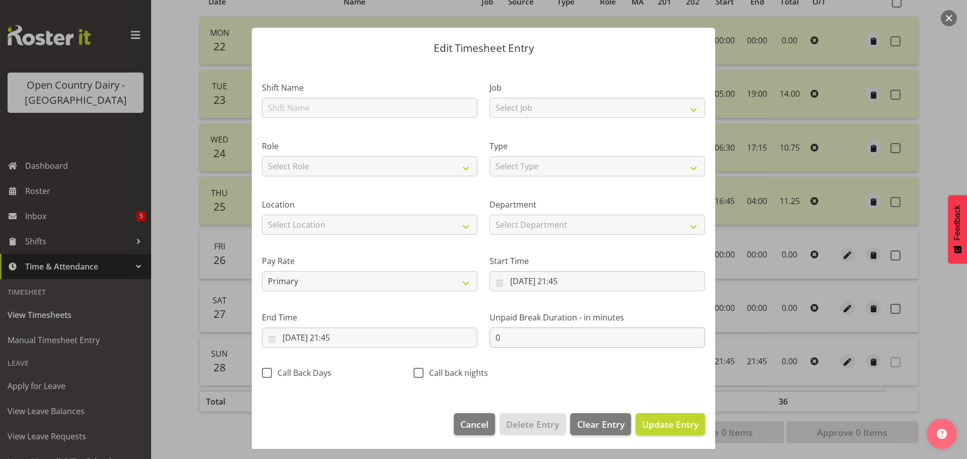
scroll to position [9, 0]
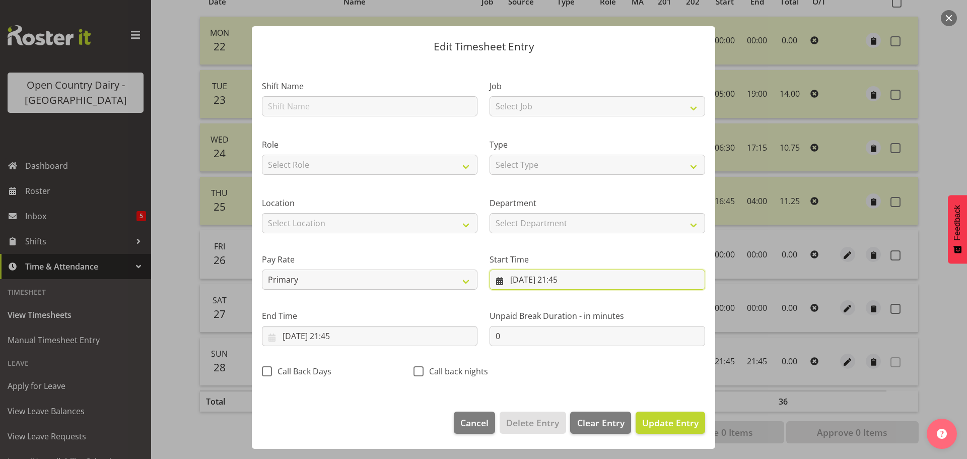
click at [567, 279] on input "28/09/2025, 21:45" at bounding box center [598, 280] width 216 height 20
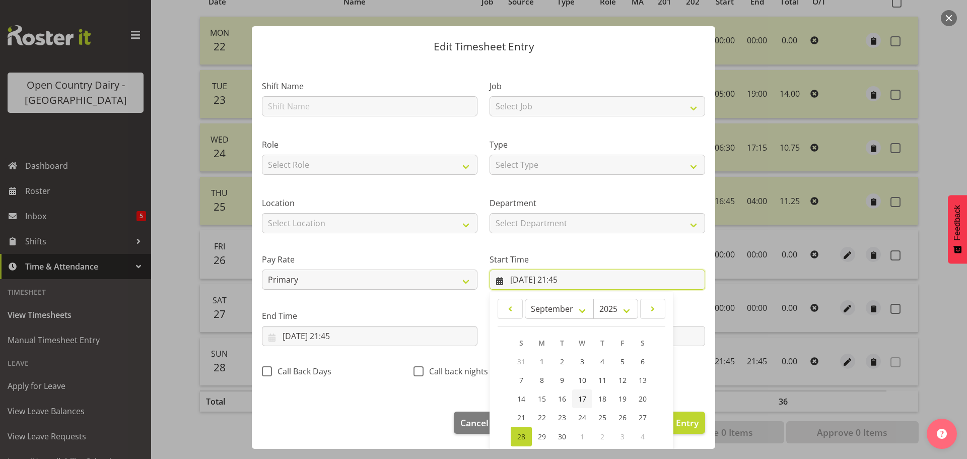
scroll to position [80, 0]
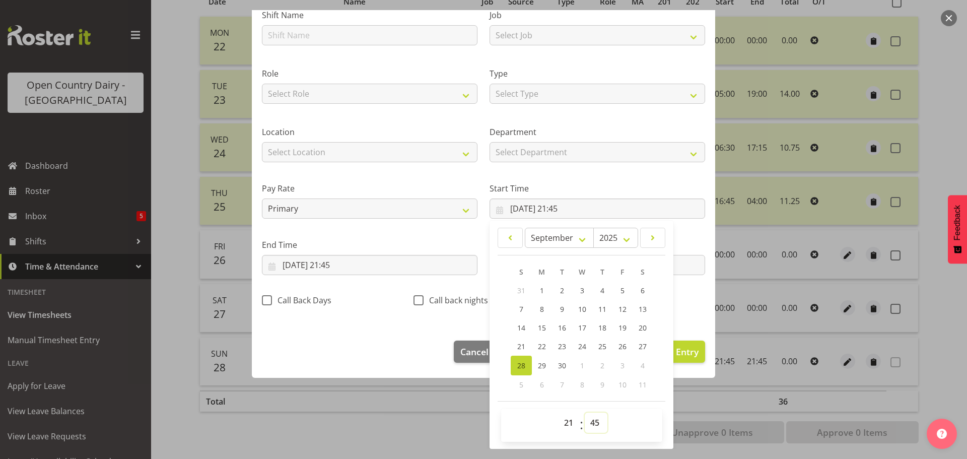
drag, startPoint x: 594, startPoint y: 426, endPoint x: 582, endPoint y: 416, distance: 15.7
click at [590, 423] on select "00 01 02 03 04 05 06 07 08 09 10 11 12 13 14 15 16 17 18 19 20 21 22 23 24 25 2…" at bounding box center [596, 423] width 23 height 20
click at [585, 413] on select "00 01 02 03 04 05 06 07 08 09 10 11 12 13 14 15 16 17 18 19 20 21 22 23 24 25 2…" at bounding box center [596, 423] width 23 height 20
click at [564, 425] on select "00 01 02 03 04 05 06 07 08 09 10 11 12 13 14 15 16 17 18 19 20 21 22 23" at bounding box center [570, 423] width 23 height 20
click at [559, 413] on select "00 01 02 03 04 05 06 07 08 09 10 11 12 13 14 15 16 17 18 19 20 21 22 23" at bounding box center [570, 423] width 23 height 20
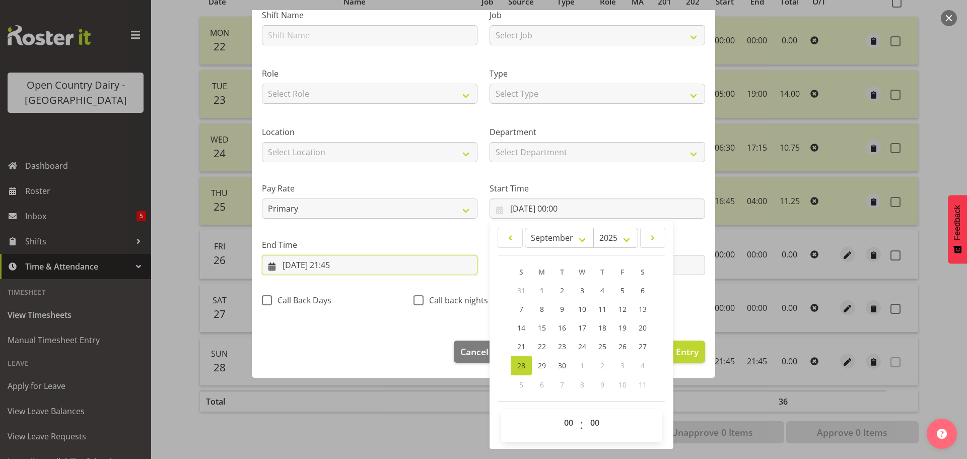
click at [336, 266] on input "28/09/2025, 21:45" at bounding box center [370, 265] width 216 height 20
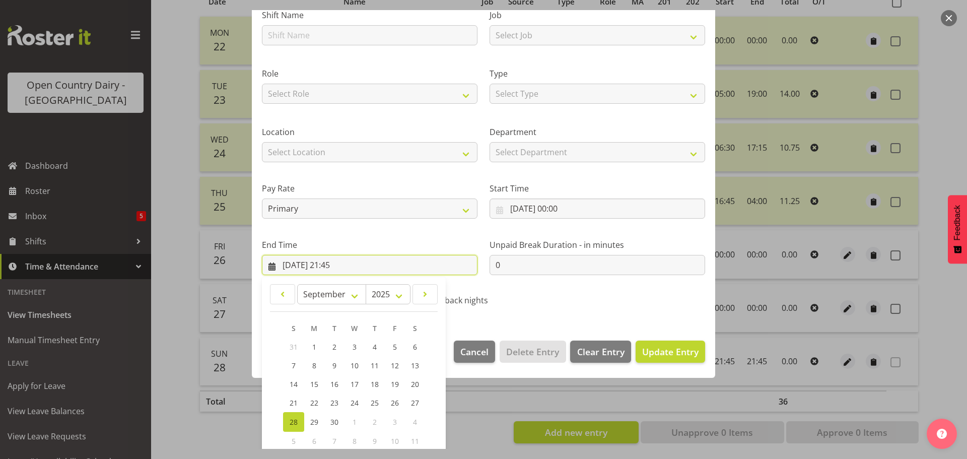
scroll to position [137, 0]
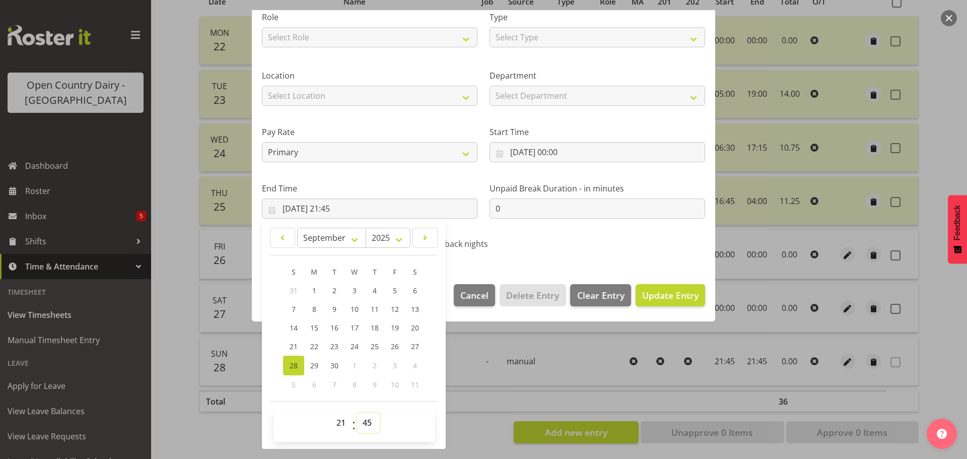
click at [371, 427] on select "00 01 02 03 04 05 06 07 08 09 10 11 12 13 14 15 16 17 18 19 20 21 22 23 24 25 2…" at bounding box center [368, 423] width 23 height 20
click at [357, 413] on select "00 01 02 03 04 05 06 07 08 09 10 11 12 13 14 15 16 17 18 19 20 21 22 23 24 25 2…" at bounding box center [368, 423] width 23 height 20
drag, startPoint x: 343, startPoint y: 424, endPoint x: 343, endPoint y: 416, distance: 8.1
click at [343, 424] on select "00 01 02 03 04 05 06 07 08 09 10 11 12 13 14 15 16 17 18 19 20 21 22 23" at bounding box center [342, 423] width 23 height 20
click at [331, 413] on select "00 01 02 03 04 05 06 07 08 09 10 11 12 13 14 15 16 17 18 19 20 21 22 23" at bounding box center [342, 423] width 23 height 20
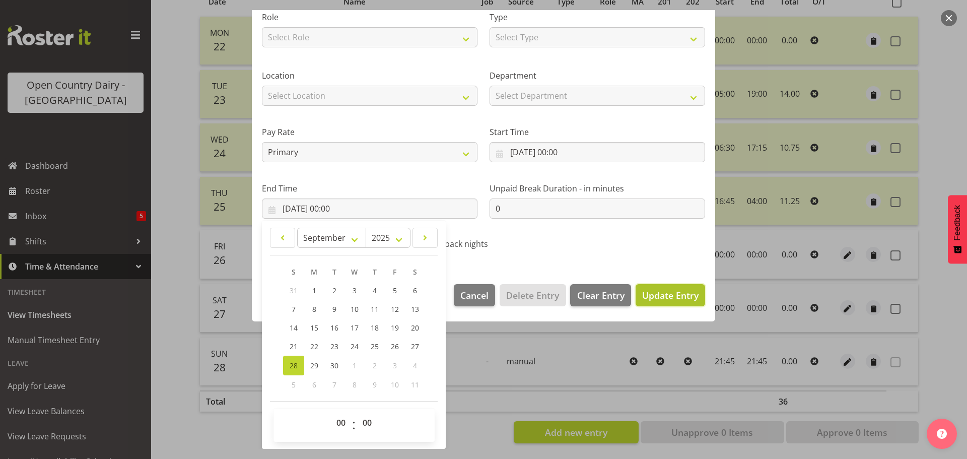
click at [671, 295] on span "Update Entry" at bounding box center [670, 295] width 56 height 12
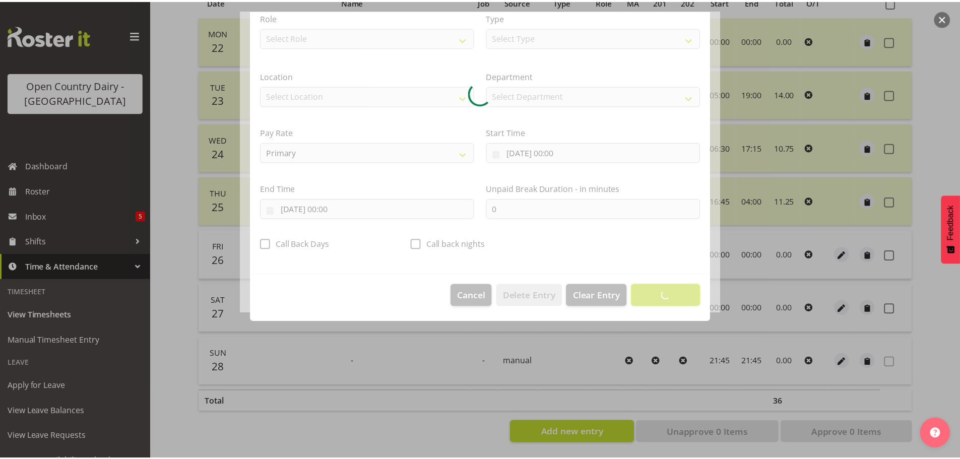
scroll to position [9, 0]
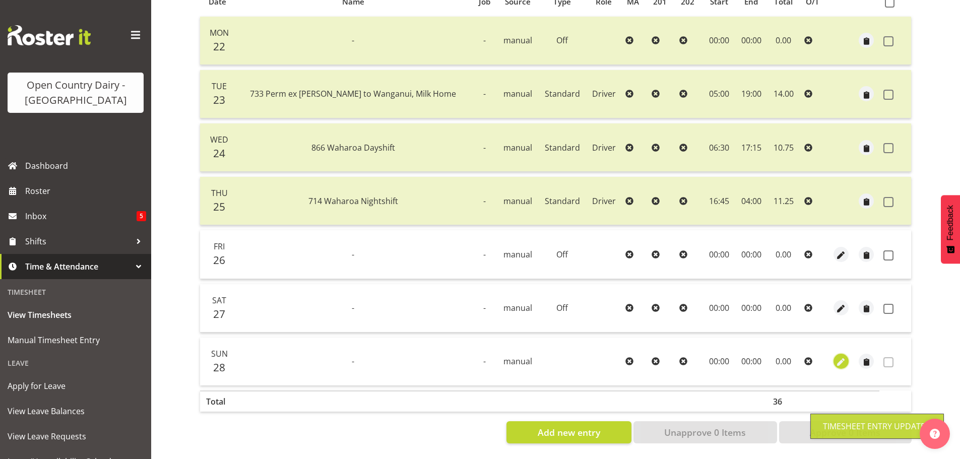
click at [835, 357] on span "button" at bounding box center [841, 363] width 12 height 12
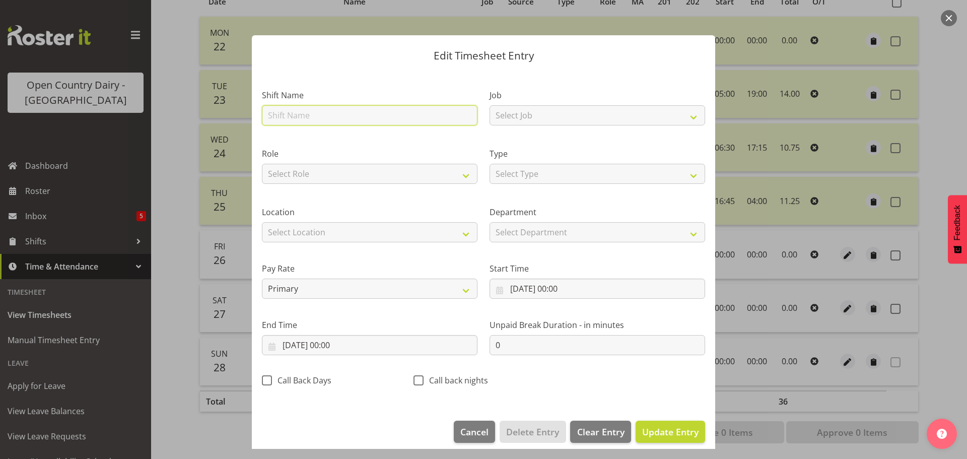
click at [358, 110] on input "text" at bounding box center [370, 115] width 216 height 20
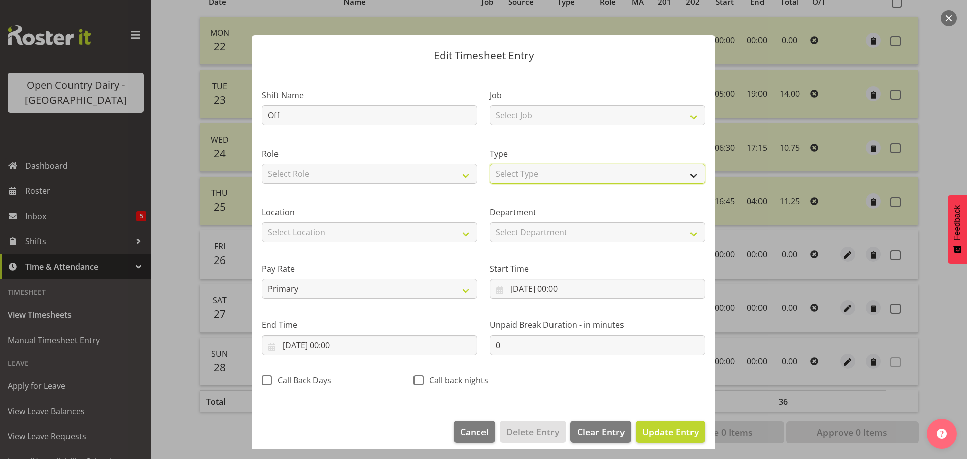
click at [562, 176] on select "Select Type Off Standard Public Holiday Public Holiday (Worked) Day In Lieu Ann…" at bounding box center [598, 174] width 216 height 20
click at [490, 174] on select "Select Type Off Standard Public Holiday Public Holiday (Worked) Day In Lieu Ann…" at bounding box center [598, 174] width 216 height 20
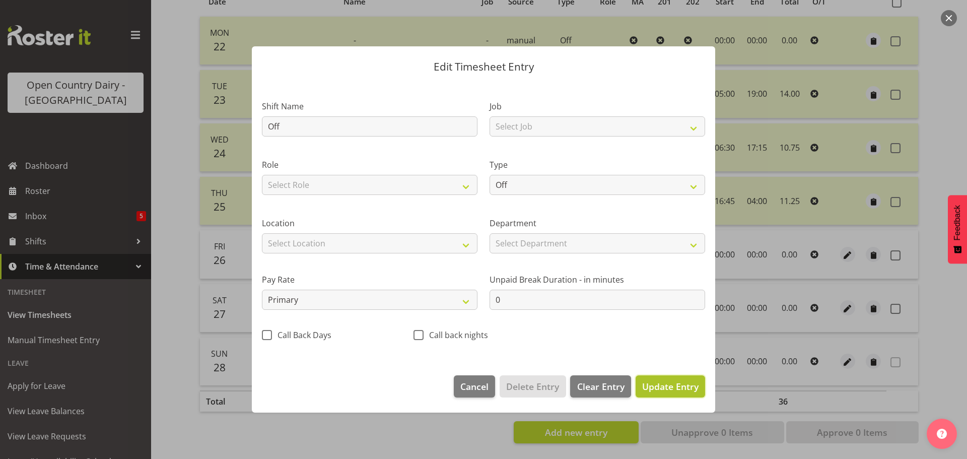
click at [673, 386] on span "Update Entry" at bounding box center [670, 386] width 56 height 12
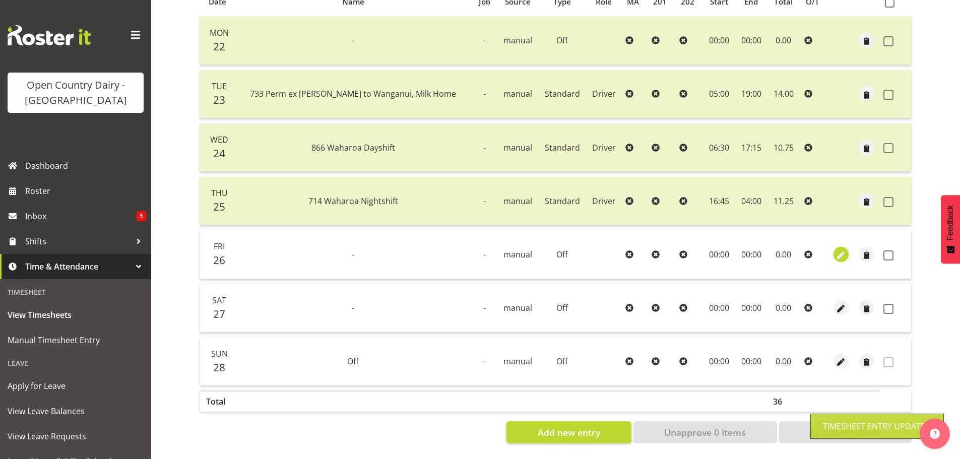
click at [837, 249] on span "button" at bounding box center [841, 255] width 12 height 12
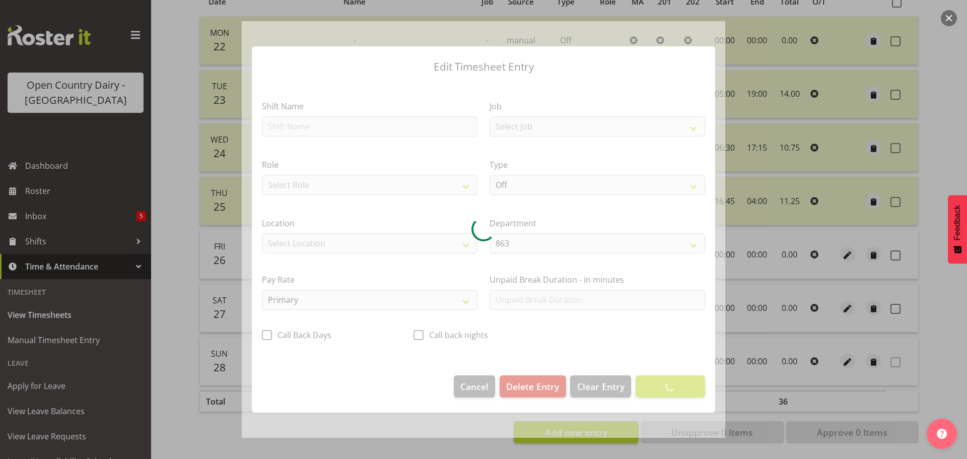
click at [286, 124] on div at bounding box center [484, 229] width 484 height 417
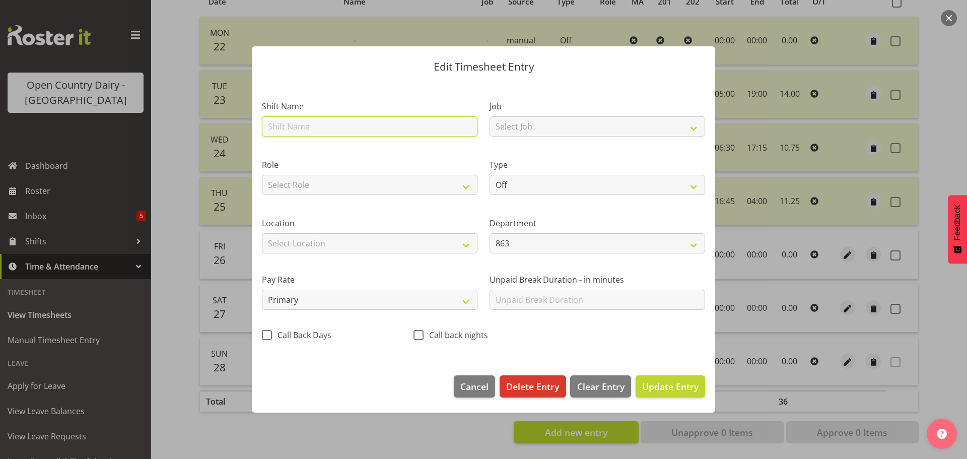
click at [286, 123] on input "text" at bounding box center [370, 126] width 216 height 20
click at [658, 383] on span "Update Entry" at bounding box center [670, 386] width 56 height 12
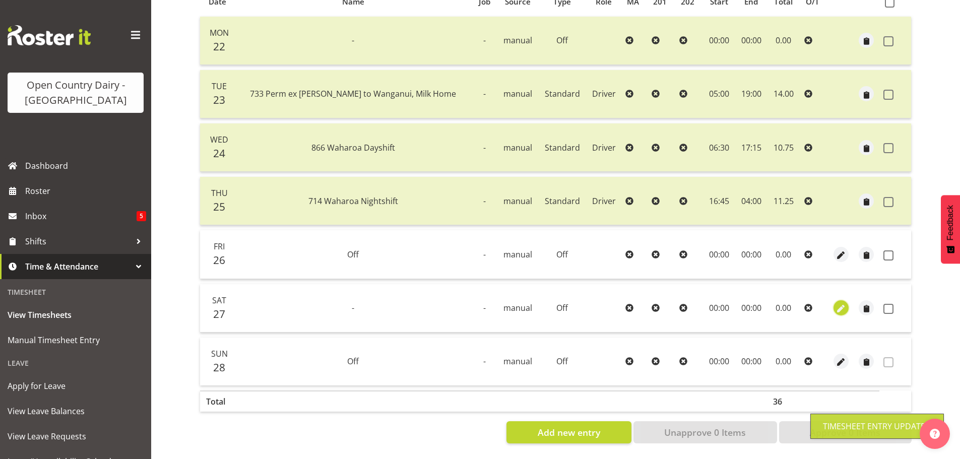
click at [836, 303] on span "button" at bounding box center [841, 309] width 12 height 12
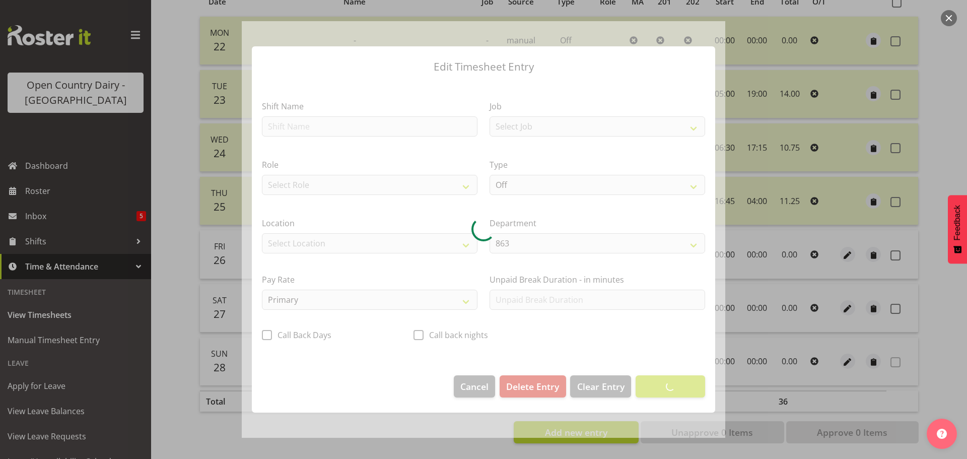
click at [331, 123] on div at bounding box center [484, 229] width 484 height 417
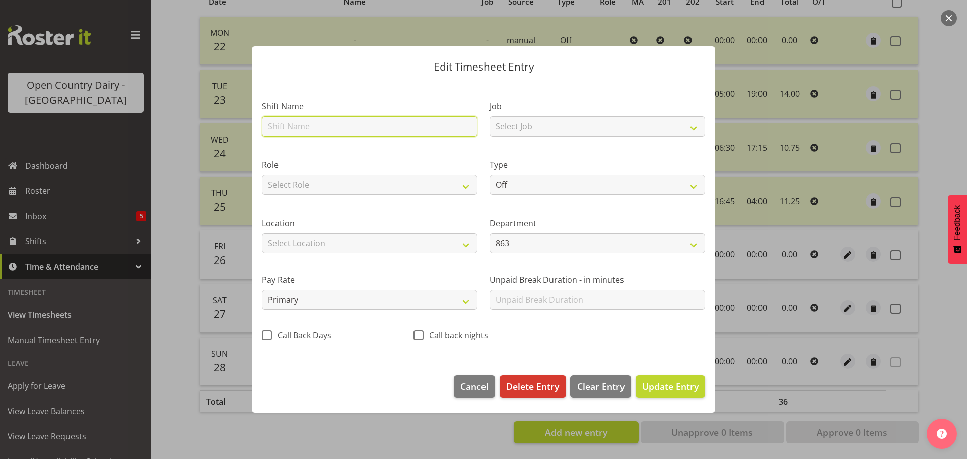
click at [322, 125] on input "text" at bounding box center [370, 126] width 216 height 20
drag, startPoint x: 682, startPoint y: 389, endPoint x: 832, endPoint y: 339, distance: 157.7
click at [682, 388] on span "Update Entry" at bounding box center [670, 386] width 56 height 12
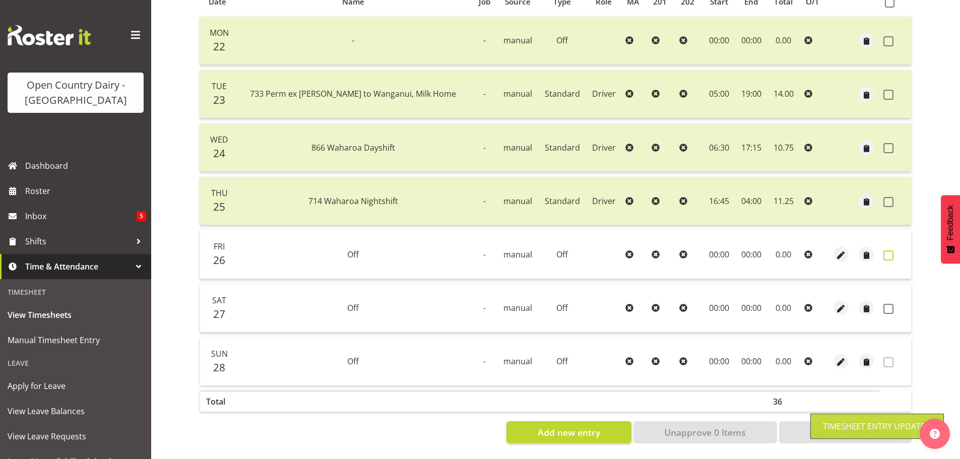
click at [888, 250] on span at bounding box center [888, 255] width 10 height 10
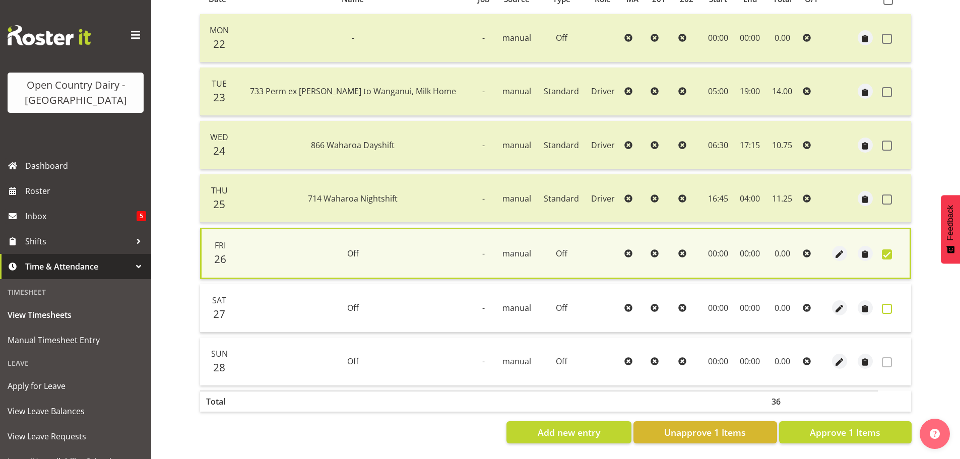
click at [887, 304] on span at bounding box center [887, 309] width 10 height 10
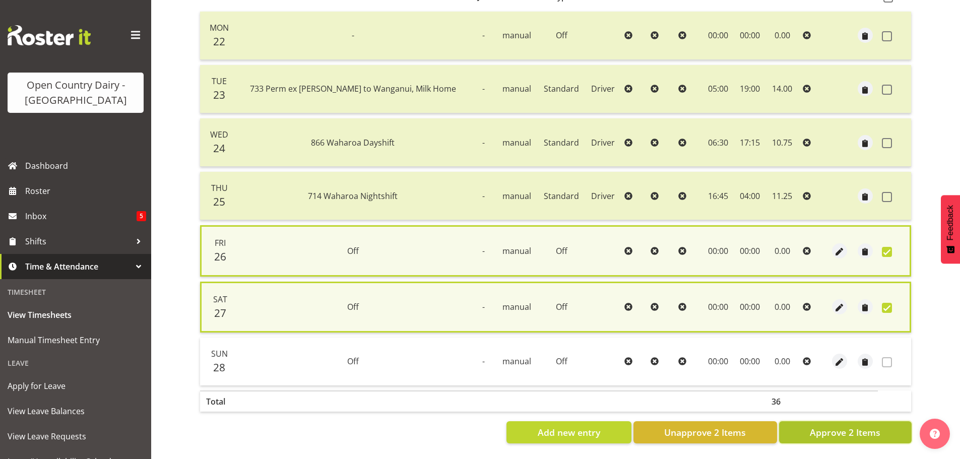
click at [872, 430] on span "Approve 2 Items" at bounding box center [845, 432] width 71 height 13
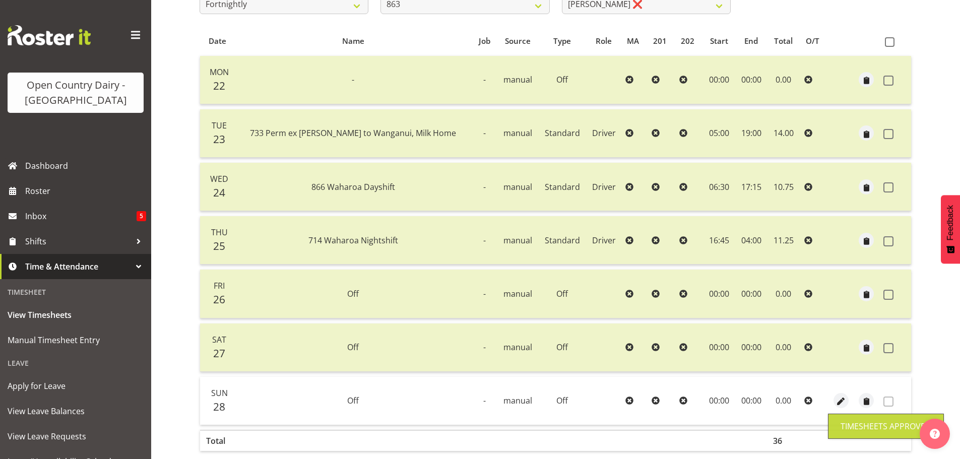
scroll to position [141, 0]
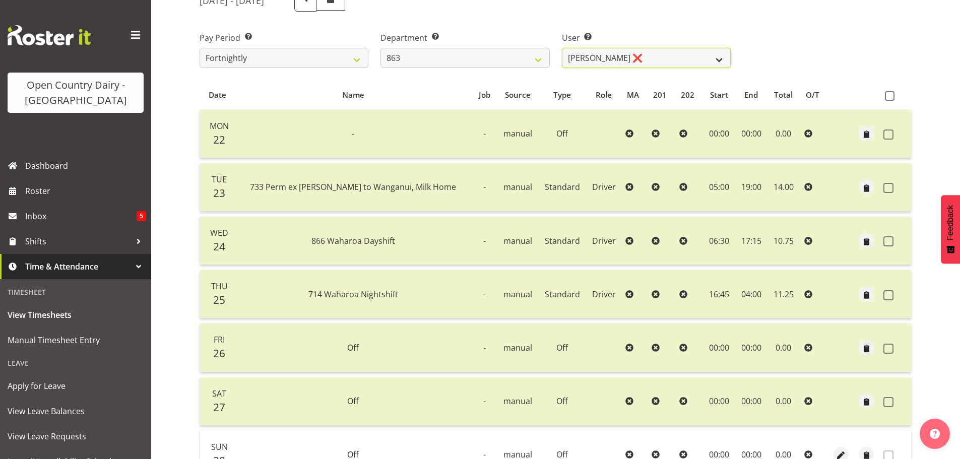
click at [632, 54] on select "Billy Walters ❌ Glyn Spiller ❌ Mike Paki ❌ Paul Bunyan ❌" at bounding box center [646, 58] width 169 height 20
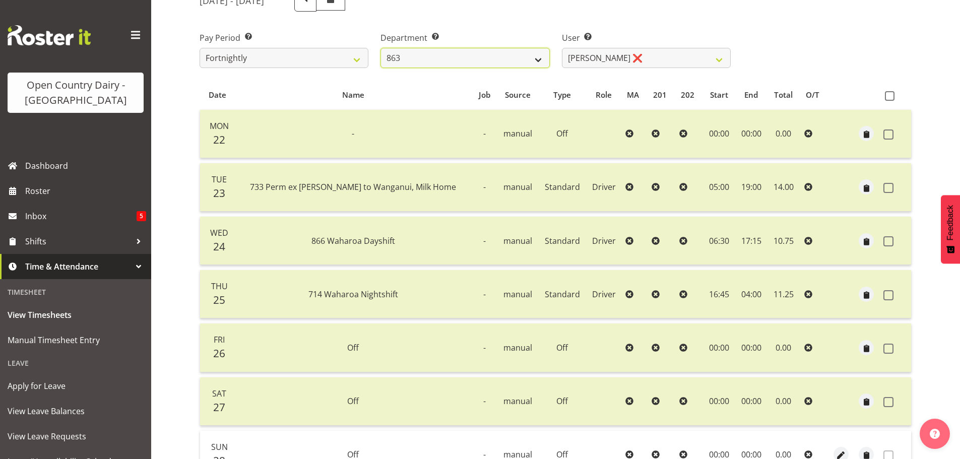
click at [491, 59] on select "701 702 703 704 705 706 707 708 709 710 711 712 713 714 715 716 717 718 719 720" at bounding box center [464, 58] width 169 height 20
click at [380, 48] on select "701 702 703 704 705 706 707 708 709 710 711 712 713 714 715 716 717 718 719 720" at bounding box center [464, 58] width 169 height 20
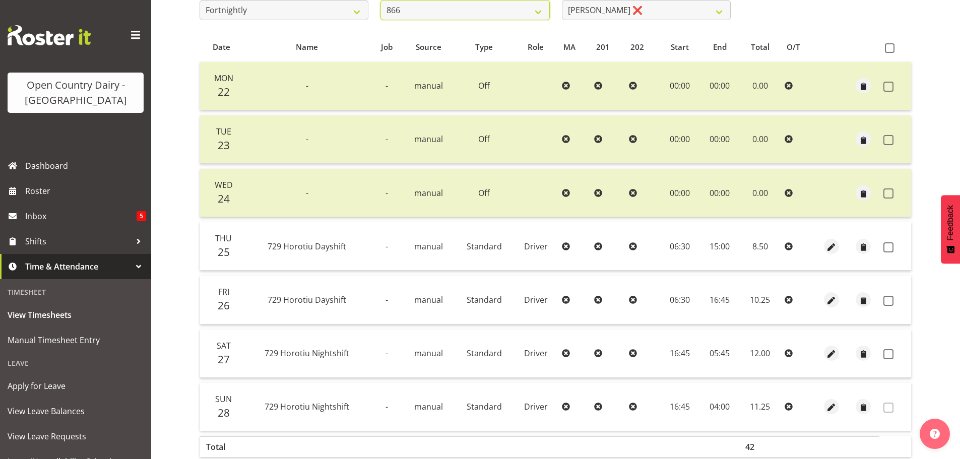
scroll to position [242, 0]
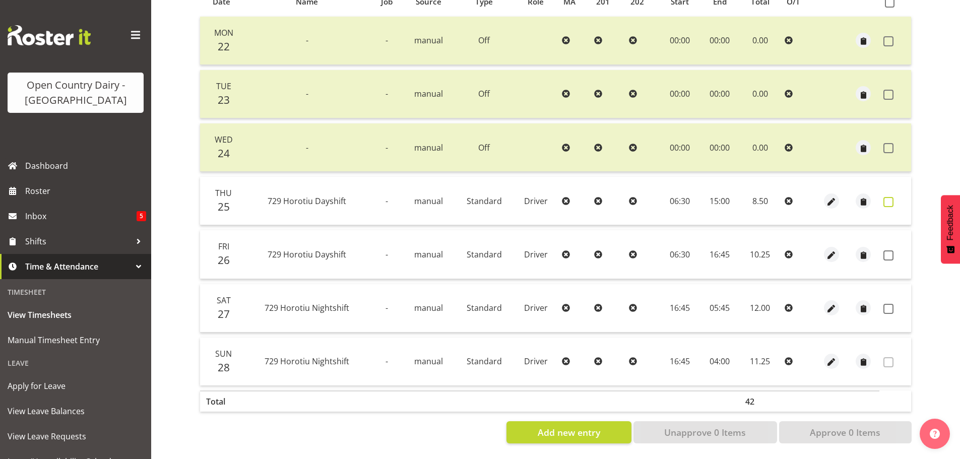
click at [893, 197] on span at bounding box center [888, 202] width 10 height 10
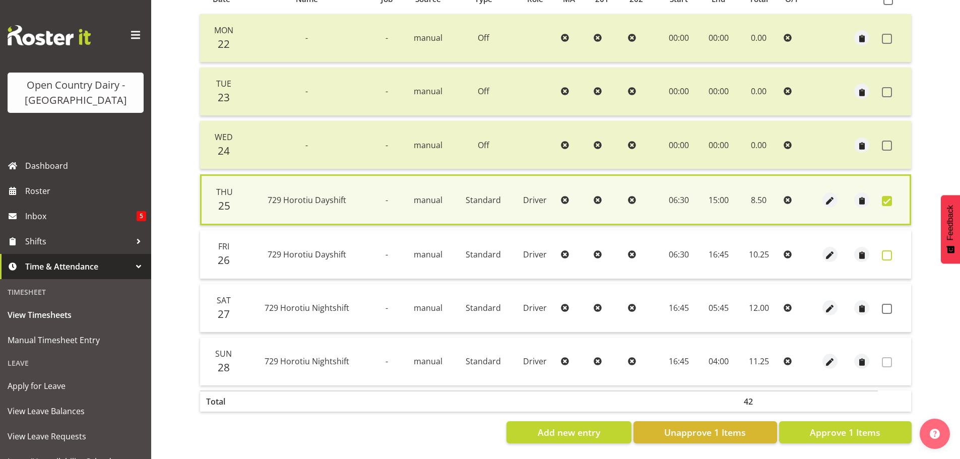
click at [888, 251] on span at bounding box center [887, 255] width 10 height 10
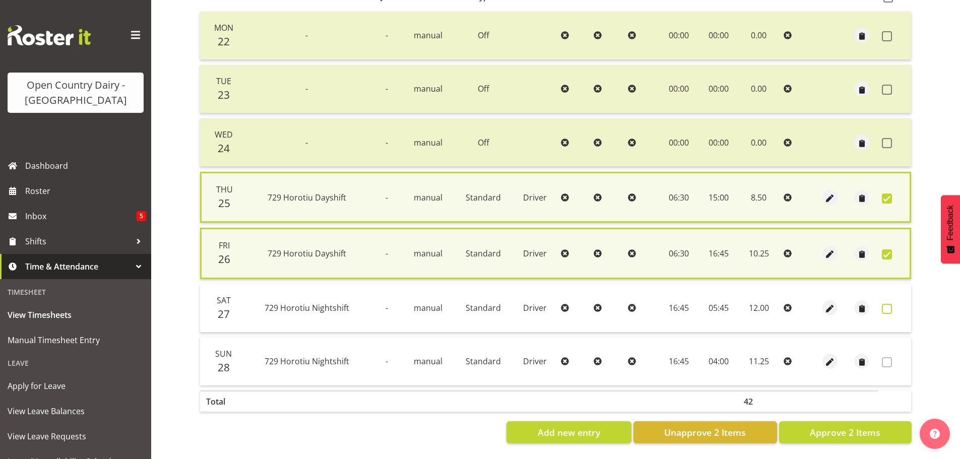
click at [888, 305] on span at bounding box center [887, 309] width 10 height 10
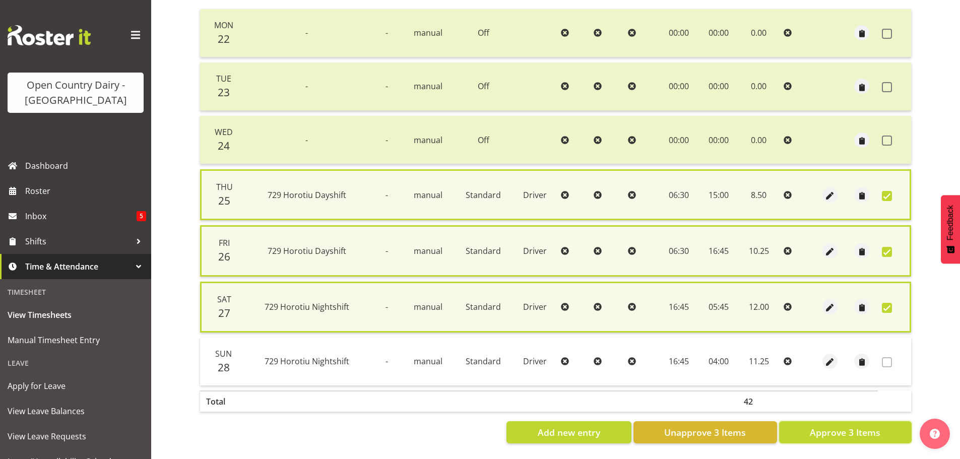
click at [872, 430] on span "Approve 3 Items" at bounding box center [845, 432] width 71 height 13
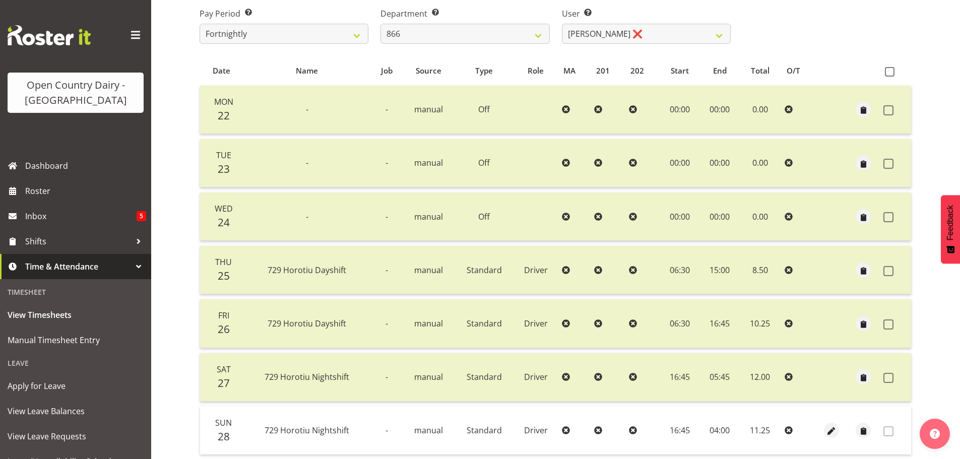
scroll to position [40, 0]
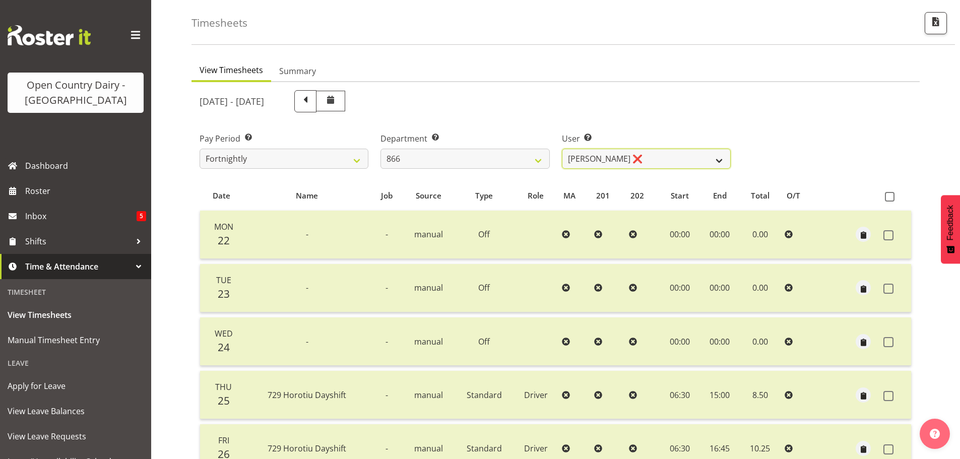
click at [661, 156] on select "Harshdeep Singh ❌ Jacques Nel ❌ Navreet Jawanda ❌ Neil Abrahams ❌" at bounding box center [646, 159] width 169 height 20
click at [562, 149] on select "Harshdeep Singh ❌ Jacques Nel ❌ Navreet Jawanda ❌ Neil Abrahams ❌" at bounding box center [646, 159] width 169 height 20
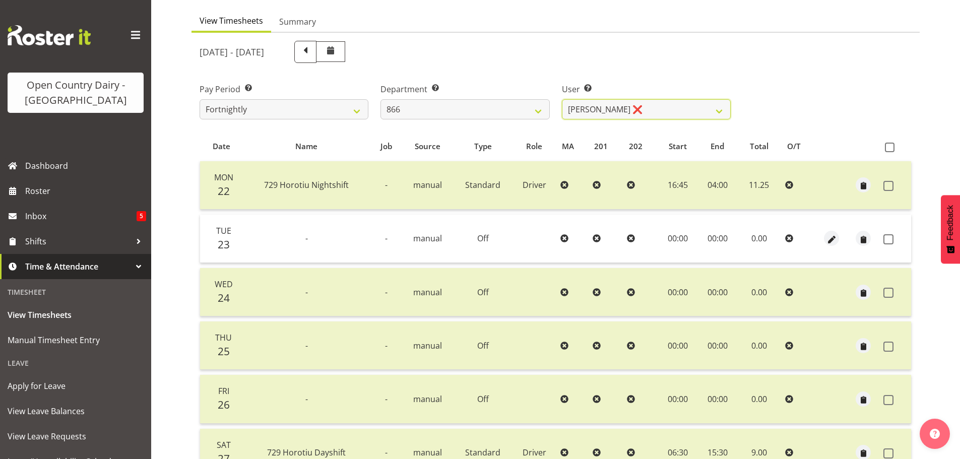
scroll to position [191, 0]
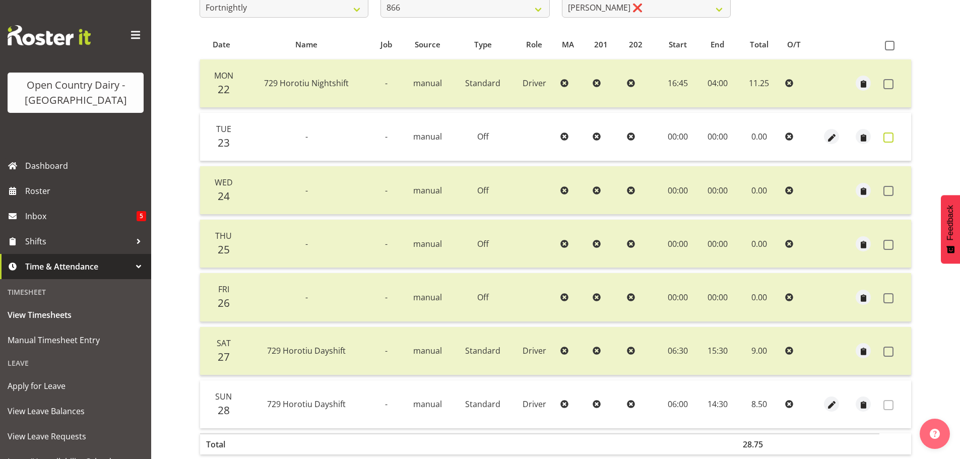
click at [891, 140] on span at bounding box center [888, 138] width 10 height 10
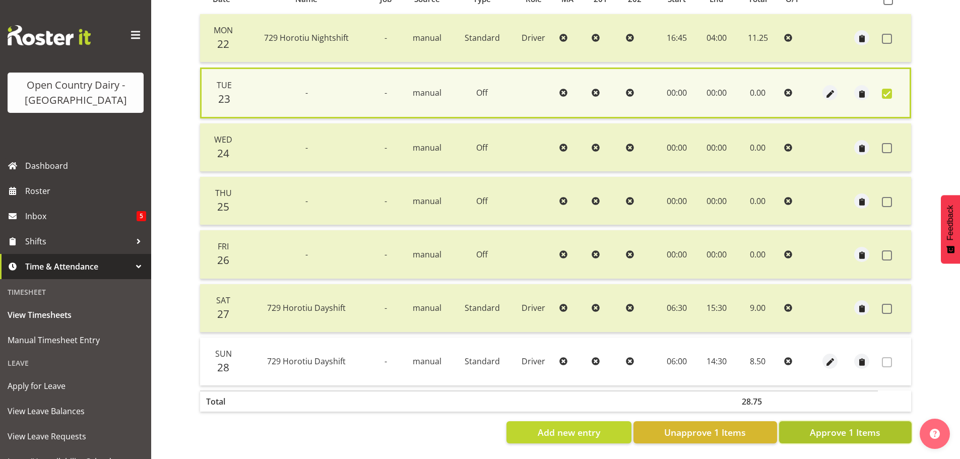
click at [835, 428] on span "Approve 1 Items" at bounding box center [845, 432] width 71 height 13
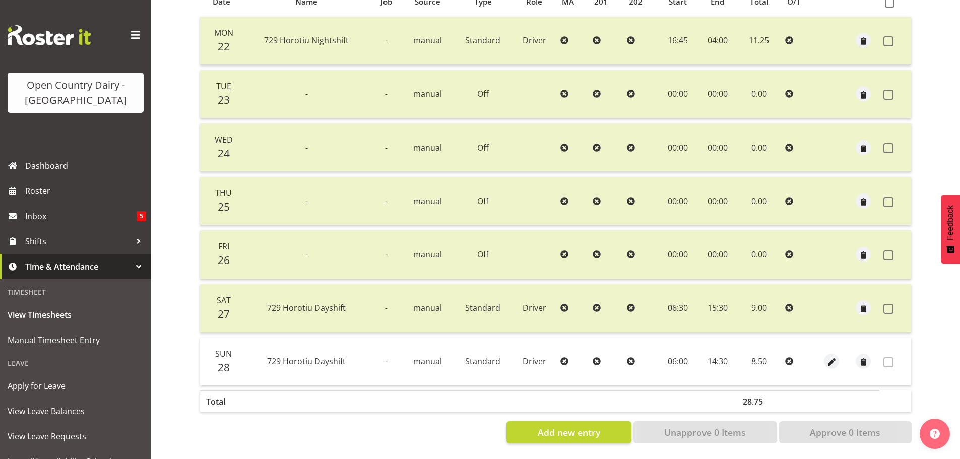
scroll to position [40, 0]
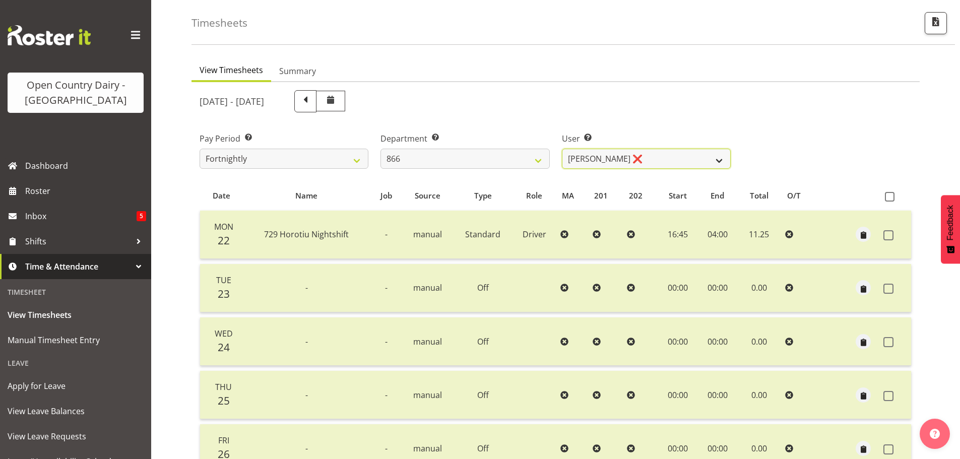
click at [655, 153] on select "Harshdeep Singh ❌ Jacques Nel ❌ Navreet Jawanda ❌ Neil Abrahams ❌" at bounding box center [646, 159] width 169 height 20
click at [562, 149] on select "Harshdeep Singh ❌ Jacques Nel ❌ Navreet Jawanda ❌ Neil Abrahams ❌" at bounding box center [646, 159] width 169 height 20
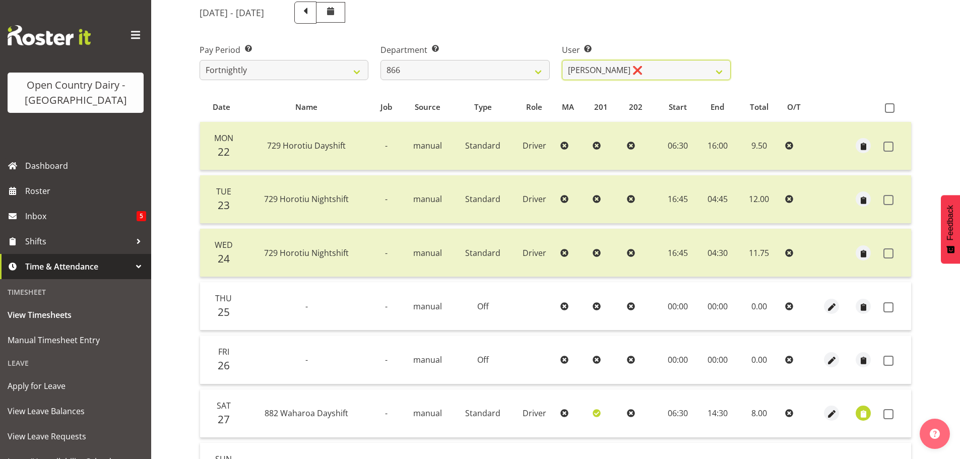
scroll to position [242, 0]
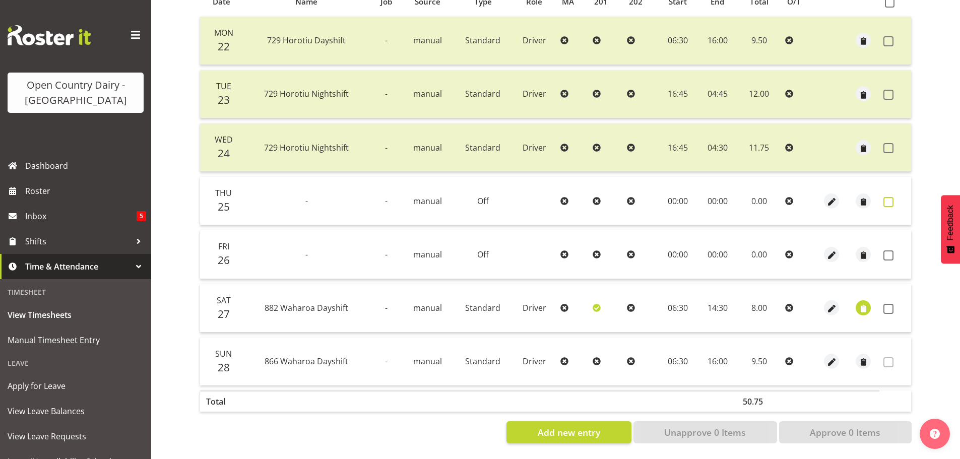
click at [888, 197] on span at bounding box center [888, 202] width 10 height 10
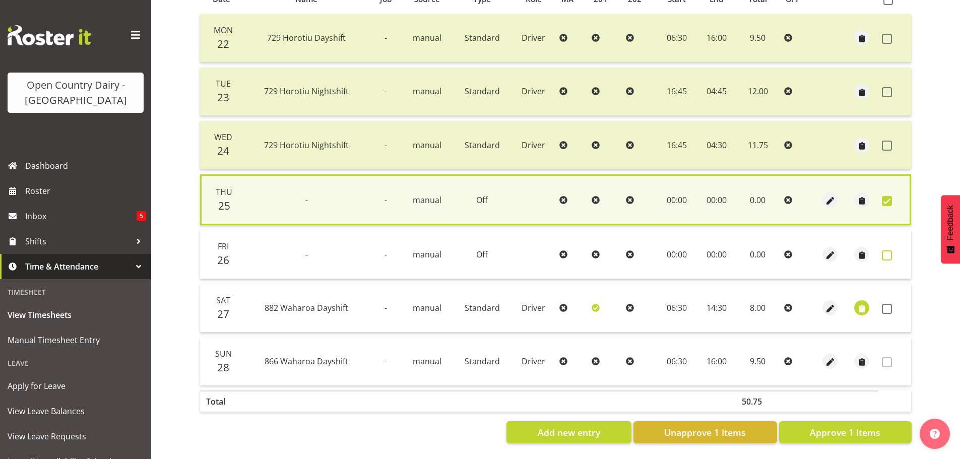
click at [883, 250] on span at bounding box center [887, 255] width 10 height 10
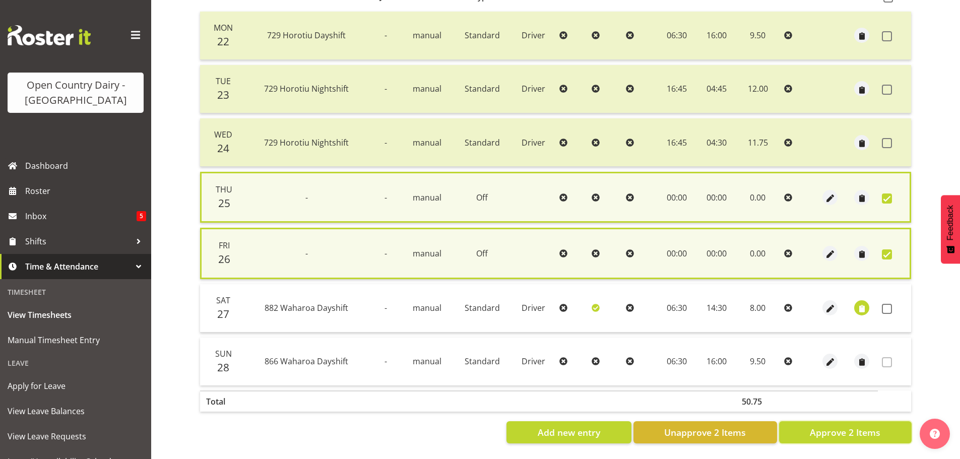
click at [842, 430] on span "Approve 2 Items" at bounding box center [845, 432] width 71 height 13
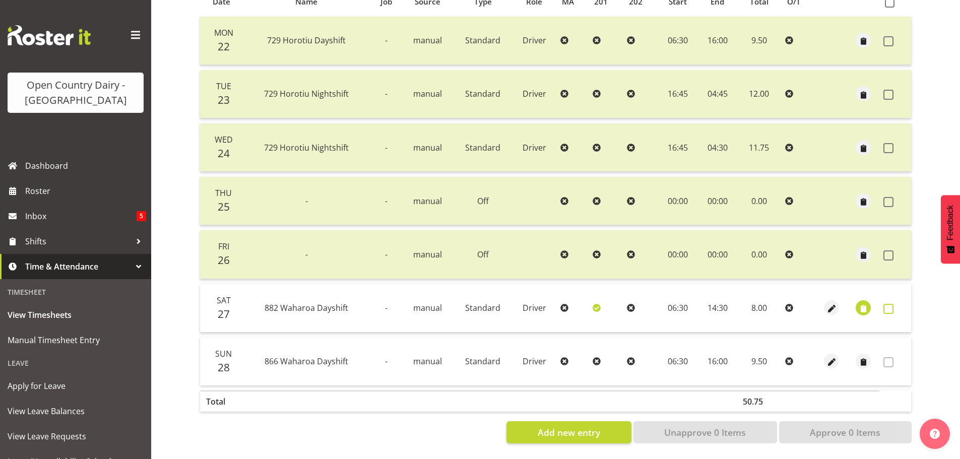
click at [890, 304] on span at bounding box center [888, 309] width 10 height 10
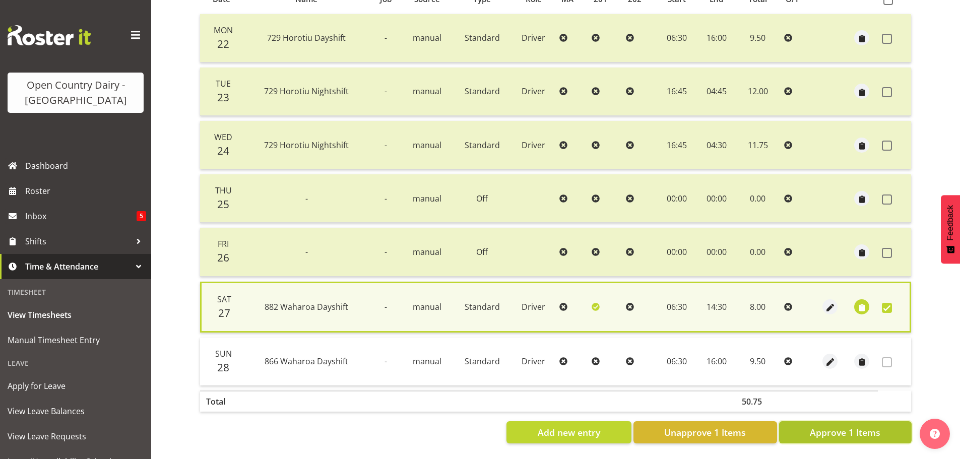
click at [870, 428] on span "Approve 1 Items" at bounding box center [845, 432] width 71 height 13
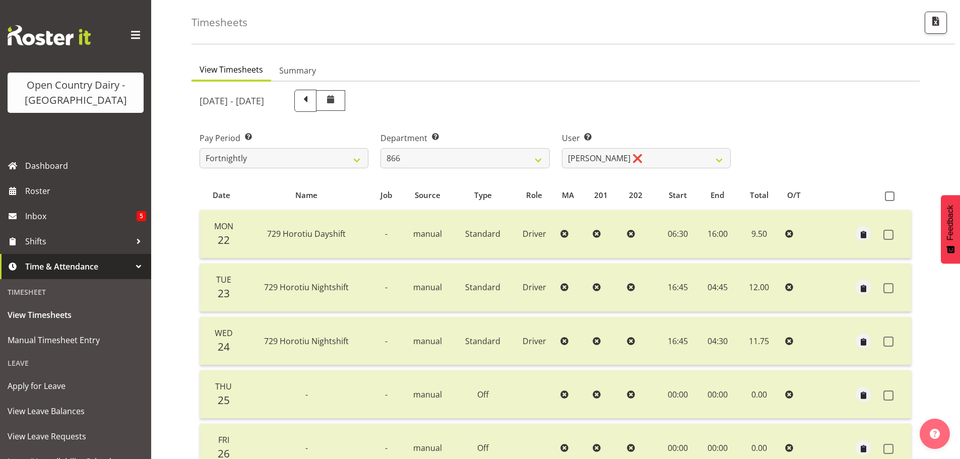
scroll to position [40, 0]
click at [675, 158] on select "Harshdeep Singh ❌ Jacques Nel ❌ Navreet Jawanda ❌ Neil Abrahams ❌" at bounding box center [646, 159] width 169 height 20
click at [562, 149] on select "Harshdeep Singh ❌ Jacques Nel ❌ Navreet Jawanda ❌ Neil Abrahams ❌" at bounding box center [646, 159] width 169 height 20
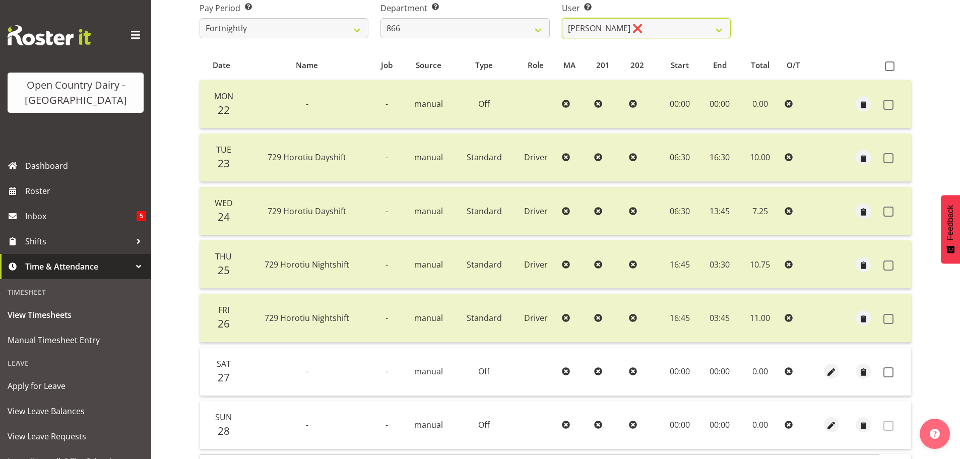
scroll to position [242, 0]
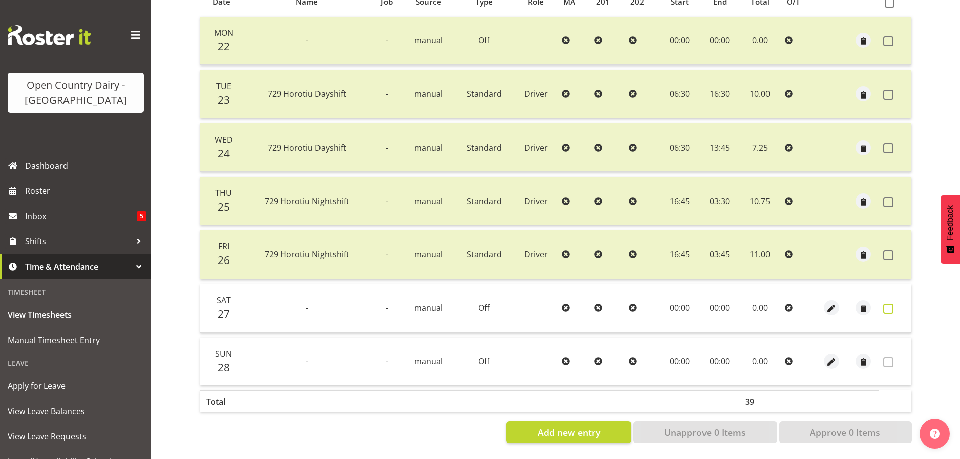
click at [891, 304] on span at bounding box center [888, 309] width 10 height 10
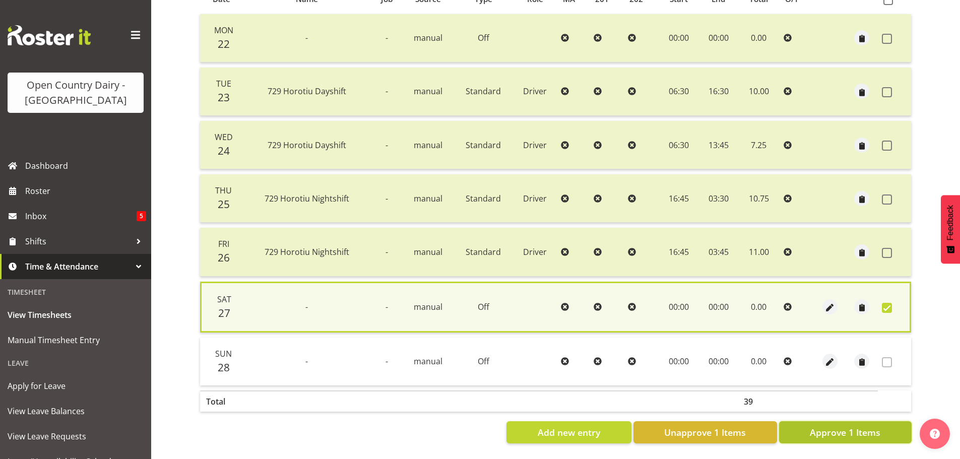
click at [837, 434] on button "Approve 1 Items" at bounding box center [845, 432] width 133 height 22
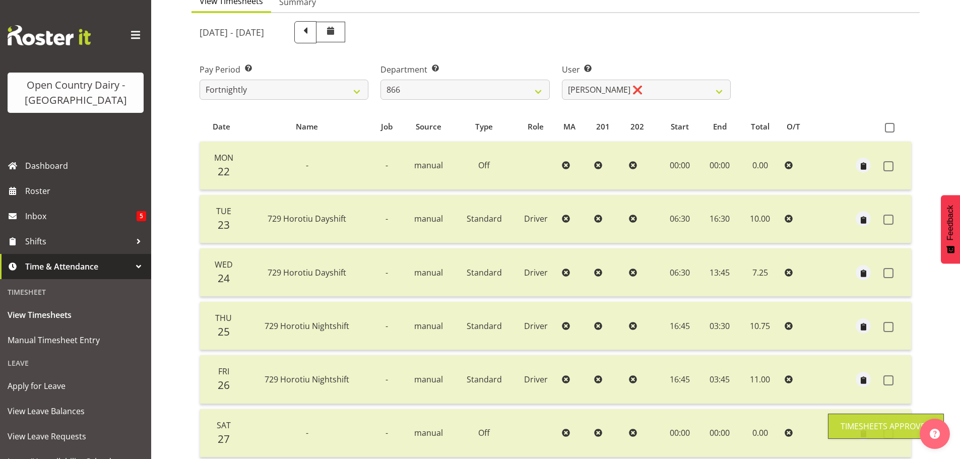
scroll to position [0, 0]
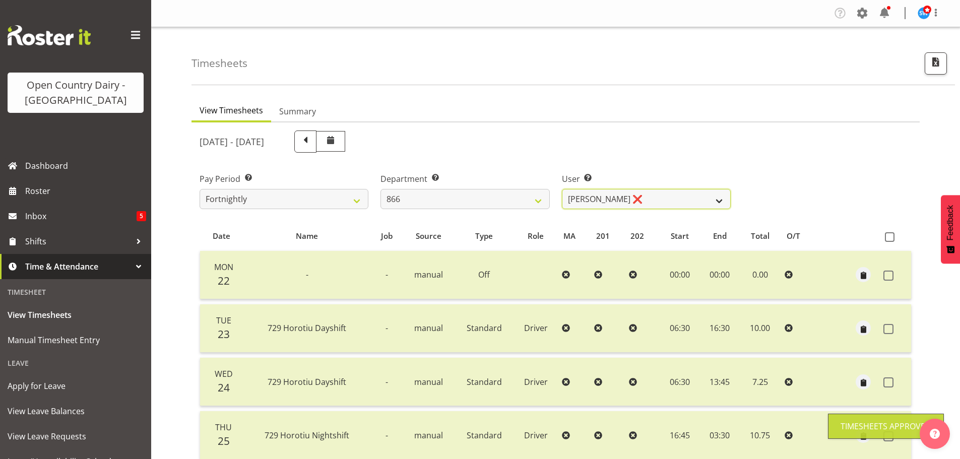
click at [662, 197] on select "Harshdeep Singh ❌ Jacques Nel ❌ Navreet Jawanda ❌ Neil Abrahams ❌" at bounding box center [646, 199] width 169 height 20
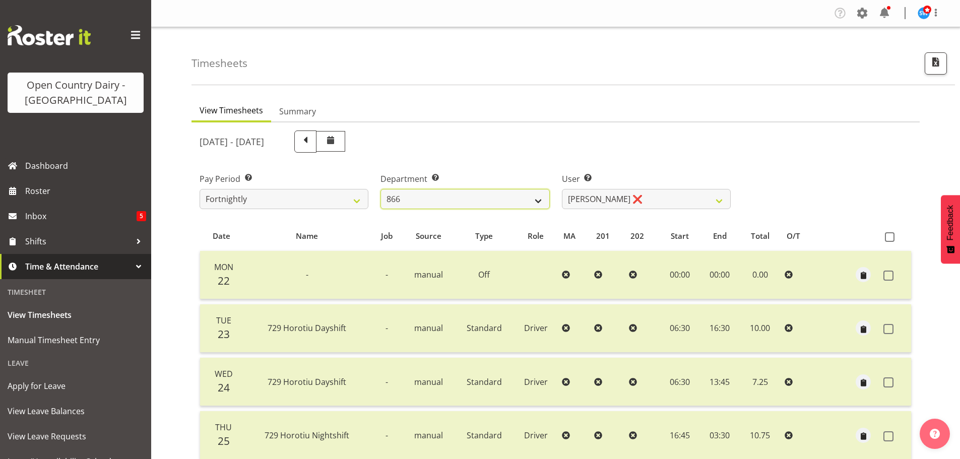
click at [488, 193] on select "701 702 703 704 705 706 707 708 709 710 711 712 713 714 715 716 717 718 719 720" at bounding box center [464, 199] width 169 height 20
click at [380, 189] on select "701 702 703 704 705 706 707 708 709 710 711 712 713 714 715 716 717 718 719 720" at bounding box center [464, 199] width 169 height 20
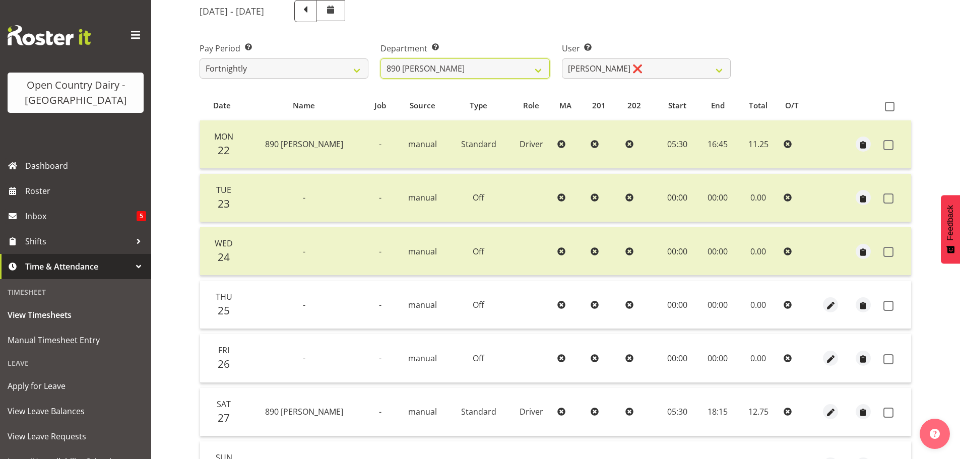
scroll to position [242, 0]
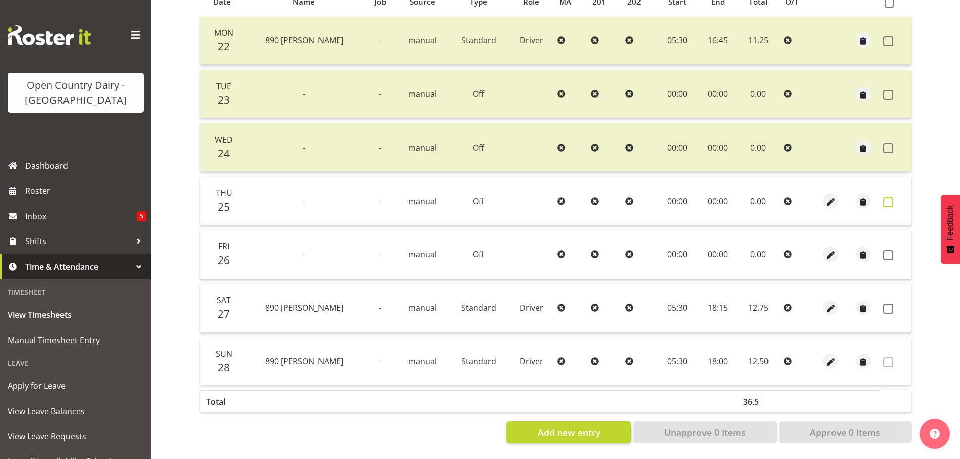
click at [884, 197] on span at bounding box center [888, 202] width 10 height 10
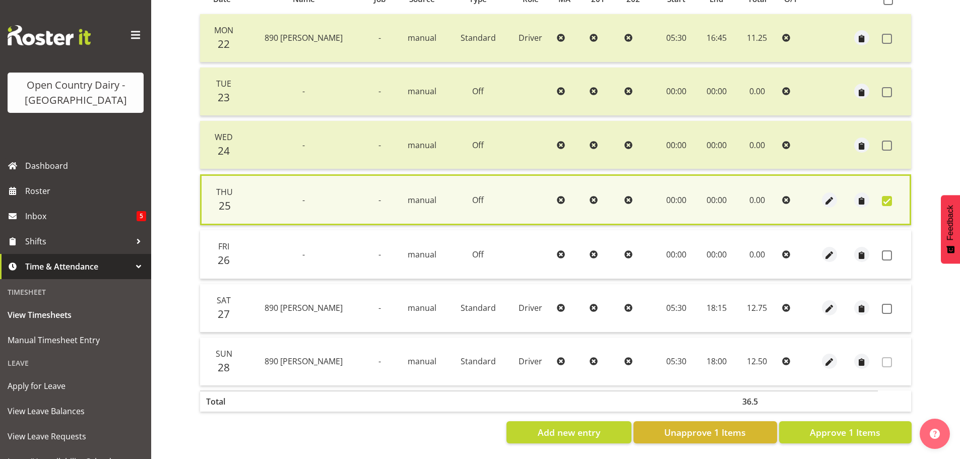
click at [889, 243] on td at bounding box center [894, 254] width 33 height 48
click at [890, 253] on span at bounding box center [887, 255] width 10 height 10
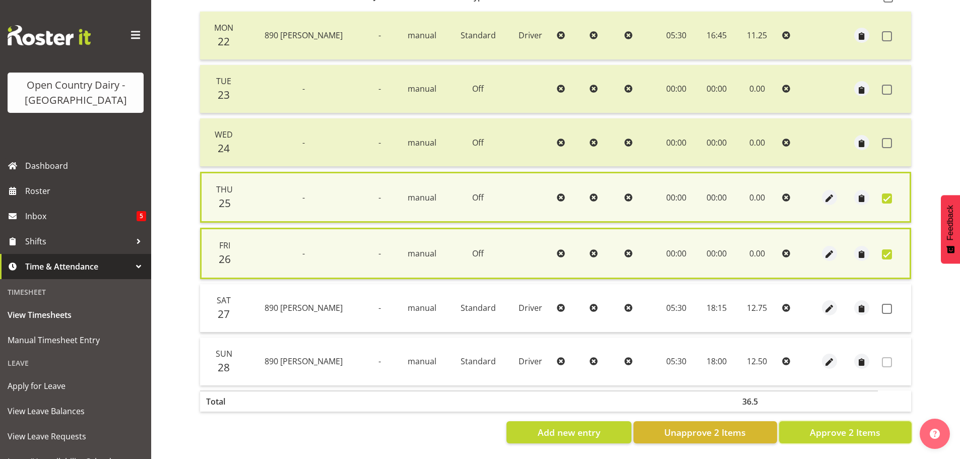
click at [867, 432] on span "Approve 2 Items" at bounding box center [845, 432] width 71 height 13
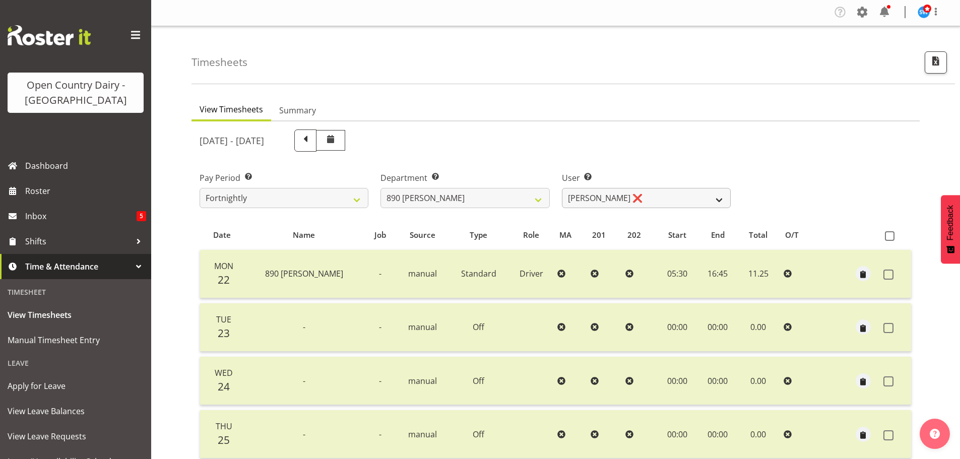
scroll to position [0, 0]
click at [680, 200] on select "Graeme Schollum ❌ Sukhpreet Chandi ❌" at bounding box center [646, 199] width 169 height 20
click at [678, 198] on select "Graeme Schollum ❌ Sukhpreet Chandi ❌" at bounding box center [646, 199] width 169 height 20
click at [678, 197] on select "Graeme Schollum ❌ Sukhpreet Chandi ❌" at bounding box center [646, 199] width 169 height 20
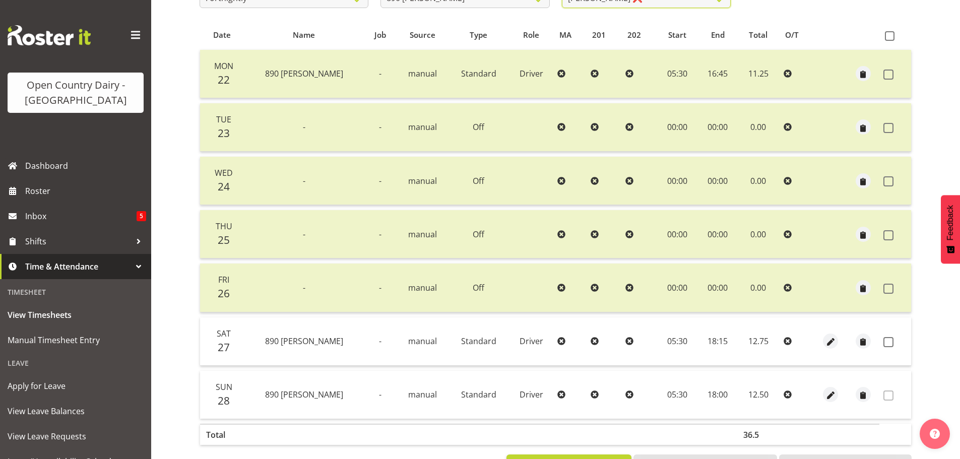
scroll to position [242, 0]
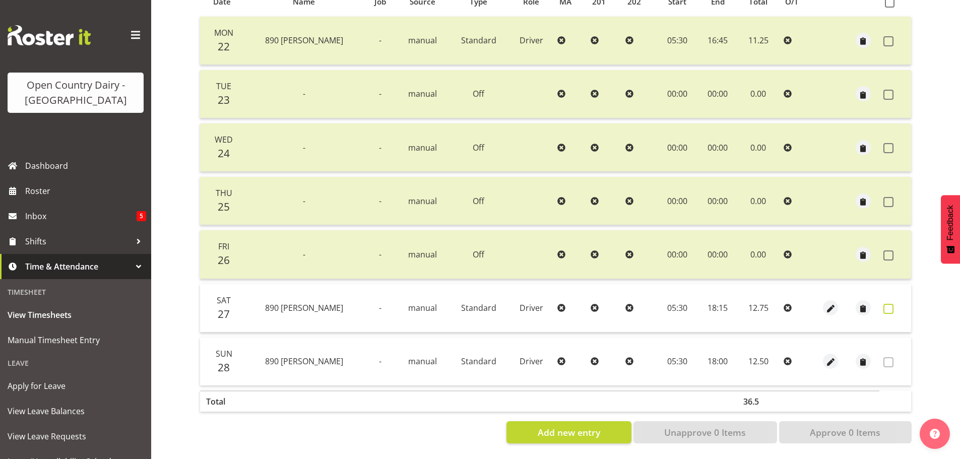
click at [888, 304] on span at bounding box center [888, 309] width 10 height 10
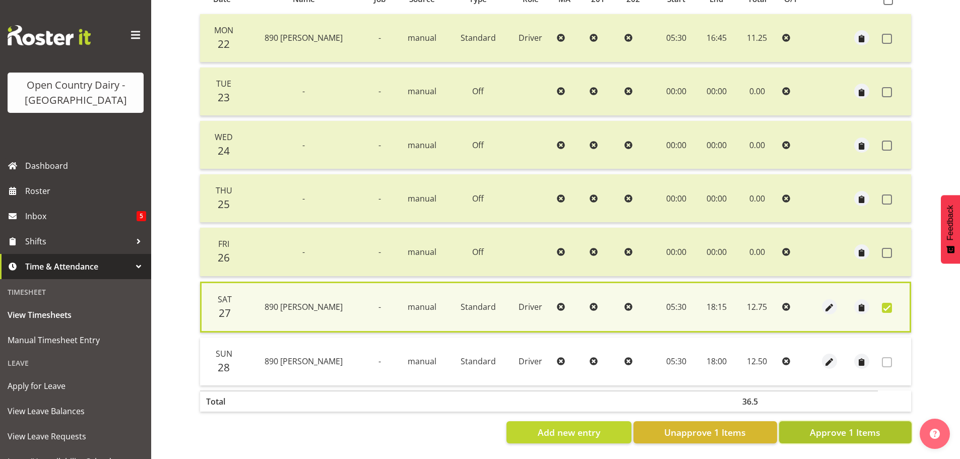
click at [845, 426] on span "Approve 1 Items" at bounding box center [845, 432] width 71 height 13
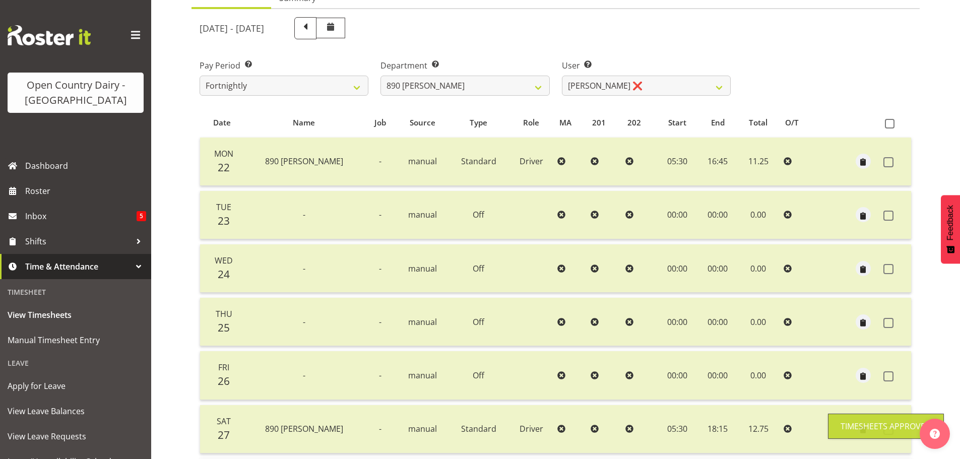
scroll to position [0, 0]
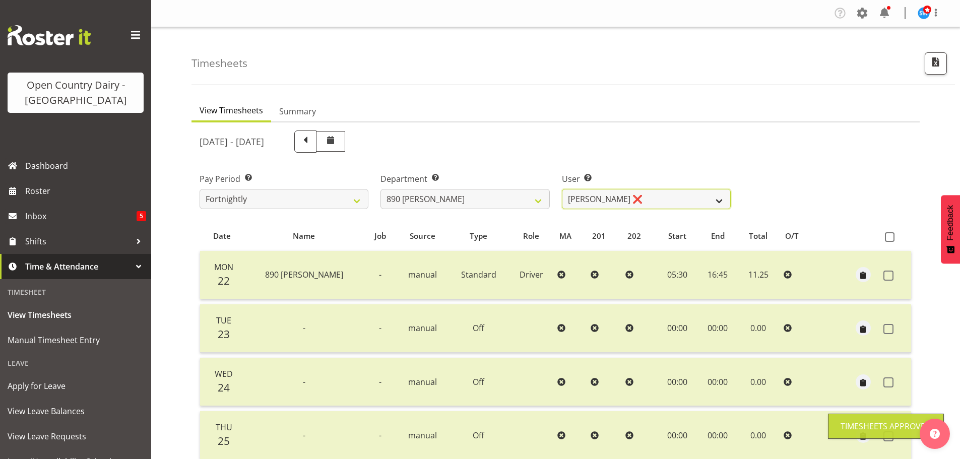
click at [658, 196] on select "Graeme Schollum ❌ Sukhpreet Chandi ❌" at bounding box center [646, 199] width 169 height 20
click at [562, 189] on select "Graeme Schollum ❌ Sukhpreet Chandi ❌" at bounding box center [646, 199] width 169 height 20
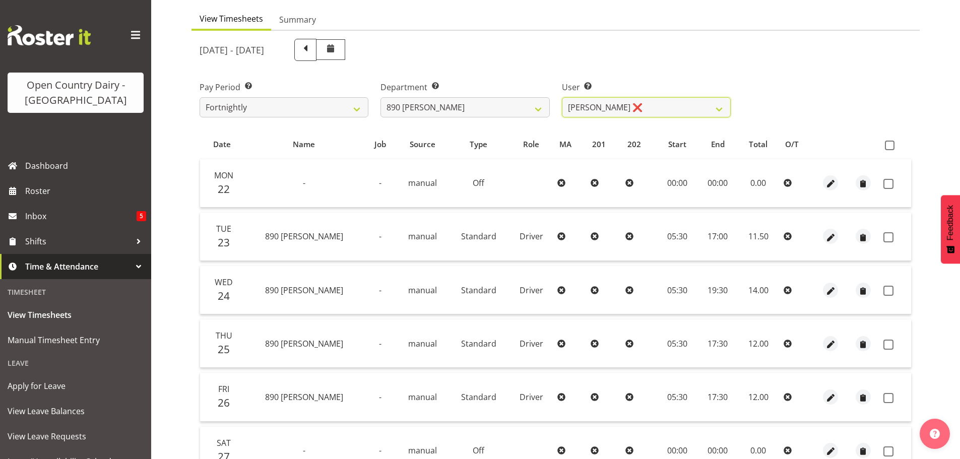
scroll to position [91, 0]
click at [891, 148] on span at bounding box center [890, 147] width 10 height 10
click at [891, 148] on input "checkbox" at bounding box center [888, 146] width 7 height 7
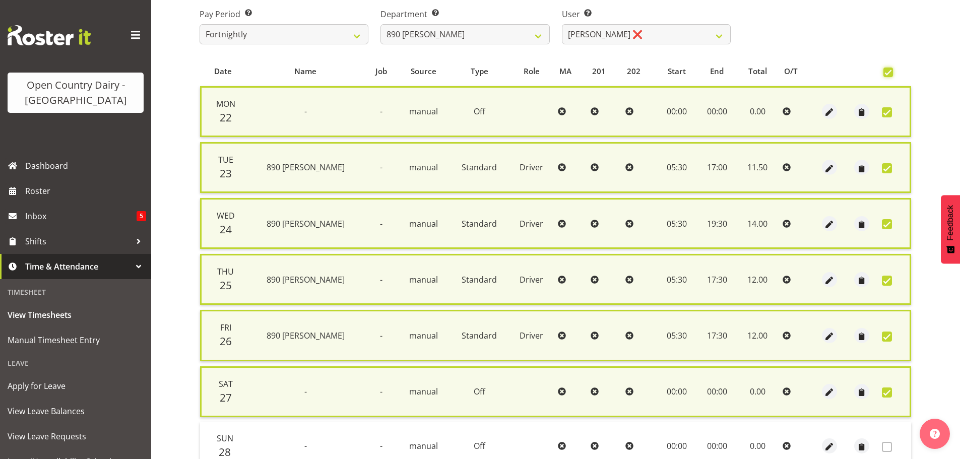
scroll to position [242, 0]
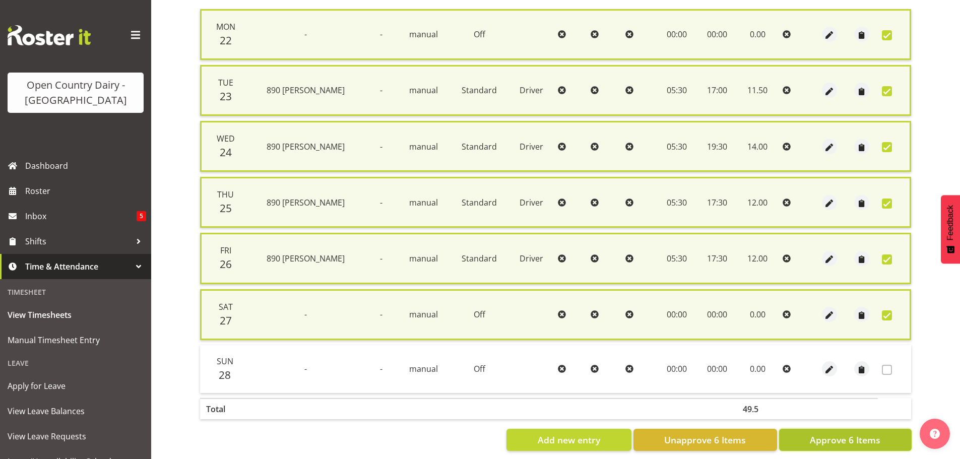
click at [870, 439] on span "Approve 6 Items" at bounding box center [845, 439] width 71 height 13
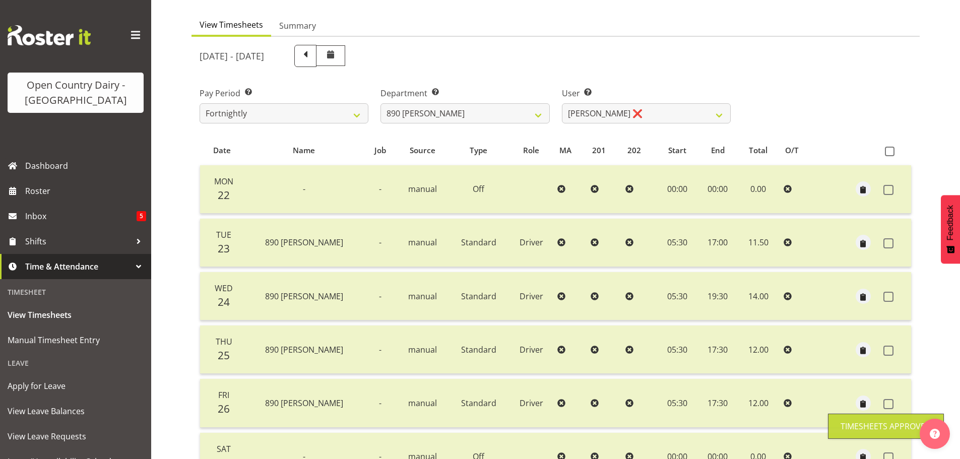
scroll to position [0, 0]
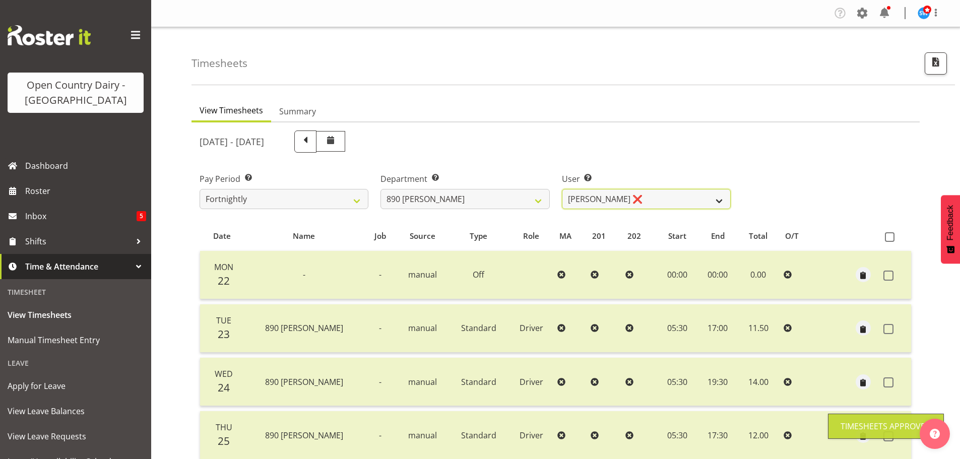
click at [681, 197] on select "Graeme Schollum ❌ Sukhpreet Chandi ❌" at bounding box center [646, 199] width 169 height 20
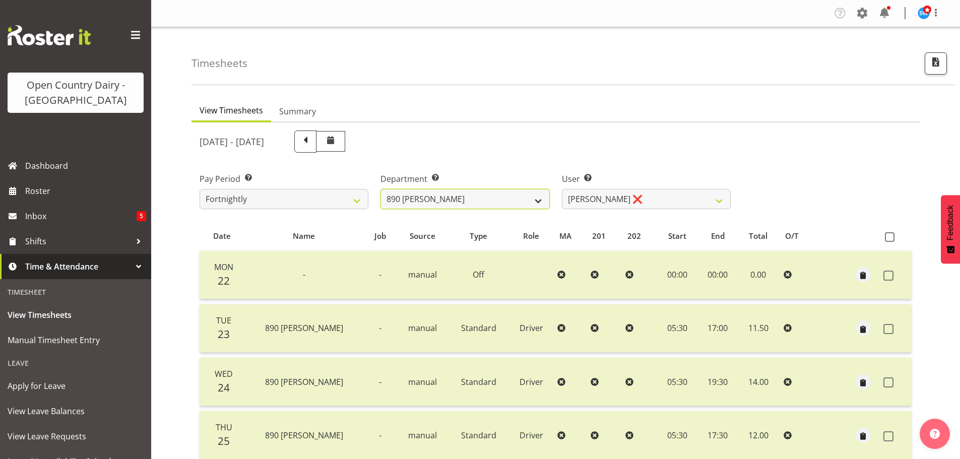
click at [495, 193] on select "701 702 703 704 705 706 707 708 709 710 711 712 713 714 715 716 717 718 719 720" at bounding box center [464, 199] width 169 height 20
click at [380, 189] on select "701 702 703 704 705 706 707 708 709 710 711 712 713 714 715 716 717 718 719 720" at bounding box center [464, 199] width 169 height 20
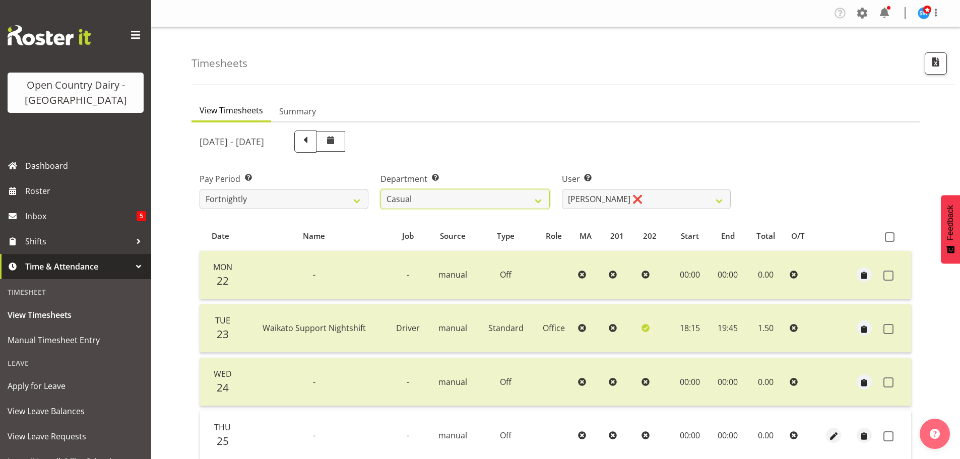
scroll to position [202, 0]
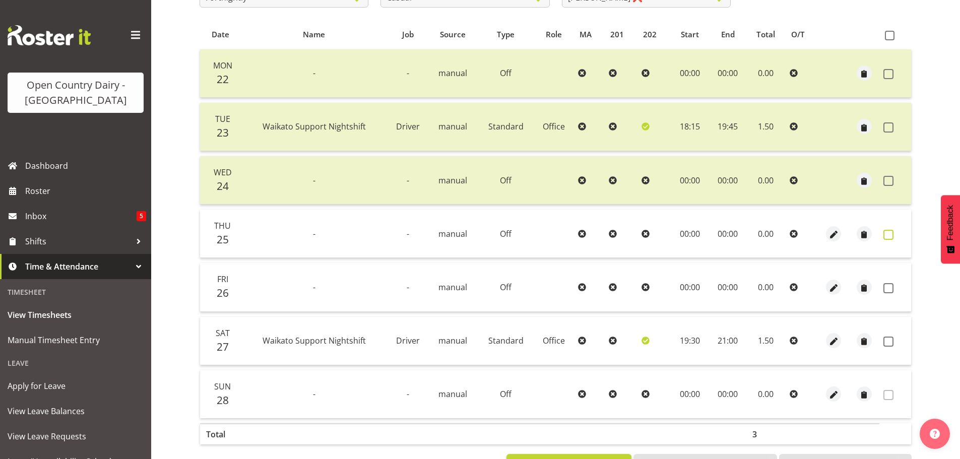
click at [890, 234] on span at bounding box center [888, 235] width 10 height 10
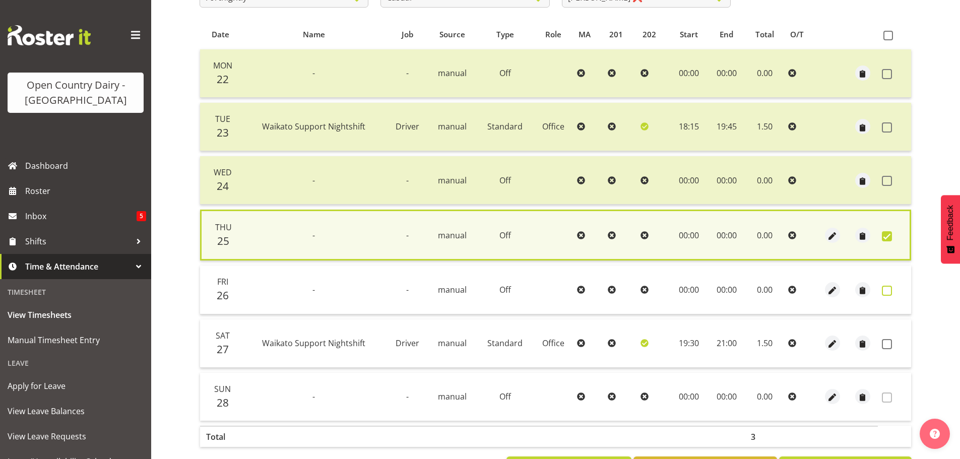
click at [886, 289] on span at bounding box center [887, 291] width 10 height 10
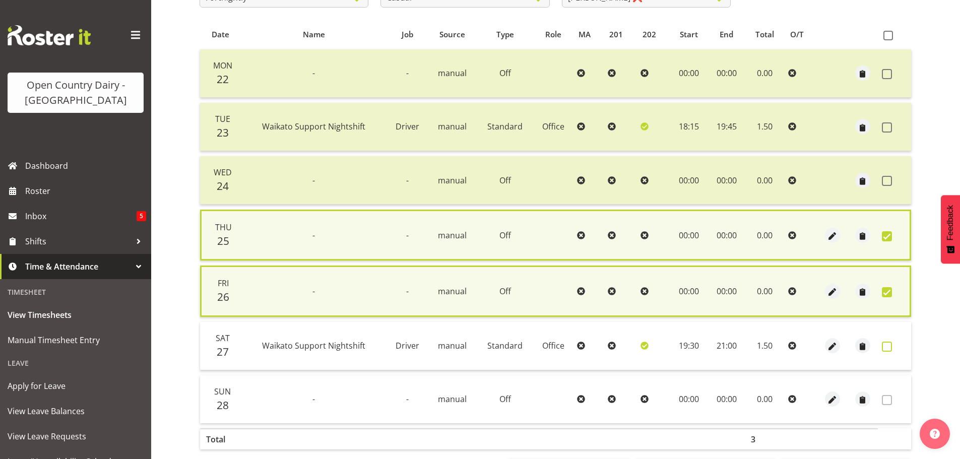
click at [887, 347] on span at bounding box center [887, 347] width 10 height 10
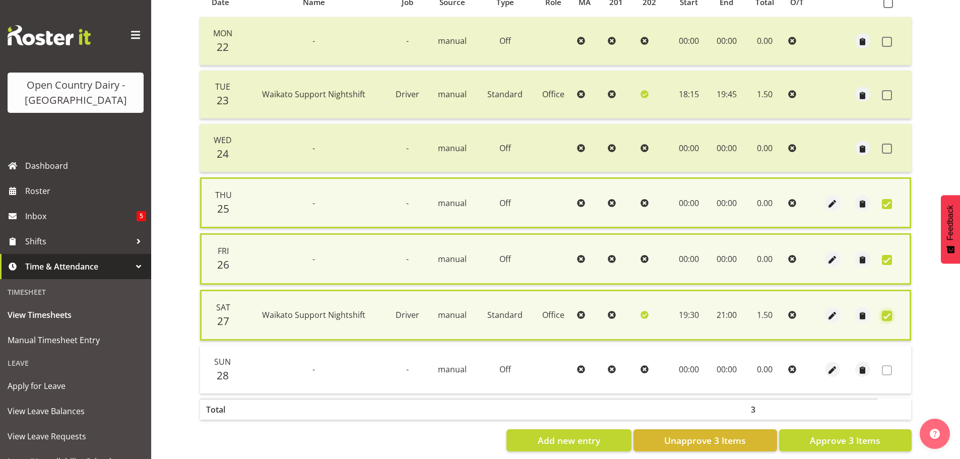
scroll to position [249, 0]
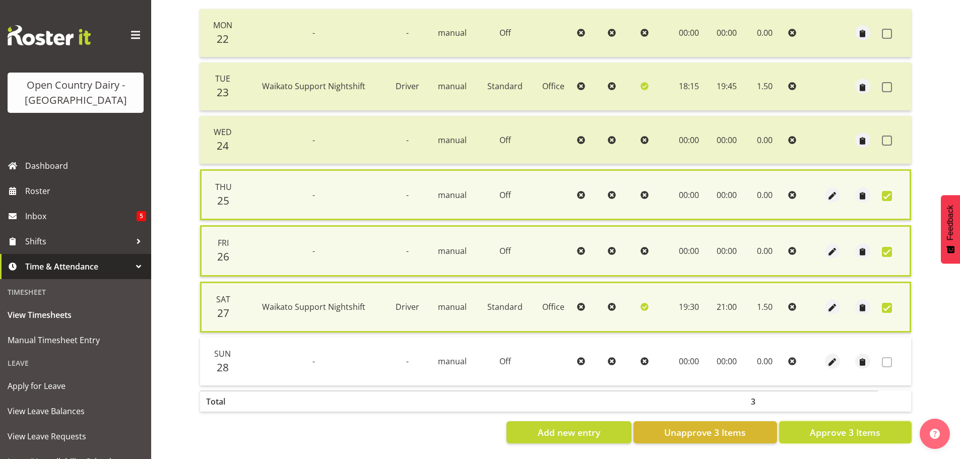
click at [834, 429] on span "Approve 3 Items" at bounding box center [845, 432] width 71 height 13
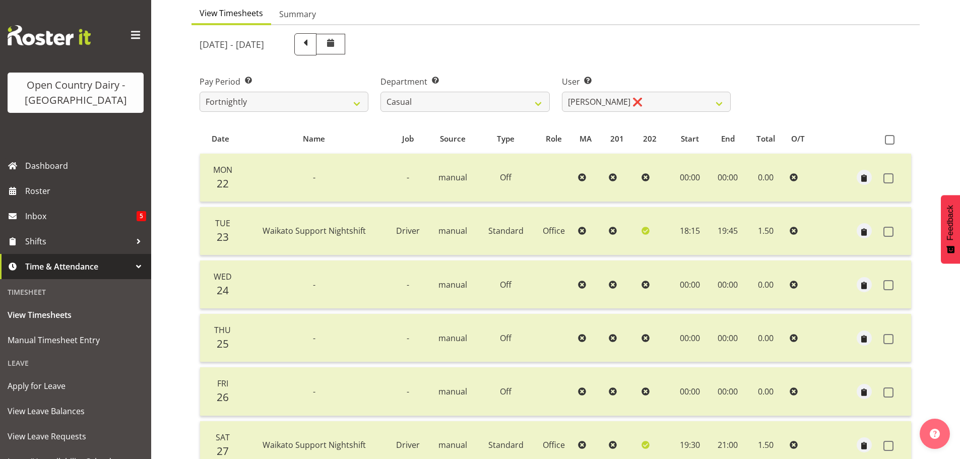
scroll to position [0, 0]
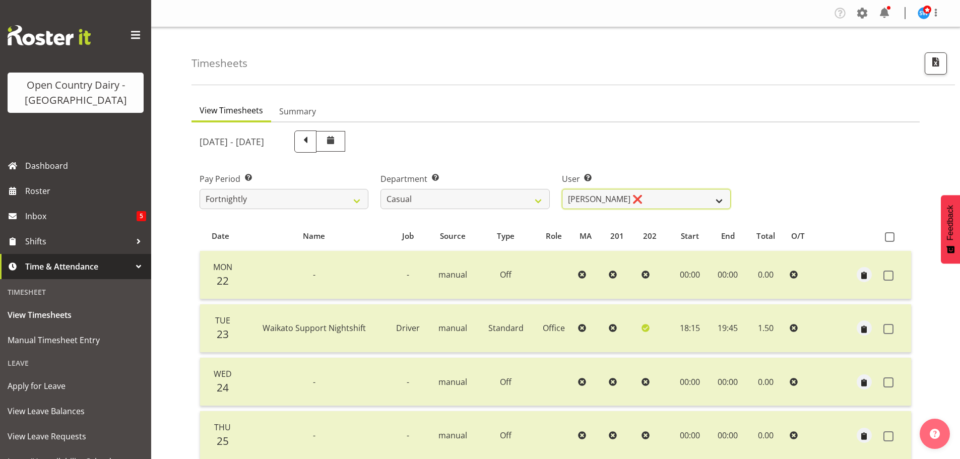
click at [655, 202] on select "Bruce Morgan ❌ Dutchie Egbert Dijkstra ❌ Mark Hedge ❌ Rob Luke ❌" at bounding box center [646, 199] width 169 height 20
click at [562, 189] on select "Bruce Morgan ❌ Dutchie Egbert Dijkstra ❌ Mark Hedge ❌ Rob Luke ❌" at bounding box center [646, 199] width 169 height 20
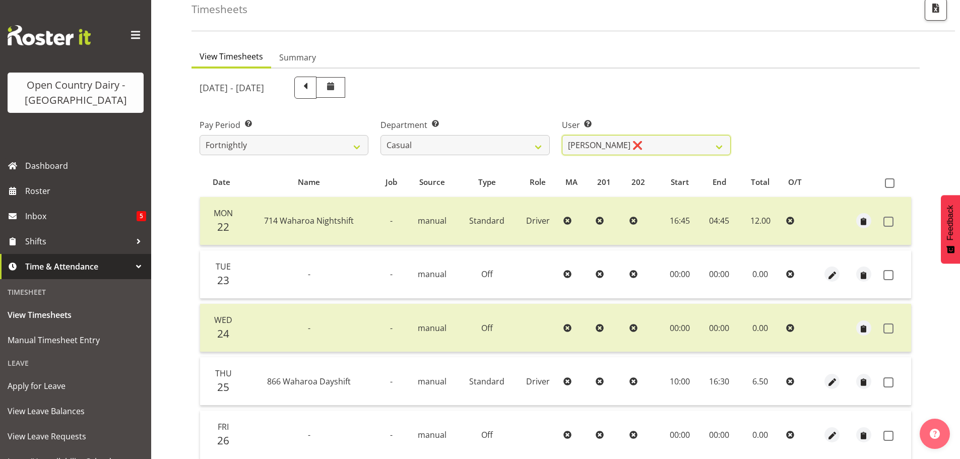
scroll to position [151, 0]
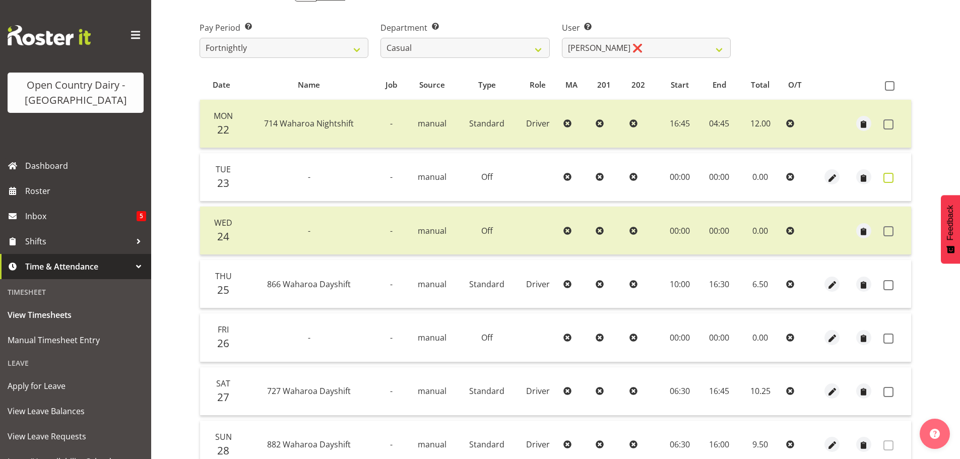
click at [893, 179] on label at bounding box center [891, 178] width 16 height 10
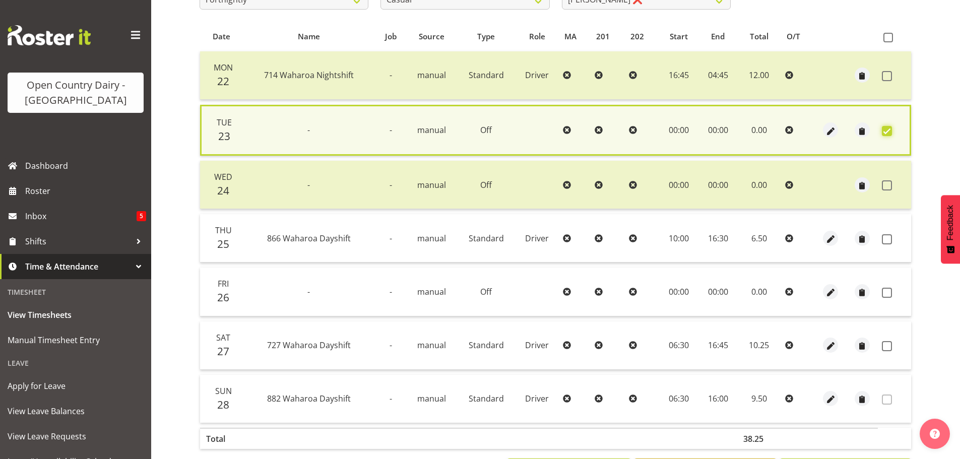
scroll to position [244, 0]
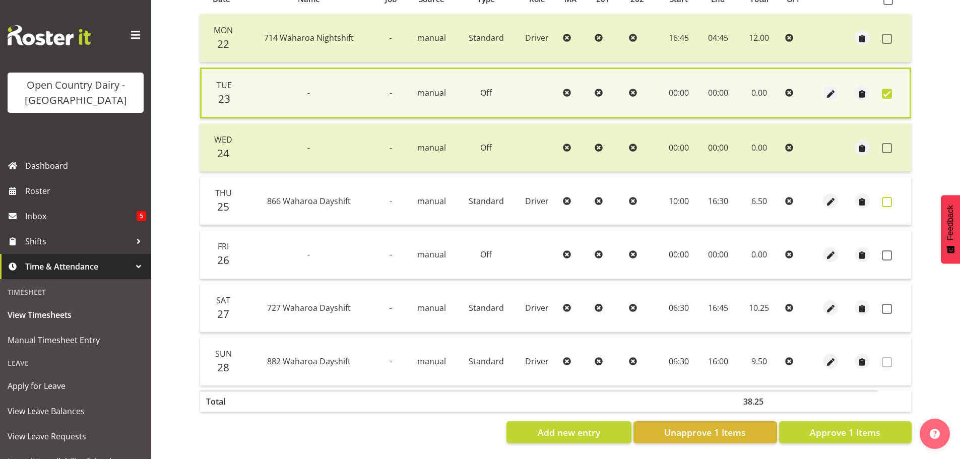
drag, startPoint x: 886, startPoint y: 194, endPoint x: 885, endPoint y: 207, distance: 12.7
click at [886, 197] on span at bounding box center [887, 202] width 10 height 10
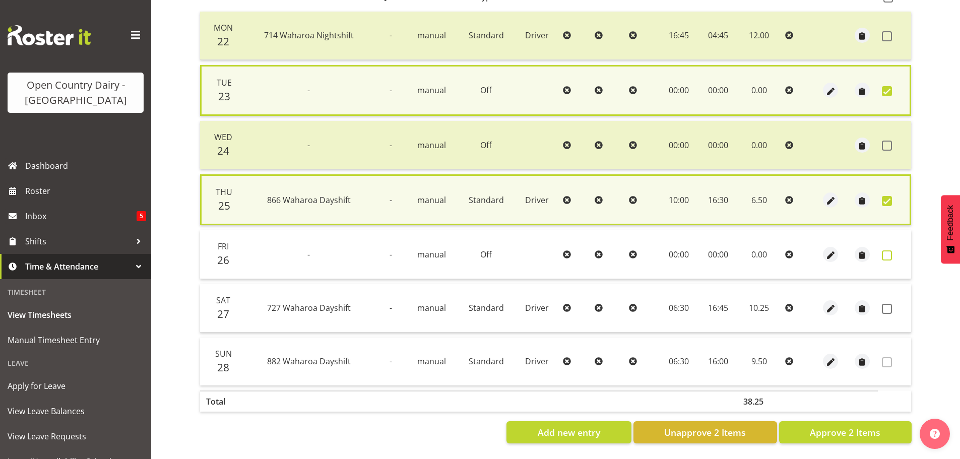
click at [888, 250] on span at bounding box center [887, 255] width 10 height 10
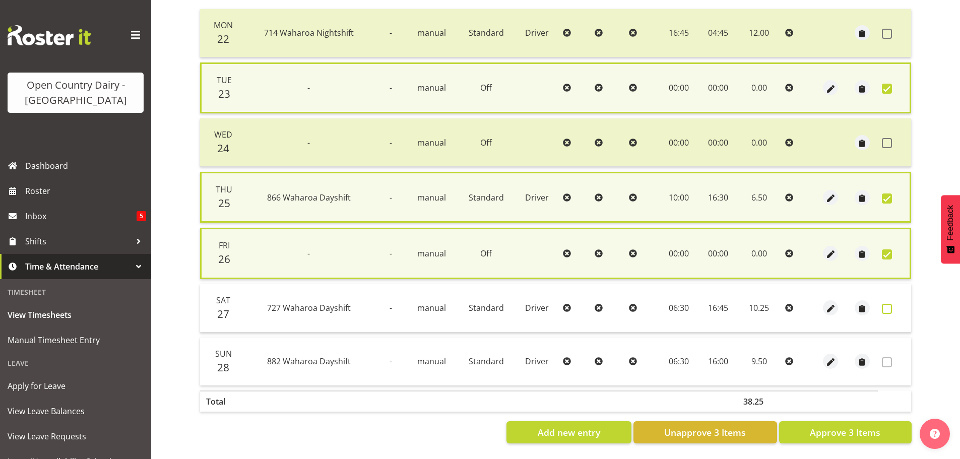
click at [885, 304] on span at bounding box center [887, 309] width 10 height 10
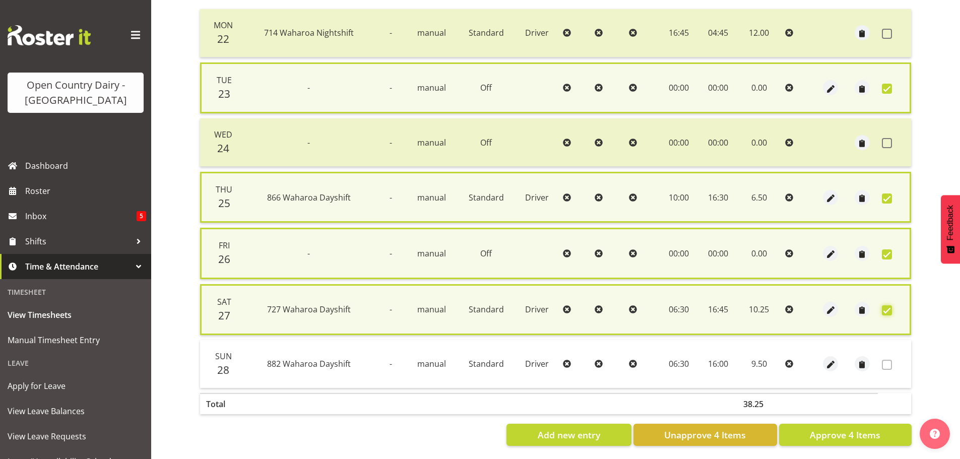
scroll to position [252, 0]
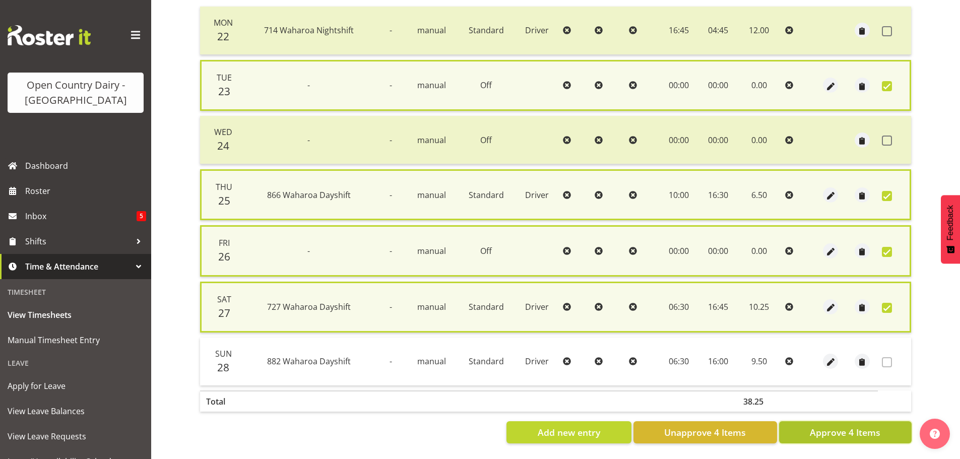
click at [847, 428] on span "Approve 4 Items" at bounding box center [845, 432] width 71 height 13
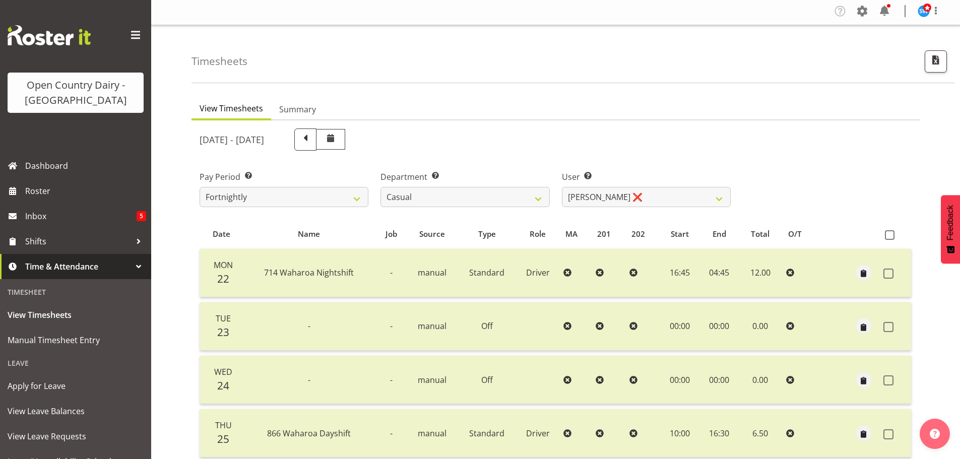
scroll to position [0, 0]
click at [684, 197] on select "Bruce Morgan ❌ Dutchie Egbert Dijkstra ❌ Mark Hedge ❌ Rob Luke ❌" at bounding box center [646, 199] width 169 height 20
click at [562, 189] on select "Bruce Morgan ❌ Dutchie Egbert Dijkstra ❌ Mark Hedge ❌ Rob Luke ❌" at bounding box center [646, 199] width 169 height 20
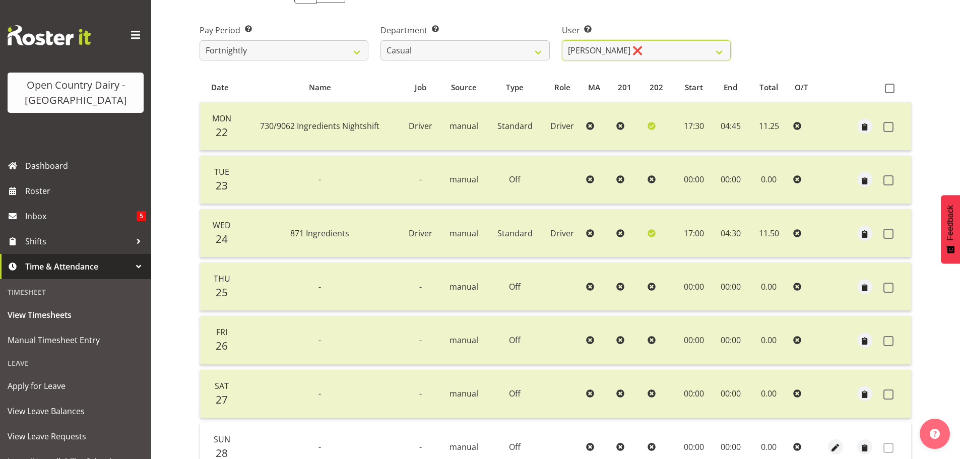
scroll to position [40, 0]
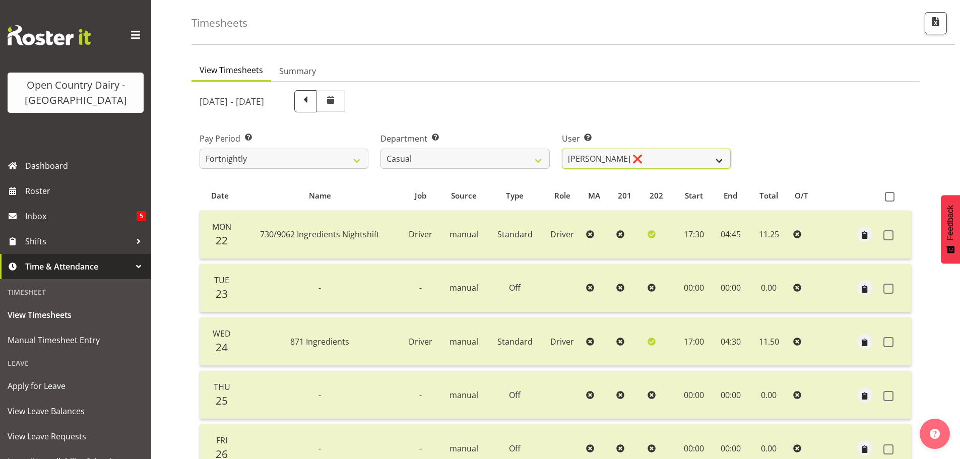
click at [643, 162] on select "Bruce Morgan ❌ Dutchie Egbert Dijkstra ❌ Mark Hedge ❌ Rob Luke ❌" at bounding box center [646, 159] width 169 height 20
click at [562, 149] on select "Bruce Morgan ❌ Dutchie Egbert Dijkstra ❌ Mark Hedge ❌ Rob Luke ❌" at bounding box center [646, 159] width 169 height 20
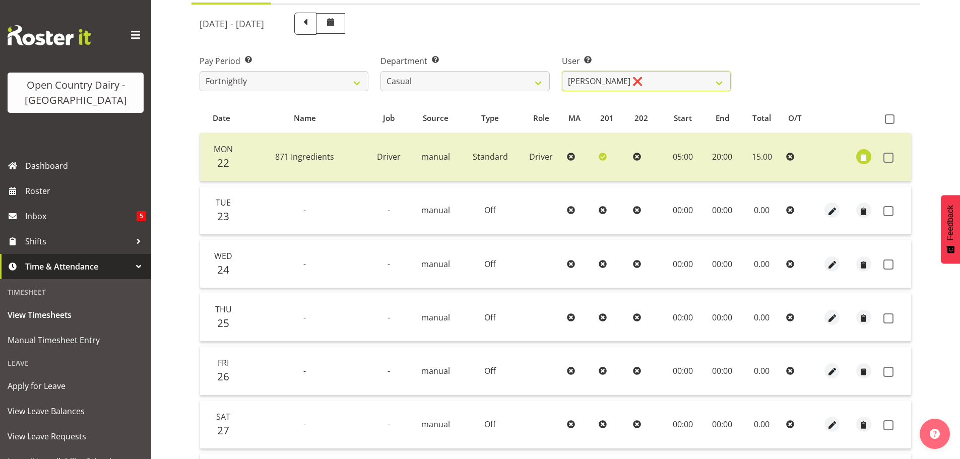
scroll to position [191, 0]
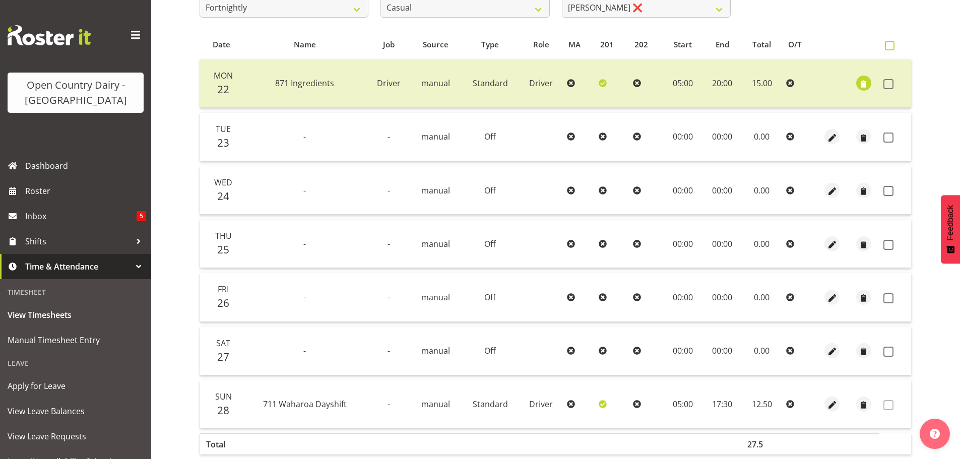
click at [888, 45] on span at bounding box center [890, 46] width 10 height 10
click at [888, 45] on input "checkbox" at bounding box center [888, 45] width 7 height 7
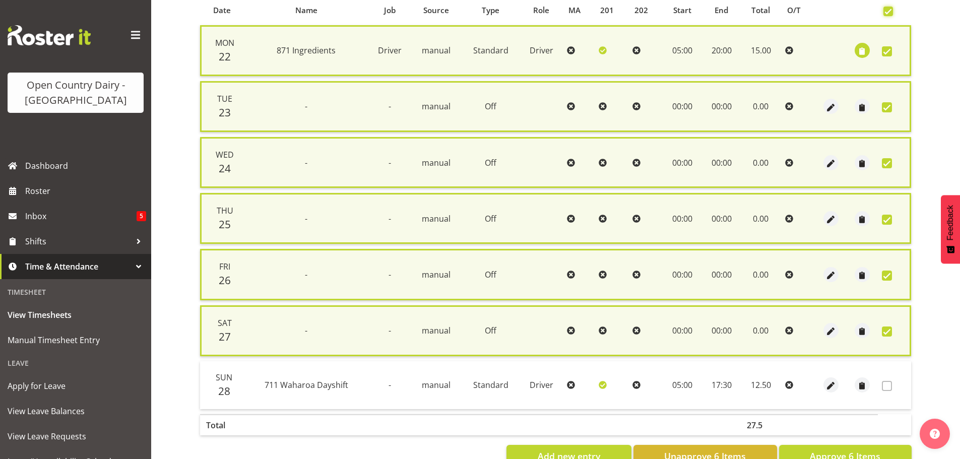
scroll to position [257, 0]
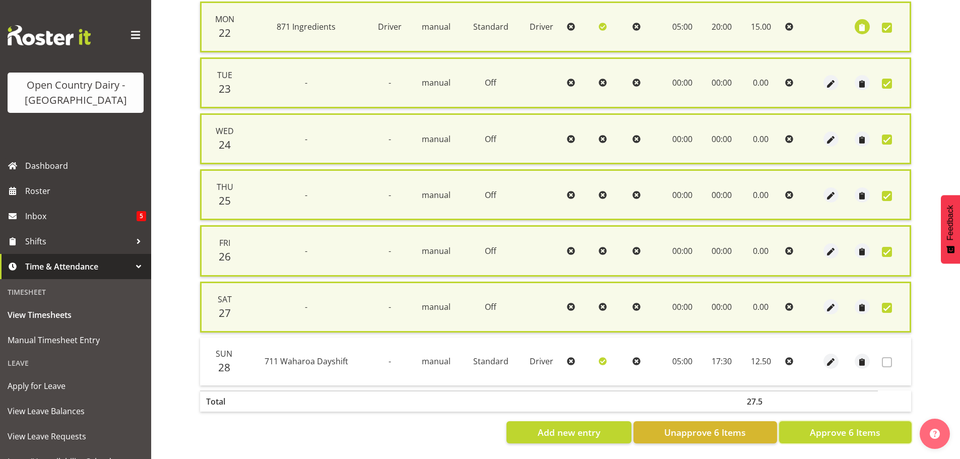
click at [853, 427] on span "Approve 6 Items" at bounding box center [845, 432] width 71 height 13
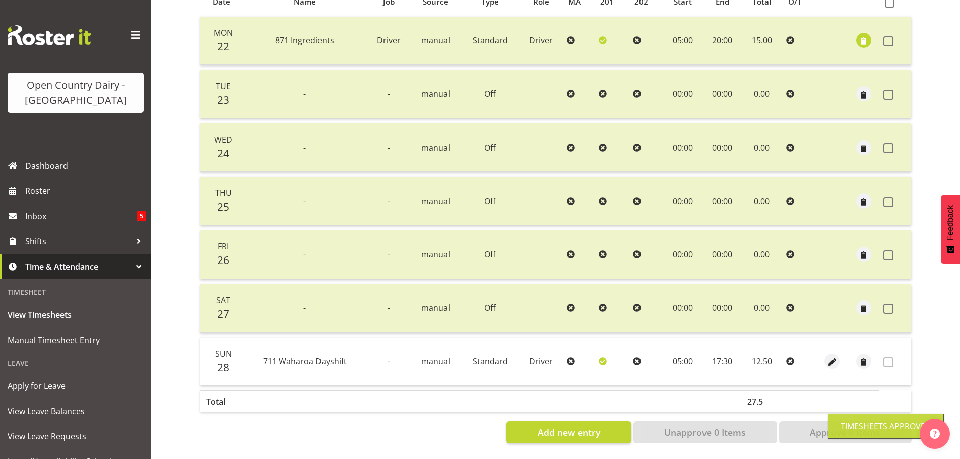
scroll to position [40, 0]
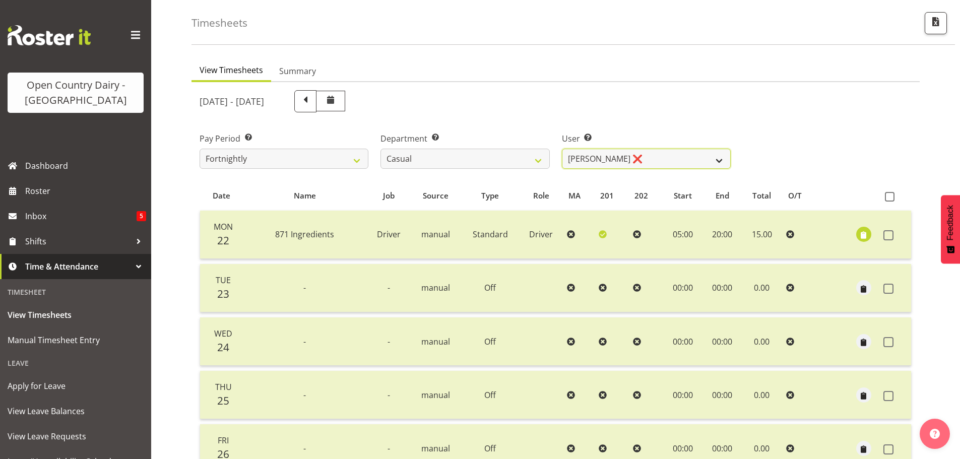
click at [640, 153] on select "Bruce Morgan ❌ Dutchie Egbert Dijkstra ❌ Mark Hedge ❌ Rob Luke ❌" at bounding box center [646, 159] width 169 height 20
click at [641, 153] on select "Bruce Morgan ❌ Dutchie Egbert Dijkstra ❌ Mark Hedge ❌ Rob Luke ❌" at bounding box center [646, 159] width 169 height 20
click at [512, 156] on select "701 702 703 704 705 706 707 708 709 710 711 712 713 714 715 716 717 718 719 720" at bounding box center [464, 159] width 169 height 20
click at [380, 149] on select "701 702 703 704 705 706 707 708 709 710 711 712 713 714 715 716 717 718 719 720" at bounding box center [464, 159] width 169 height 20
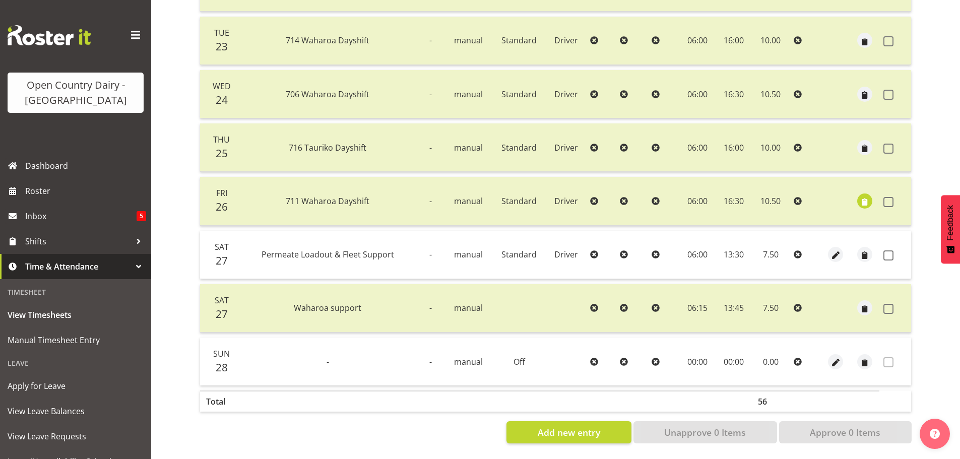
scroll to position [295, 0]
click at [864, 196] on span "button" at bounding box center [865, 202] width 12 height 12
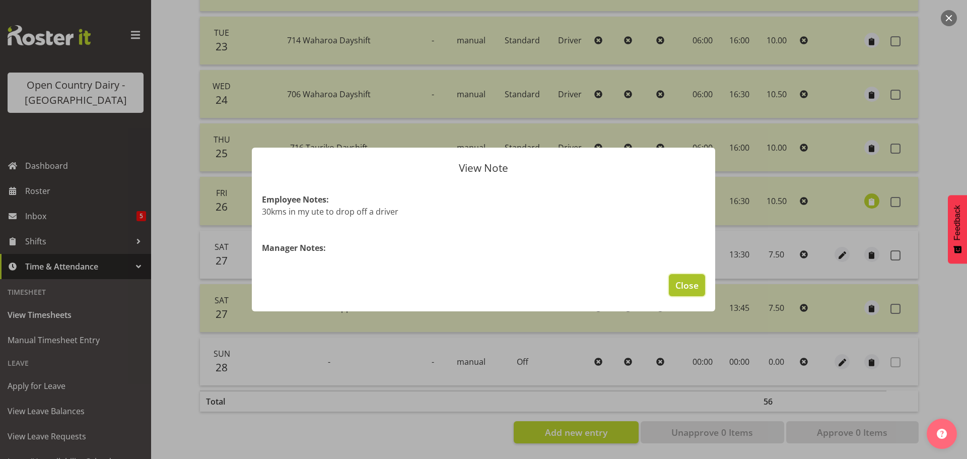
click at [682, 289] on span "Close" at bounding box center [687, 285] width 23 height 13
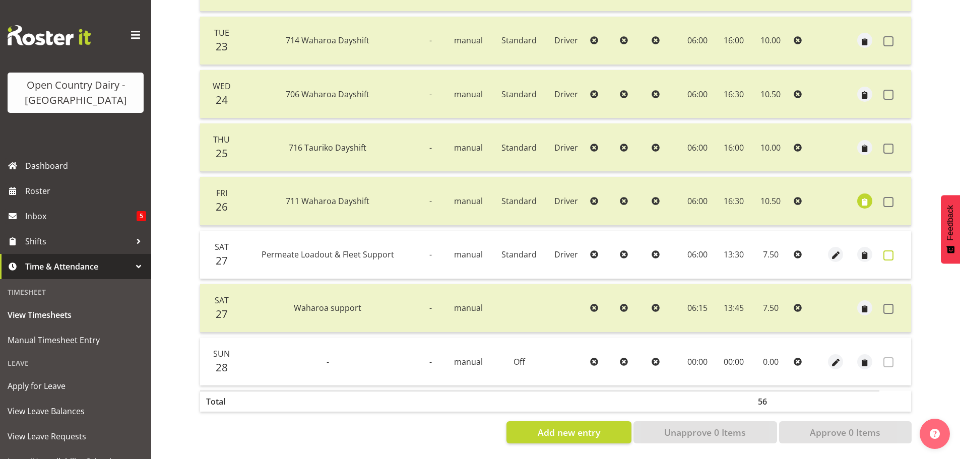
click at [888, 250] on span at bounding box center [888, 255] width 10 height 10
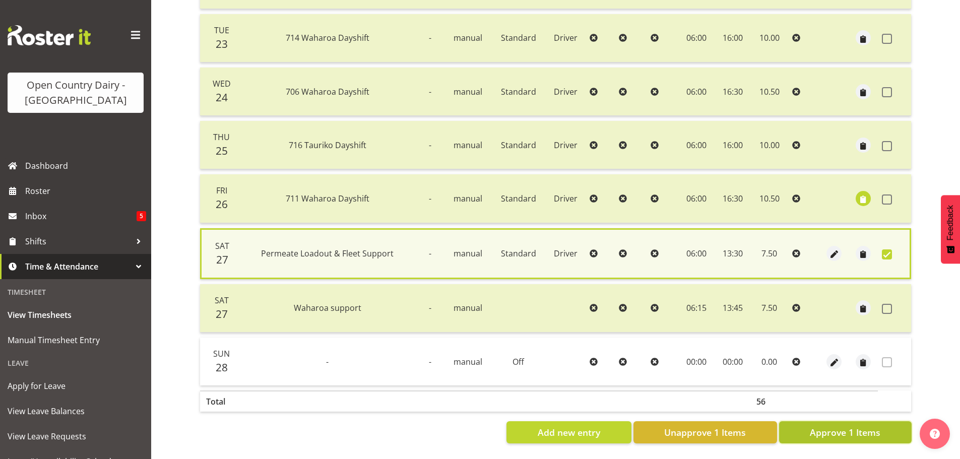
click at [889, 429] on button "Approve 1 Items" at bounding box center [845, 432] width 133 height 22
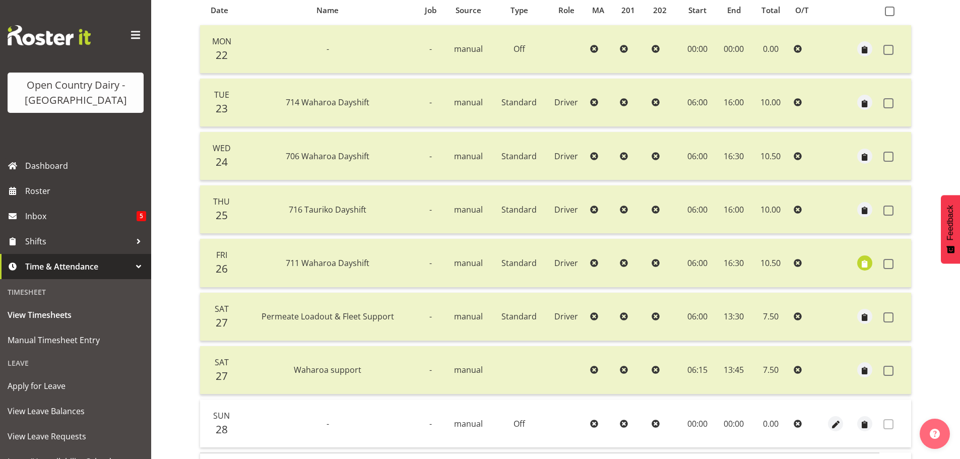
scroll to position [43, 0]
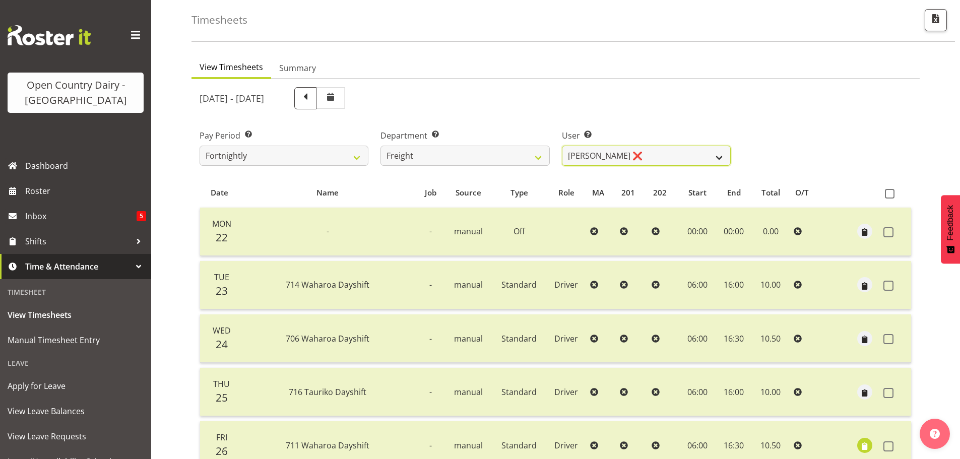
click at [656, 150] on select "Gavin Harvey ❌ Lalesh Kumar ❌" at bounding box center [646, 156] width 169 height 20
click at [562, 146] on select "Gavin Harvey ❌ Lalesh Kumar ❌" at bounding box center [646, 156] width 169 height 20
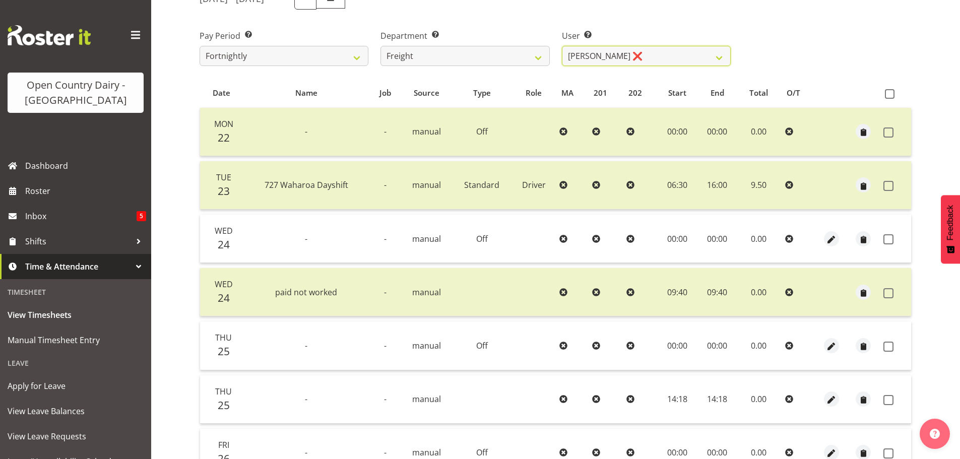
scroll to position [144, 0]
click at [892, 238] on span at bounding box center [888, 238] width 10 height 10
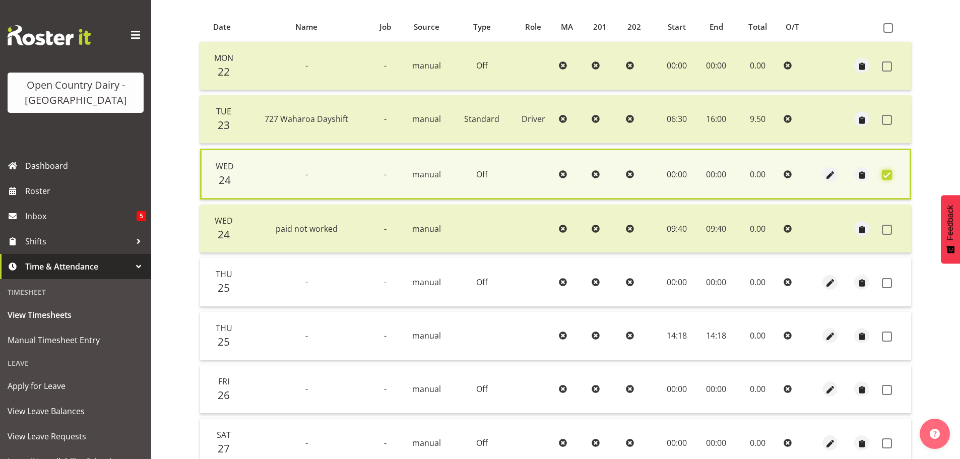
scroll to position [295, 0]
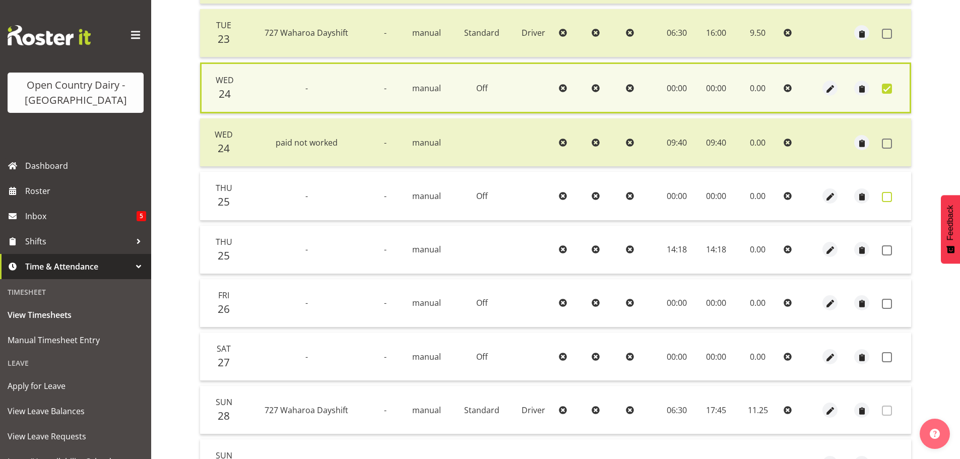
click at [885, 198] on span at bounding box center [887, 197] width 10 height 10
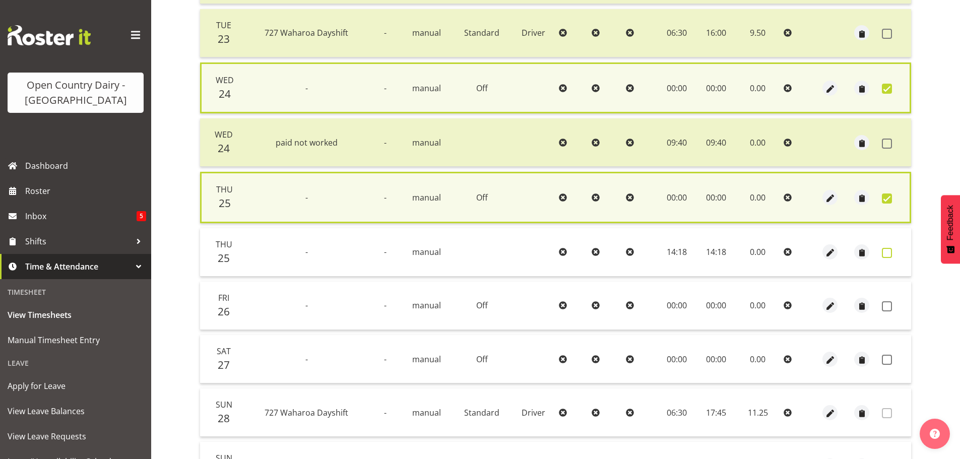
click at [887, 255] on span at bounding box center [887, 253] width 10 height 10
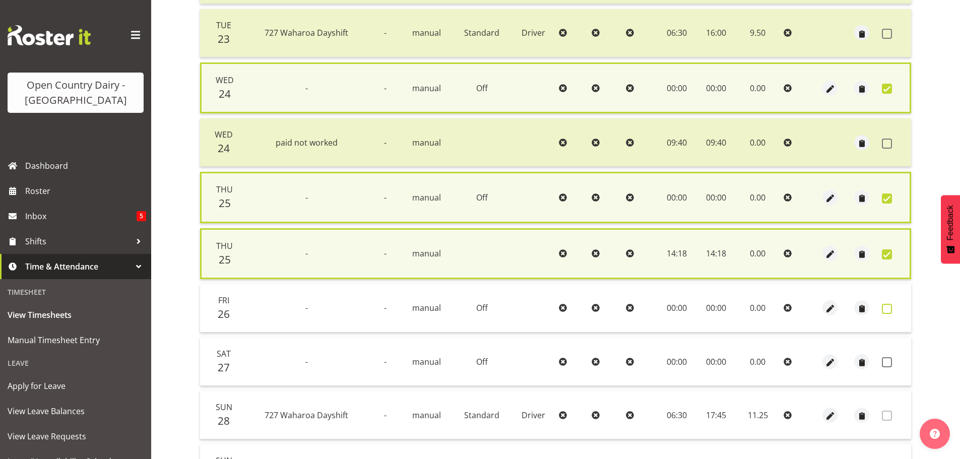
click at [891, 308] on span at bounding box center [887, 309] width 10 height 10
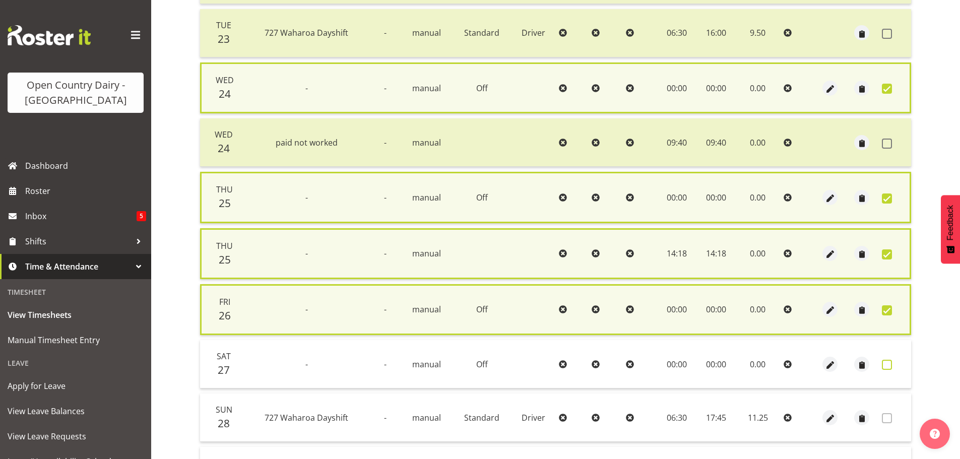
click at [887, 362] on span at bounding box center [887, 365] width 10 height 10
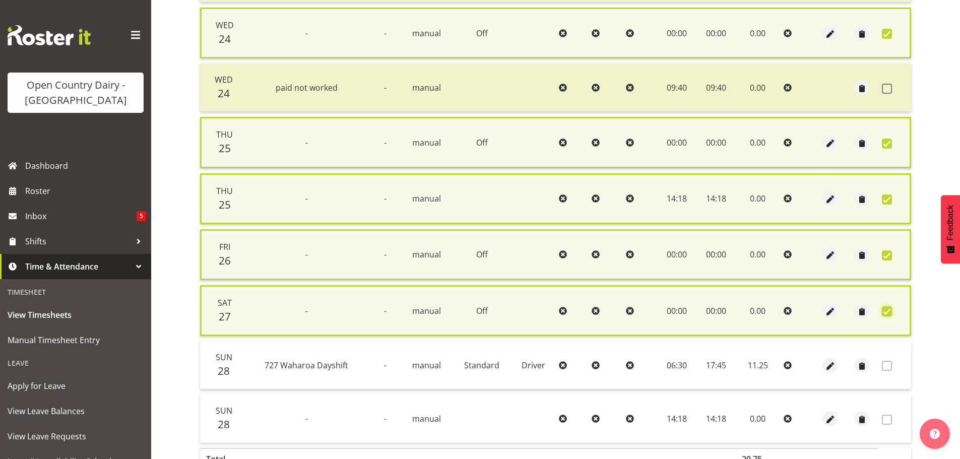
scroll to position [415, 0]
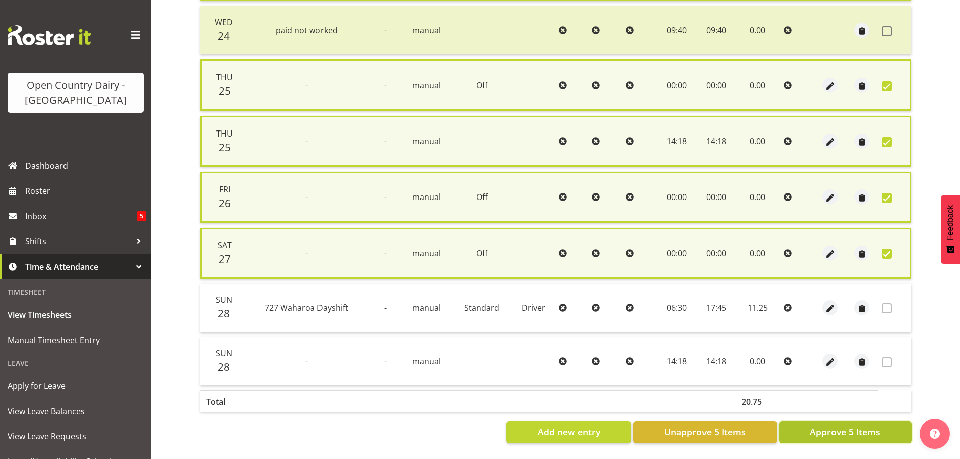
click at [857, 425] on span "Approve 5 Items" at bounding box center [845, 431] width 71 height 13
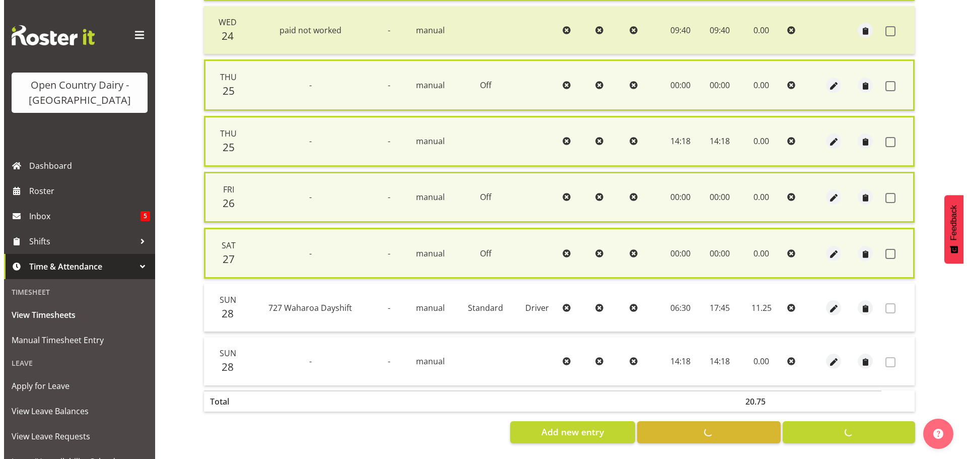
scroll to position [403, 0]
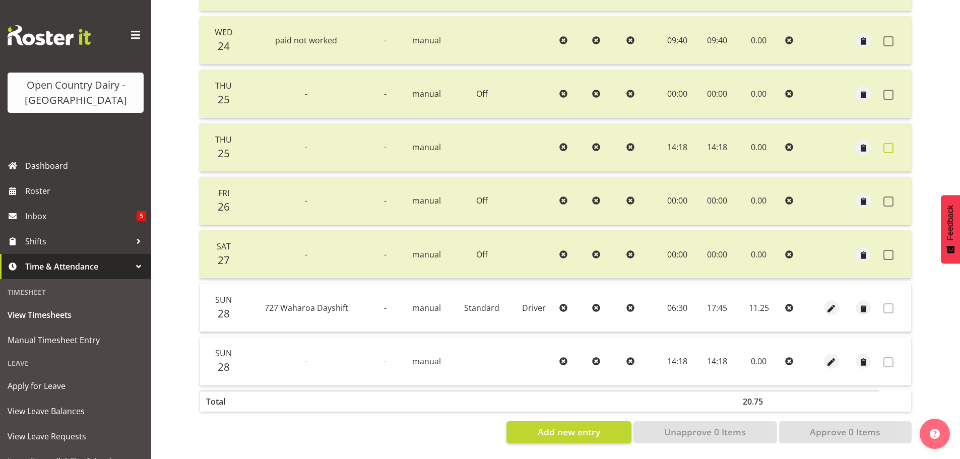
click at [890, 143] on span at bounding box center [888, 148] width 10 height 10
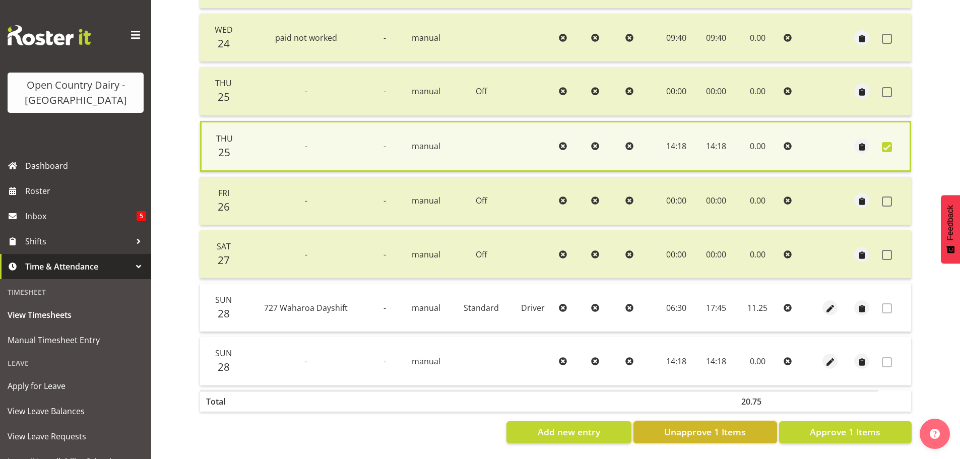
click at [743, 428] on span "Unapprove 1 Items" at bounding box center [705, 431] width 82 height 13
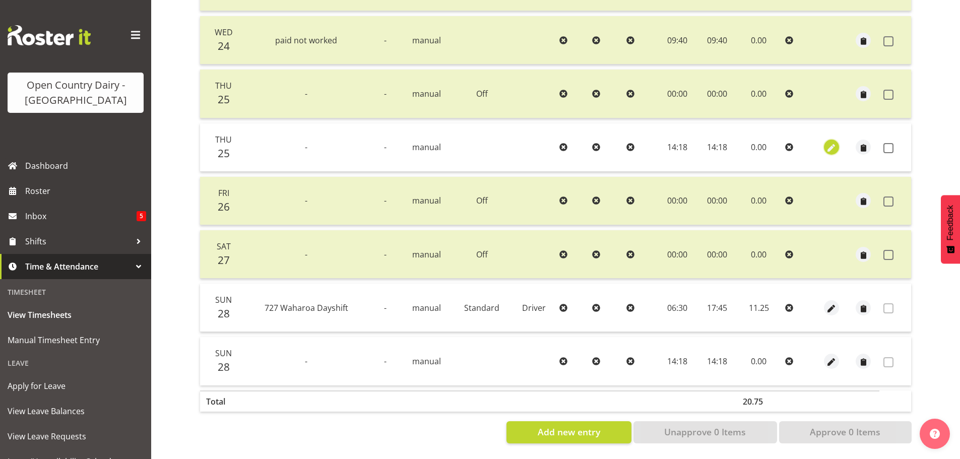
click at [830, 143] on span "button" at bounding box center [832, 149] width 12 height 12
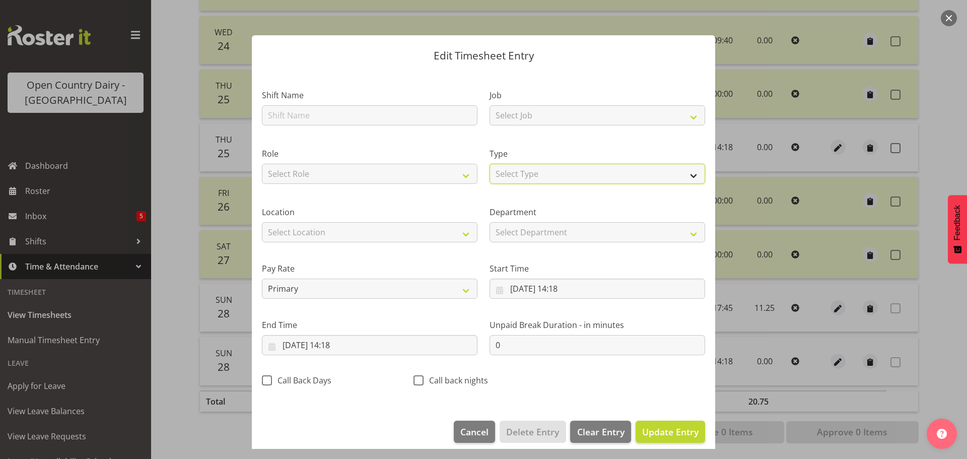
click at [516, 175] on select "Select Type Off Standard Public Holiday Public Holiday (Worked) Day In Lieu Ann…" at bounding box center [598, 174] width 216 height 20
click at [490, 174] on select "Select Type Off Standard Public Holiday Public Holiday (Worked) Day In Lieu Ann…" at bounding box center [598, 174] width 216 height 20
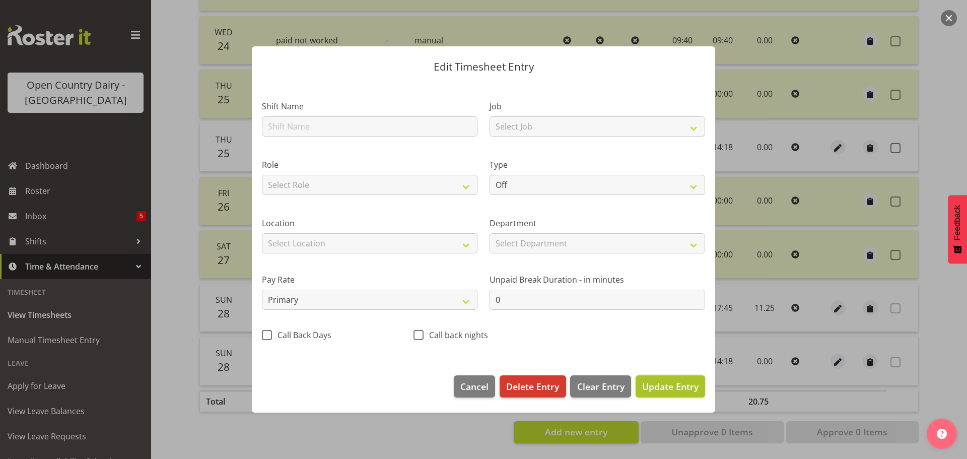
drag, startPoint x: 657, startPoint y: 393, endPoint x: 659, endPoint y: 383, distance: 10.2
click at [656, 392] on span "Update Entry" at bounding box center [670, 386] width 56 height 13
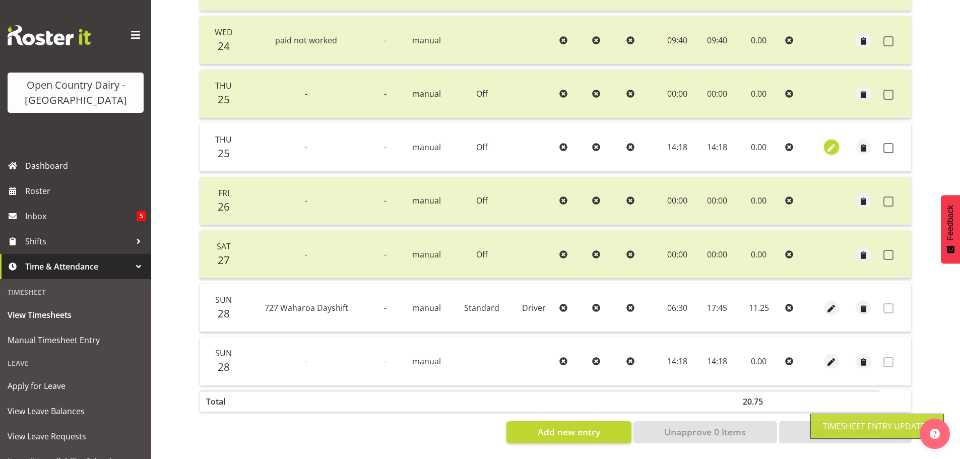
click at [832, 143] on span "button" at bounding box center [832, 149] width 12 height 12
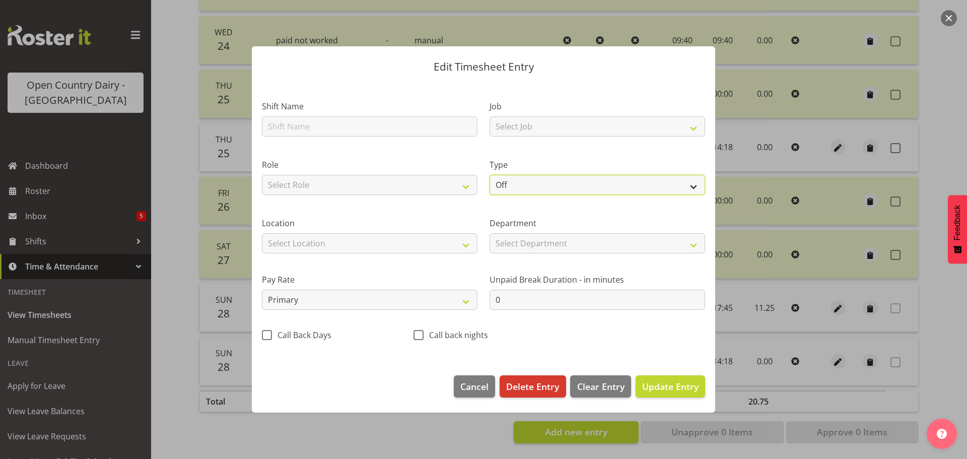
click at [522, 180] on select "Off Standard Public Holiday Public Holiday (Worked) Day In Lieu Annual Leave Si…" at bounding box center [598, 185] width 216 height 20
click at [490, 175] on select "Off Standard Public Holiday Public Holiday (Worked) Day In Lieu Annual Leave Si…" at bounding box center [598, 185] width 216 height 20
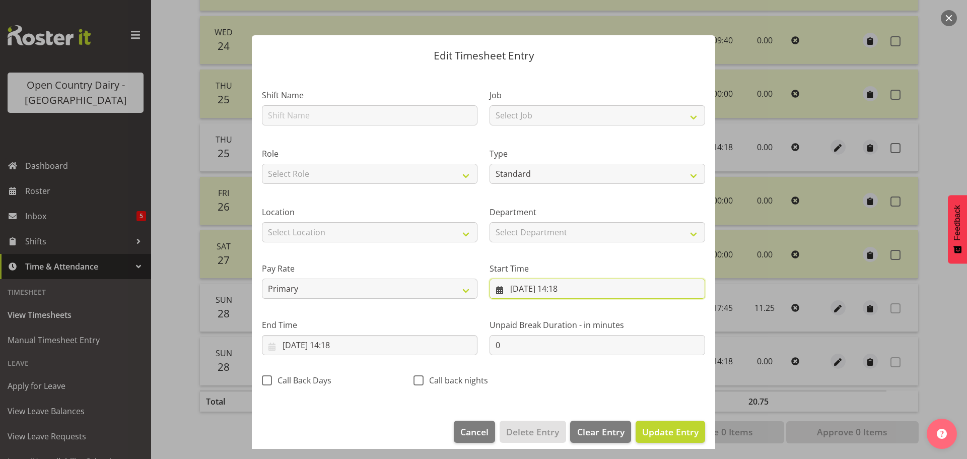
click at [582, 288] on input "25/09/2025, 14:18" at bounding box center [598, 289] width 216 height 20
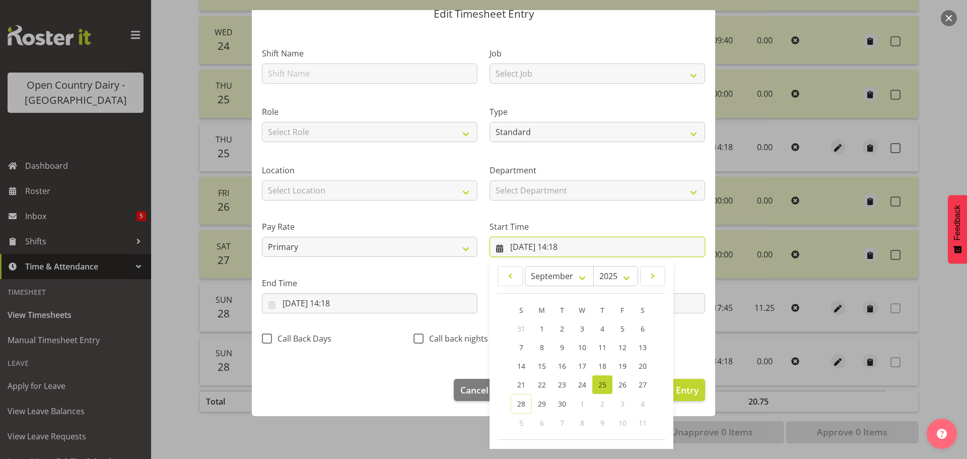
scroll to position [80, 0]
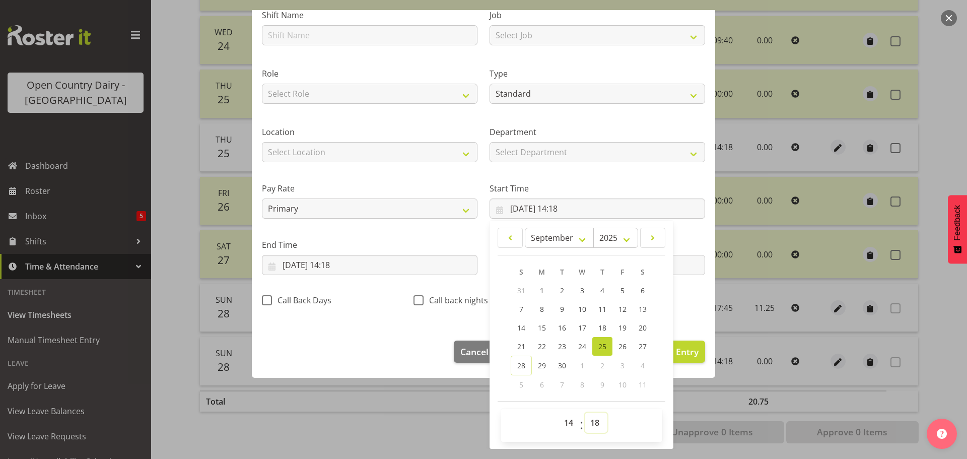
click at [593, 424] on select "00 01 02 03 04 05 06 07 08 09 10 11 12 13 14 15 16 17 18 19 20 21 22 23 24 25 2…" at bounding box center [596, 423] width 23 height 20
click at [586, 108] on div "Type Off Standard Public Holiday Public Holiday (Worked) Day In Lieu Annual Lea…" at bounding box center [598, 82] width 228 height 58
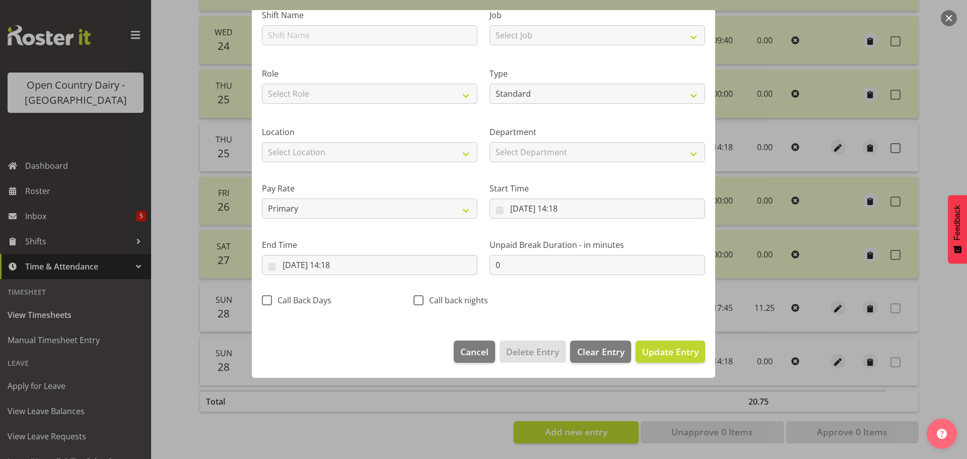
scroll to position [9, 0]
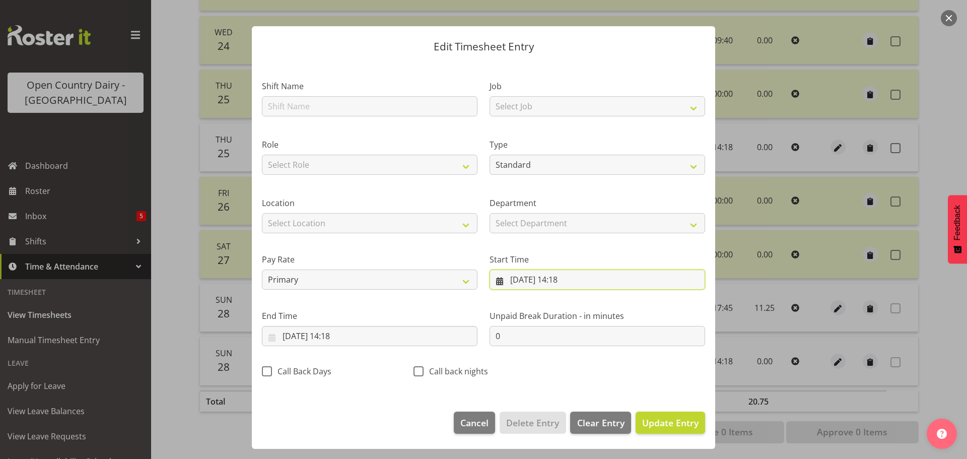
click at [555, 281] on input "25/09/2025, 14:18" at bounding box center [598, 280] width 216 height 20
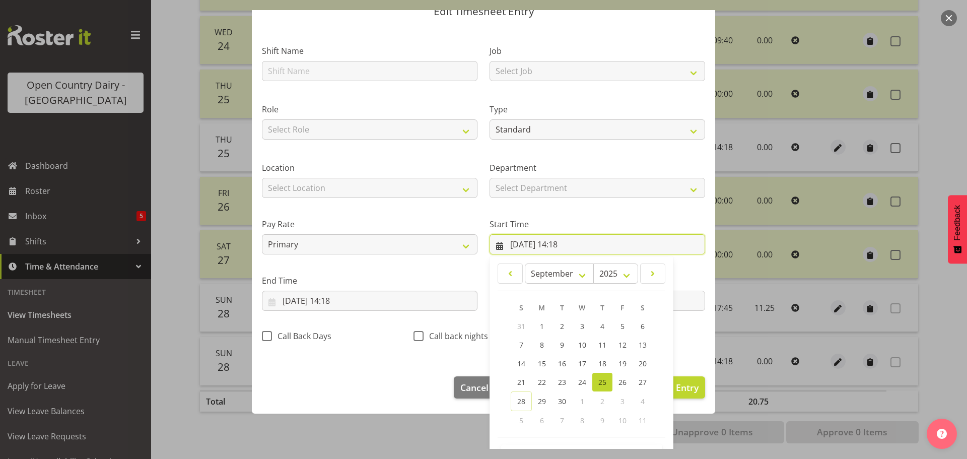
scroll to position [80, 0]
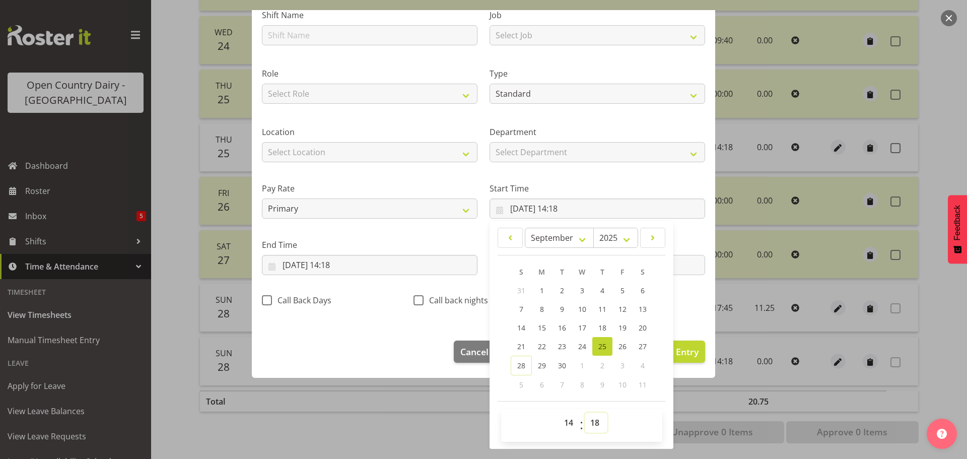
click at [593, 423] on select "00 01 02 03 04 05 06 07 08 09 10 11 12 13 14 15 16 17 18 19 20 21 22 23 24 25 2…" at bounding box center [596, 423] width 23 height 20
click at [585, 413] on select "00 01 02 03 04 05 06 07 08 09 10 11 12 13 14 15 16 17 18 19 20 21 22 23 24 25 2…" at bounding box center [596, 423] width 23 height 20
drag, startPoint x: 569, startPoint y: 422, endPoint x: 567, endPoint y: 416, distance: 5.9
click at [569, 421] on select "00 01 02 03 04 05 06 07 08 09 10 11 12 13 14 15 16 17 18 19 20 21 22 23" at bounding box center [570, 423] width 23 height 20
click at [559, 413] on select "00 01 02 03 04 05 06 07 08 09 10 11 12 13 14 15 16 17 18 19 20 21 22 23" at bounding box center [570, 423] width 23 height 20
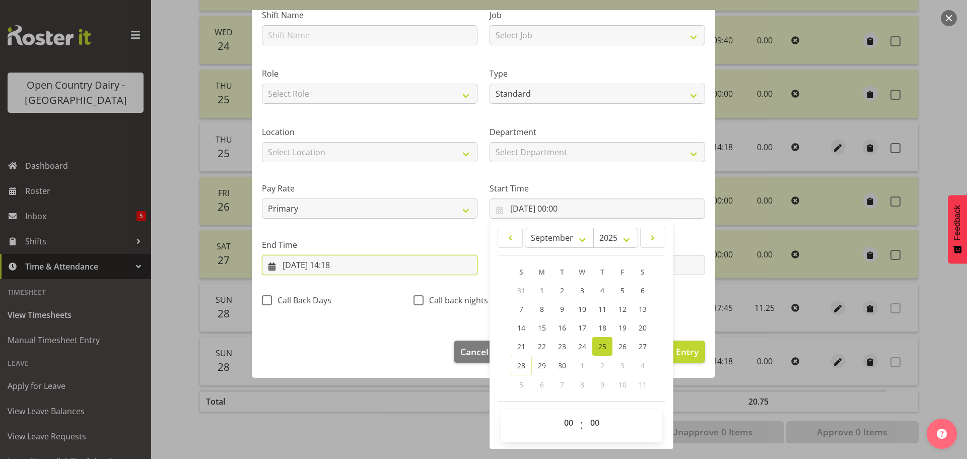
click at [344, 264] on input "25/09/2025, 14:18" at bounding box center [370, 265] width 216 height 20
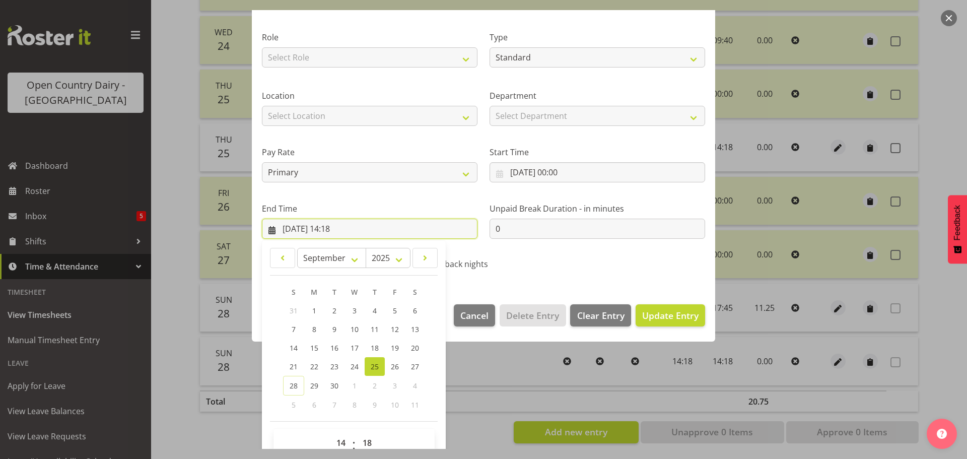
scroll to position [137, 0]
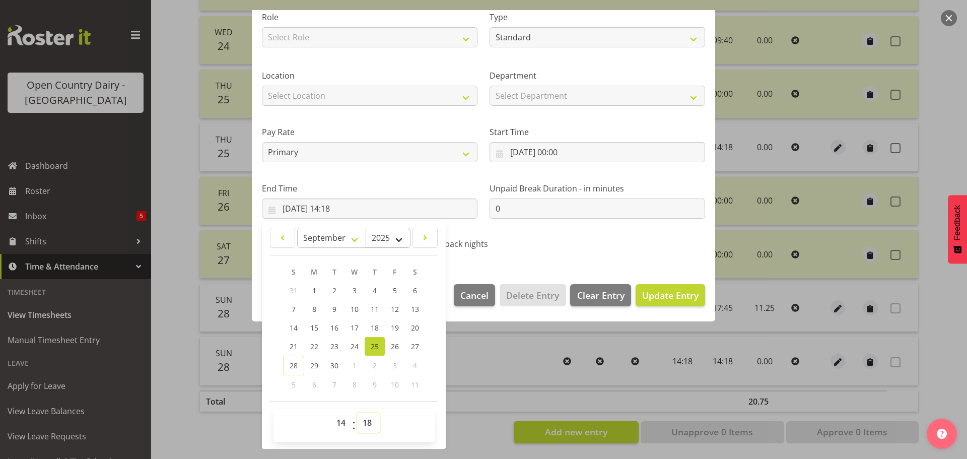
drag, startPoint x: 370, startPoint y: 421, endPoint x: 393, endPoint y: 244, distance: 178.8
click at [371, 421] on select "00 01 02 03 04 05 06 07 08 09 10 11 12 13 14 15 16 17 18 19 20 21 22 23 24 25 2…" at bounding box center [368, 423] width 23 height 20
click at [357, 413] on select "00 01 02 03 04 05 06 07 08 09 10 11 12 13 14 15 16 17 18 19 20 21 22 23 24 25 2…" at bounding box center [368, 423] width 23 height 20
drag, startPoint x: 342, startPoint y: 423, endPoint x: 344, endPoint y: 416, distance: 7.3
click at [343, 423] on select "00 01 02 03 04 05 06 07 08 09 10 11 12 13 14 15 16 17 18 19 20 21 22 23" at bounding box center [342, 423] width 23 height 20
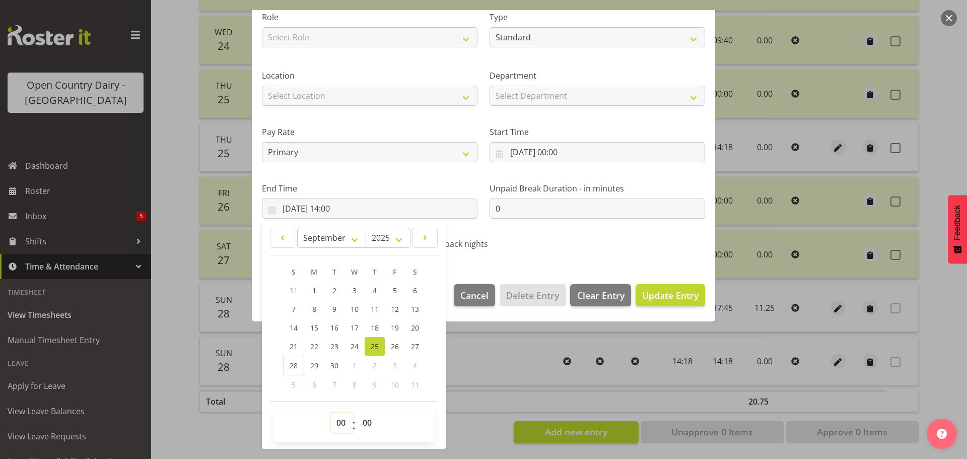
click at [331, 413] on select "00 01 02 03 04 05 06 07 08 09 10 11 12 13 14 15 16 17 18 19 20 21 22 23" at bounding box center [342, 423] width 23 height 20
click at [667, 290] on span "Update Entry" at bounding box center [670, 295] width 56 height 12
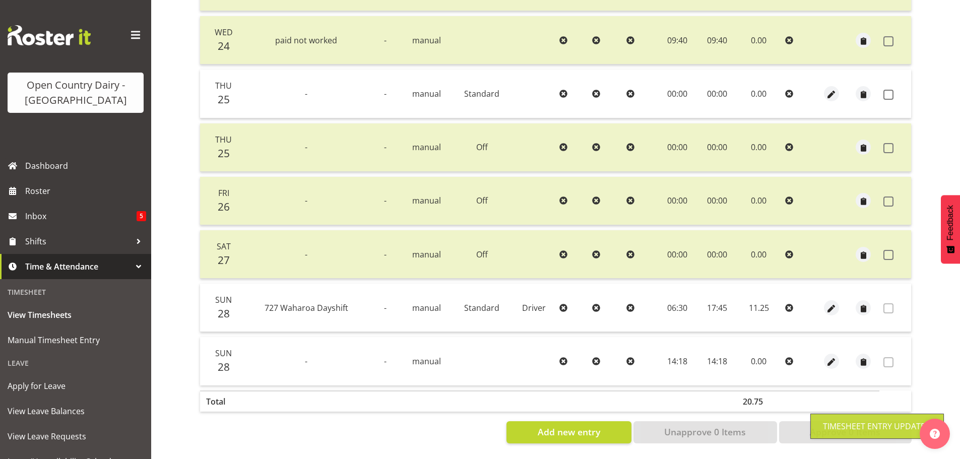
scroll to position [352, 0]
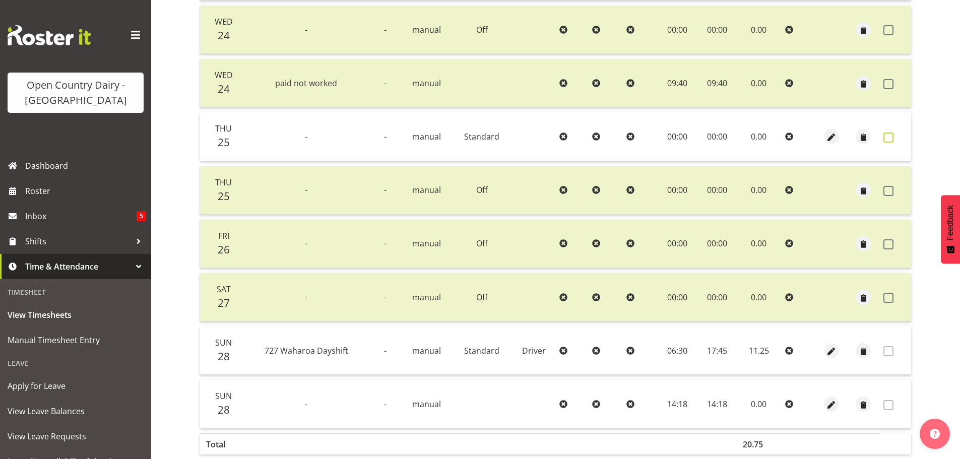
click at [889, 138] on span at bounding box center [888, 138] width 10 height 10
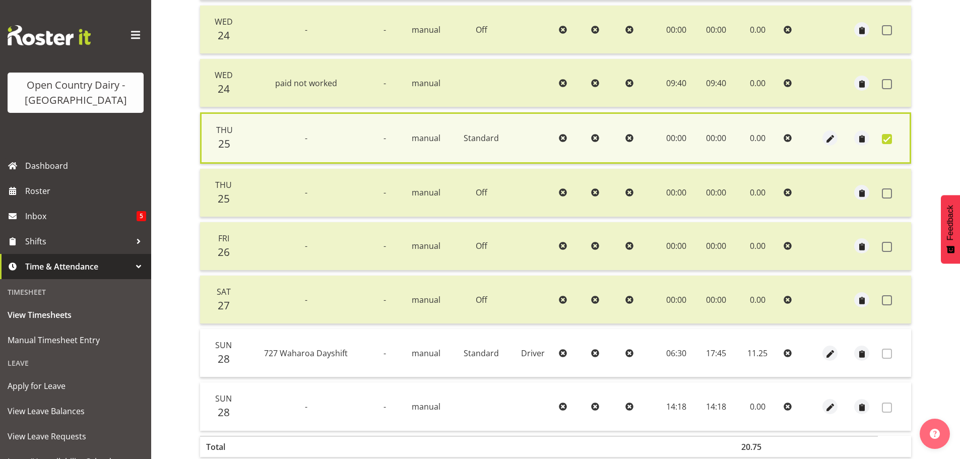
click at [885, 139] on span at bounding box center [887, 139] width 10 height 10
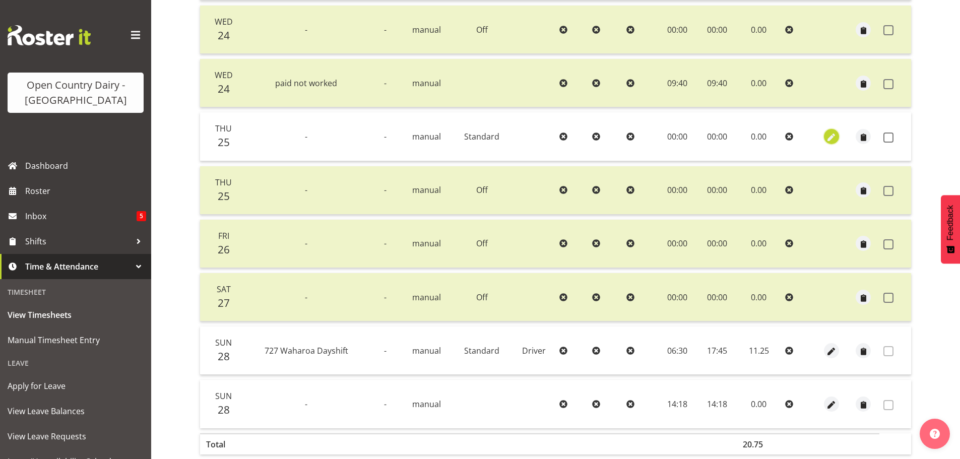
click at [830, 137] on span "button" at bounding box center [832, 138] width 12 height 12
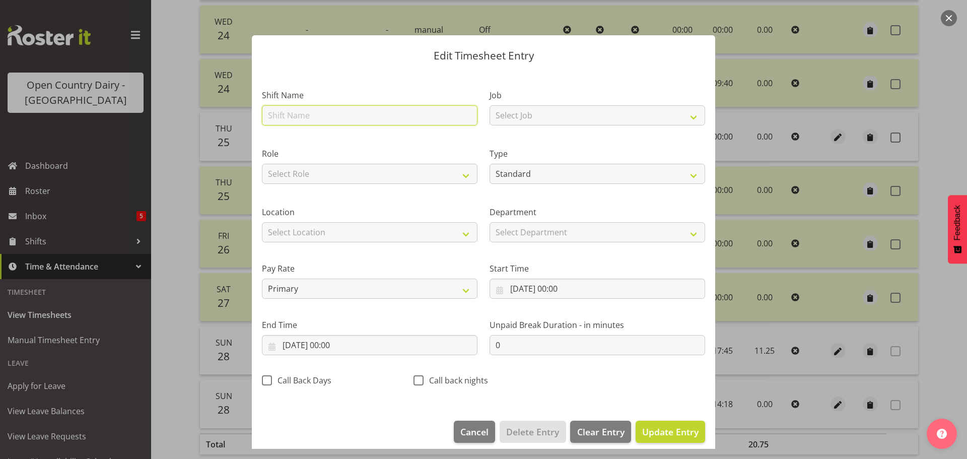
click at [356, 111] on input "text" at bounding box center [370, 115] width 216 height 20
click at [643, 71] on header "Edit Timesheet Entry" at bounding box center [484, 53] width 464 height 36
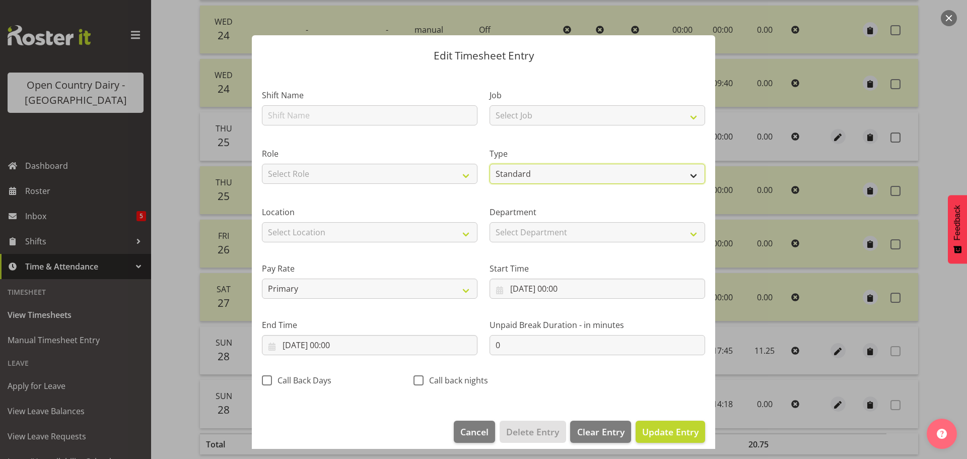
click at [542, 173] on select "Off Standard Public Holiday Public Holiday (Worked) Day In Lieu Annual Leave Si…" at bounding box center [598, 174] width 216 height 20
click at [490, 174] on select "Off Standard Public Holiday Public Holiday (Worked) Day In Lieu Annual Leave Si…" at bounding box center [598, 174] width 216 height 20
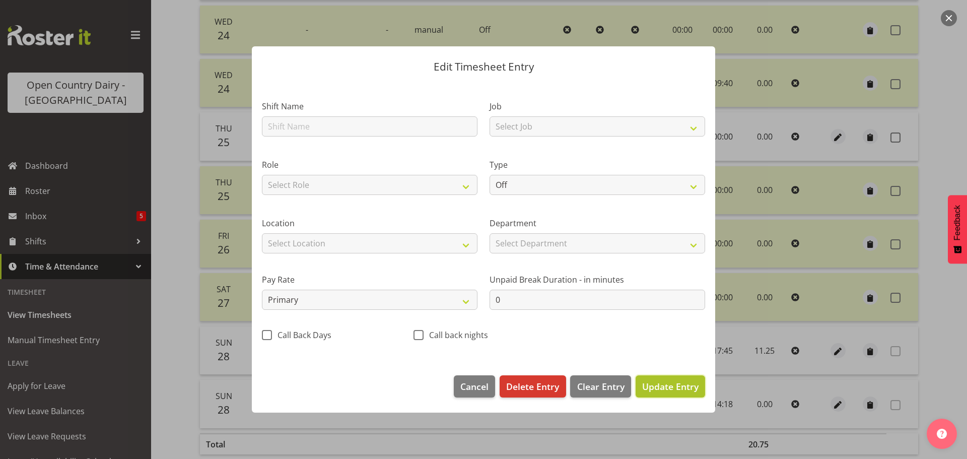
click at [666, 387] on span "Update Entry" at bounding box center [670, 386] width 56 height 12
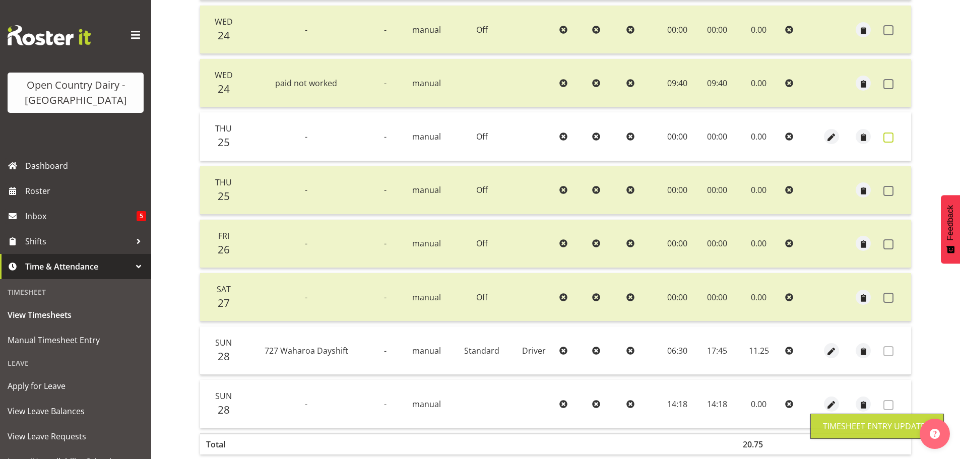
click at [891, 138] on span at bounding box center [888, 138] width 10 height 10
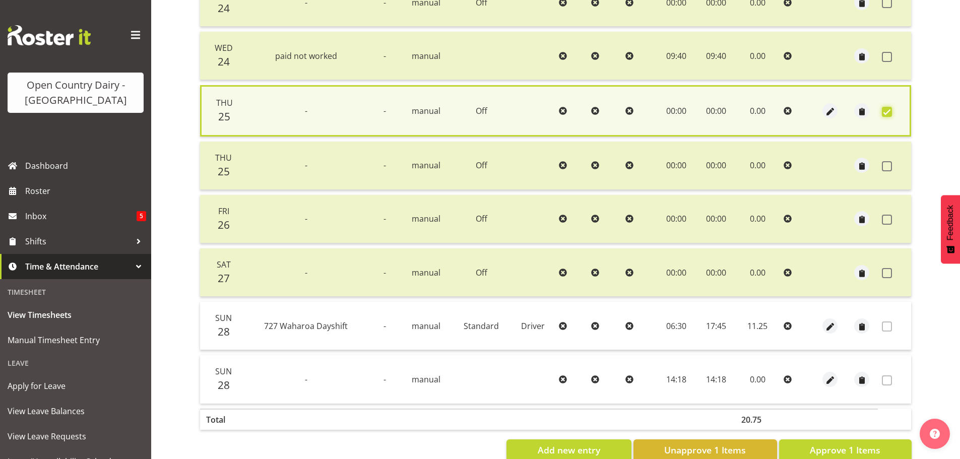
scroll to position [405, 0]
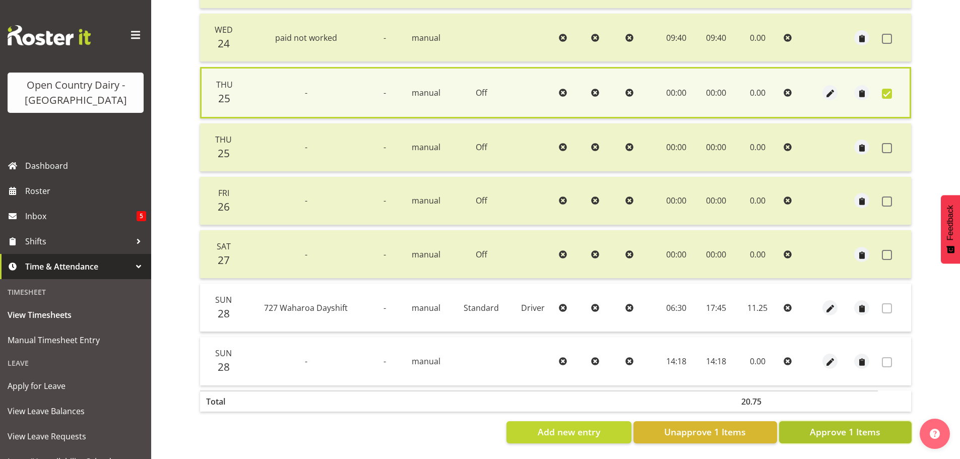
click at [841, 429] on span "Approve 1 Items" at bounding box center [845, 431] width 71 height 13
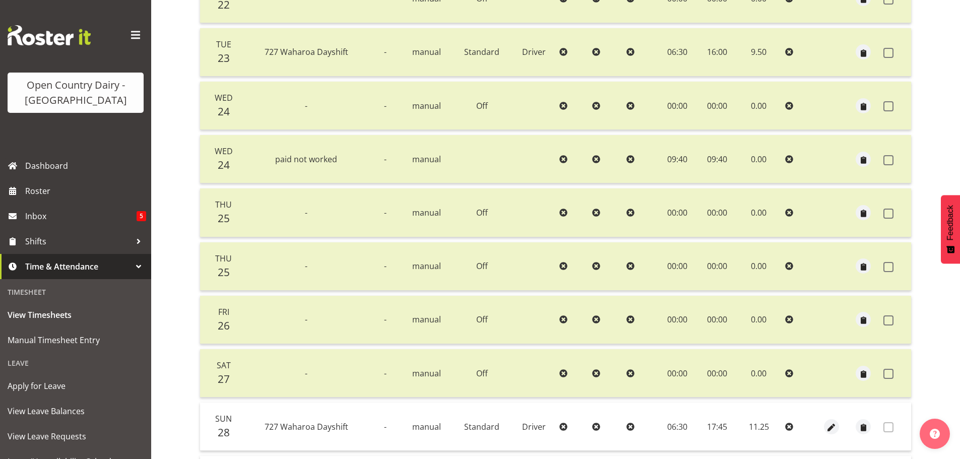
scroll to position [201, 0]
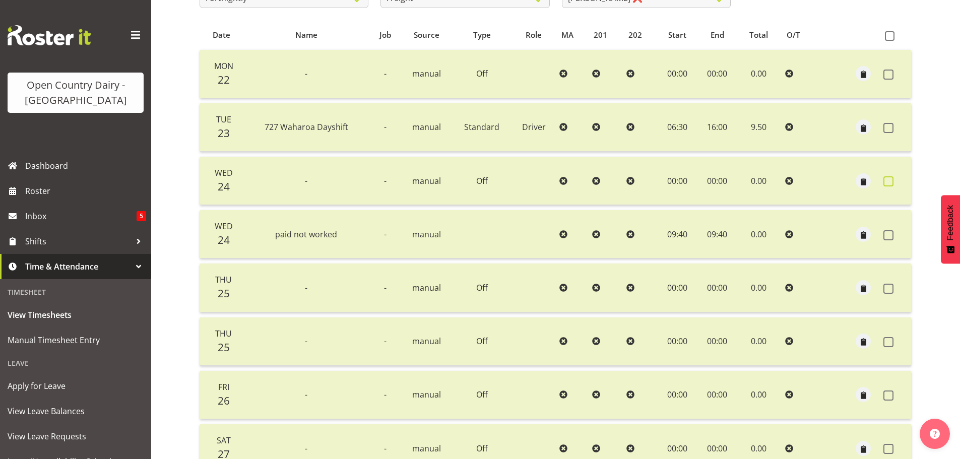
click at [886, 183] on span at bounding box center [888, 181] width 10 height 10
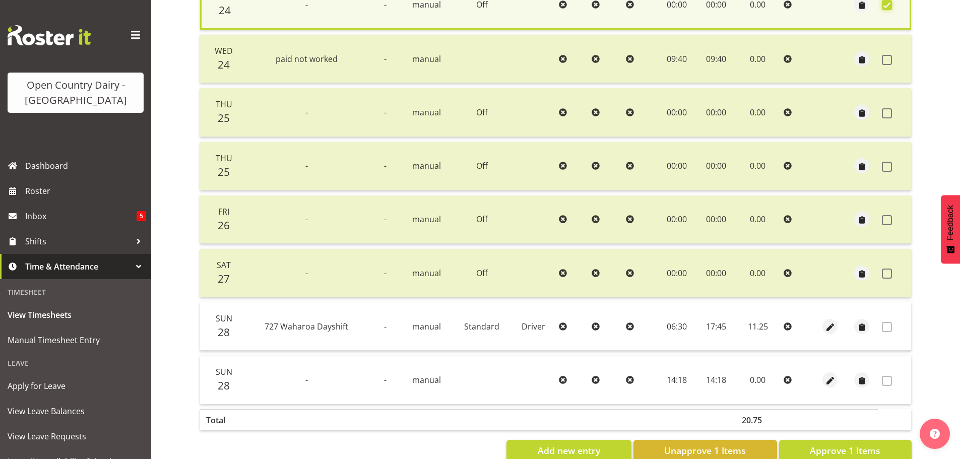
scroll to position [405, 0]
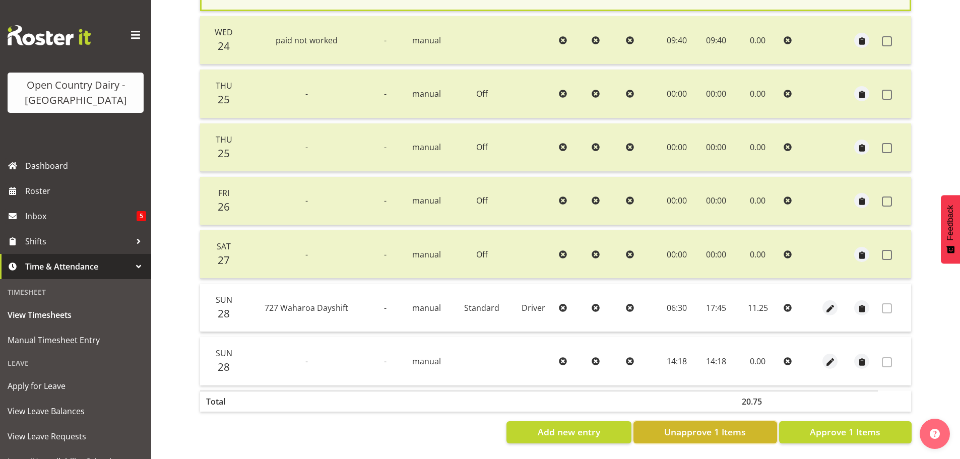
click at [712, 427] on span "Unapprove 1 Items" at bounding box center [705, 431] width 82 height 13
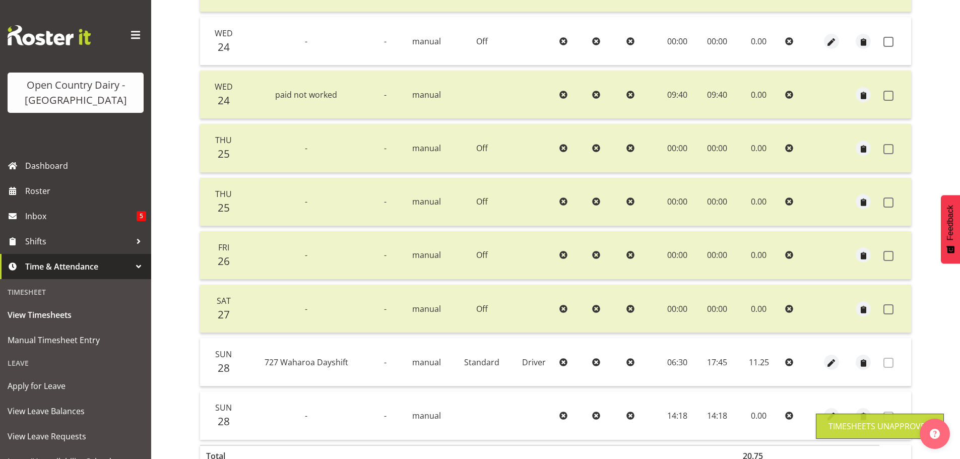
scroll to position [251, 0]
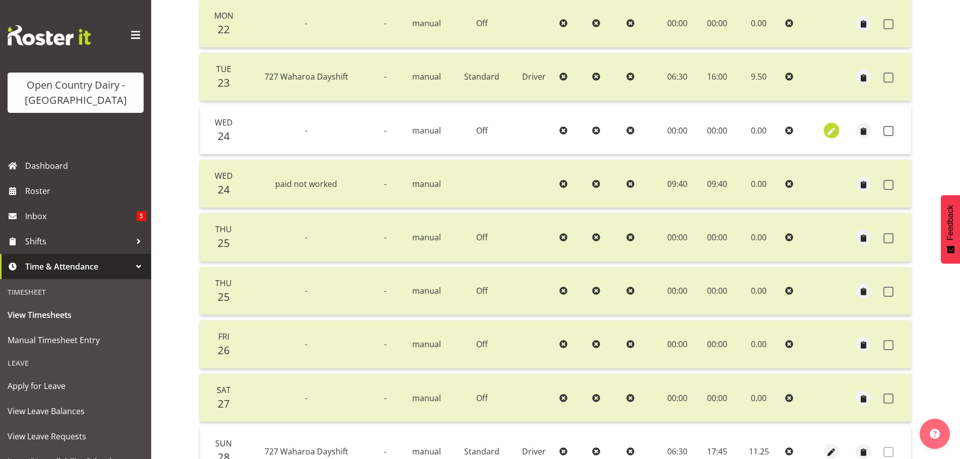
click at [832, 134] on span "button" at bounding box center [832, 131] width 12 height 12
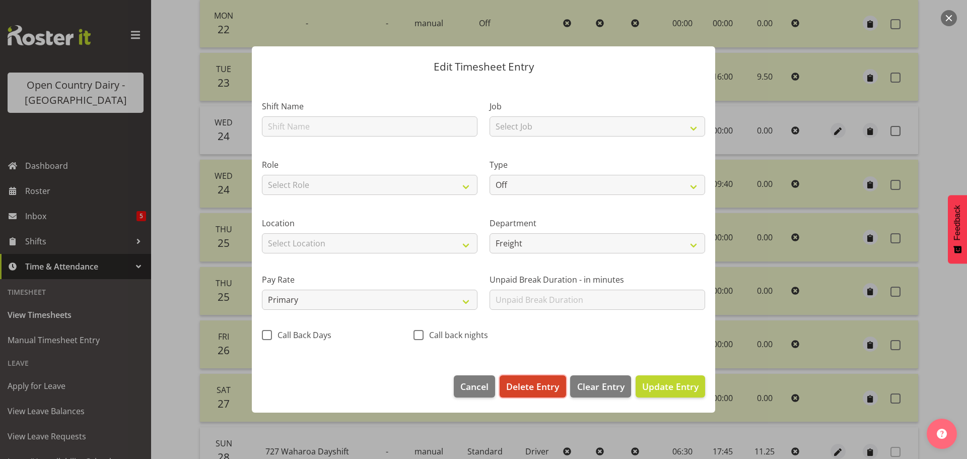
click at [534, 390] on span "Delete Entry" at bounding box center [532, 386] width 53 height 13
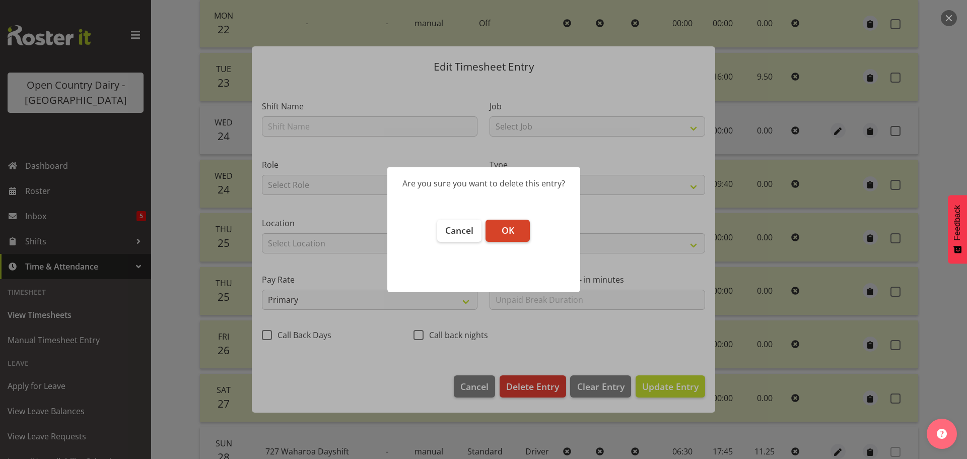
click at [518, 234] on button "OK" at bounding box center [508, 231] width 44 height 22
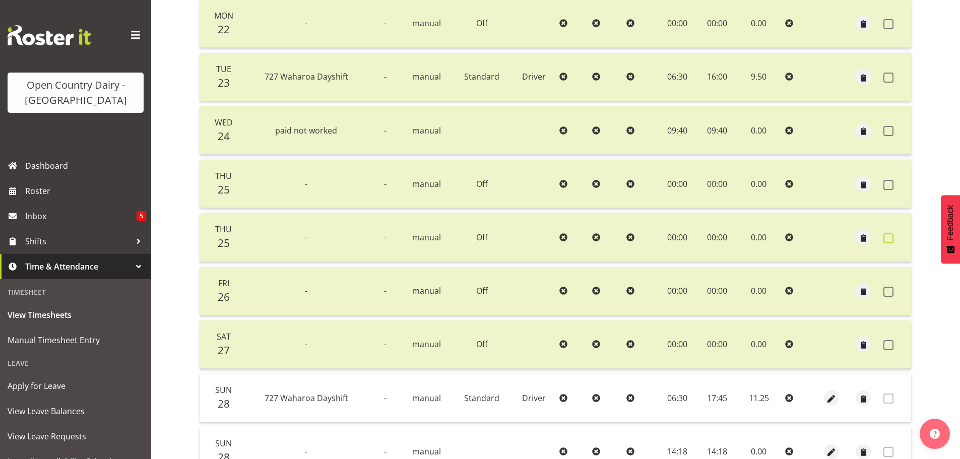
click at [886, 238] on span at bounding box center [888, 238] width 10 height 10
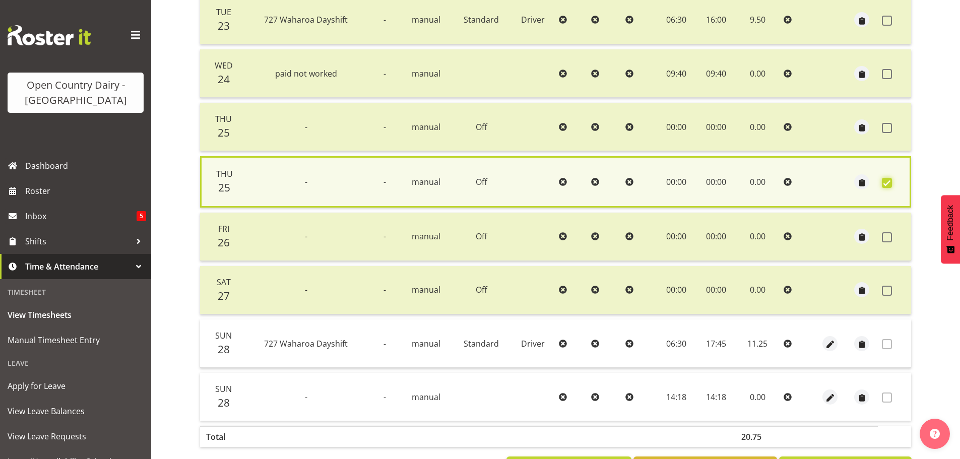
scroll to position [351, 0]
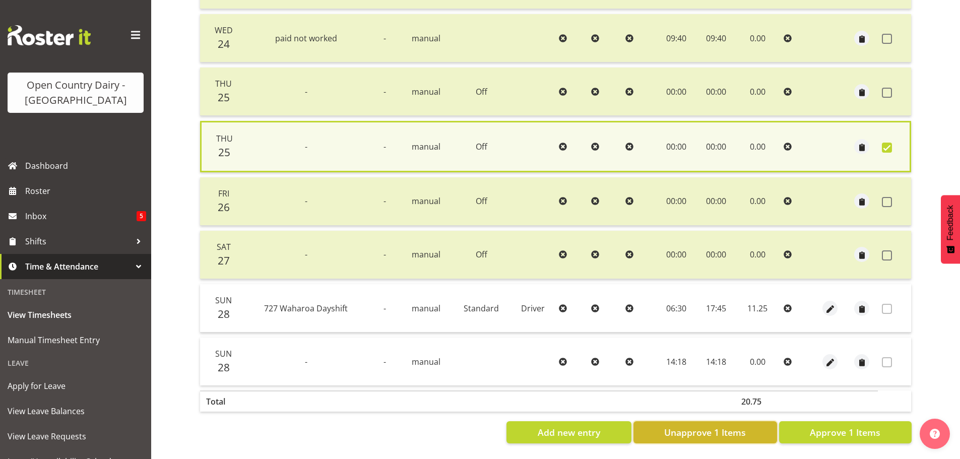
click at [688, 426] on span "Unapprove 1 Items" at bounding box center [705, 432] width 82 height 13
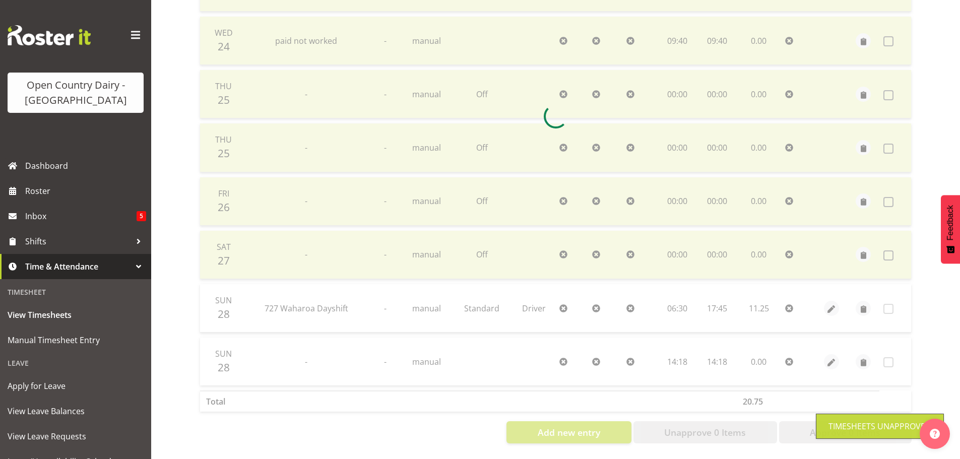
scroll to position [349, 0]
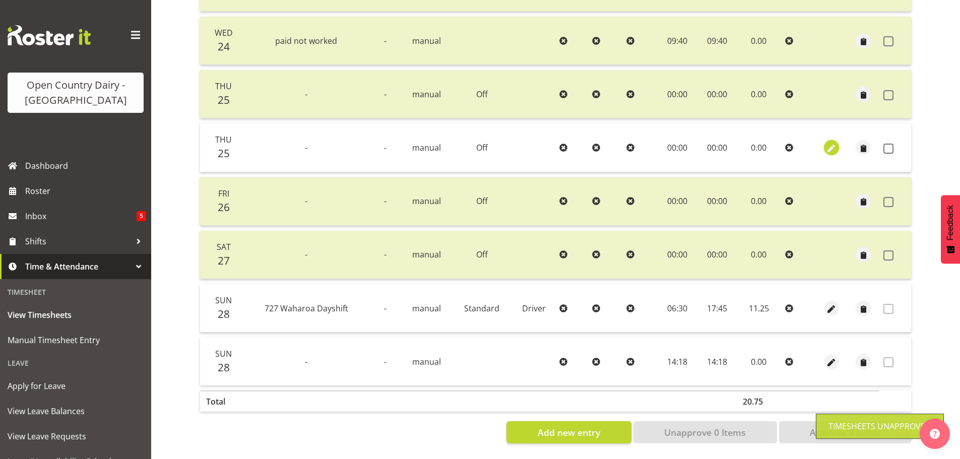
click at [832, 143] on span "button" at bounding box center [832, 149] width 12 height 12
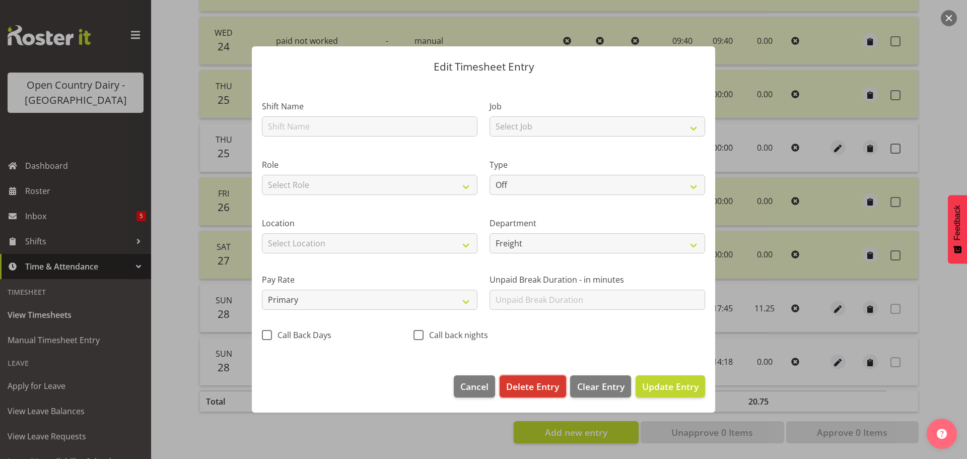
click at [543, 388] on span "Delete Entry" at bounding box center [532, 386] width 53 height 13
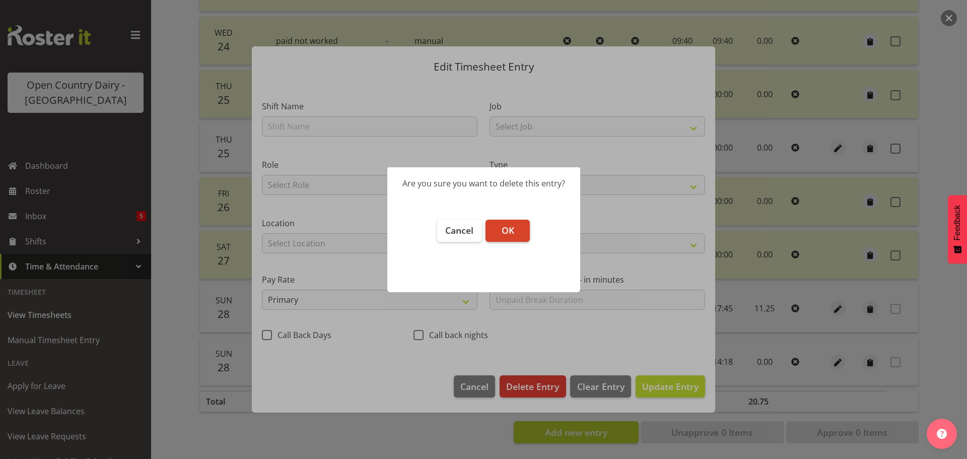
click at [502, 229] on span "OK" at bounding box center [508, 230] width 13 height 12
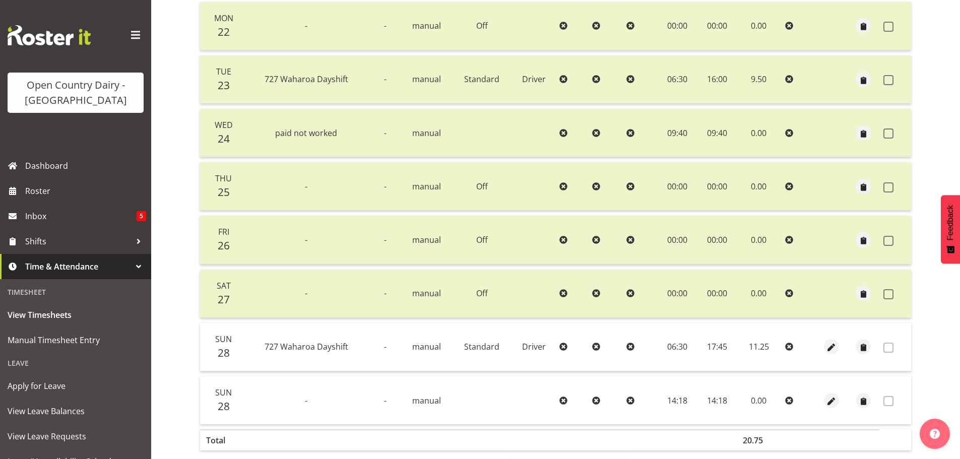
scroll to position [295, 0]
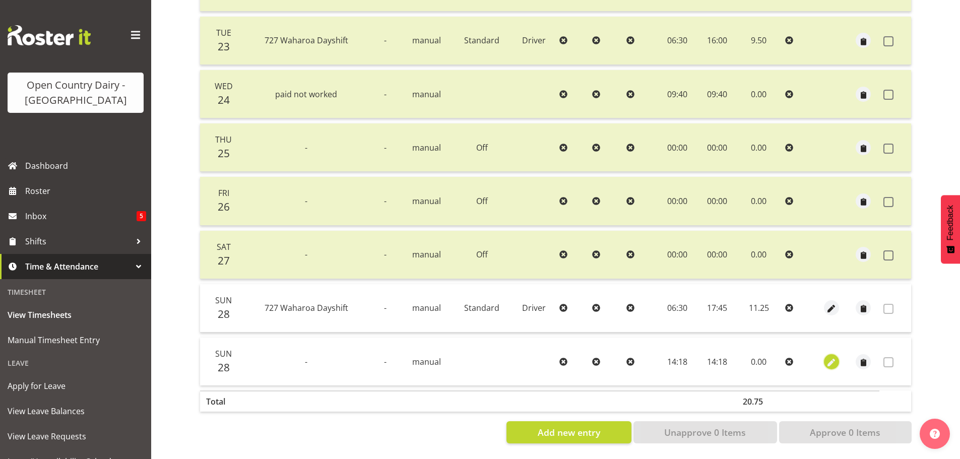
click at [833, 357] on span "button" at bounding box center [832, 363] width 12 height 12
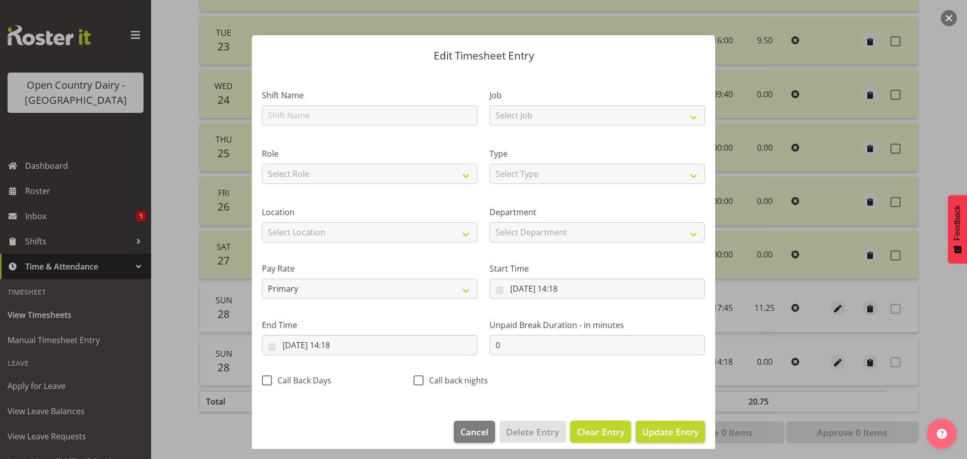
click at [606, 433] on span "Clear Entry" at bounding box center [600, 431] width 47 height 13
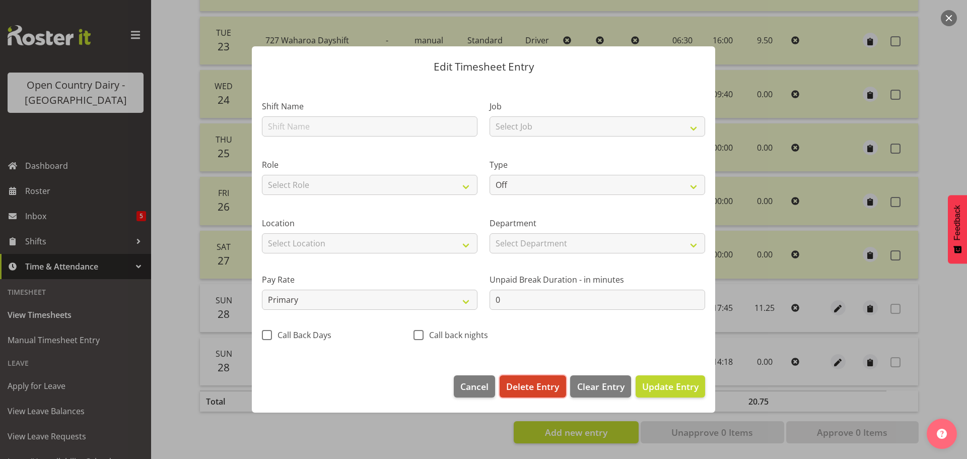
click at [545, 388] on span "Delete Entry" at bounding box center [532, 386] width 53 height 13
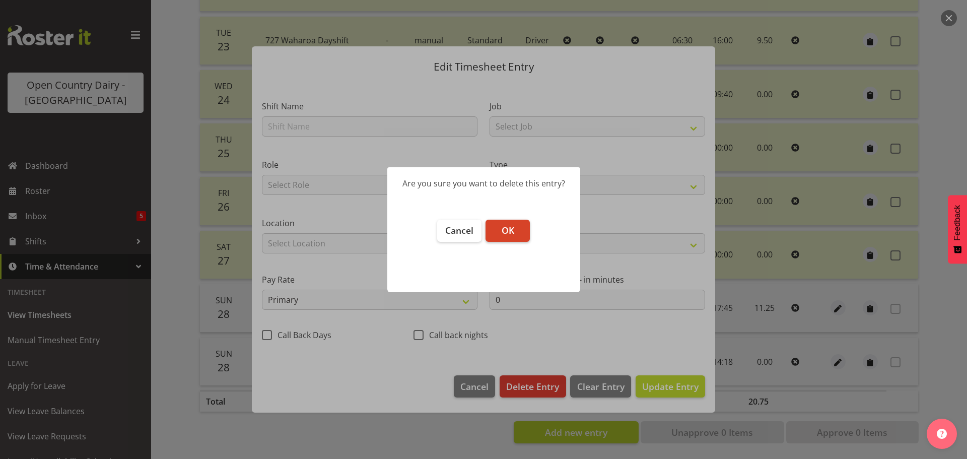
click at [511, 227] on span "OK" at bounding box center [508, 230] width 13 height 12
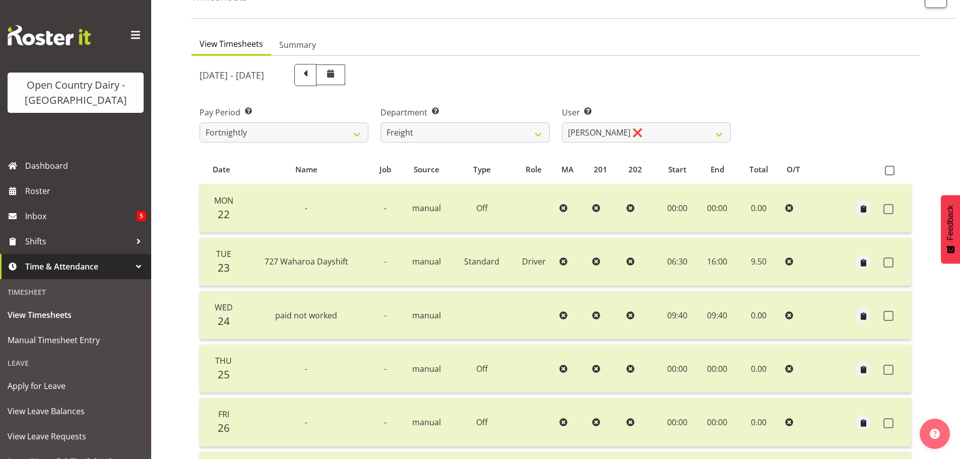
scroll to position [0, 0]
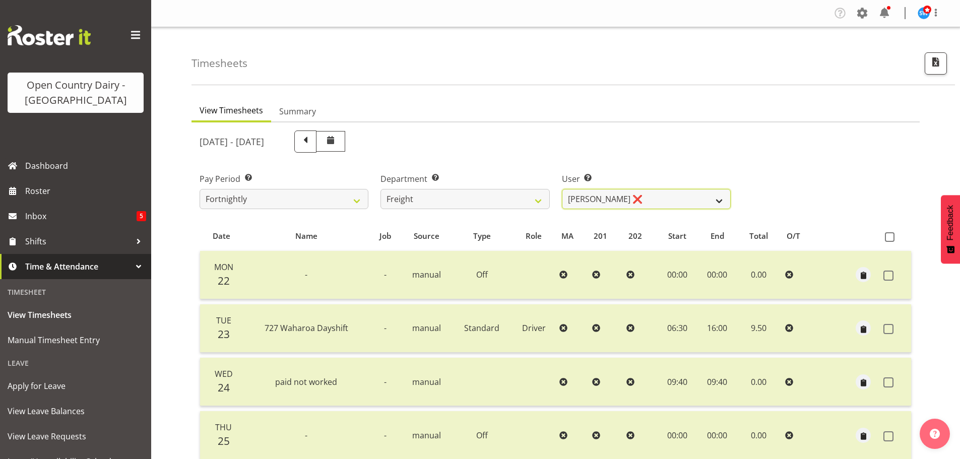
click at [665, 196] on select "Gavin Harvey ❌ Lalesh Kumar ❌" at bounding box center [646, 199] width 169 height 20
drag, startPoint x: 659, startPoint y: 193, endPoint x: 664, endPoint y: 207, distance: 14.2
click at [659, 193] on select "Gavin Harvey ❌ Lalesh Kumar ❌" at bounding box center [646, 199] width 169 height 20
click at [503, 196] on select "701 702 703 704 705 706 707 708 709 710 711 712 713 714 715 716 717 718 719 720" at bounding box center [464, 199] width 169 height 20
click at [380, 189] on select "701 702 703 704 705 706 707 708 709 710 711 712 713 714 715 716 717 718 719 720" at bounding box center [464, 199] width 169 height 20
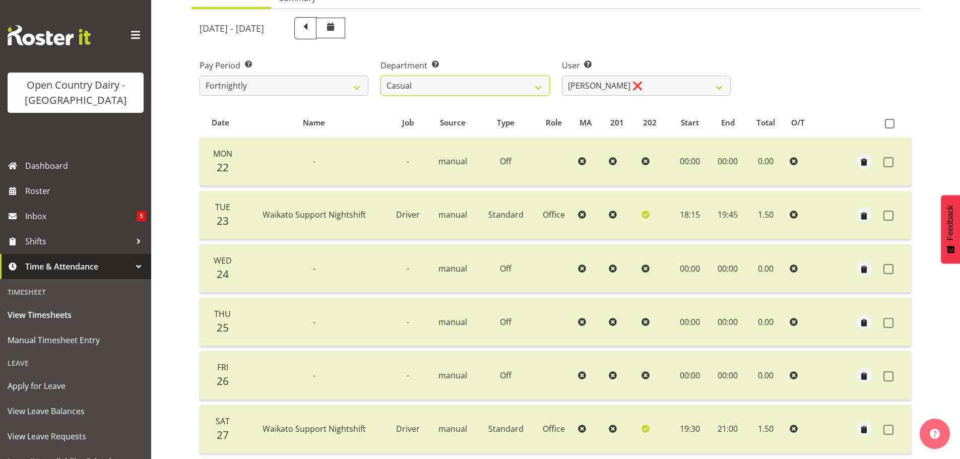
scroll to position [40, 0]
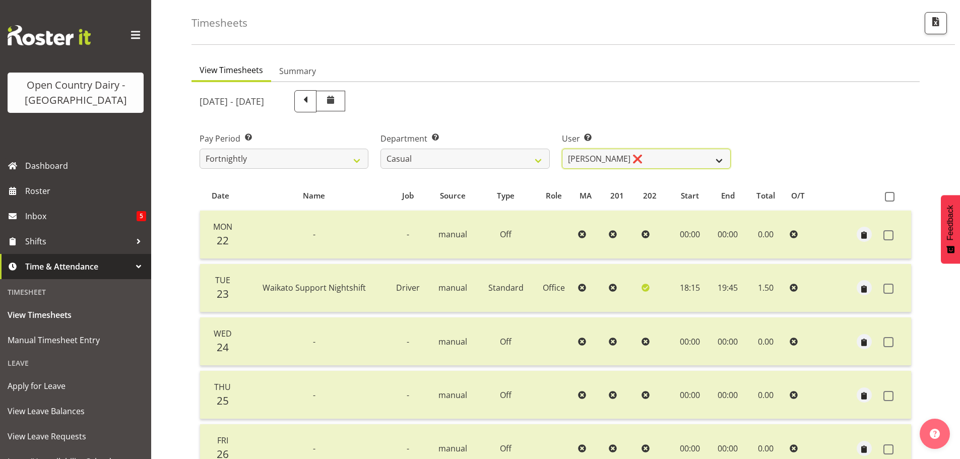
click at [645, 157] on select "Bruce Morgan ❌ Dutchie Egbert Dijkstra ❌ Mark Hedge ❌ Rob Luke ❌" at bounding box center [646, 159] width 169 height 20
click at [465, 152] on select "701 702 703 704 705 706 707 708 709 710 711 712 713 714 715 716 717 718 719 720" at bounding box center [464, 159] width 169 height 20
click at [380, 149] on select "701 702 703 704 705 706 707 708 709 710 711 712 713 714 715 716 717 718 719 720" at bounding box center [464, 159] width 169 height 20
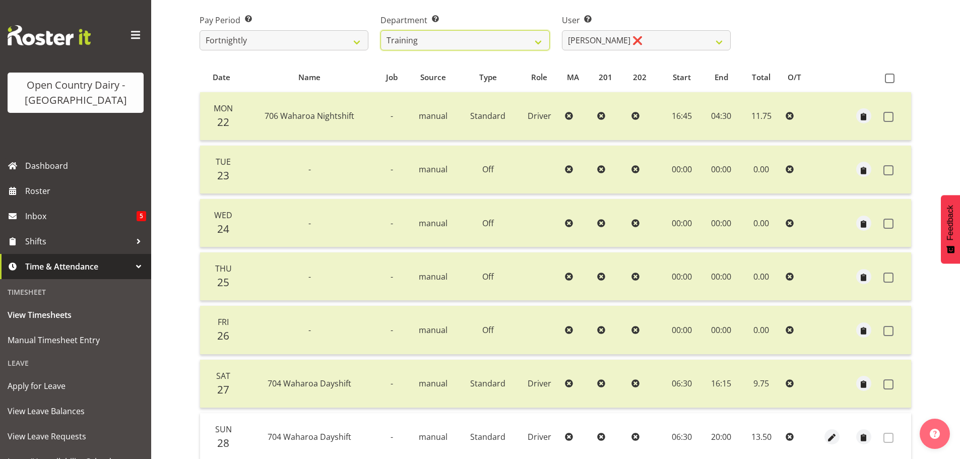
scroll to position [91, 0]
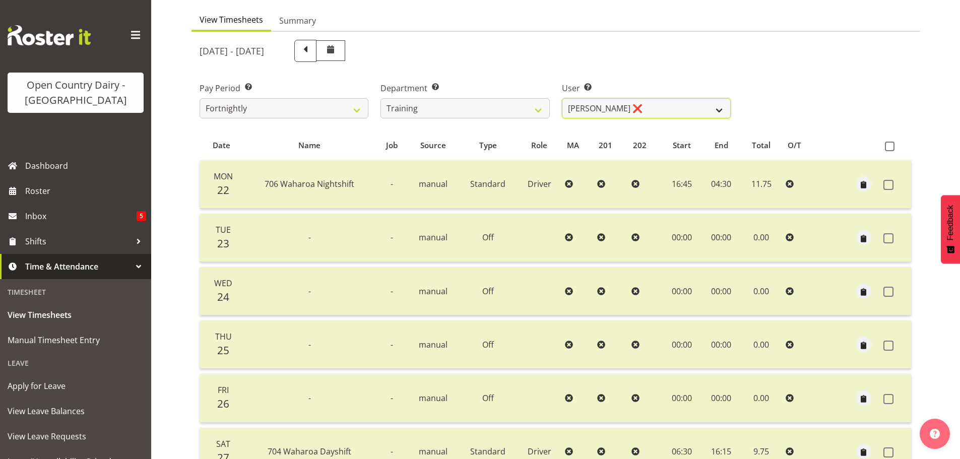
click at [663, 107] on select "Andre Syben ❌ Andrew Murphy ❌ Antony Lockyer ❌ Jesse Simpson ❌ Kimberley-Rose A…" at bounding box center [646, 108] width 169 height 20
click at [562, 98] on select "Andre Syben ❌ Andrew Murphy ❌ Antony Lockyer ❌ Jesse Simpson ❌ Kimberley-Rose A…" at bounding box center [646, 108] width 169 height 20
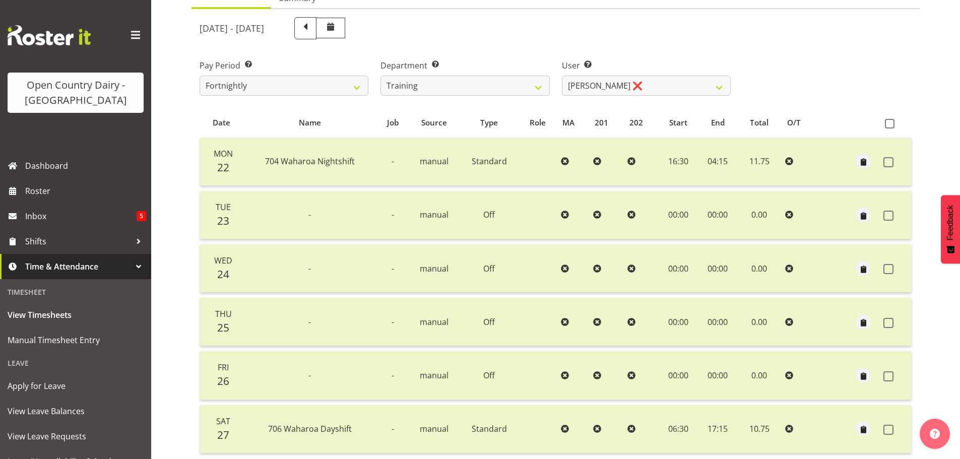
scroll to position [40, 0]
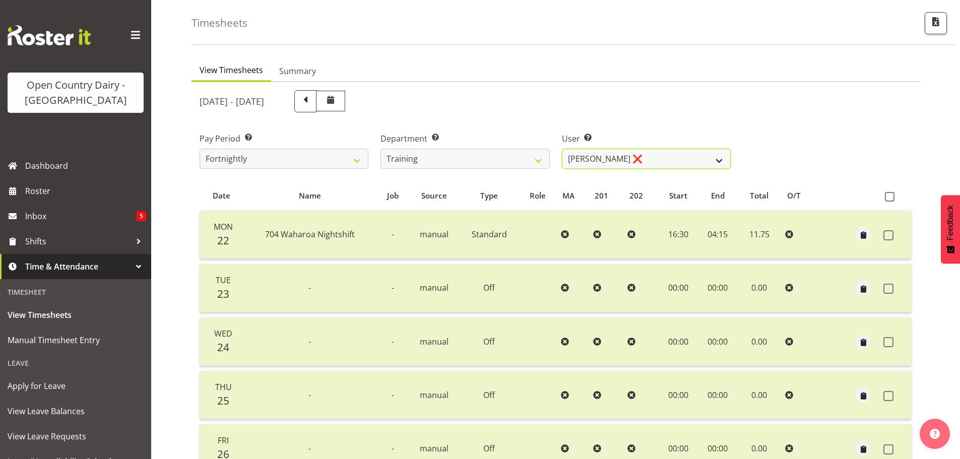
click at [665, 156] on select "Andre Syben ❌ Andrew Murphy ❌ Antony Lockyer ❌ Jesse Simpson ❌ Kimberley-Rose A…" at bounding box center [646, 159] width 169 height 20
click at [562, 149] on select "Andre Syben ❌ Andrew Murphy ❌ Antony Lockyer ❌ Jesse Simpson ❌ Kimberley-Rose A…" at bounding box center [646, 159] width 169 height 20
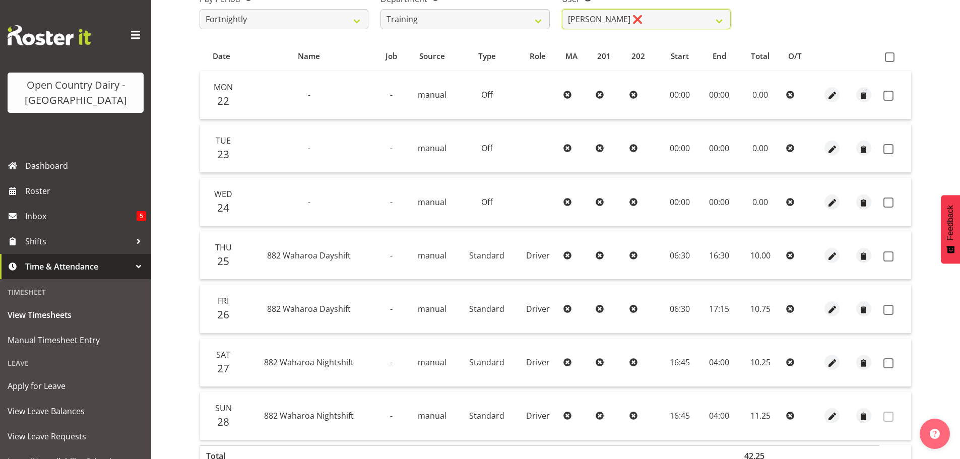
scroll to position [91, 0]
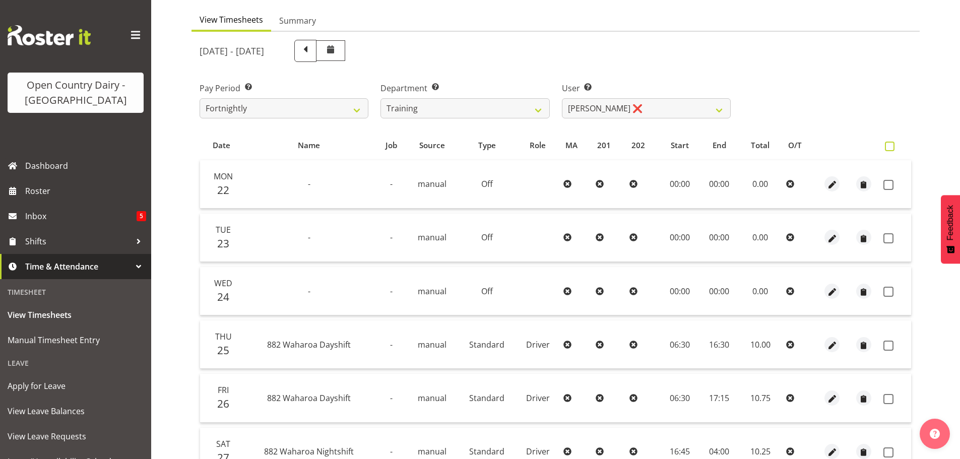
click at [888, 146] on span at bounding box center [890, 147] width 10 height 10
click at [888, 146] on input "checkbox" at bounding box center [888, 146] width 7 height 7
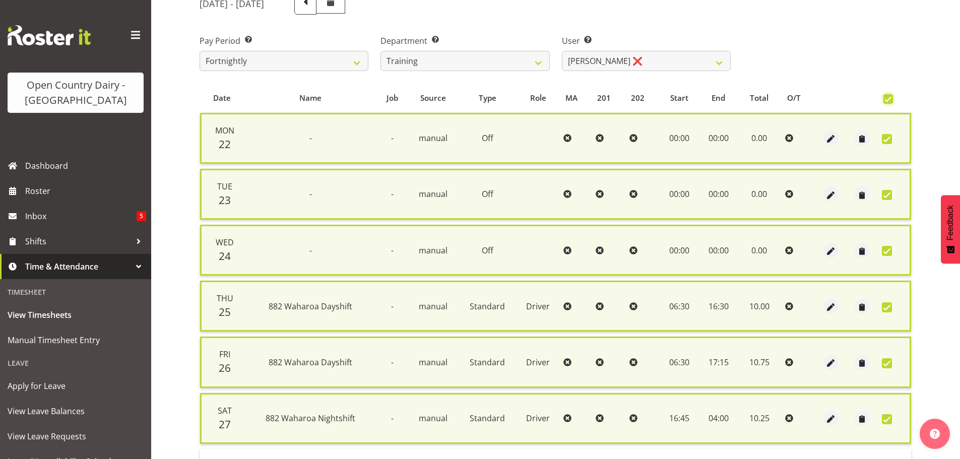
scroll to position [257, 0]
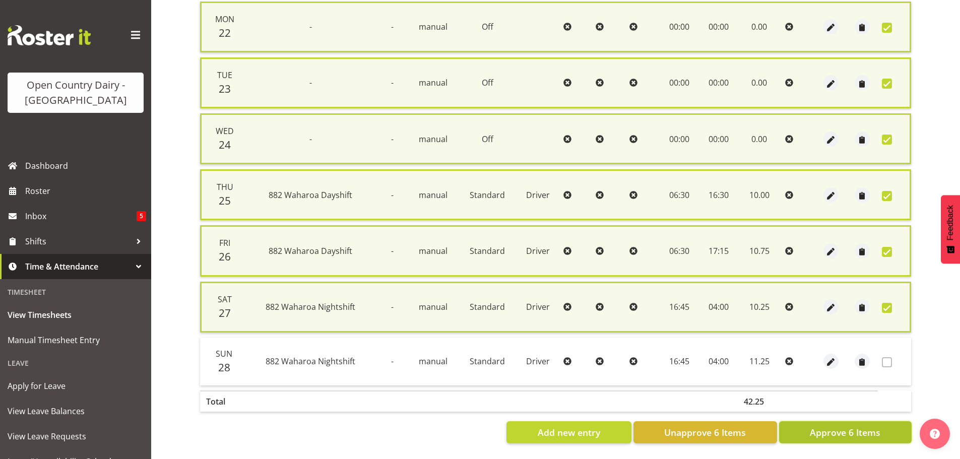
click at [818, 433] on button "Approve 6 Items" at bounding box center [845, 432] width 133 height 22
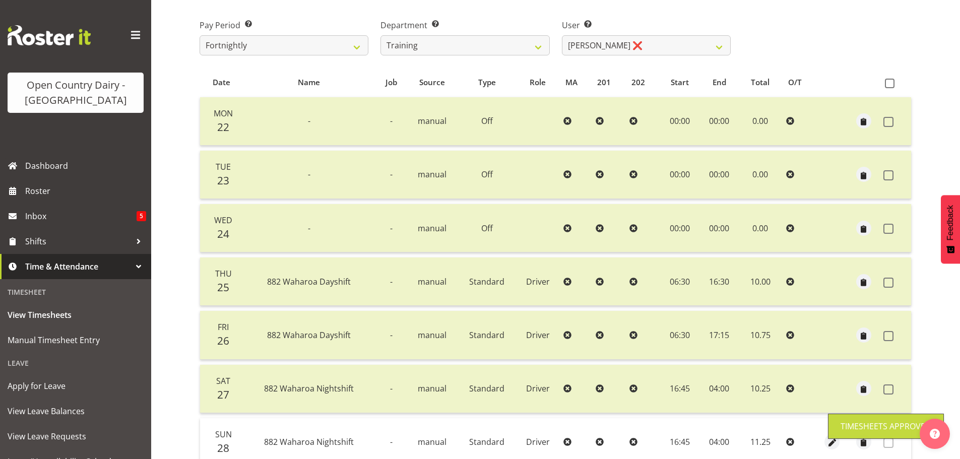
scroll to position [40, 0]
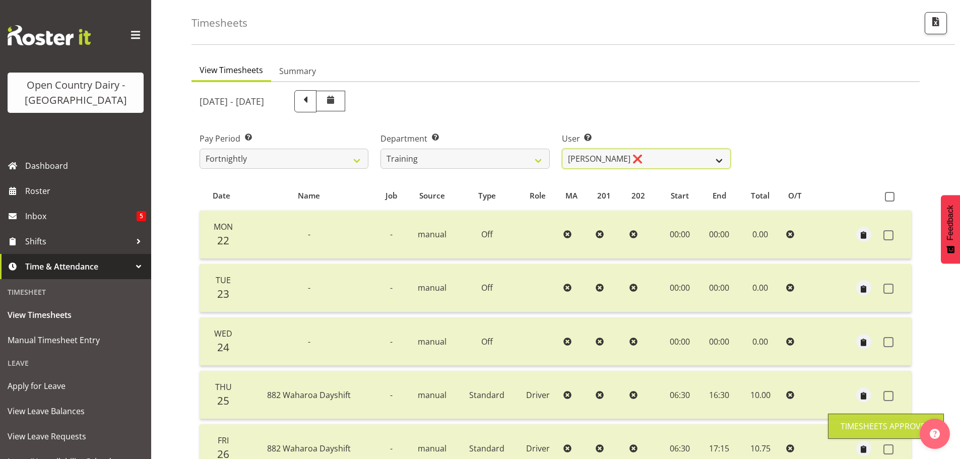
click at [671, 158] on select "Andre Syben ❌ Andrew Murphy ❌ Antony Lockyer ❌ Jesse Simpson ❌ Kimberley-Rose A…" at bounding box center [646, 159] width 169 height 20
click at [562, 149] on select "Andre Syben ❌ Andrew Murphy ❌ Antony Lockyer ❌ Jesse Simpson ❌ Kimberley-Rose A…" at bounding box center [646, 159] width 169 height 20
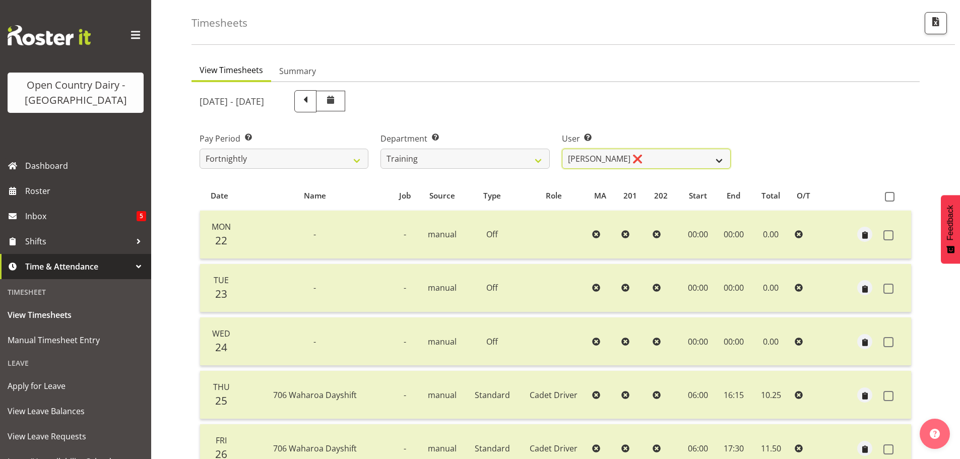
click at [665, 150] on select "Andre Syben ❌ Andrew Murphy ❌ Antony Lockyer ❌ Jesse Simpson ❌ Kimberley-Rose A…" at bounding box center [646, 159] width 169 height 20
click at [562, 149] on select "Andre Syben ❌ Andrew Murphy ❌ Antony Lockyer ❌ Jesse Simpson ❌ Kimberley-Rose A…" at bounding box center [646, 159] width 169 height 20
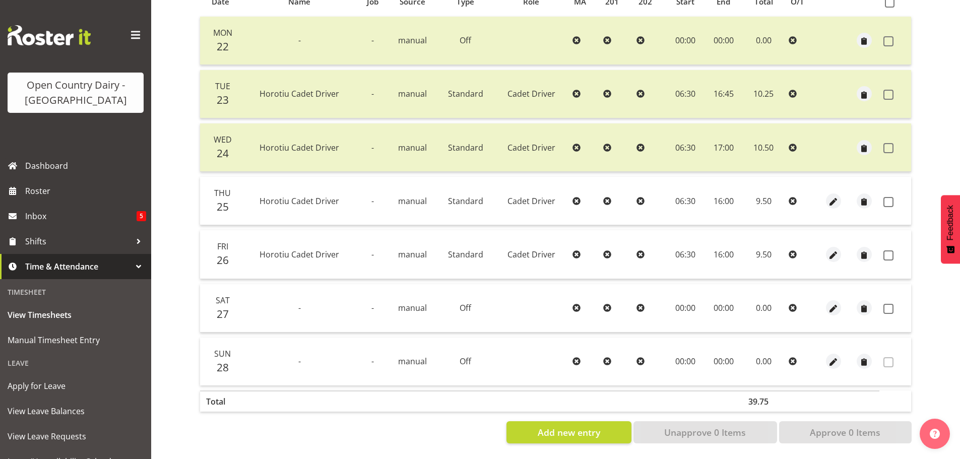
scroll to position [191, 0]
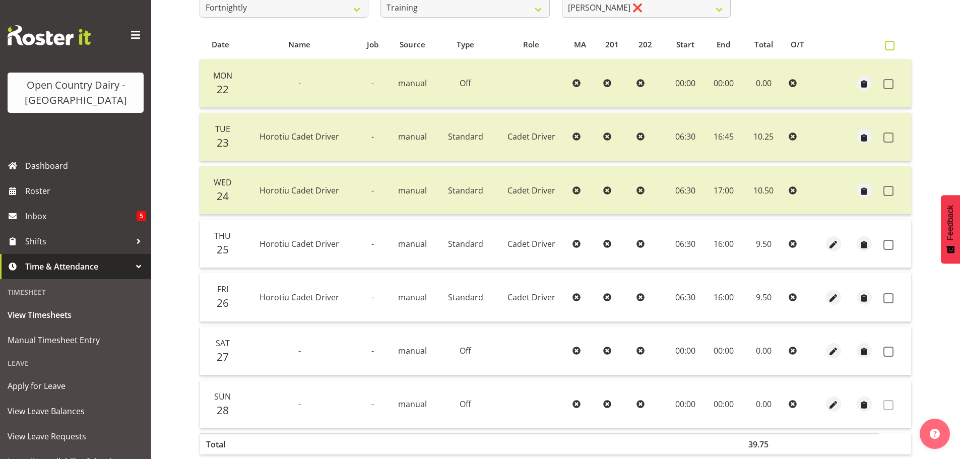
click at [890, 43] on span at bounding box center [890, 46] width 10 height 10
click at [890, 43] on input "checkbox" at bounding box center [888, 45] width 7 height 7
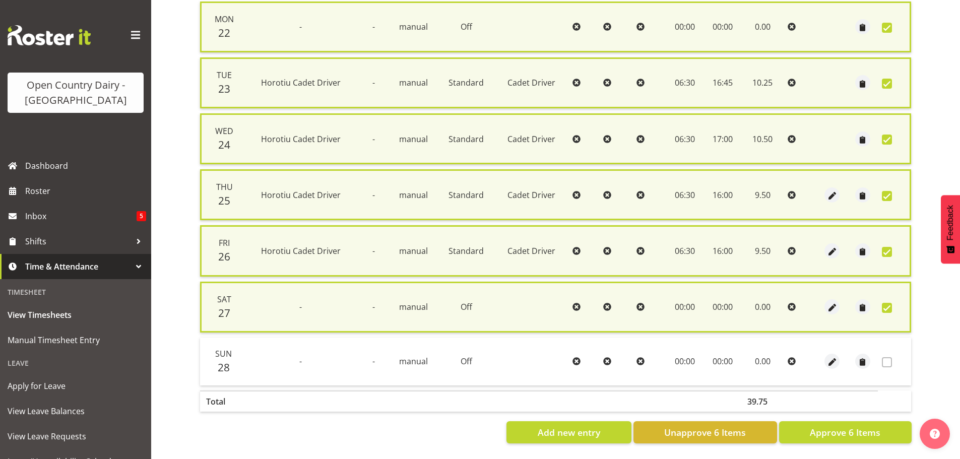
scroll to position [257, 0]
click at [839, 427] on span "Approve 6 Items" at bounding box center [845, 432] width 71 height 13
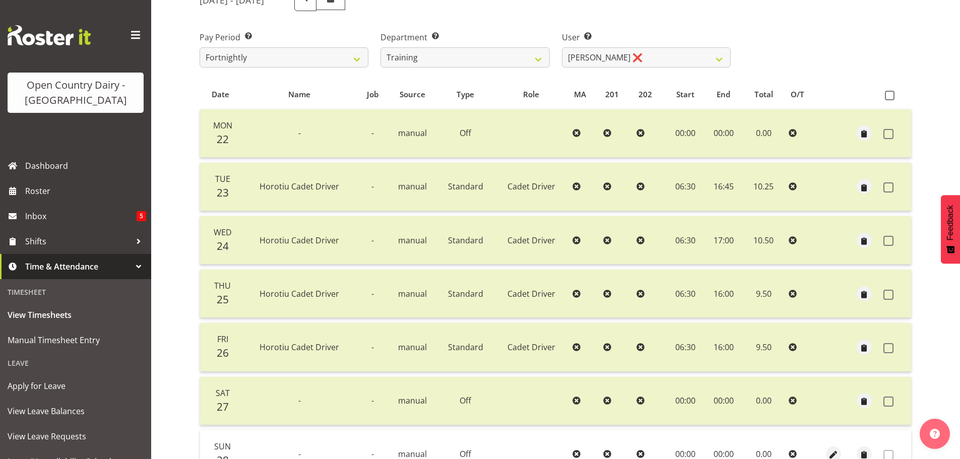
scroll to position [141, 0]
click at [697, 57] on select "Andre Syben ❌ Andrew Murphy ❌ Antony Lockyer ❌ Jesse Simpson ❌ Kimberley-Rose A…" at bounding box center [646, 58] width 169 height 20
click at [562, 48] on select "Andre Syben ❌ Andrew Murphy ❌ Antony Lockyer ❌ Jesse Simpson ❌ Kimberley-Rose A…" at bounding box center [646, 58] width 169 height 20
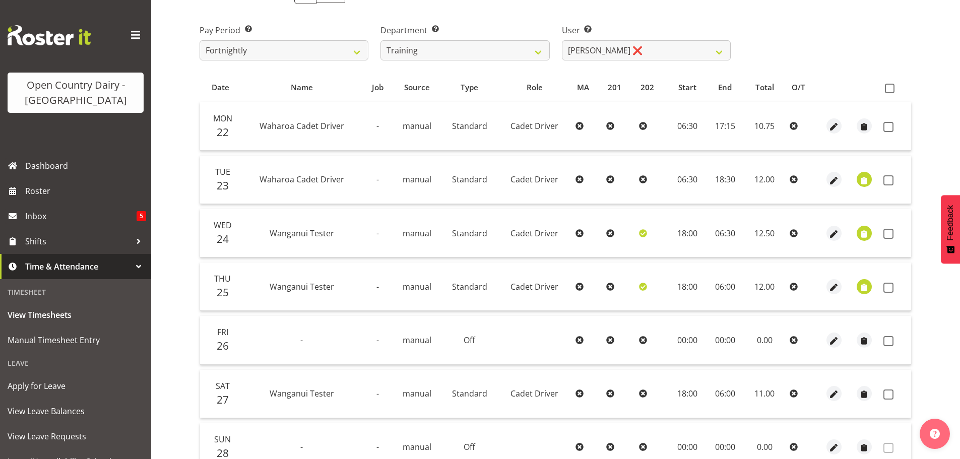
scroll to position [91, 0]
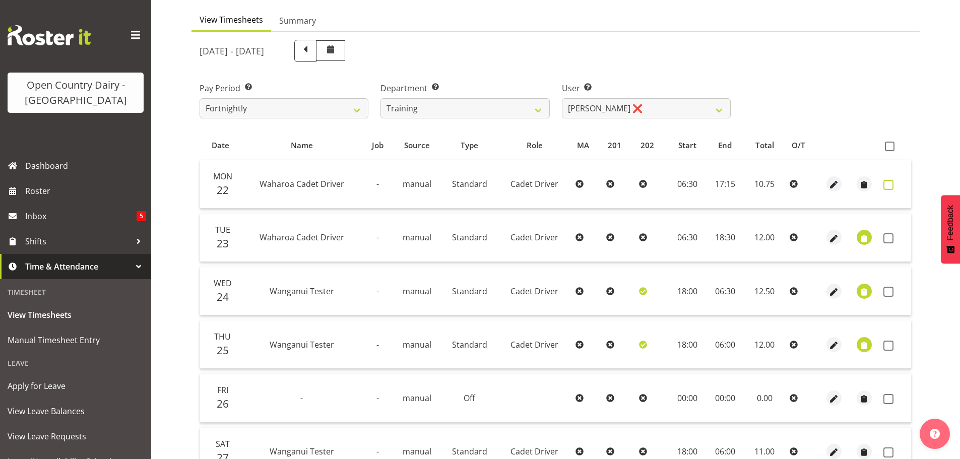
click at [887, 182] on span at bounding box center [888, 185] width 10 height 10
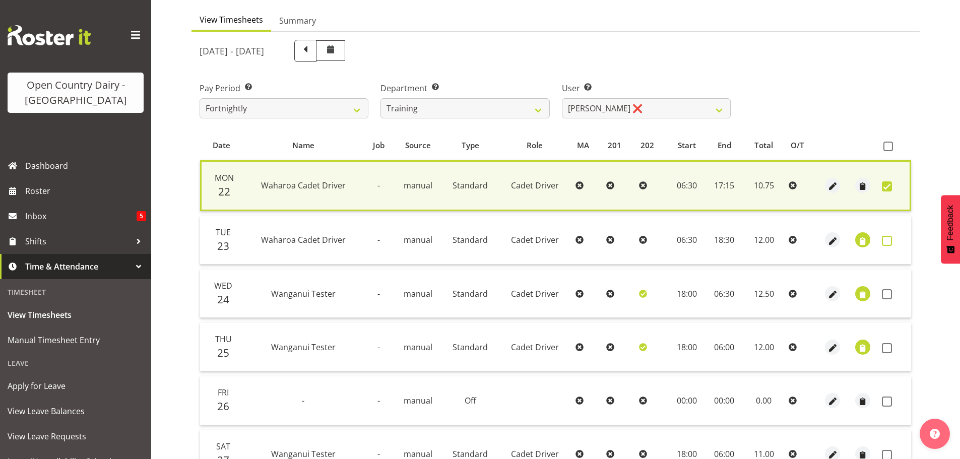
click at [889, 241] on span at bounding box center [887, 241] width 10 height 10
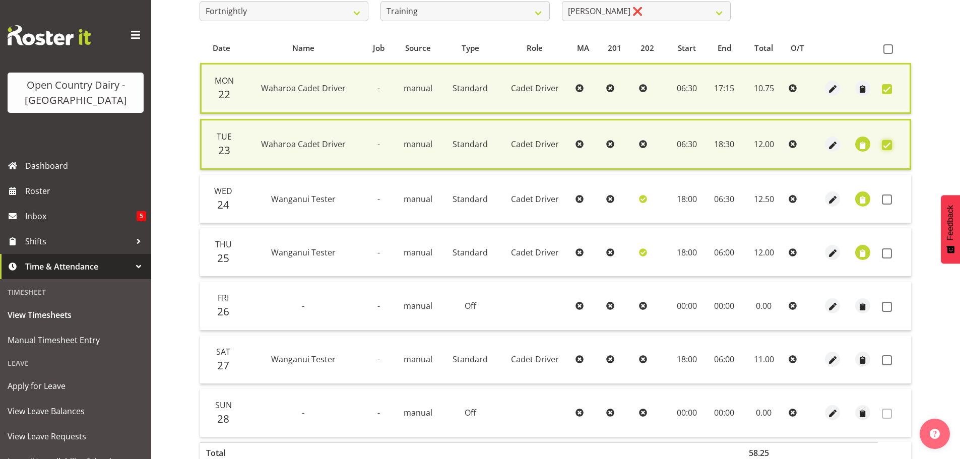
scroll to position [191, 0]
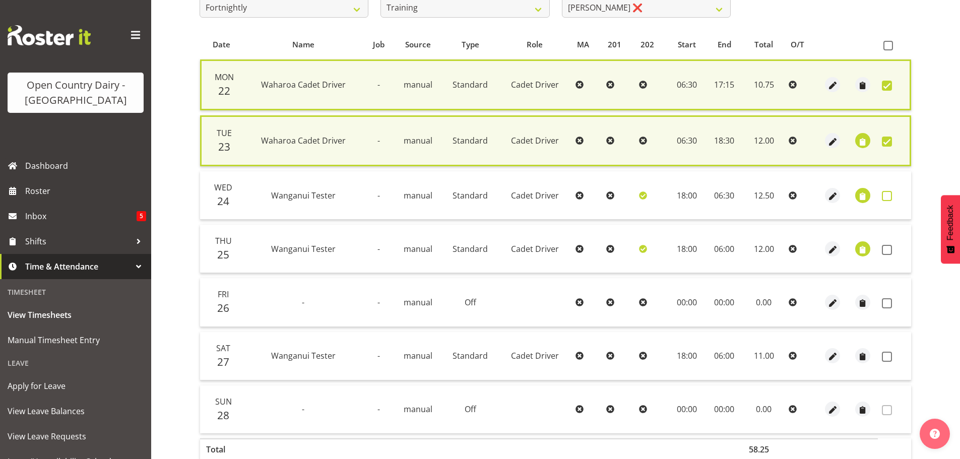
click at [889, 192] on span at bounding box center [887, 196] width 10 height 10
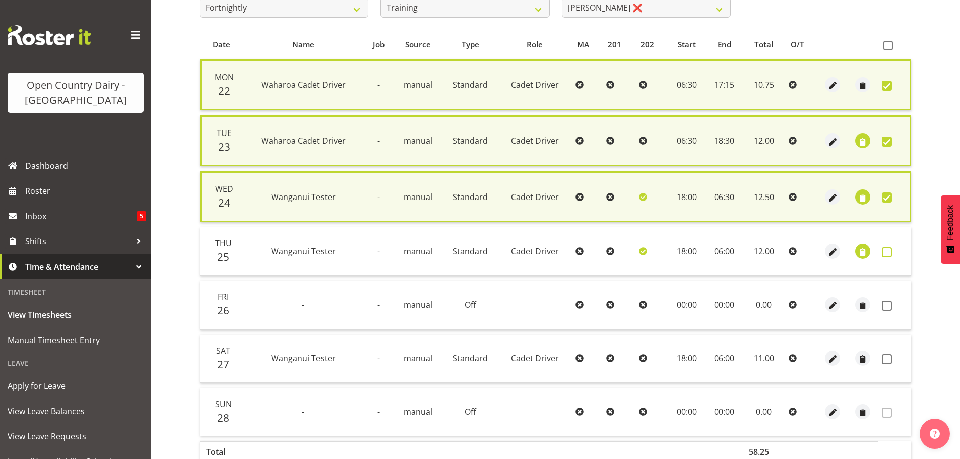
click at [888, 250] on span at bounding box center [887, 252] width 10 height 10
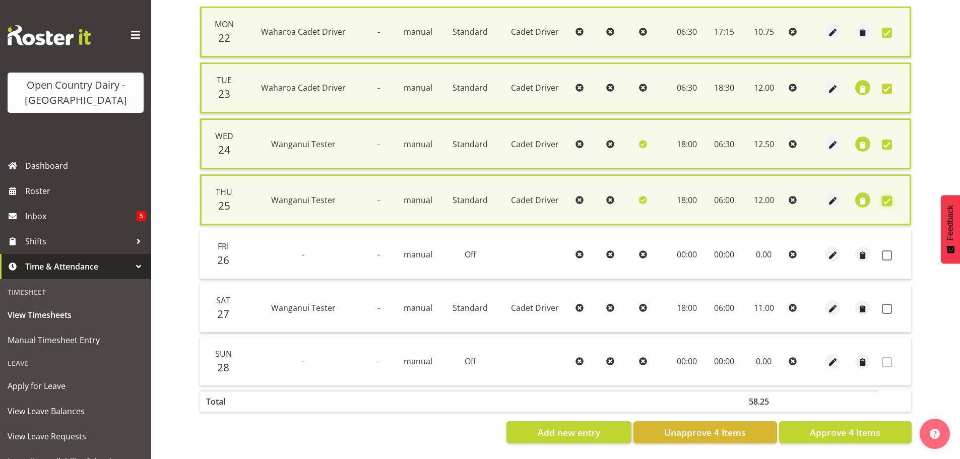
scroll to position [252, 0]
click at [885, 250] on span at bounding box center [887, 255] width 10 height 10
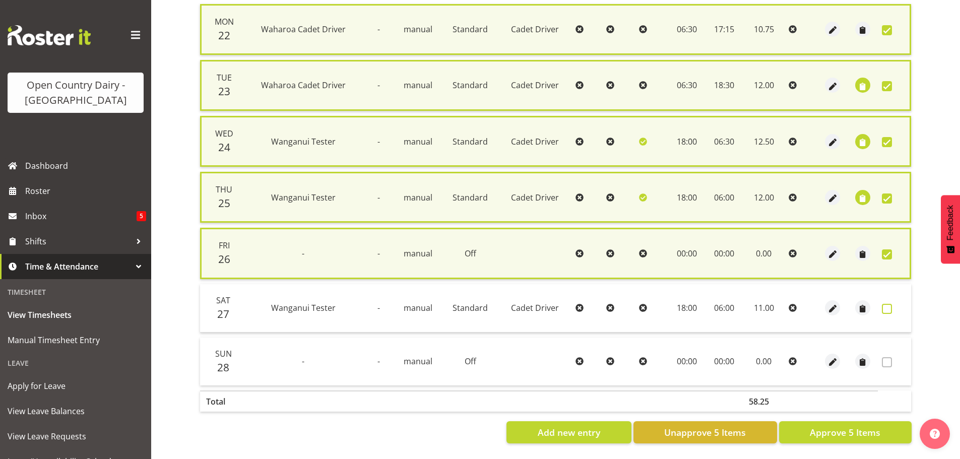
click at [891, 304] on span at bounding box center [887, 309] width 10 height 10
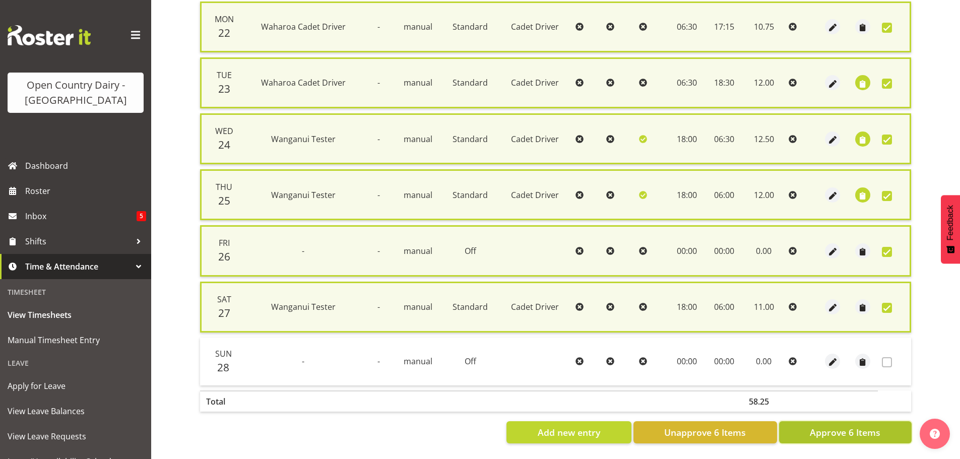
click at [865, 431] on span "Approve 6 Items" at bounding box center [845, 432] width 71 height 13
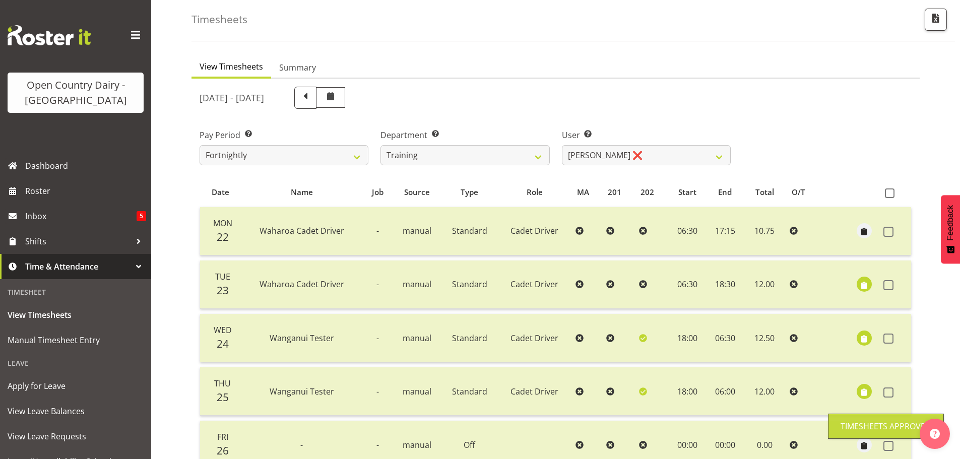
scroll to position [40, 0]
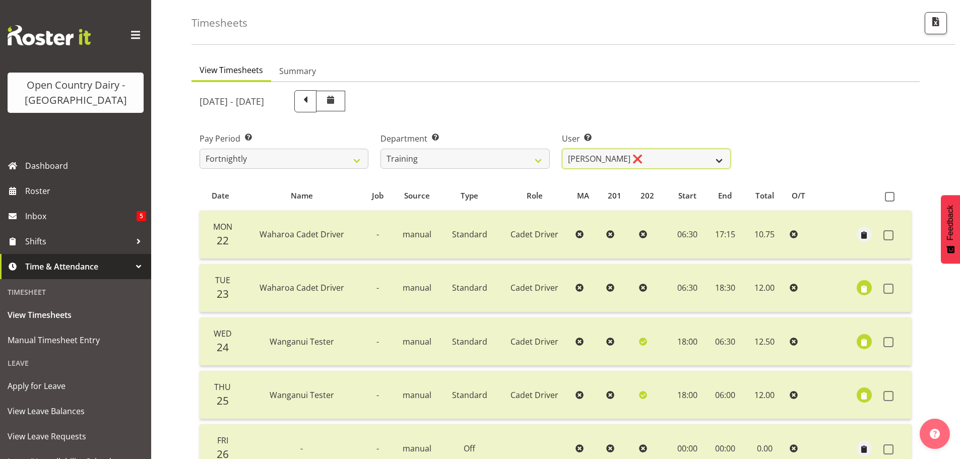
click at [661, 157] on select "Andre Syben ❌ Andrew Murphy ❌ Antony Lockyer ❌ Jesse Simpson ❌ Kimberley-Rose A…" at bounding box center [646, 159] width 169 height 20
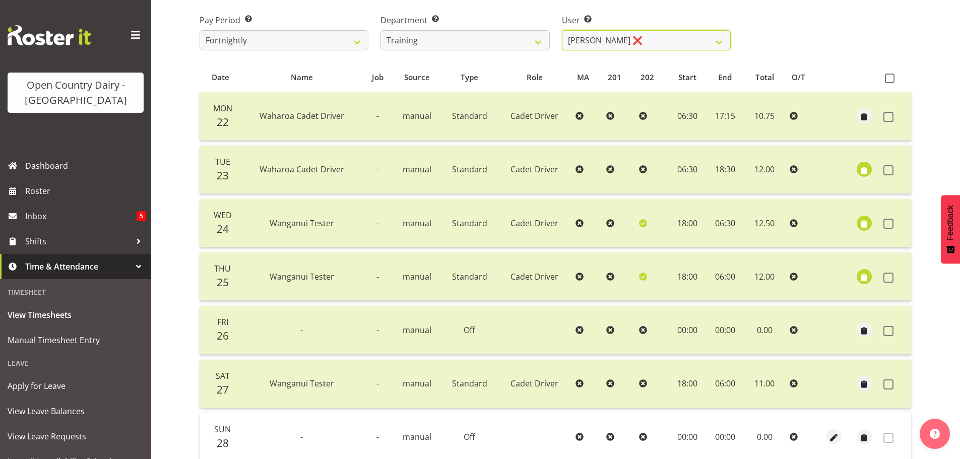
scroll to position [141, 0]
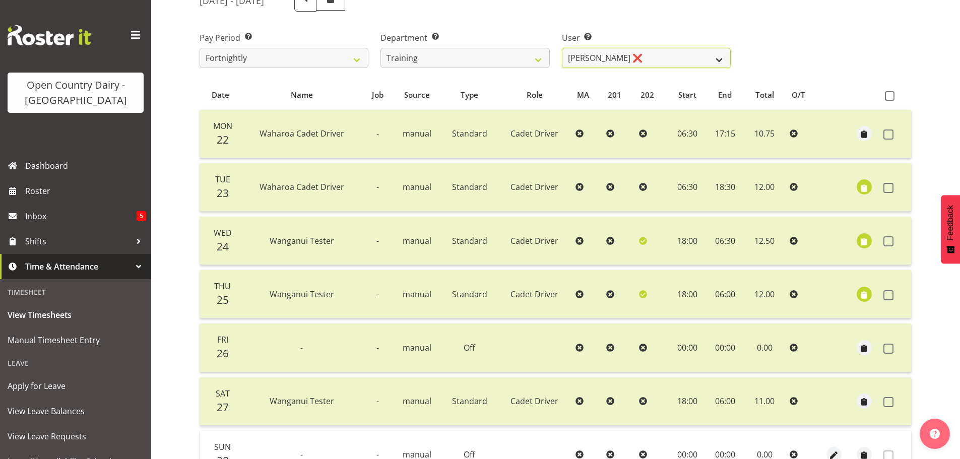
click at [679, 53] on select "Andre Syben ❌ Andrew Murphy ❌ Antony Lockyer ❌ Jesse Simpson ❌ Kimberley-Rose A…" at bounding box center [646, 58] width 169 height 20
click at [562, 48] on select "Andre Syben ❌ Andrew Murphy ❌ Antony Lockyer ❌ Jesse Simpson ❌ Kimberley-Rose A…" at bounding box center [646, 58] width 169 height 20
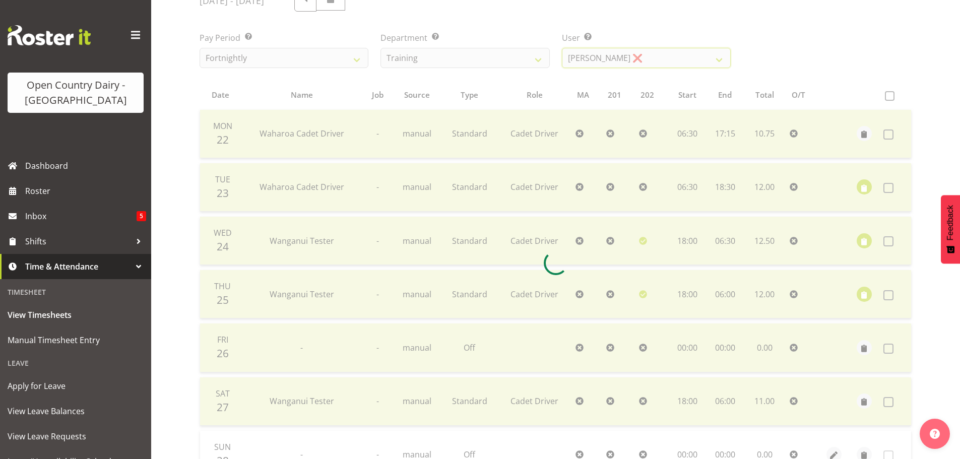
scroll to position [44, 0]
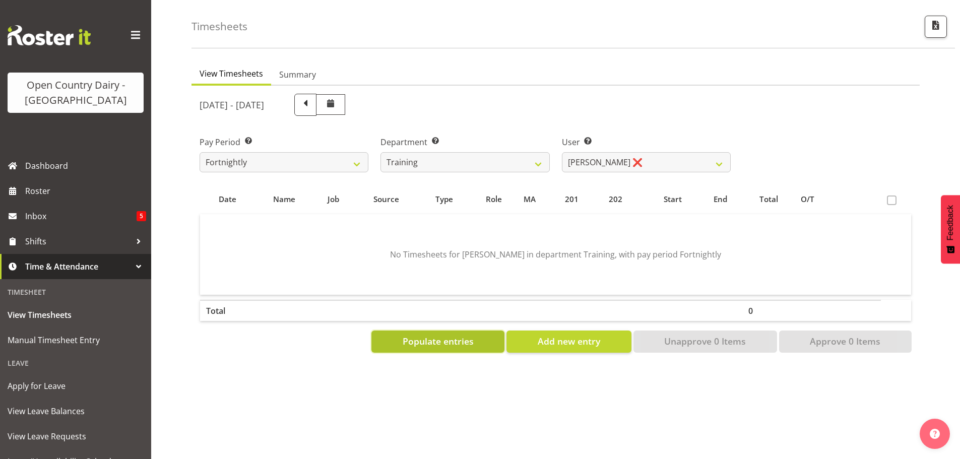
click at [429, 336] on span "Populate entries" at bounding box center [438, 341] width 71 height 13
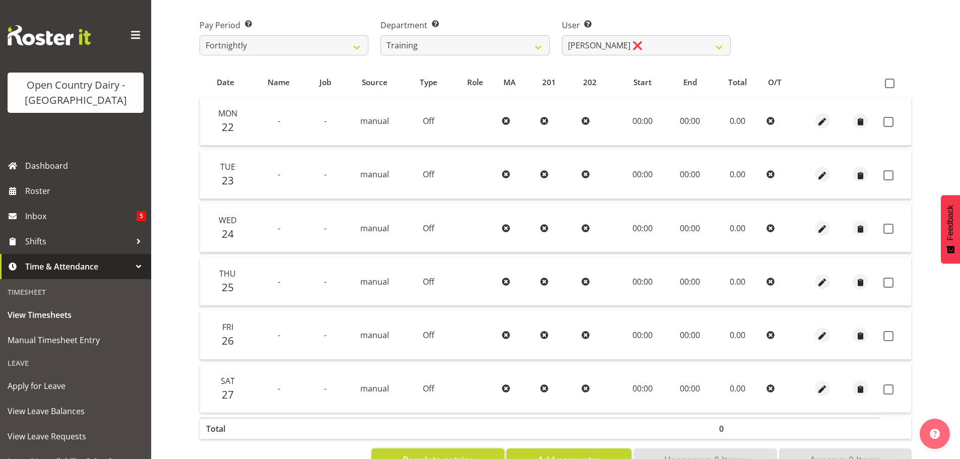
scroll to position [0, 0]
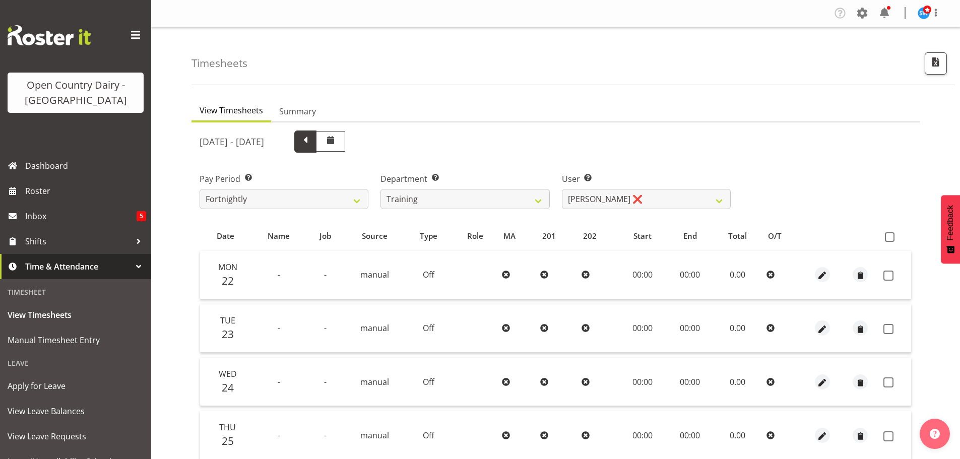
click at [312, 142] on span at bounding box center [305, 140] width 13 height 13
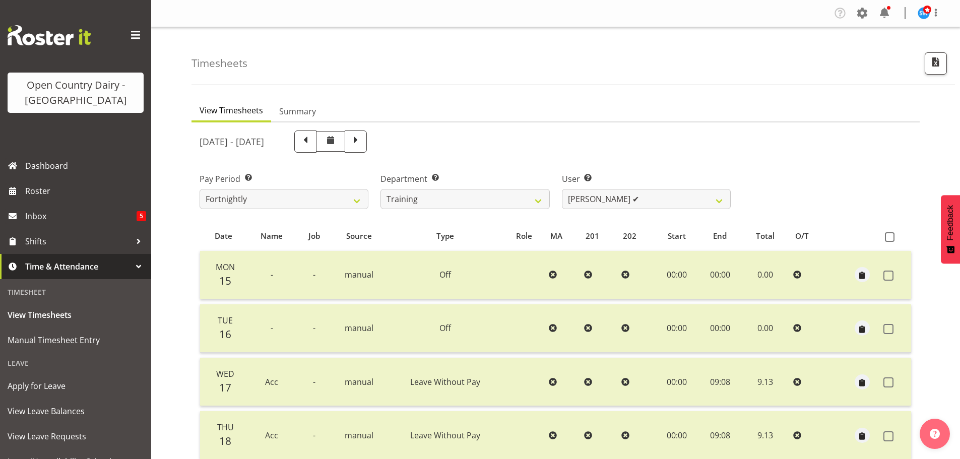
click at [367, 137] on span at bounding box center [356, 142] width 22 height 22
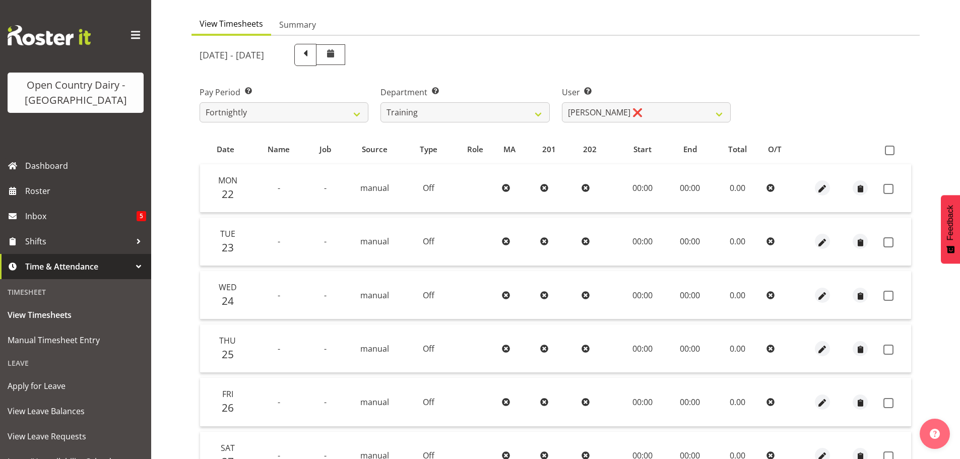
scroll to position [188, 0]
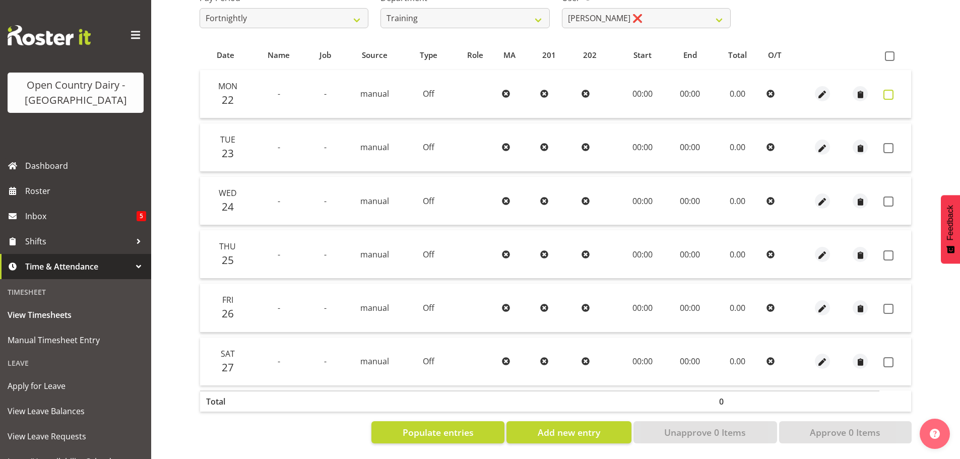
click at [889, 90] on span at bounding box center [888, 95] width 10 height 10
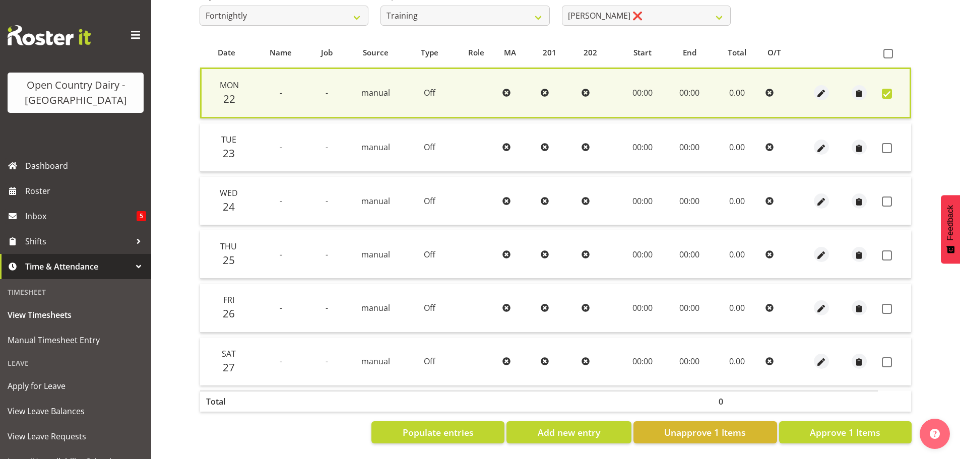
click at [888, 143] on span at bounding box center [887, 148] width 10 height 10
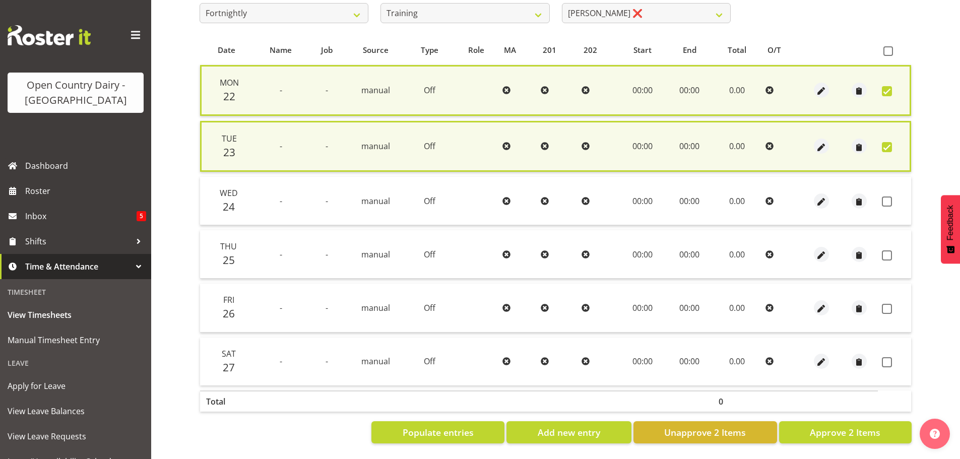
drag, startPoint x: 887, startPoint y: 202, endPoint x: 886, endPoint y: 209, distance: 6.6
click at [888, 202] on span at bounding box center [887, 202] width 10 height 10
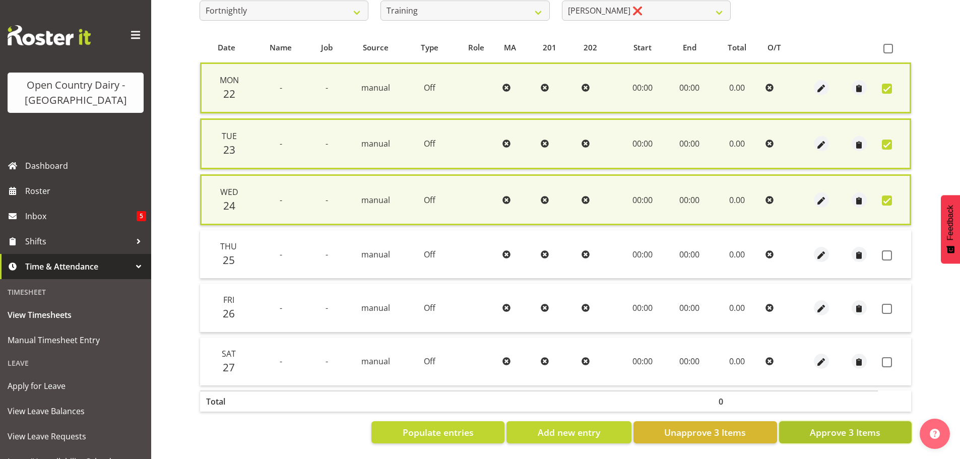
click at [865, 433] on span "Approve 3 Items" at bounding box center [845, 432] width 71 height 13
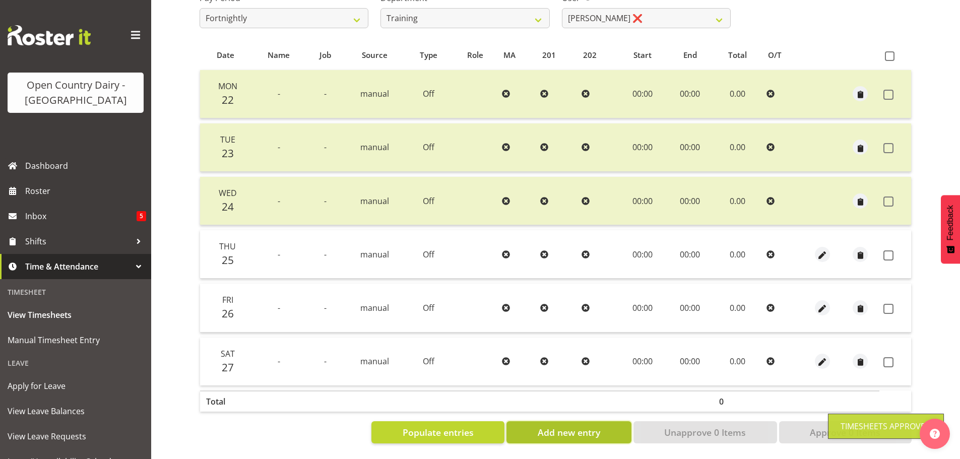
click at [579, 430] on span "Add new entry" at bounding box center [569, 432] width 62 height 13
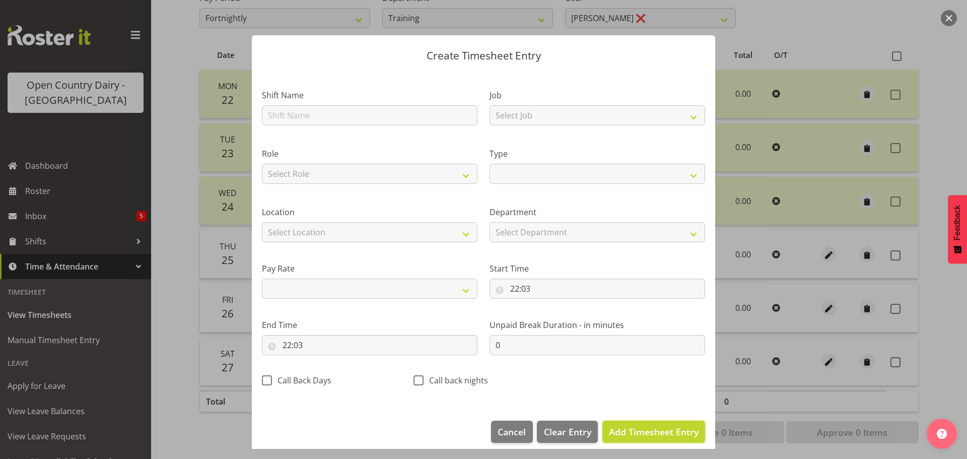
click at [618, 433] on span "Add Timesheet Entry" at bounding box center [654, 432] width 90 height 12
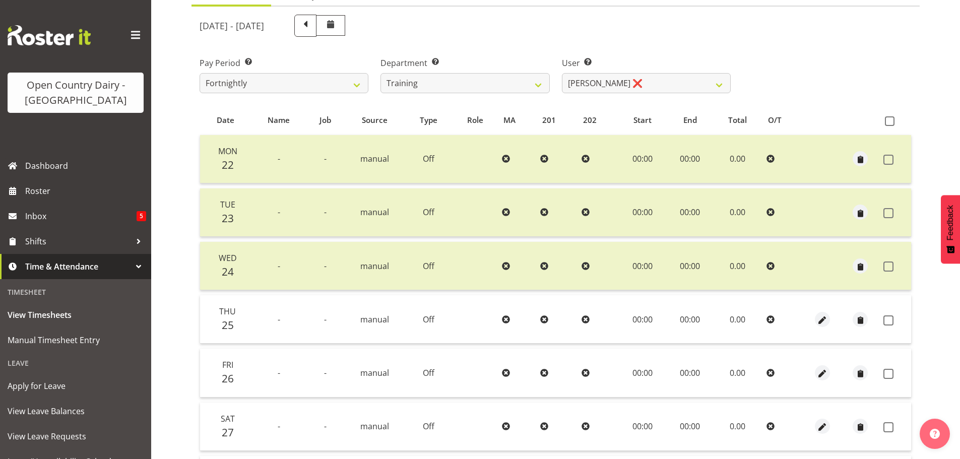
scroll to position [242, 0]
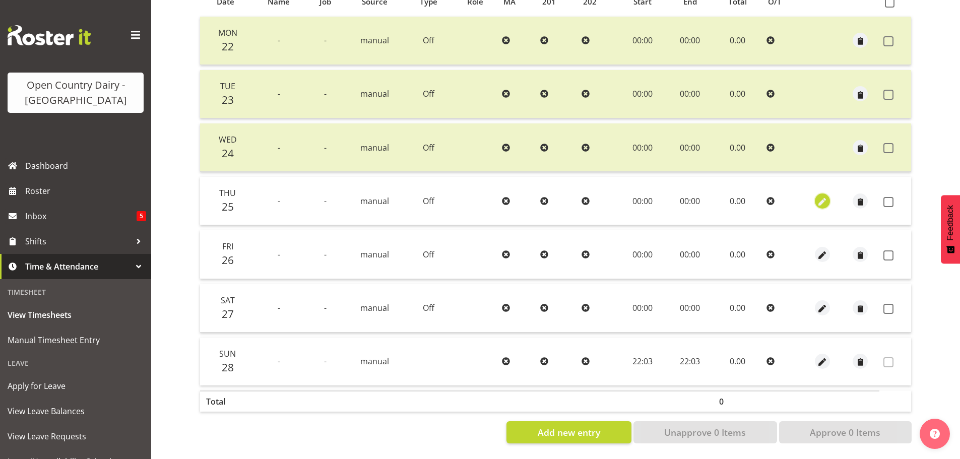
click at [826, 197] on span "button" at bounding box center [823, 202] width 12 height 12
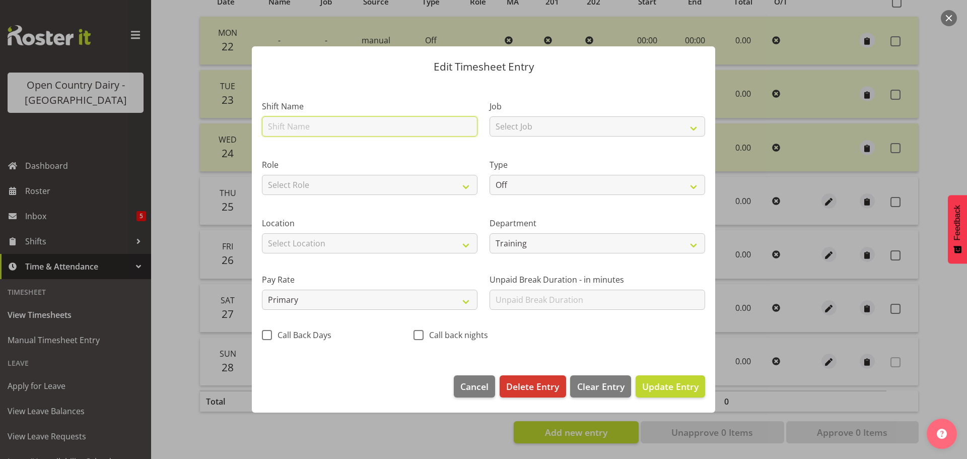
click at [326, 125] on input "text" at bounding box center [370, 126] width 216 height 20
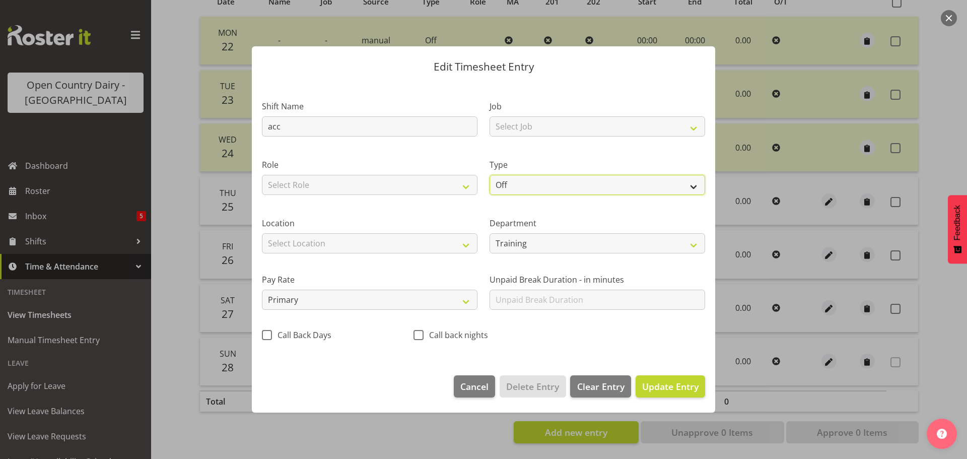
click at [543, 184] on select "Off Standard Public Holiday Public Holiday (Worked) Day In Lieu Annual Leave Si…" at bounding box center [598, 185] width 216 height 20
click at [490, 175] on select "Off Standard Public Holiday Public Holiday (Worked) Day In Lieu Annual Leave Si…" at bounding box center [598, 185] width 216 height 20
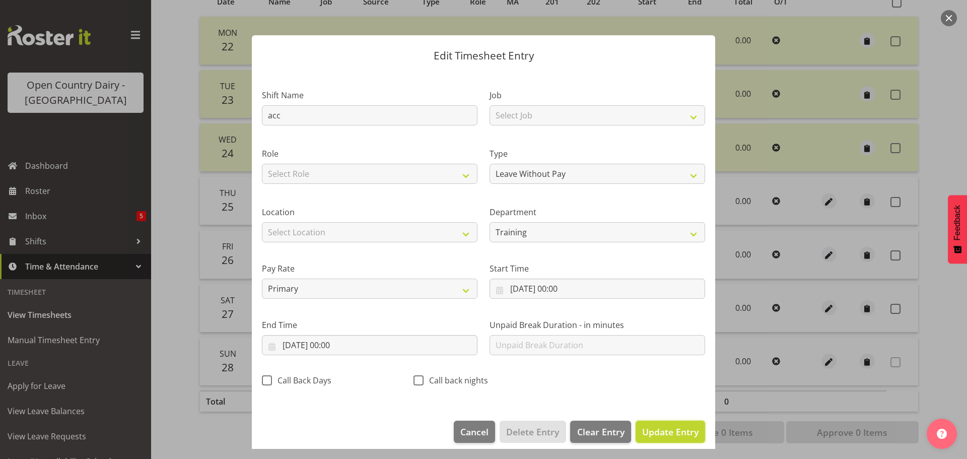
click at [665, 433] on span "Update Entry" at bounding box center [670, 432] width 56 height 12
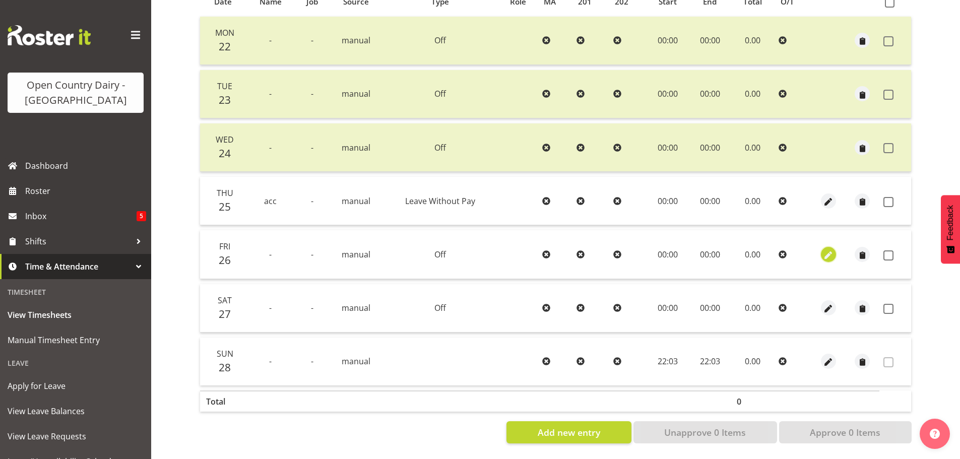
click at [828, 249] on span "button" at bounding box center [829, 255] width 12 height 12
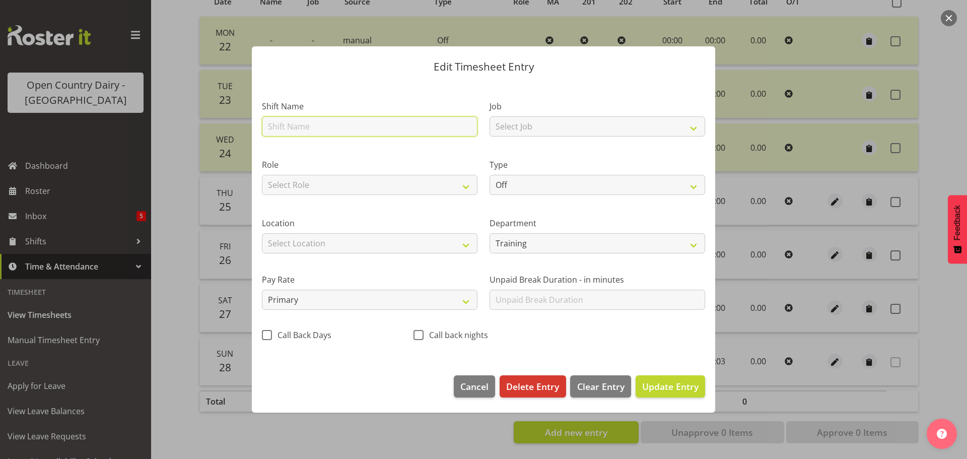
click at [332, 126] on input "text" at bounding box center [370, 126] width 216 height 20
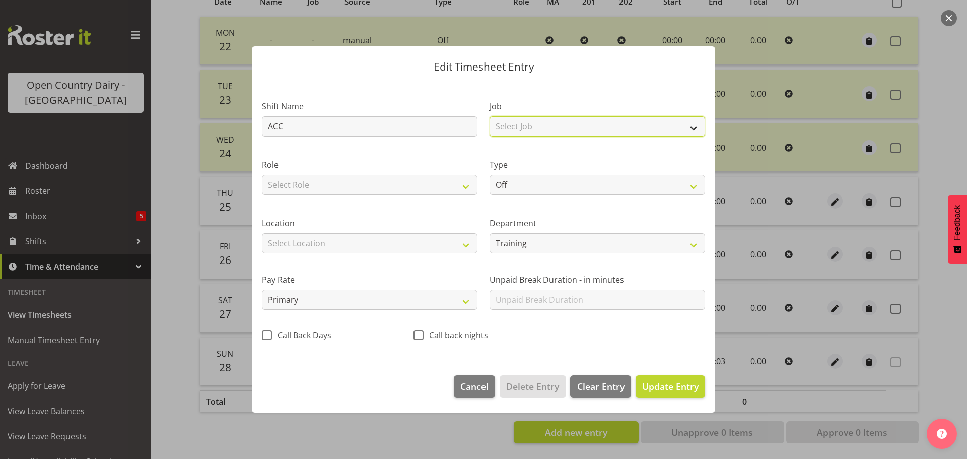
click at [521, 126] on select "Select Job Driver Driver supervisor Support" at bounding box center [598, 126] width 216 height 20
click at [490, 116] on select "Select Job Driver Driver supervisor Support" at bounding box center [598, 126] width 216 height 20
click at [678, 389] on span "Update Entry" at bounding box center [670, 386] width 56 height 12
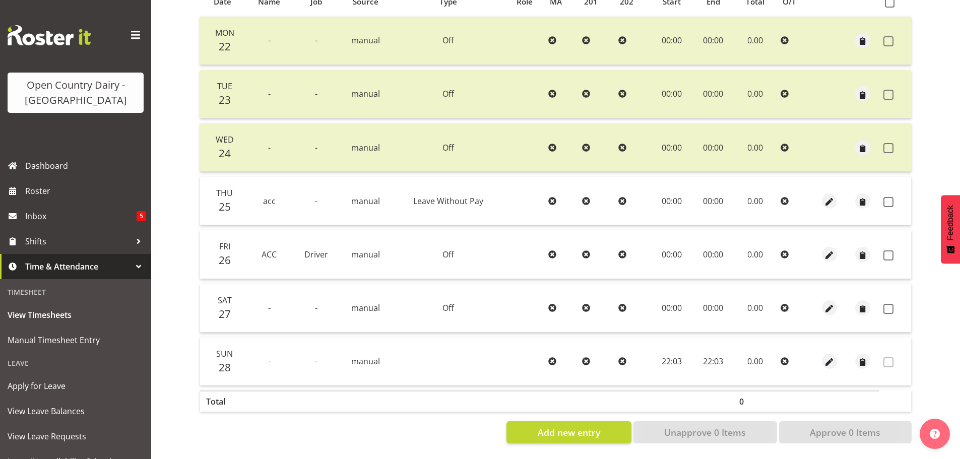
click at [837, 250] on div at bounding box center [829, 254] width 25 height 15
click at [830, 249] on span "button" at bounding box center [830, 255] width 12 height 12
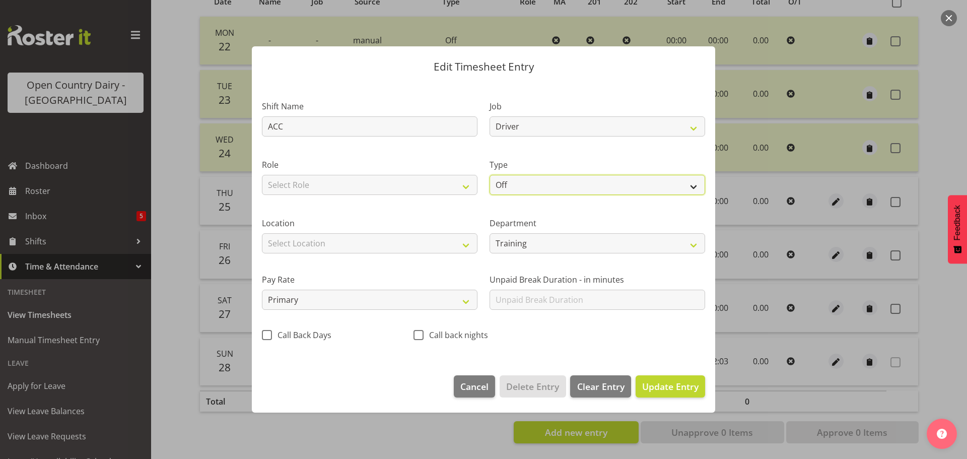
click at [525, 185] on select "Off Standard Public Holiday Public Holiday (Worked) Day In Lieu Annual Leave Si…" at bounding box center [598, 185] width 216 height 20
click at [490, 175] on select "Off Standard Public Holiday Public Holiday (Worked) Day In Lieu Annual Leave Si…" at bounding box center [598, 185] width 216 height 20
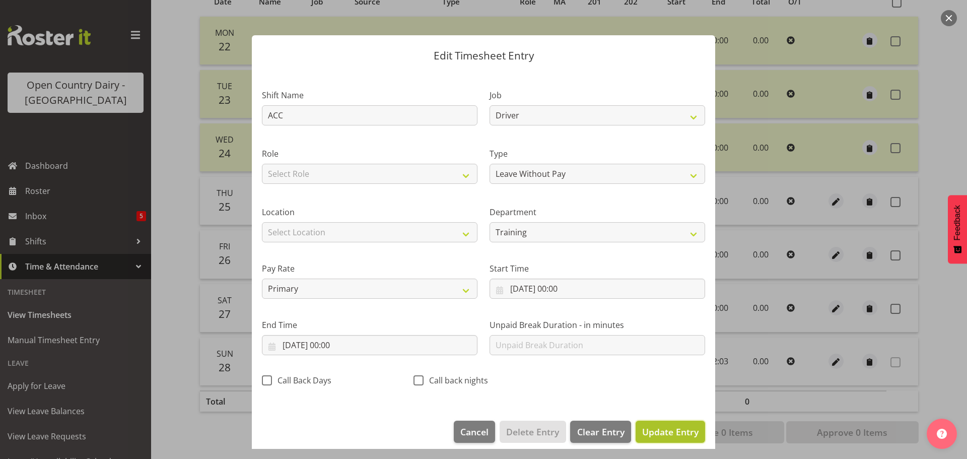
click at [678, 434] on span "Update Entry" at bounding box center [670, 432] width 56 height 12
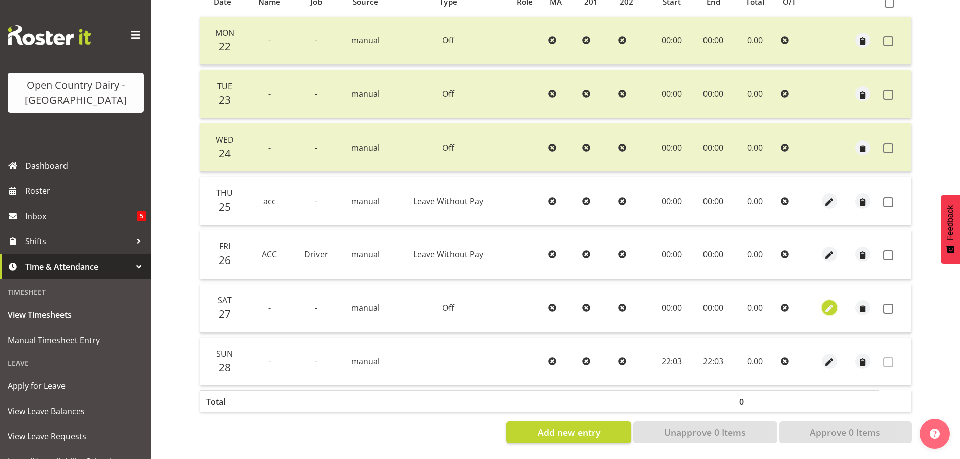
click at [832, 303] on span "button" at bounding box center [830, 309] width 12 height 12
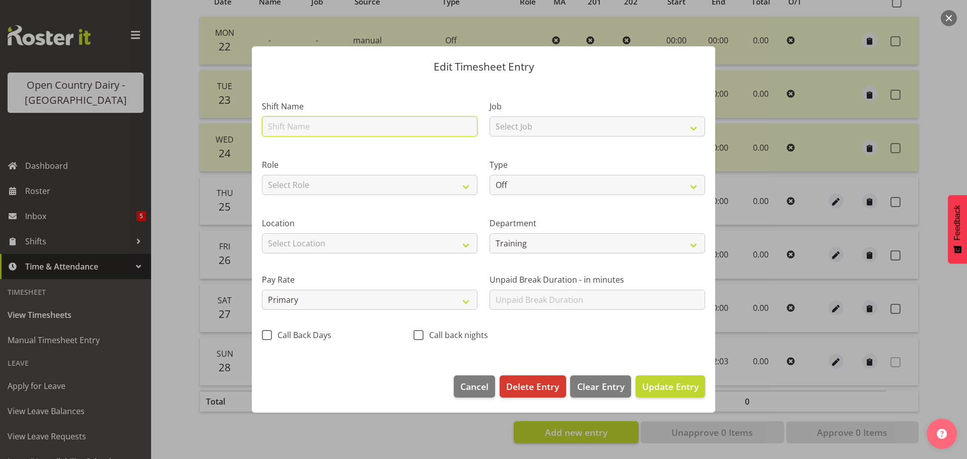
click at [329, 124] on input "text" at bounding box center [370, 126] width 216 height 20
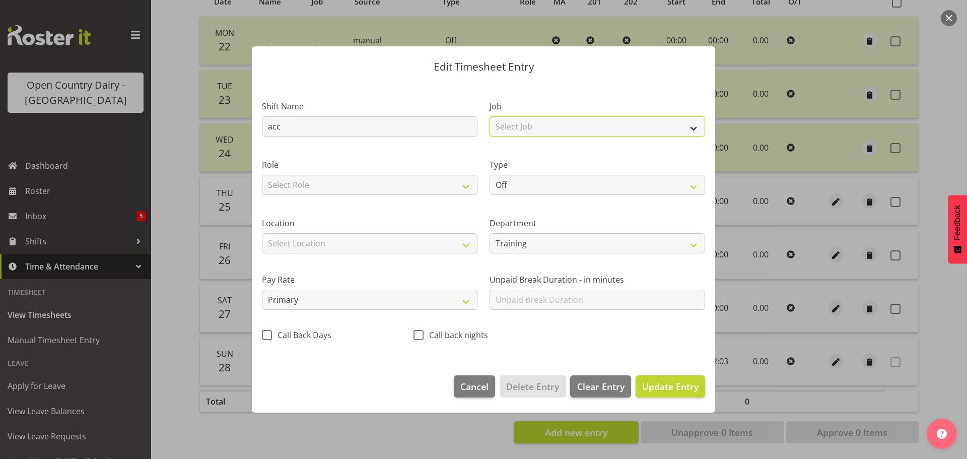
click at [549, 127] on select "Select Job Driver Driver supervisor Support" at bounding box center [598, 126] width 216 height 20
click at [559, 214] on div "Department Training 703 705 713 704 702 706 729 709 716 722 718 717 721 724 727…" at bounding box center [598, 231] width 228 height 56
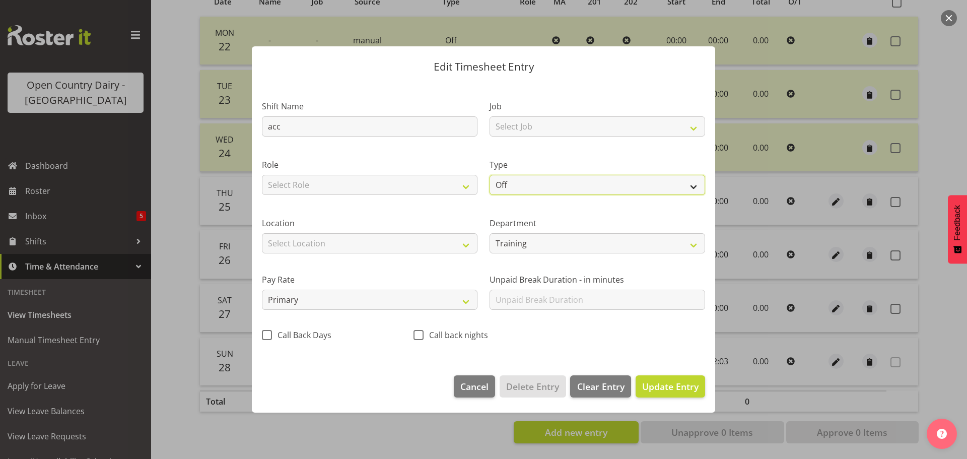
click at [557, 178] on select "Off Standard Public Holiday Public Holiday (Worked) Day In Lieu Annual Leave Si…" at bounding box center [598, 185] width 216 height 20
click at [490, 175] on select "Off Standard Public Holiday Public Holiday (Worked) Day In Lieu Annual Leave Si…" at bounding box center [598, 185] width 216 height 20
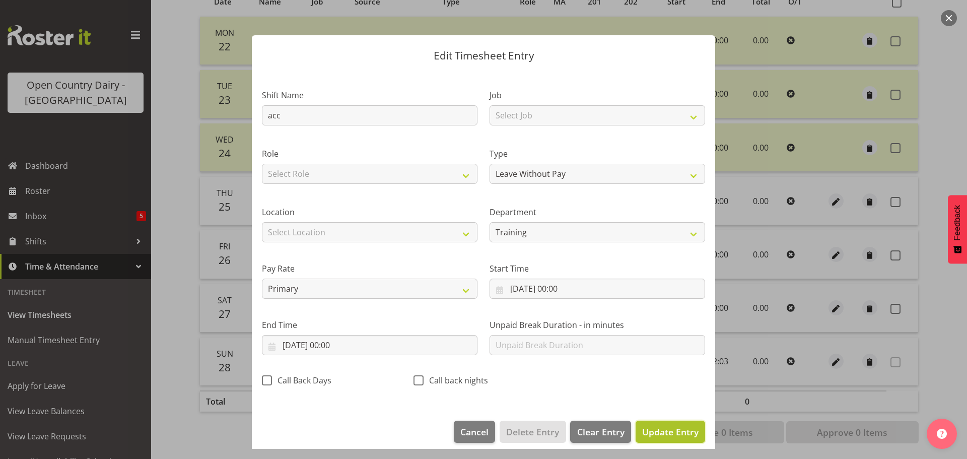
click at [682, 431] on span "Update Entry" at bounding box center [670, 432] width 56 height 12
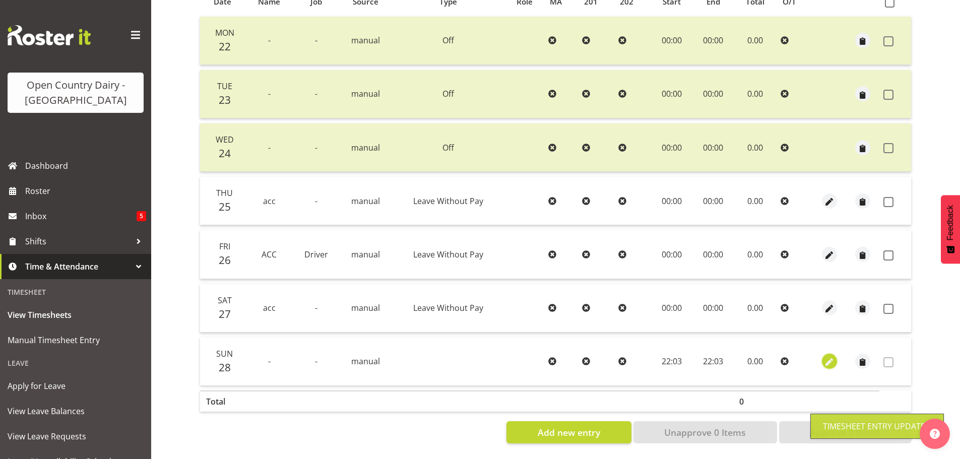
click at [827, 357] on span "button" at bounding box center [830, 363] width 12 height 12
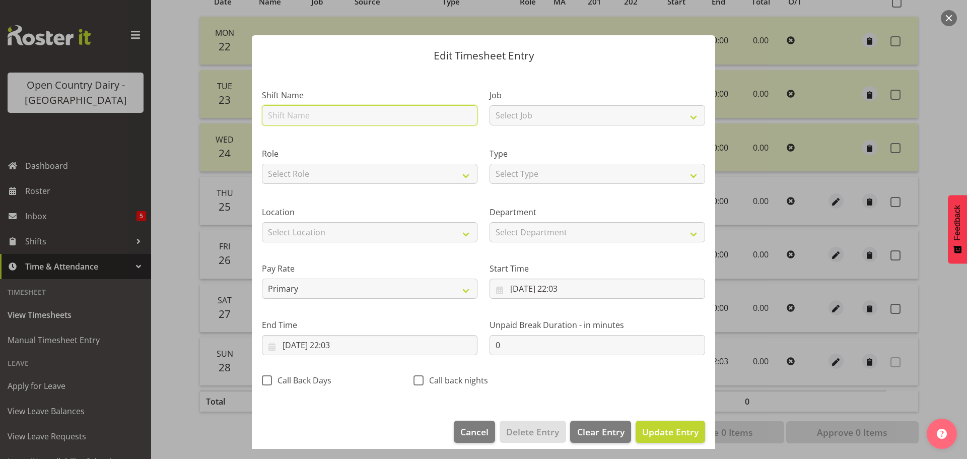
click at [369, 114] on input "text" at bounding box center [370, 115] width 216 height 20
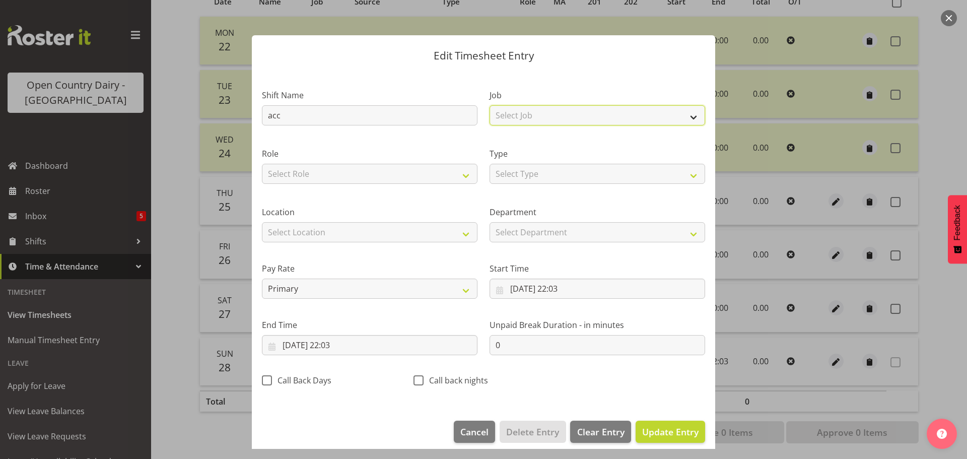
click at [547, 111] on select "Select Job Driver Driver supervisor Support" at bounding box center [598, 115] width 216 height 20
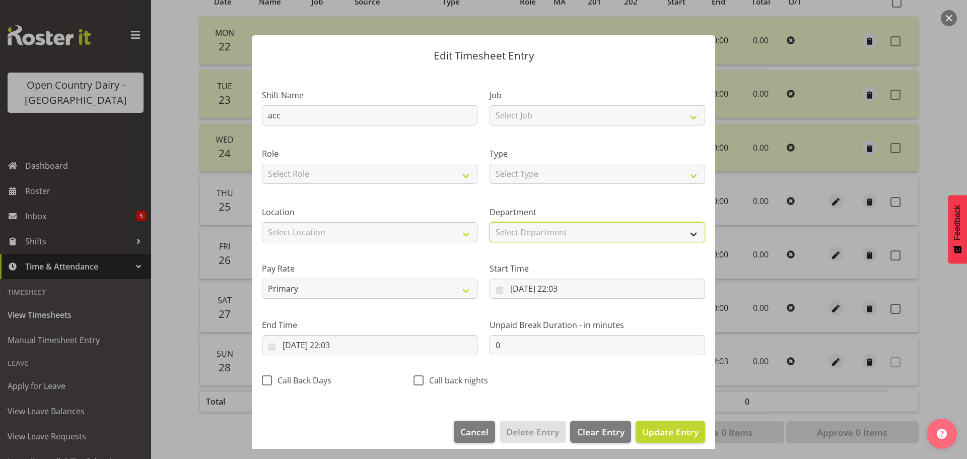
click at [552, 233] on select "Select Department Training 703 705 713 704 702 706 729 709 716 722 718 717 721 …" at bounding box center [598, 232] width 216 height 20
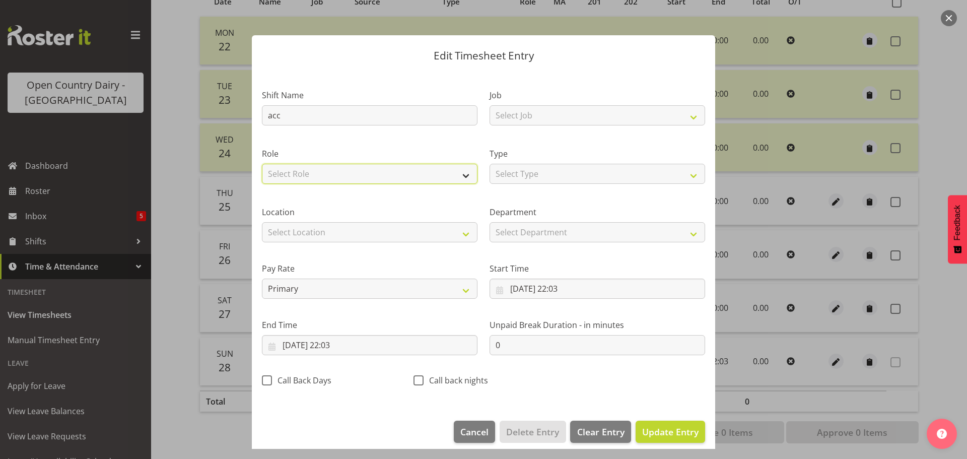
click at [336, 178] on select "Select Role Driver" at bounding box center [370, 174] width 216 height 20
click at [262, 164] on select "Select Role Driver" at bounding box center [370, 174] width 216 height 20
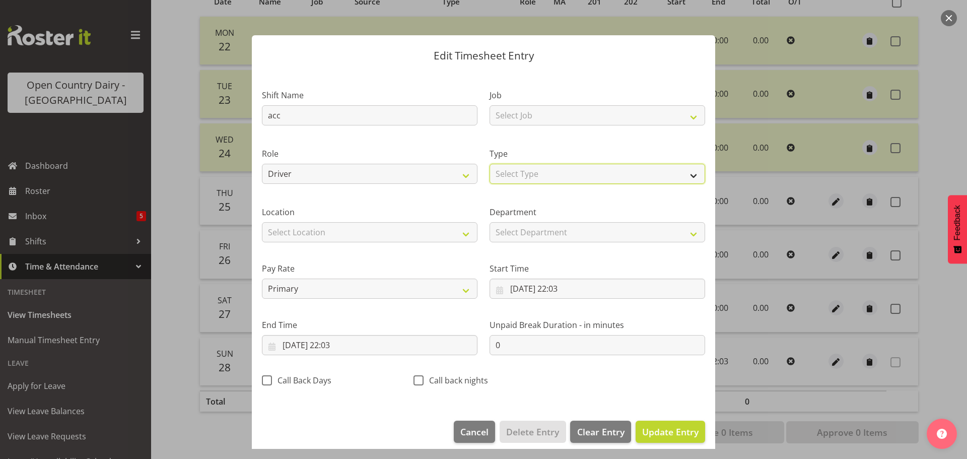
click at [537, 173] on select "Select Type Off Standard Public Holiday Public Holiday (Worked) Day In Lieu Ann…" at bounding box center [598, 174] width 216 height 20
click at [490, 164] on select "Select Type Off Standard Public Holiday Public Holiday (Worked) Day In Lieu Ann…" at bounding box center [598, 174] width 216 height 20
click at [681, 432] on span "Update Entry" at bounding box center [670, 432] width 56 height 12
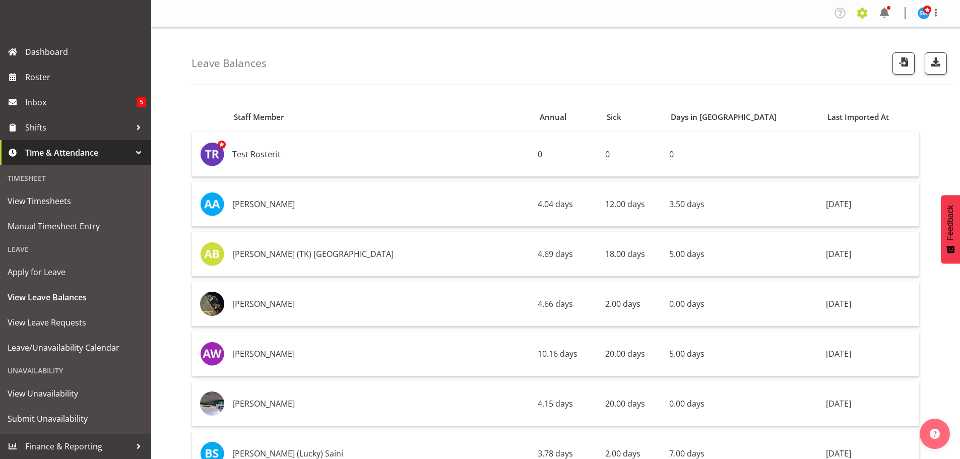
click at [862, 16] on span at bounding box center [862, 13] width 16 height 16
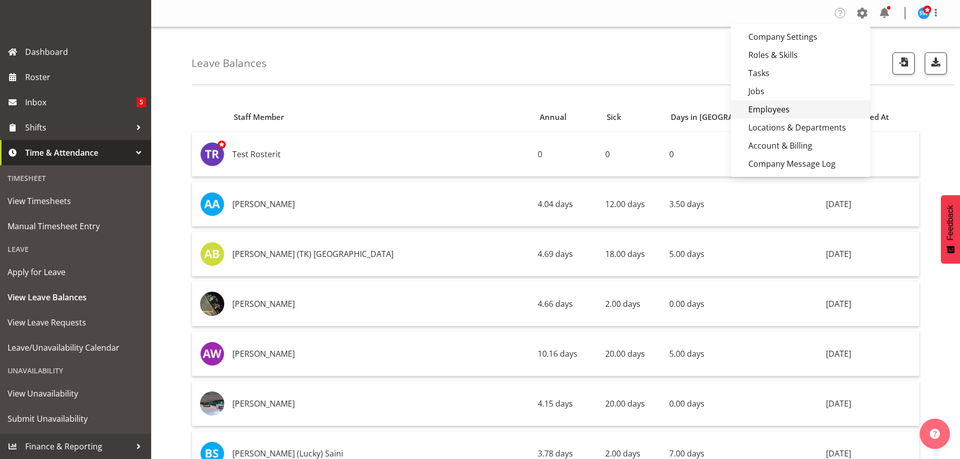
click at [766, 109] on link "Employees" at bounding box center [801, 109] width 140 height 18
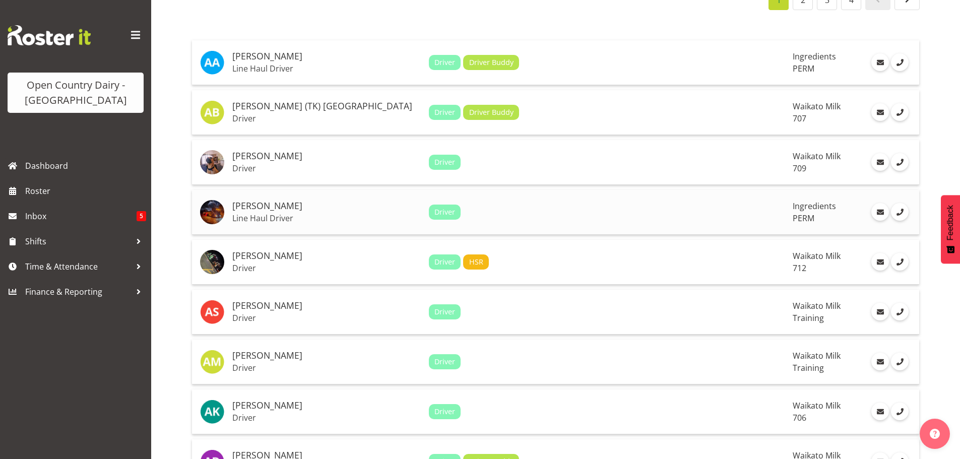
scroll to position [202, 0]
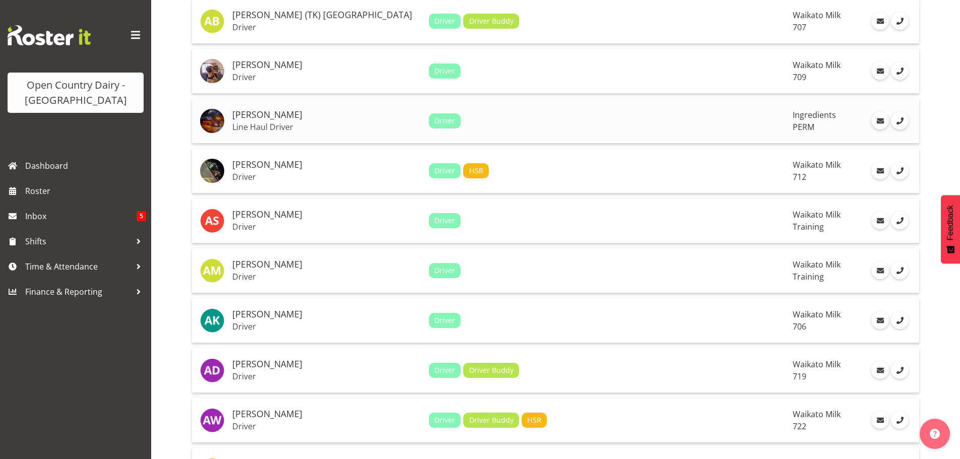
click at [527, 100] on td "Driver" at bounding box center [607, 121] width 364 height 45
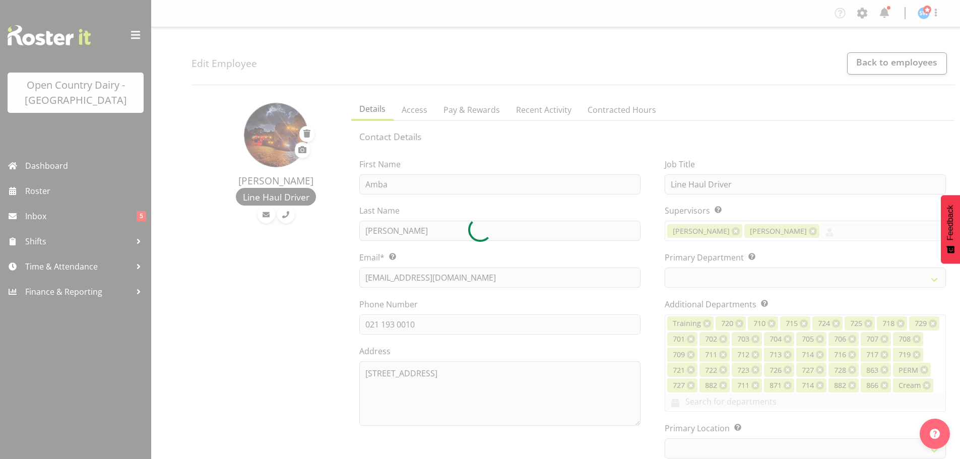
select select "TimelineWeek"
click at [716, 73] on div at bounding box center [480, 229] width 960 height 459
select select "802"
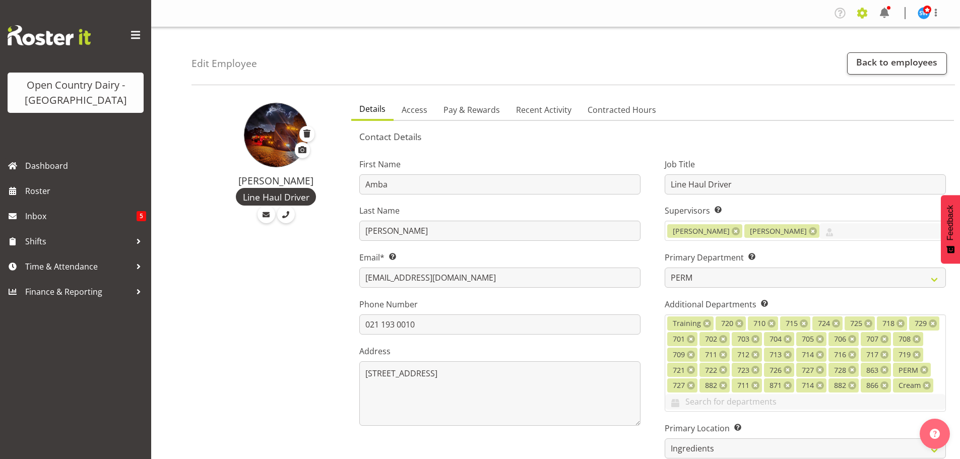
click at [865, 9] on span at bounding box center [862, 13] width 16 height 16
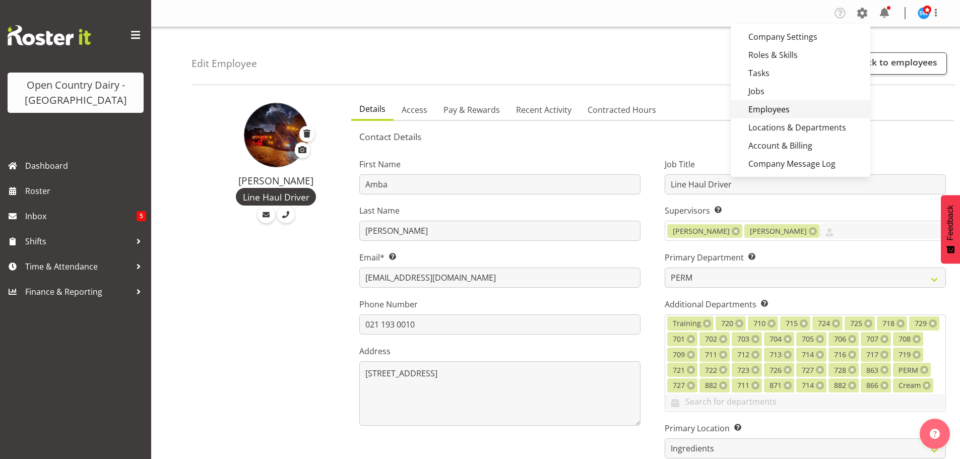
click at [777, 108] on link "Employees" at bounding box center [801, 109] width 140 height 18
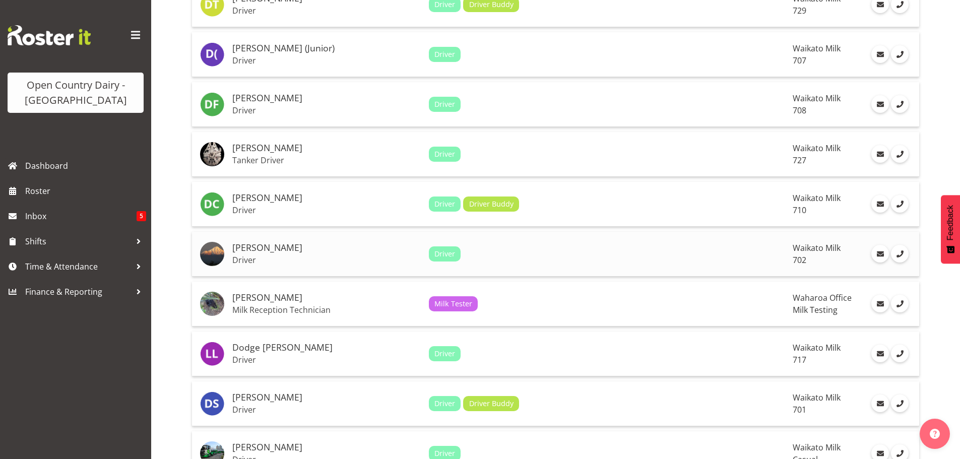
scroll to position [2233, 0]
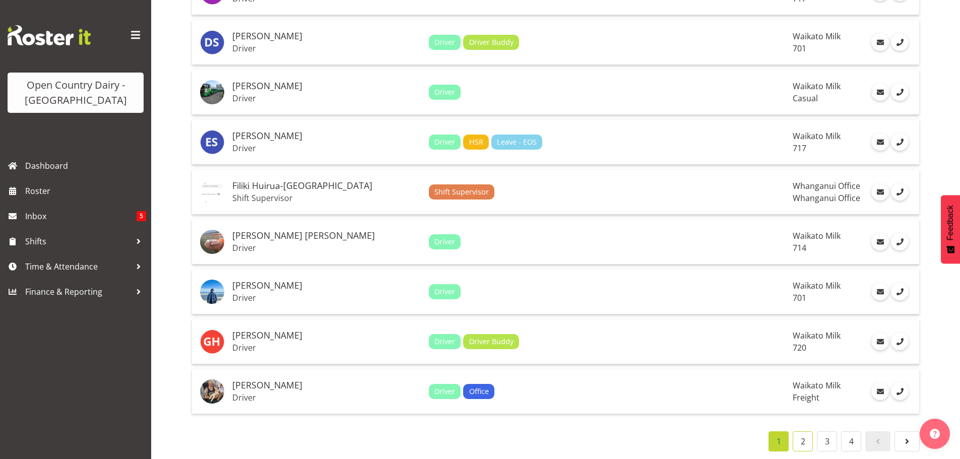
click at [804, 437] on link "2" at bounding box center [803, 441] width 20 height 20
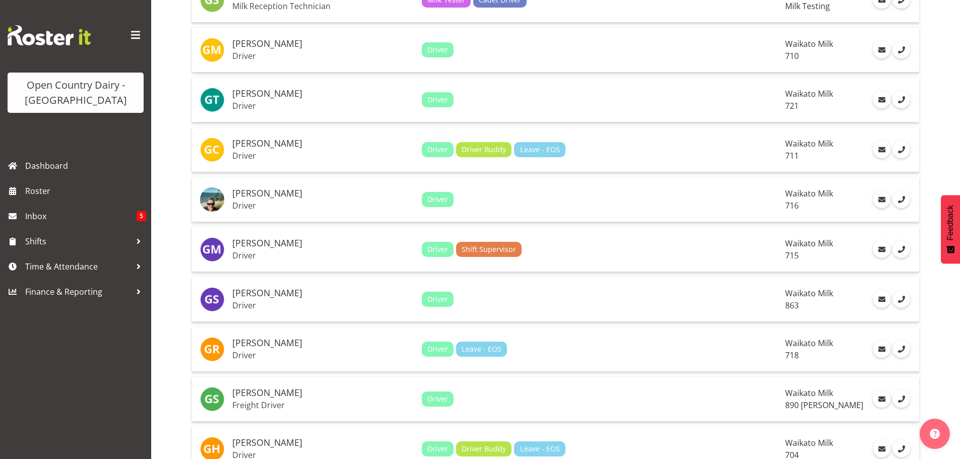
scroll to position [167, 0]
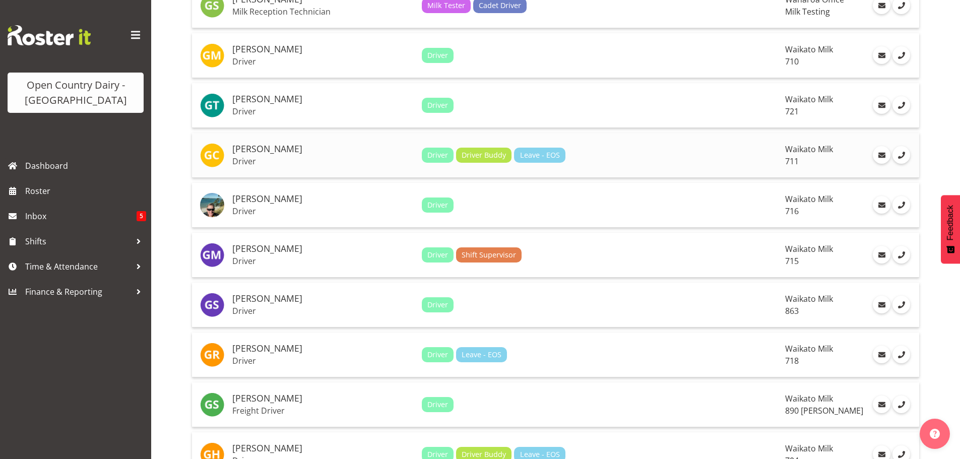
click at [296, 148] on h5 "[PERSON_NAME]" at bounding box center [322, 149] width 181 height 10
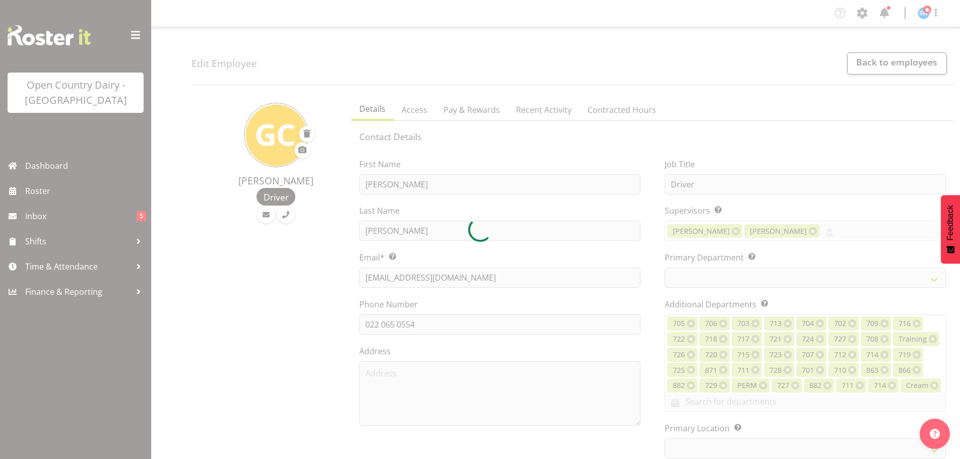
select select "TimelineWeek"
select select
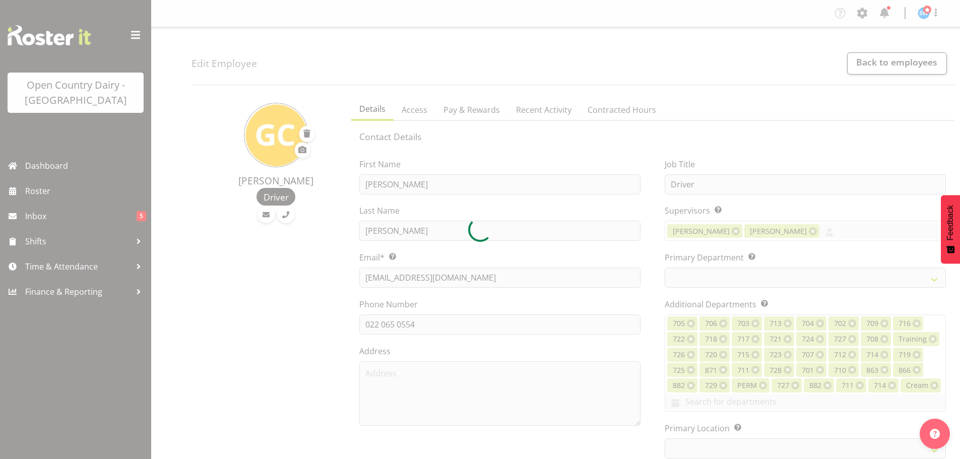
select select
select select "1054"
select select "832"
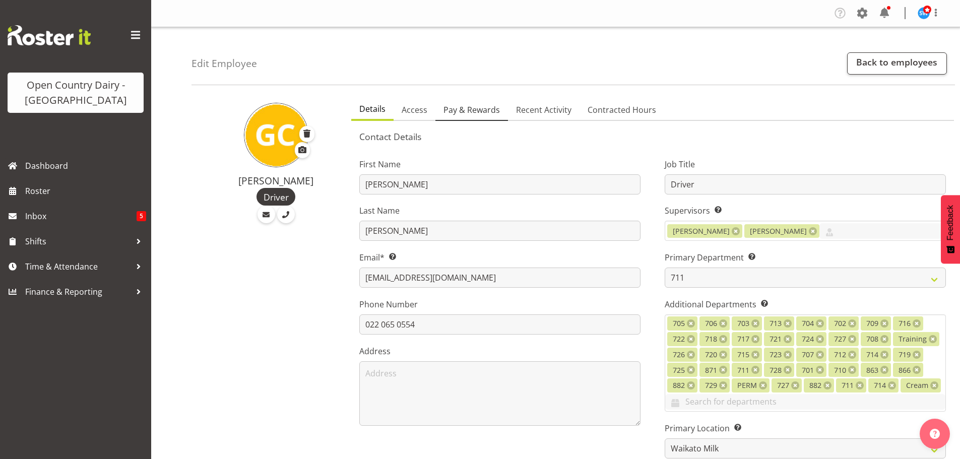
click at [480, 108] on span "Pay & Rewards" at bounding box center [471, 110] width 56 height 12
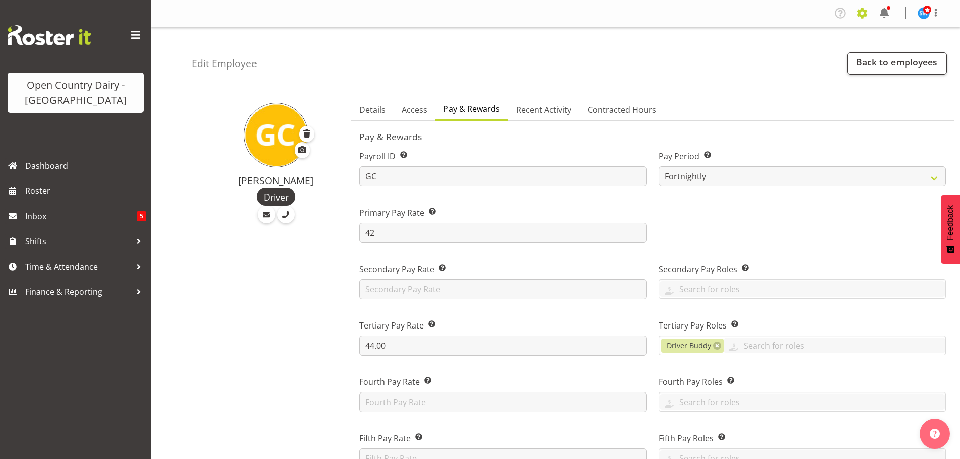
click at [864, 12] on span at bounding box center [862, 13] width 16 height 16
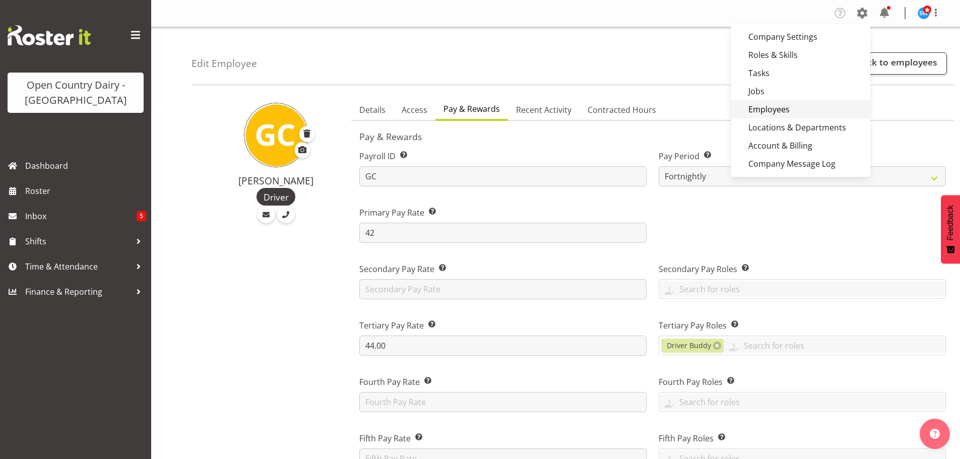
click at [782, 108] on link "Employees" at bounding box center [801, 109] width 140 height 18
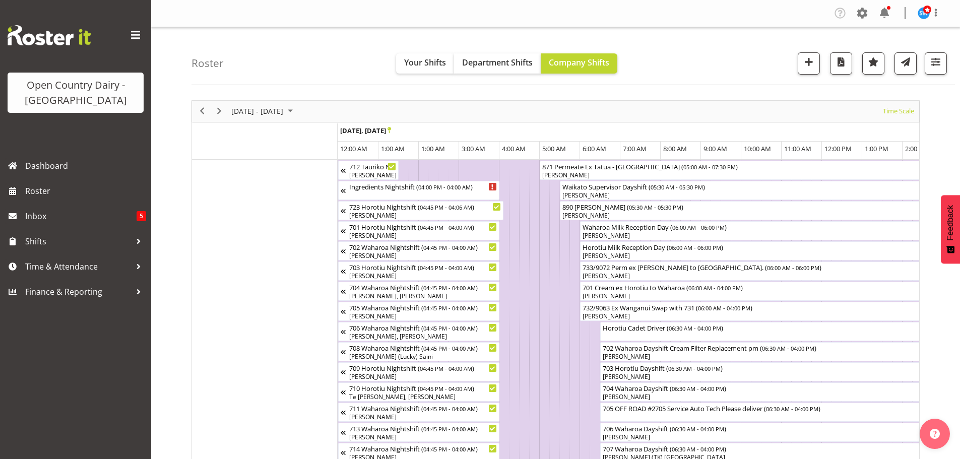
scroll to position [0, 5805]
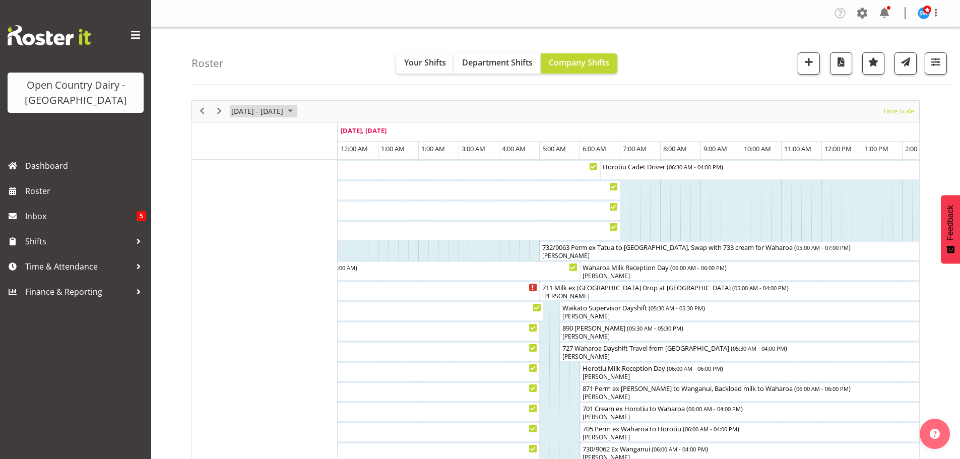
click at [284, 111] on span "September 22 - 28, 2025" at bounding box center [257, 111] width 54 height 13
click at [237, 240] on span "29" at bounding box center [241, 239] width 15 height 15
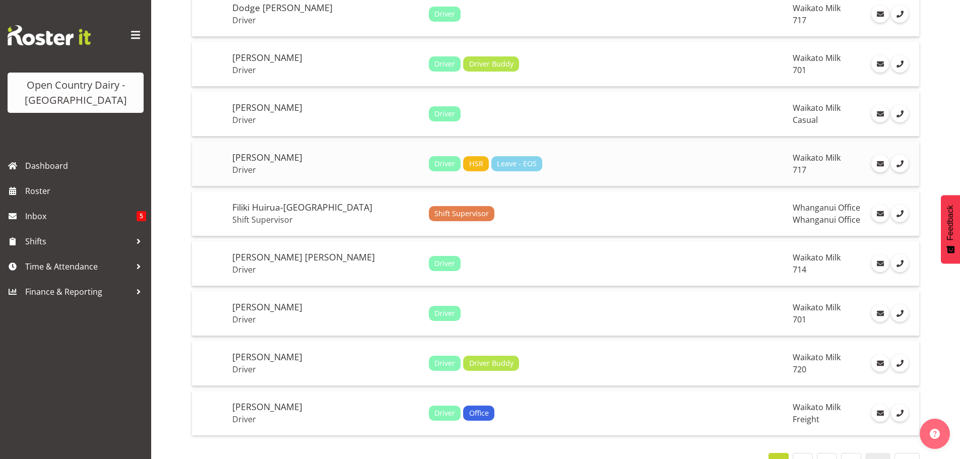
scroll to position [2233, 0]
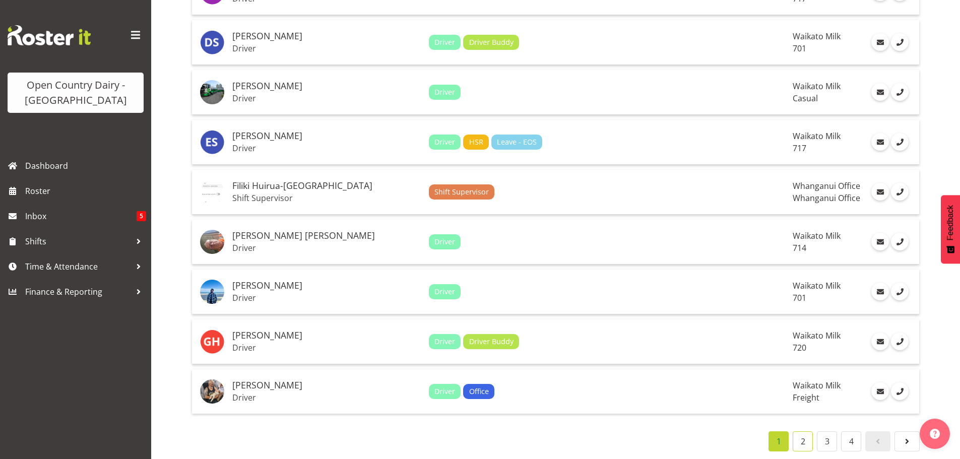
click at [805, 440] on link "2" at bounding box center [803, 441] width 20 height 20
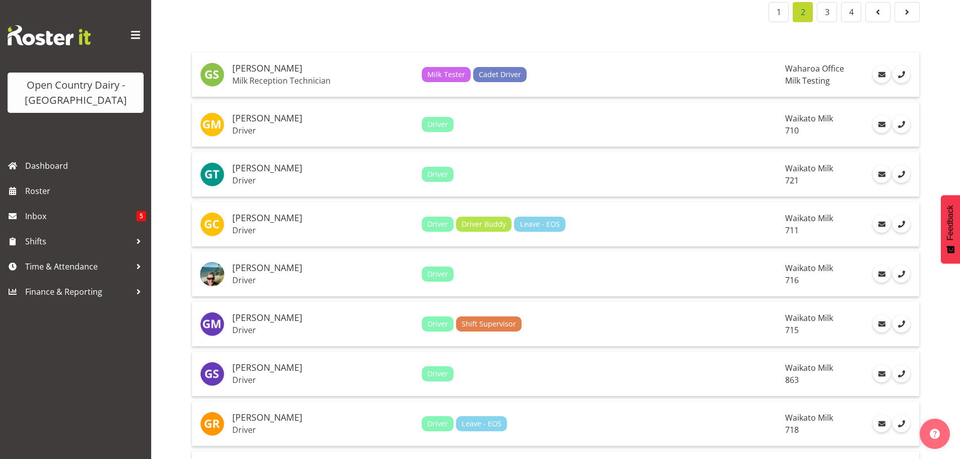
scroll to position [0, 0]
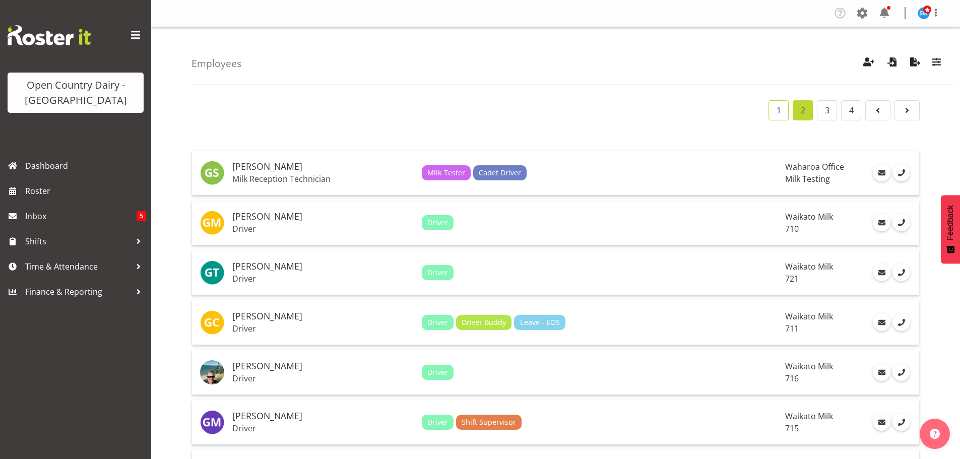
click at [780, 110] on link "1" at bounding box center [778, 110] width 20 height 20
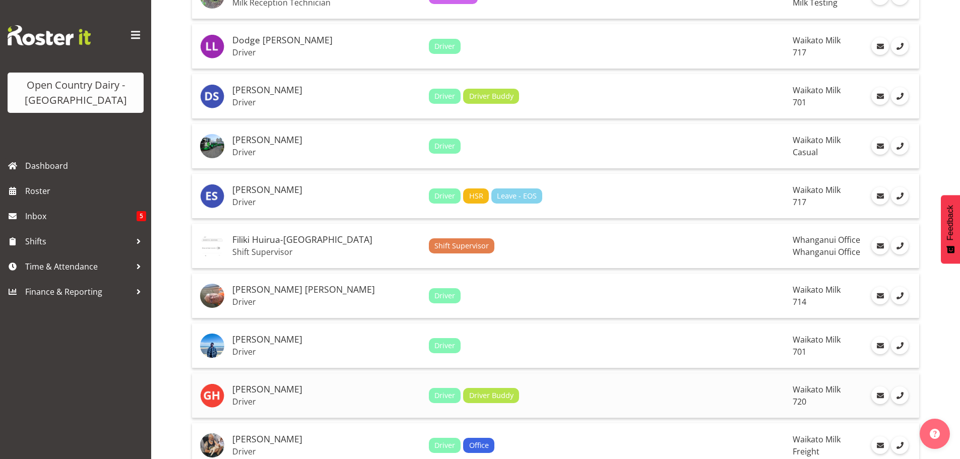
scroll to position [2233, 0]
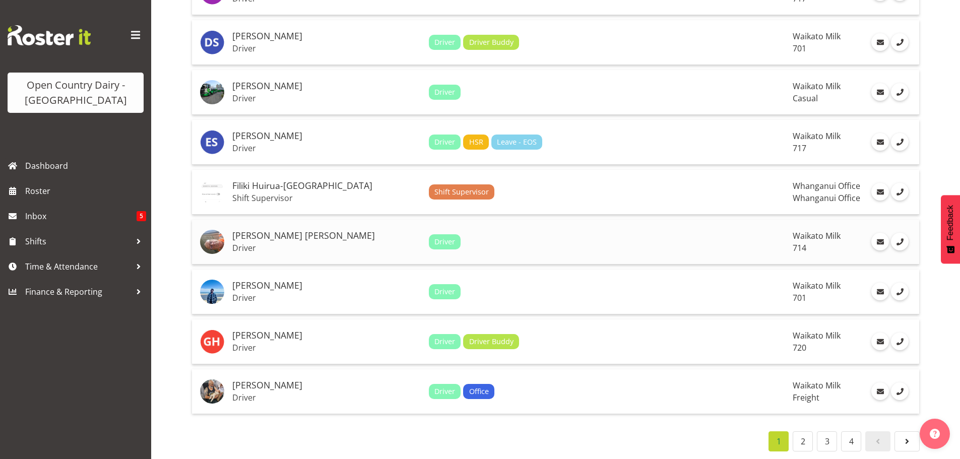
click at [263, 231] on h5 "[PERSON_NAME] [PERSON_NAME]" at bounding box center [326, 236] width 188 height 10
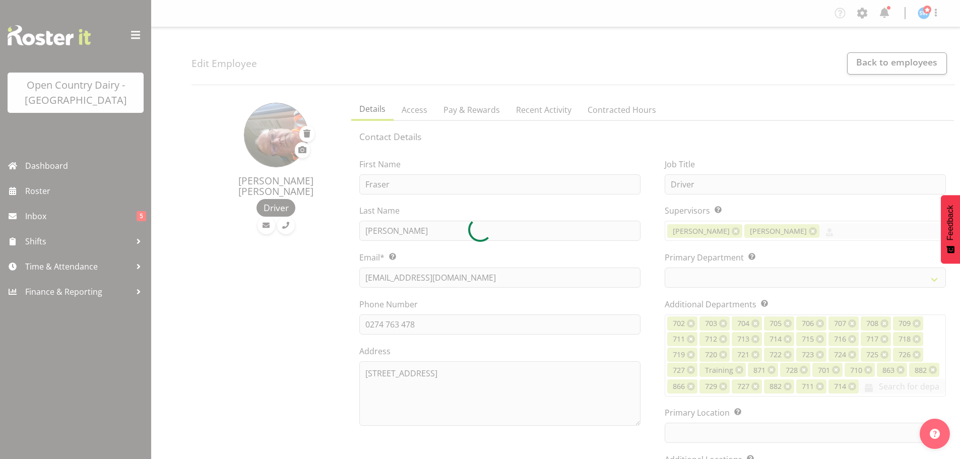
select select "TimelineWeek"
select select
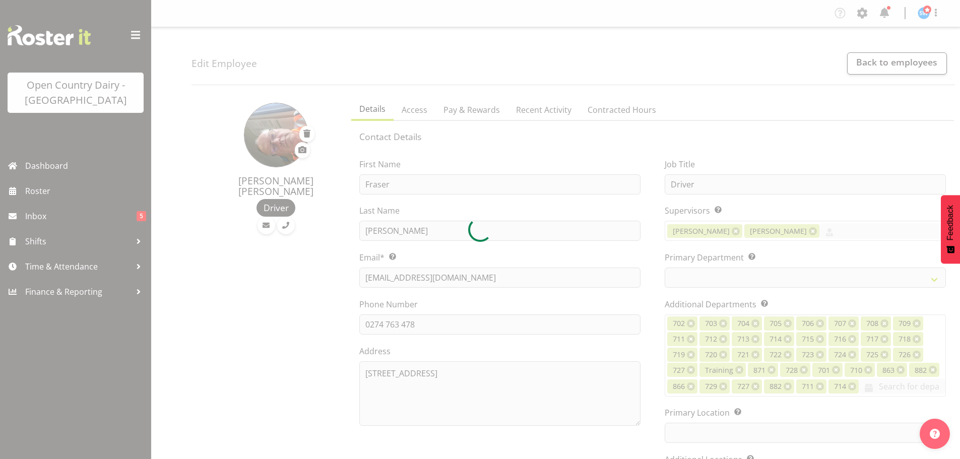
select select
select select "1054"
select select "805"
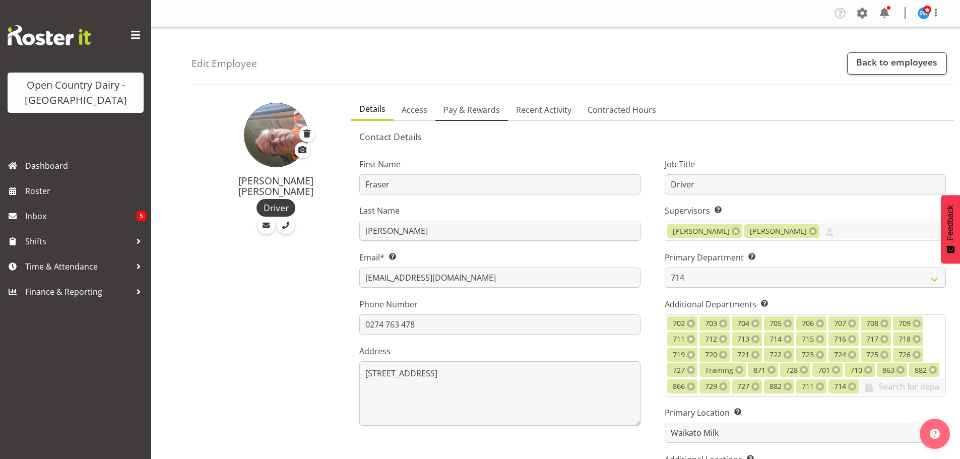
click at [471, 107] on span "Pay & Rewards" at bounding box center [471, 110] width 56 height 12
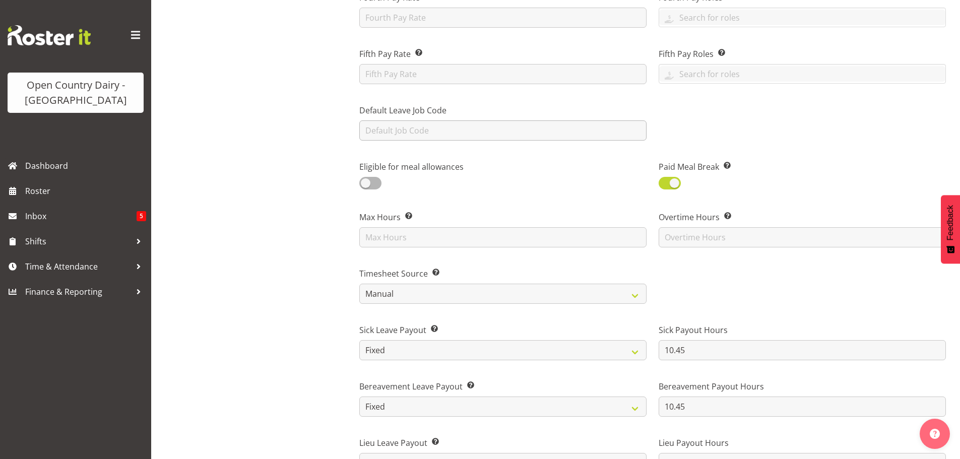
scroll to position [453, 0]
